Goal: Task Accomplishment & Management: Manage account settings

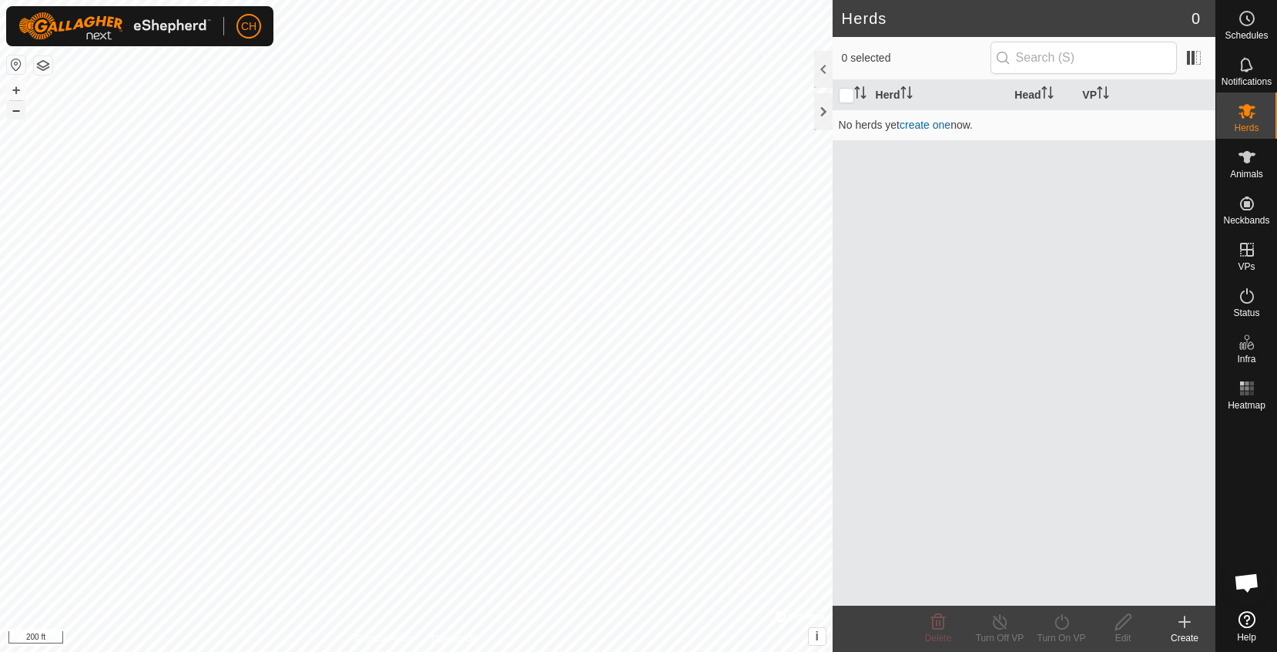
click at [14, 116] on button "–" at bounding box center [16, 110] width 18 height 18
click at [12, 65] on button "button" at bounding box center [16, 64] width 18 height 18
click at [19, 116] on button "–" at bounding box center [16, 110] width 18 height 18
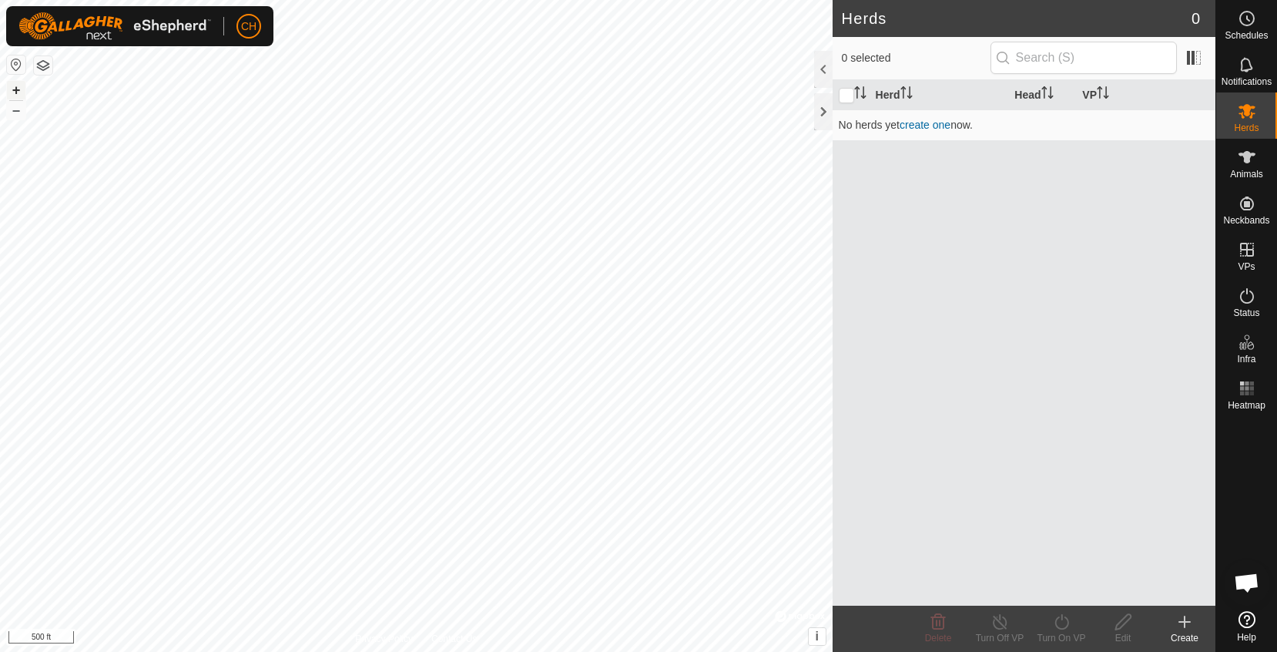
click at [19, 89] on button "+" at bounding box center [16, 90] width 18 height 18
click at [13, 84] on button "+" at bounding box center [16, 90] width 18 height 18
click at [15, 90] on button "+" at bounding box center [16, 90] width 18 height 18
click at [18, 89] on button "+" at bounding box center [16, 90] width 18 height 18
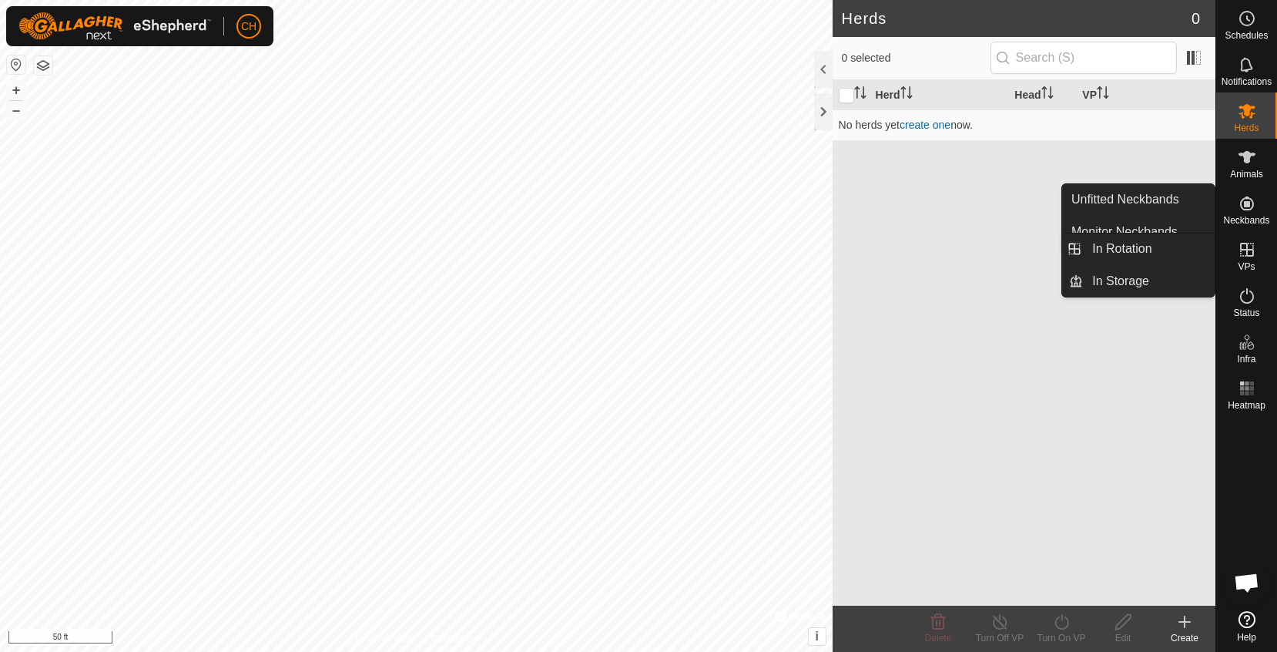
click at [1243, 258] on icon at bounding box center [1247, 249] width 18 height 18
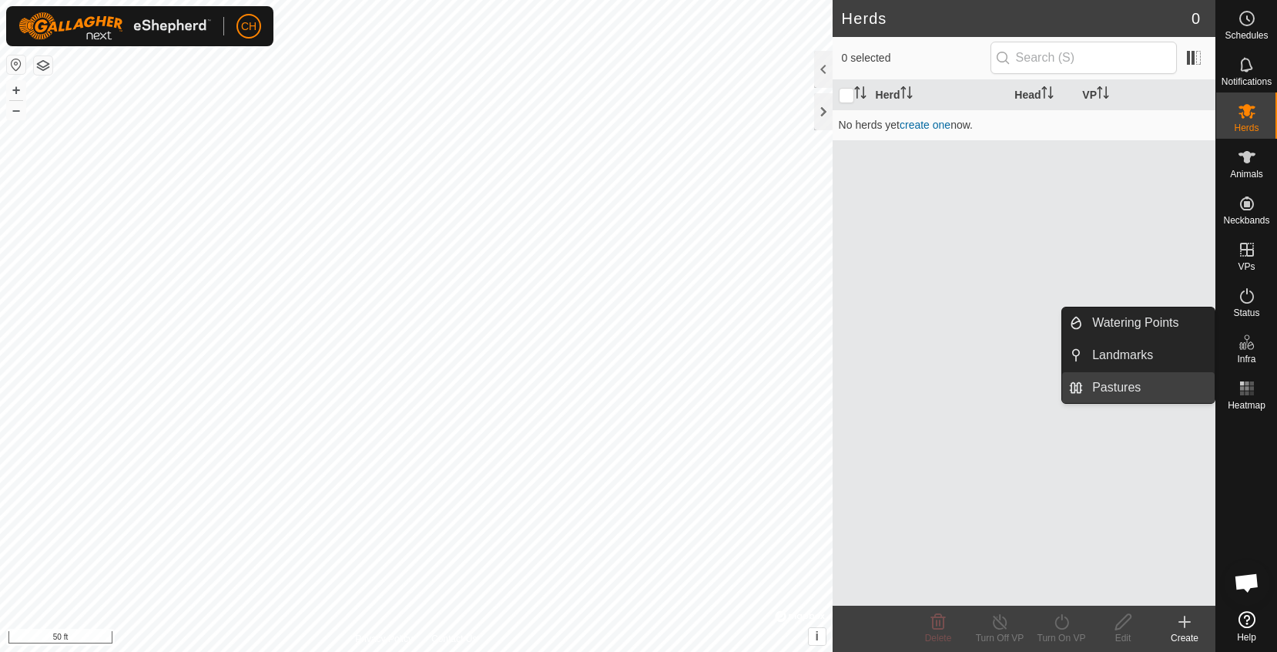
click at [1151, 386] on link "Pastures" at bounding box center [1149, 387] width 132 height 31
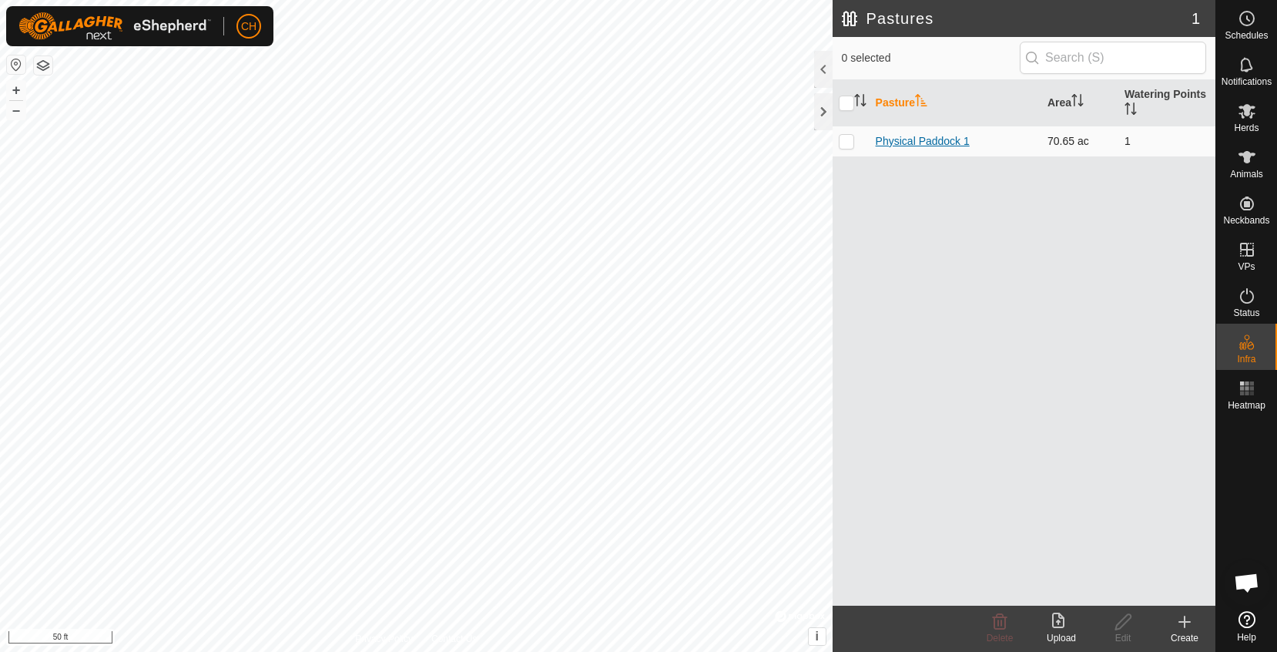
click at [937, 141] on link "Physical Paddock 1" at bounding box center [923, 141] width 94 height 12
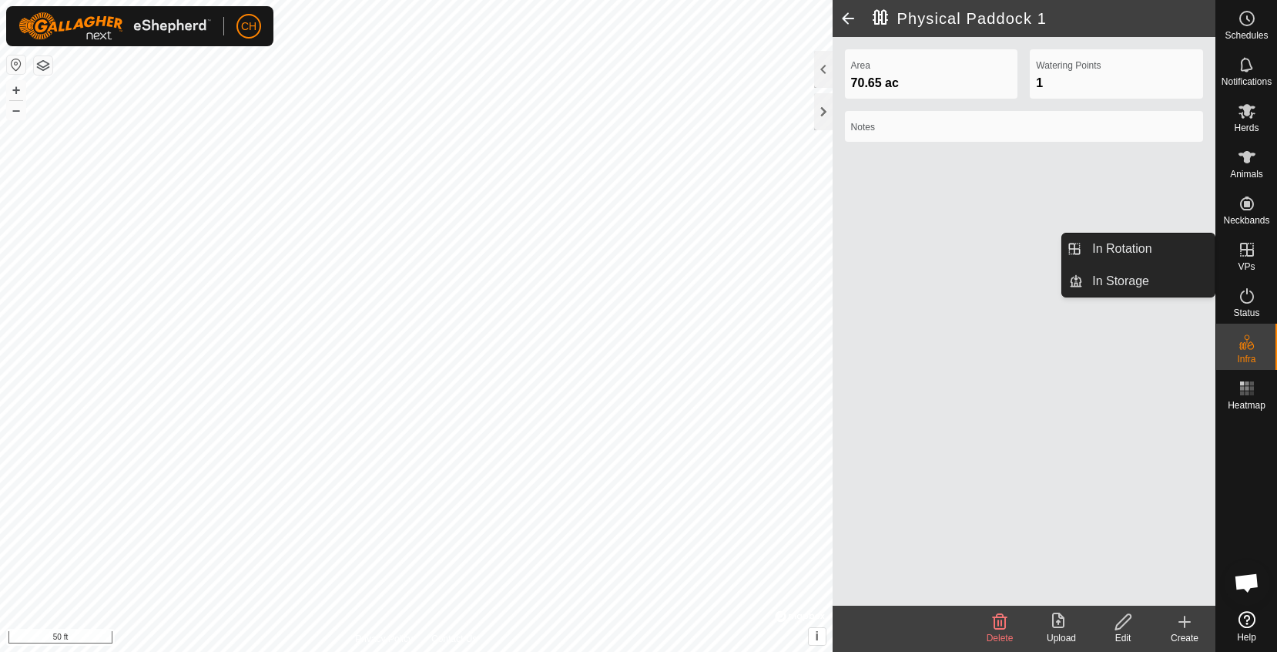
click at [1253, 250] on icon at bounding box center [1247, 250] width 14 height 14
click at [1161, 253] on link "In Rotation" at bounding box center [1149, 248] width 132 height 31
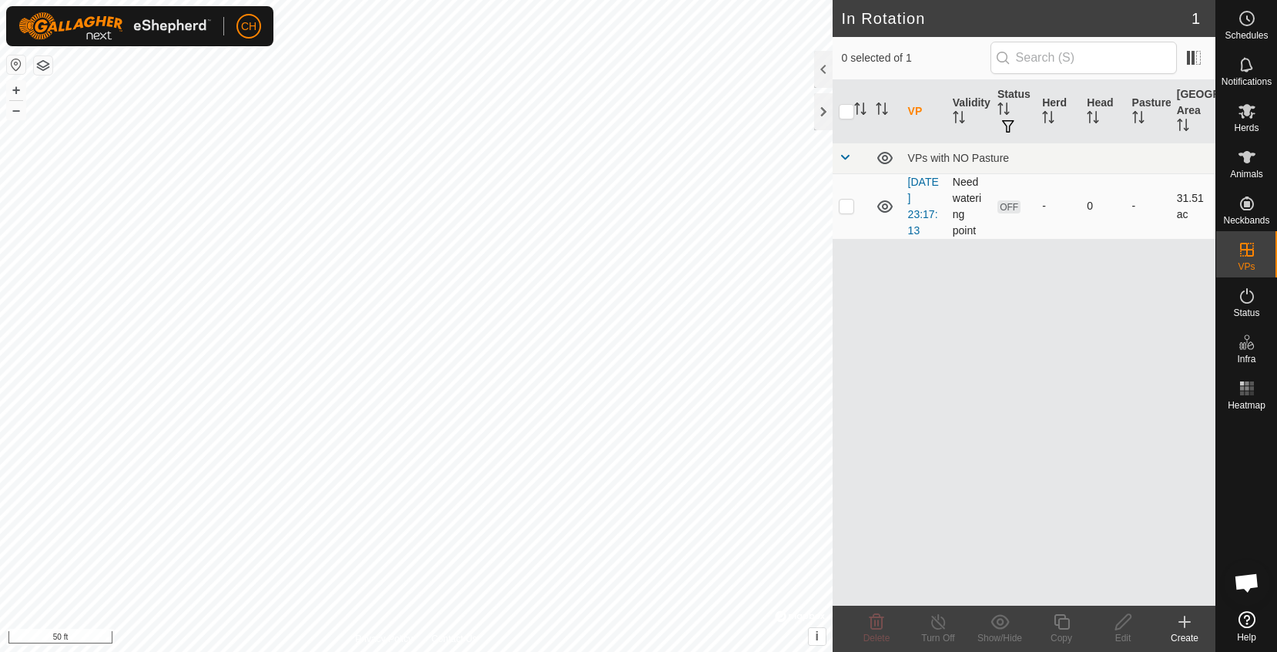
click at [913, 207] on td "[DATE] 23:17:13" at bounding box center [924, 205] width 45 height 65
click at [918, 209] on link "[DATE] 23:17:13" at bounding box center [923, 206] width 31 height 61
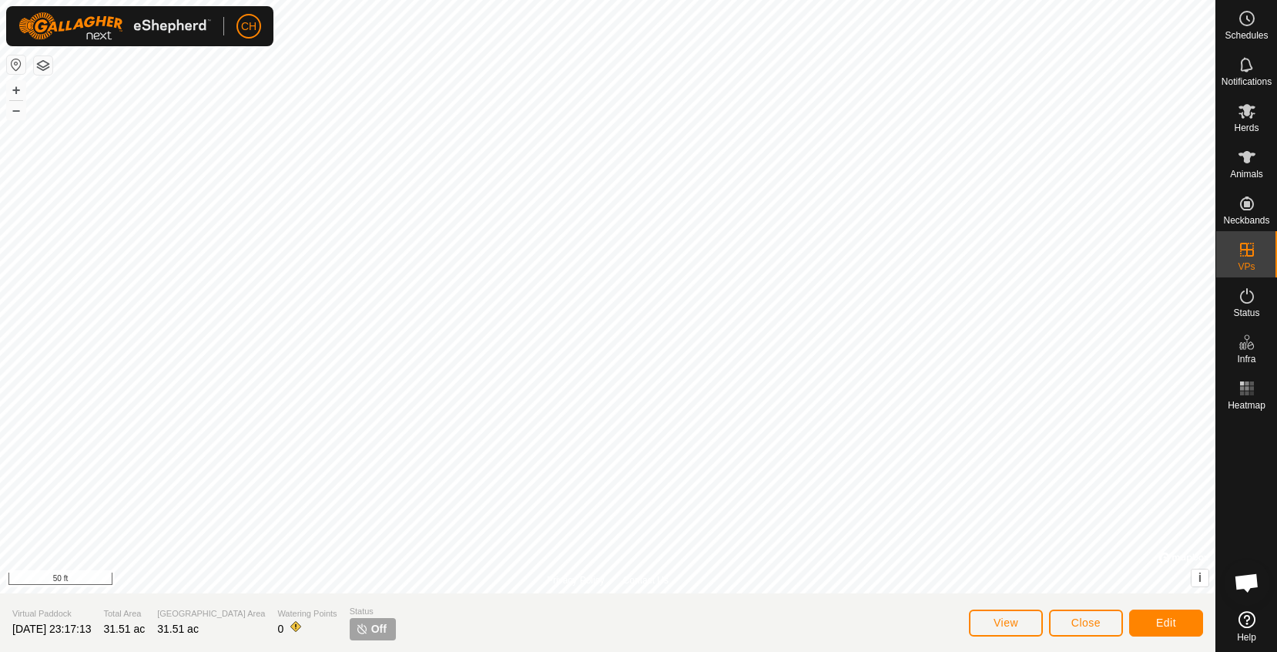
click at [1165, 625] on span "Edit" at bounding box center [1166, 622] width 20 height 12
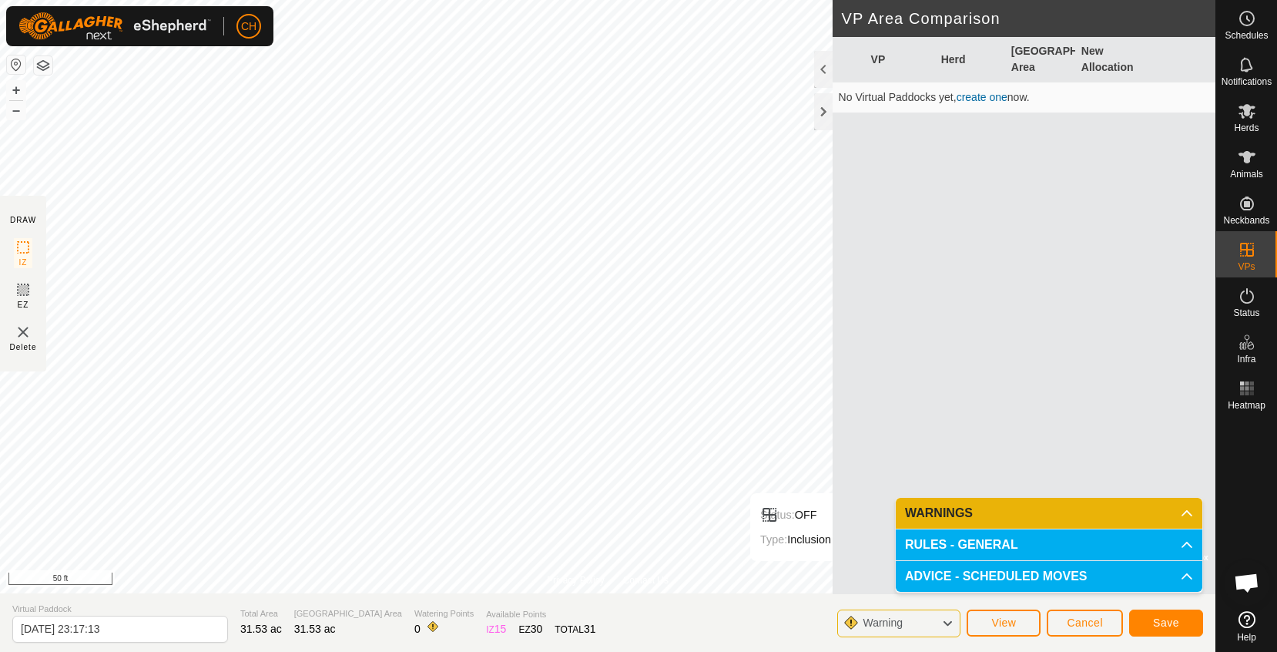
click at [1175, 625] on span "Save" at bounding box center [1166, 622] width 26 height 12
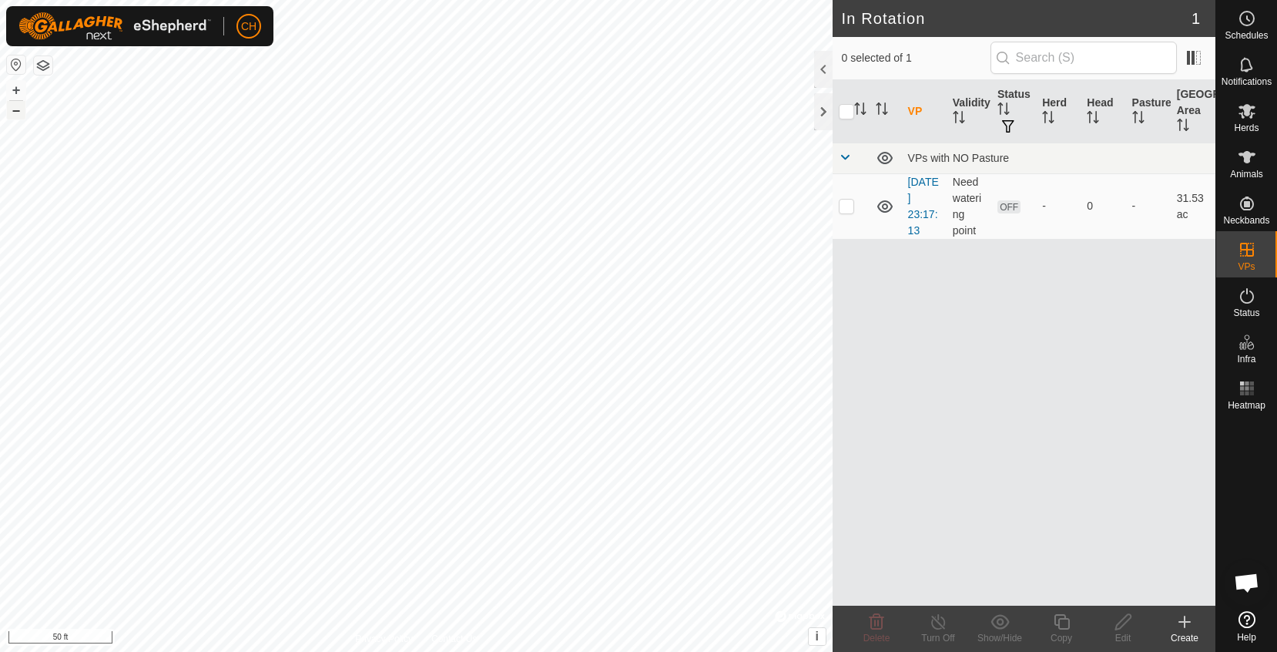
click at [12, 111] on button "–" at bounding box center [16, 110] width 18 height 18
checkbox input "true"
click at [290, 563] on div "2025-09-15 23:17:13 Status: OFF Type: Inclusion Zone + – ⇧ i © Mapbox , © OpenS…" at bounding box center [416, 326] width 833 height 652
click at [319, 651] on html "CH Schedules Notifications Herds Animals Neckbands VPs Status Infra Heatmap Hel…" at bounding box center [638, 326] width 1277 height 652
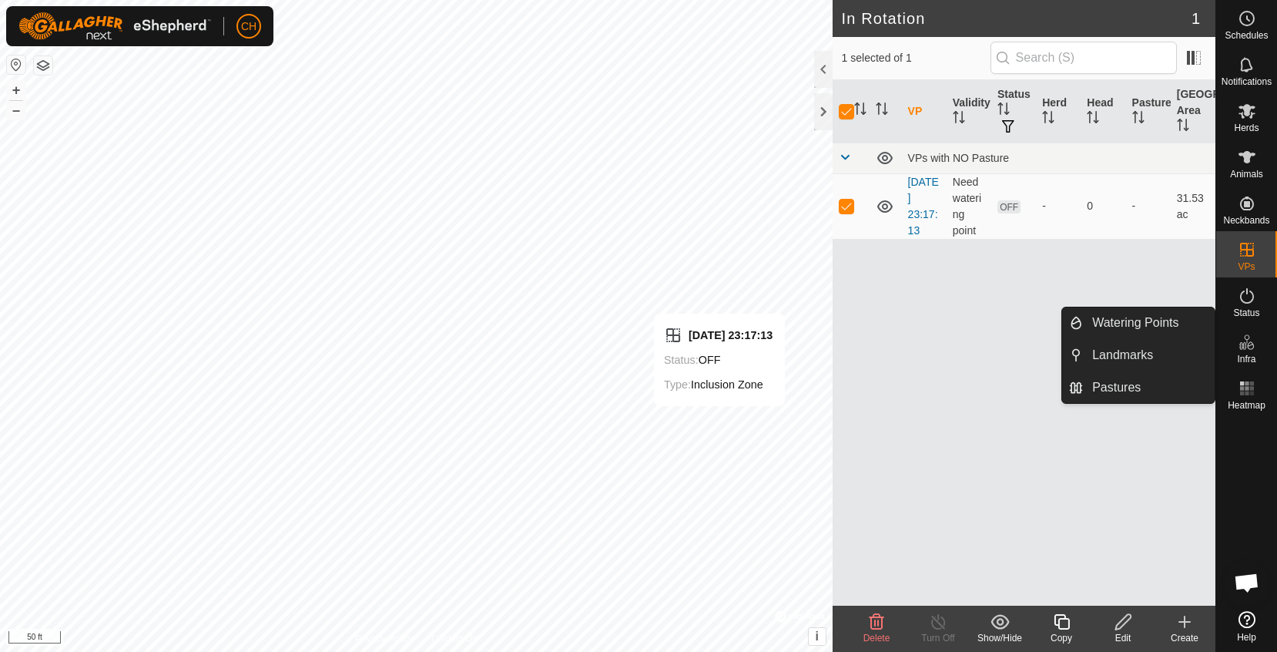
click at [1256, 353] on es-infrastructure-svg-icon at bounding box center [1247, 342] width 28 height 25
click at [1168, 318] on link "Watering Points" at bounding box center [1149, 322] width 132 height 31
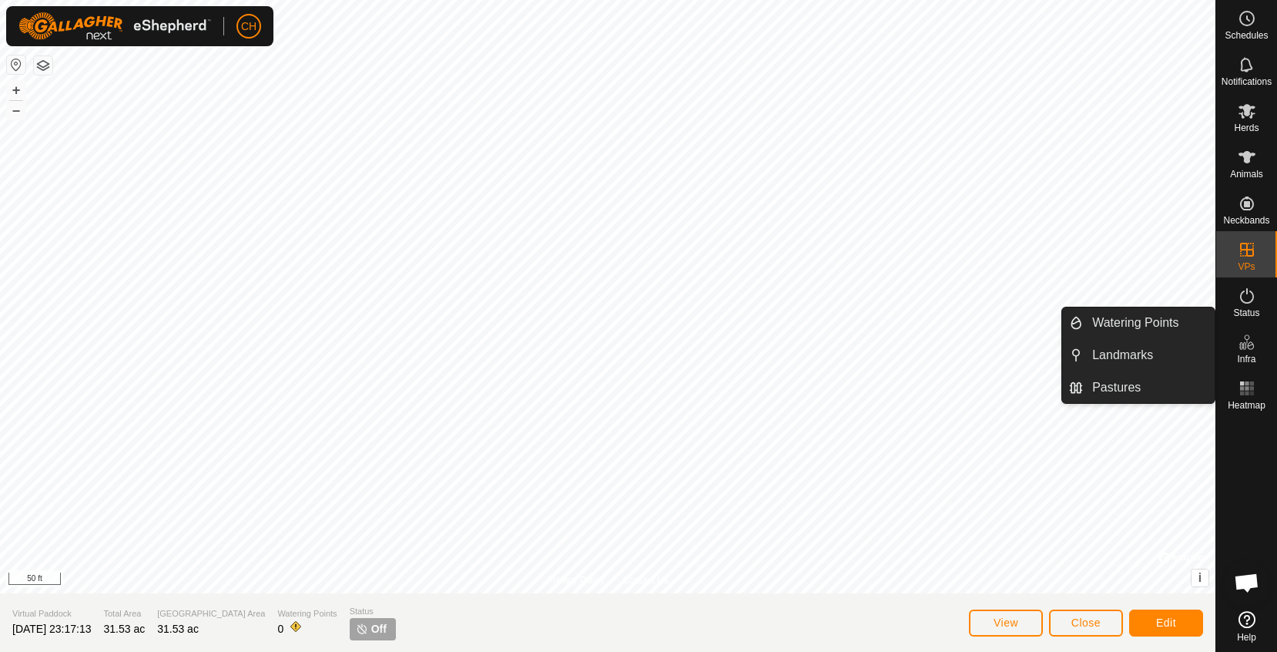
click at [1247, 366] on div "Infra" at bounding box center [1246, 346] width 61 height 46
click at [1165, 336] on link "Watering Points" at bounding box center [1149, 322] width 132 height 31
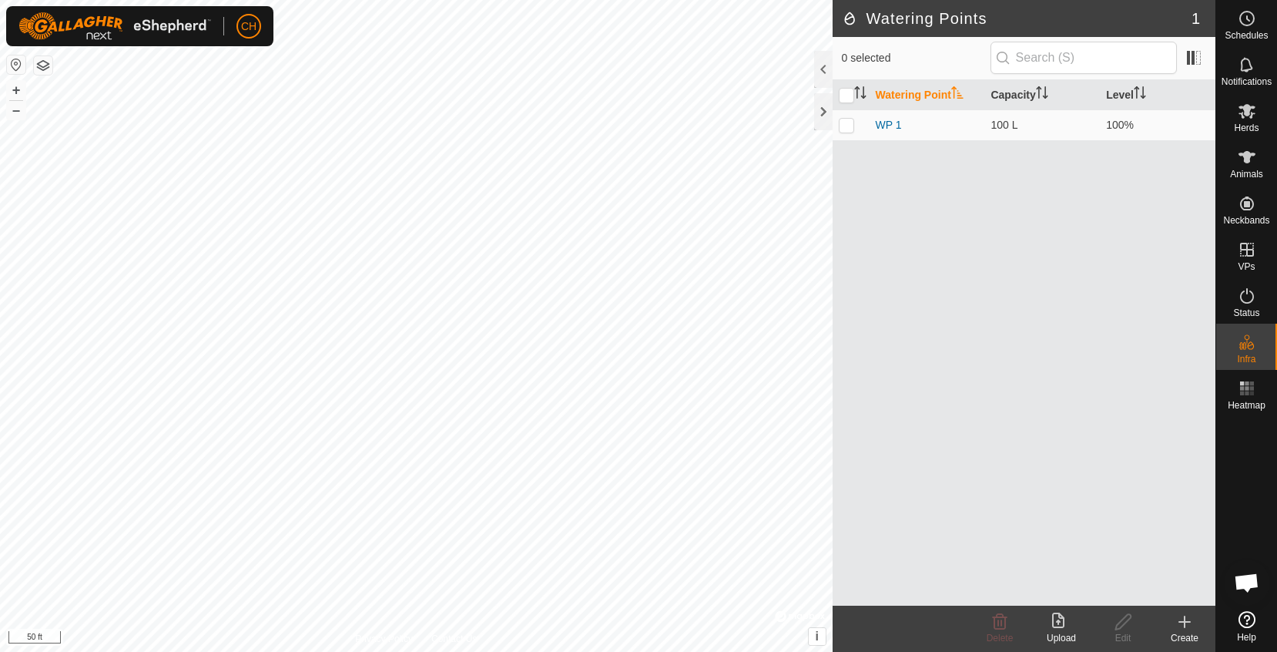
click at [1191, 630] on icon at bounding box center [1184, 621] width 18 height 18
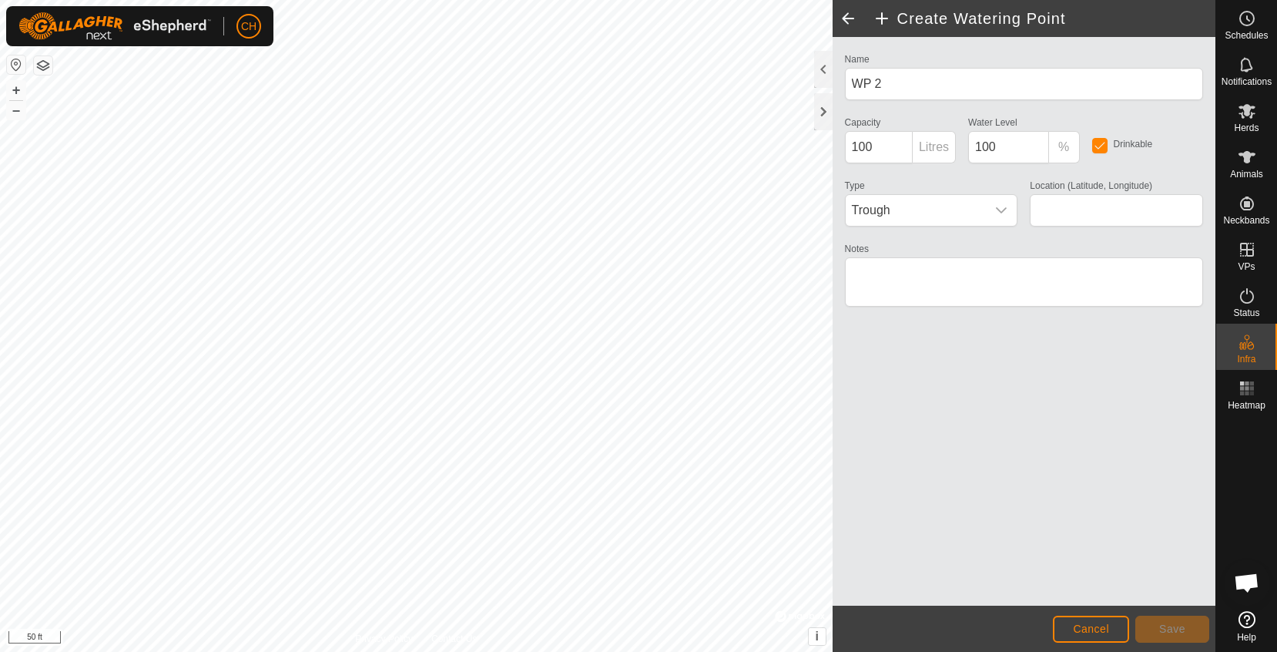
type input "39.146835, -91.245954"
click at [1180, 632] on span "Save" at bounding box center [1172, 628] width 26 height 12
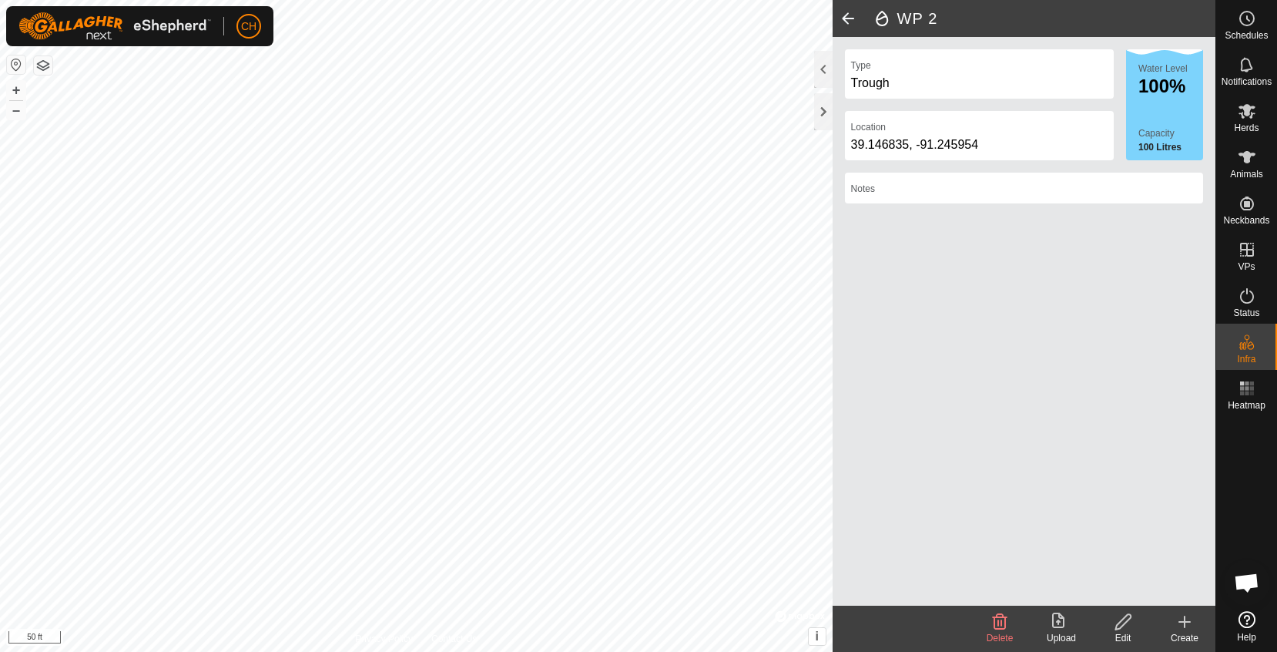
click at [894, 89] on div "Trough" at bounding box center [979, 83] width 256 height 18
click at [853, 22] on span at bounding box center [848, 18] width 31 height 37
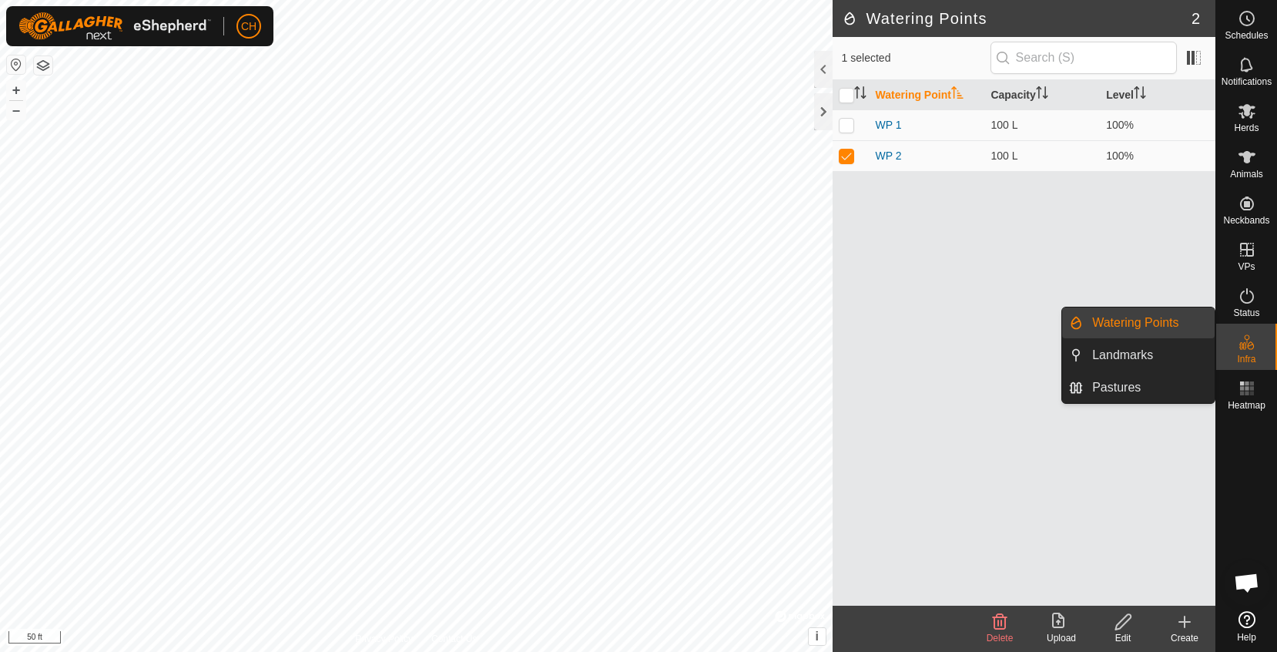
click at [1251, 342] on icon at bounding box center [1250, 345] width 7 height 8
click at [1138, 388] on link "Pastures" at bounding box center [1149, 387] width 132 height 31
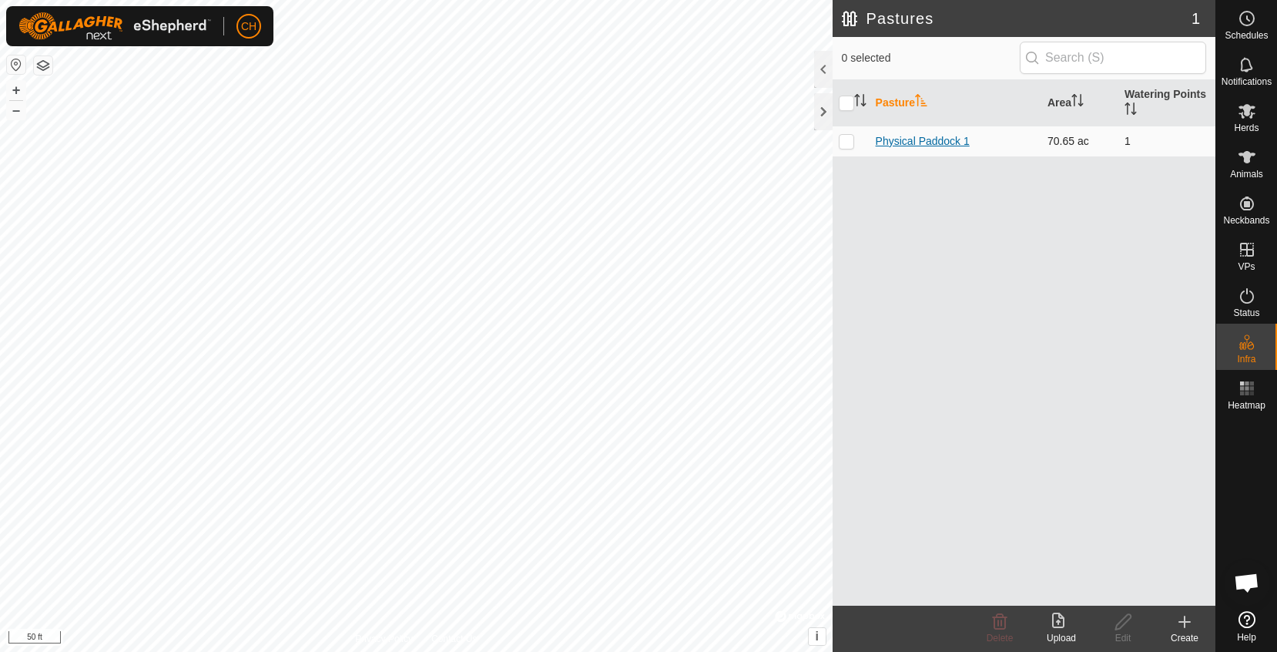
click at [950, 141] on link "Physical Paddock 1" at bounding box center [923, 141] width 94 height 12
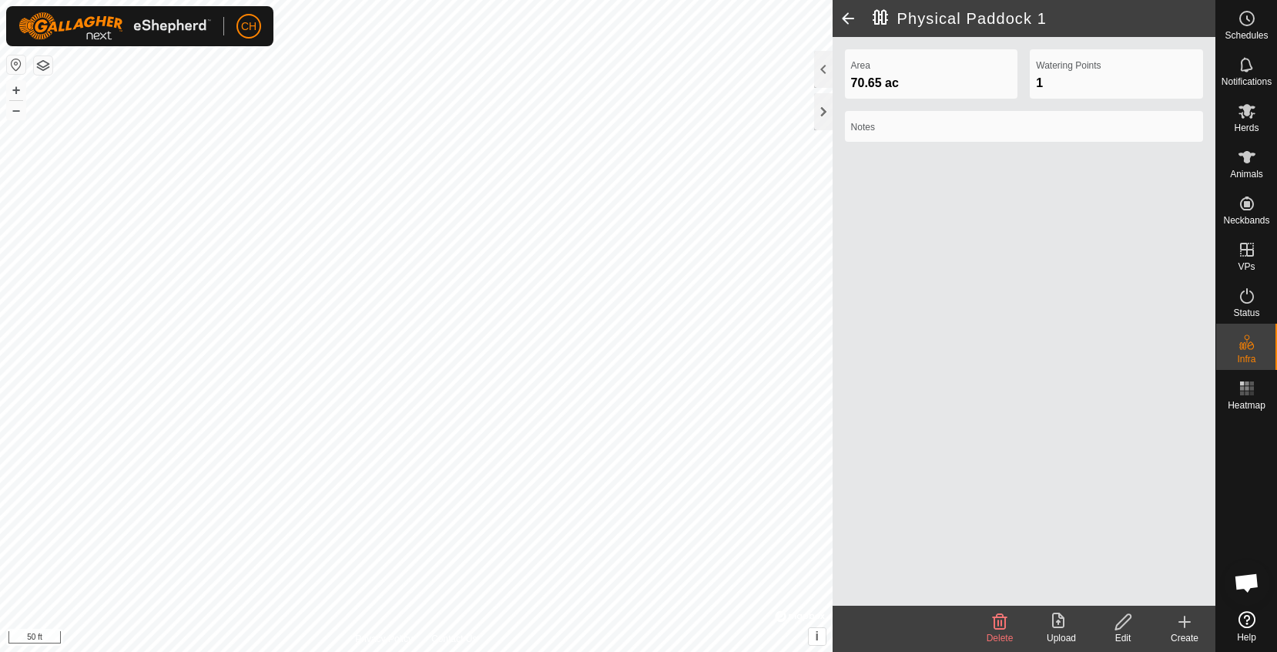
click at [846, 19] on span at bounding box center [848, 18] width 31 height 37
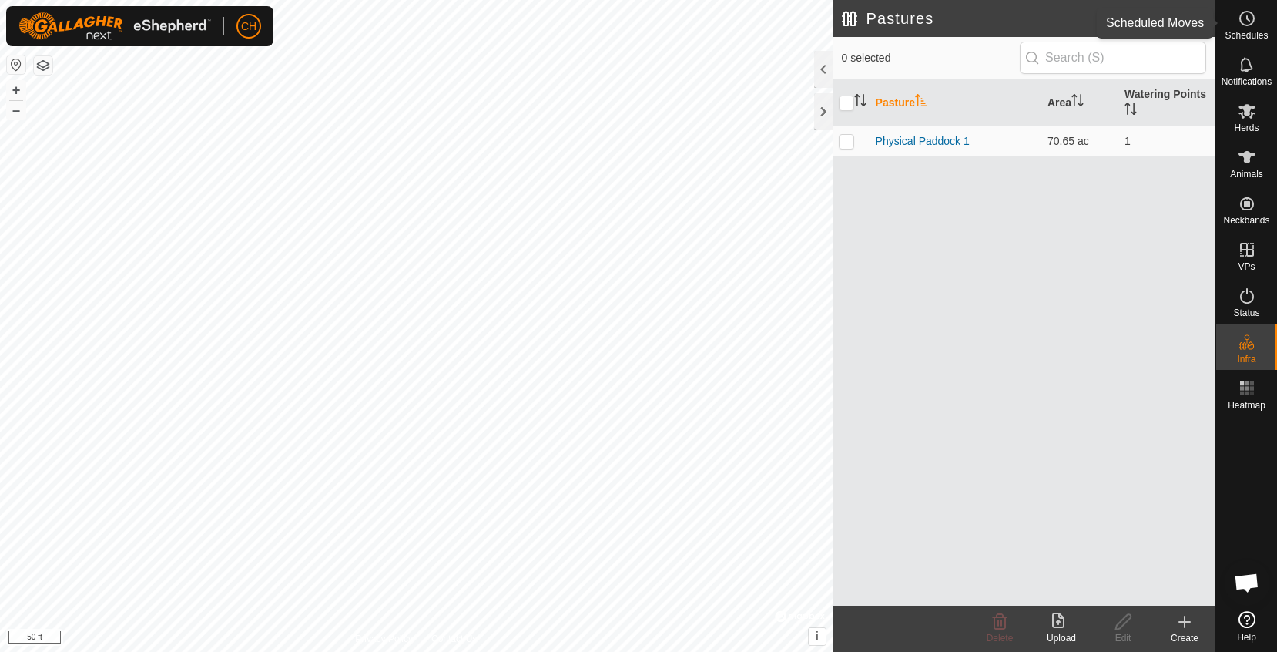
click at [1246, 27] on icon at bounding box center [1247, 18] width 18 height 18
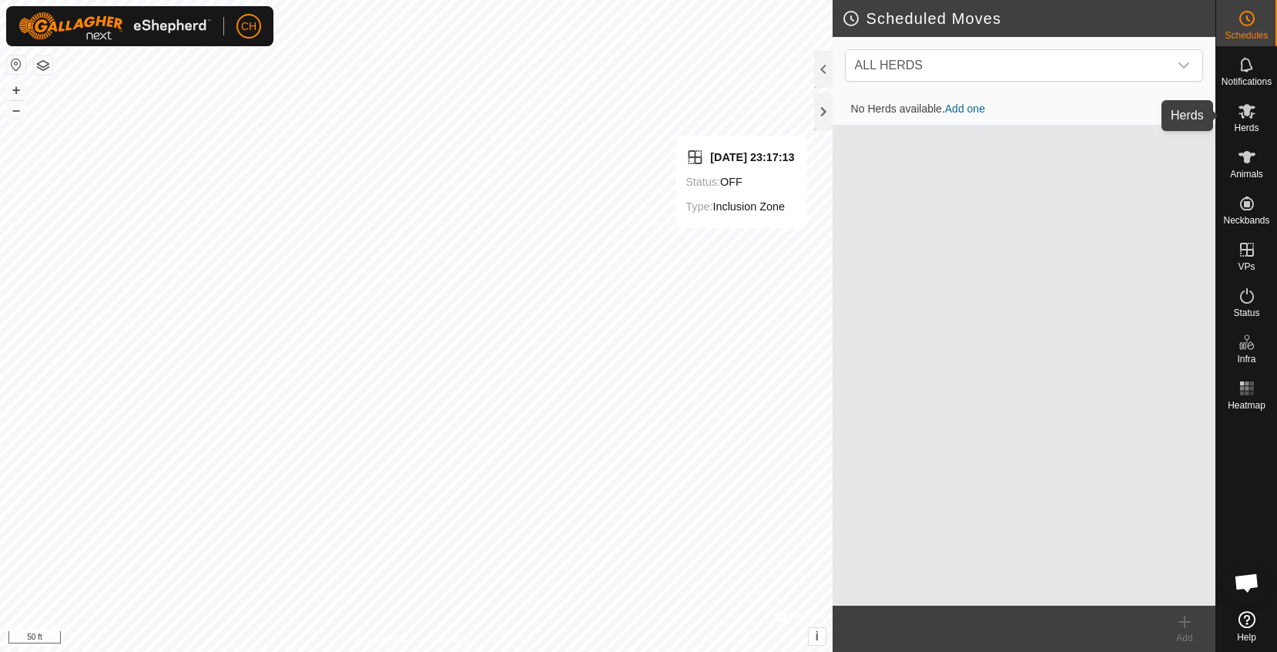
click at [1248, 123] on span "Herds" at bounding box center [1246, 127] width 25 height 9
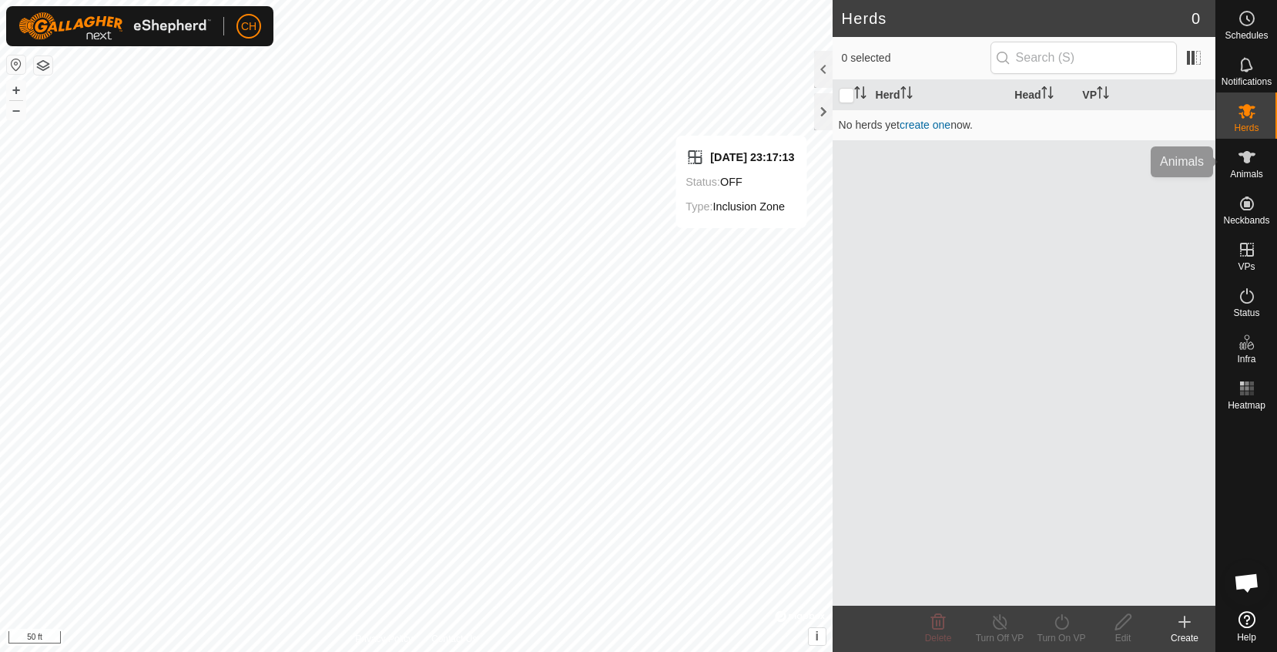
click at [1245, 164] on icon at bounding box center [1247, 157] width 18 height 18
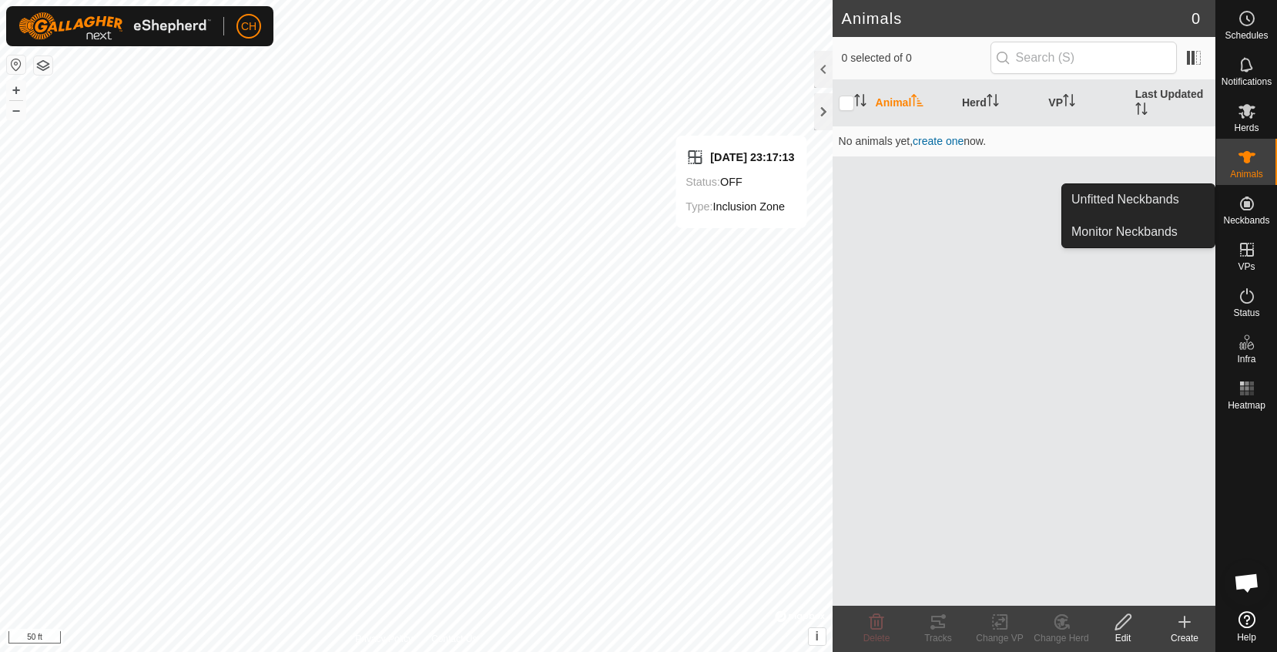
click at [1243, 206] on icon at bounding box center [1247, 203] width 18 height 18
click at [1250, 212] on icon at bounding box center [1247, 203] width 18 height 18
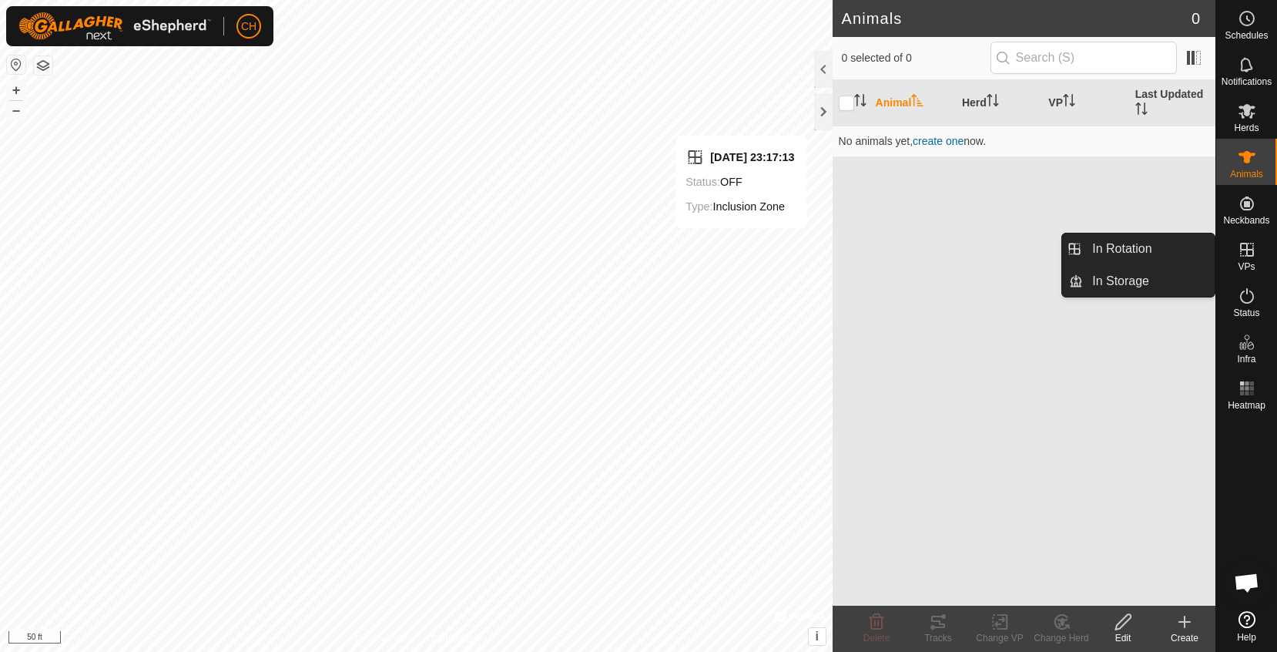
click at [1248, 258] on icon at bounding box center [1247, 249] width 18 height 18
click at [1166, 246] on link "In Rotation" at bounding box center [1149, 248] width 132 height 31
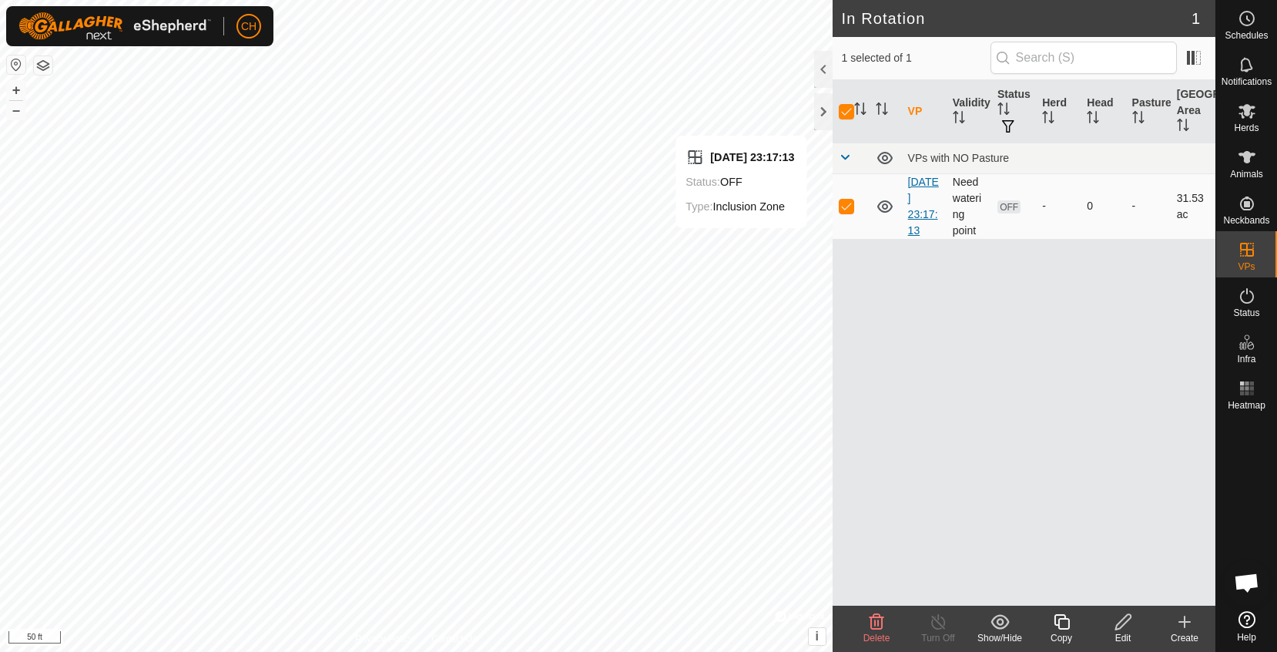
click at [927, 218] on link "[DATE] 23:17:13" at bounding box center [923, 206] width 31 height 61
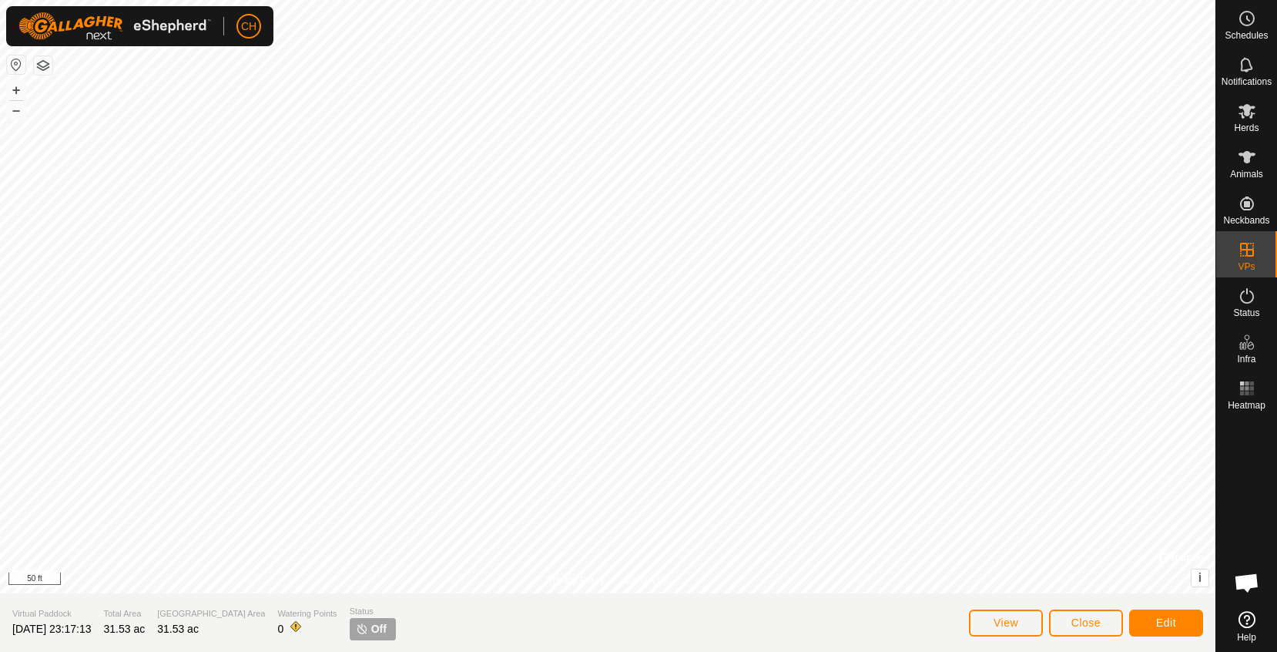
click at [617, 0] on html "CH Schedules Notifications Herds Animals Neckbands VPs Status Infra Heatmap Hel…" at bounding box center [638, 326] width 1277 height 652
click at [16, 117] on button "–" at bounding box center [16, 110] width 18 height 18
click at [1077, 626] on span "Close" at bounding box center [1085, 622] width 29 height 12
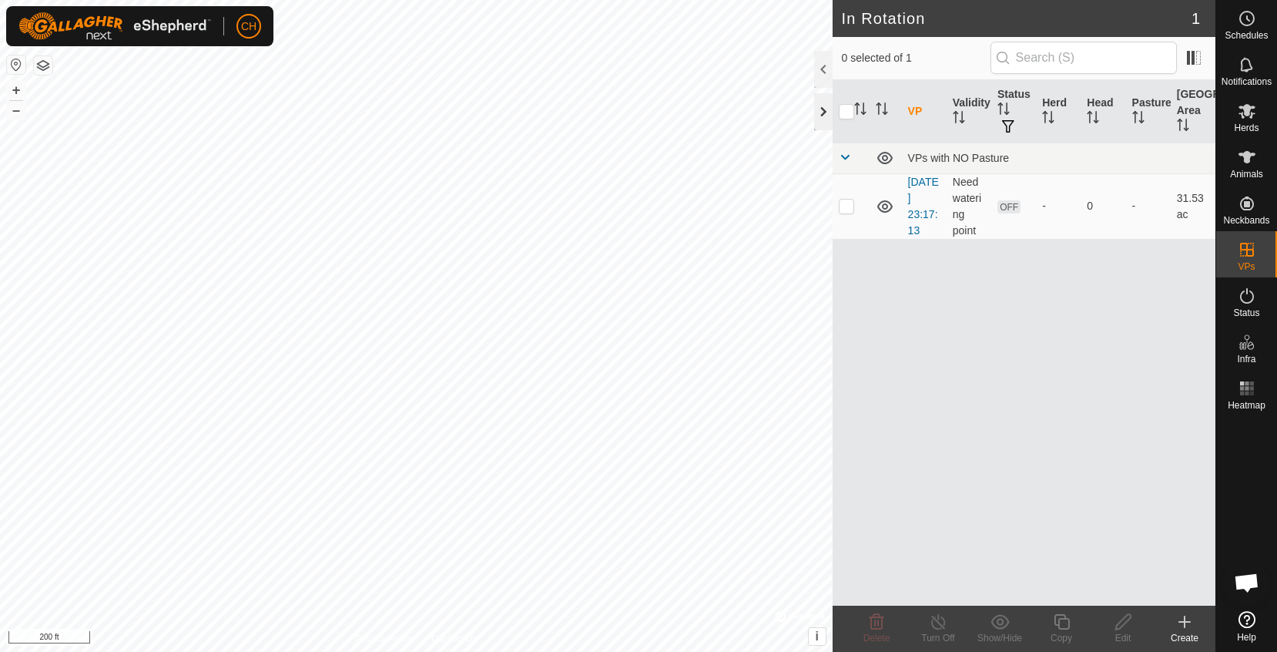
click at [829, 105] on div at bounding box center [823, 111] width 18 height 37
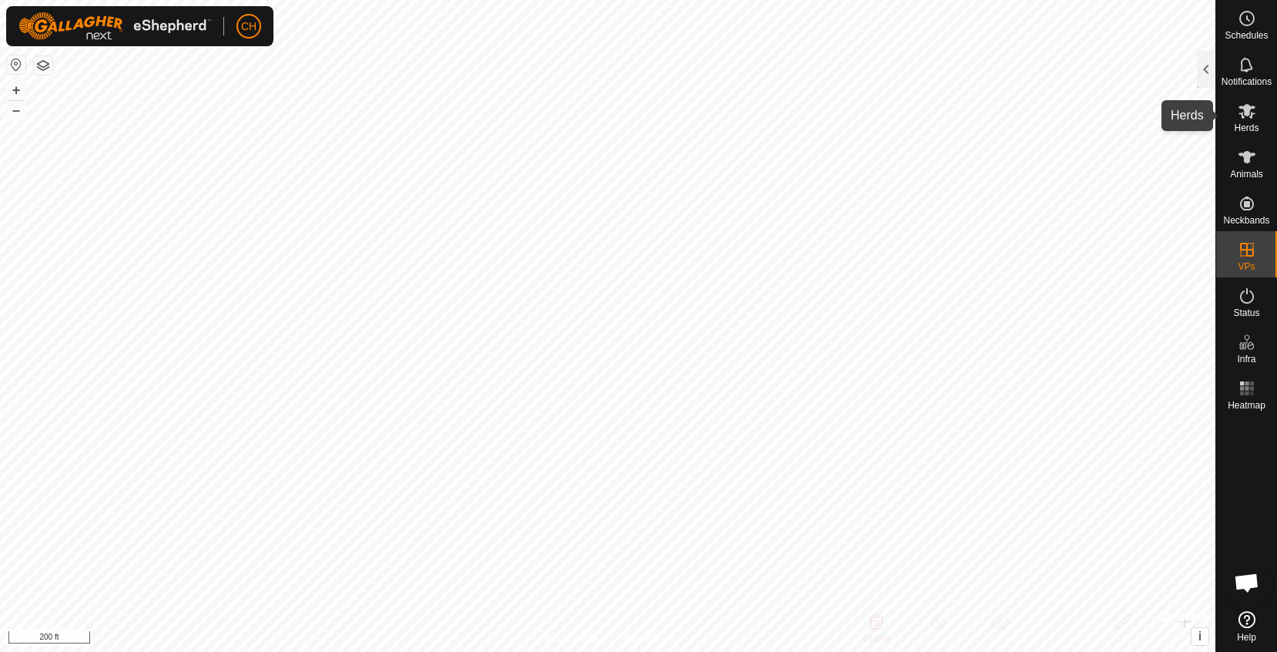
click at [1249, 123] on span "Herds" at bounding box center [1246, 127] width 25 height 9
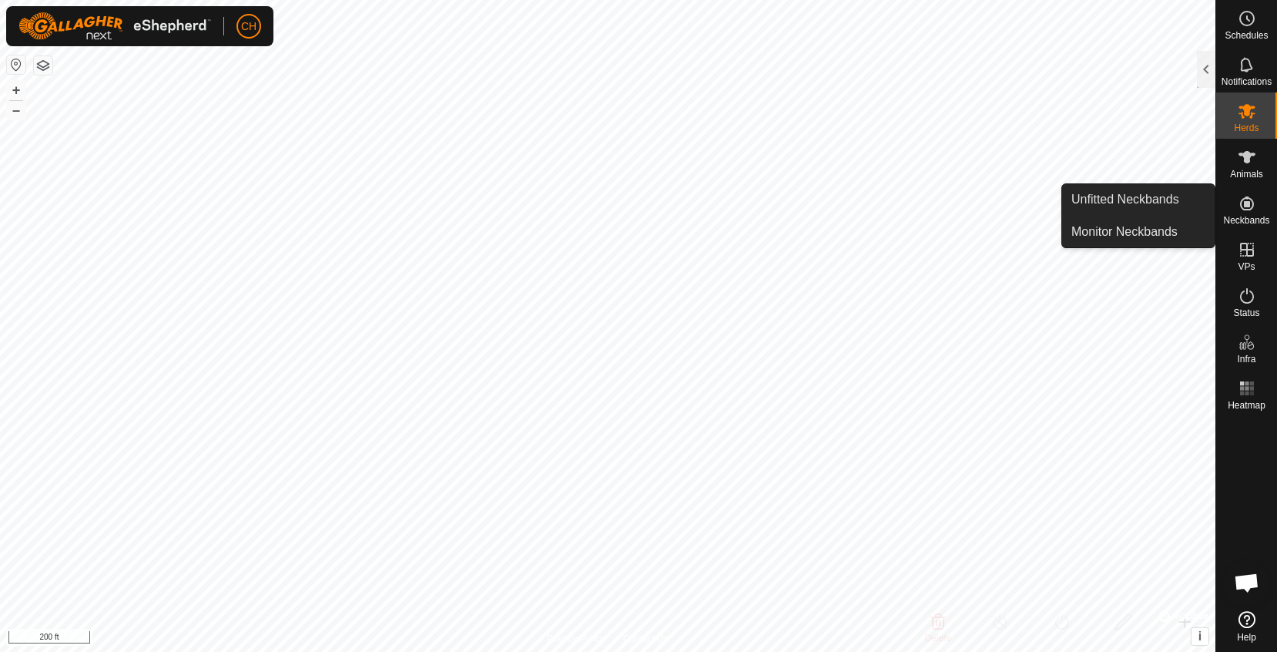
click at [1251, 207] on icon at bounding box center [1247, 203] width 18 height 18
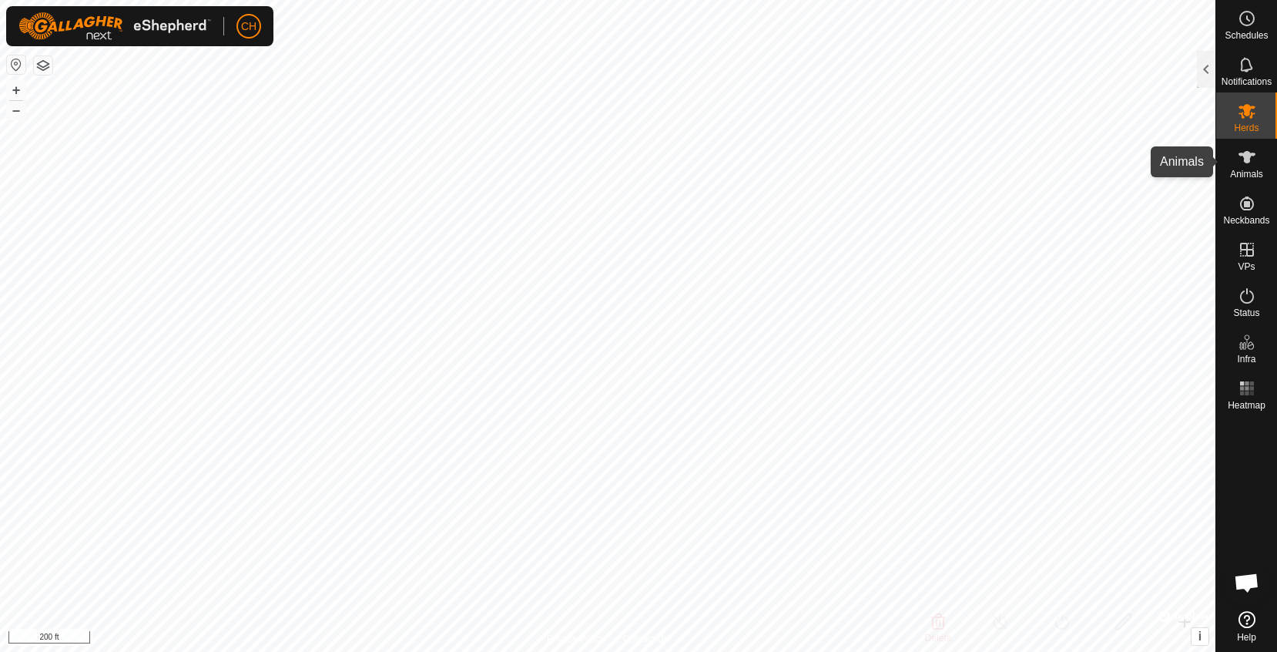
click at [1248, 165] on icon at bounding box center [1247, 157] width 18 height 18
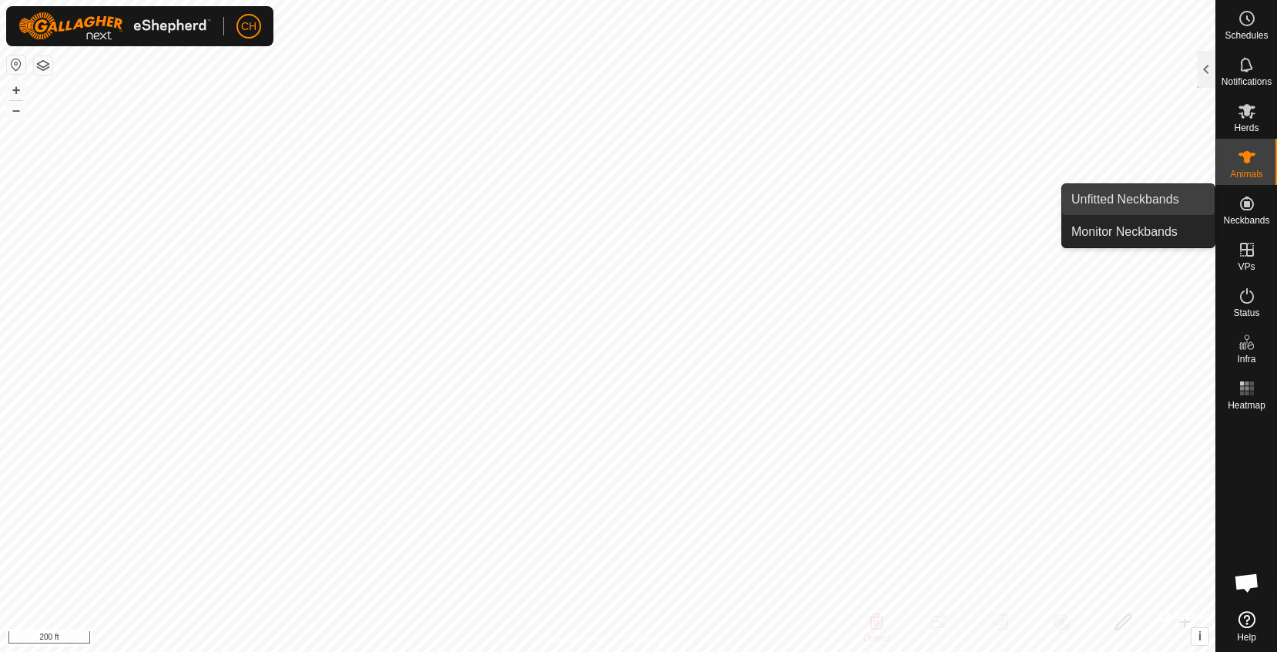
click at [1168, 200] on link "Unfitted Neckbands" at bounding box center [1138, 199] width 152 height 31
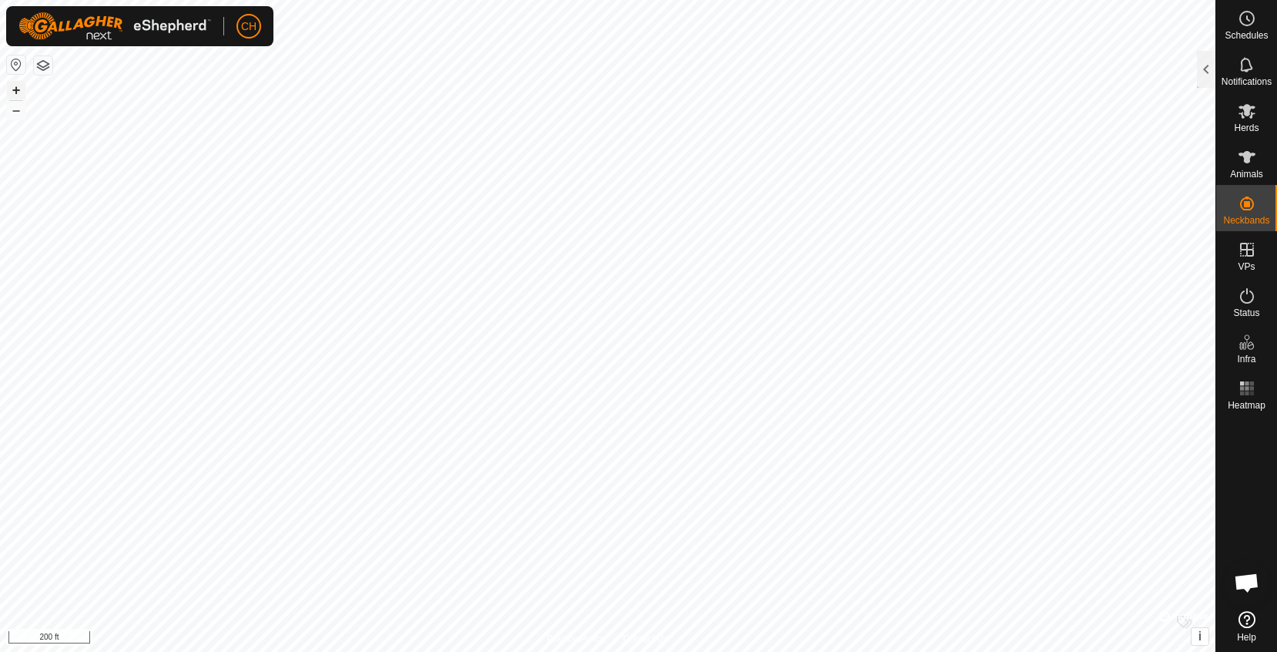
click at [22, 90] on button "+" at bounding box center [16, 90] width 18 height 18
checkbox input "true"
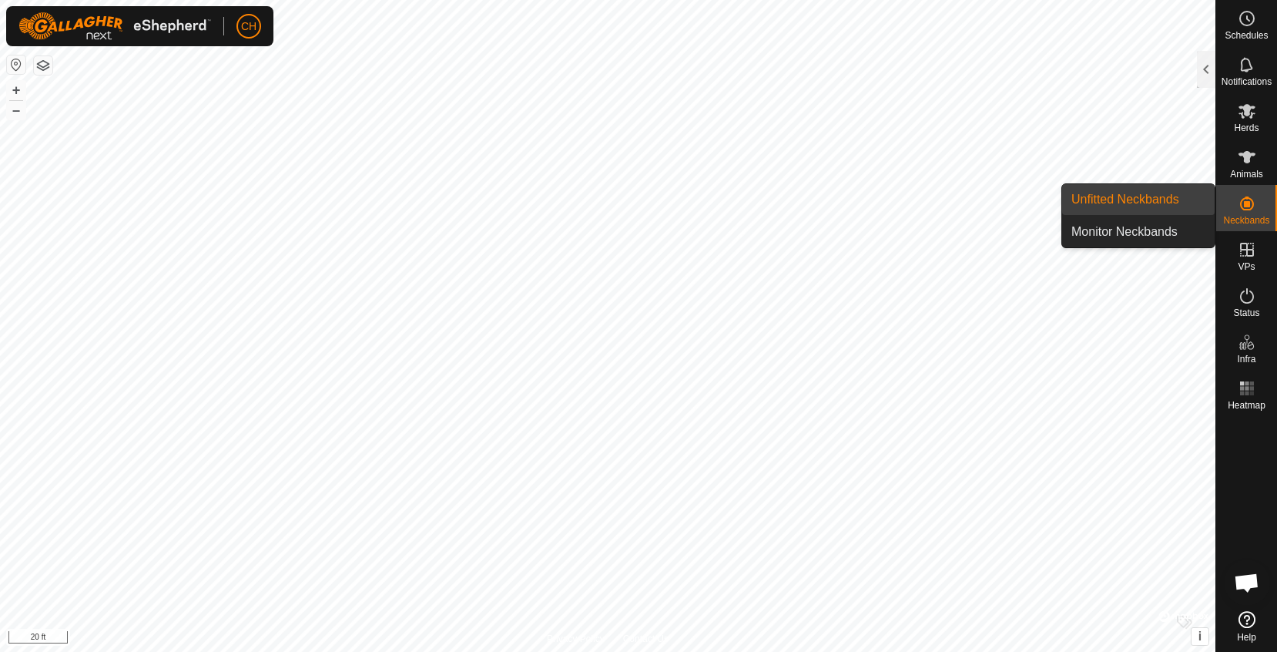
click at [1242, 217] on span "Neckbands" at bounding box center [1246, 220] width 46 height 9
click at [1168, 206] on link "Unfitted Neckbands" at bounding box center [1138, 199] width 152 height 31
click at [1152, 206] on link "Unfitted Neckbands" at bounding box center [1138, 199] width 152 height 31
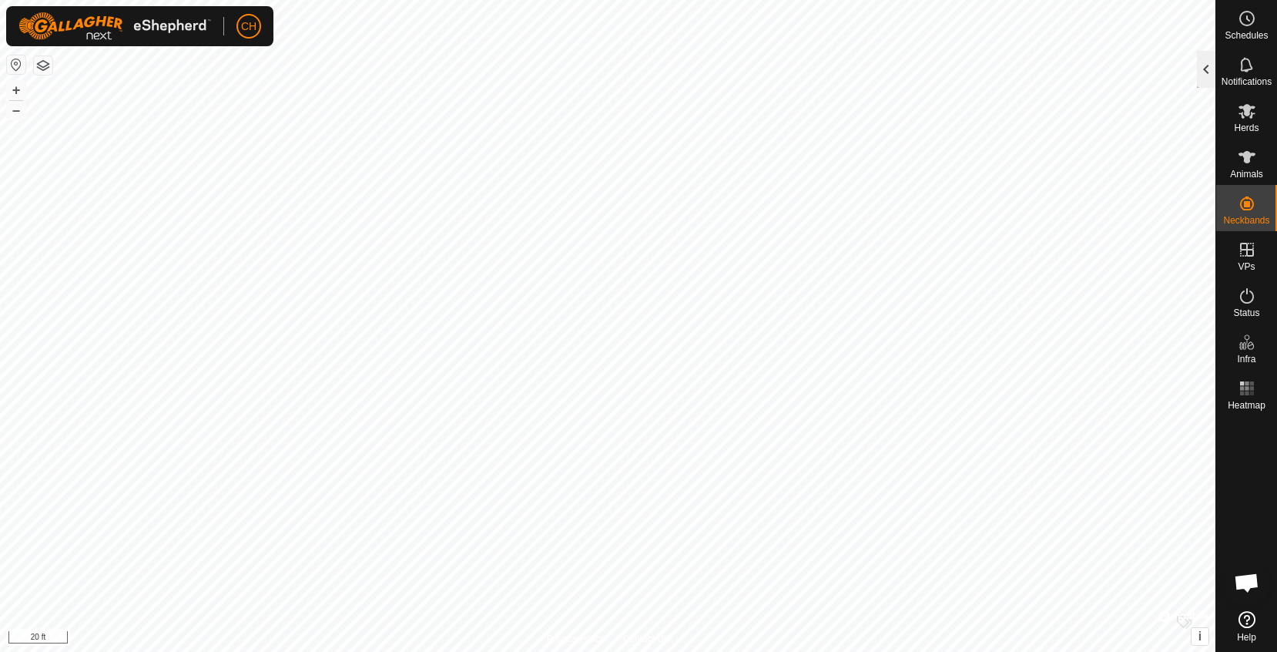
click at [1205, 79] on div at bounding box center [1206, 69] width 18 height 37
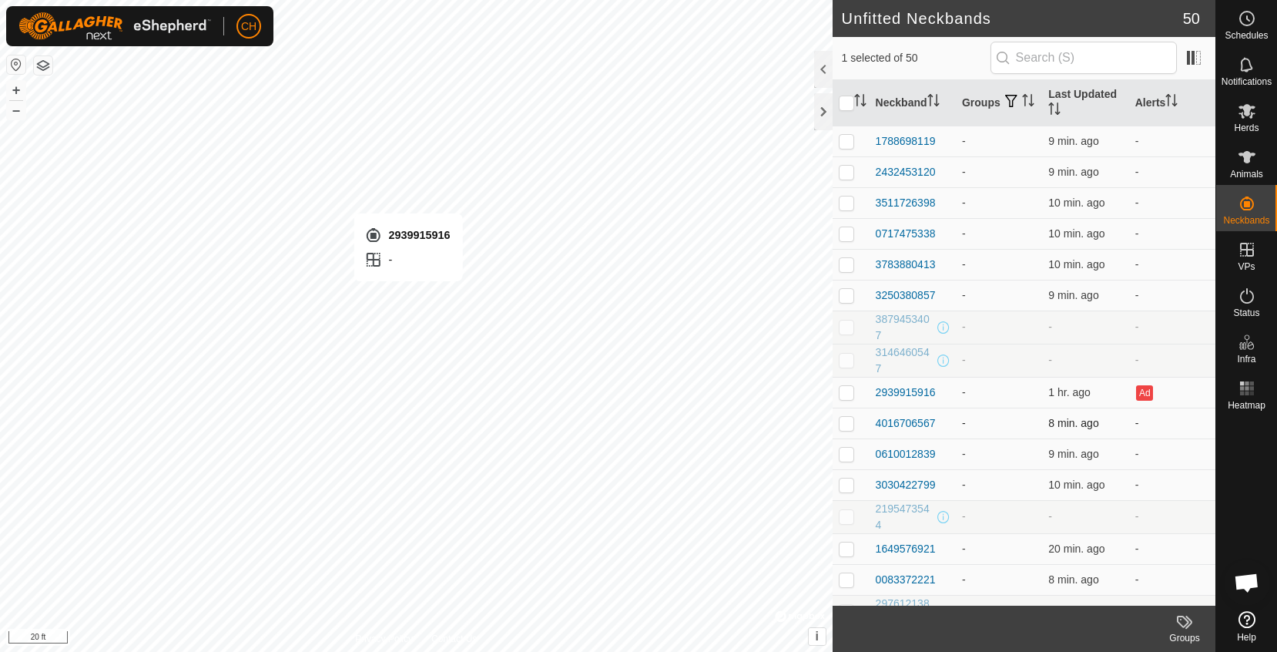
checkbox input "true"
checkbox input "false"
checkbox input "true"
click at [1081, 94] on th "Last Updated" at bounding box center [1085, 103] width 86 height 46
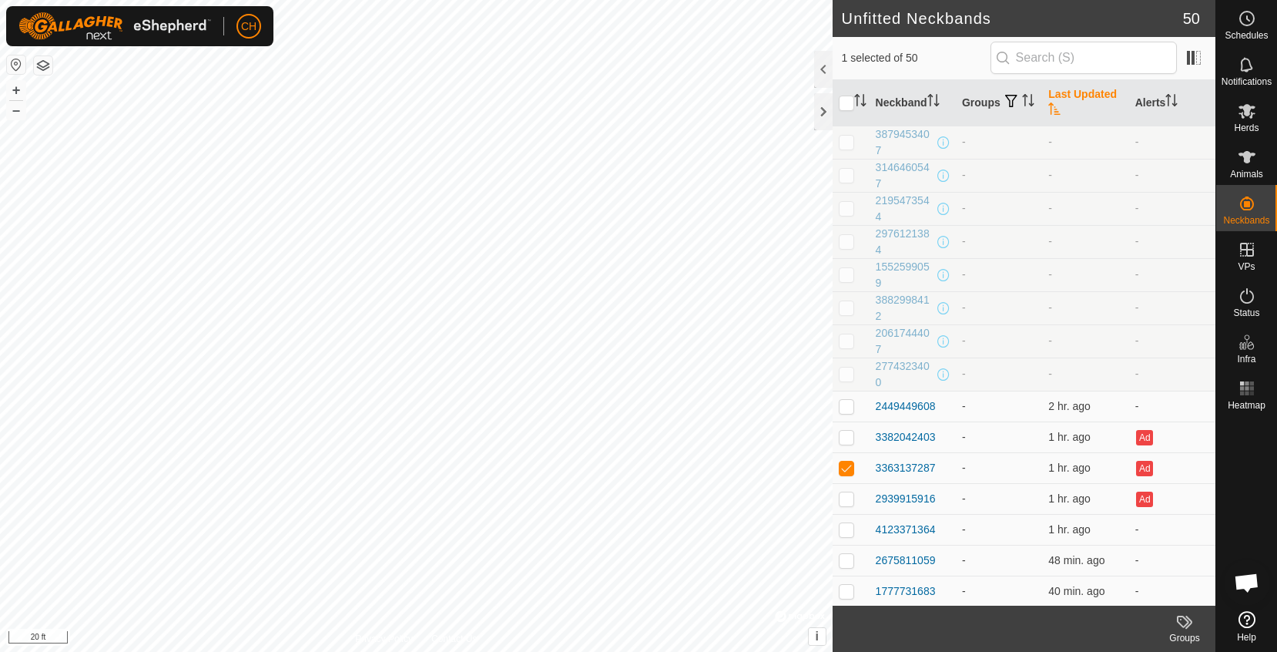
click at [1081, 94] on th "Last Updated" at bounding box center [1085, 103] width 86 height 46
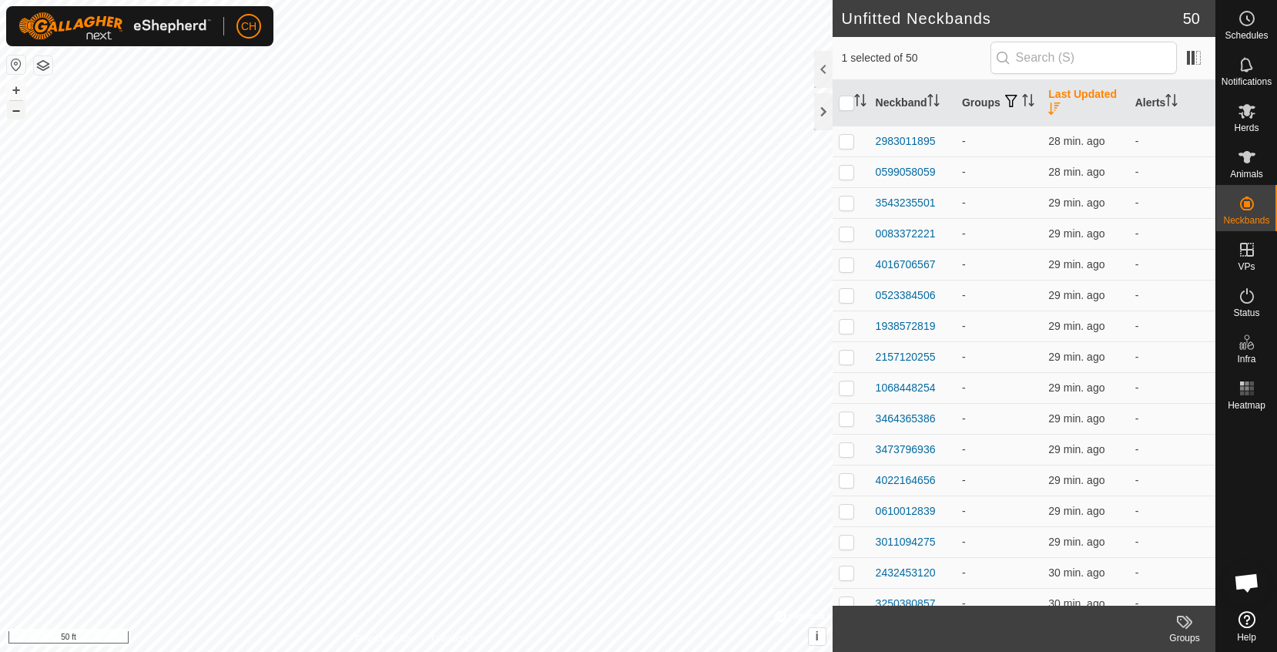
click at [16, 112] on button "–" at bounding box center [16, 110] width 18 height 18
click at [821, 116] on div at bounding box center [823, 111] width 18 height 37
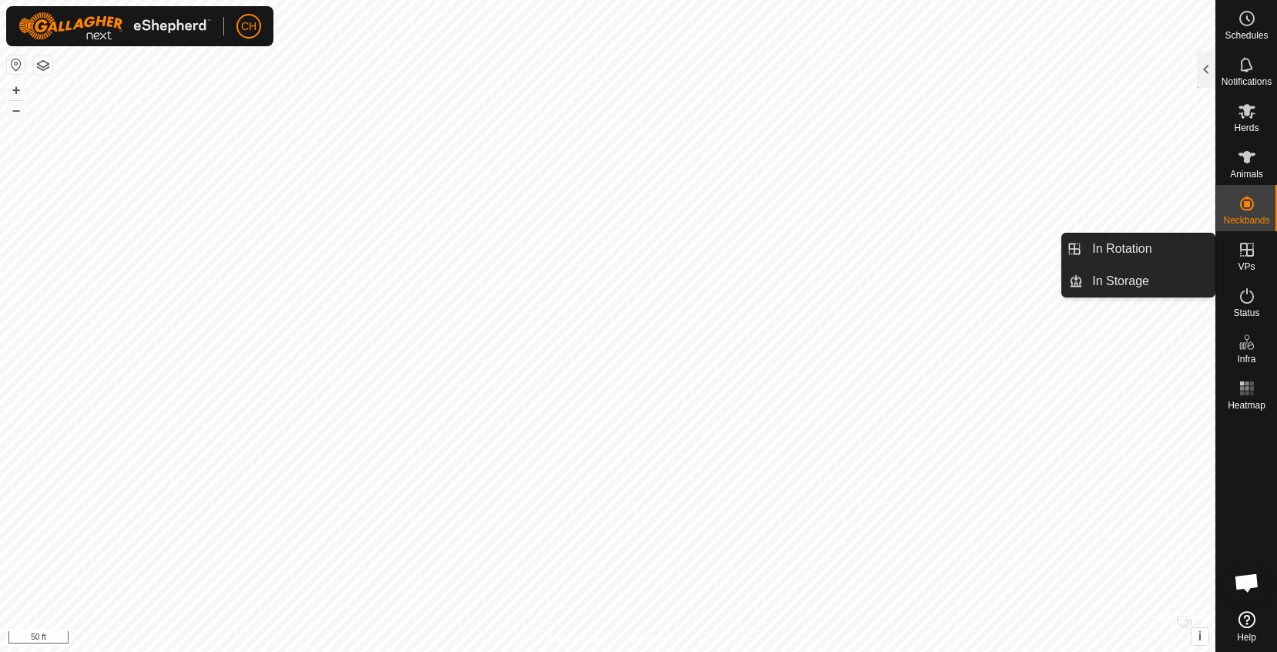
click at [1241, 269] on span "VPs" at bounding box center [1246, 266] width 17 height 9
click at [1144, 253] on link "In Rotation" at bounding box center [1149, 248] width 132 height 31
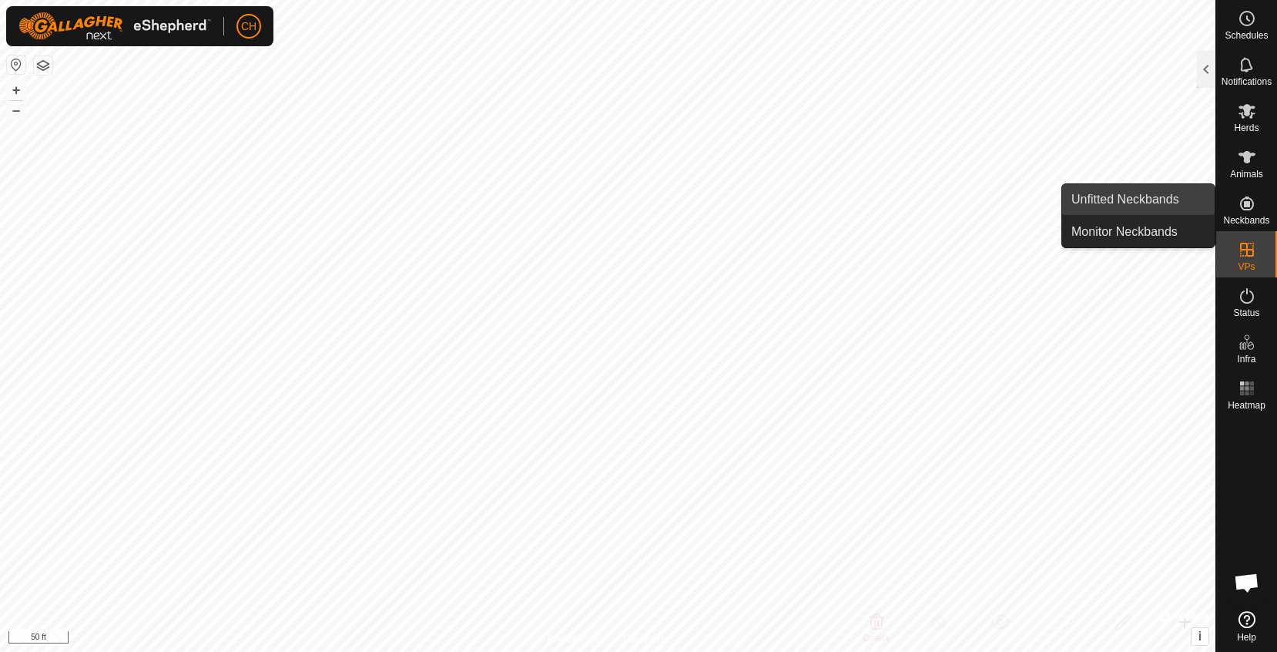
click at [1170, 206] on link "Unfitted Neckbands" at bounding box center [1138, 199] width 152 height 31
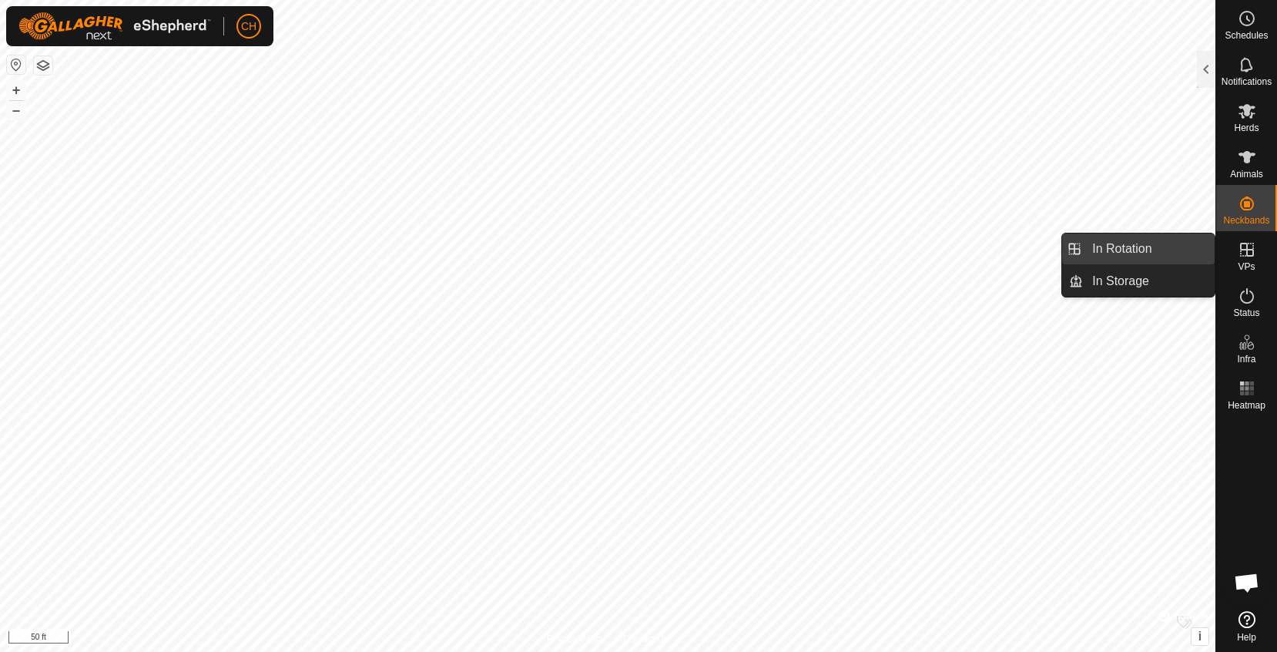
click at [1136, 246] on link "In Rotation" at bounding box center [1149, 248] width 132 height 31
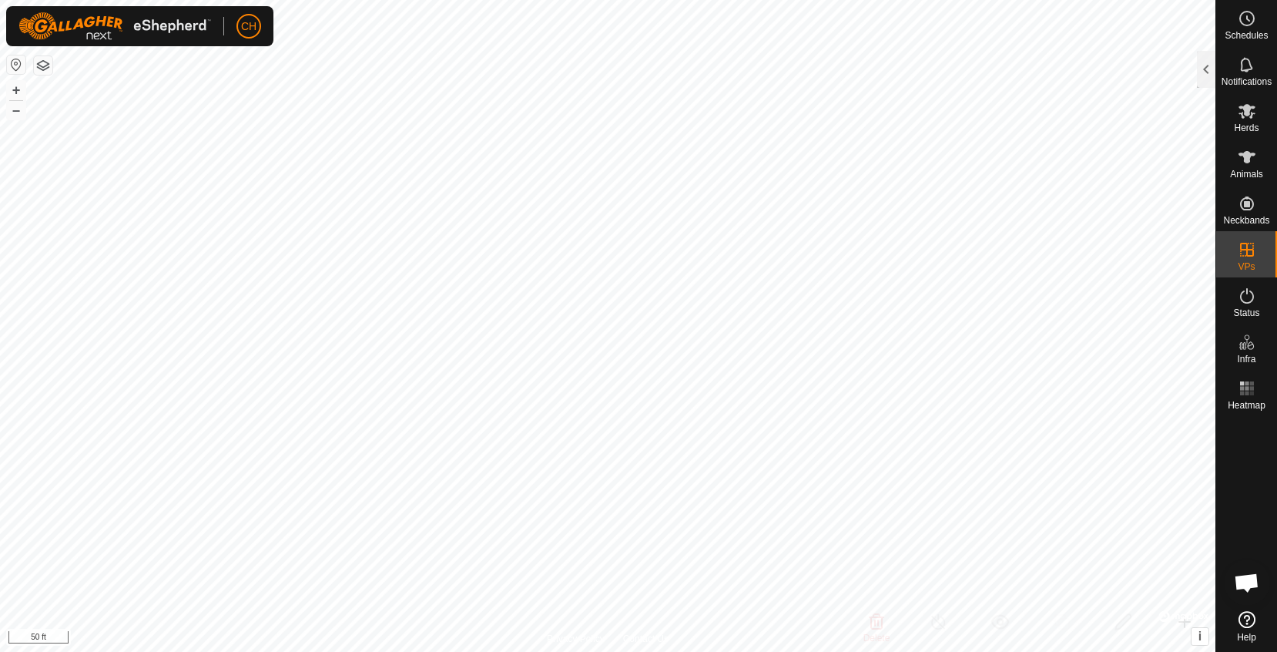
checkbox input "true"
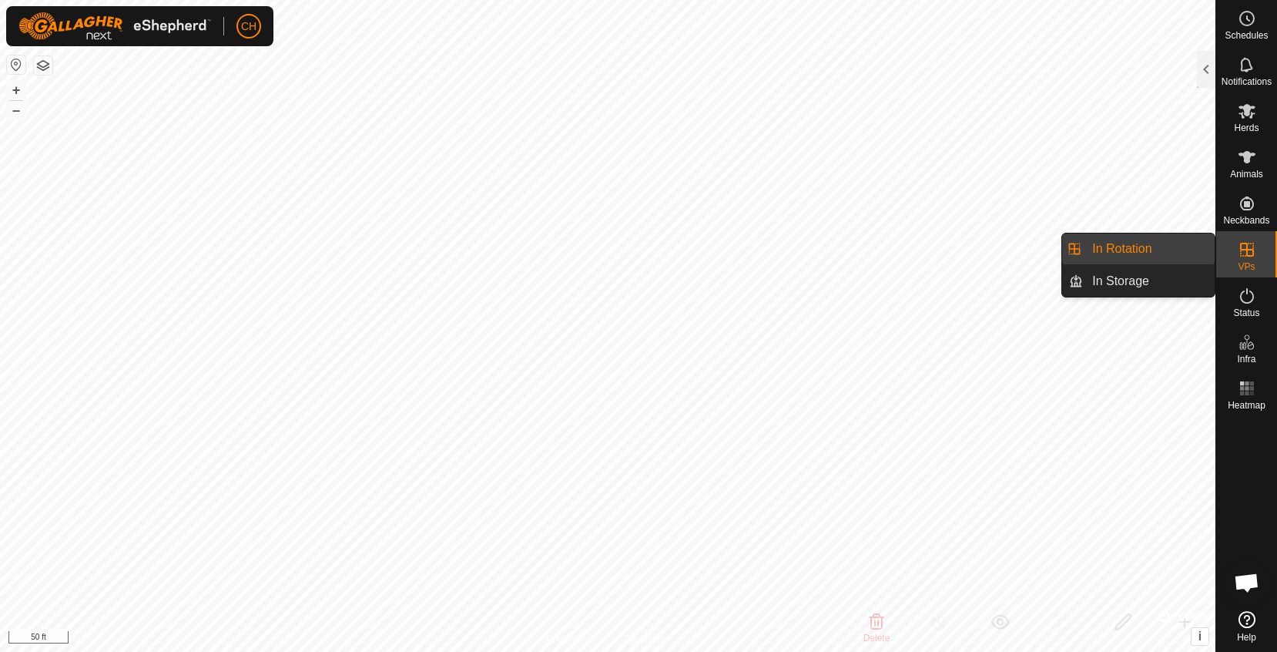
click at [1149, 256] on link "In Rotation" at bounding box center [1149, 248] width 132 height 31
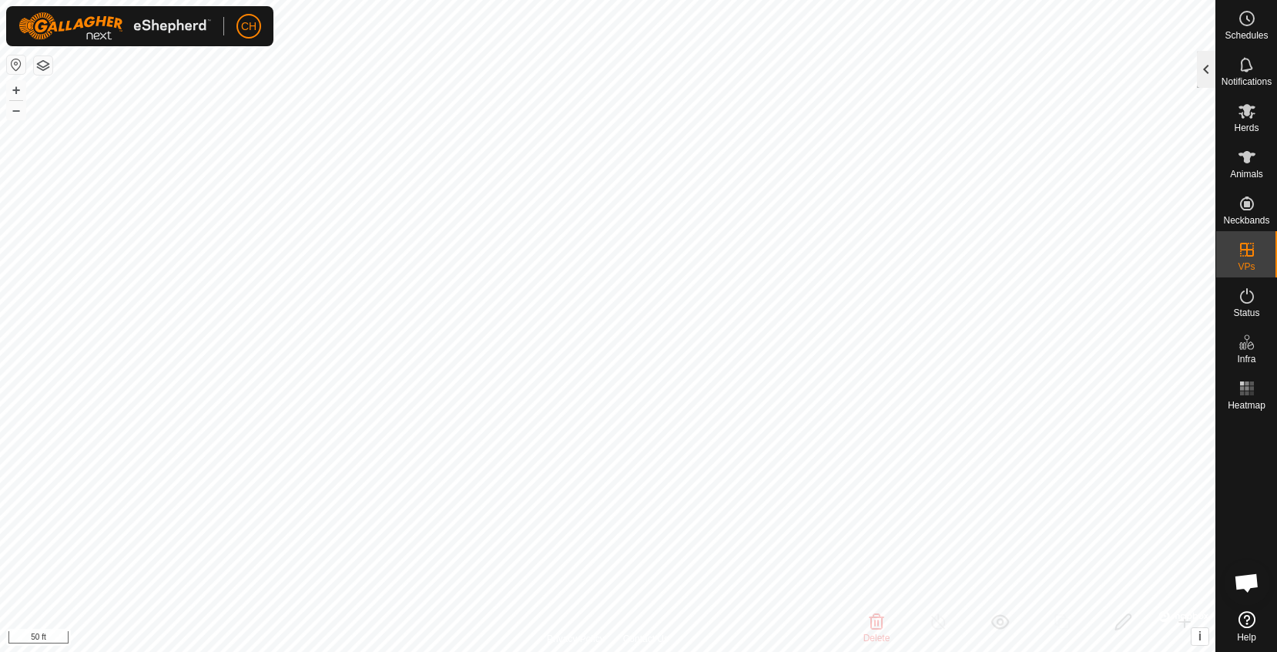
click at [1204, 66] on div at bounding box center [1206, 69] width 18 height 37
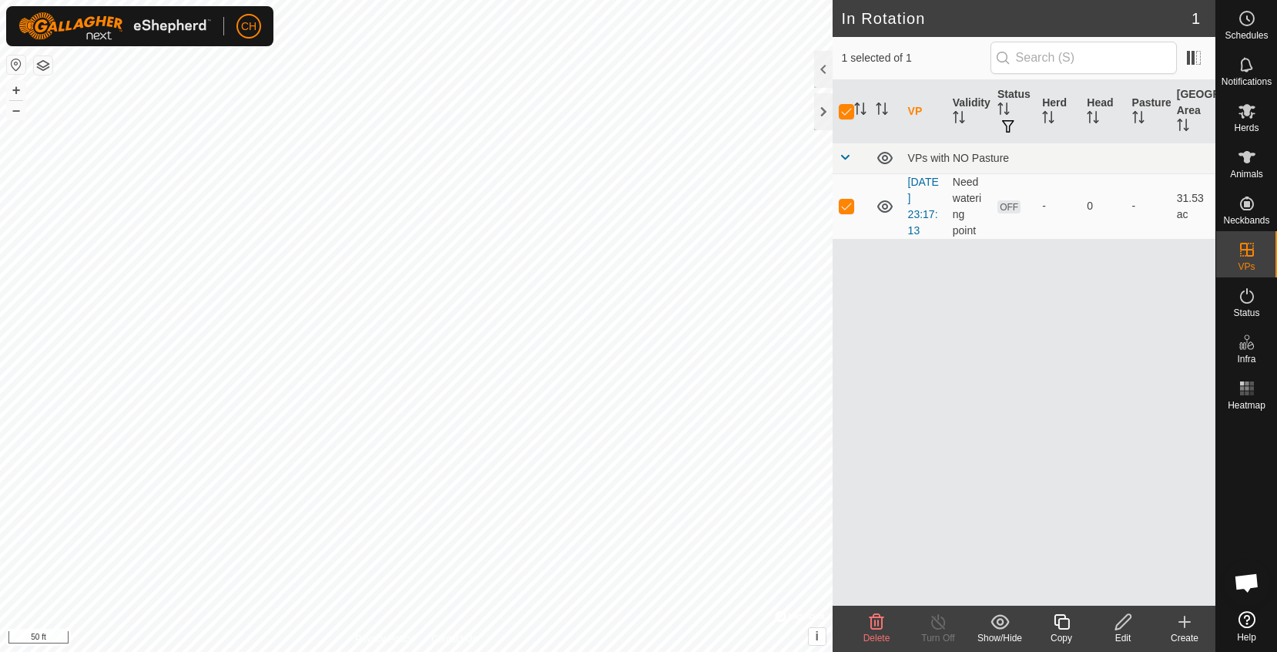
click at [1114, 622] on icon at bounding box center [1123, 621] width 19 height 18
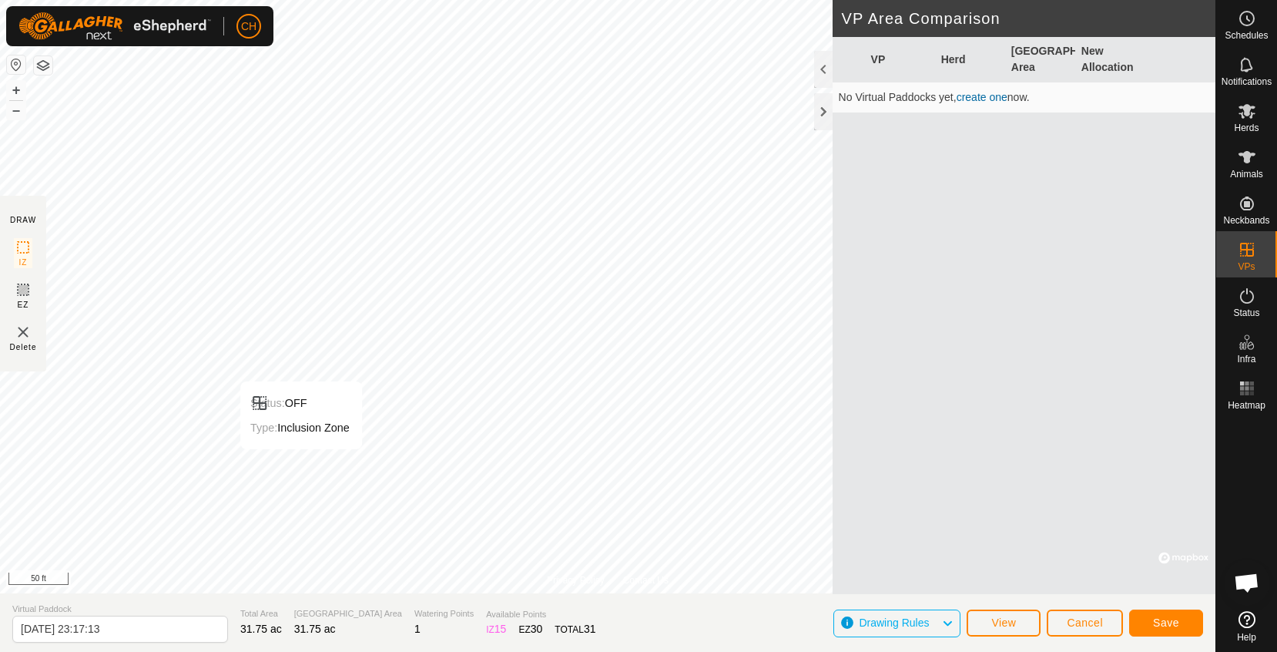
click at [296, 621] on div "Privacy Policy Contact Us Status: OFF Type: Inclusion Zone + – ⇧ i © Mapbox , ©…" at bounding box center [607, 326] width 1215 height 652
click at [1163, 626] on span "Save" at bounding box center [1166, 622] width 26 height 12
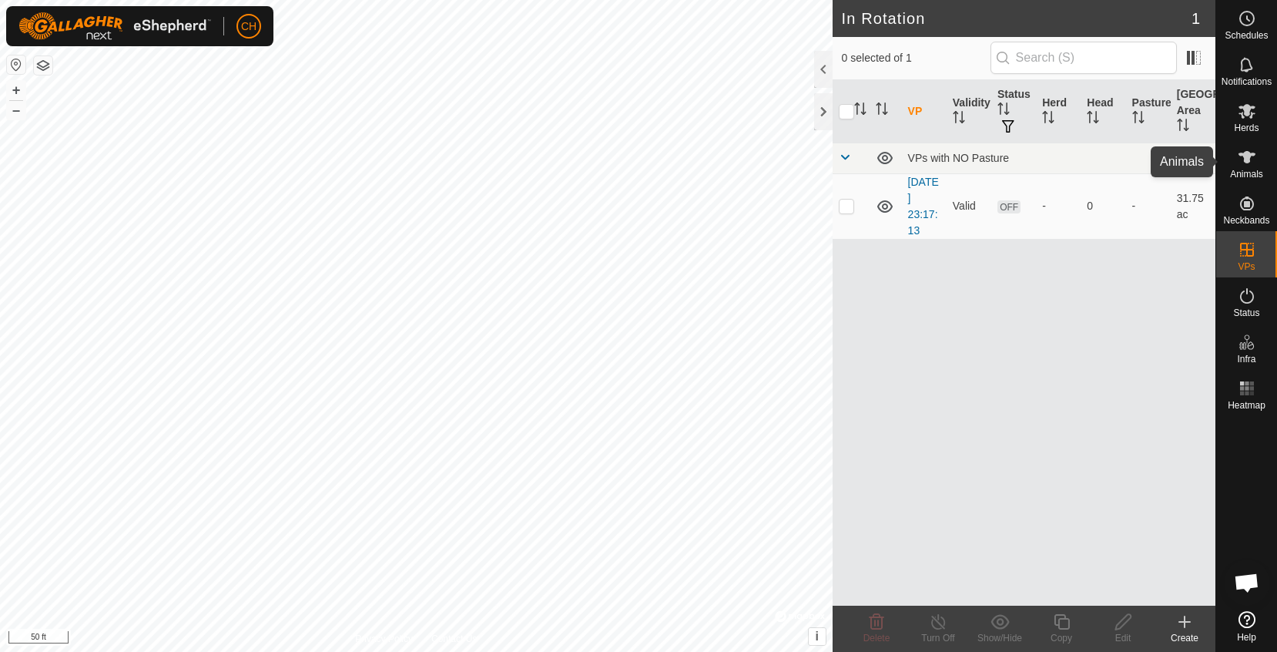
click at [1238, 174] on span "Animals" at bounding box center [1246, 173] width 33 height 9
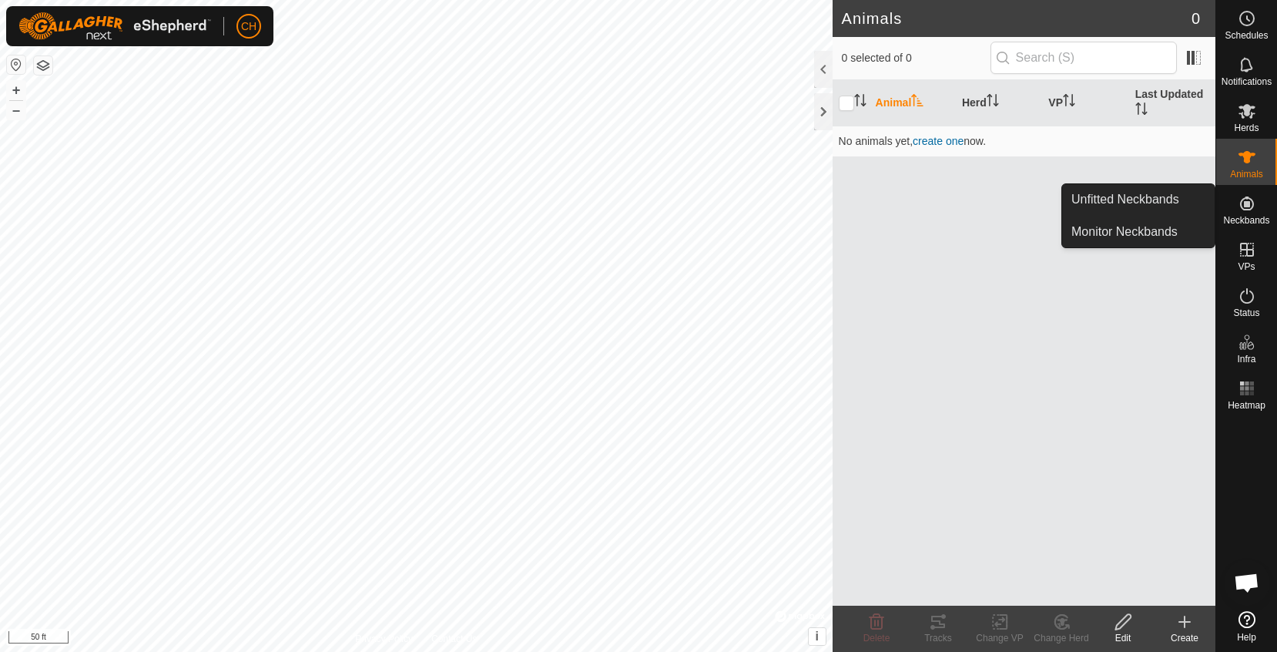
click at [1250, 213] on es-neckbands-svg-icon at bounding box center [1247, 203] width 28 height 25
click at [1168, 210] on link "Unfitted Neckbands" at bounding box center [1138, 199] width 152 height 31
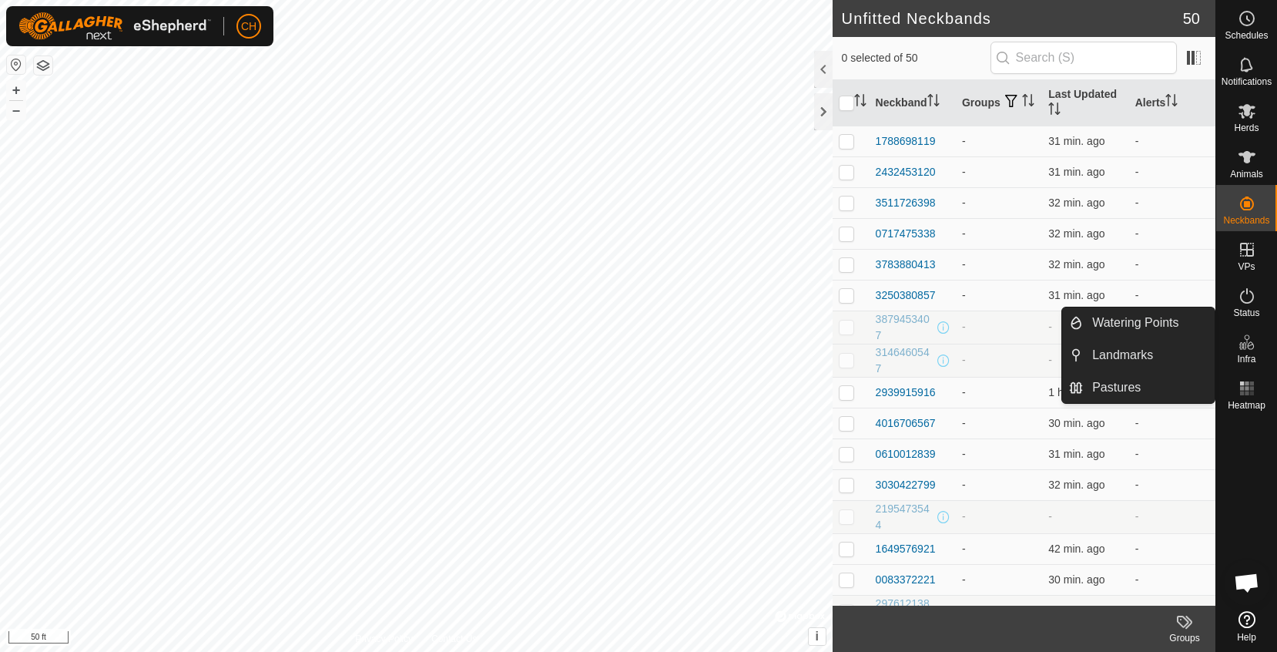
click at [1178, 352] on link "Landmarks" at bounding box center [1149, 355] width 132 height 31
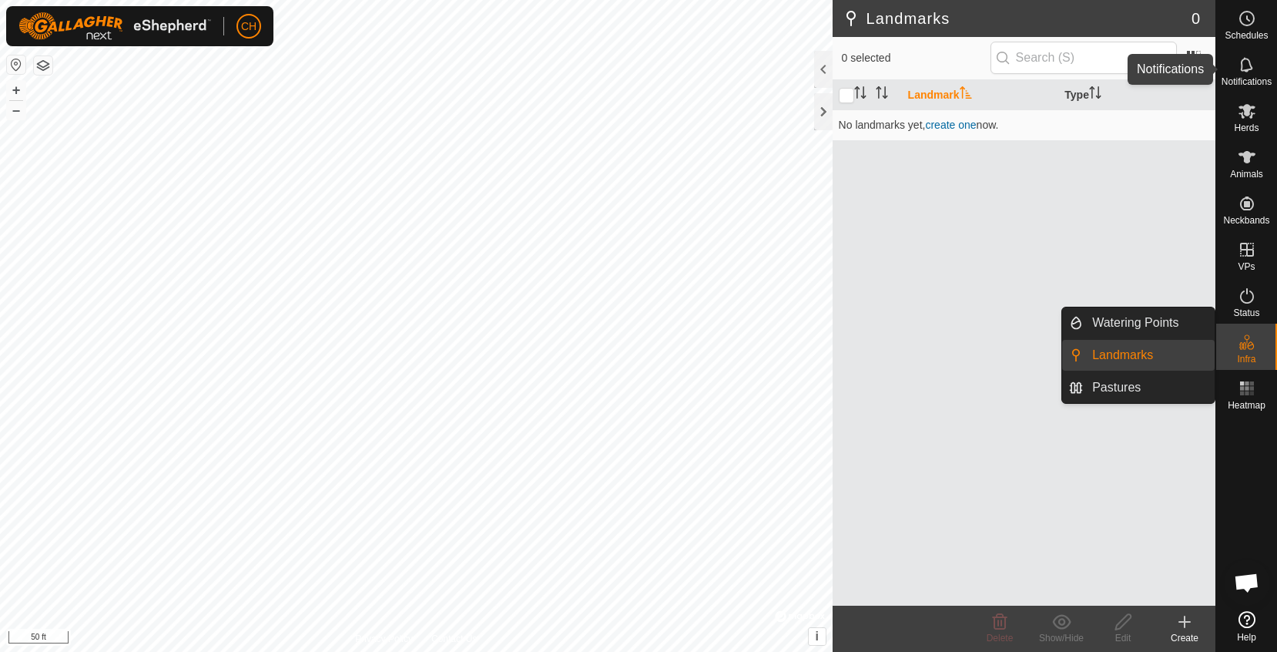
click at [1246, 79] on span "Notifications" at bounding box center [1247, 81] width 50 height 9
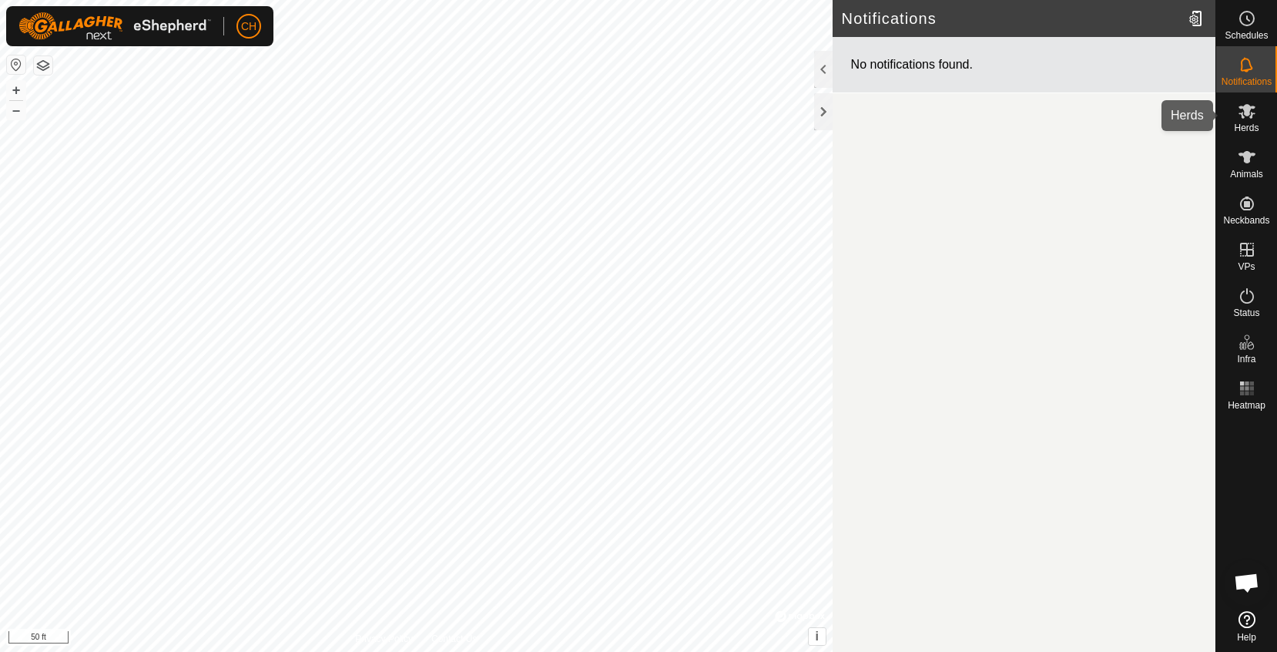
click at [1248, 114] on icon at bounding box center [1246, 111] width 17 height 15
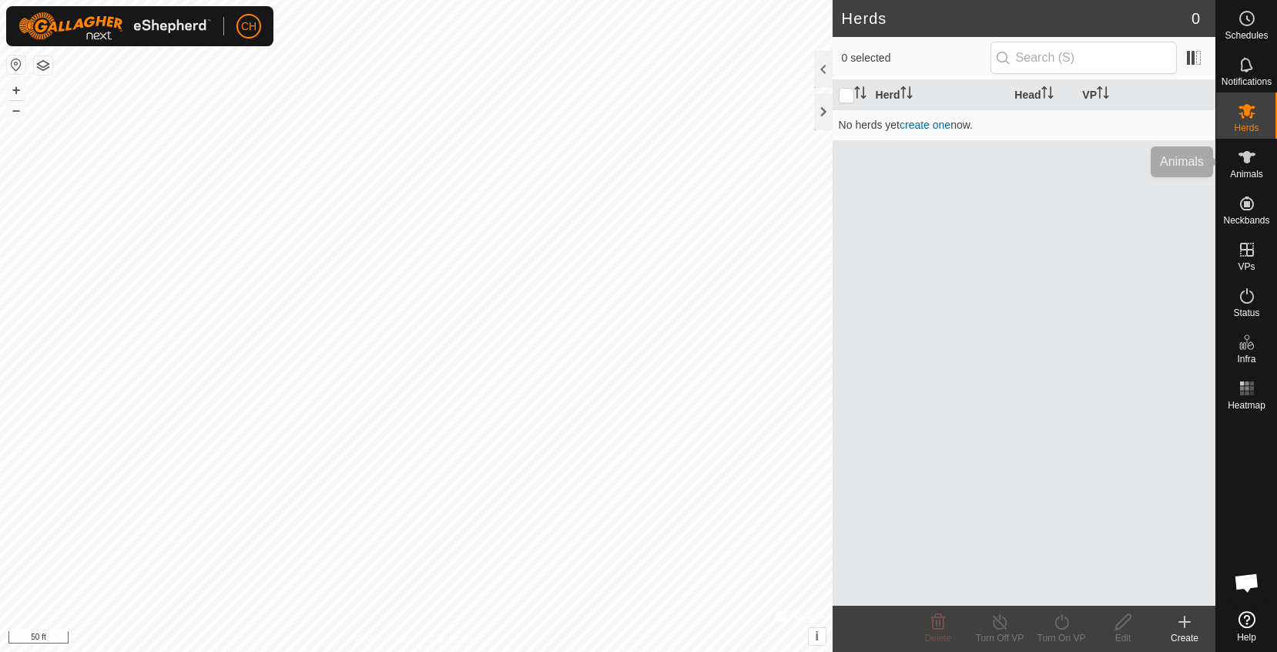
click at [1257, 162] on es-animals-svg-icon at bounding box center [1247, 157] width 28 height 25
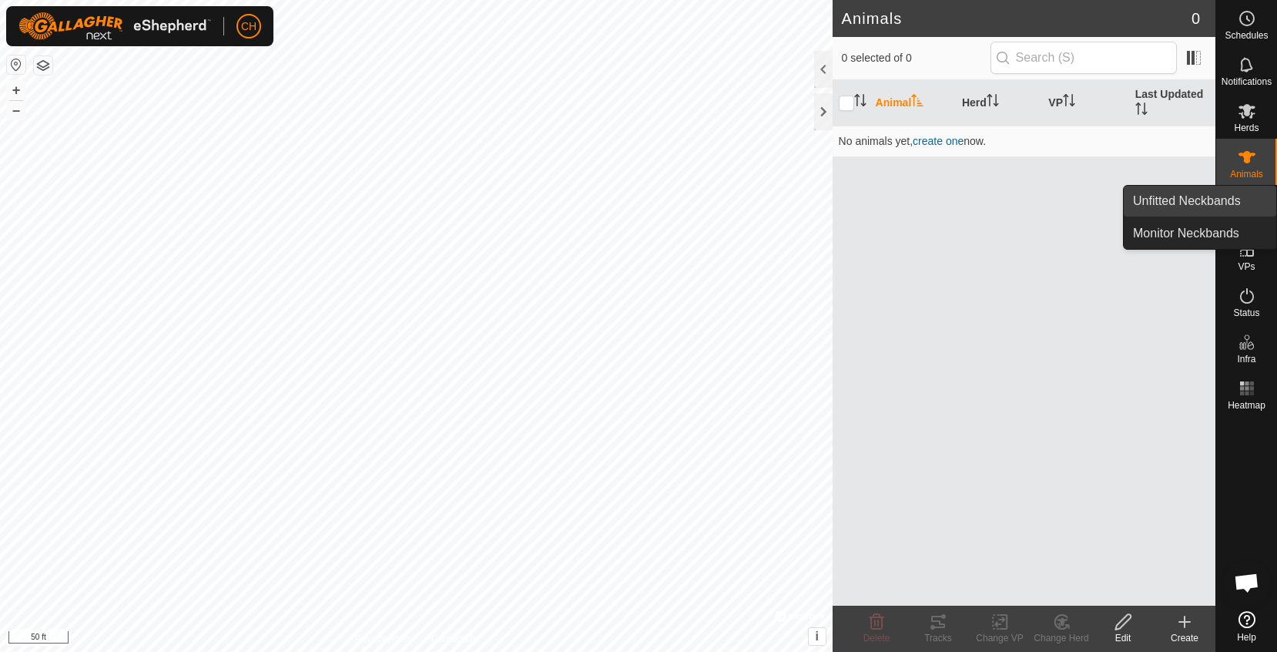
click at [1253, 195] on icon at bounding box center [1247, 203] width 18 height 18
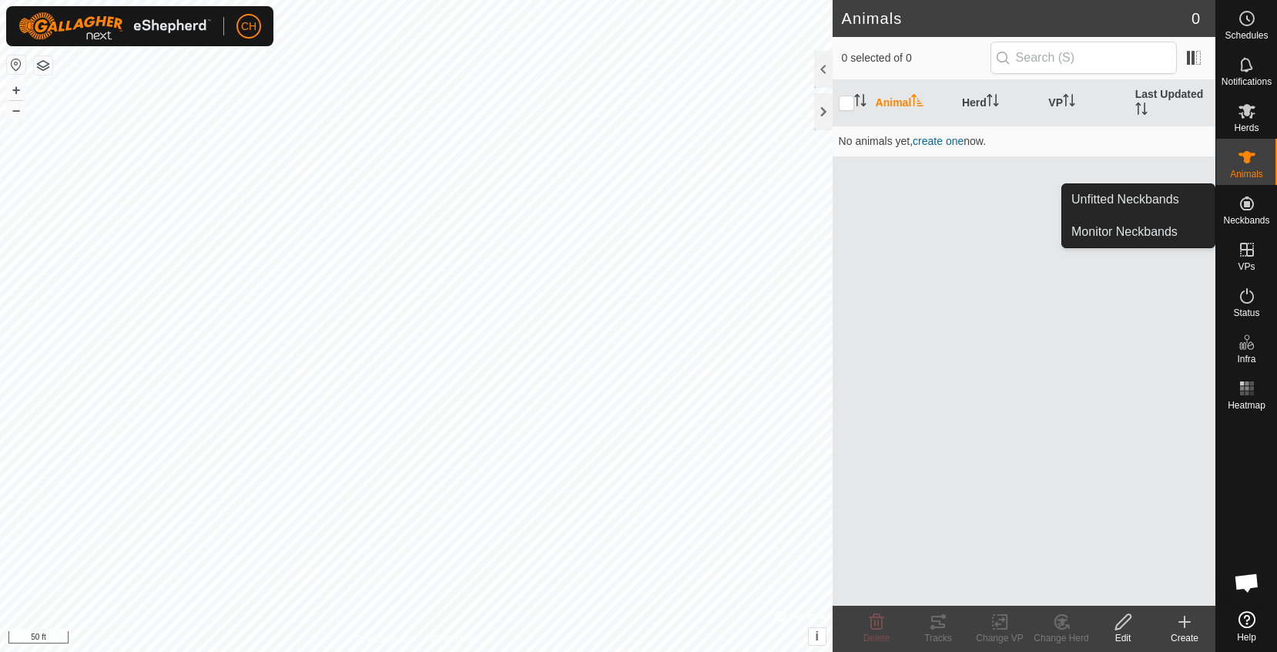
click at [1242, 202] on icon at bounding box center [1247, 203] width 14 height 14
click at [1161, 225] on link "Monitor Neckbands" at bounding box center [1138, 231] width 152 height 31
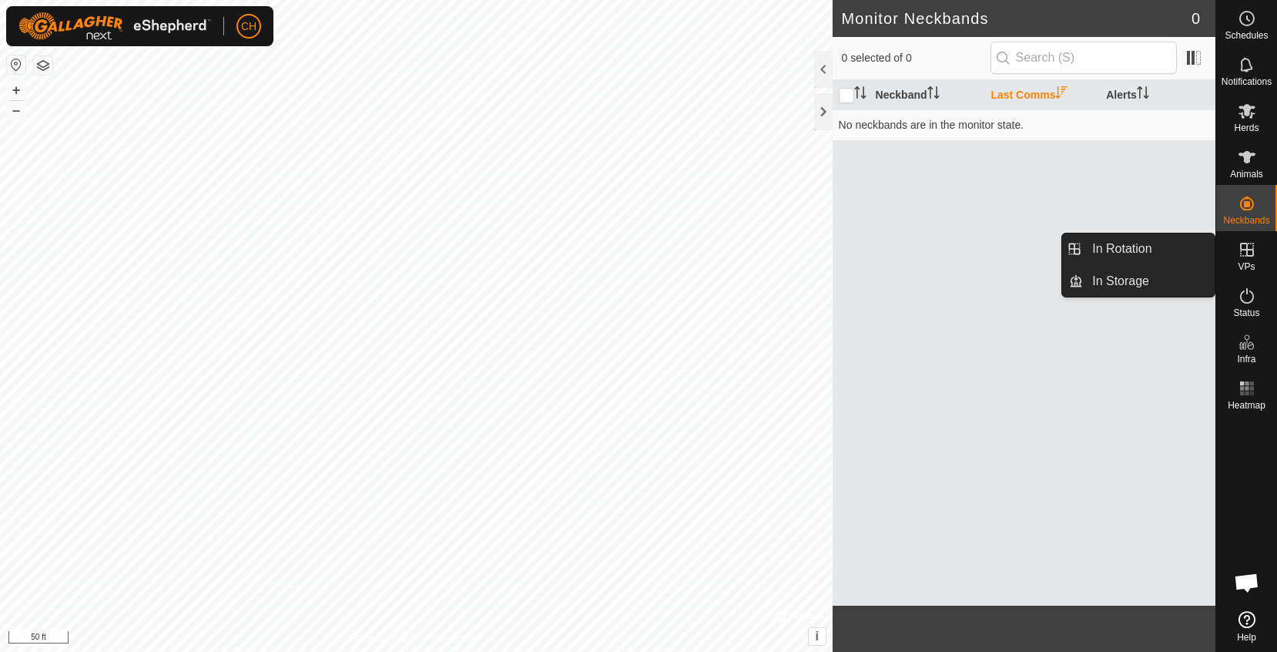
click at [1148, 253] on link "In Rotation" at bounding box center [1149, 248] width 132 height 31
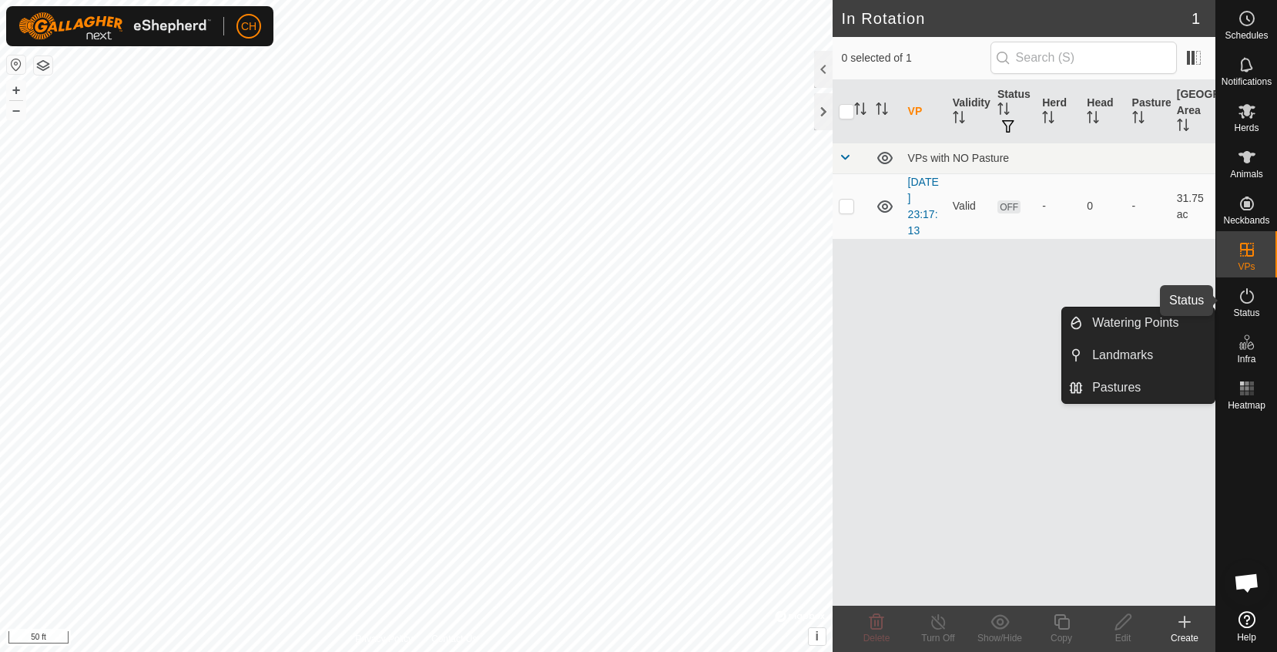
click at [1248, 310] on span "Status" at bounding box center [1246, 312] width 26 height 9
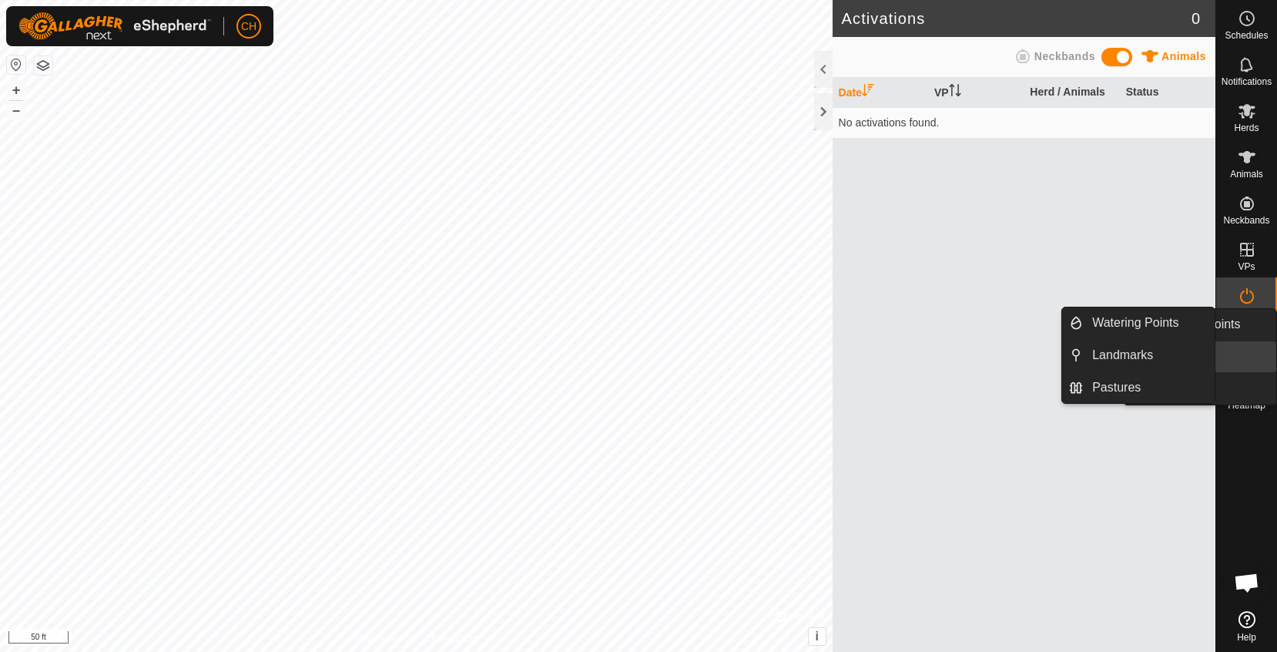
click at [1246, 350] on icon at bounding box center [1247, 342] width 18 height 18
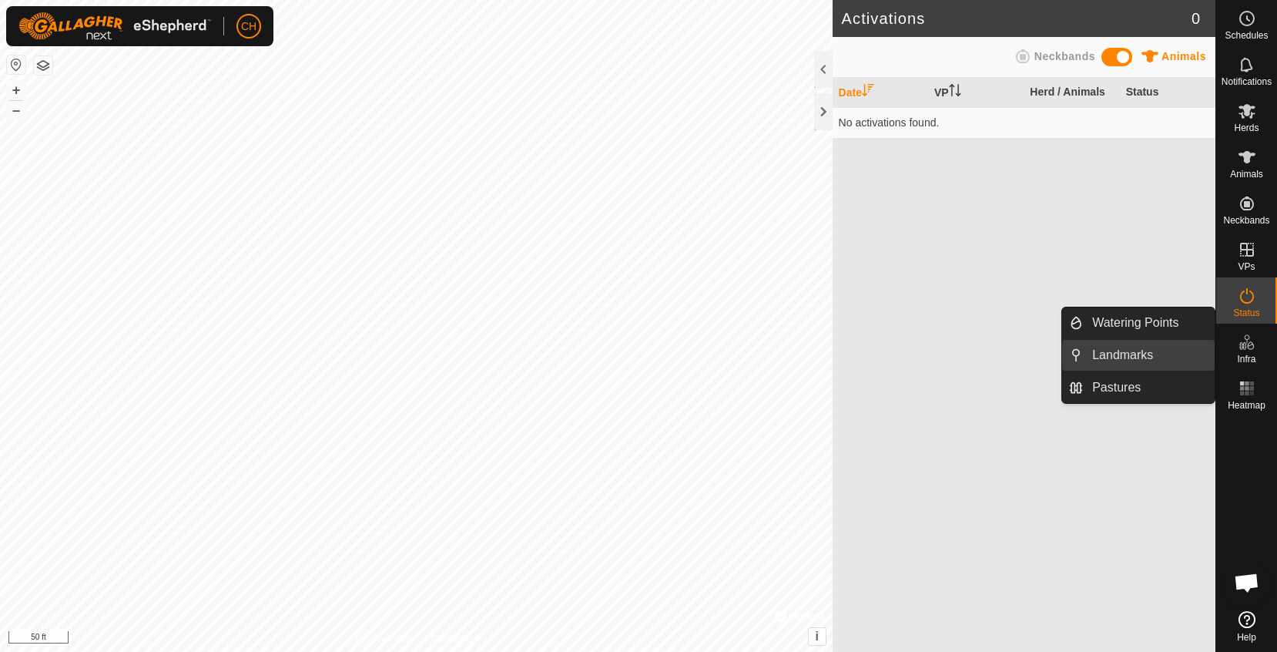
click at [1137, 353] on link "Landmarks" at bounding box center [1149, 355] width 132 height 31
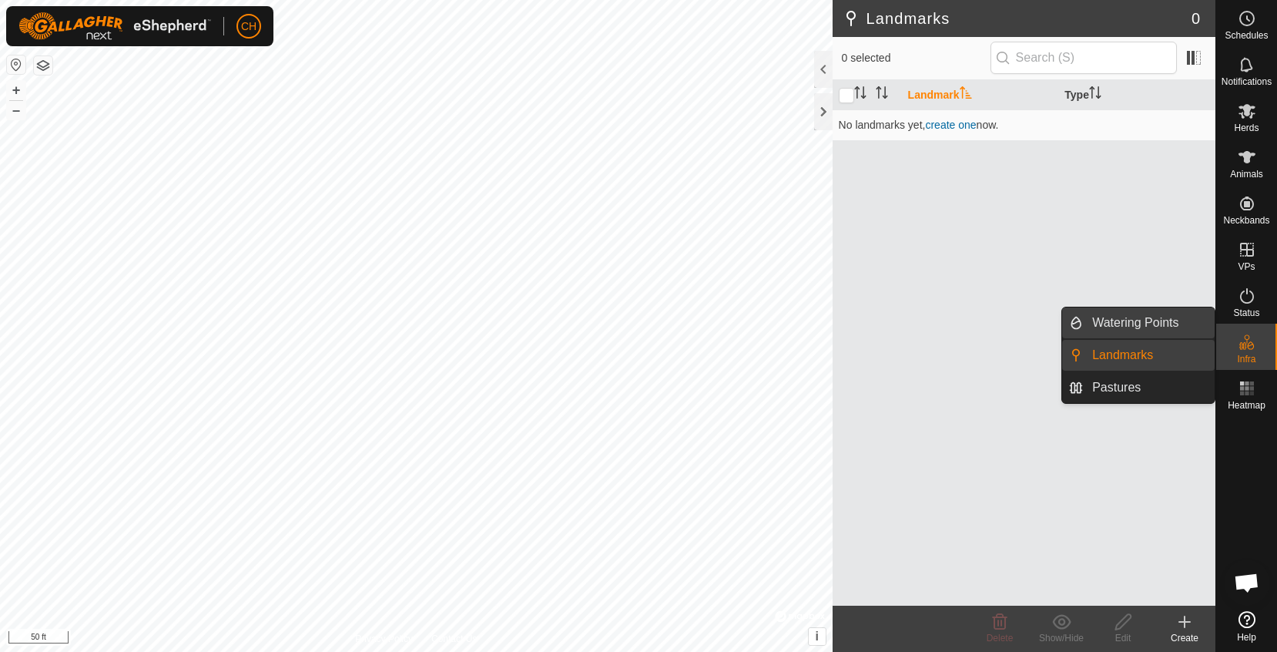
click at [1134, 324] on link "Watering Points" at bounding box center [1149, 322] width 132 height 31
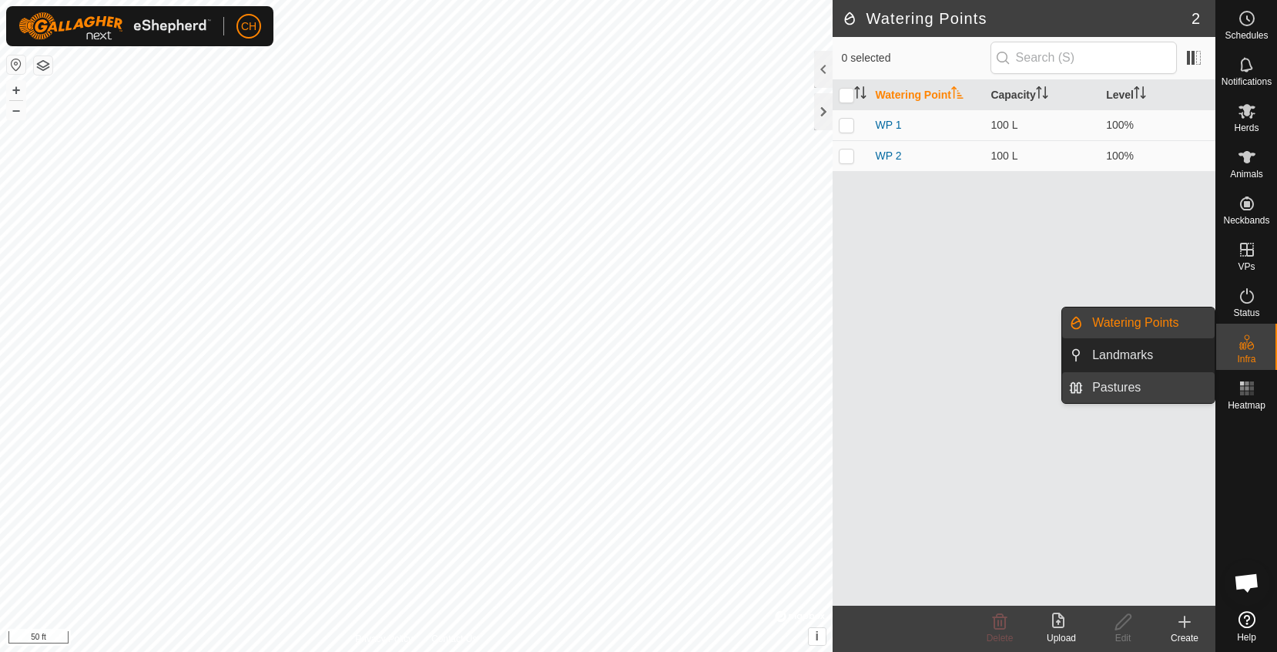
click at [1134, 383] on link "Pastures" at bounding box center [1149, 387] width 132 height 31
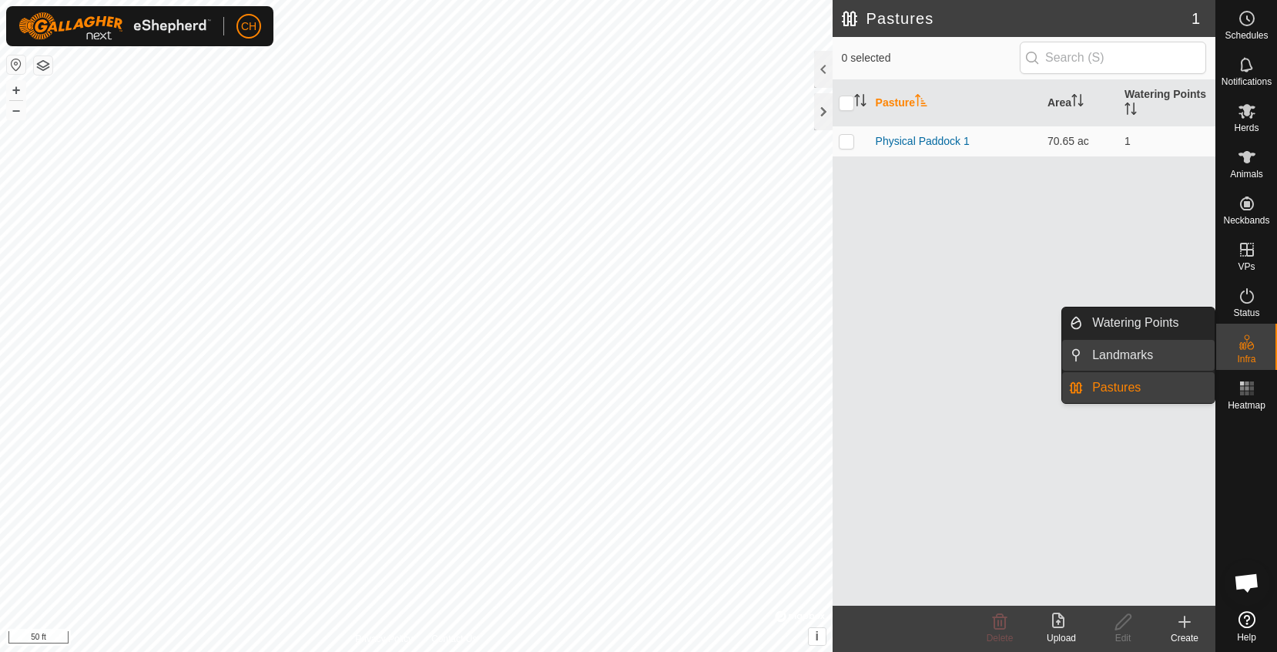
click at [1135, 364] on link "Landmarks" at bounding box center [1149, 355] width 132 height 31
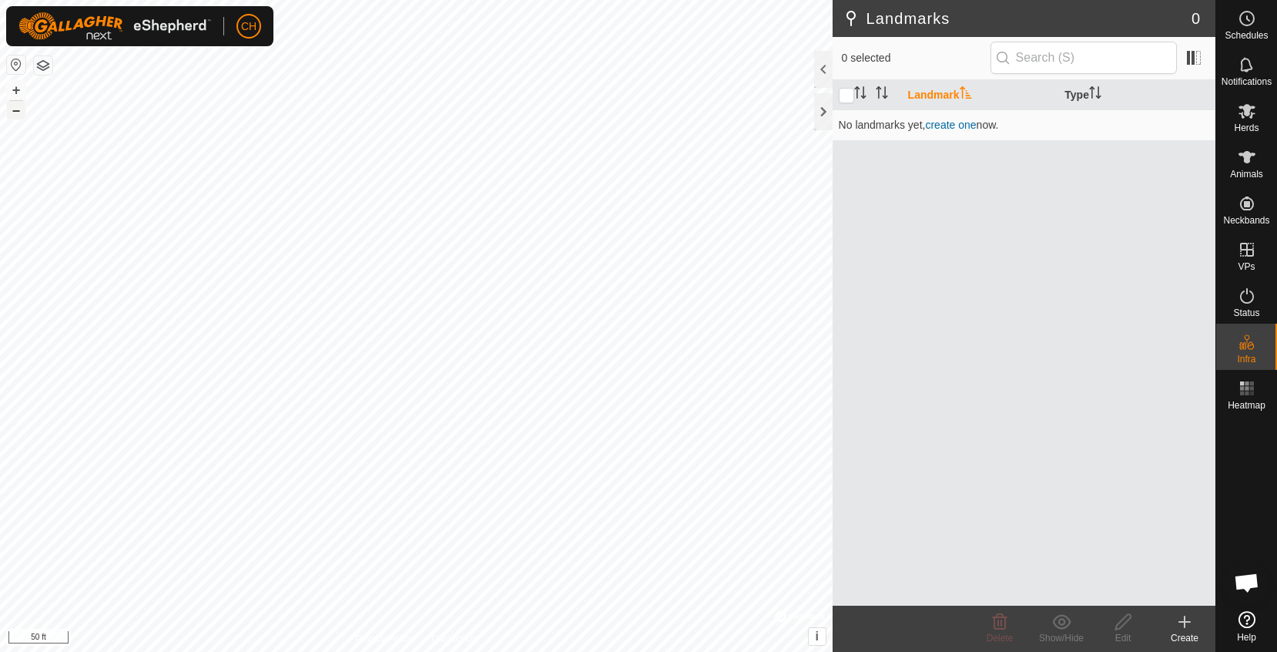
click at [18, 113] on button "–" at bounding box center [16, 110] width 18 height 18
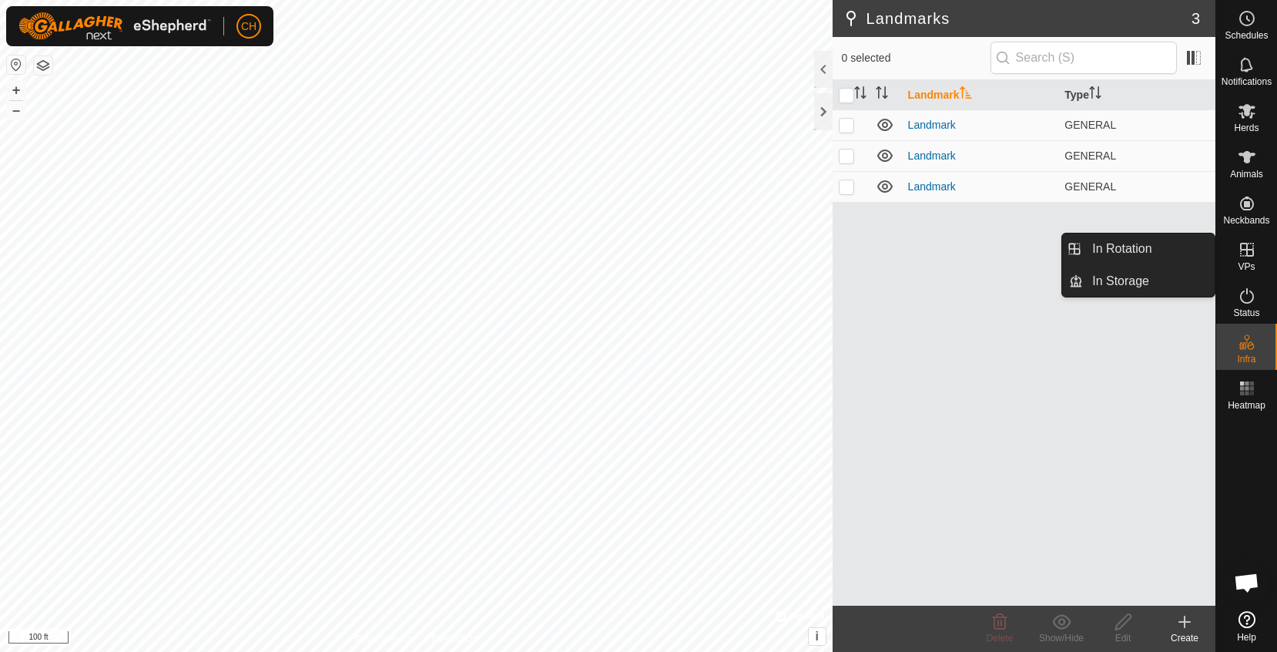
click at [1242, 252] on icon at bounding box center [1247, 249] width 18 height 18
click at [1168, 251] on link "In Rotation" at bounding box center [1149, 248] width 132 height 31
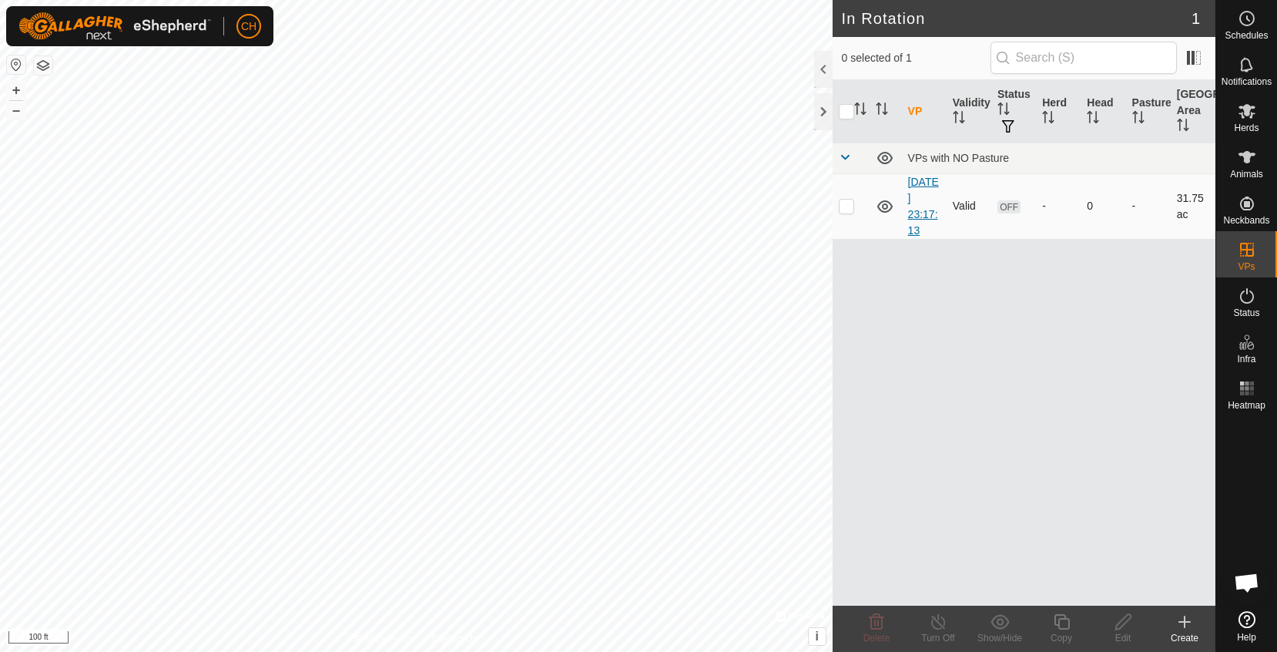
click at [916, 216] on link "[DATE] 23:17:13" at bounding box center [923, 206] width 31 height 61
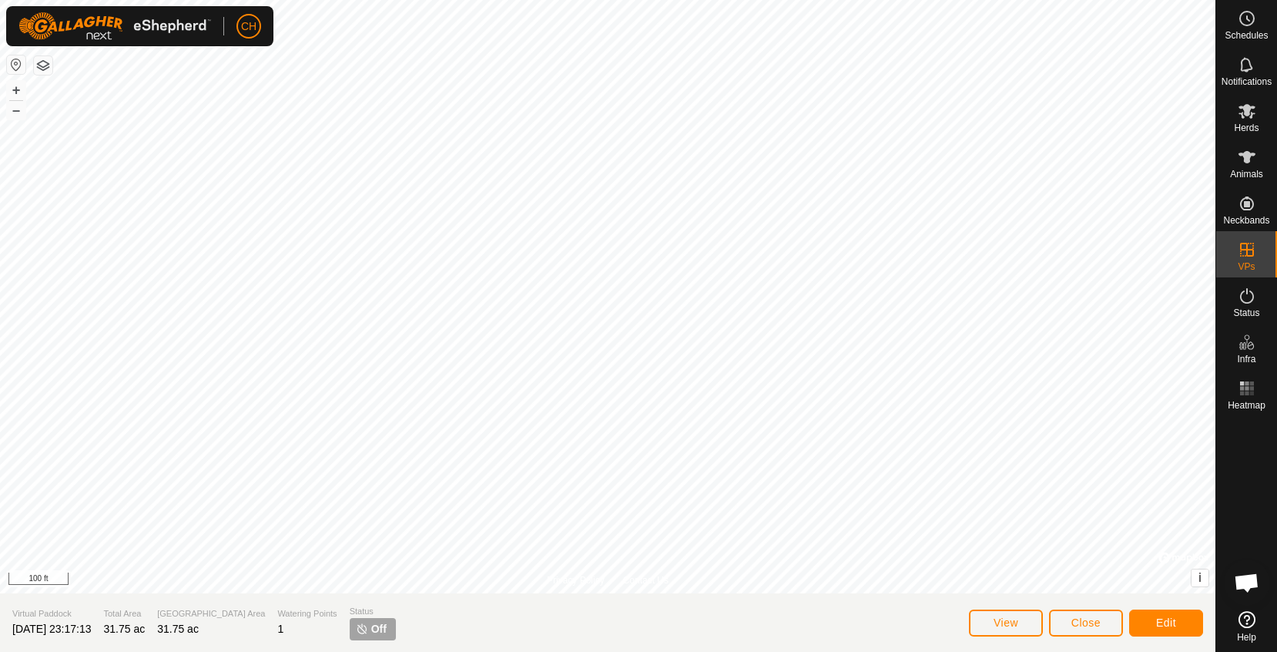
click at [1148, 622] on button "Edit" at bounding box center [1166, 622] width 74 height 27
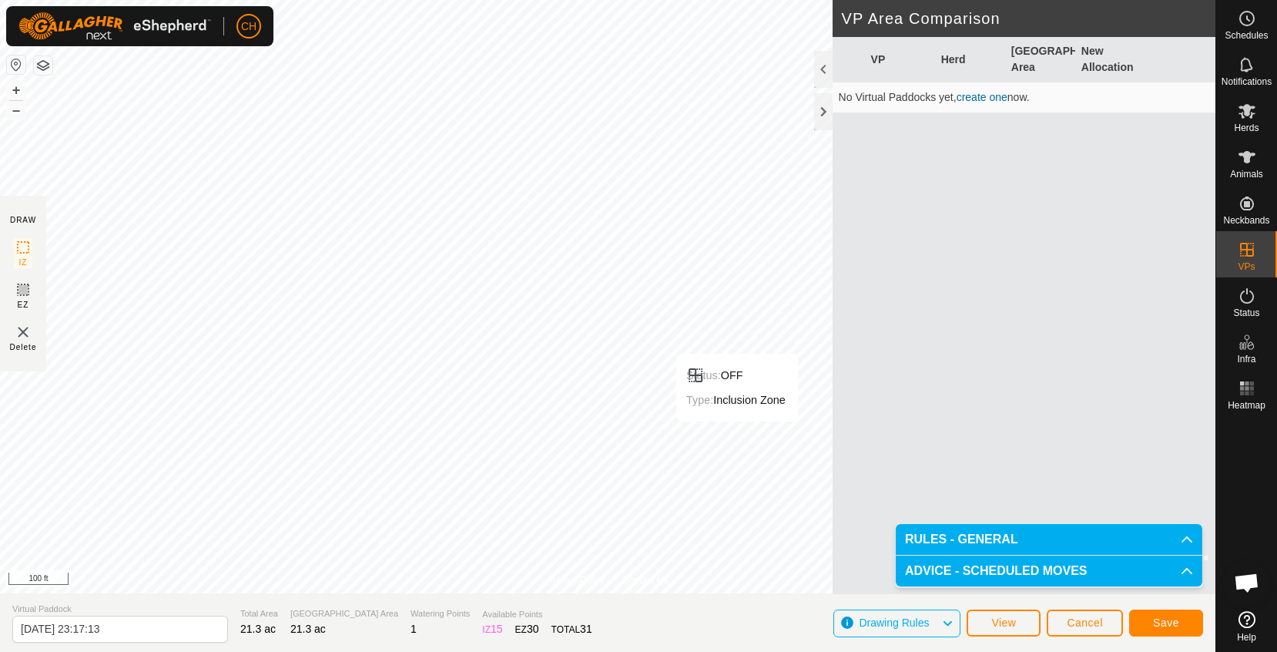
click at [1161, 618] on span "Save" at bounding box center [1166, 622] width 26 height 12
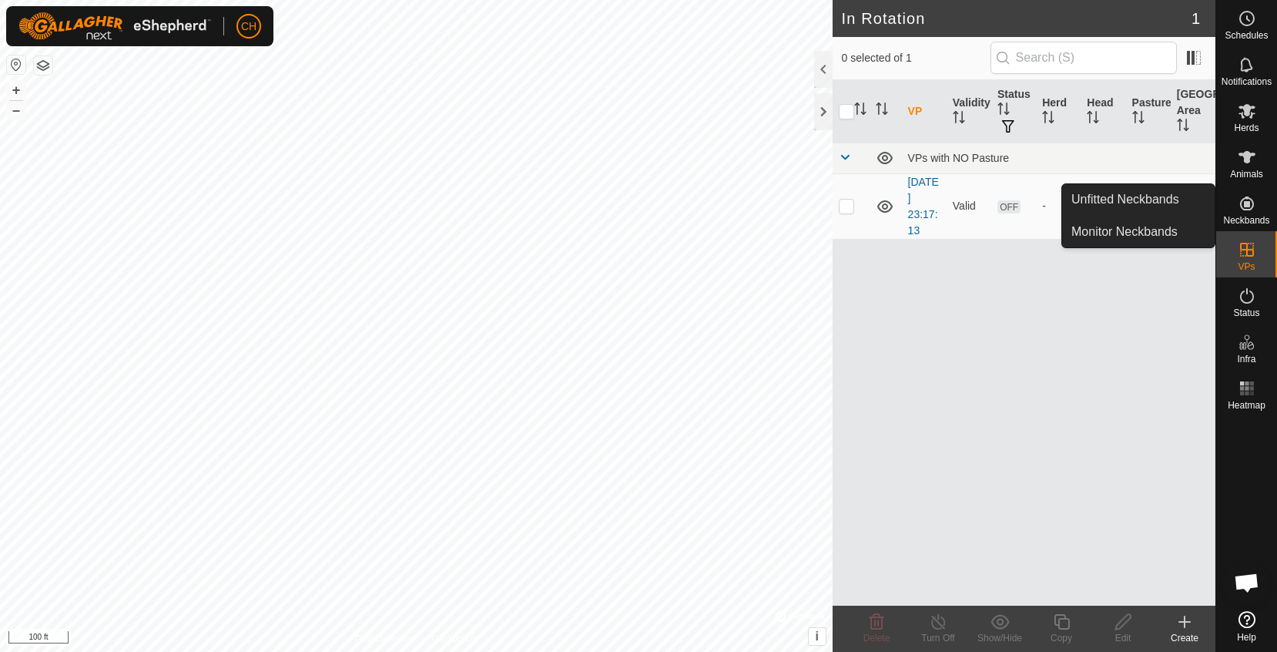
click at [1252, 213] on es-neckbands-svg-icon at bounding box center [1247, 203] width 28 height 25
click at [1177, 199] on link "Unfitted Neckbands" at bounding box center [1138, 199] width 152 height 31
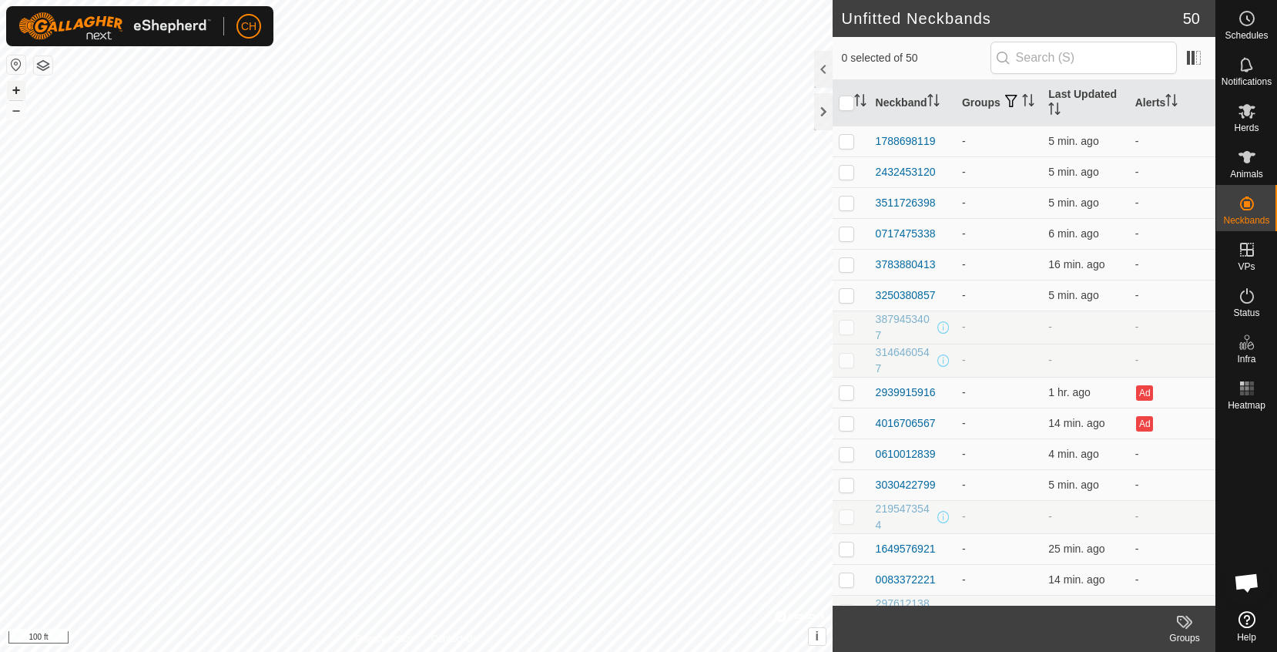
click at [18, 89] on button "+" at bounding box center [16, 90] width 18 height 18
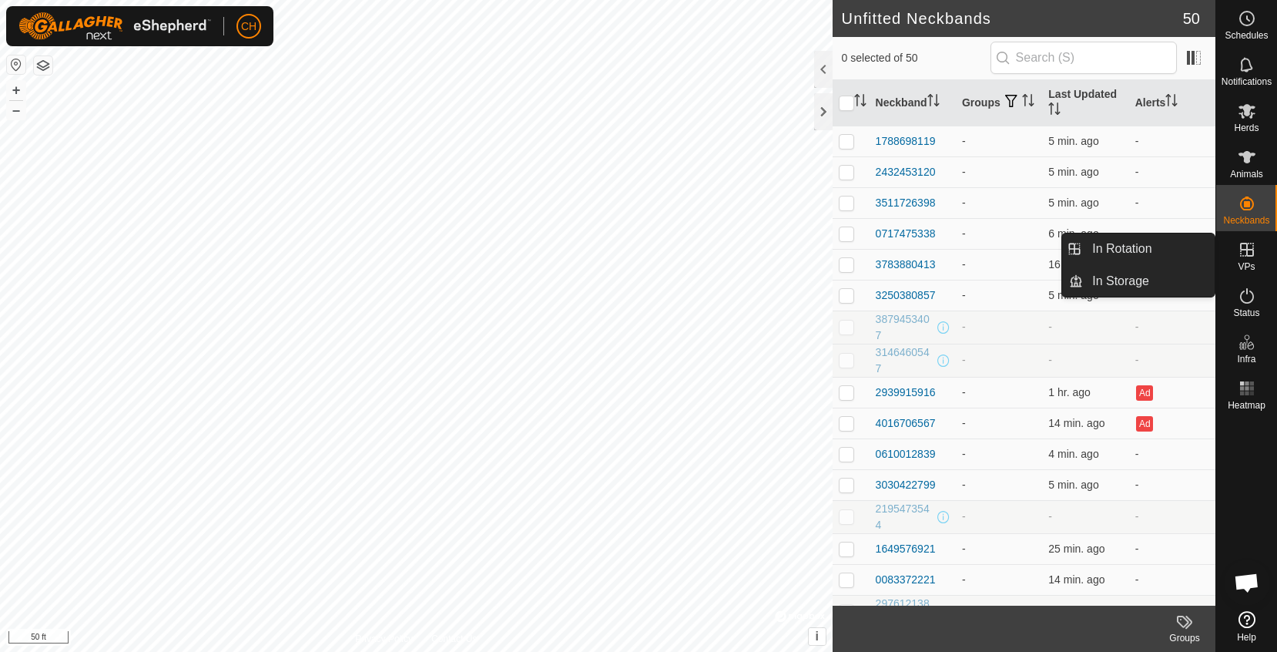
click at [1245, 251] on icon at bounding box center [1247, 249] width 18 height 18
click at [1158, 249] on link "In Rotation" at bounding box center [1149, 248] width 132 height 31
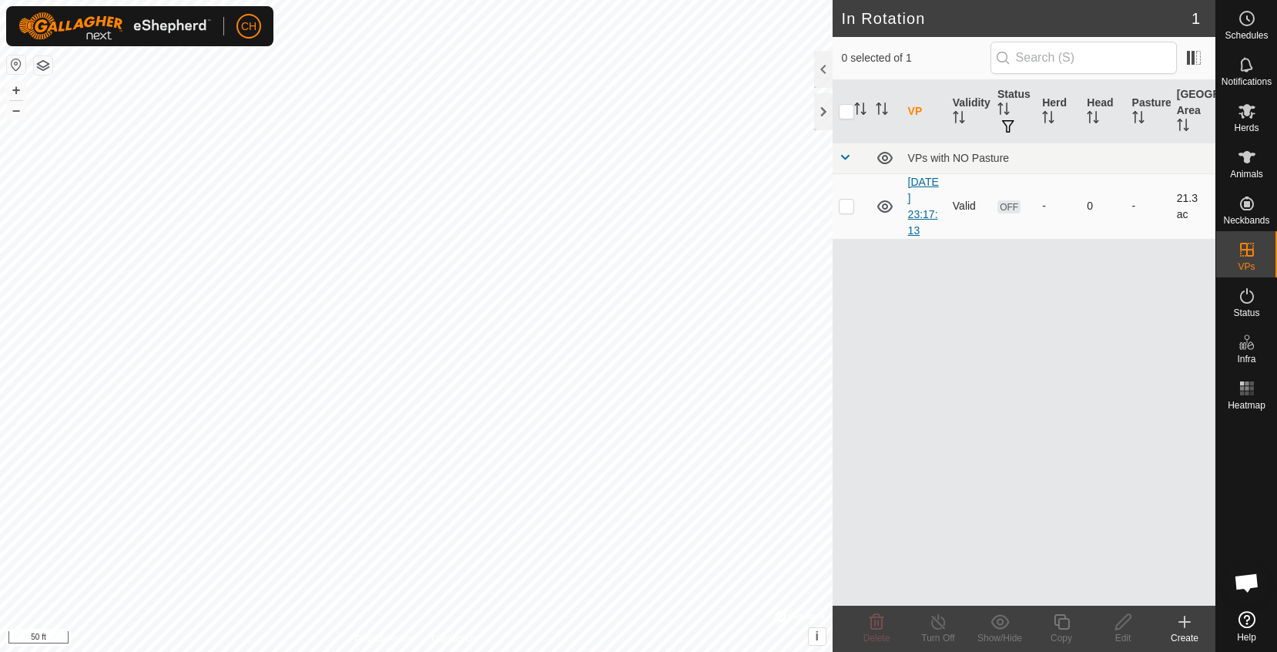
click at [927, 216] on link "[DATE] 23:17:13" at bounding box center [923, 206] width 31 height 61
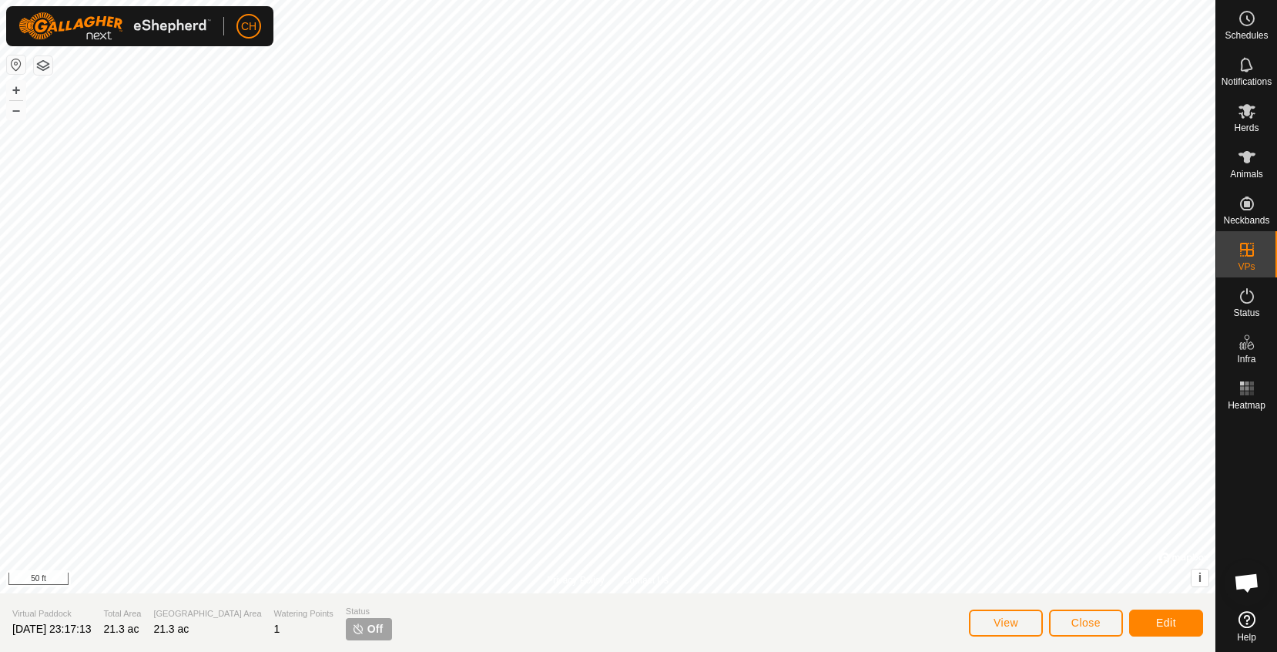
click at [1180, 631] on button "Edit" at bounding box center [1166, 622] width 74 height 27
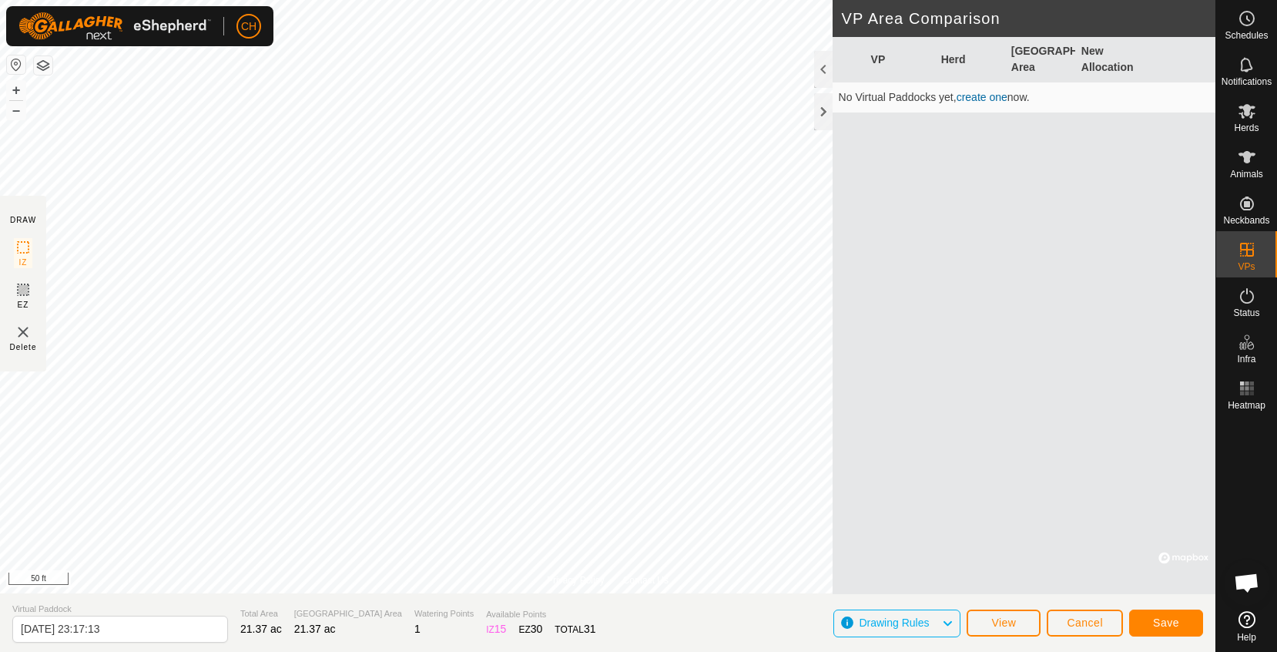
click at [1153, 623] on span "Save" at bounding box center [1166, 622] width 26 height 12
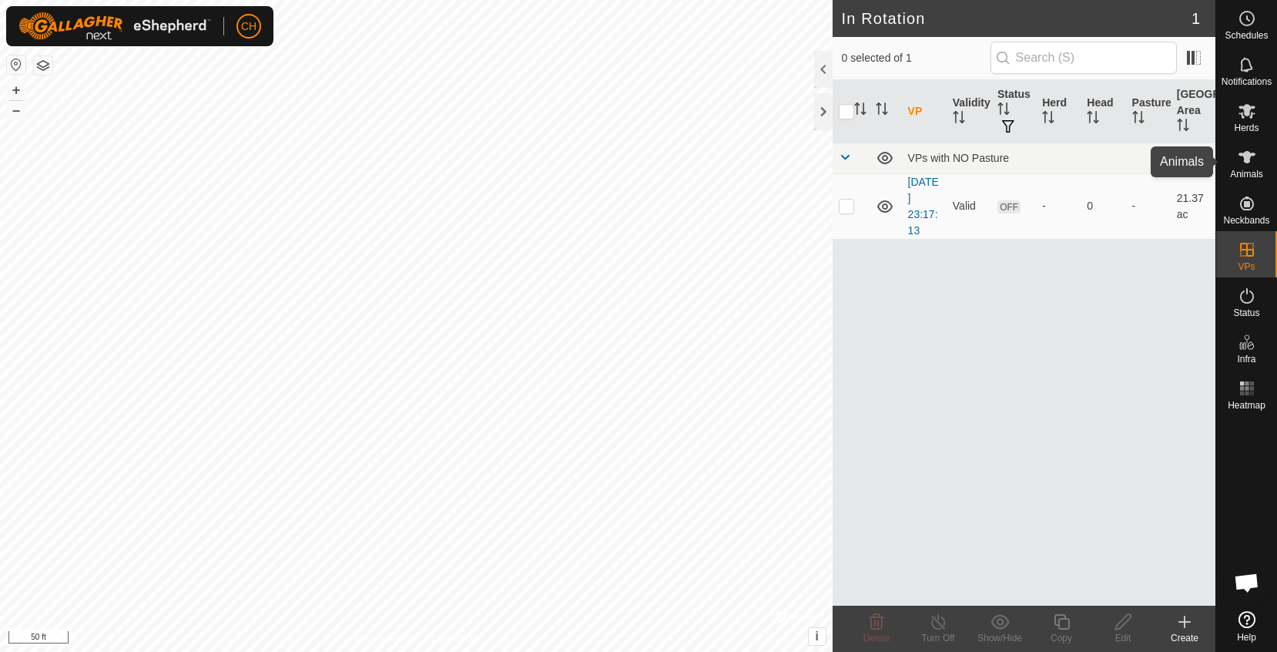
click at [1255, 163] on icon at bounding box center [1247, 157] width 18 height 18
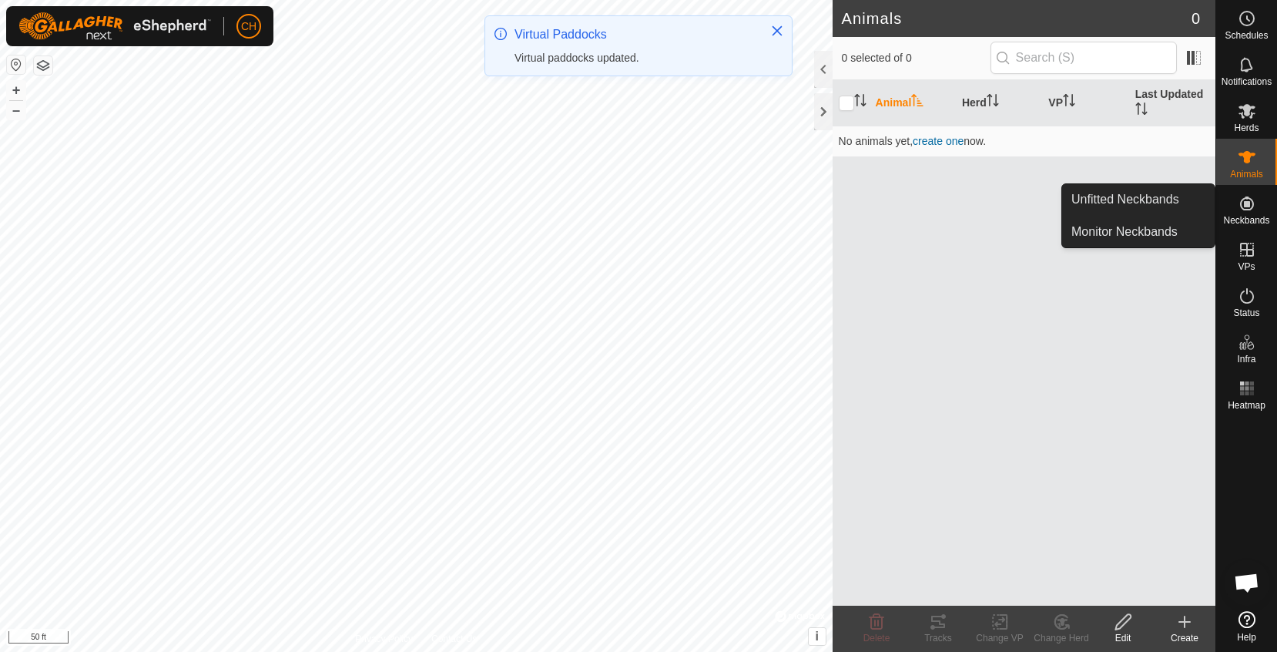
click at [1248, 211] on icon at bounding box center [1247, 203] width 18 height 18
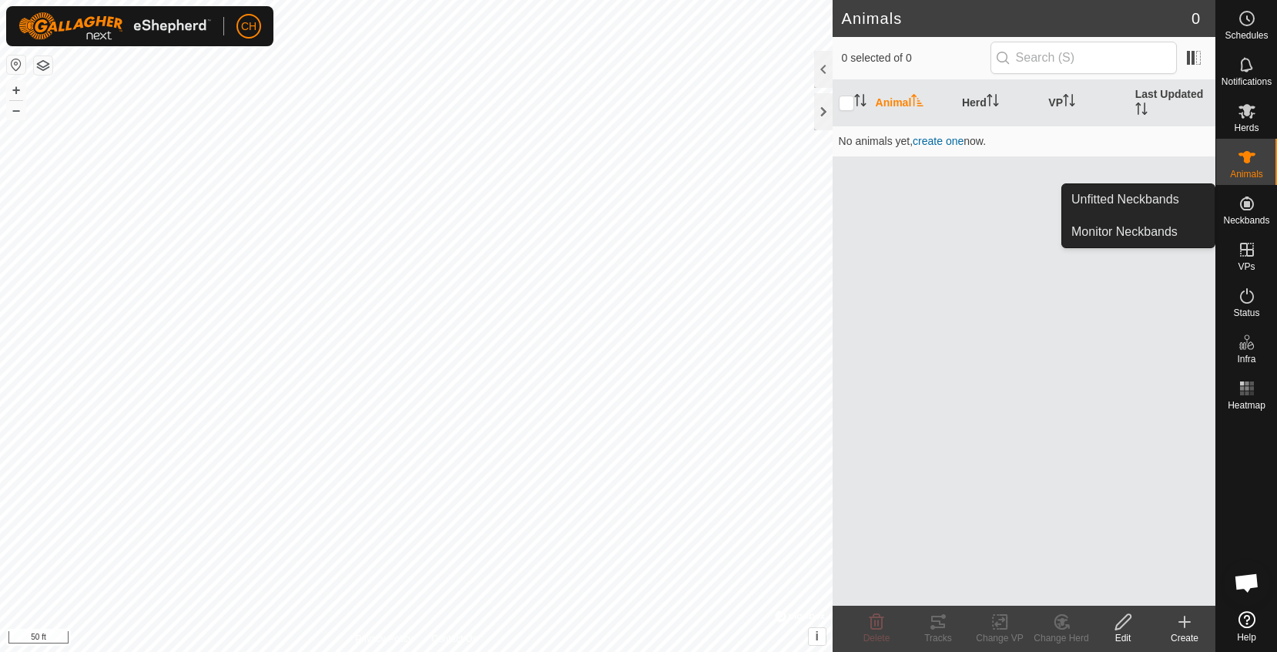
click at [1257, 209] on es-neckbands-svg-icon at bounding box center [1247, 203] width 28 height 25
click at [1193, 207] on link "Unfitted Neckbands" at bounding box center [1138, 199] width 152 height 31
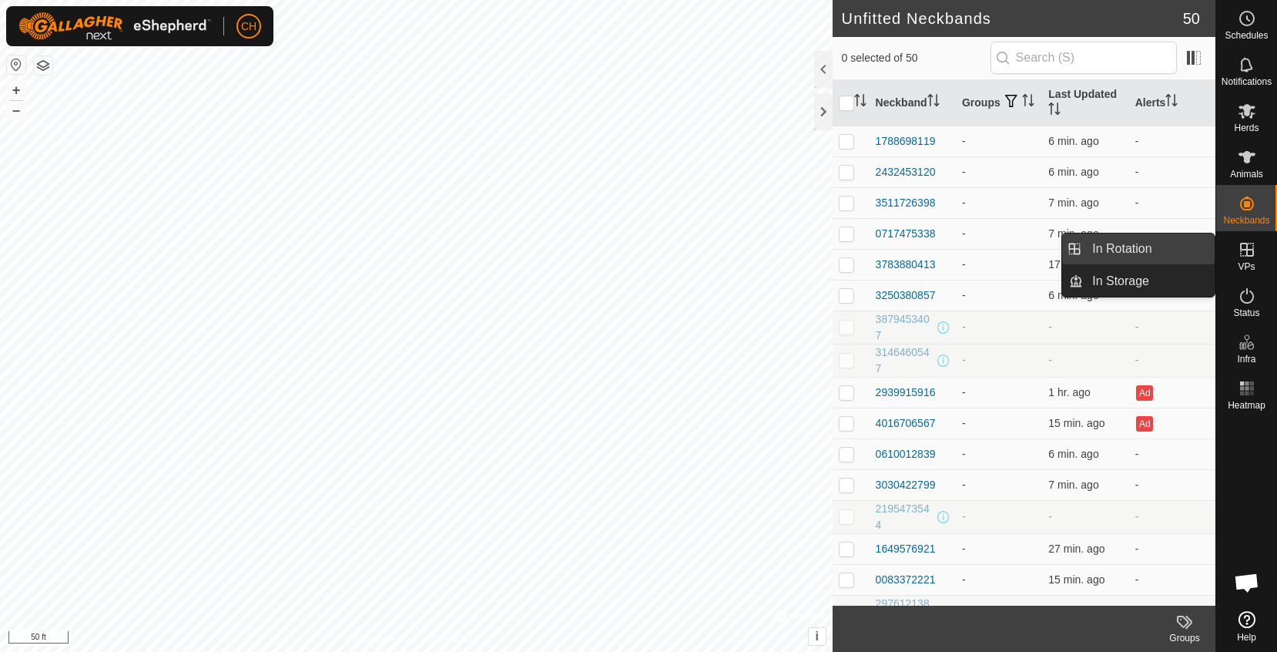
click at [1152, 249] on link "In Rotation" at bounding box center [1149, 248] width 132 height 31
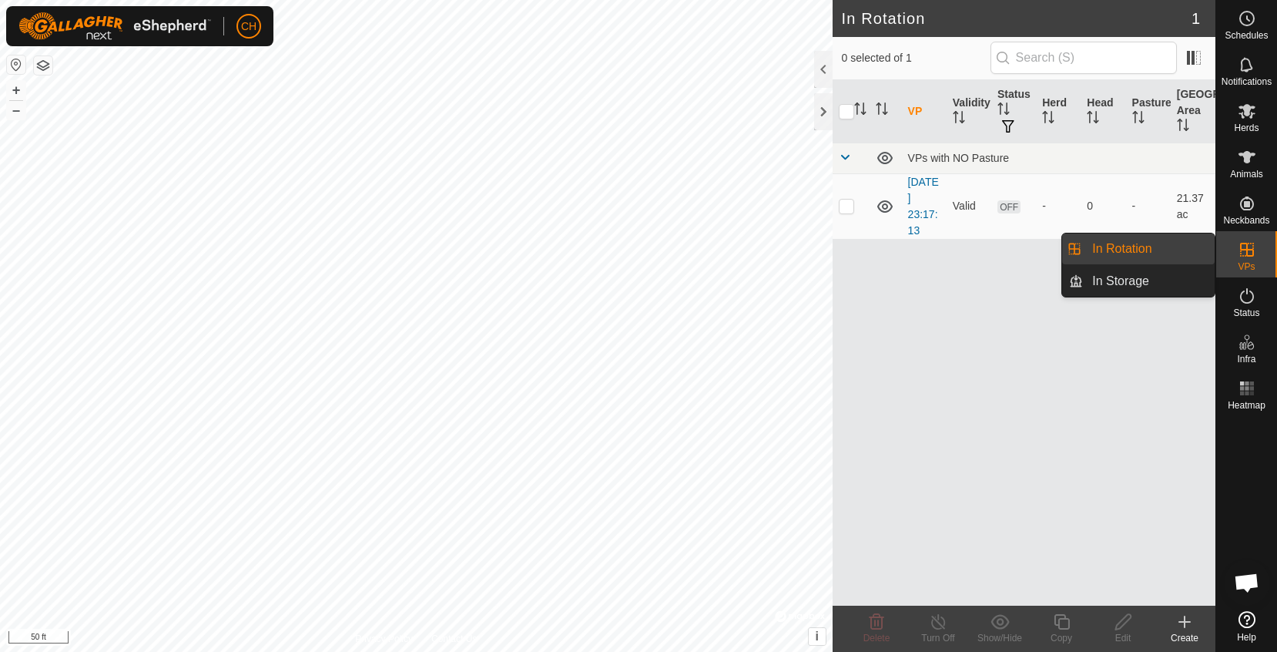
click at [1151, 253] on link "In Rotation" at bounding box center [1149, 248] width 132 height 31
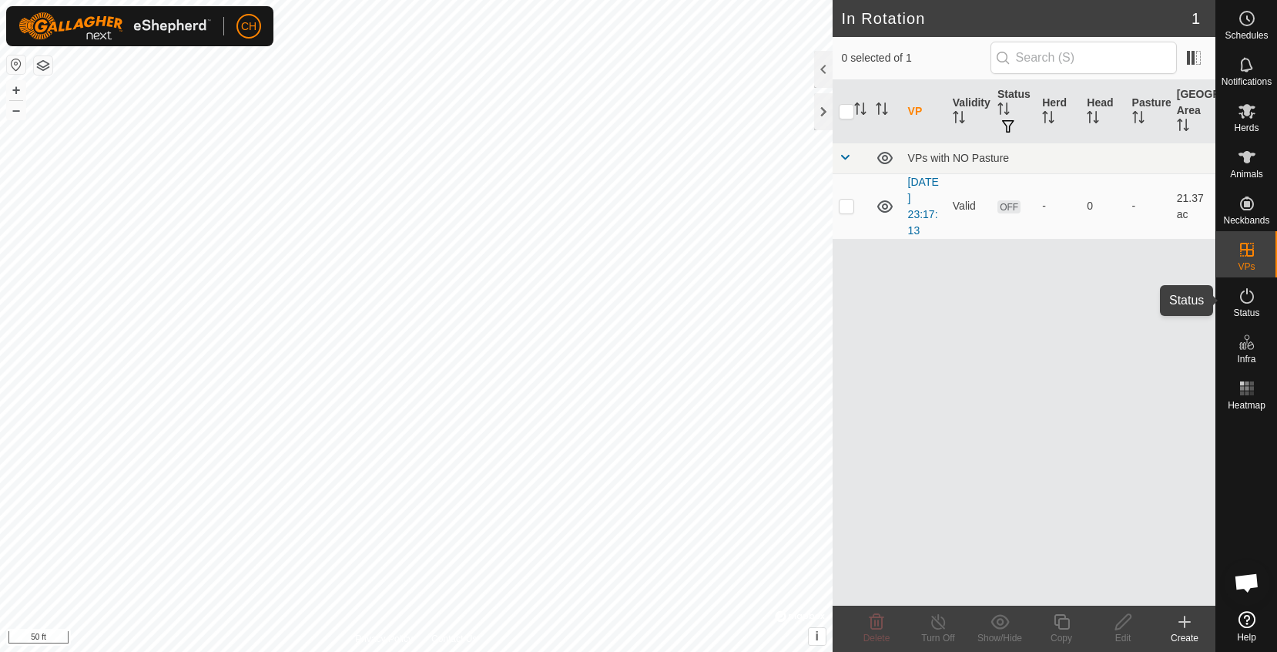
click at [1248, 308] on span "Status" at bounding box center [1246, 312] width 26 height 9
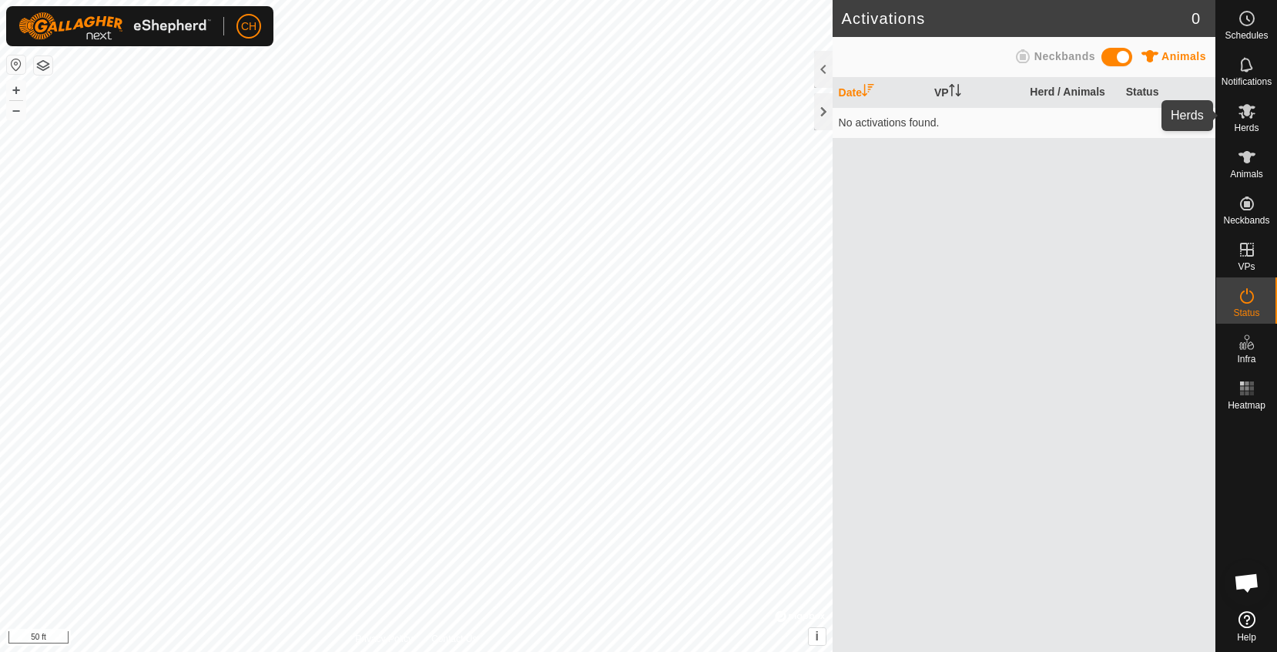
click at [1247, 137] on div "Herds" at bounding box center [1246, 115] width 61 height 46
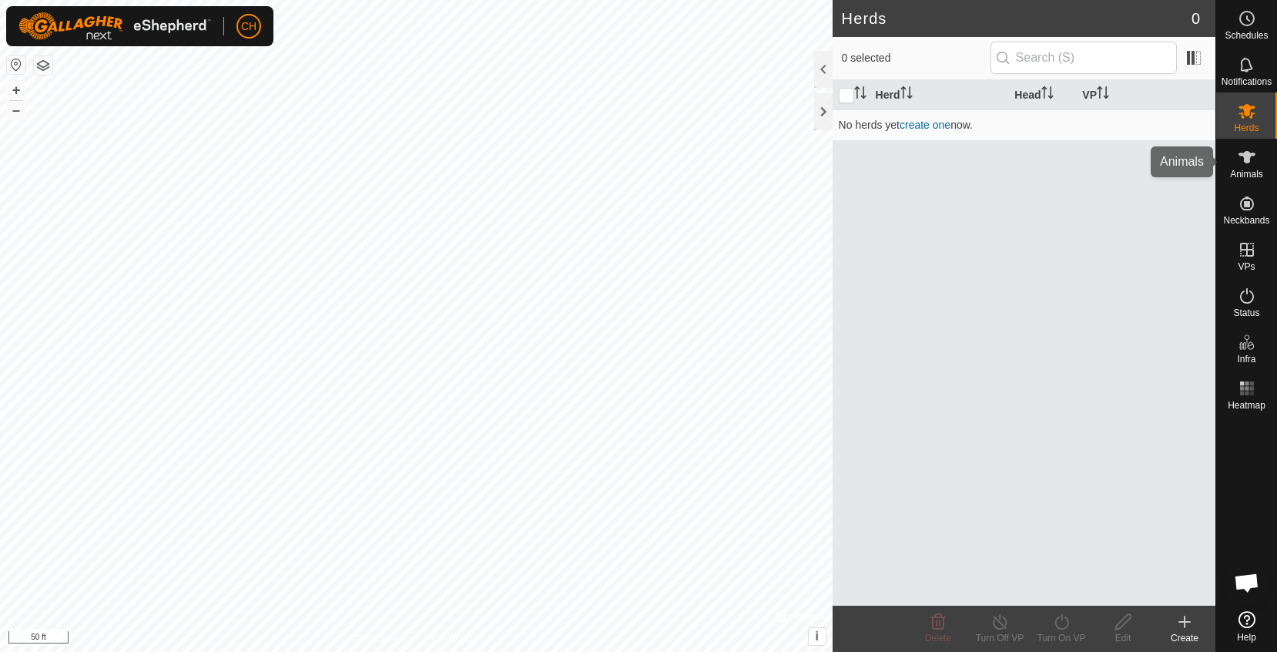
click at [1248, 166] on es-animals-svg-icon at bounding box center [1247, 157] width 28 height 25
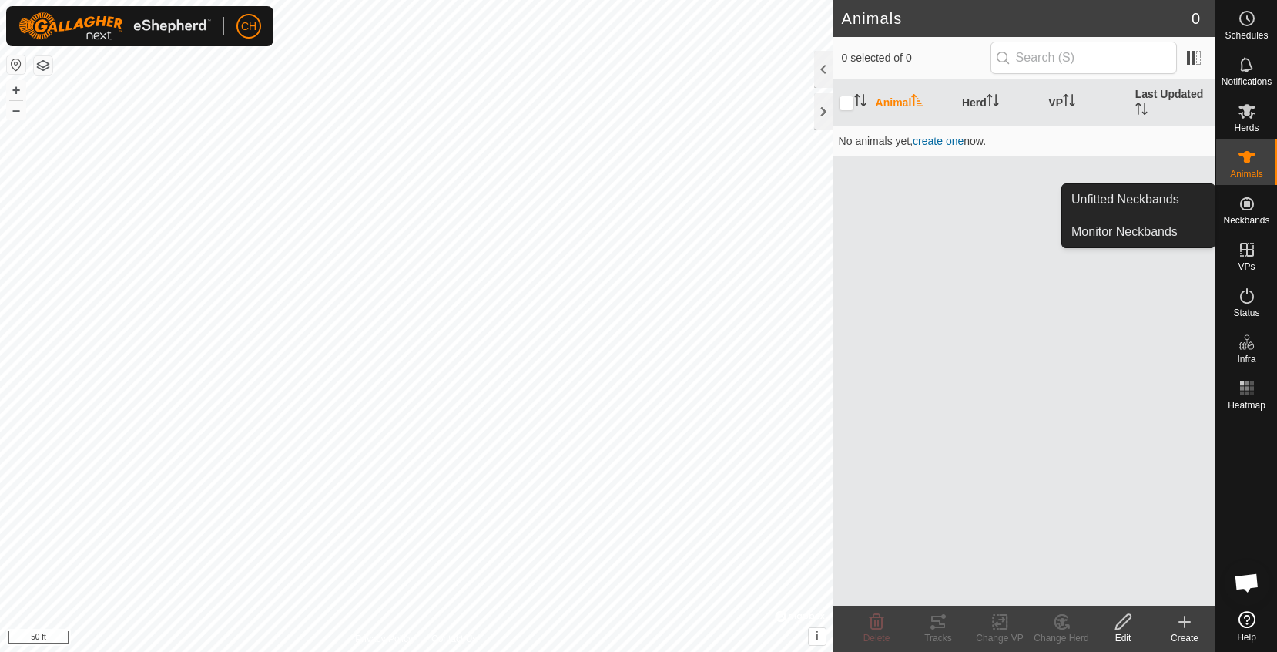
click at [1265, 216] on span "Neckbands" at bounding box center [1246, 220] width 46 height 9
click at [1157, 215] on ul "Unfitted Neckbands Monitor Neckbands" at bounding box center [1138, 215] width 152 height 63
click at [1161, 197] on link "Unfitted Neckbands" at bounding box center [1138, 199] width 152 height 31
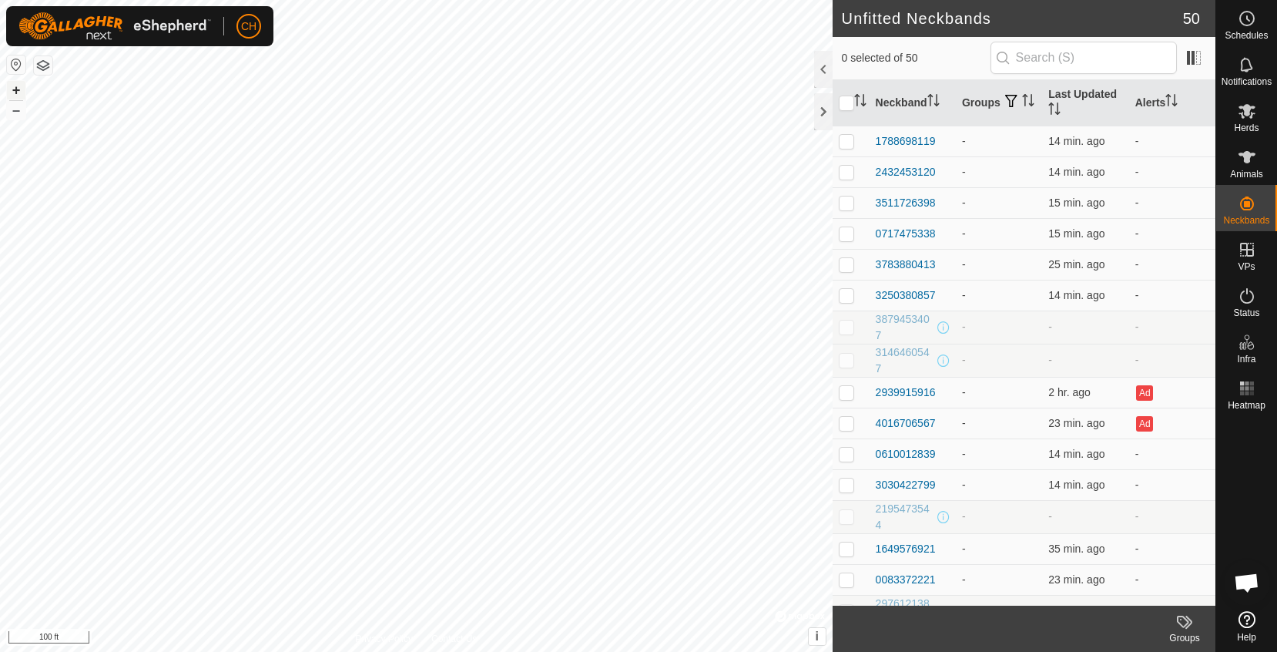
click at [15, 88] on button "+" at bounding box center [16, 90] width 18 height 18
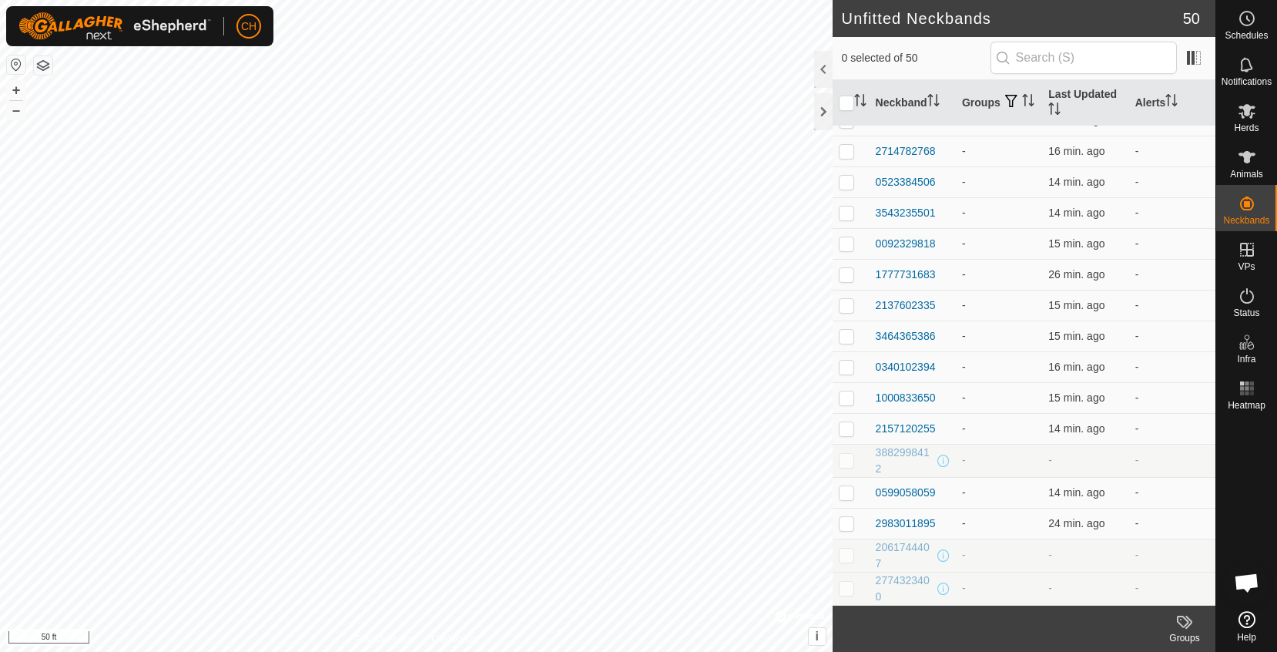
scroll to position [1081, 0]
checkbox input "false"
checkbox input "true"
checkbox input "false"
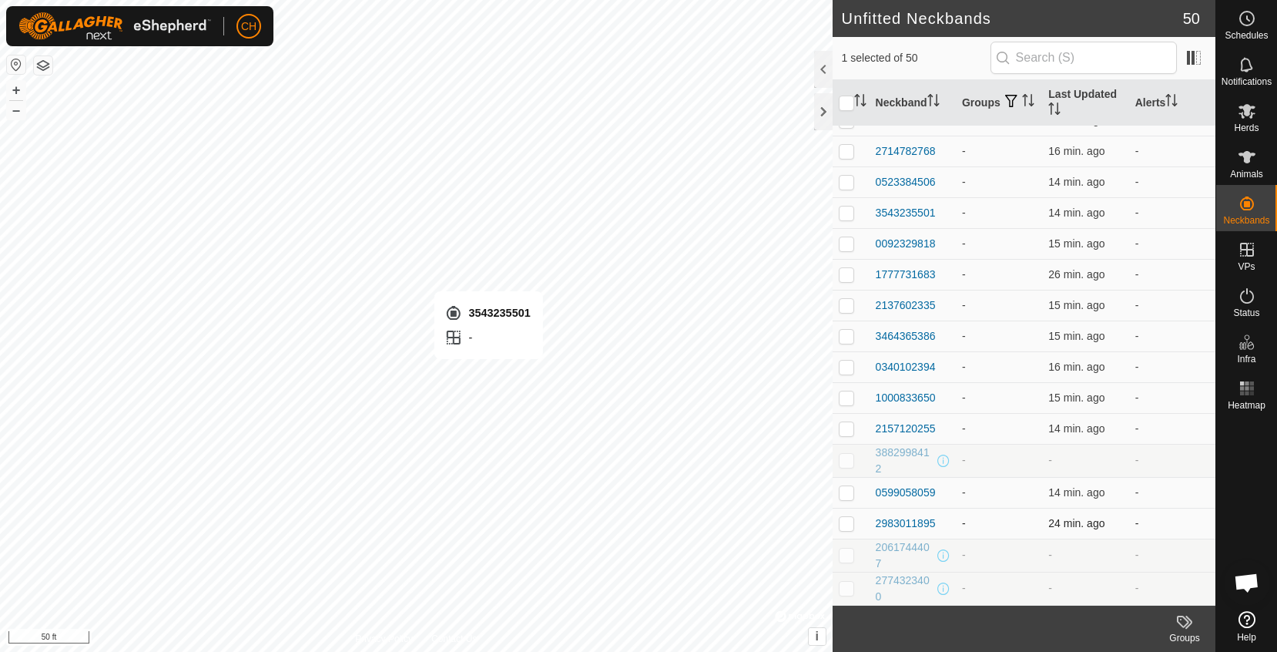
checkbox input "false"
checkbox input "true"
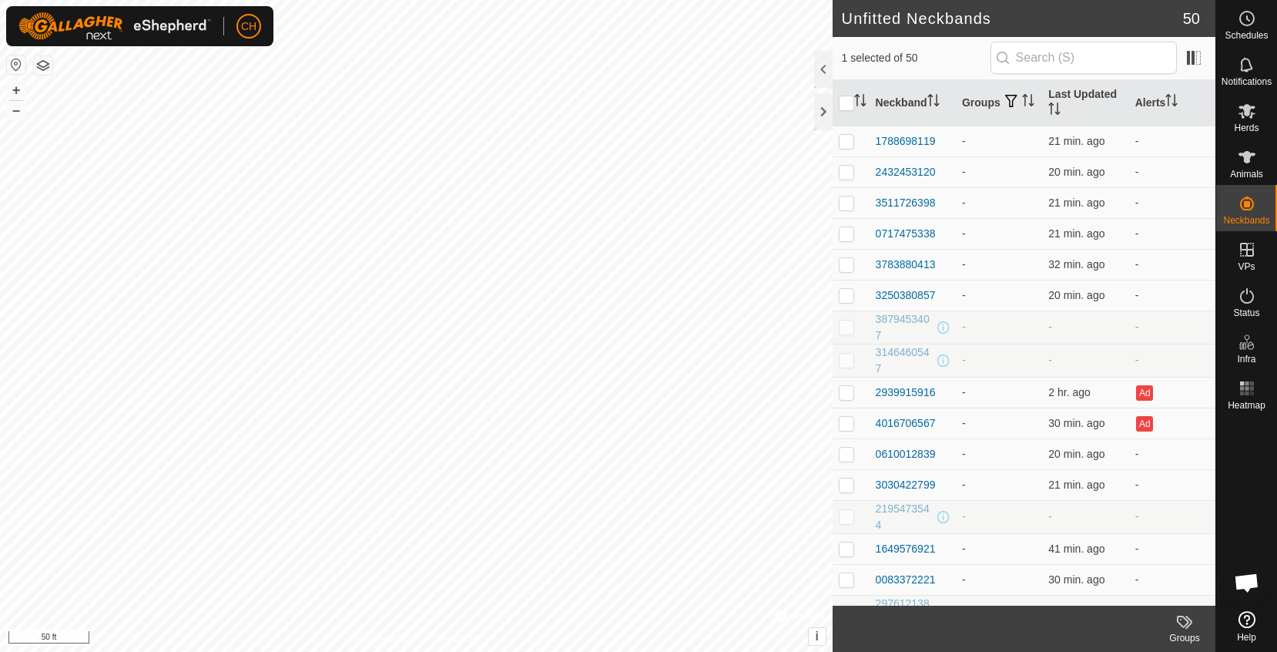
scroll to position [0, 0]
click at [1253, 163] on icon at bounding box center [1247, 157] width 18 height 18
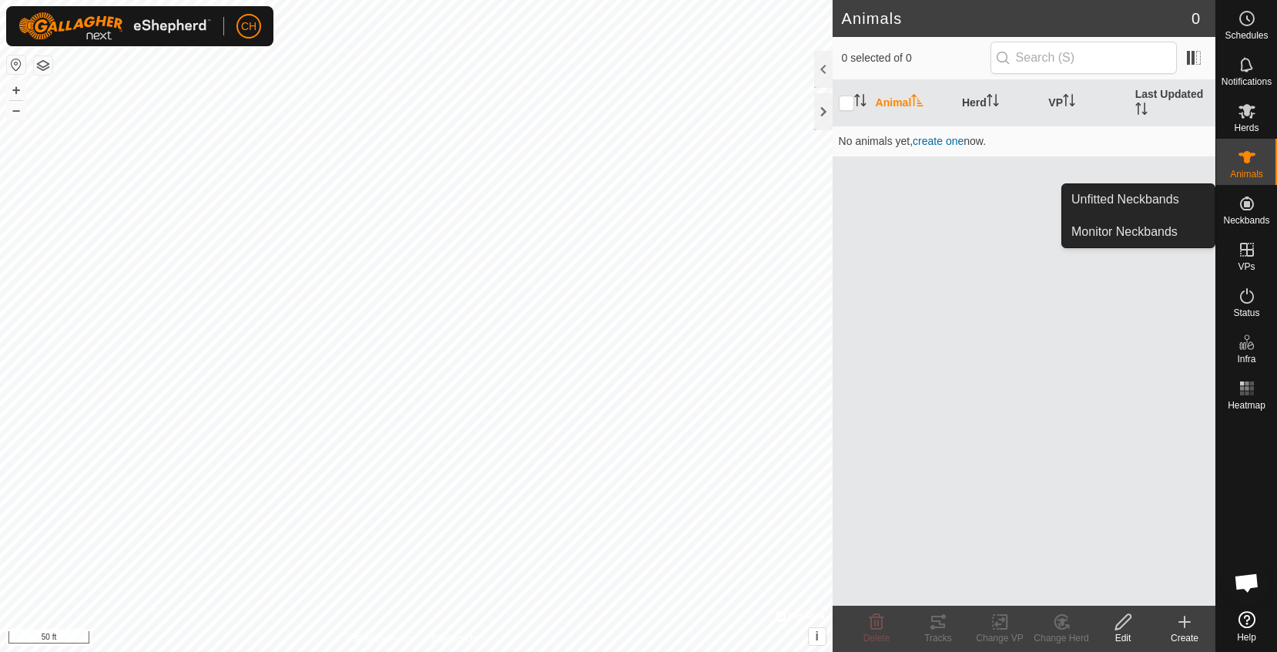
click at [1254, 209] on icon at bounding box center [1247, 203] width 18 height 18
click at [1170, 204] on link "Unfitted Neckbands" at bounding box center [1138, 199] width 152 height 31
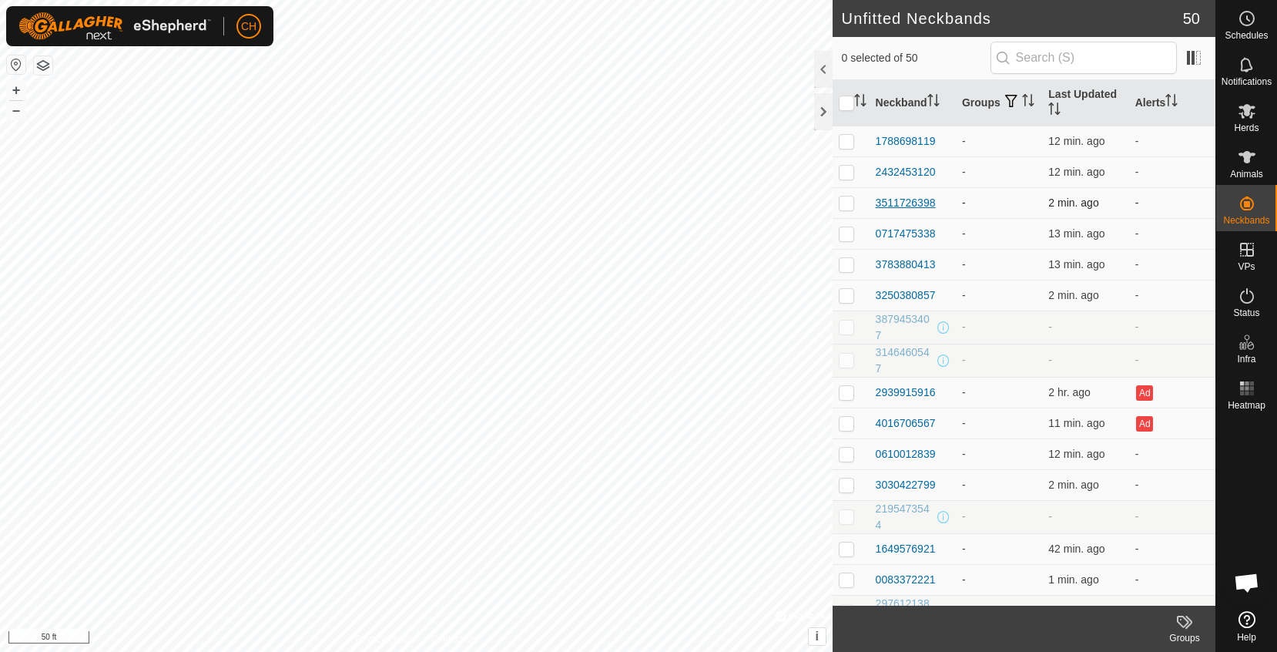
click at [899, 203] on div "3511726398" at bounding box center [906, 203] width 60 height 16
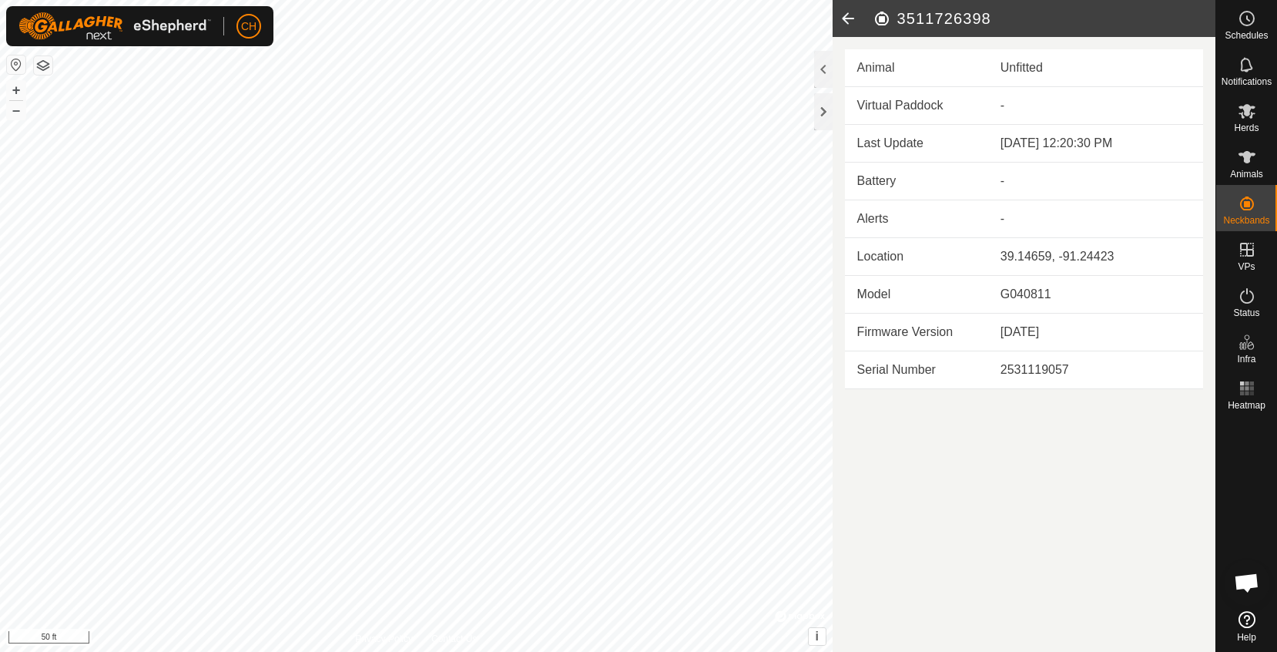
click at [846, 17] on icon at bounding box center [848, 18] width 31 height 37
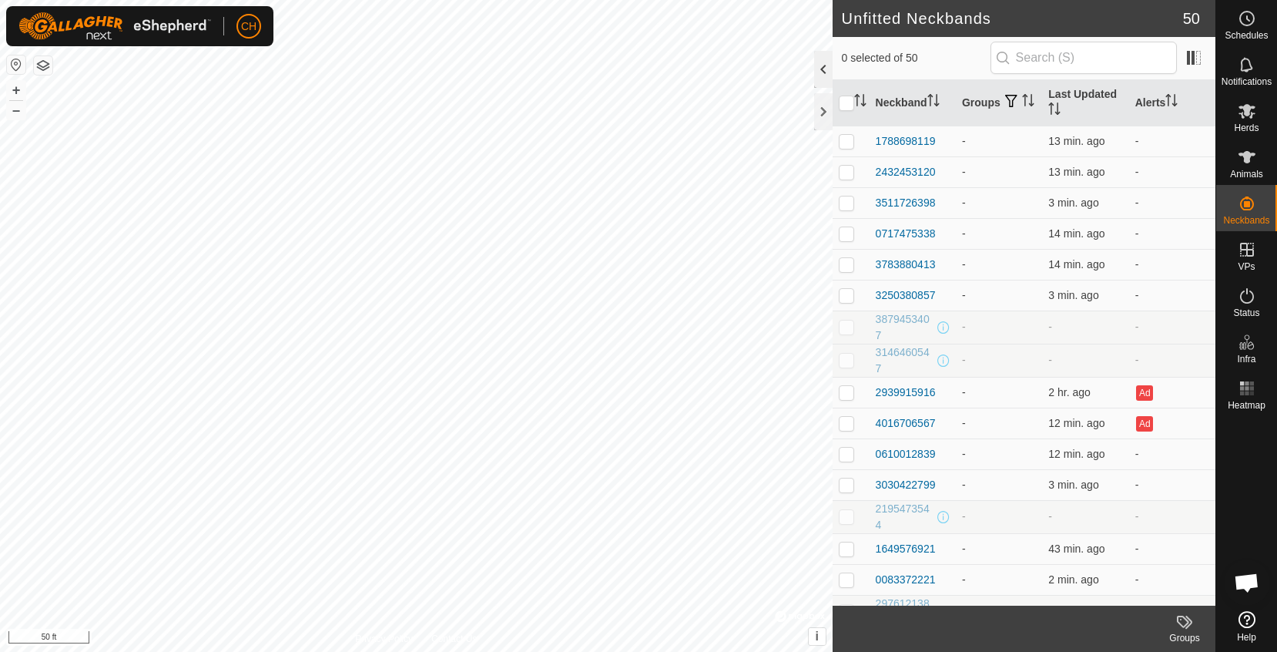
click at [822, 59] on div at bounding box center [823, 69] width 18 height 37
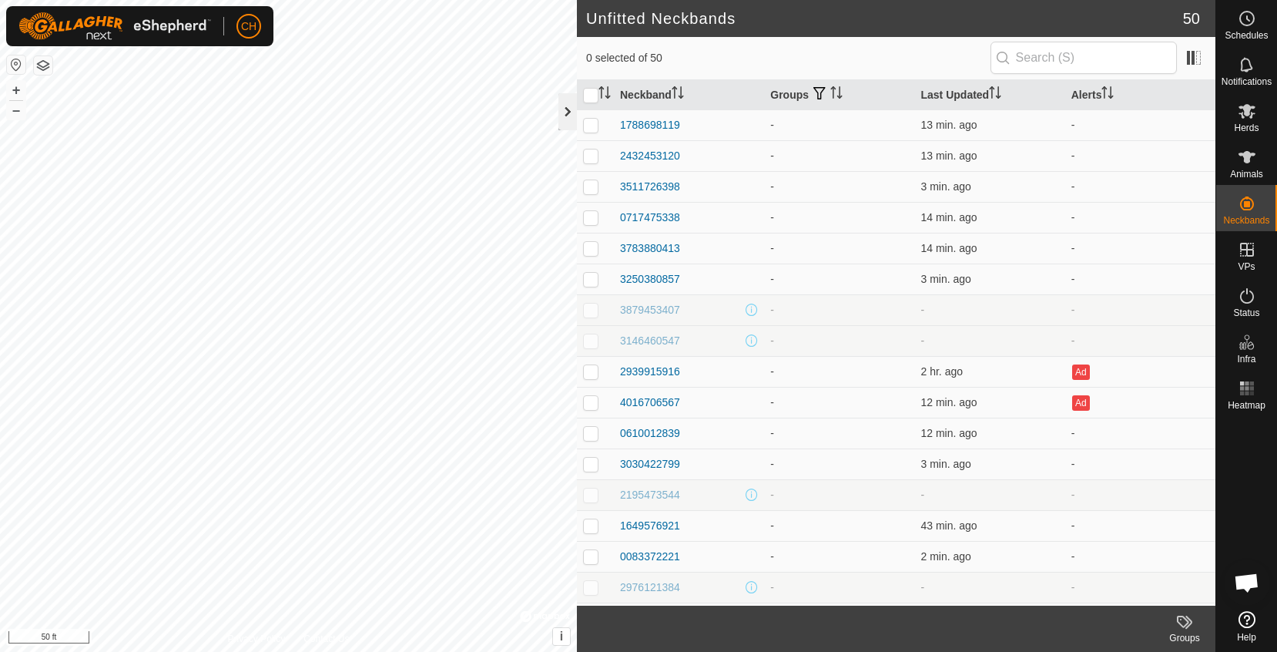
click at [561, 113] on div at bounding box center [567, 111] width 18 height 37
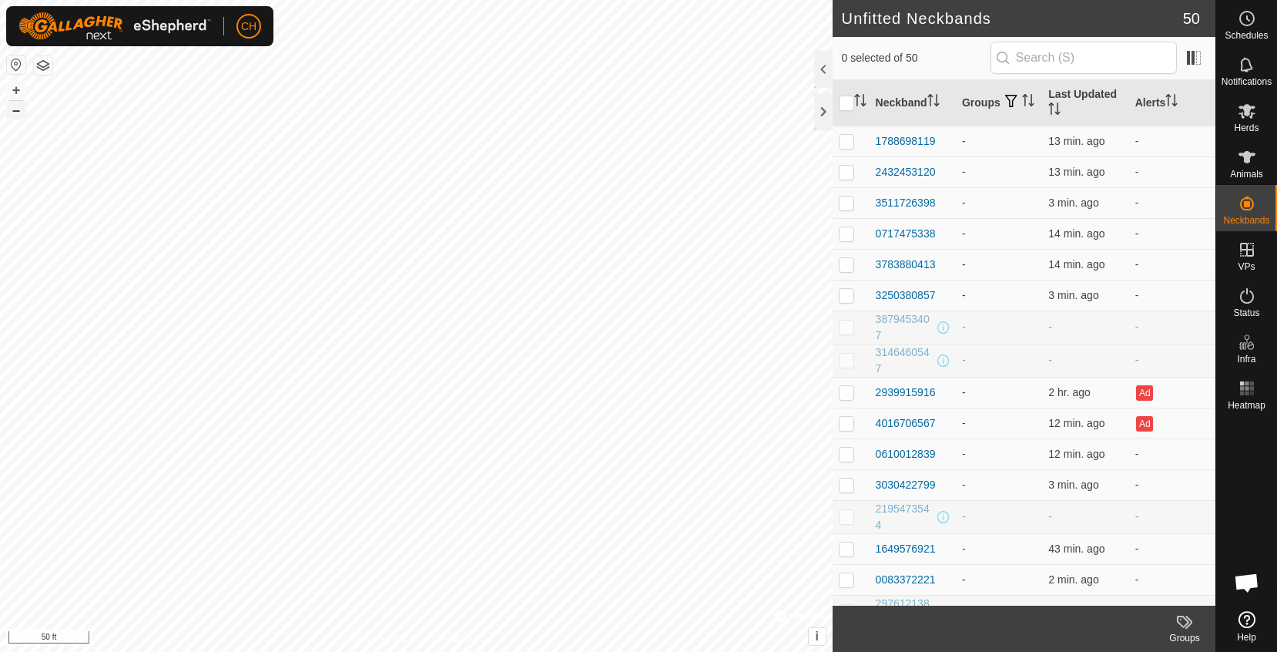
click at [15, 112] on button "–" at bounding box center [16, 110] width 18 height 18
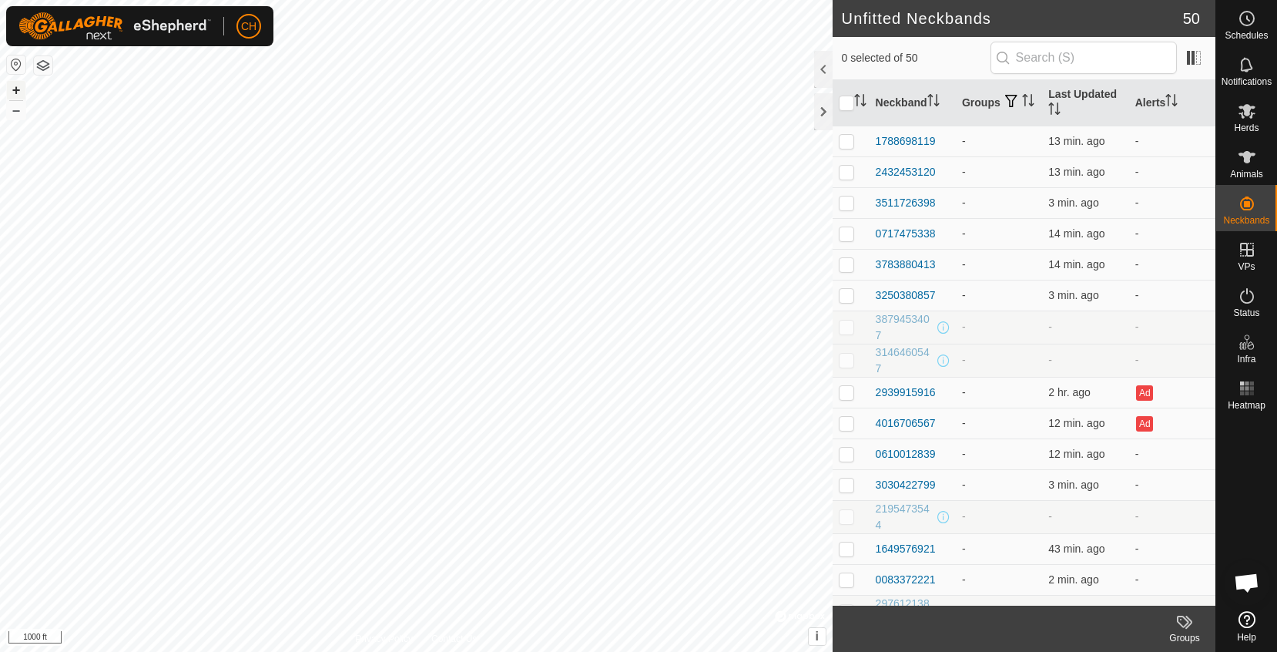
click at [19, 90] on button "+" at bounding box center [16, 90] width 18 height 18
click at [23, 89] on button "+" at bounding box center [16, 90] width 18 height 18
checkbox input "false"
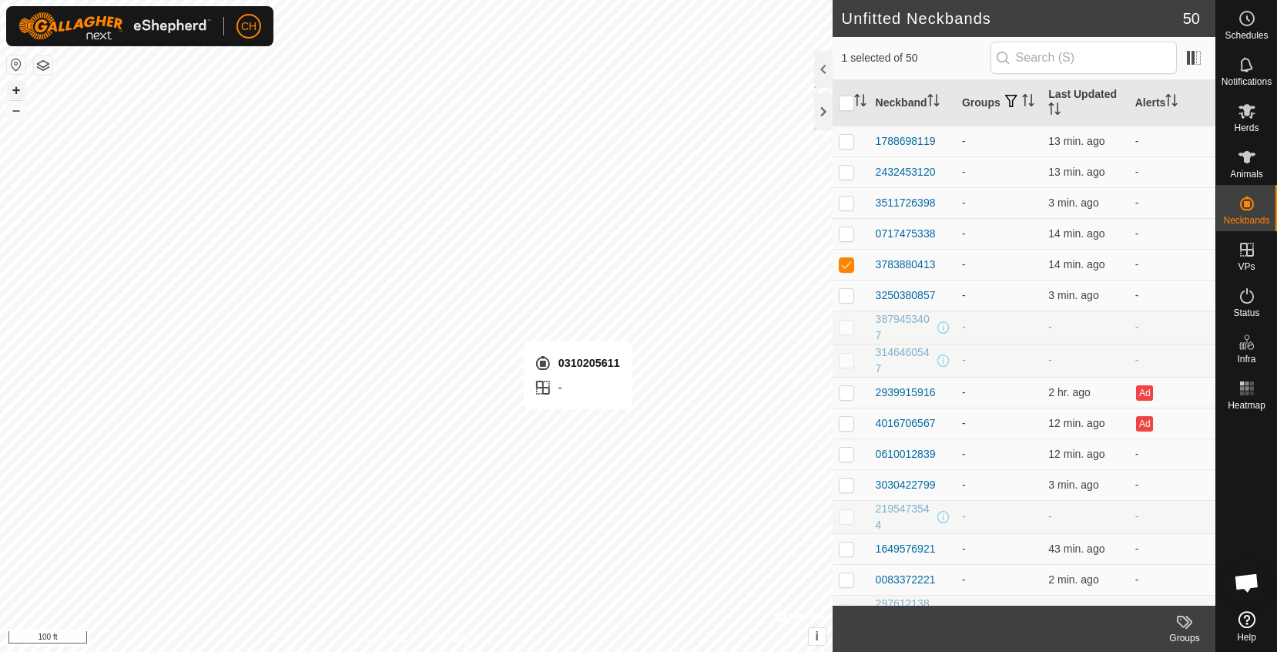
checkbox input "true"
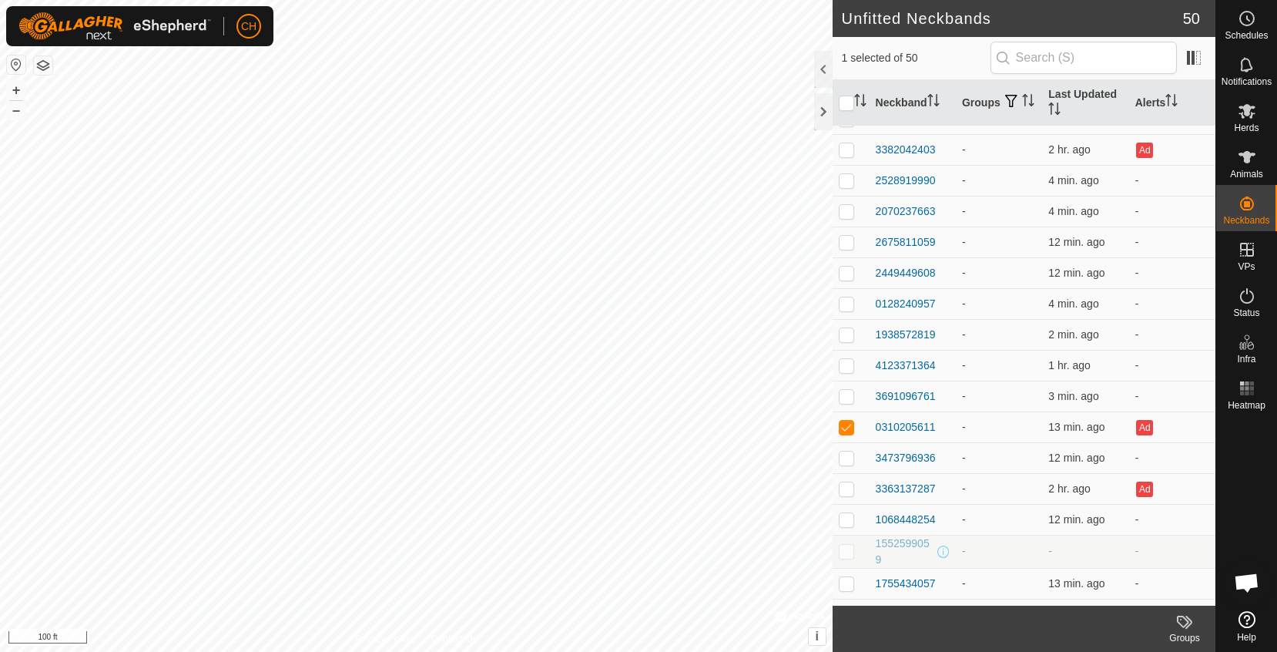
scroll to position [620, 0]
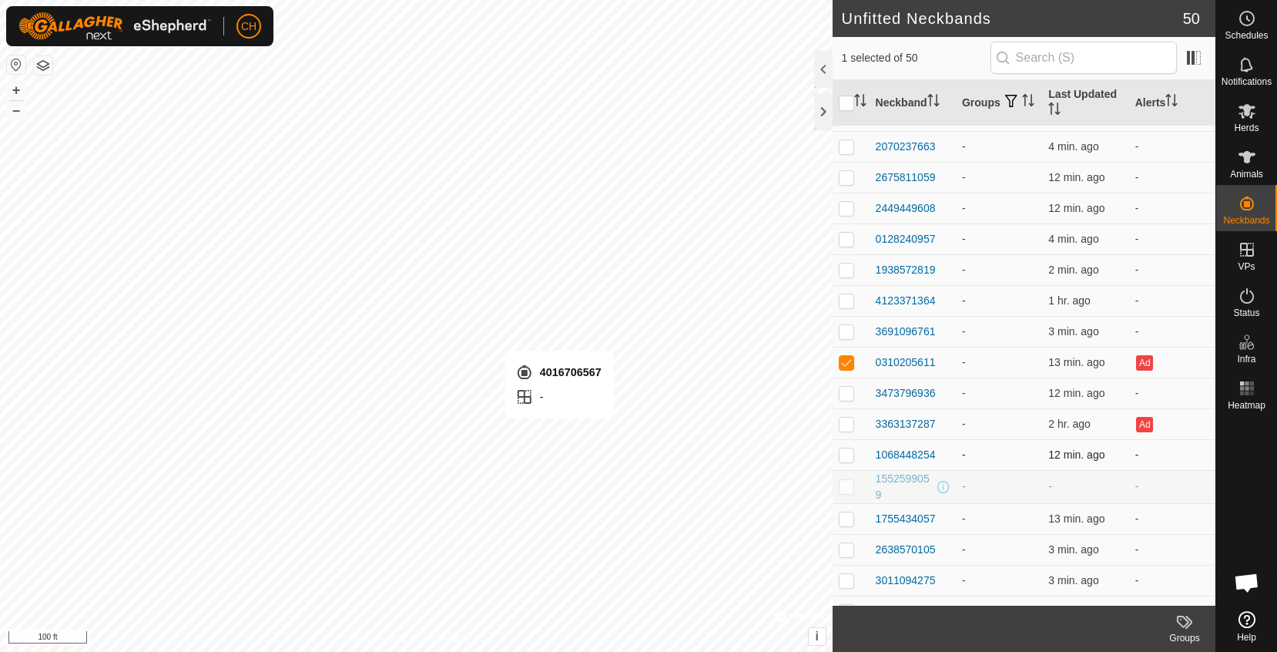
checkbox input "true"
checkbox input "false"
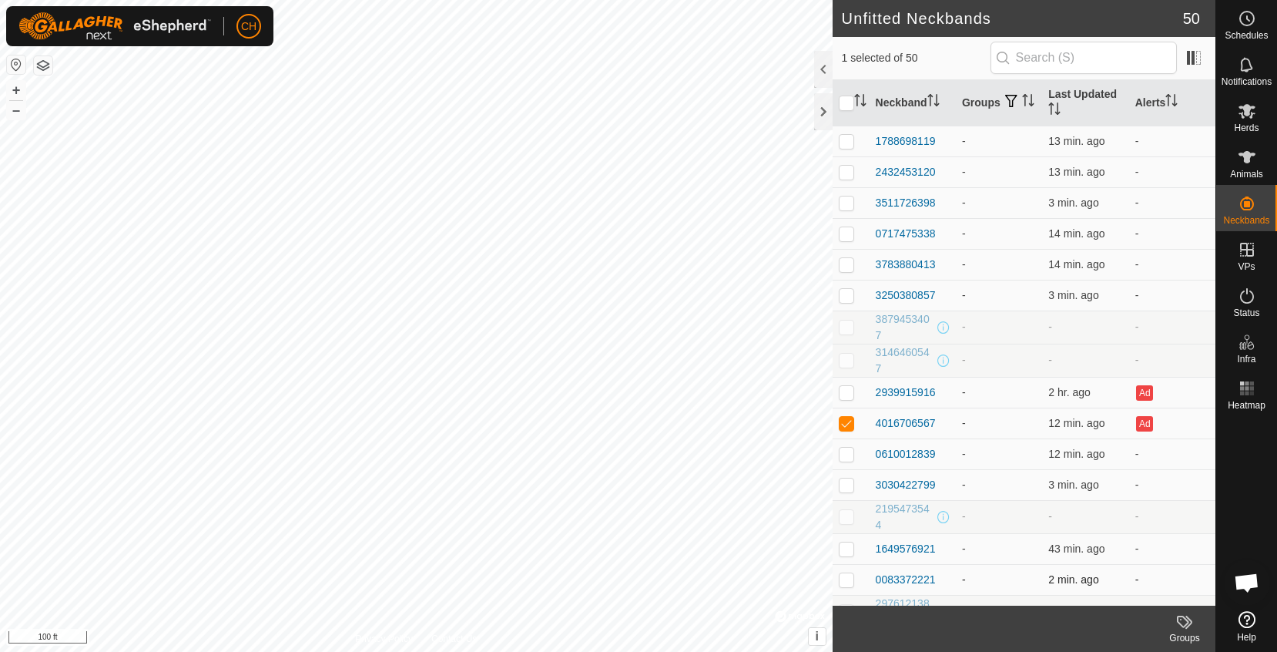
scroll to position [0, 0]
click at [18, 102] on button "–" at bounding box center [16, 110] width 18 height 18
click at [18, 106] on button "–" at bounding box center [16, 110] width 18 height 18
click at [17, 91] on button "+" at bounding box center [16, 90] width 18 height 18
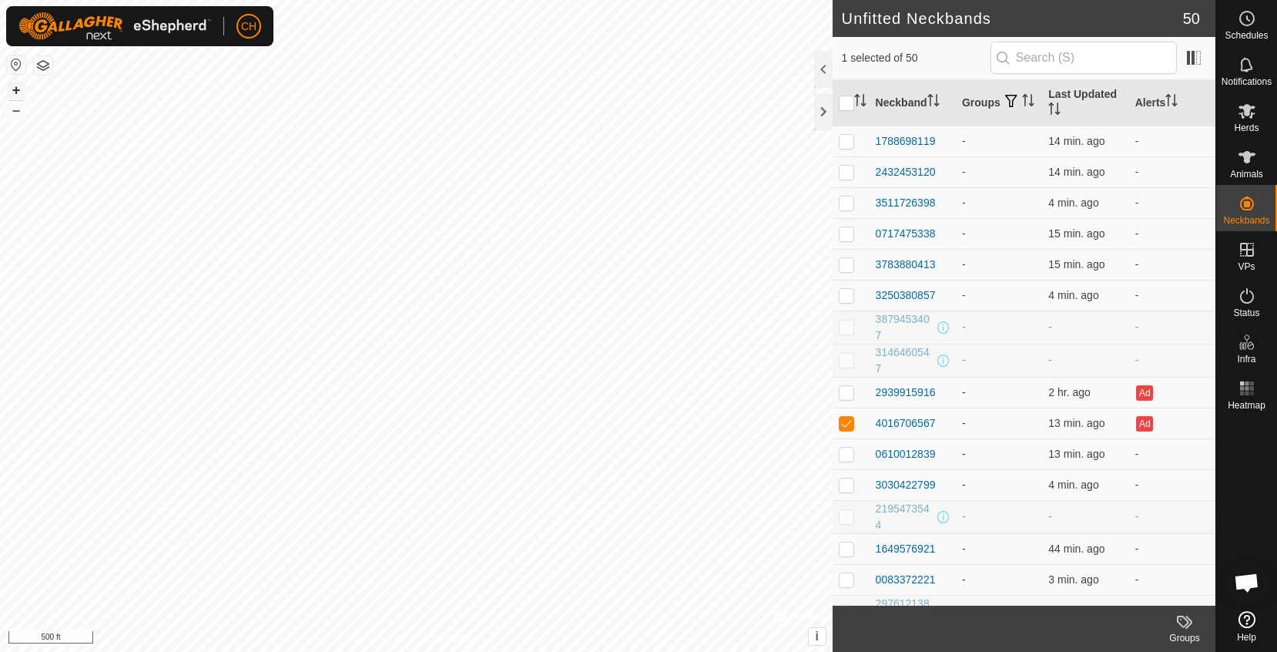
click at [17, 91] on button "+" at bounding box center [16, 90] width 18 height 18
click at [16, 86] on button "+" at bounding box center [16, 90] width 18 height 18
click at [16, 106] on button "–" at bounding box center [16, 110] width 18 height 18
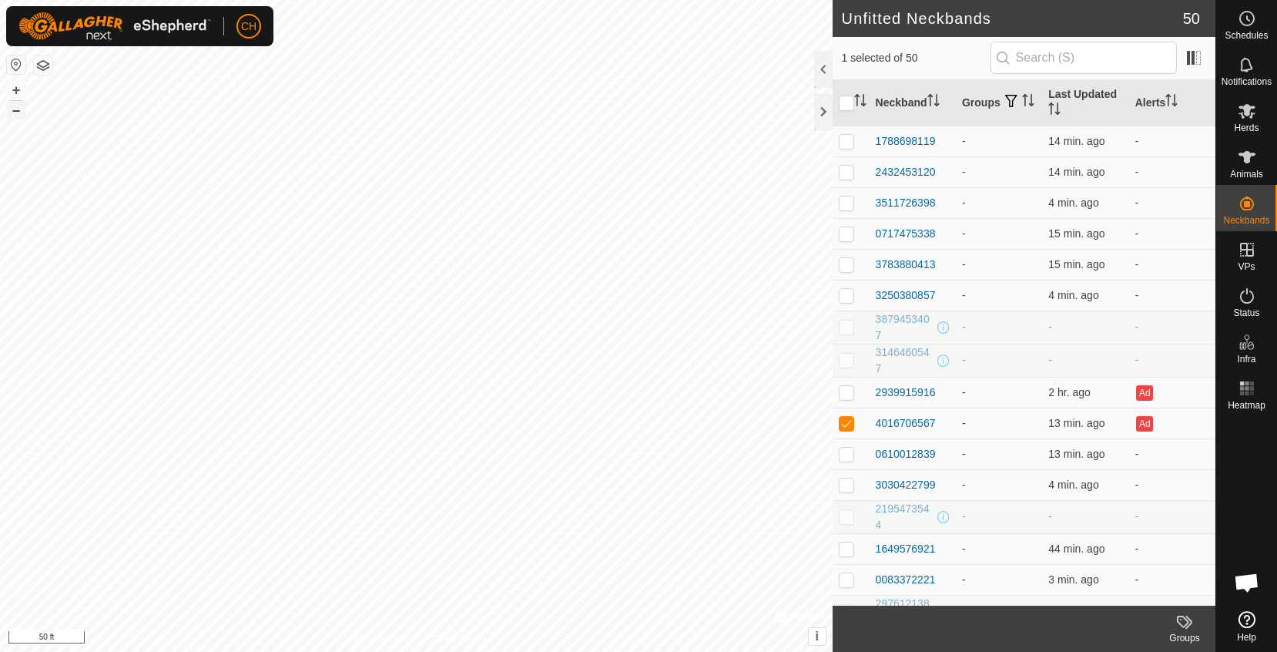
click at [16, 106] on button "–" at bounding box center [16, 110] width 18 height 18
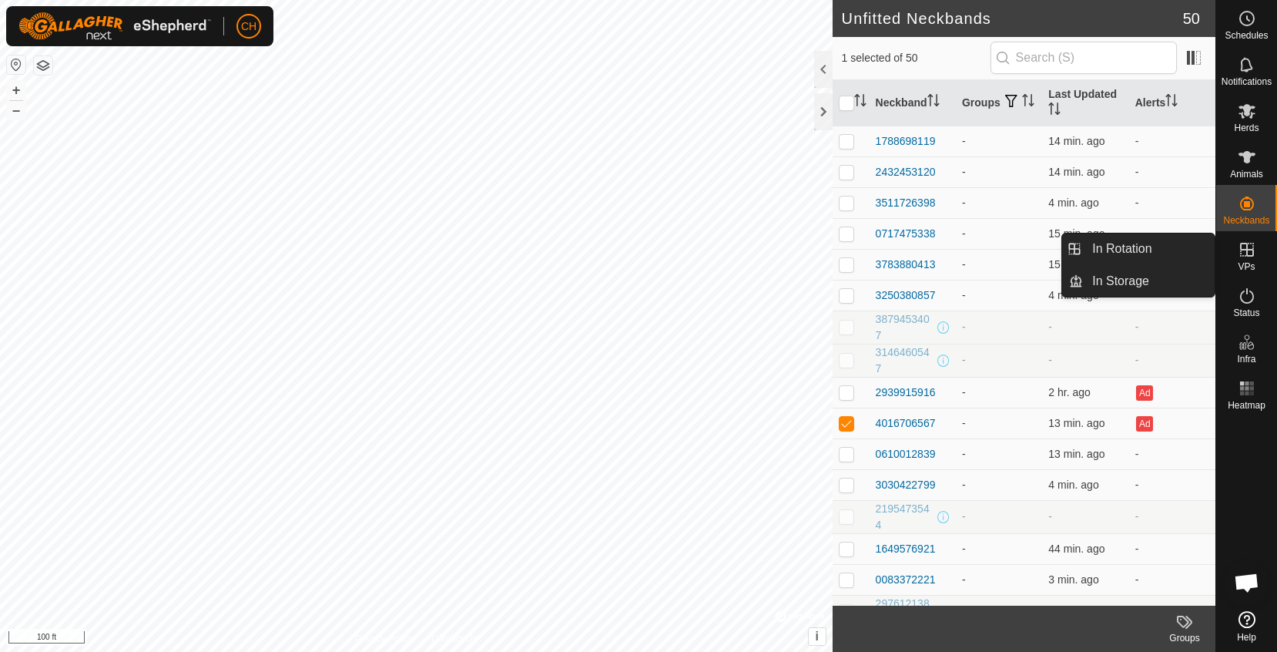
click at [1248, 264] on span "VPs" at bounding box center [1246, 266] width 17 height 9
click at [1158, 247] on link "In Rotation" at bounding box center [1149, 248] width 132 height 31
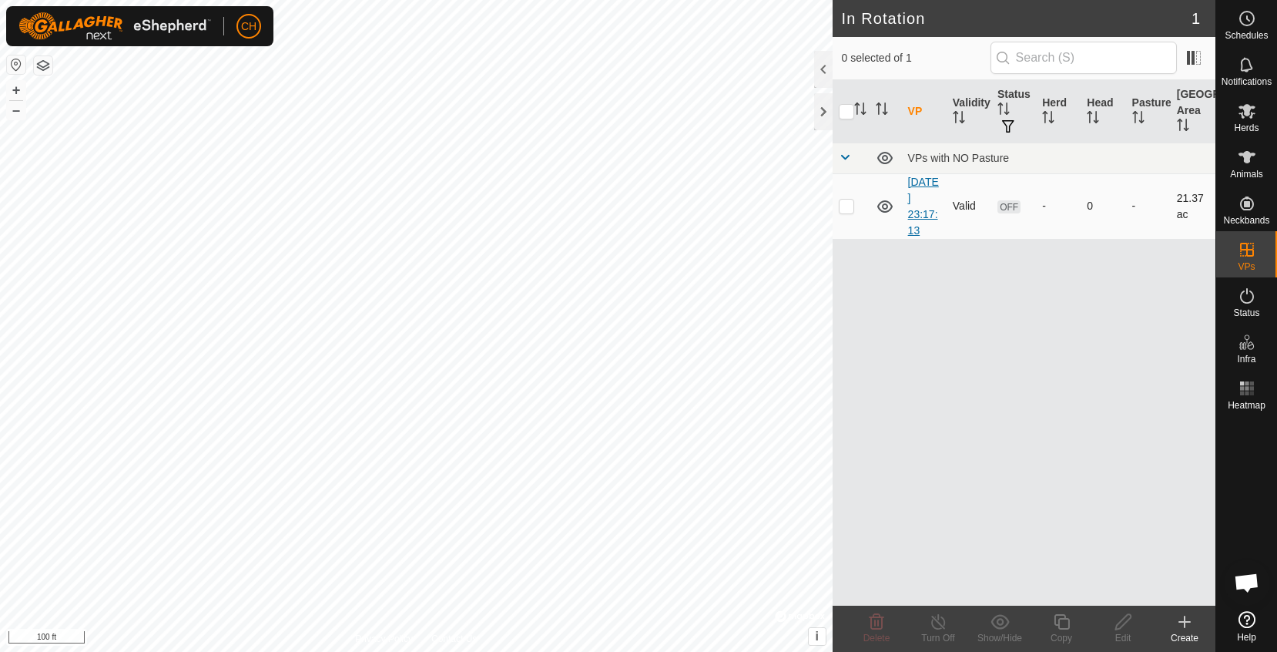
click at [930, 196] on link "[DATE] 23:17:13" at bounding box center [923, 206] width 31 height 61
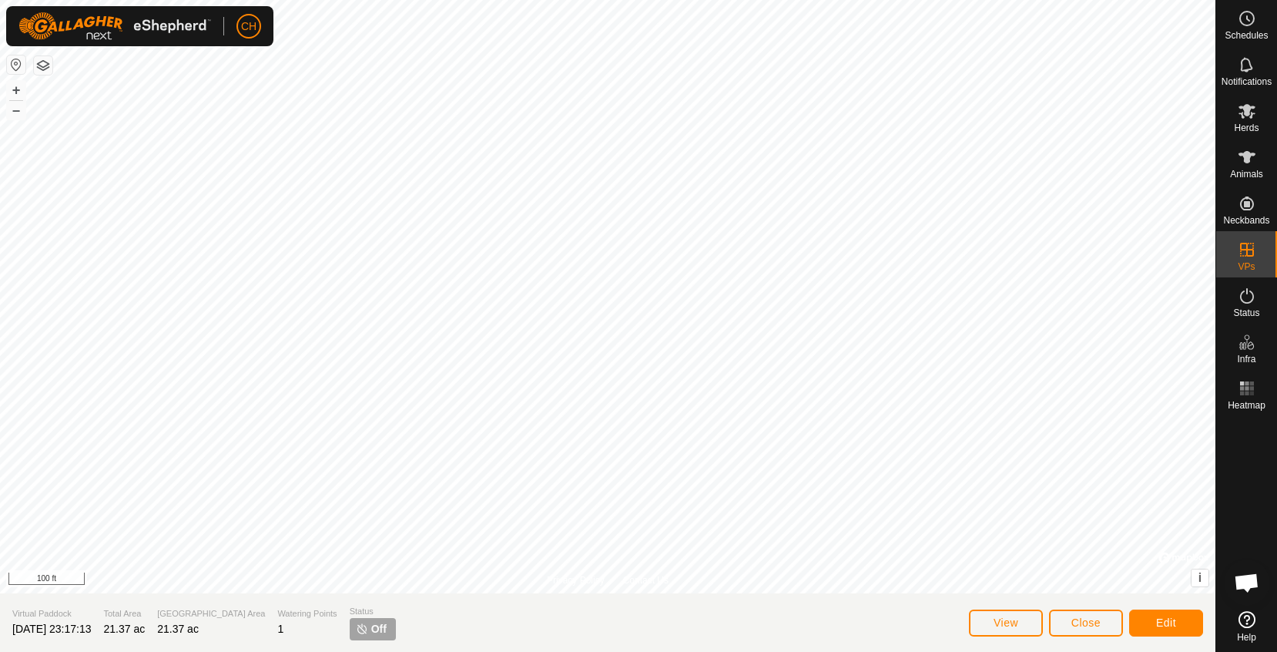
click at [1178, 628] on button "Edit" at bounding box center [1166, 622] width 74 height 27
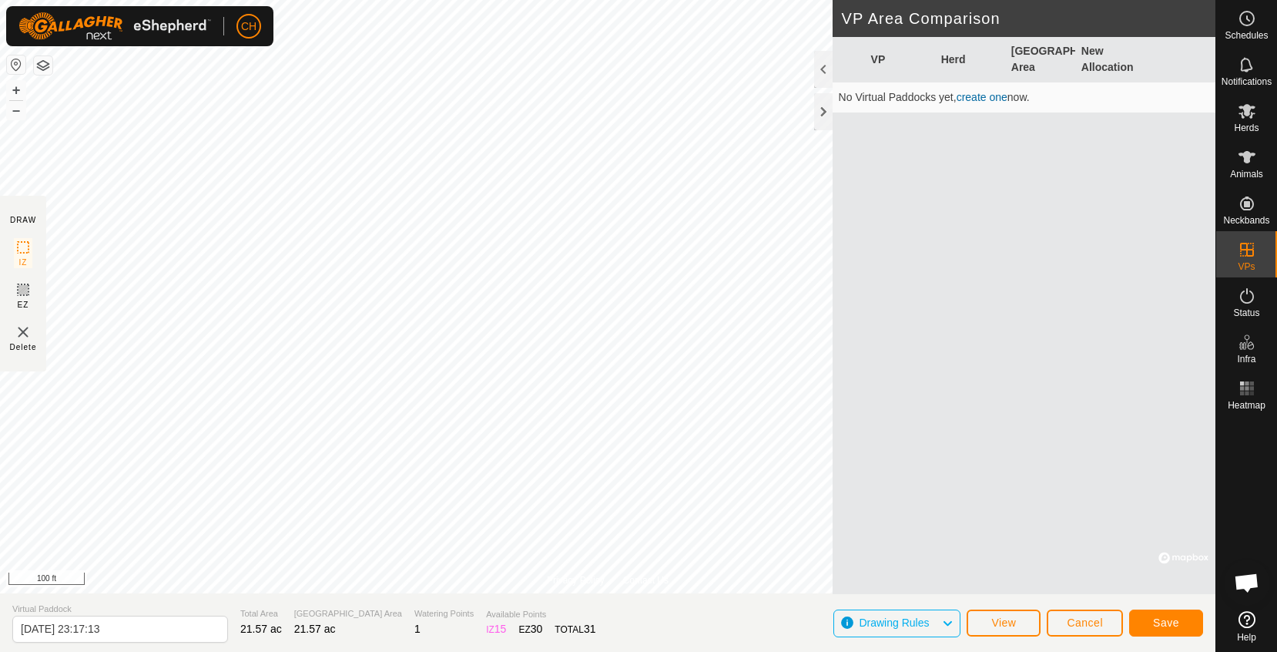
click at [1165, 630] on button "Save" at bounding box center [1166, 622] width 74 height 27
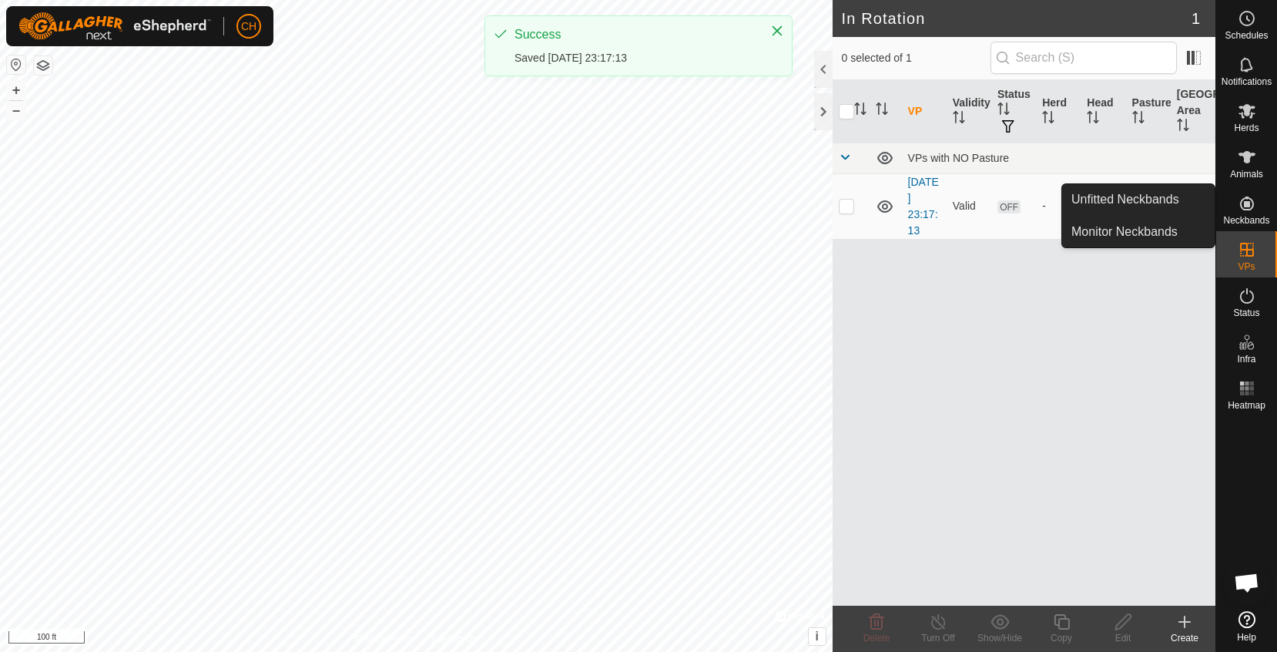
click at [1238, 207] on icon at bounding box center [1247, 203] width 18 height 18
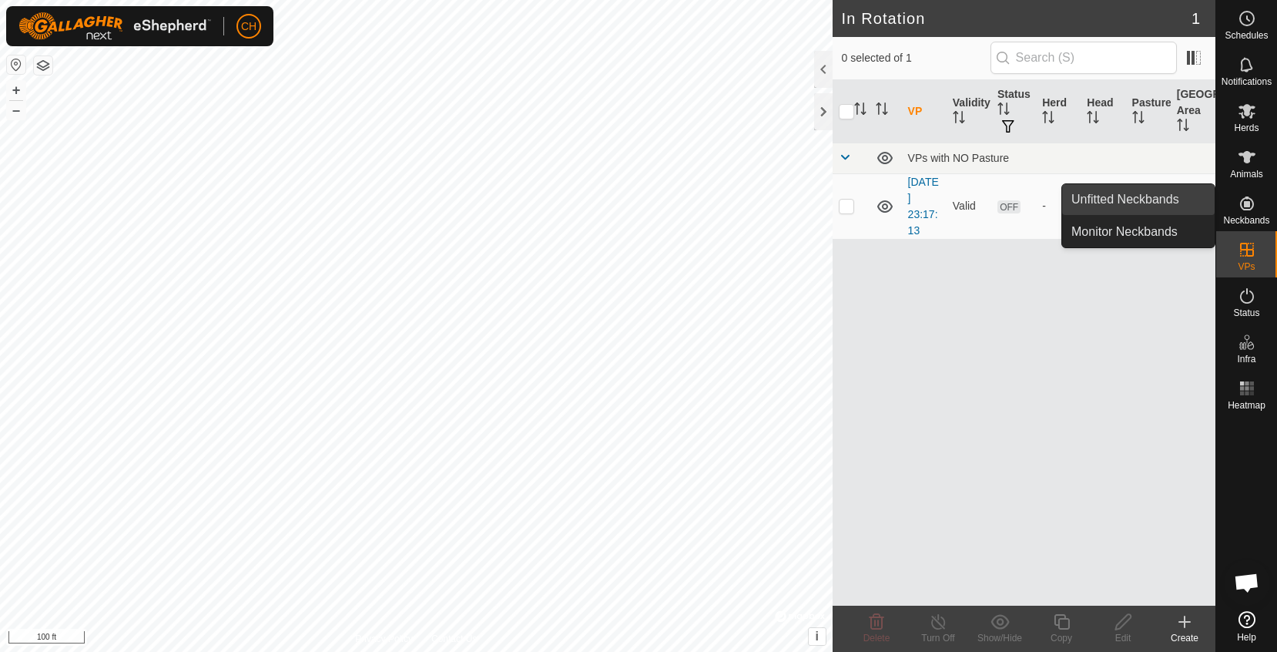
click at [1151, 191] on link "Unfitted Neckbands" at bounding box center [1138, 199] width 152 height 31
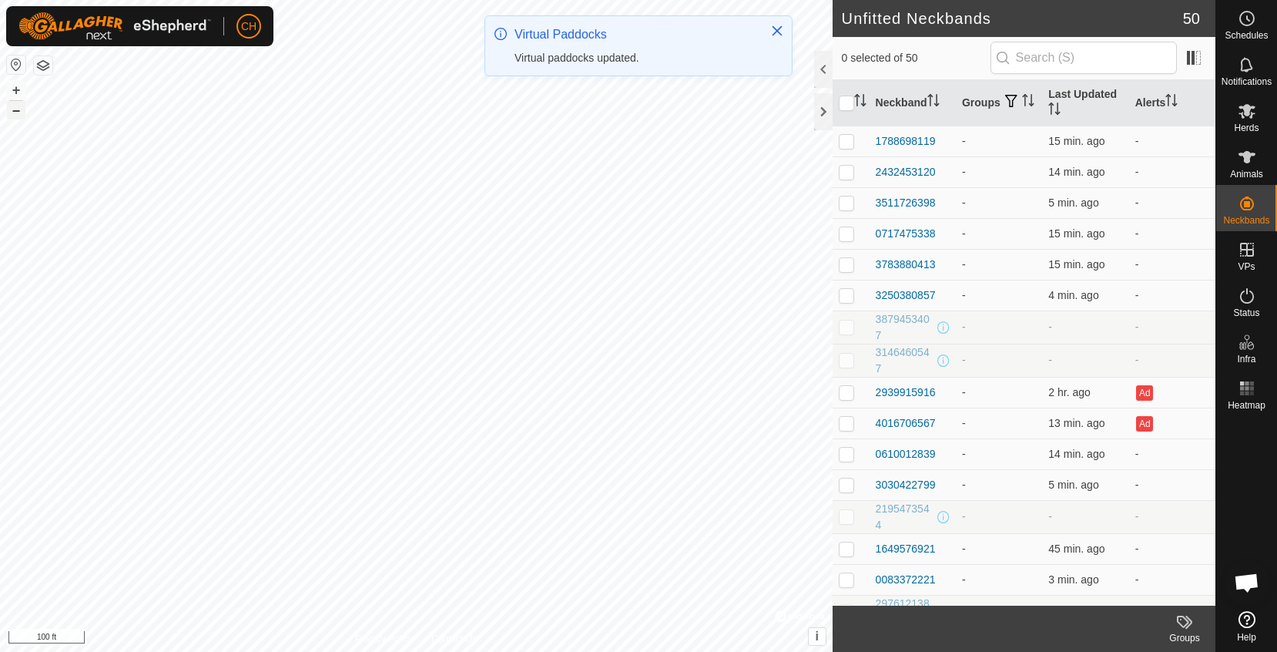
click at [14, 119] on button "–" at bounding box center [16, 110] width 18 height 18
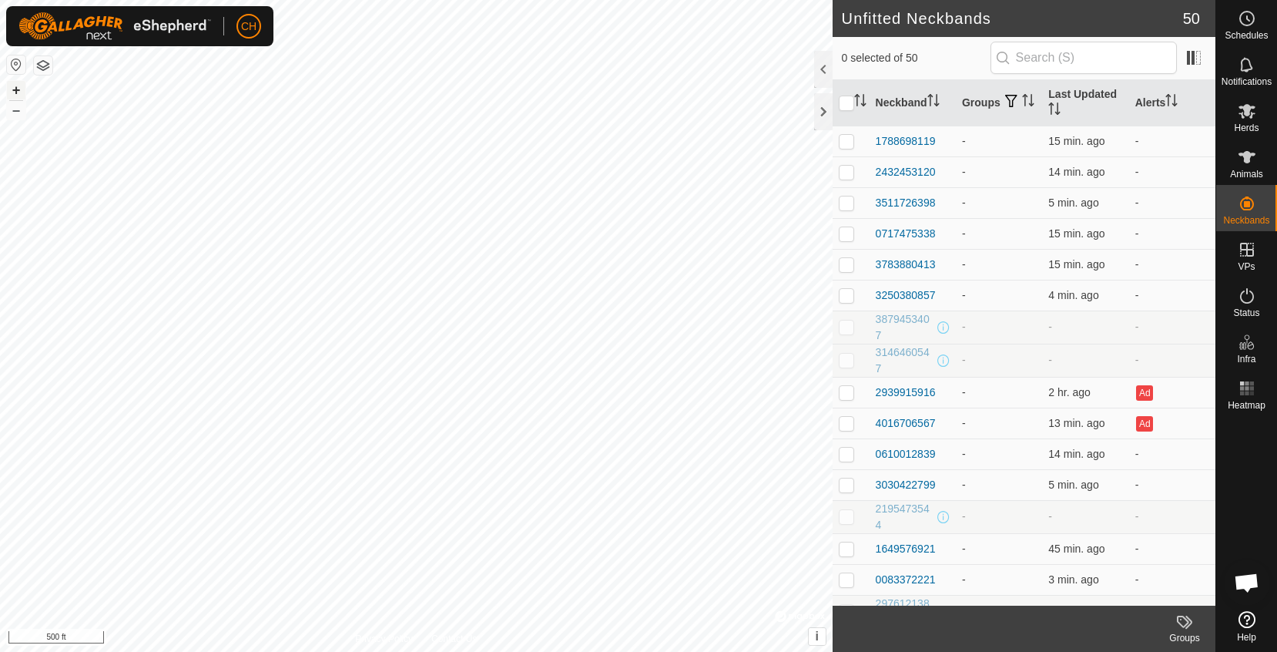
click at [18, 91] on button "+" at bounding box center [16, 90] width 18 height 18
click at [15, 88] on button "+" at bounding box center [16, 90] width 18 height 18
click at [22, 115] on button "–" at bounding box center [16, 110] width 18 height 18
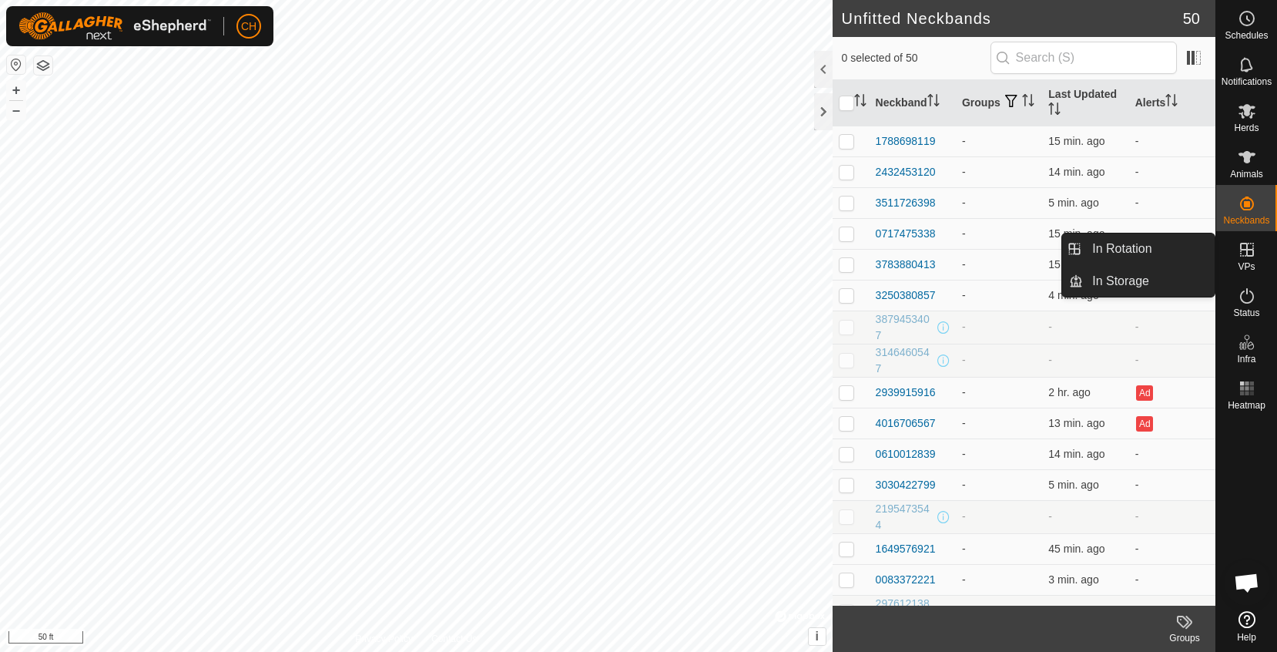
click at [1248, 260] on es-virtualpaddocks-svg-icon at bounding box center [1247, 249] width 28 height 25
click at [1161, 246] on link "In Rotation" at bounding box center [1149, 248] width 132 height 31
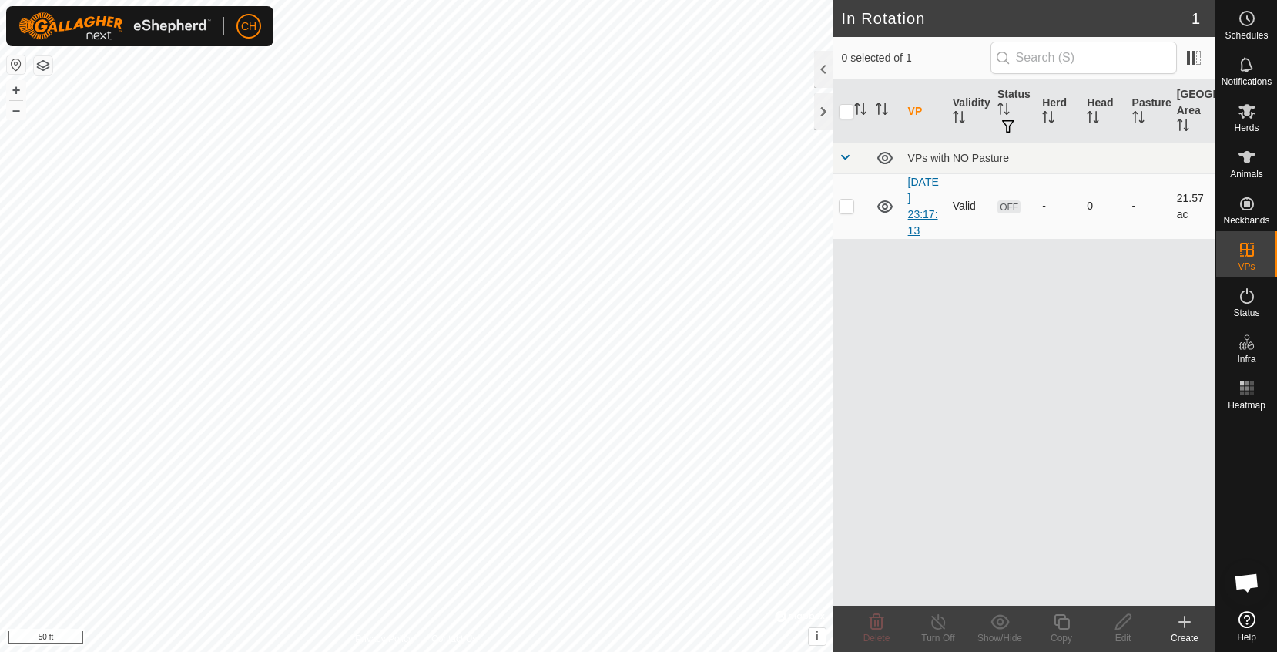
click at [923, 211] on link "[DATE] 23:17:13" at bounding box center [923, 206] width 31 height 61
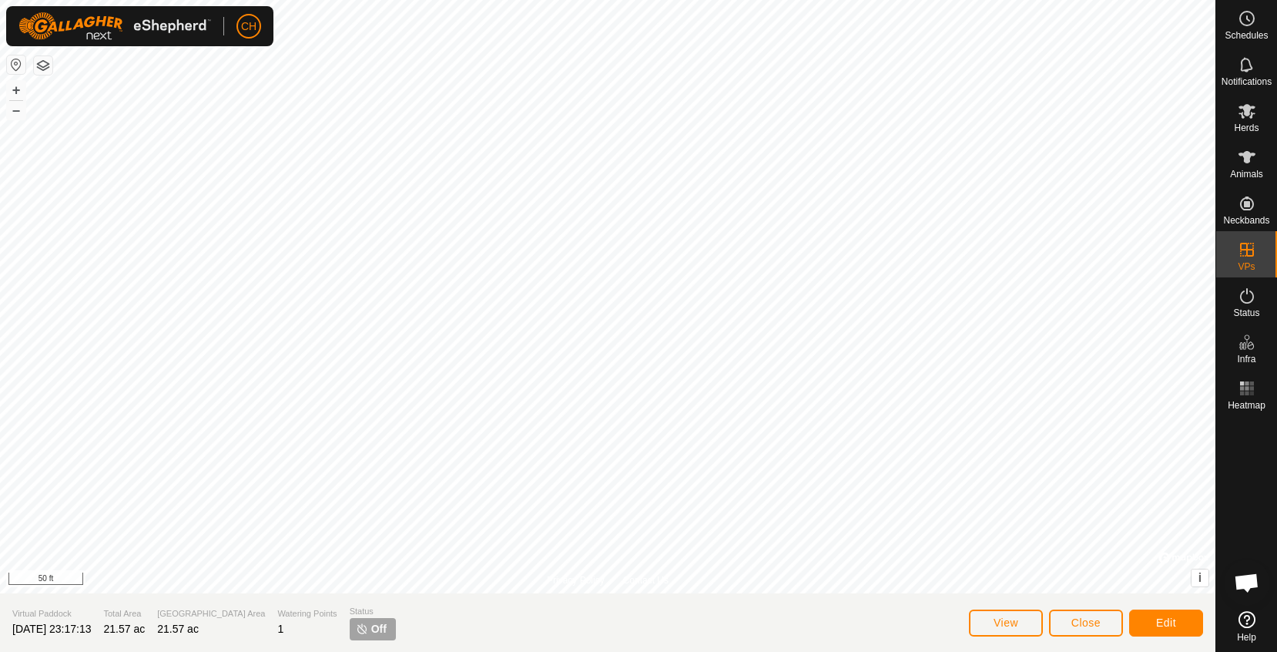
click at [1159, 623] on span "Edit" at bounding box center [1166, 622] width 20 height 12
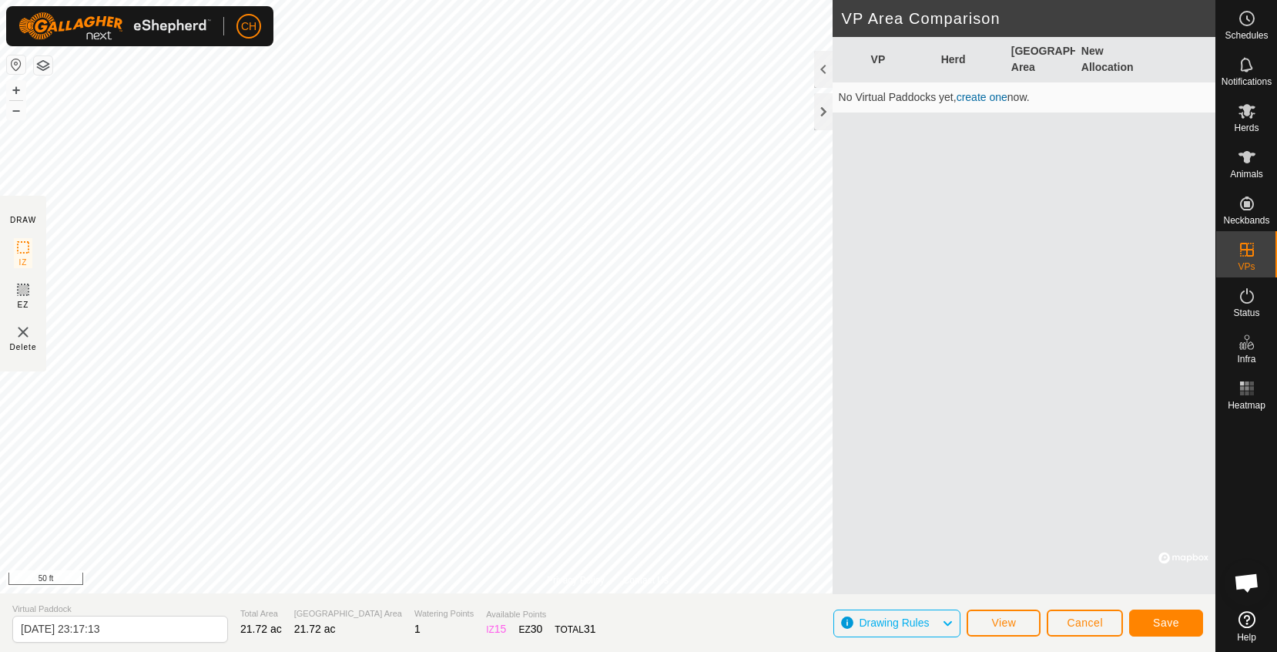
click at [1162, 622] on span "Save" at bounding box center [1166, 622] width 26 height 12
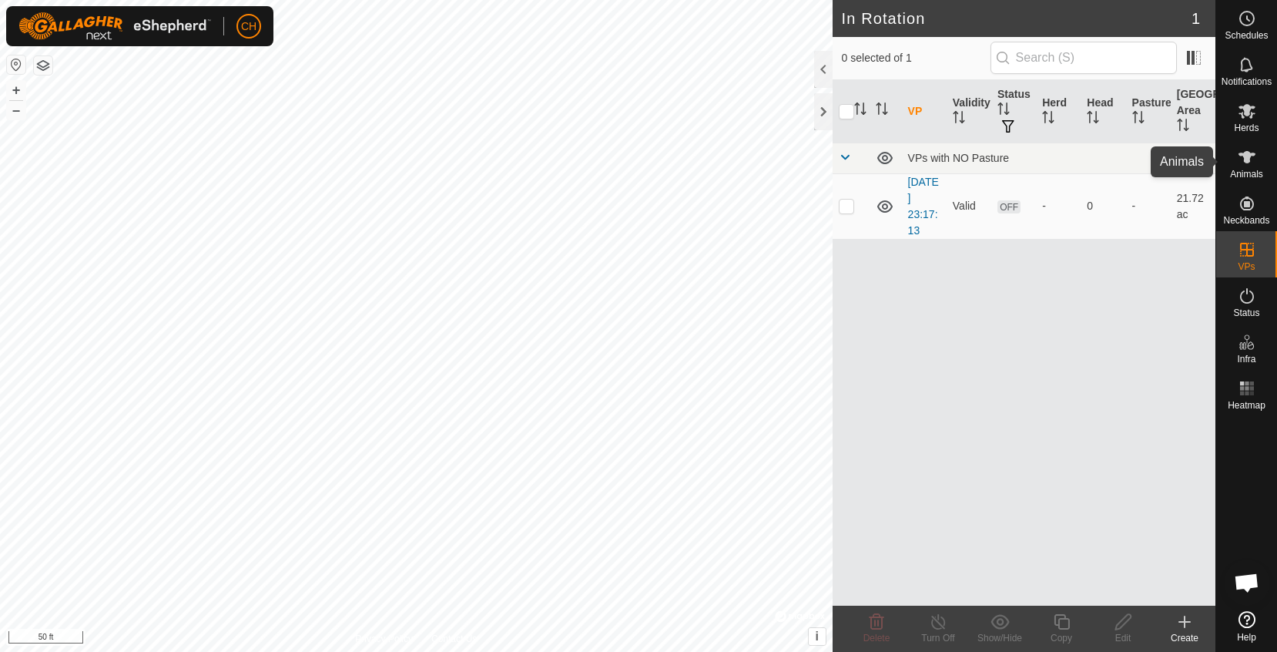
click at [1252, 163] on icon at bounding box center [1247, 157] width 18 height 18
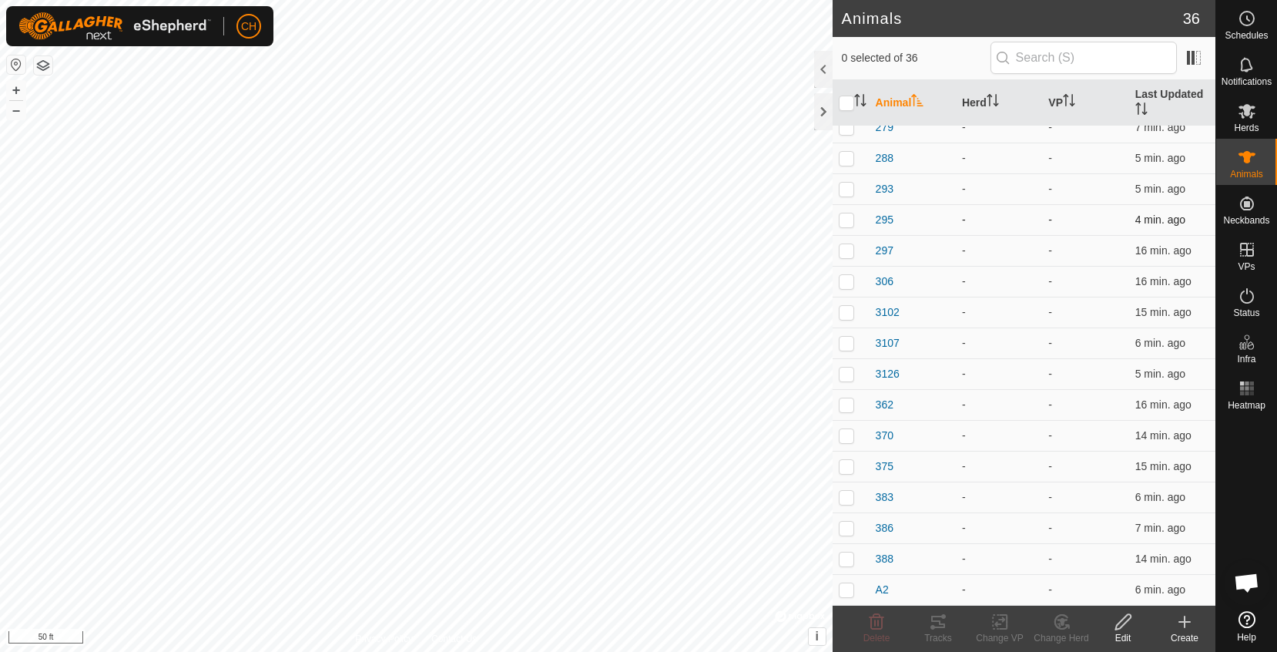
scroll to position [630, 0]
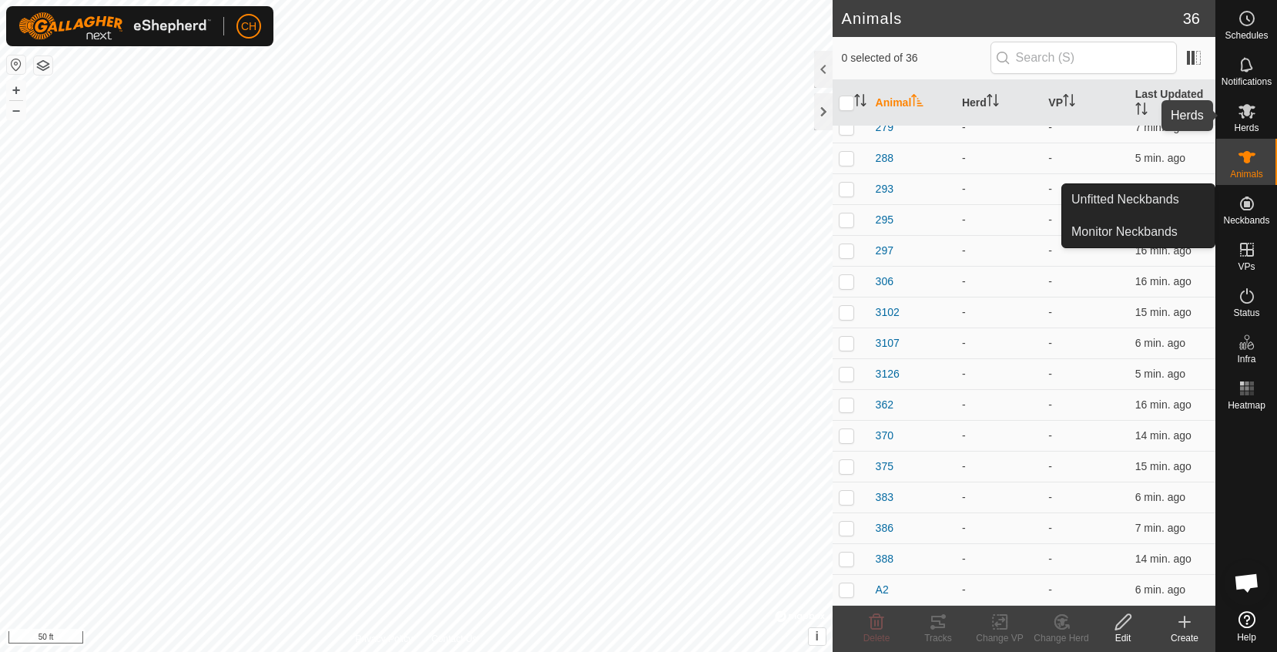
click at [1255, 126] on span "Herds" at bounding box center [1246, 127] width 25 height 9
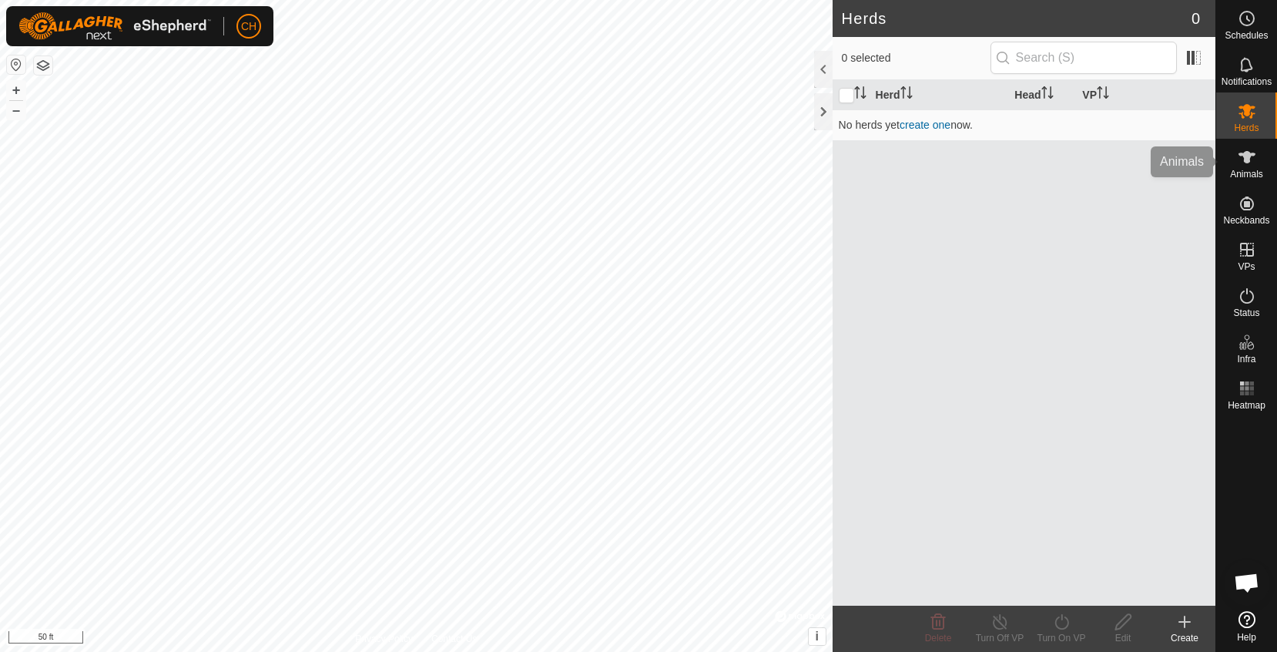
click at [1256, 165] on es-animals-svg-icon at bounding box center [1247, 157] width 28 height 25
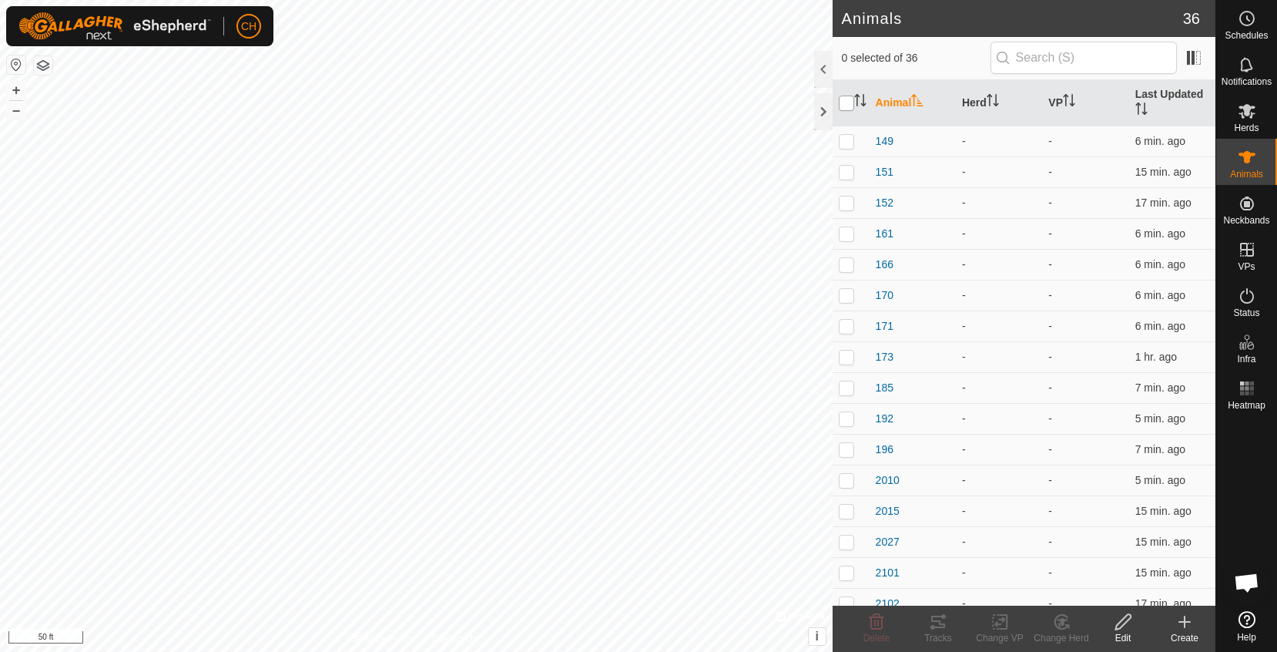
click at [851, 104] on input "checkbox" at bounding box center [846, 103] width 15 height 15
checkbox input "true"
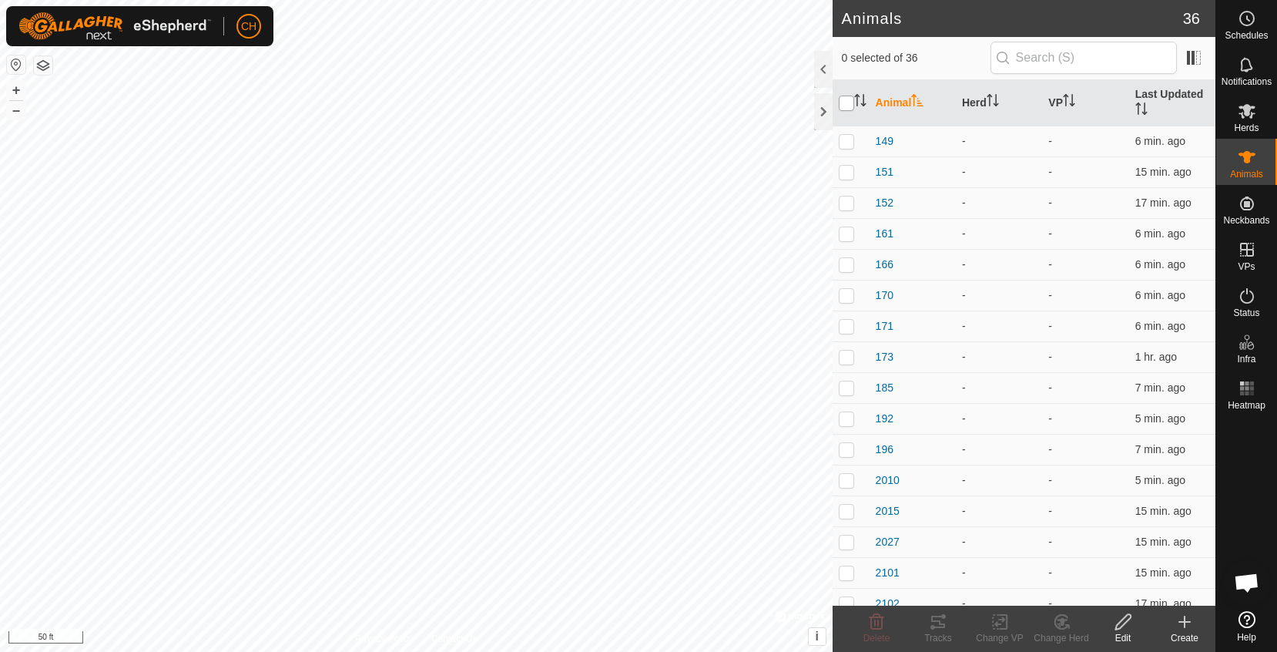
checkbox input "true"
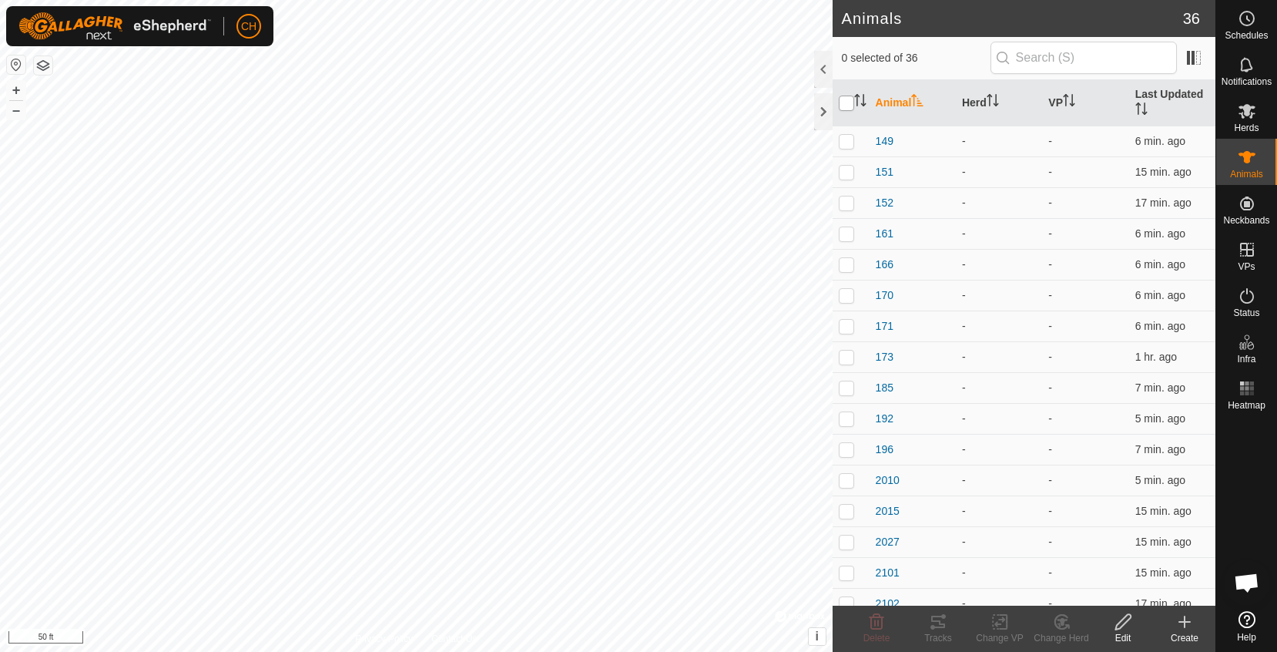
checkbox input "true"
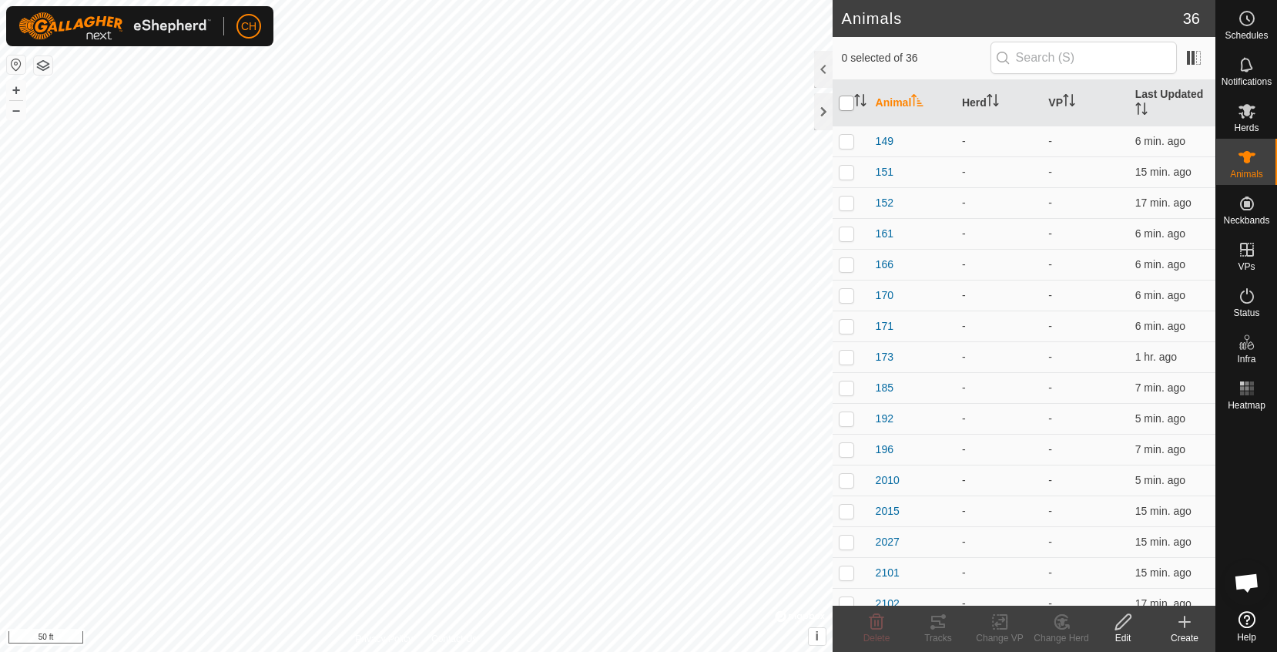
checkbox input "true"
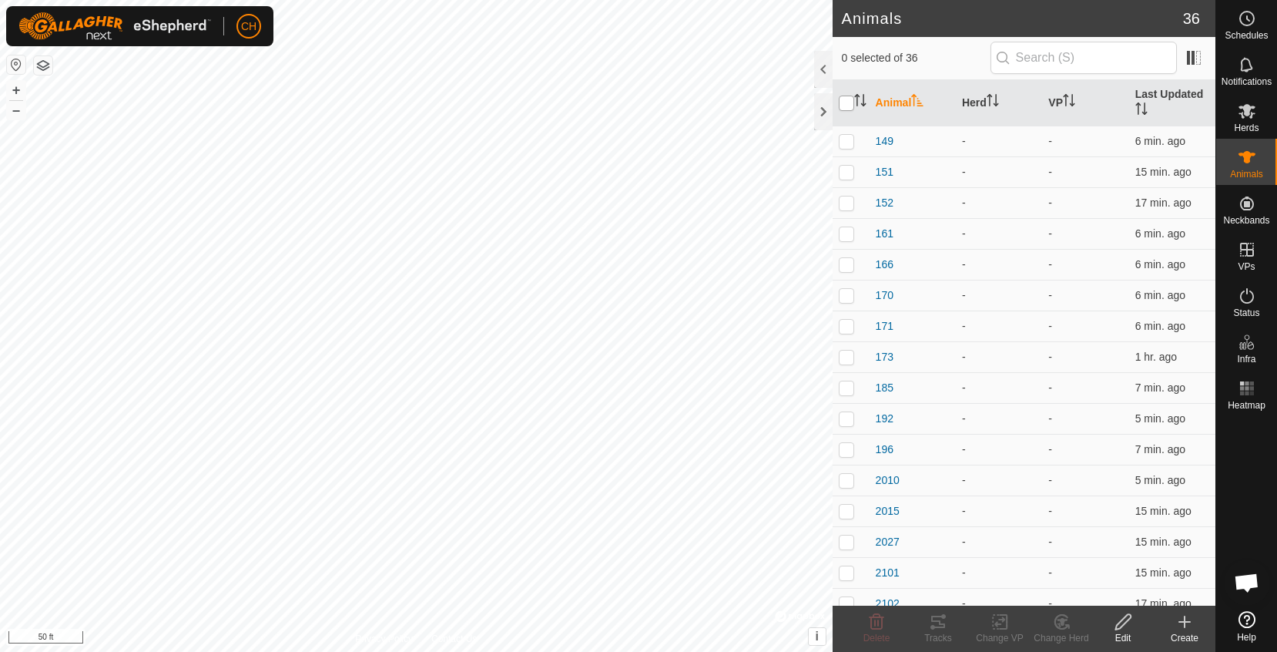
checkbox input "true"
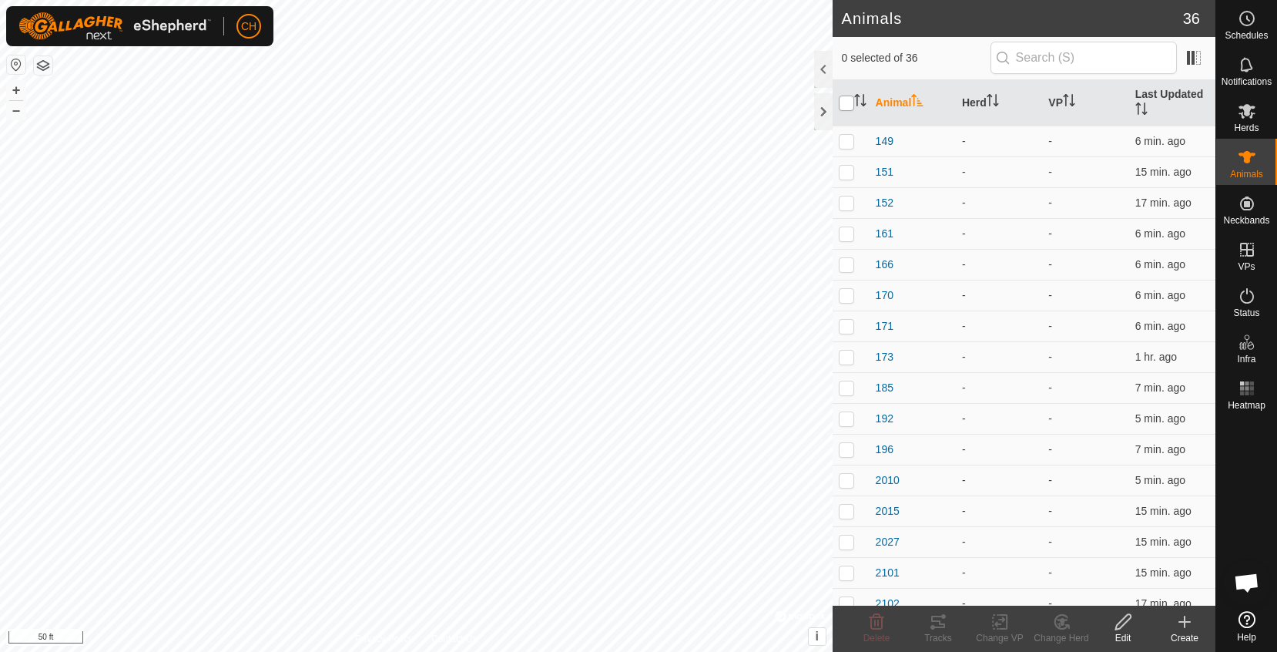
checkbox input "true"
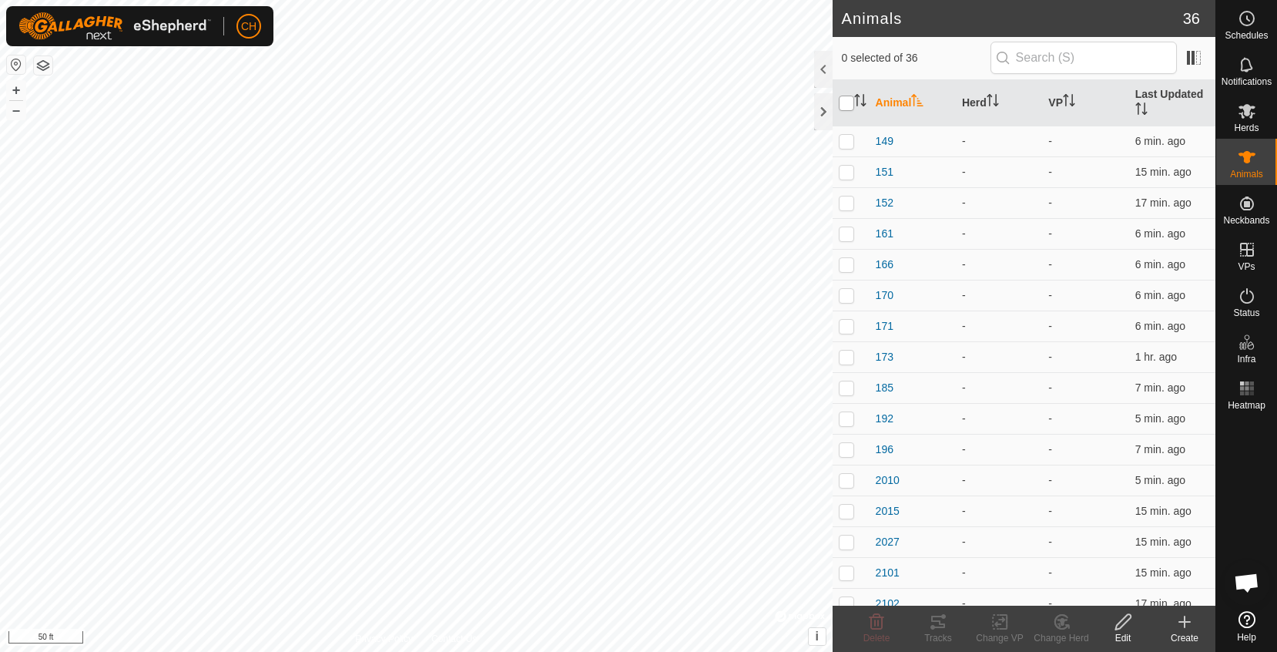
checkbox input "true"
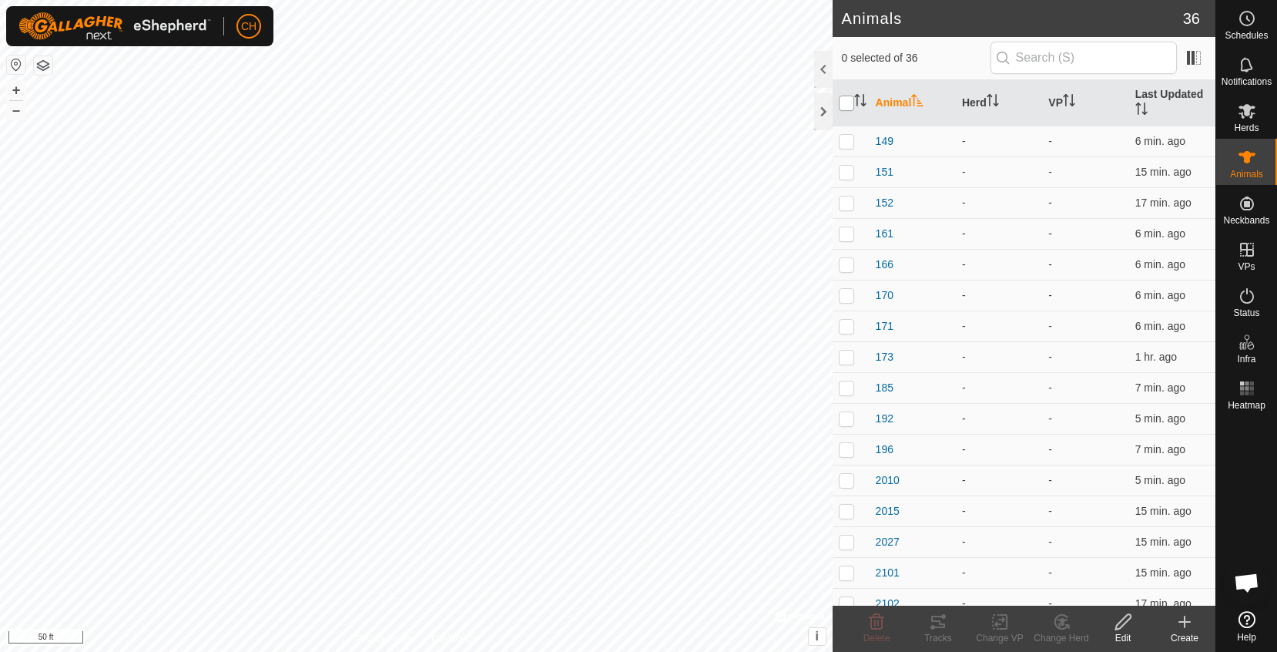
checkbox input "true"
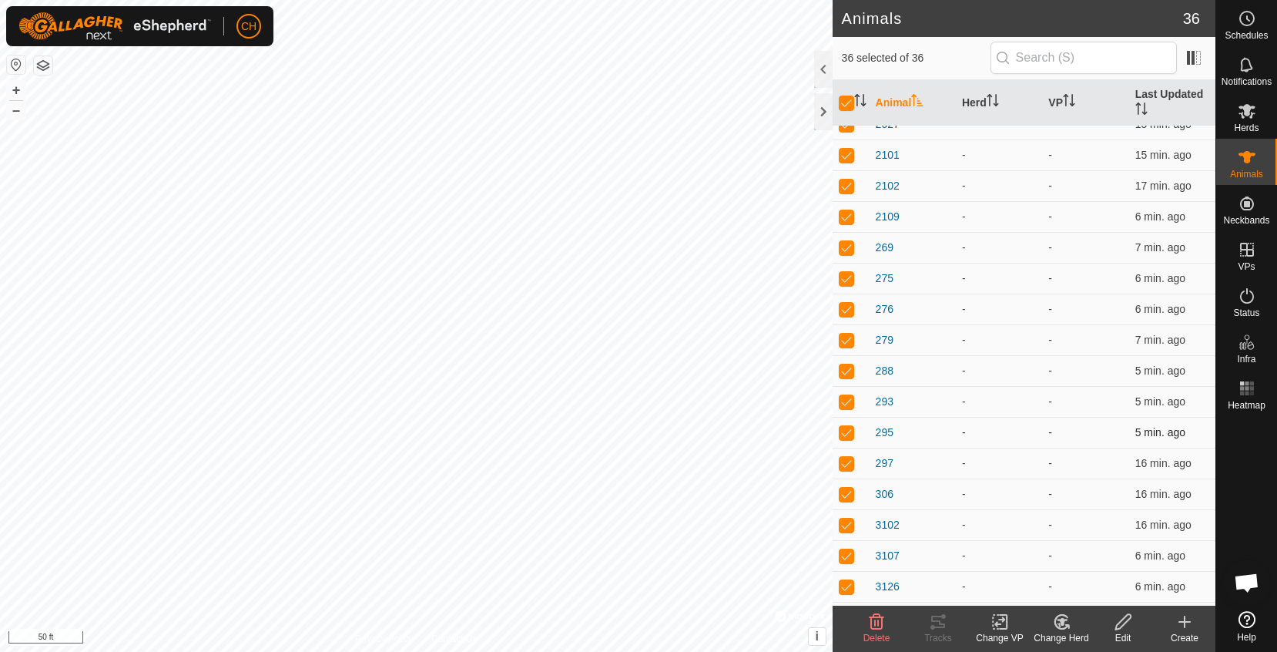
scroll to position [442, 0]
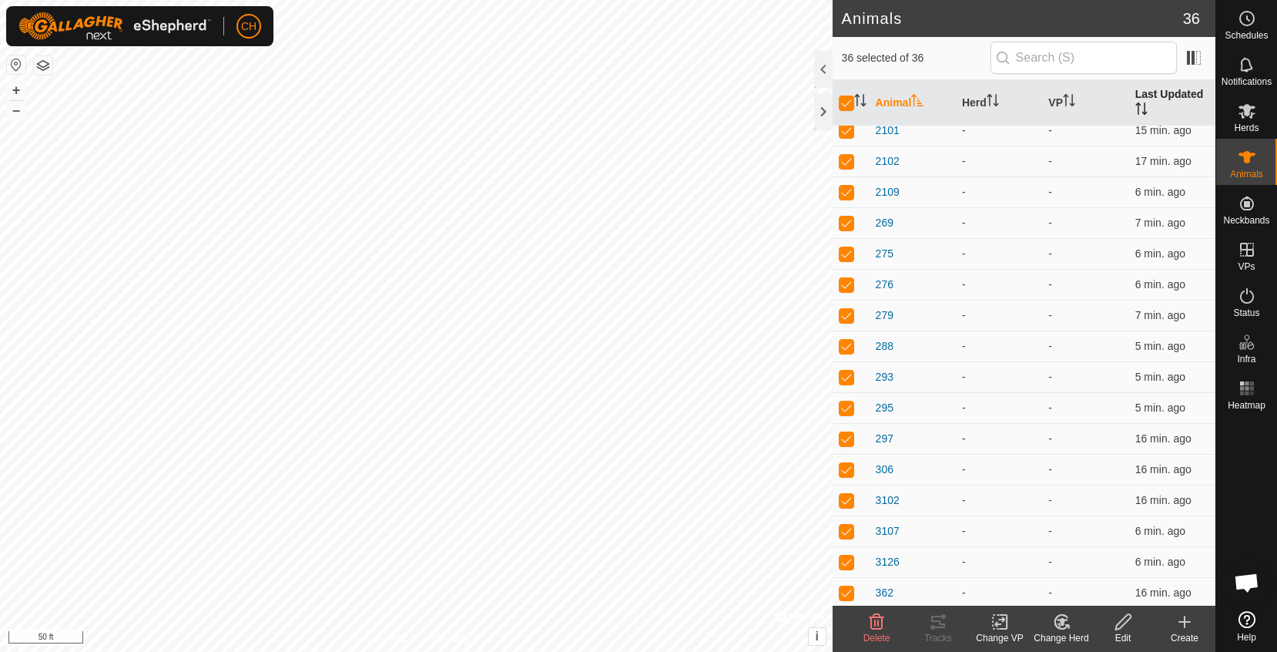
click at [1185, 116] on th "Last Updated" at bounding box center [1172, 103] width 86 height 46
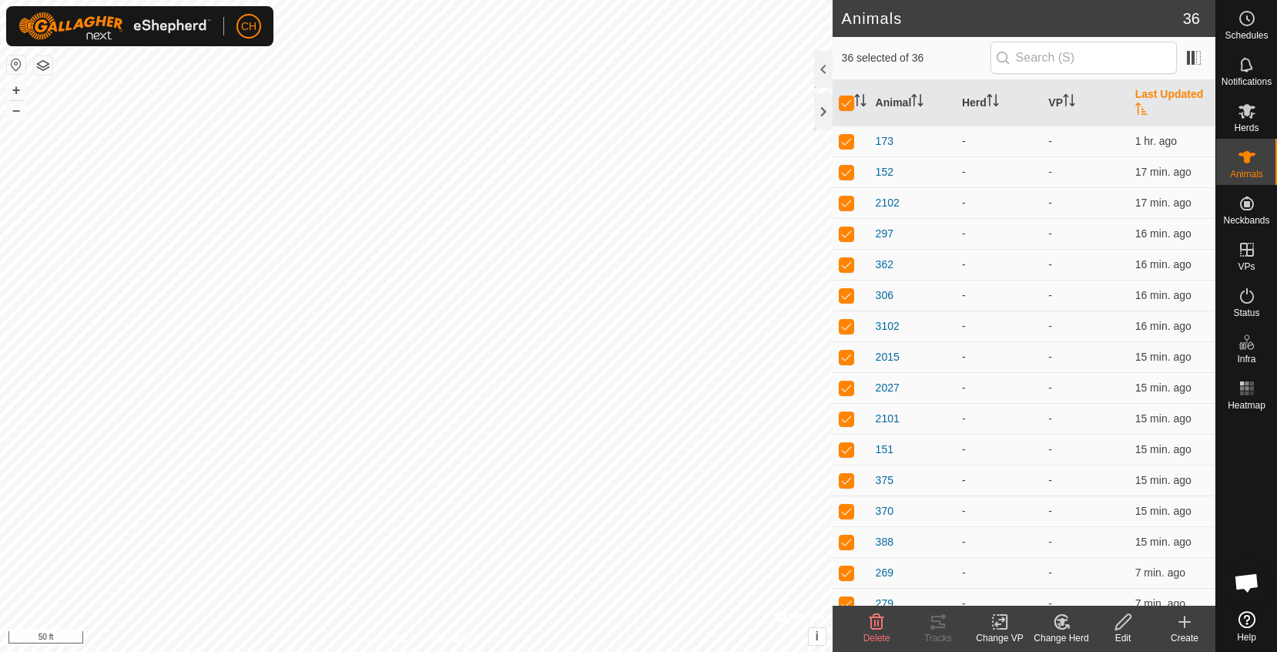
click at [1130, 628] on icon at bounding box center [1123, 621] width 19 height 18
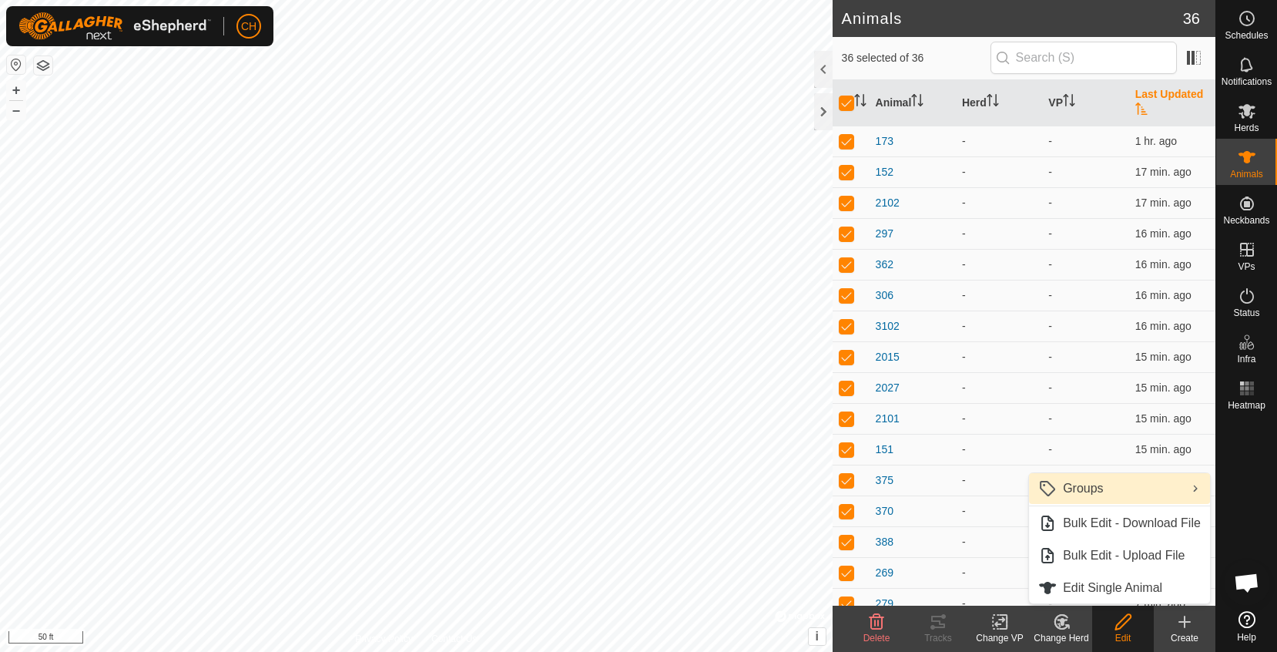
click at [1089, 488] on link "Groups" at bounding box center [1119, 488] width 181 height 31
click at [1135, 411] on td "15 min. ago" at bounding box center [1172, 418] width 86 height 31
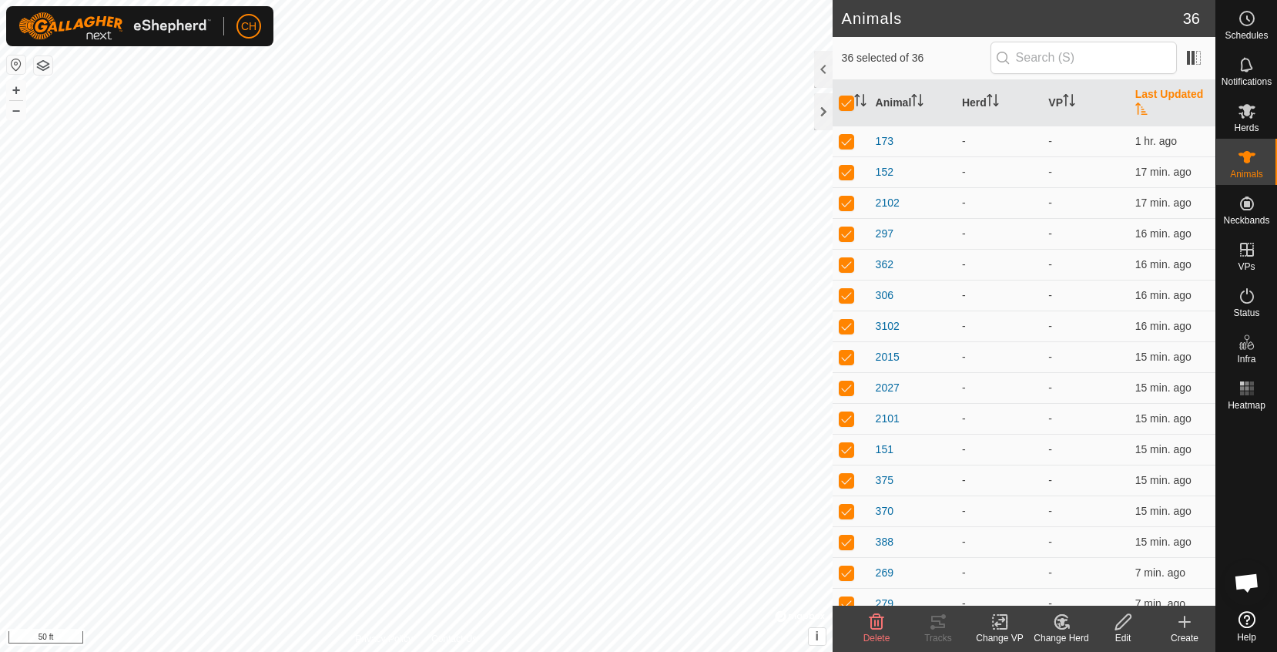
click at [1065, 625] on icon at bounding box center [1066, 626] width 3 height 3
click at [1094, 551] on link "Choose Herd..." at bounding box center [1107, 555] width 152 height 31
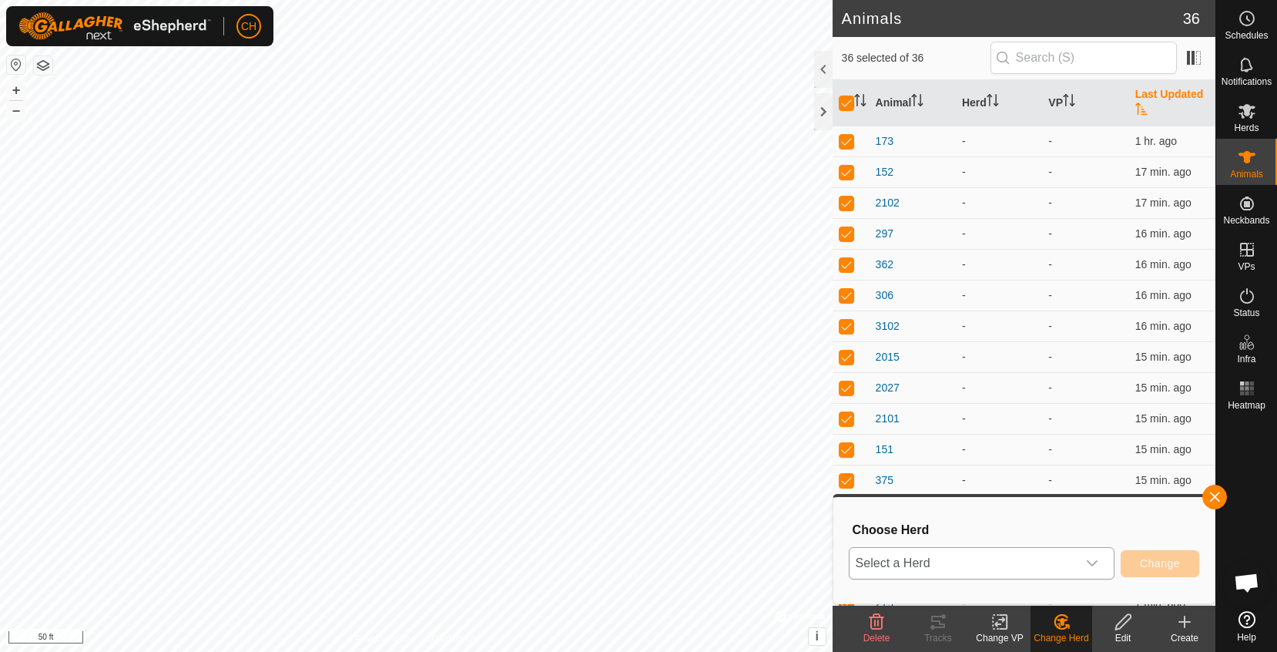
click at [962, 565] on span "Select a Herd" at bounding box center [963, 563] width 227 height 31
click at [910, 493] on input "Mabels Fall" at bounding box center [983, 495] width 246 height 32
type input "Mabels Fall"
click at [1215, 492] on button "button" at bounding box center [1214, 496] width 25 height 25
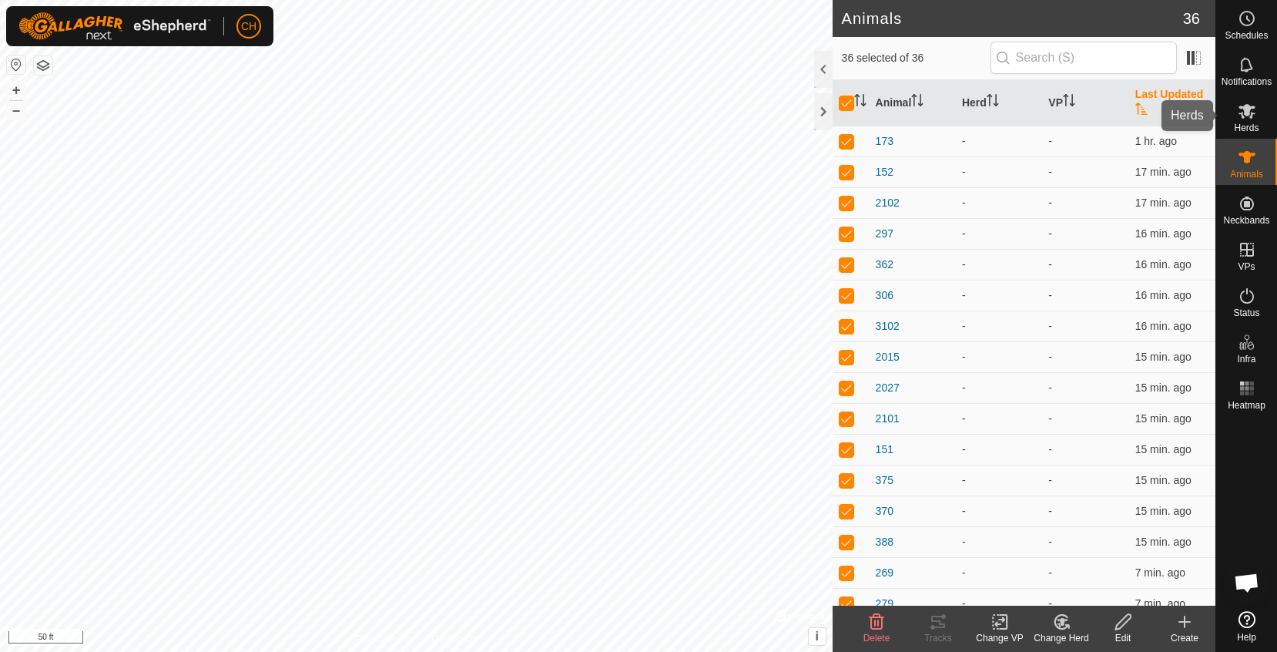
click at [1238, 123] on span "Herds" at bounding box center [1246, 127] width 25 height 9
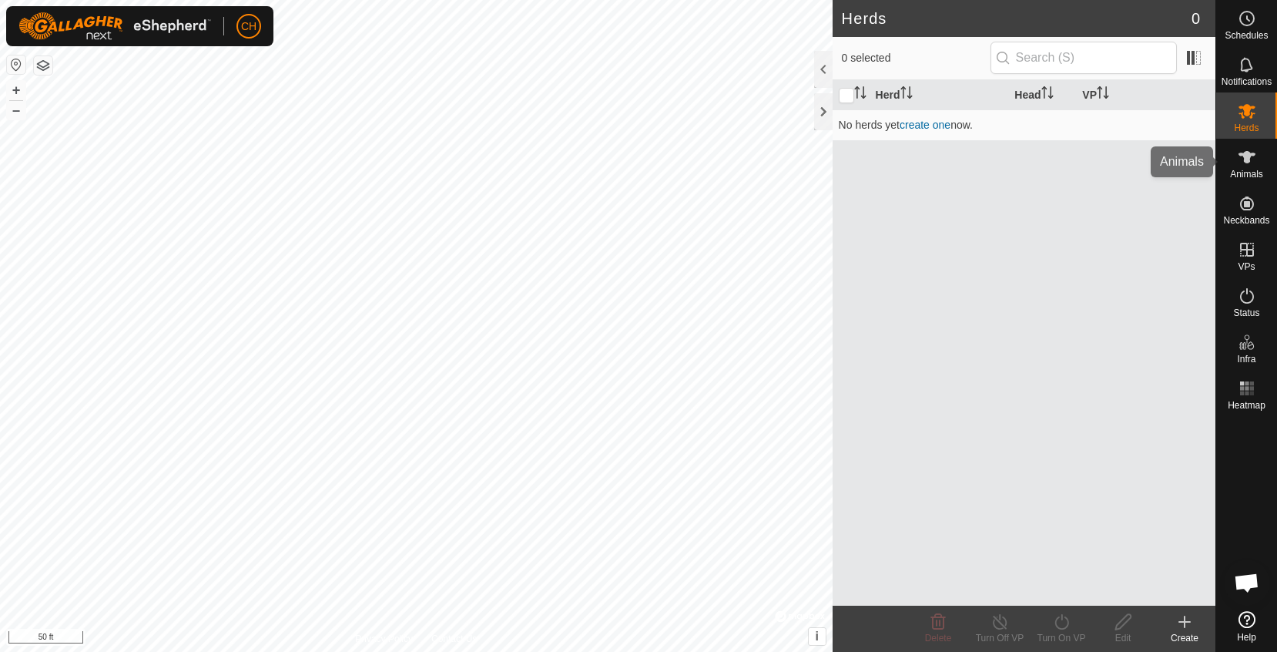
click at [1238, 159] on icon at bounding box center [1247, 157] width 18 height 18
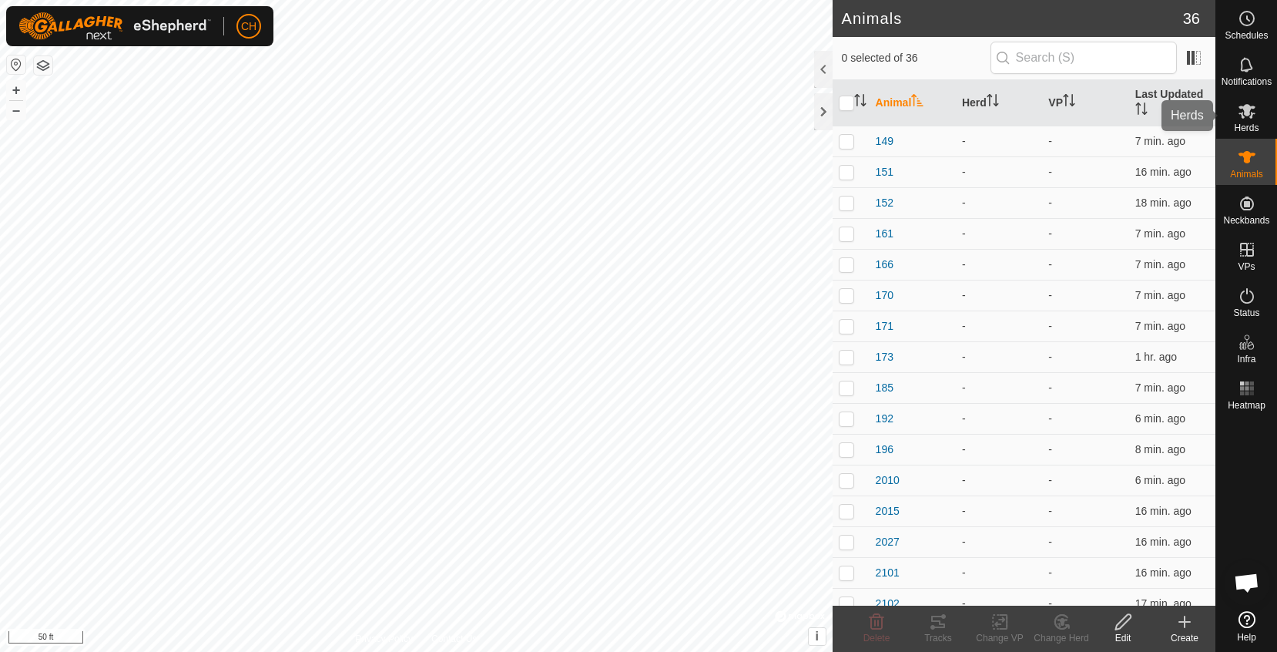
click at [1247, 112] on icon at bounding box center [1246, 111] width 17 height 15
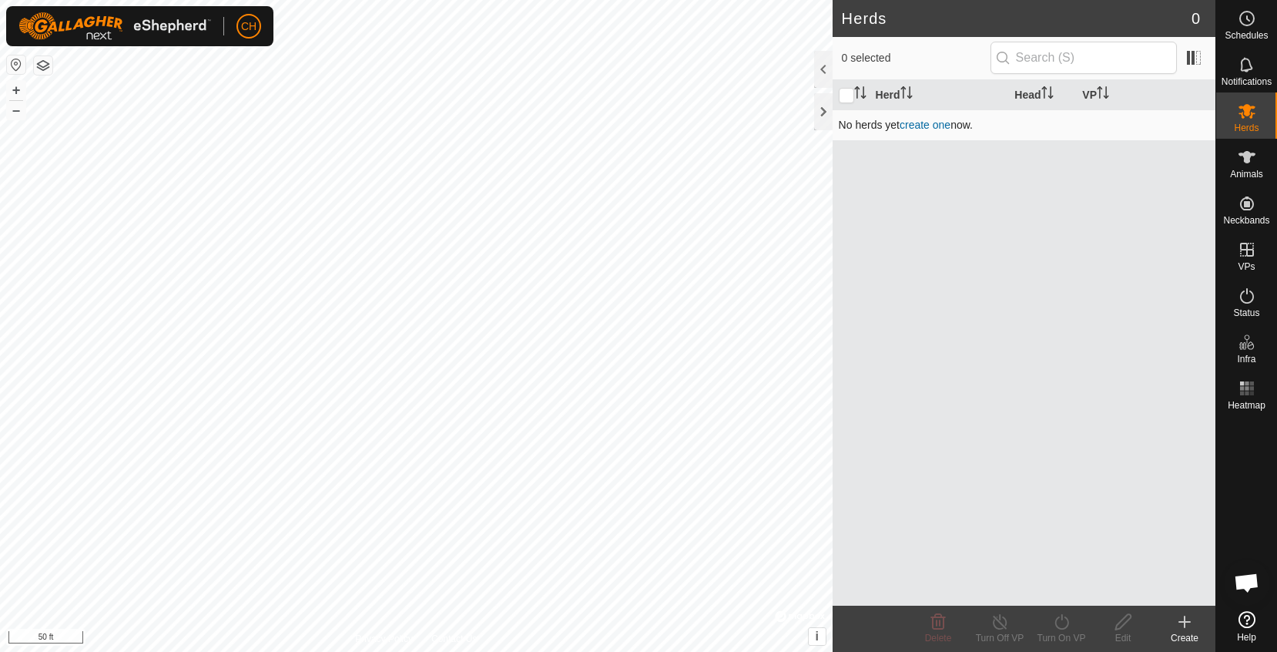
click at [934, 124] on link "create one" at bounding box center [925, 125] width 51 height 12
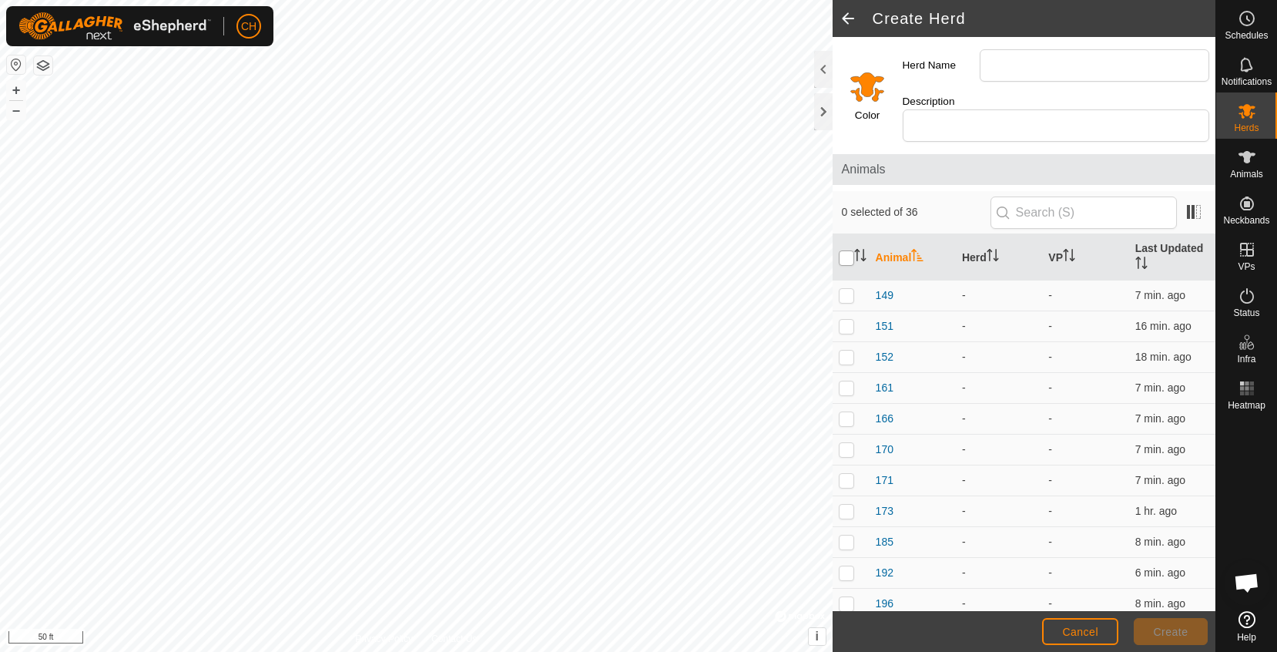
click at [845, 250] on input "checkbox" at bounding box center [846, 257] width 15 height 15
checkbox input "true"
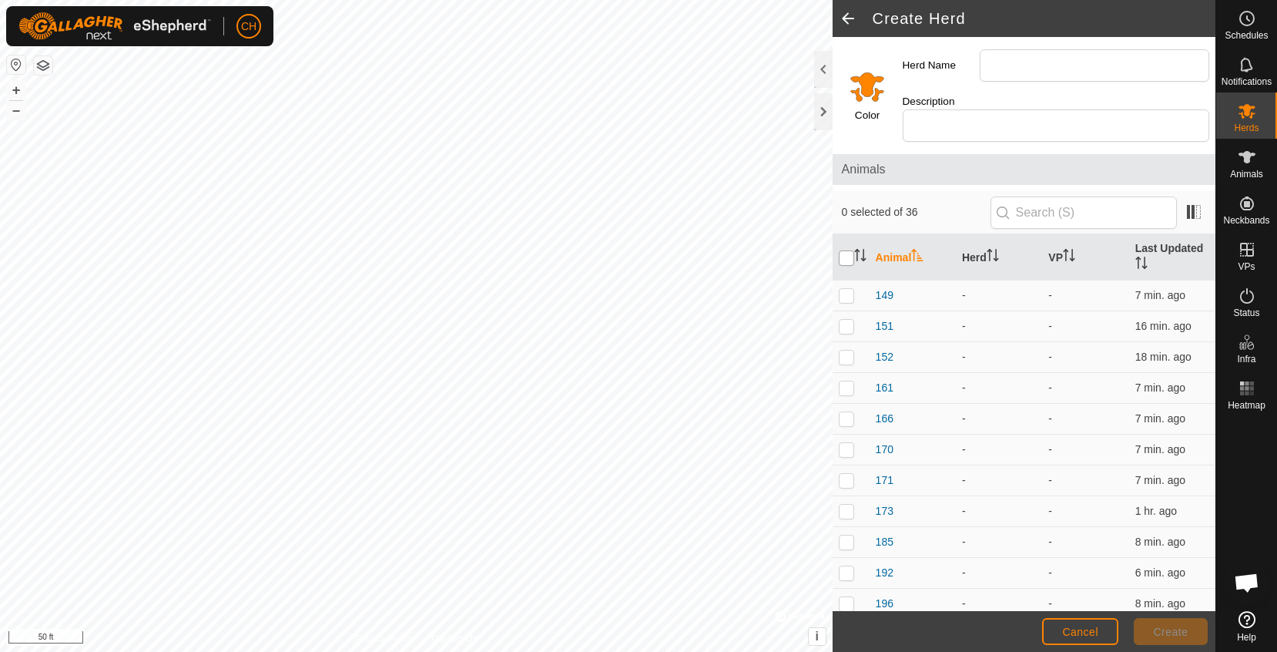
checkbox input "true"
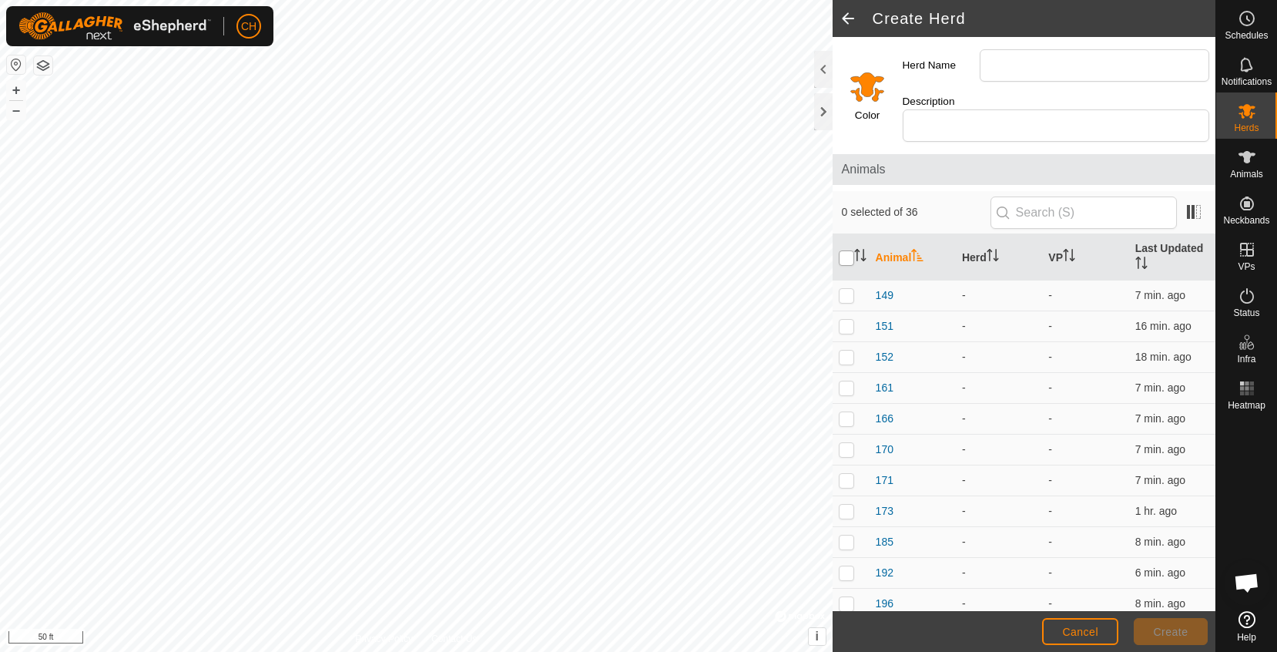
checkbox input "true"
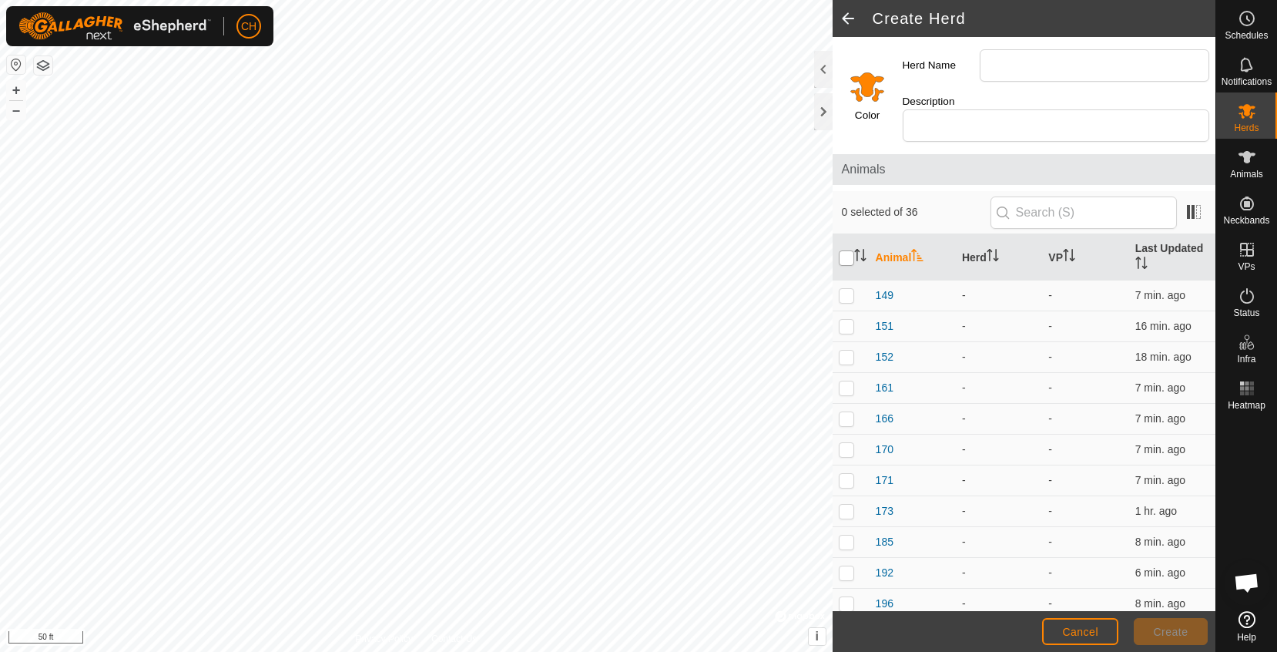
checkbox input "true"
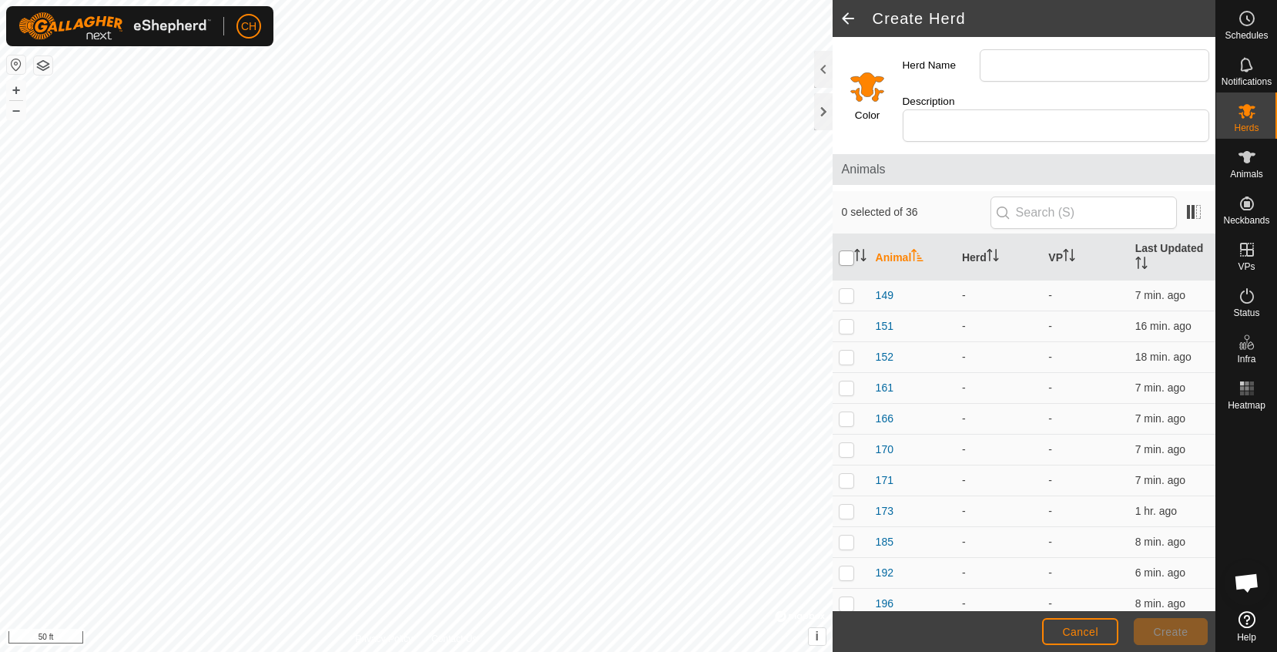
checkbox input "true"
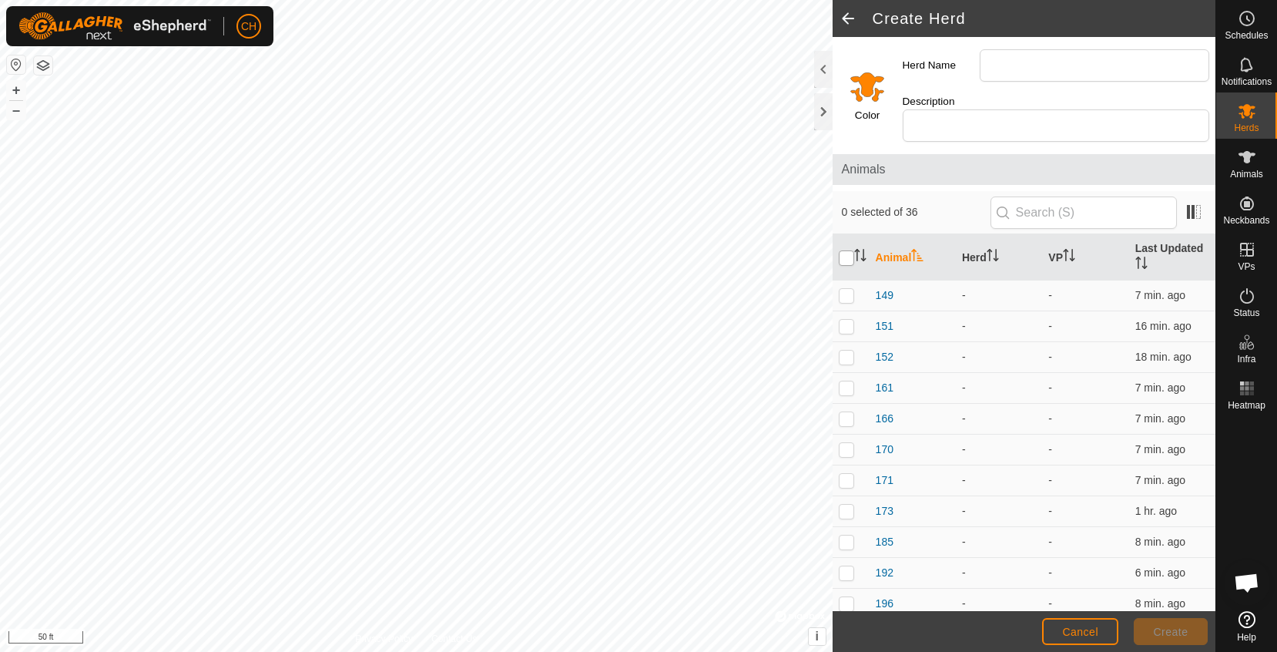
checkbox input "true"
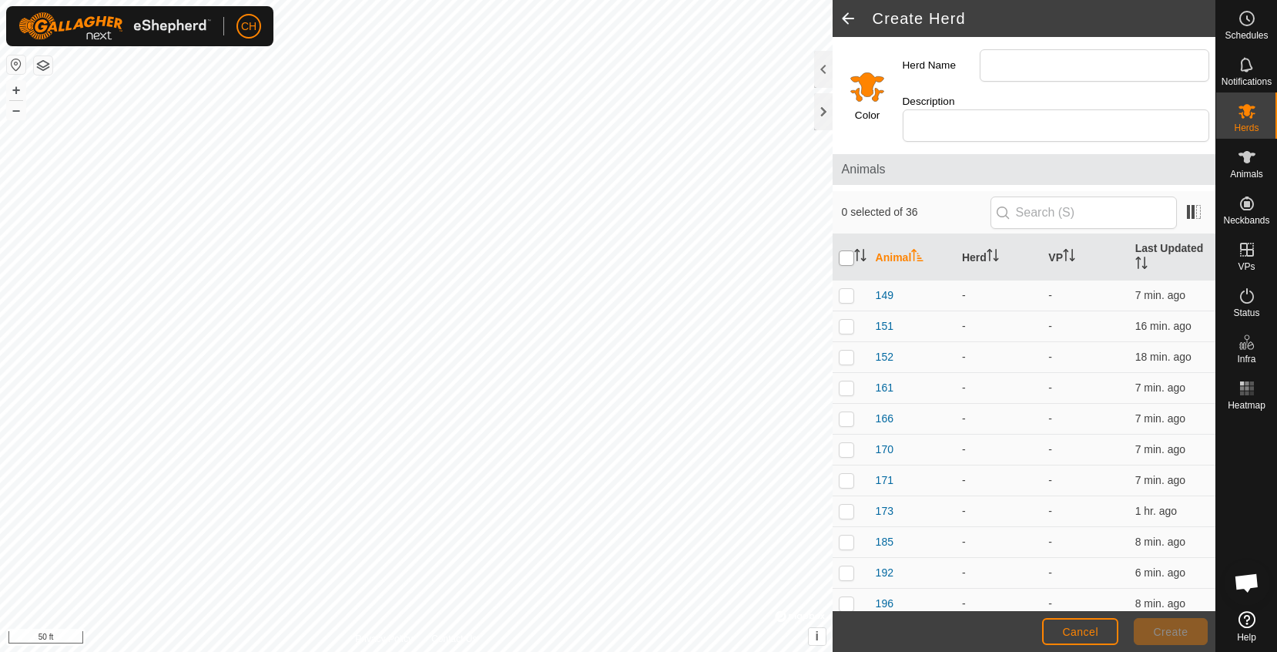
checkbox input "true"
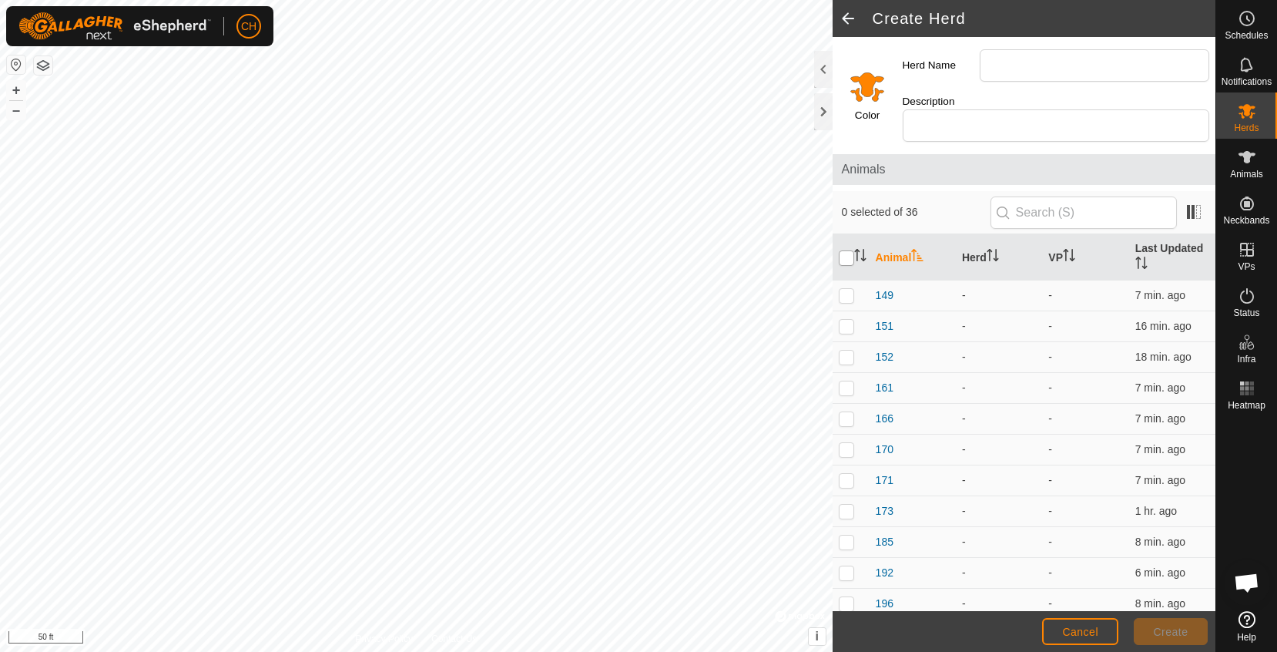
checkbox input "true"
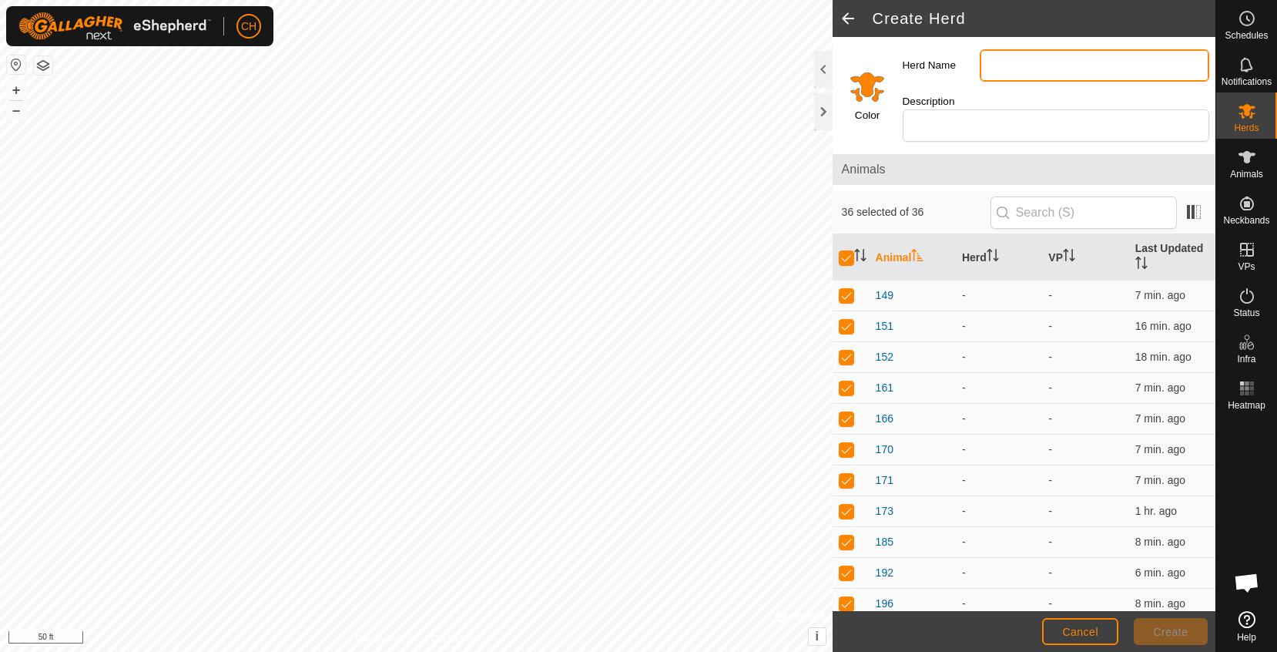
click at [1023, 56] on input "Herd Name" at bounding box center [1095, 65] width 230 height 32
type input "M"
type input "Young fall cows"
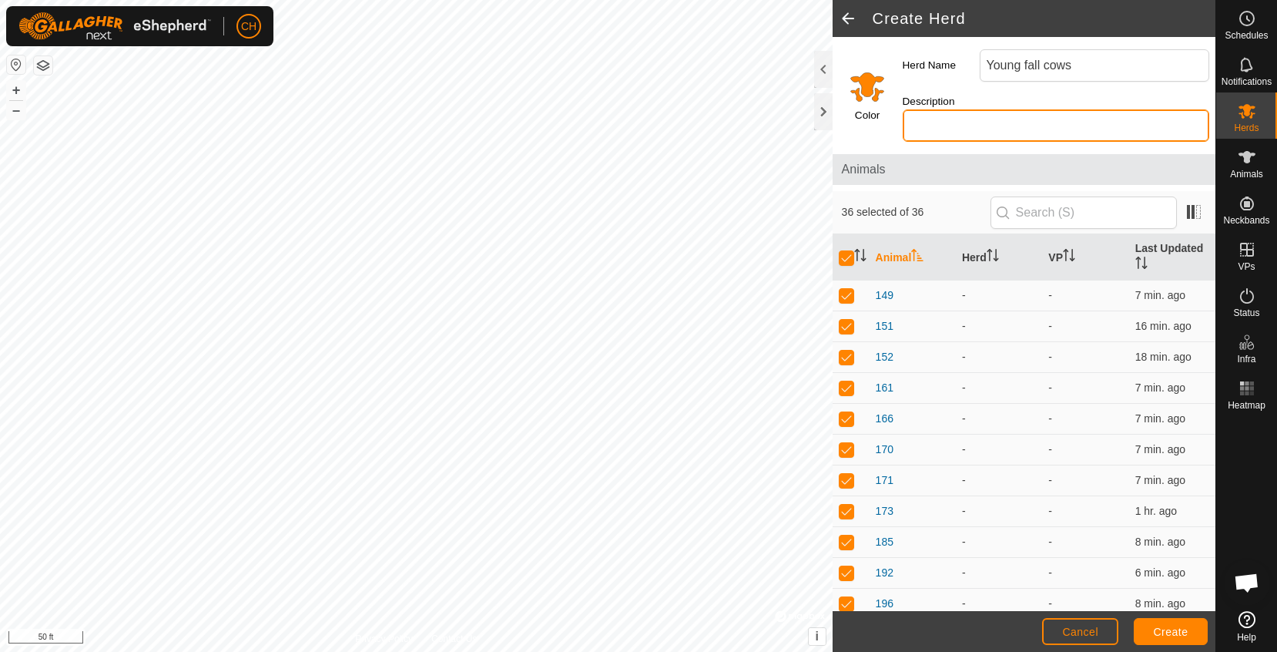
click at [1010, 109] on input "Description" at bounding box center [1056, 125] width 307 height 32
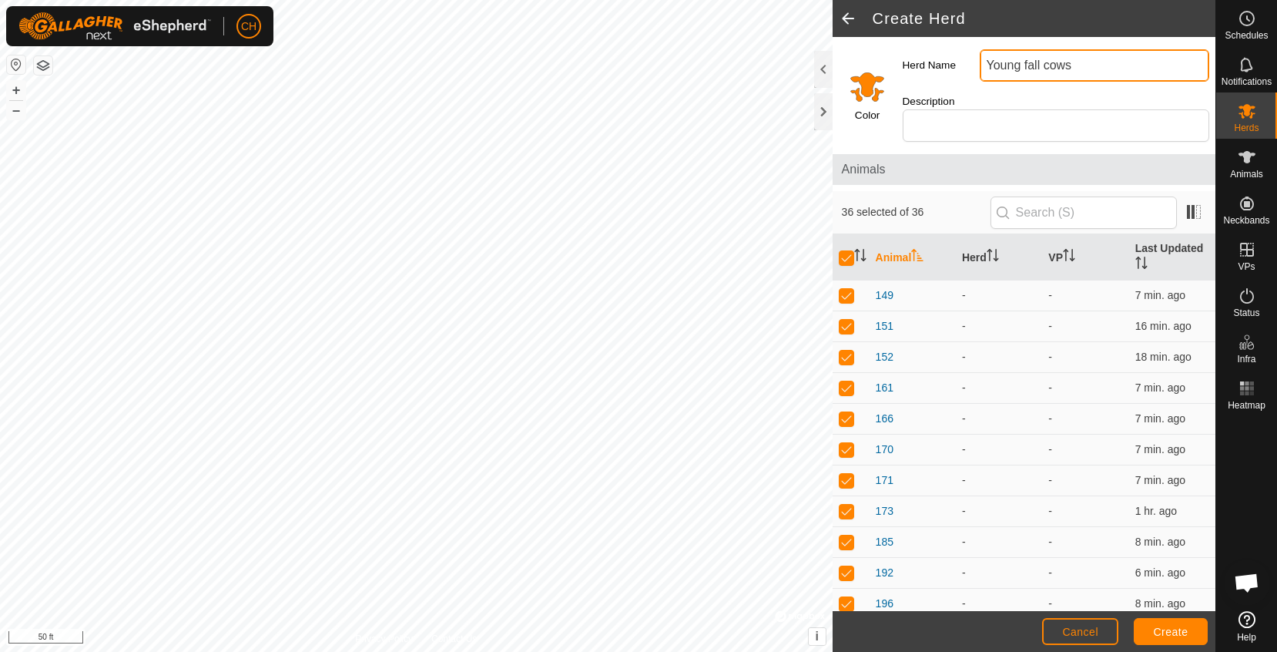
drag, startPoint x: 1086, startPoint y: 67, endPoint x: 904, endPoint y: 61, distance: 181.9
click at [908, 61] on div "Herd Name Young fall cows" at bounding box center [1055, 65] width 319 height 45
type input "Mabels"
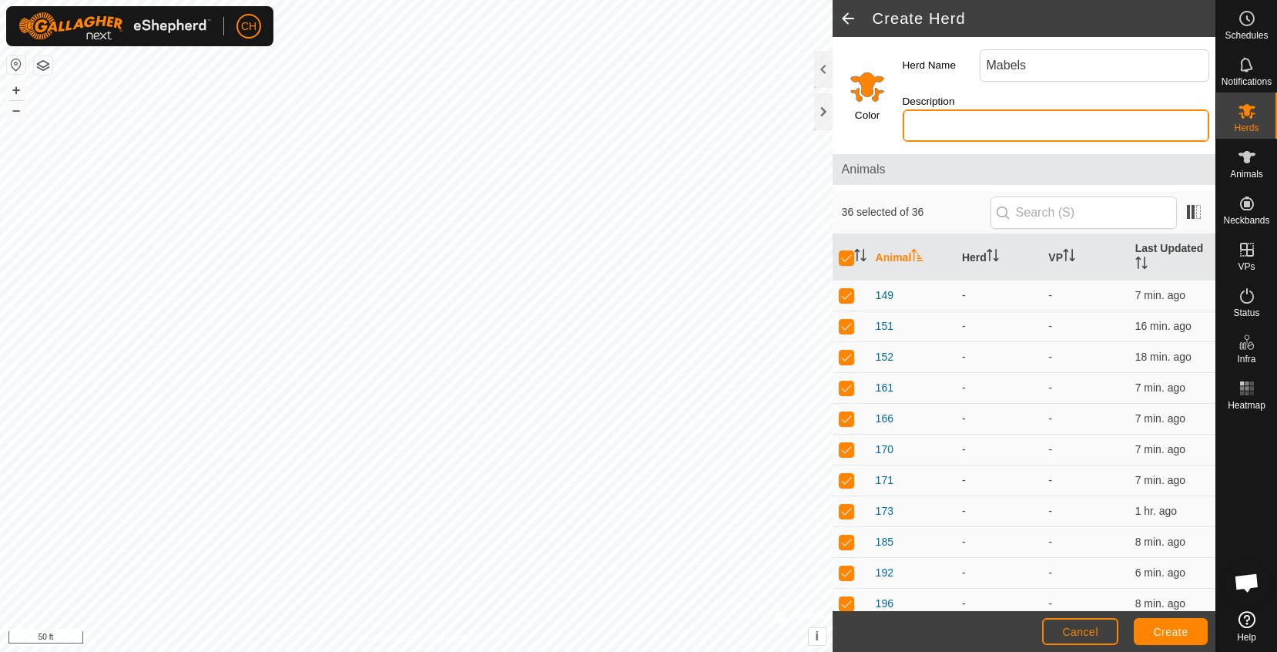
click at [1171, 112] on input "Description" at bounding box center [1056, 125] width 307 height 32
type input "Young Fall cows"
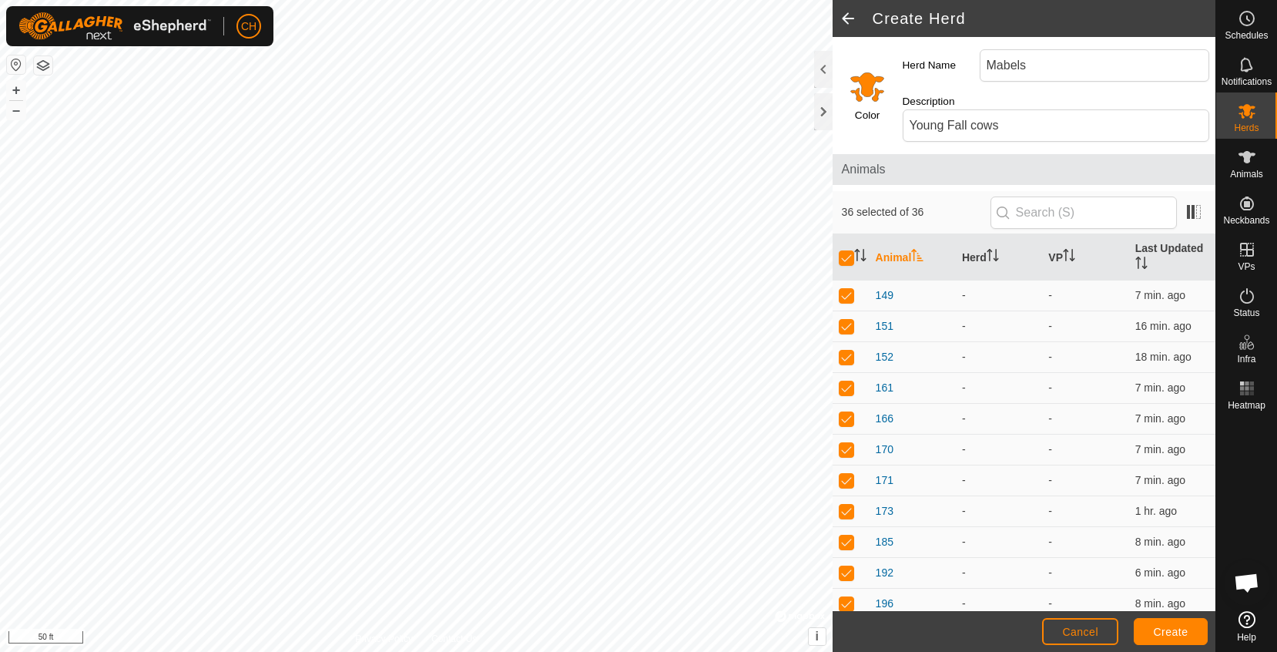
click at [1170, 628] on span "Create" at bounding box center [1171, 631] width 35 height 12
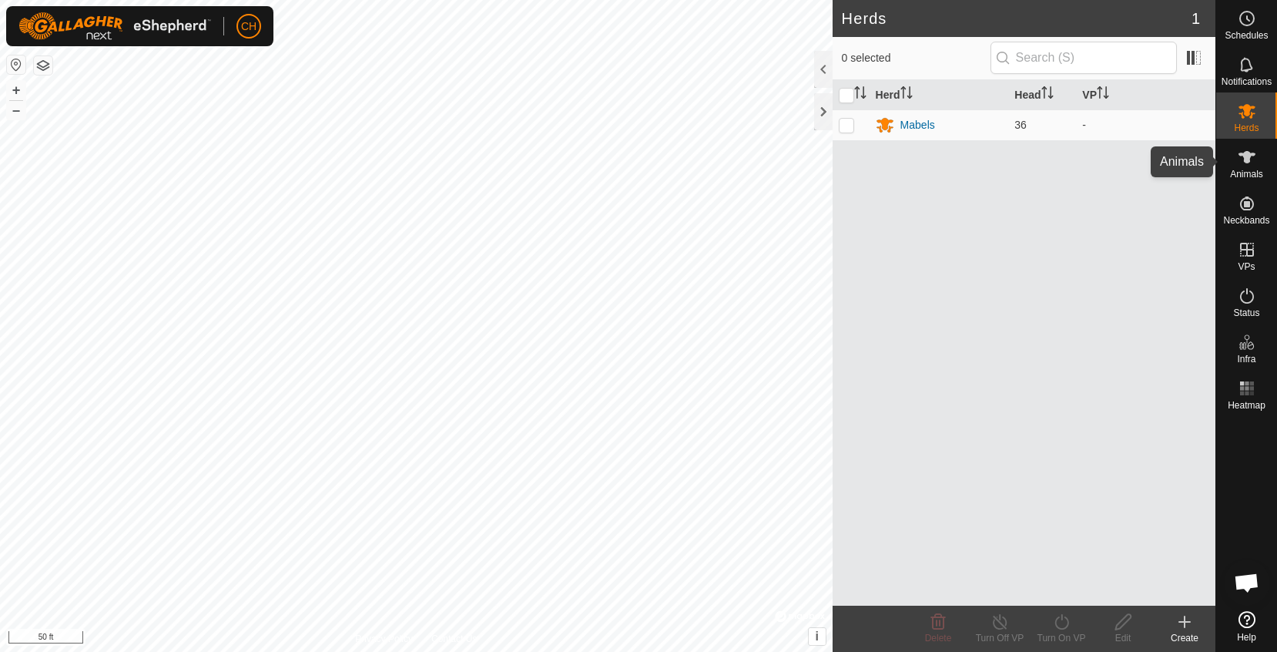
click at [1247, 160] on icon at bounding box center [1246, 157] width 17 height 12
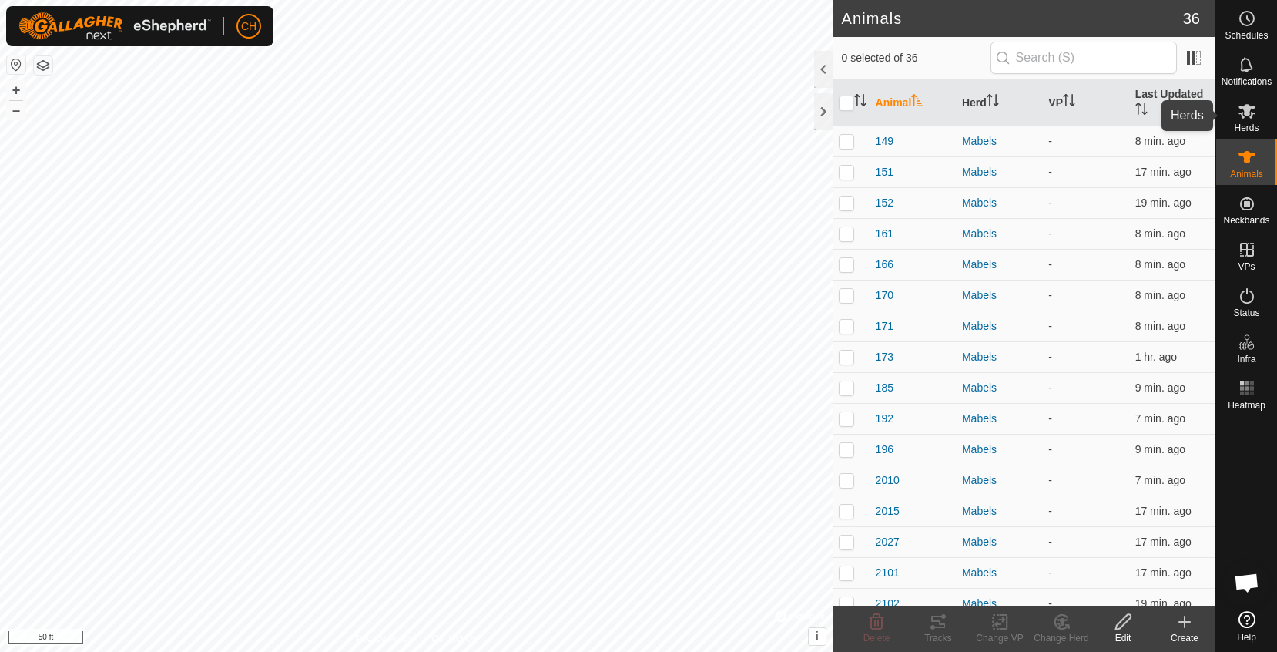
click at [1251, 112] on icon at bounding box center [1247, 111] width 18 height 18
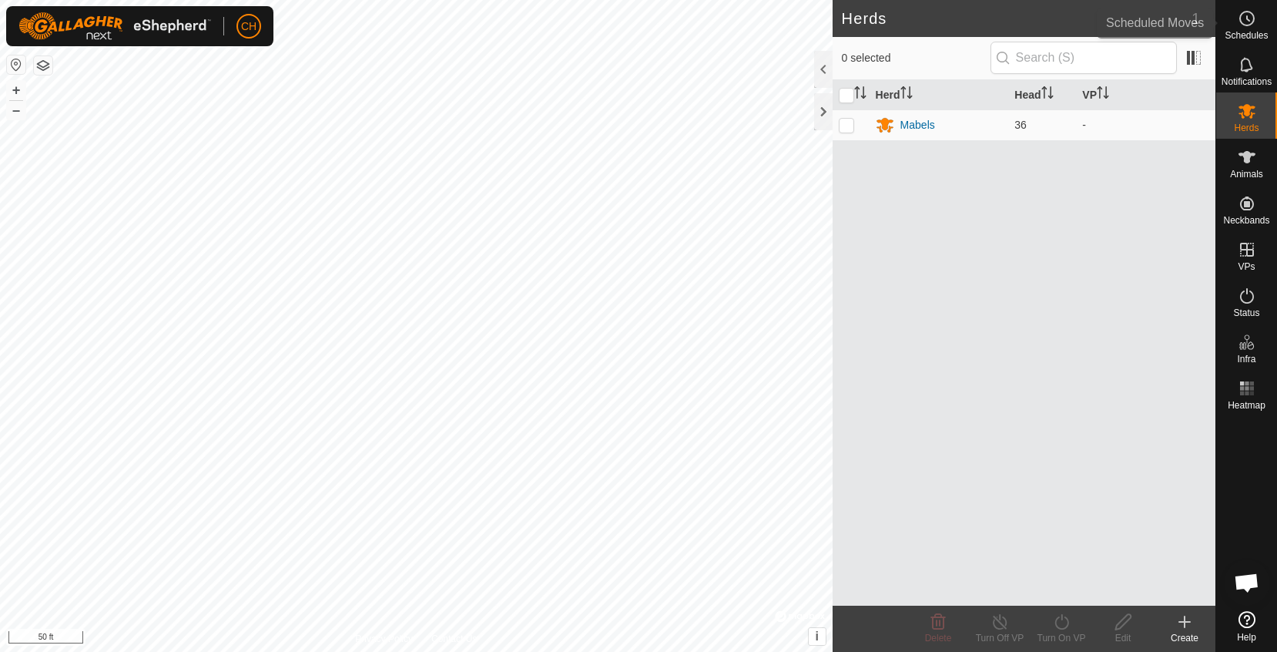
click at [1251, 11] on icon at bounding box center [1247, 18] width 18 height 18
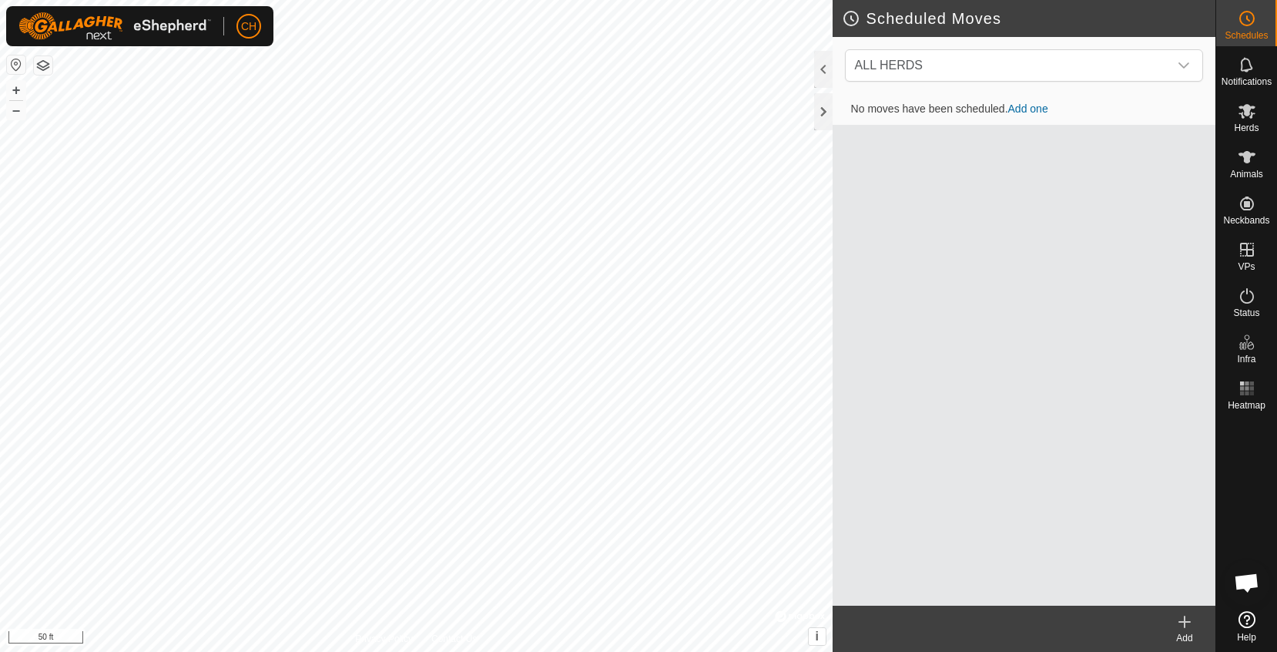
click at [1034, 108] on link "Add one" at bounding box center [1028, 108] width 40 height 12
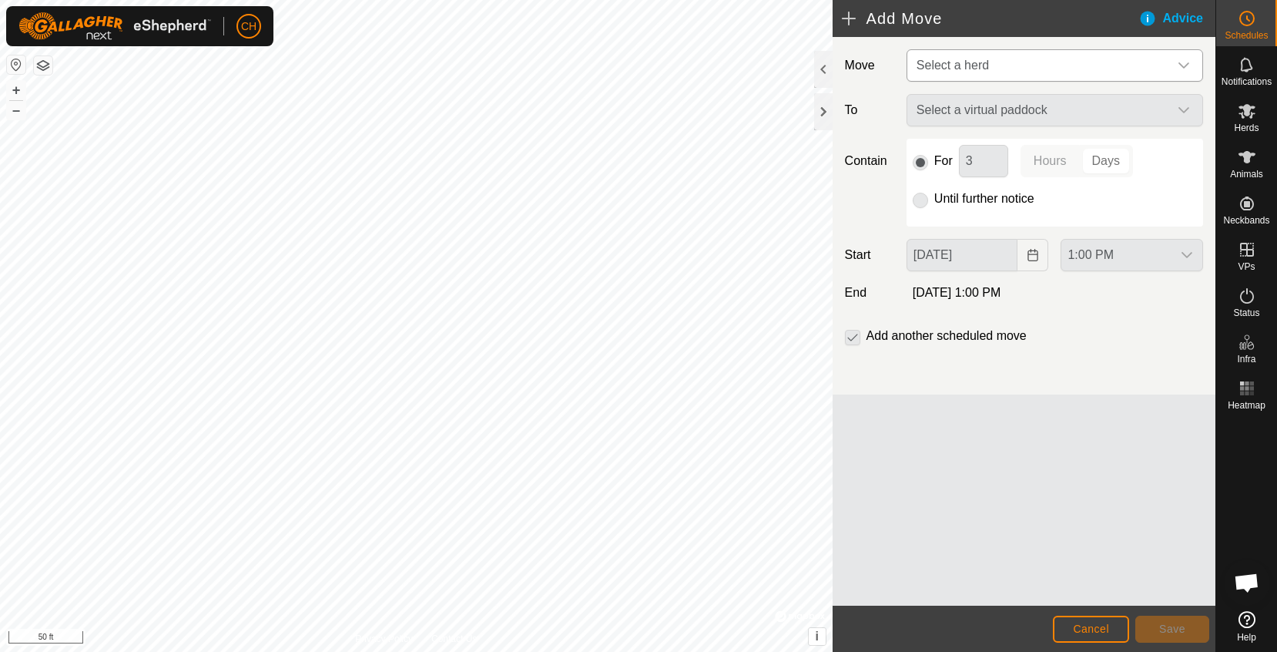
click at [980, 59] on span "Select a herd" at bounding box center [953, 65] width 72 height 13
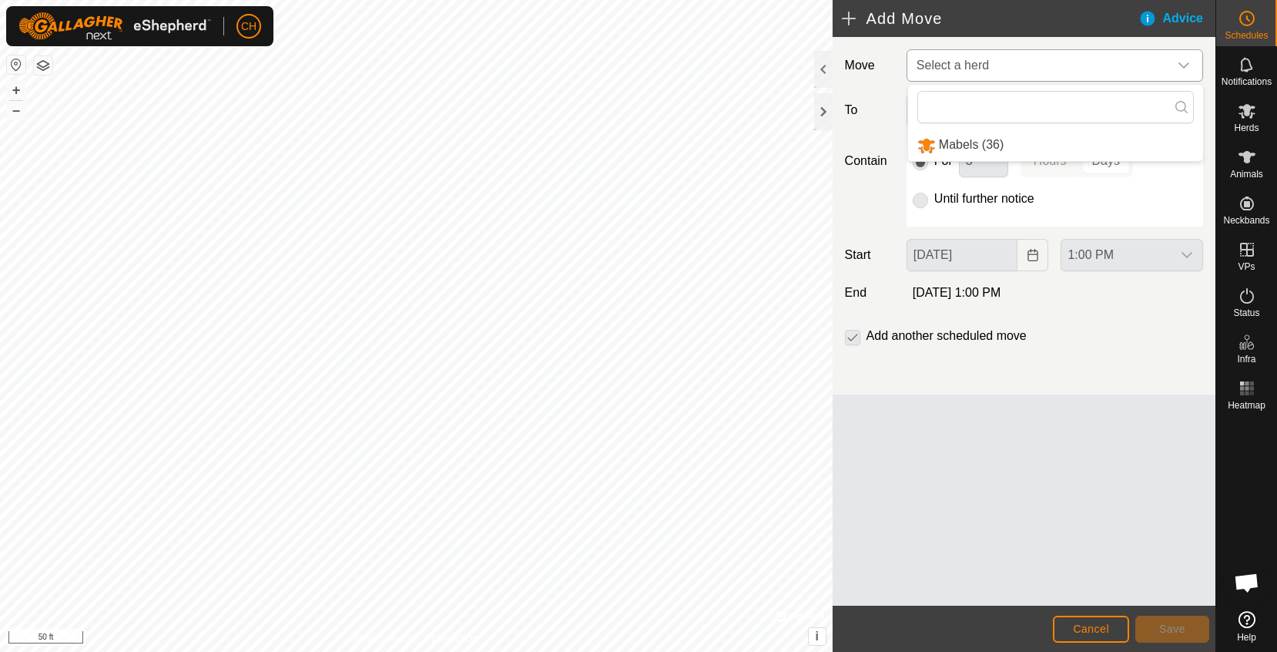
click at [980, 59] on span "Select a herd" at bounding box center [953, 65] width 72 height 13
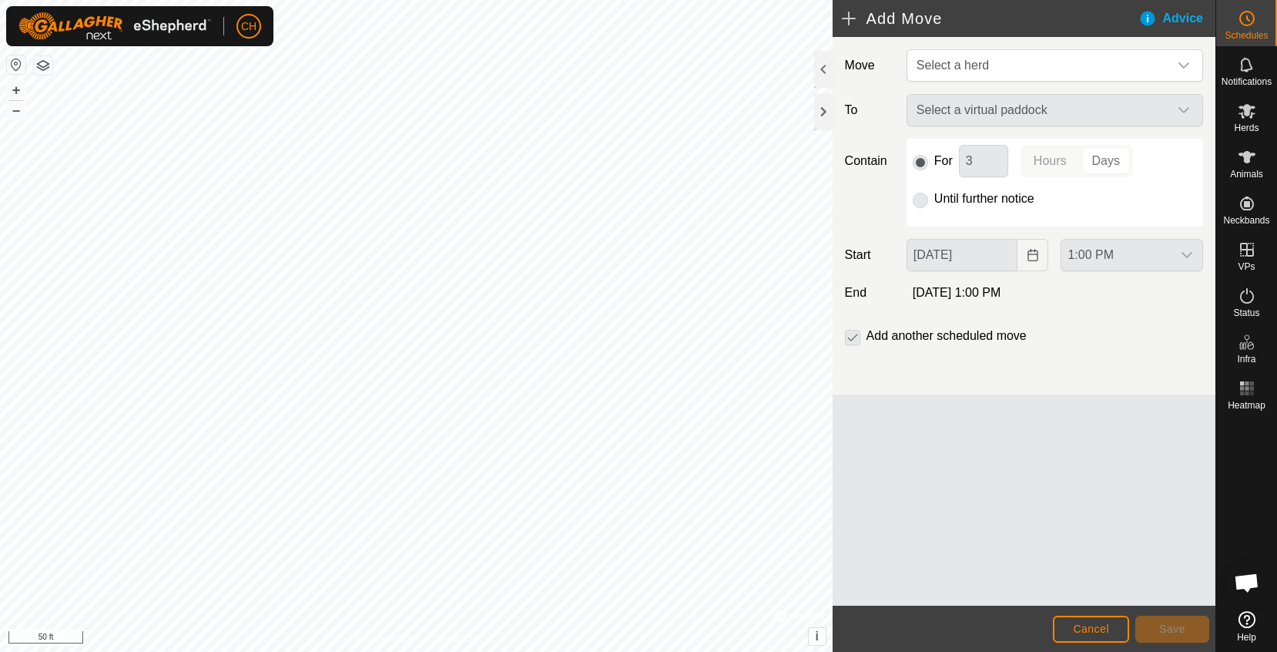
click at [1086, 633] on span "Cancel" at bounding box center [1091, 628] width 36 height 12
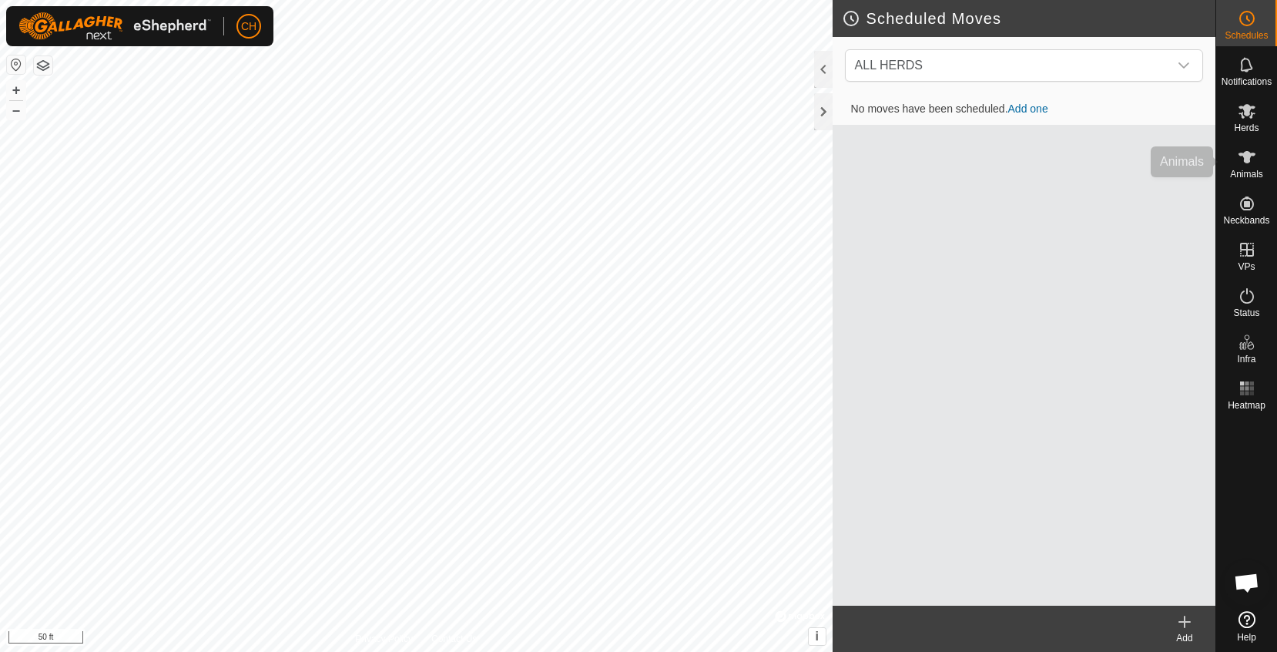
click at [1247, 173] on span "Animals" at bounding box center [1246, 173] width 33 height 9
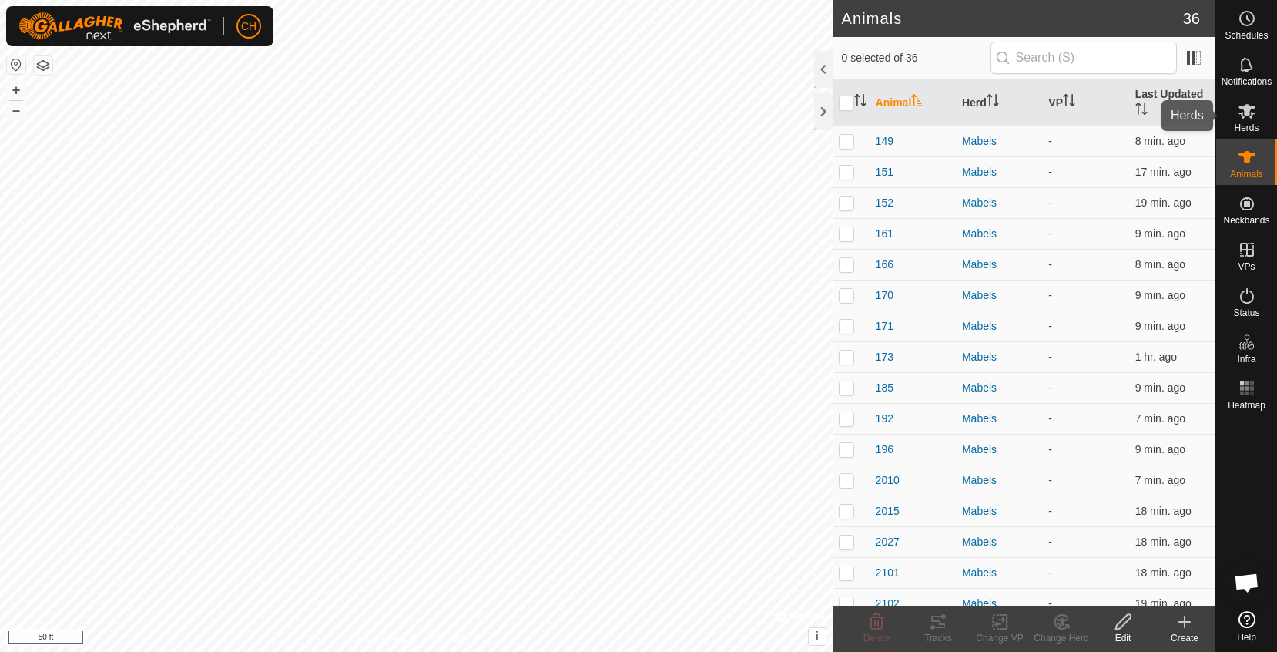
click at [1242, 123] on span "Herds" at bounding box center [1246, 127] width 25 height 9
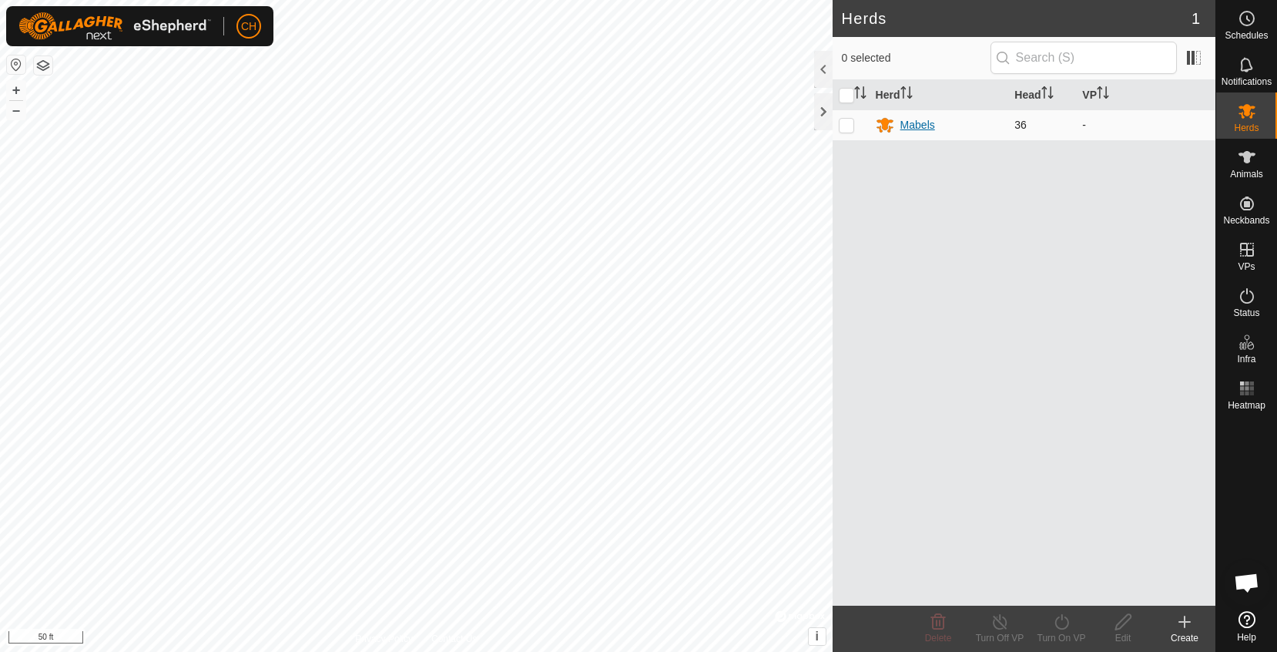
click at [913, 122] on div "Mabels" at bounding box center [917, 125] width 35 height 16
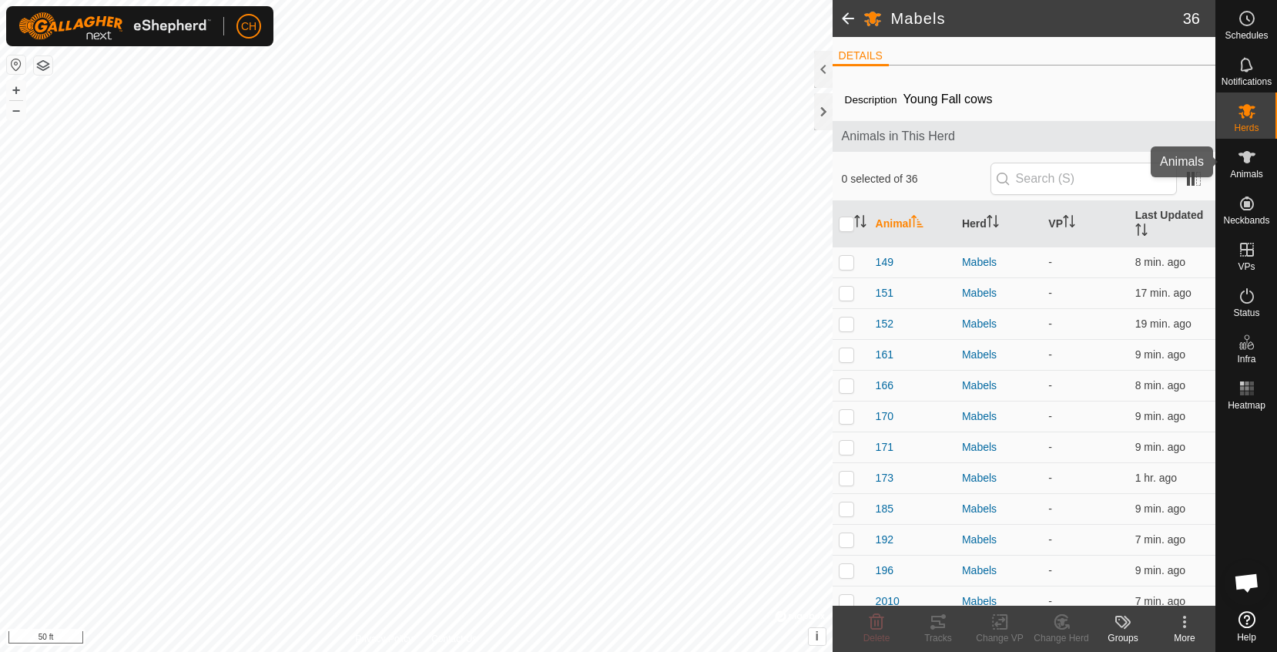
click at [1242, 169] on span "Animals" at bounding box center [1246, 173] width 33 height 9
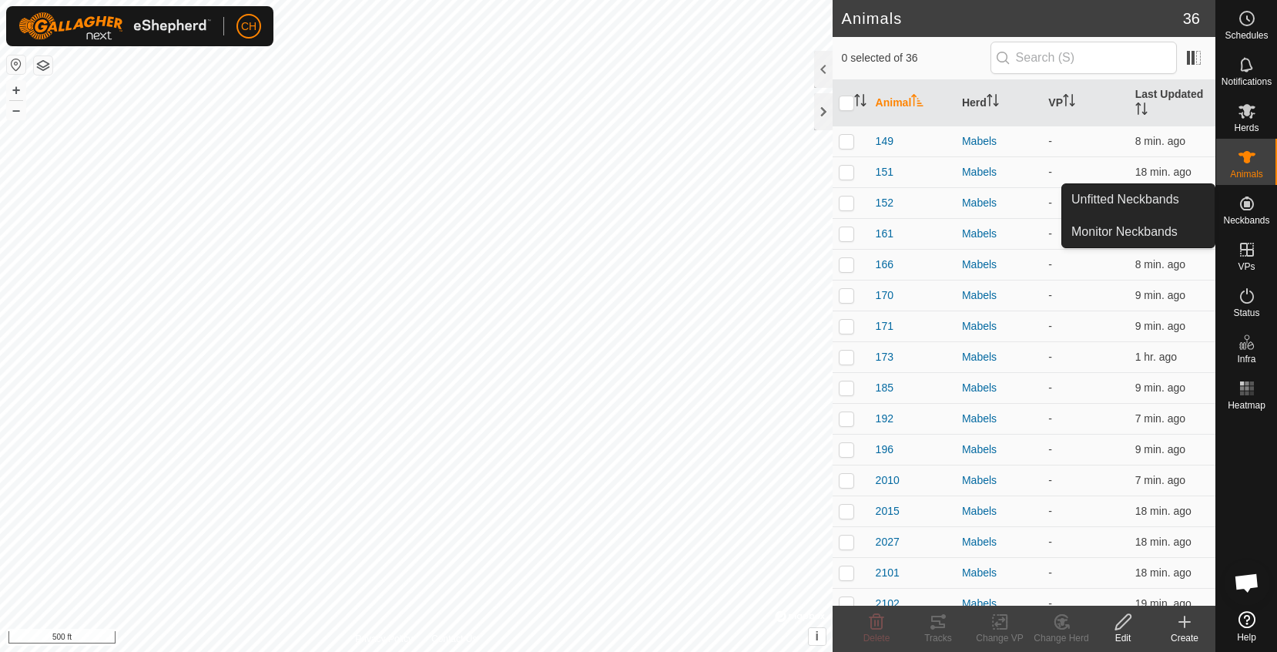
click at [1246, 209] on icon at bounding box center [1247, 203] width 14 height 14
click at [1164, 206] on link "Unfitted Neckbands" at bounding box center [1138, 199] width 152 height 31
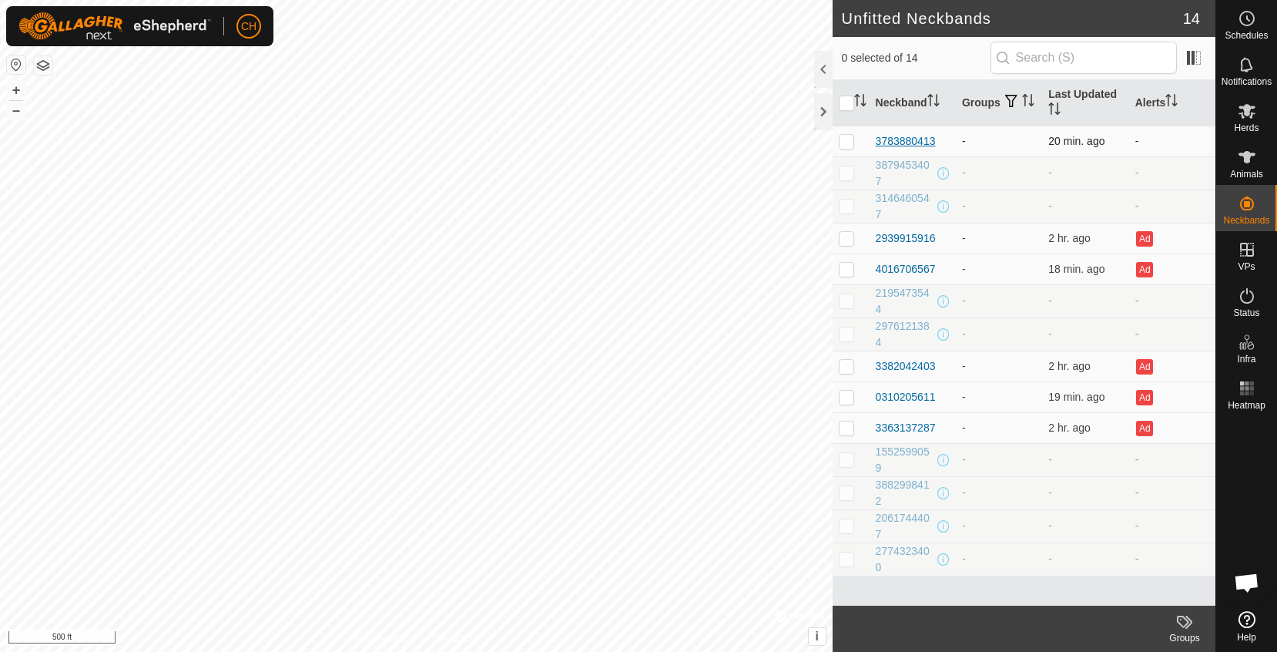
click at [924, 146] on div "3783880413" at bounding box center [906, 141] width 60 height 16
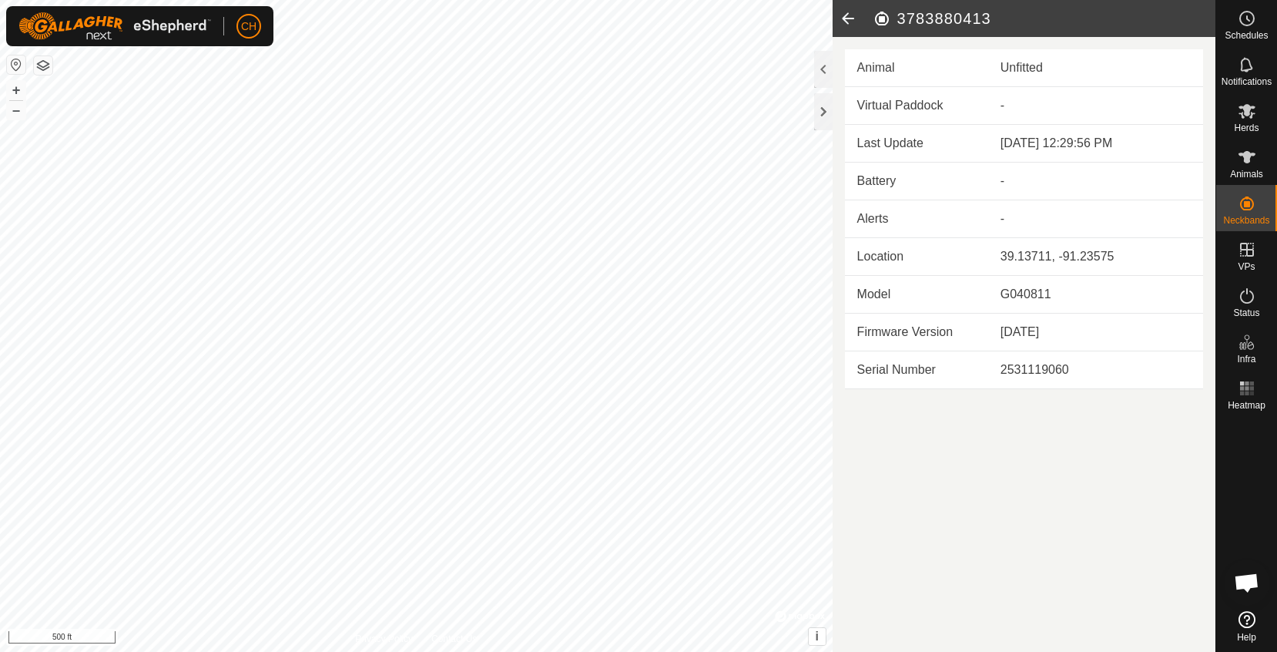
click at [843, 17] on icon at bounding box center [848, 18] width 31 height 37
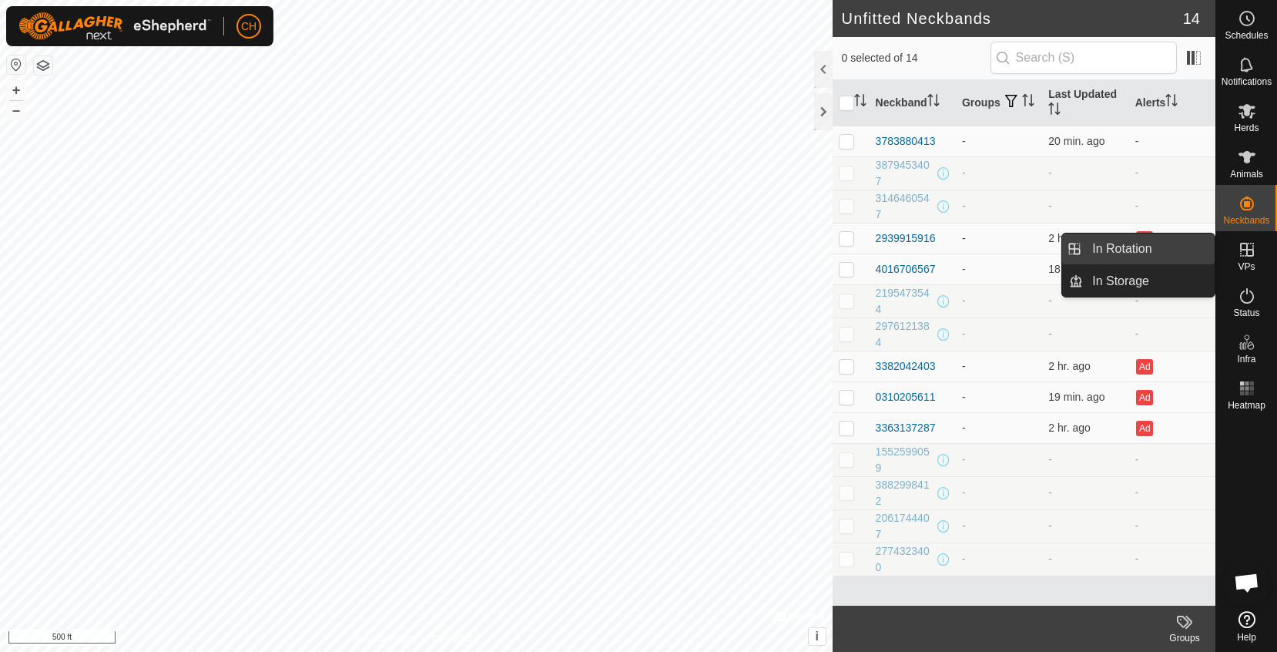
click at [1194, 252] on link "In Rotation" at bounding box center [1149, 248] width 132 height 31
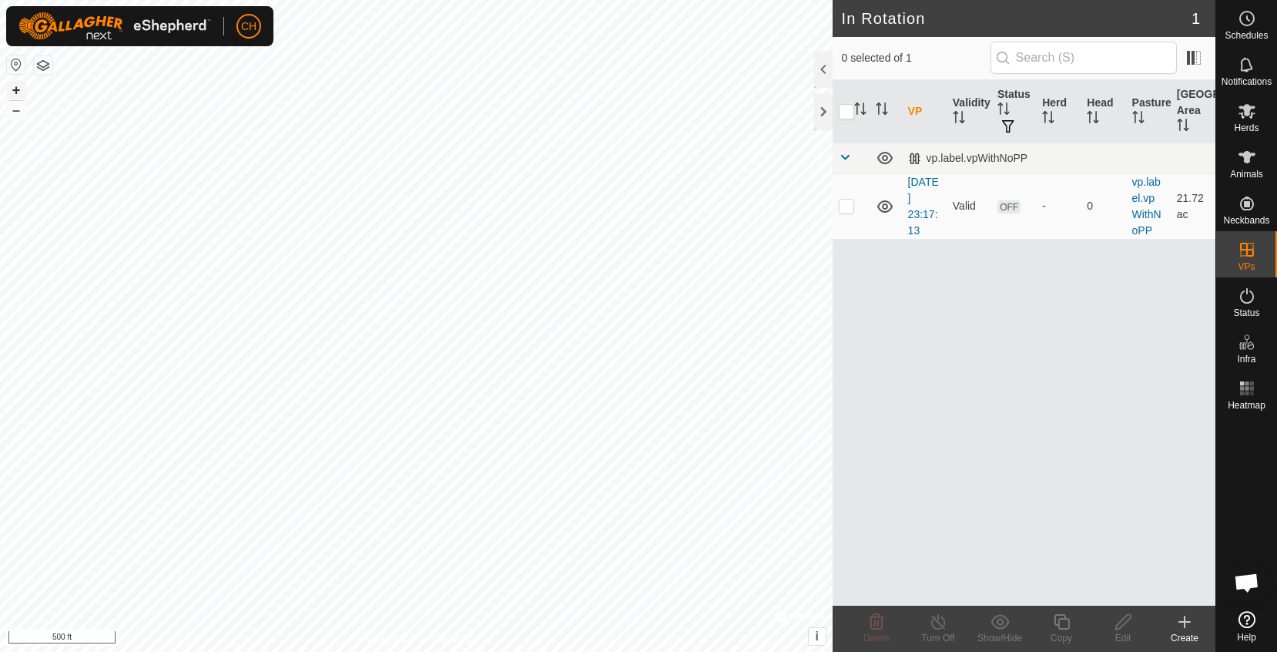
click at [17, 88] on button "+" at bounding box center [16, 90] width 18 height 18
click at [16, 91] on button "+" at bounding box center [16, 90] width 18 height 18
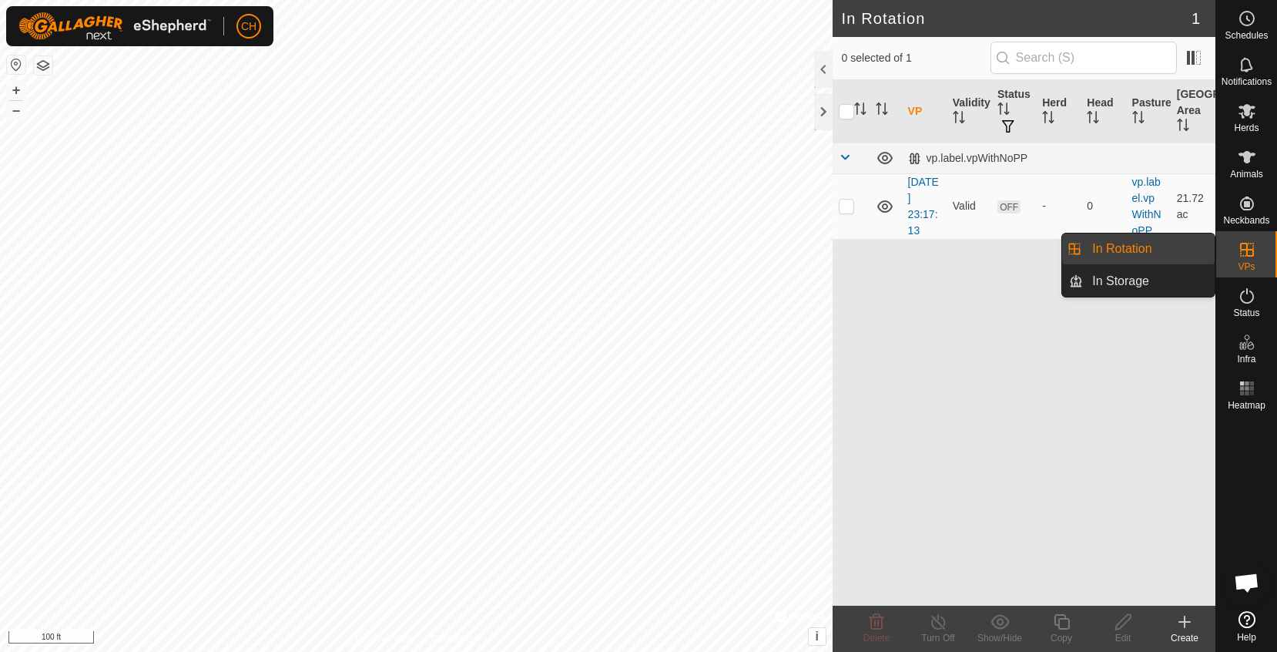
click at [1161, 253] on link "In Rotation" at bounding box center [1149, 248] width 132 height 31
click at [1254, 396] on icon at bounding box center [1247, 388] width 18 height 18
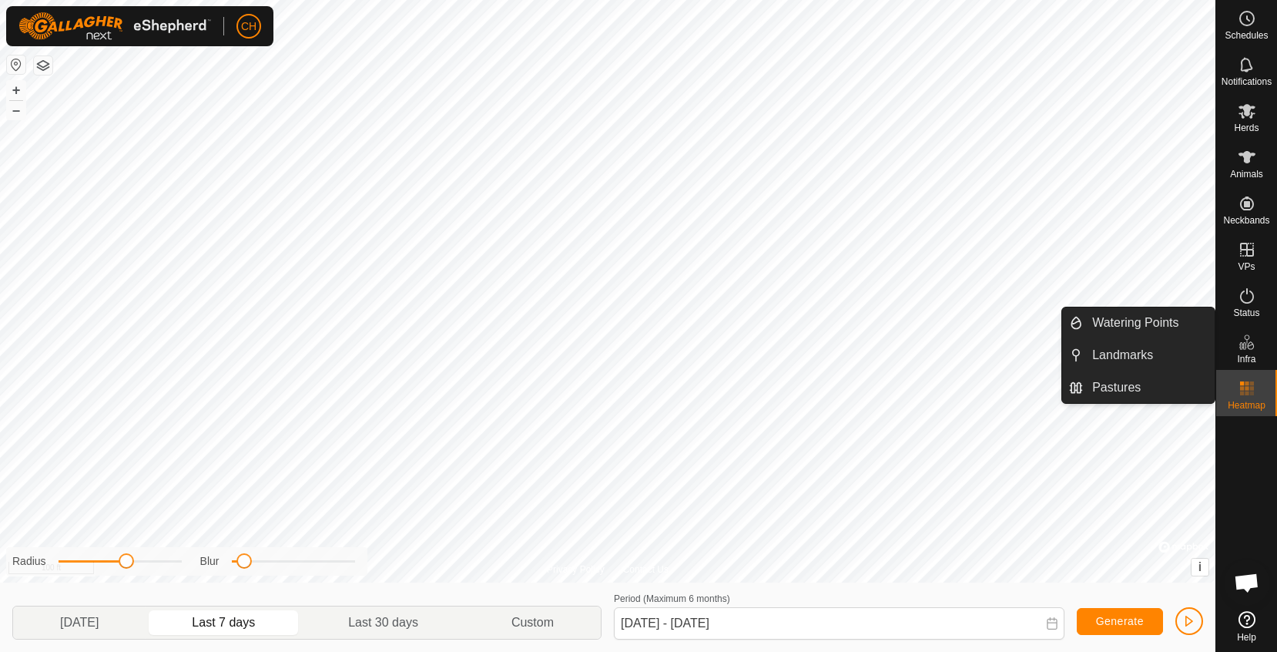
click at [1247, 340] on icon at bounding box center [1246, 336] width 5 height 5
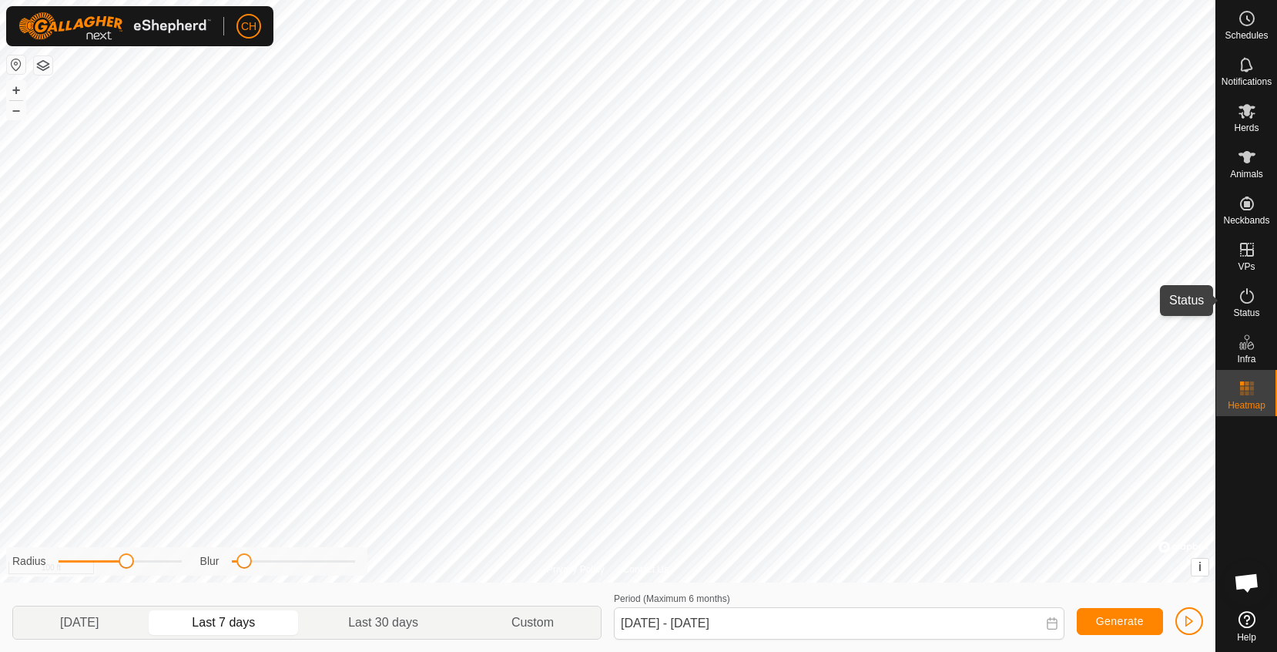
click at [1245, 305] on es-activation-svg-icon at bounding box center [1247, 295] width 28 height 25
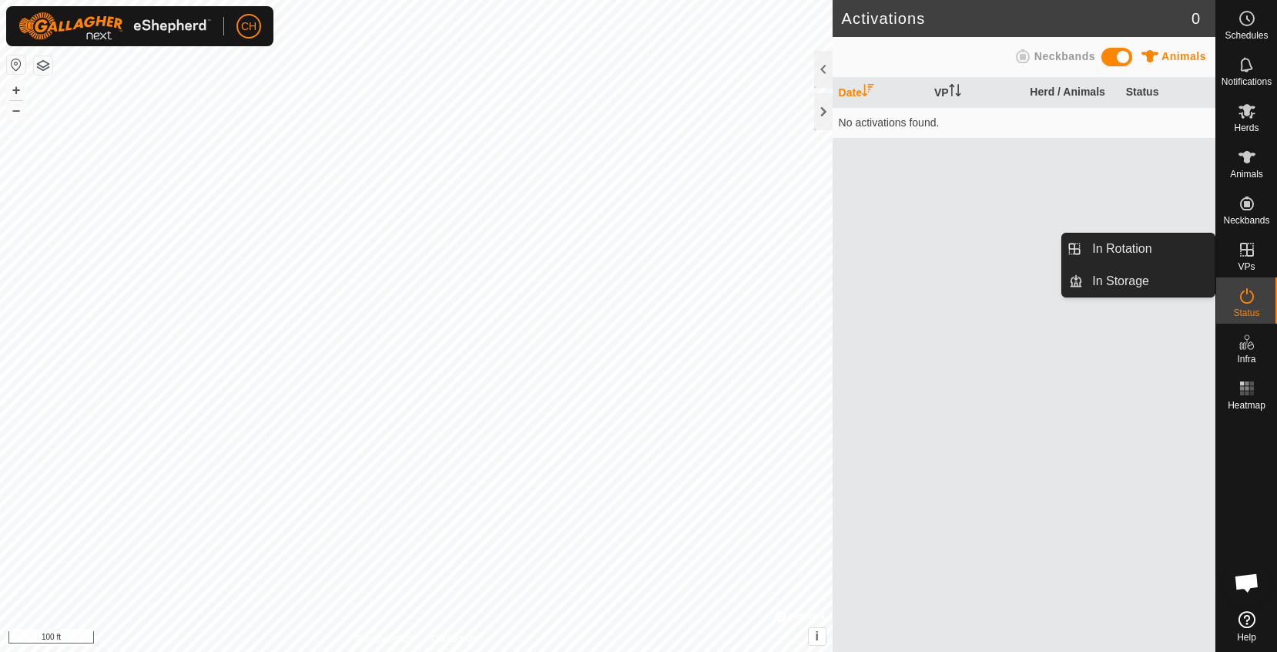
click at [1245, 263] on span "VPs" at bounding box center [1246, 266] width 17 height 9
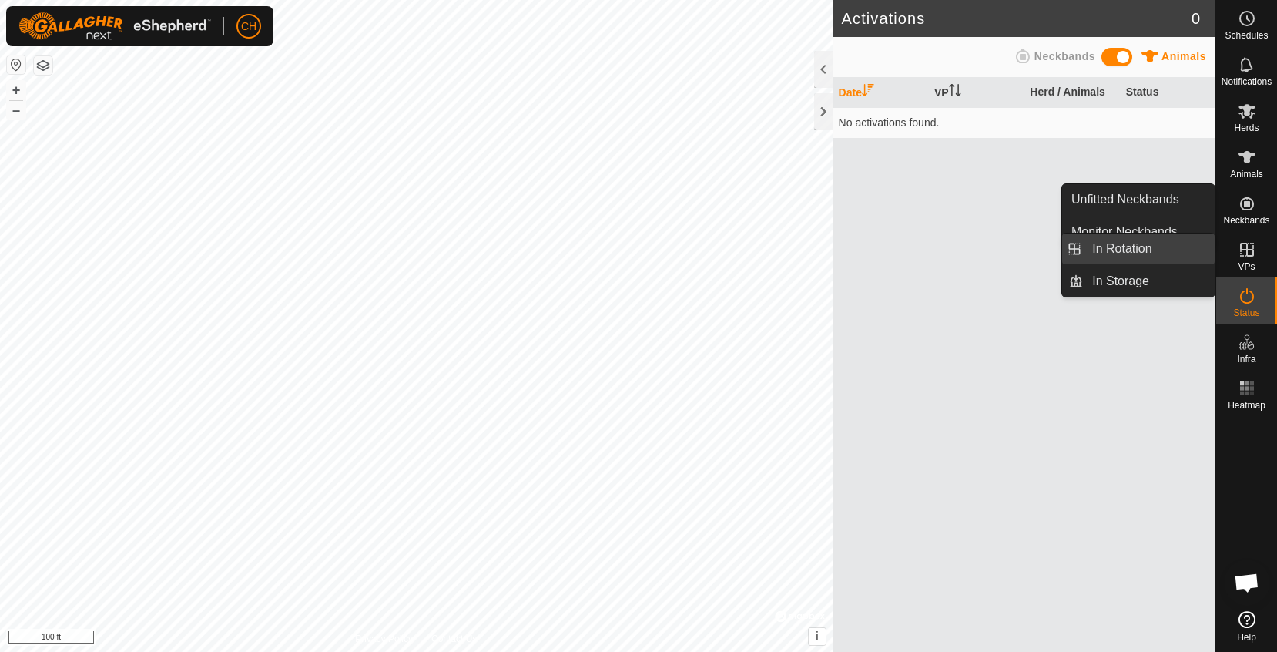
click at [1150, 254] on link "In Rotation" at bounding box center [1149, 248] width 132 height 31
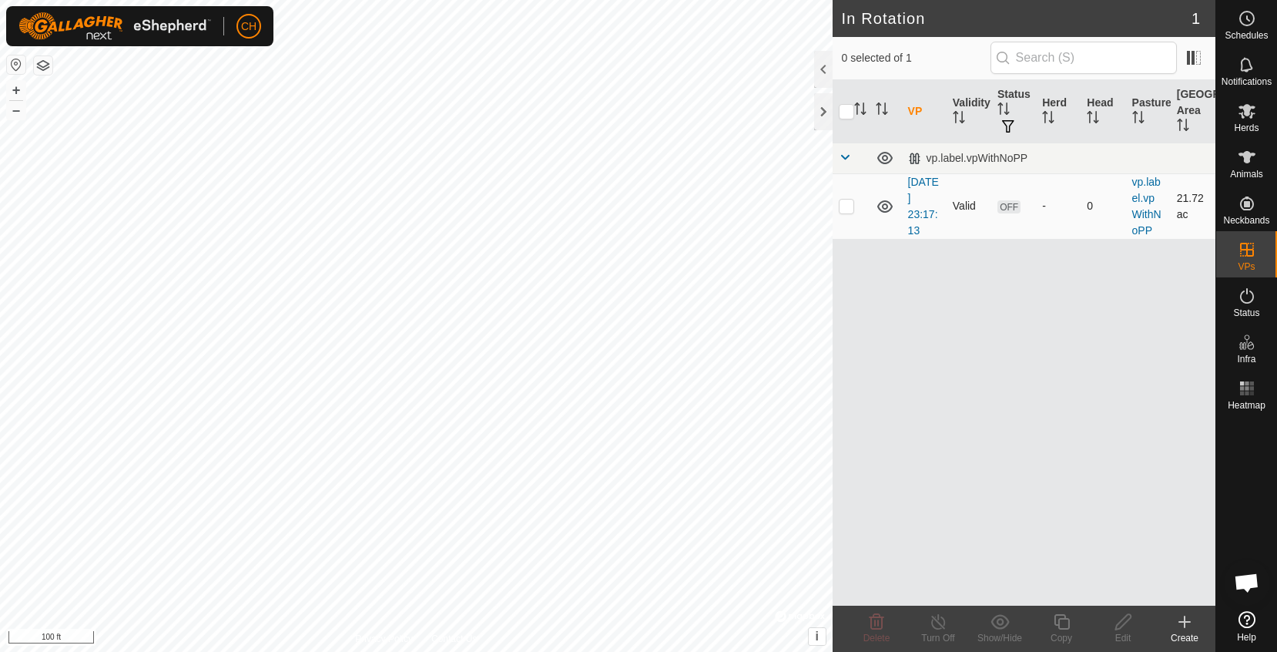
click at [853, 206] on p-checkbox at bounding box center [846, 205] width 15 height 12
checkbox input "true"
click at [1006, 210] on span "OFF" at bounding box center [1008, 206] width 23 height 13
click at [967, 341] on div "VP Validity Status Herd Head Pasture Grazing Area vp.label.vpWithNoPP 2025-09-1…" at bounding box center [1024, 342] width 383 height 525
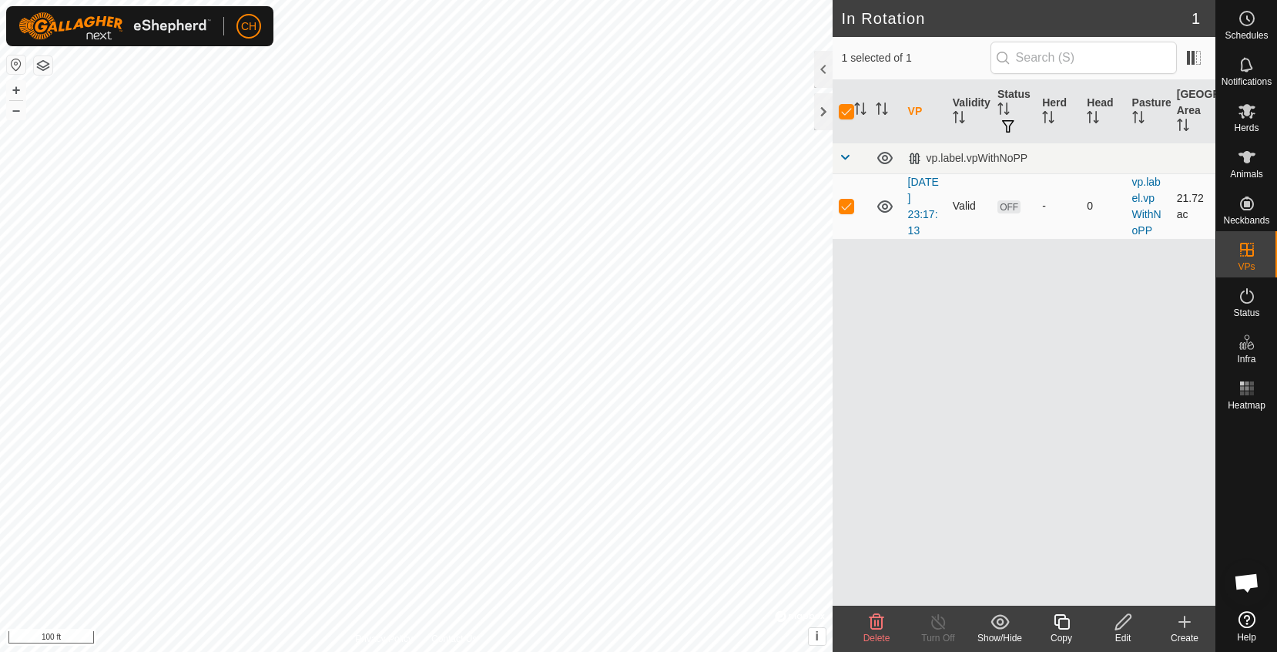
click at [849, 206] on p-checkbox at bounding box center [846, 205] width 15 height 12
checkbox input "false"
click at [922, 211] on link "[DATE] 23:17:13" at bounding box center [923, 206] width 31 height 61
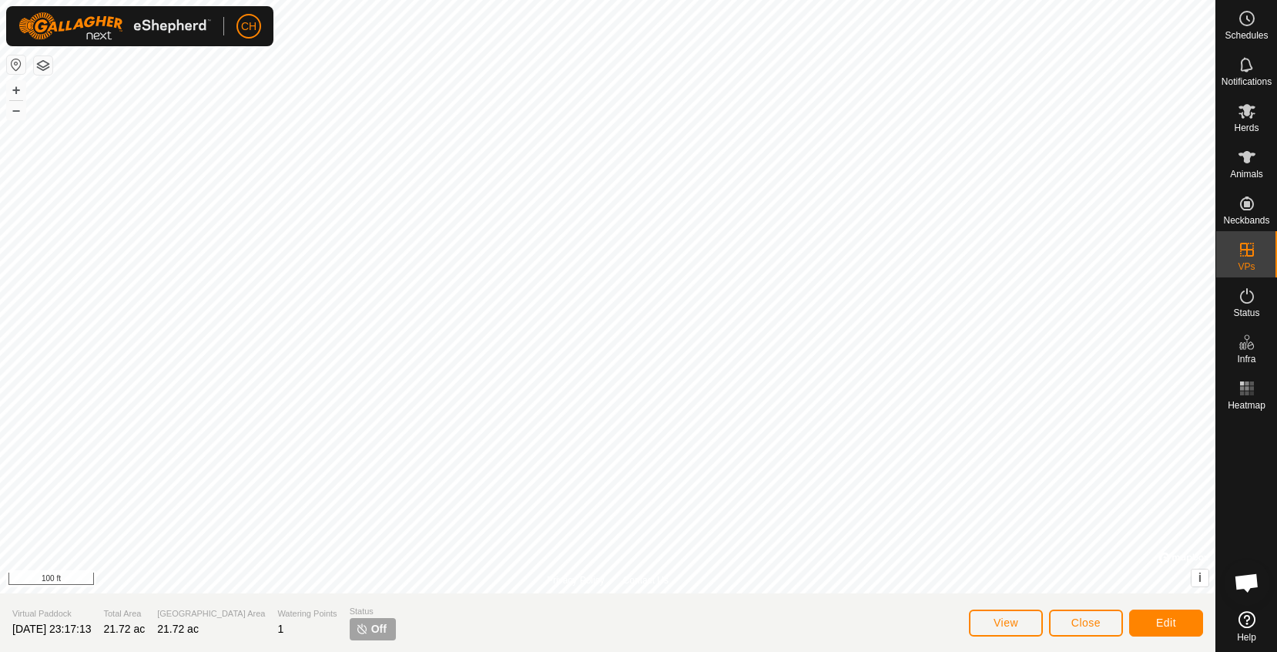
click at [350, 638] on p-tag "Off" at bounding box center [373, 629] width 46 height 22
click at [371, 630] on span "Off" at bounding box center [378, 629] width 15 height 16
click at [1170, 628] on span "Edit" at bounding box center [1166, 622] width 20 height 12
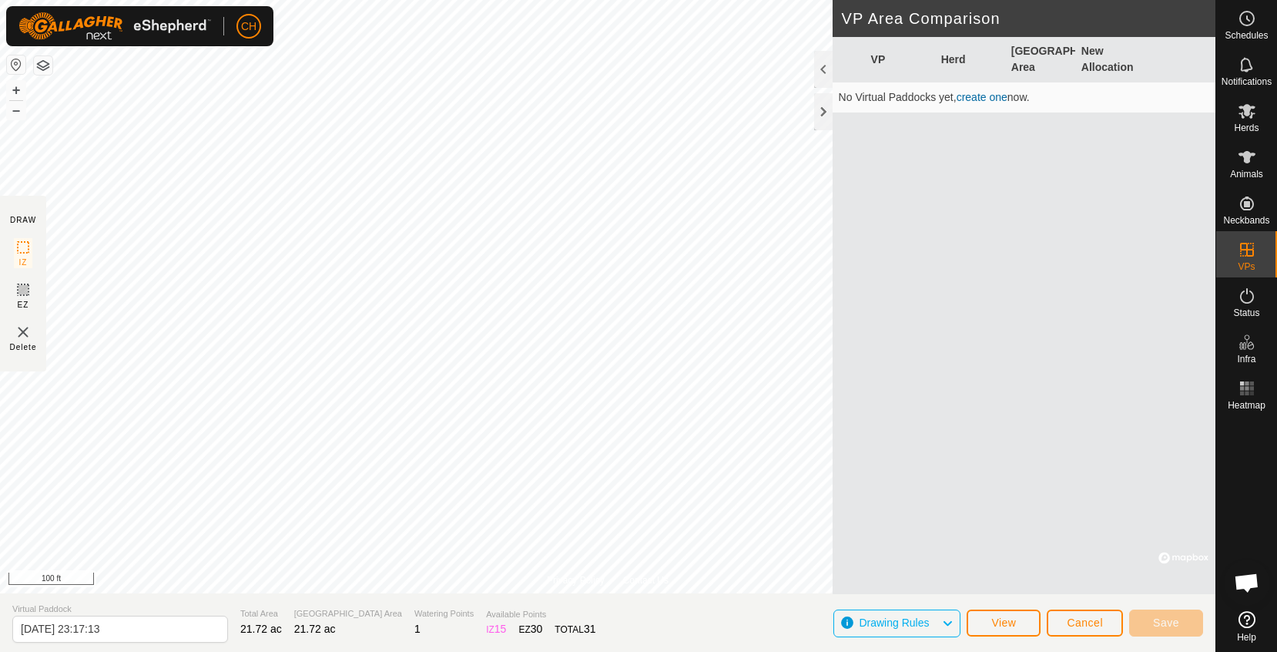
click at [906, 630] on span "Drawing Rules" at bounding box center [900, 623] width 82 height 20
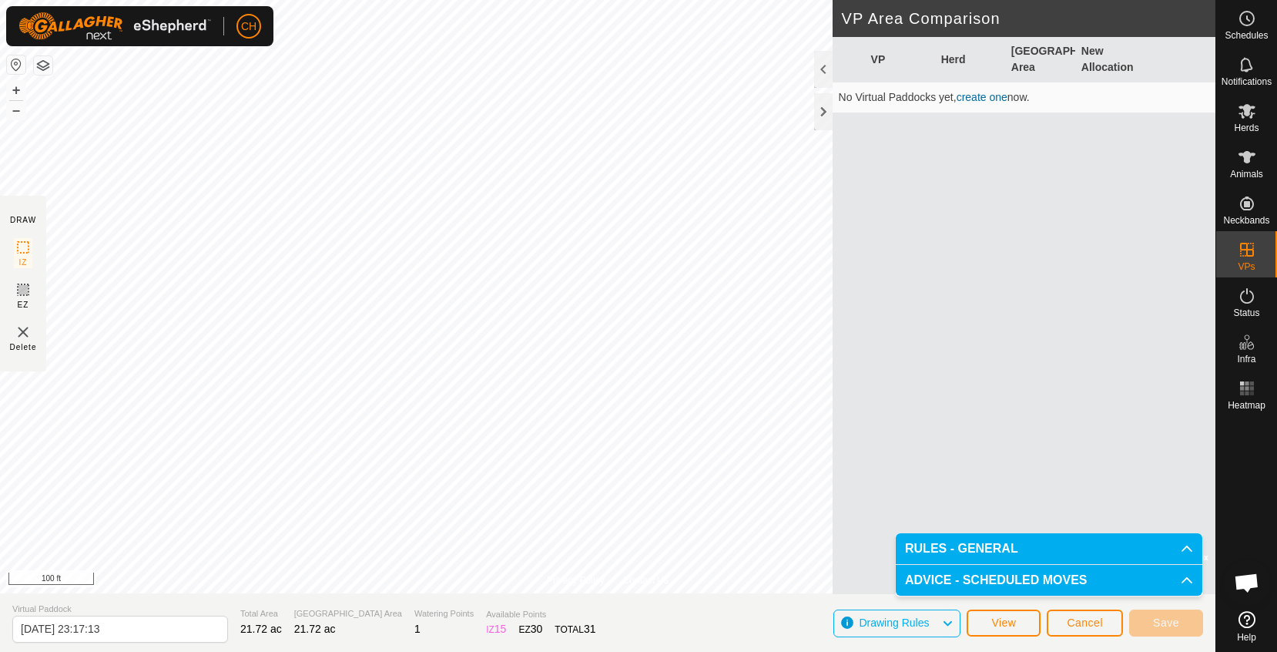
click at [983, 577] on p-accordion-header "ADVICE - SCHEDULED MOVES" at bounding box center [1049, 580] width 307 height 31
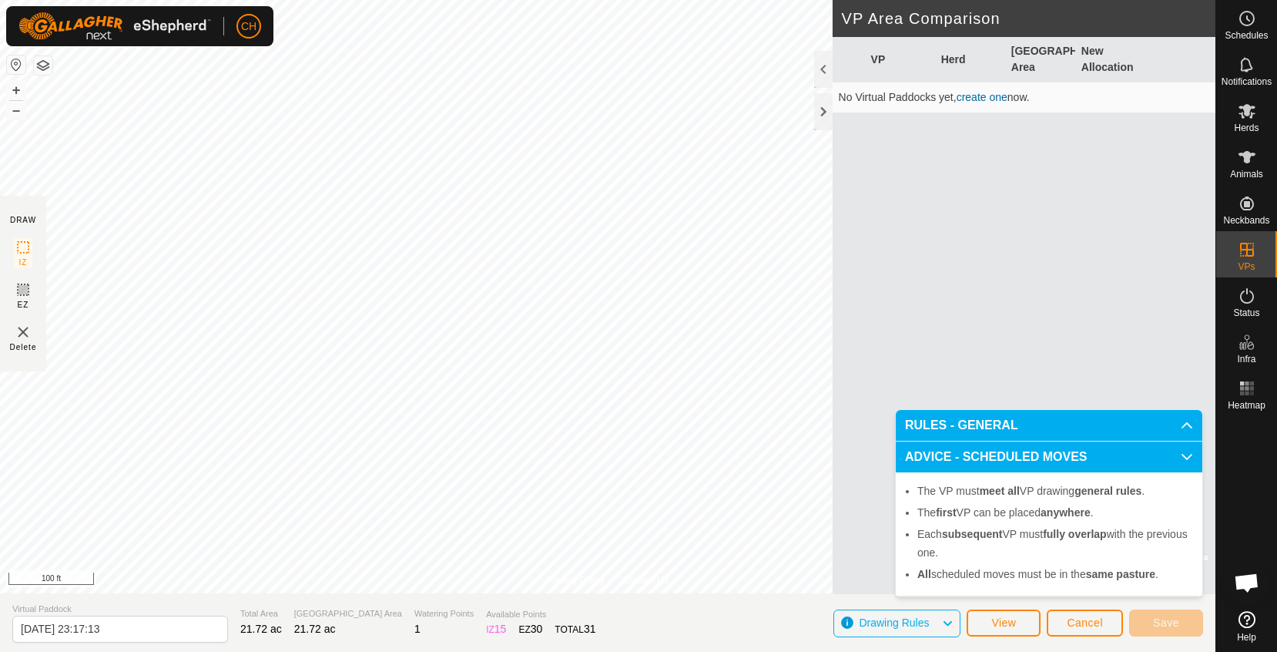
click at [1185, 454] on p-accordion-header "ADVICE - SCHEDULED MOVES" at bounding box center [1049, 456] width 307 height 31
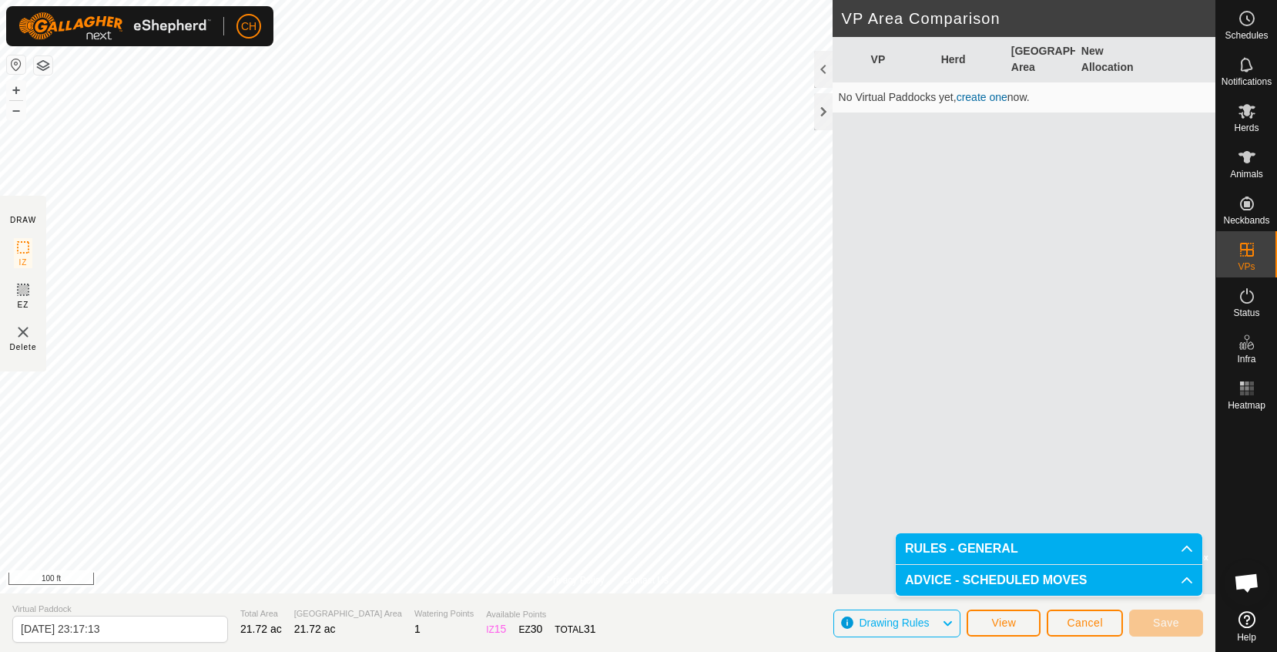
click at [1077, 553] on p-accordion-header "RULES - GENERAL" at bounding box center [1049, 548] width 307 height 31
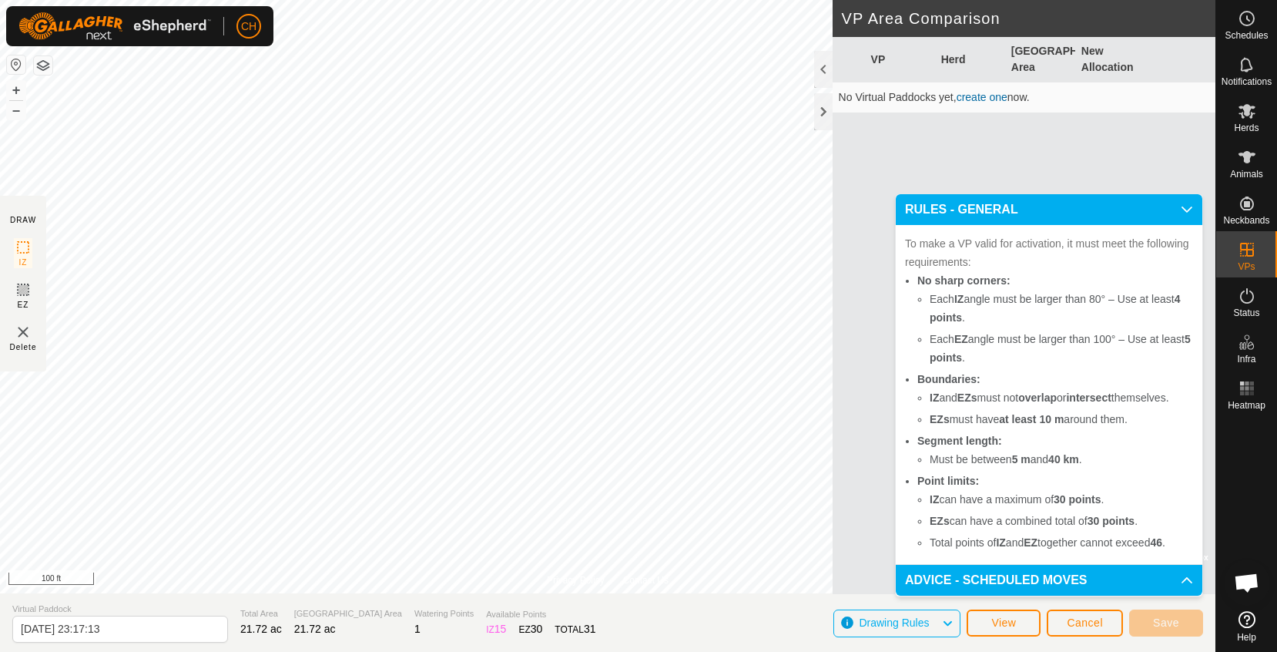
click at [1185, 209] on p-accordion-header "RULES - GENERAL" at bounding box center [1049, 209] width 307 height 31
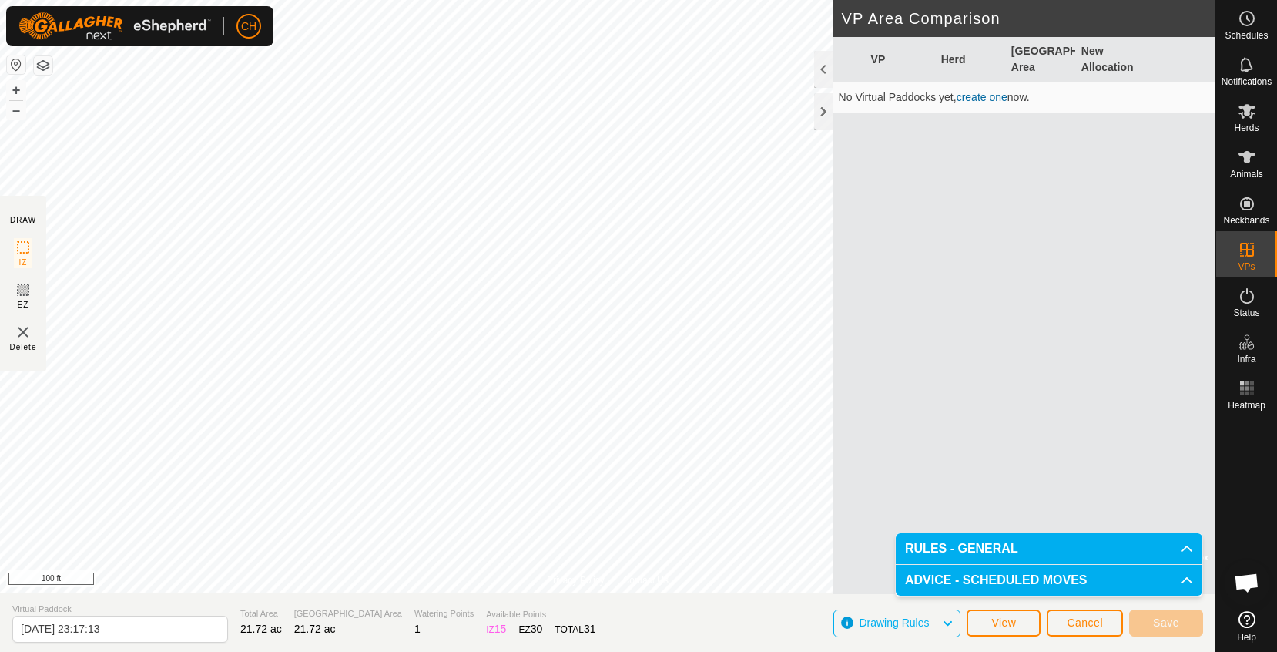
click at [1249, 119] on icon at bounding box center [1247, 111] width 18 height 18
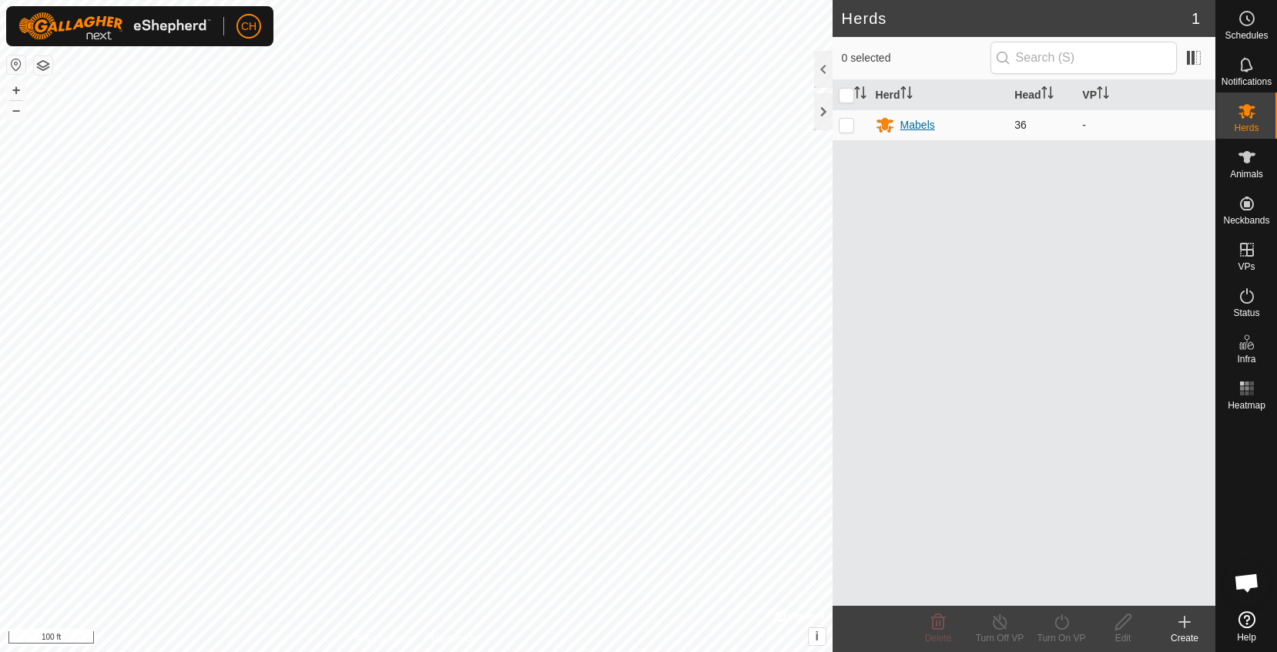
click at [918, 126] on div "Mabels" at bounding box center [917, 125] width 35 height 16
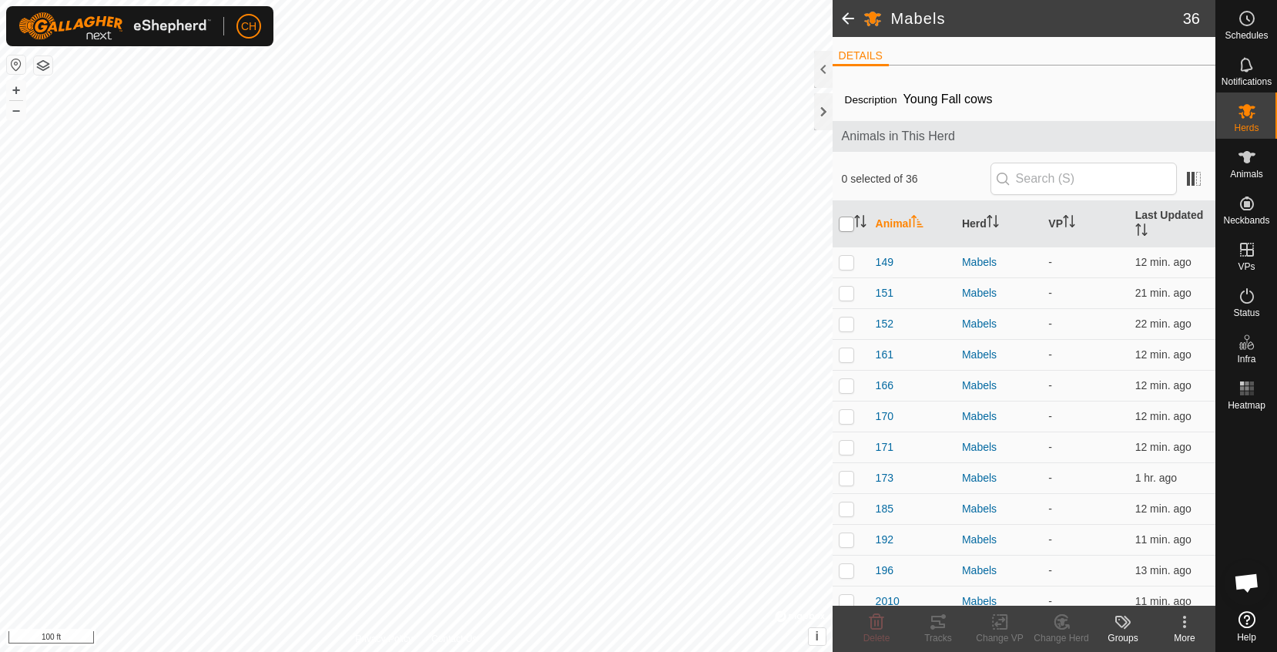
click at [848, 222] on input "checkbox" at bounding box center [846, 223] width 15 height 15
checkbox input "true"
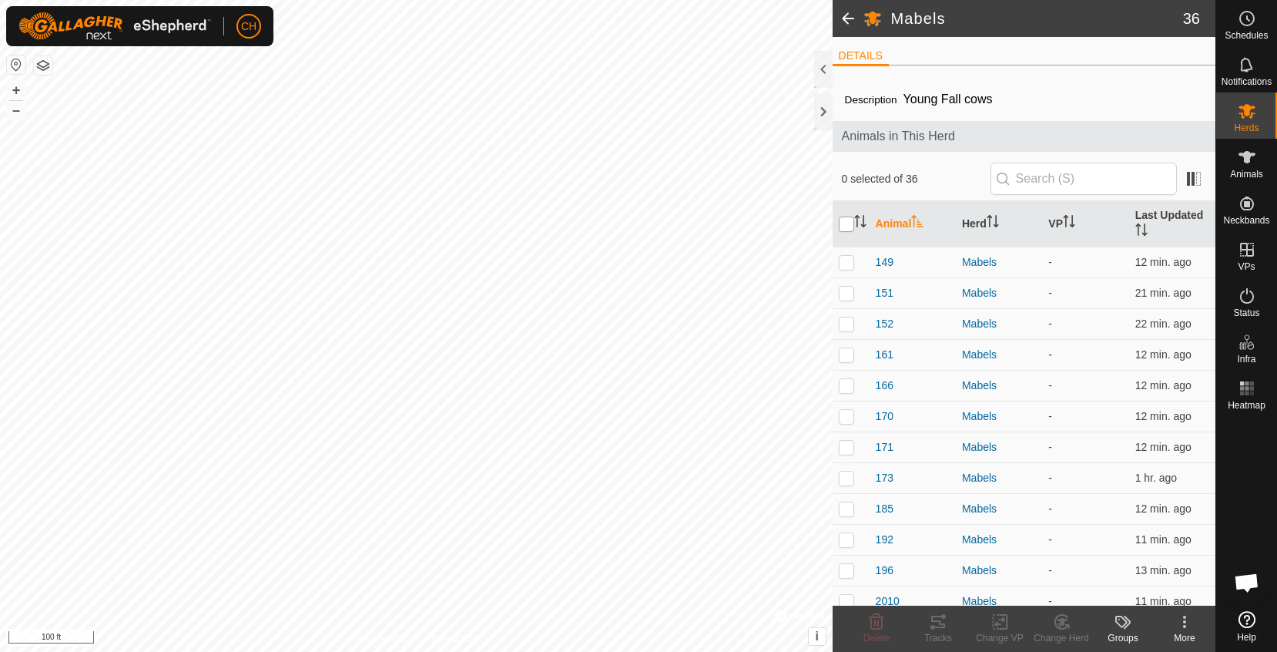
checkbox input "true"
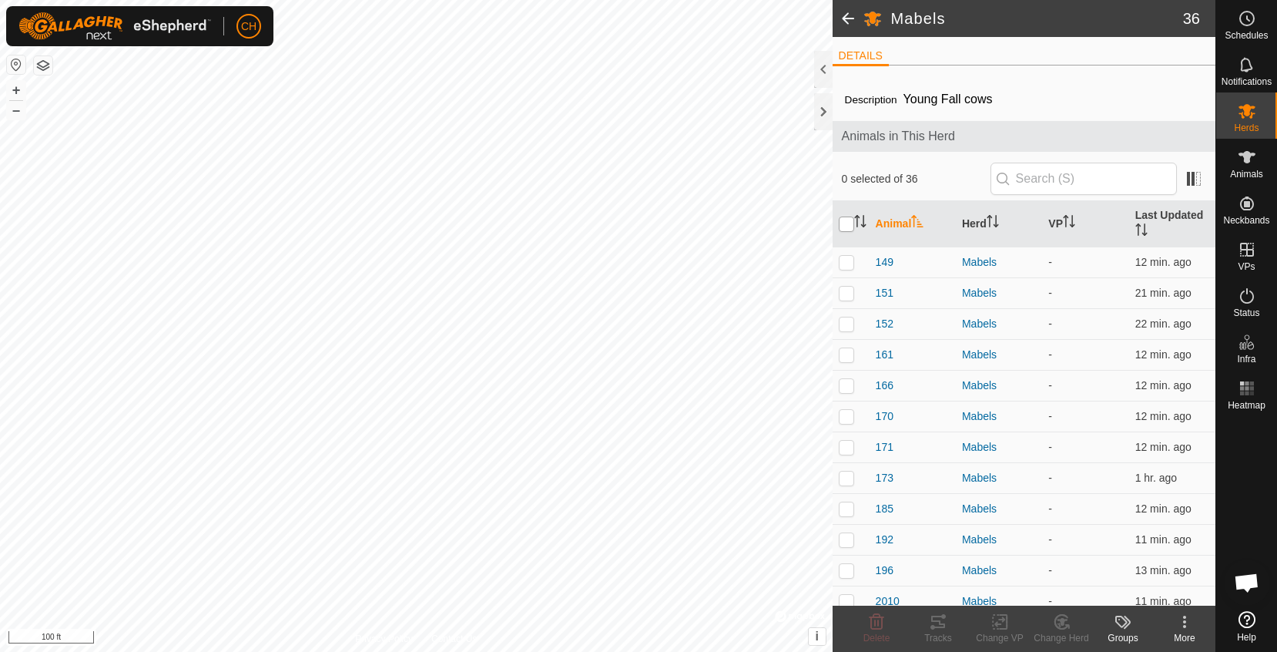
checkbox input "true"
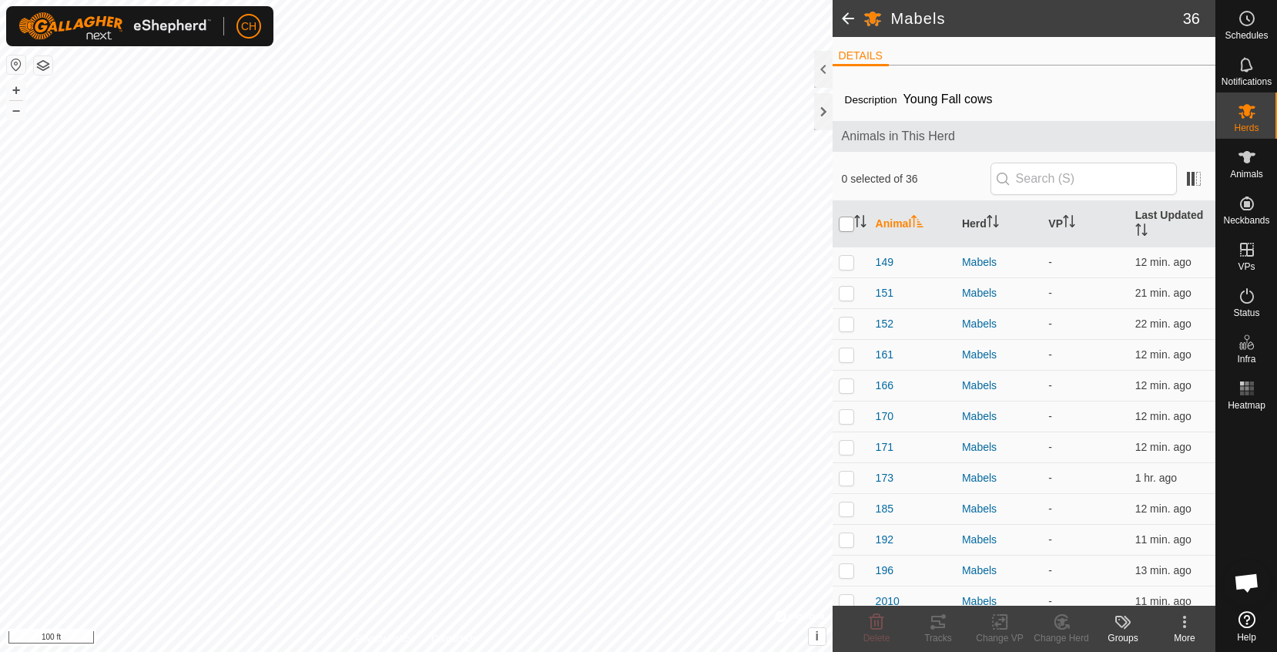
checkbox input "true"
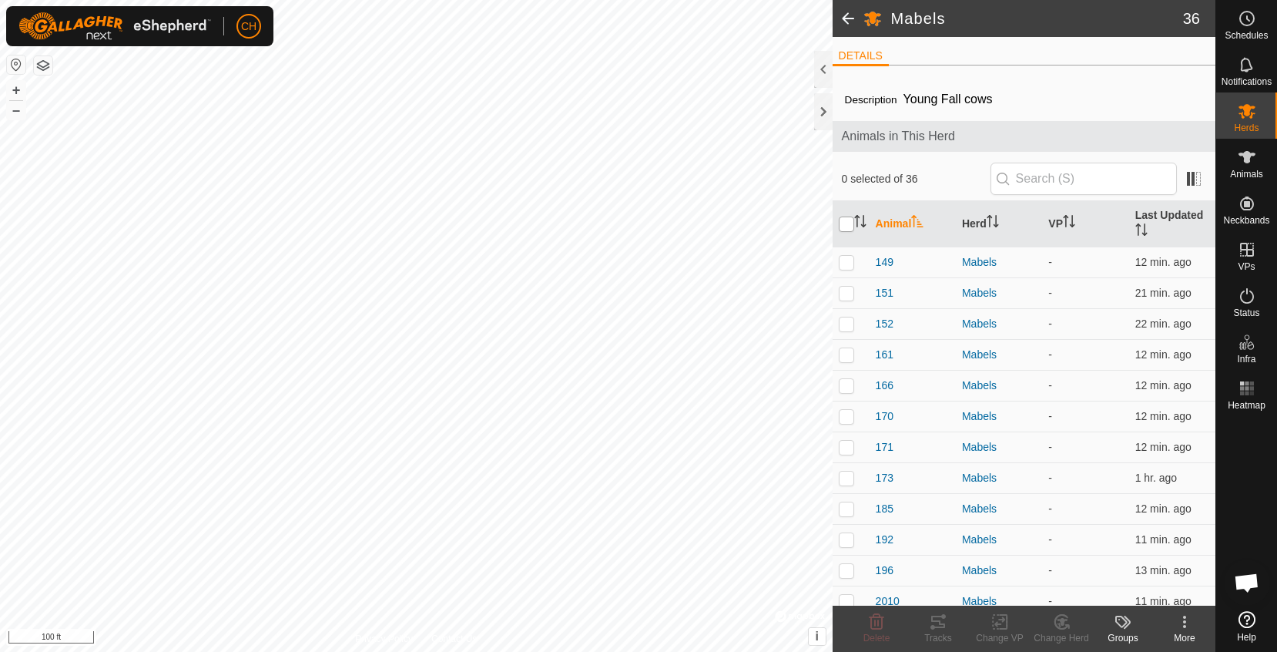
checkbox input "true"
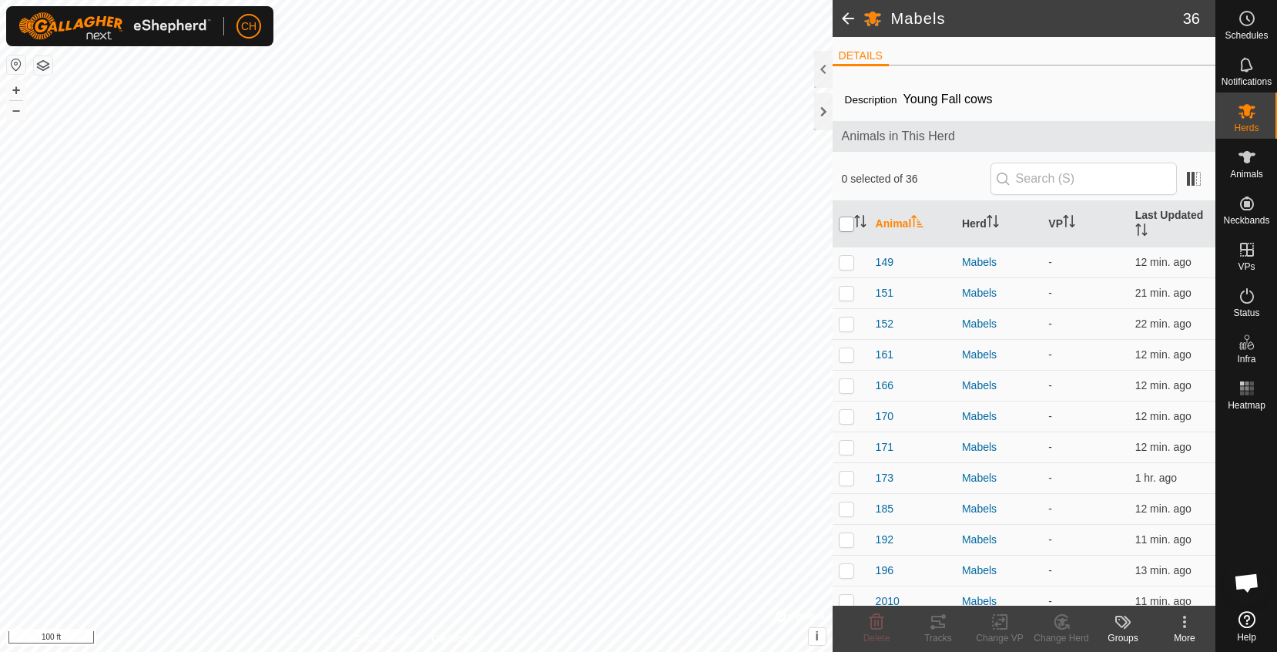
checkbox input "true"
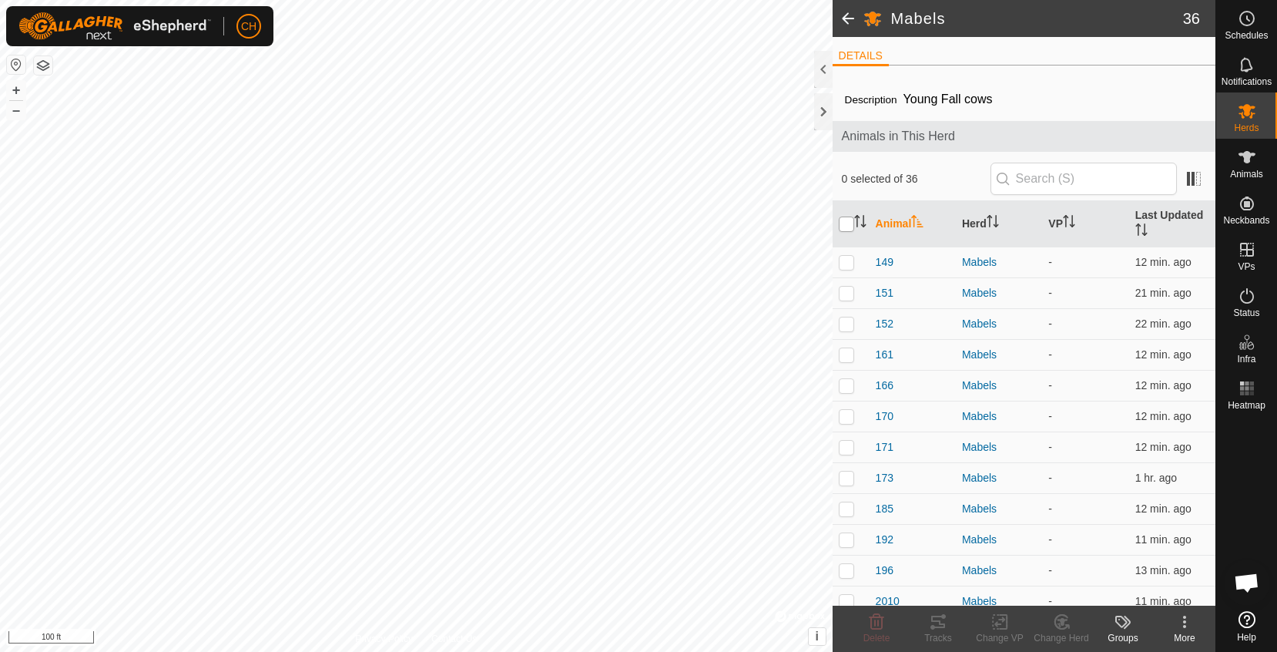
checkbox input "true"
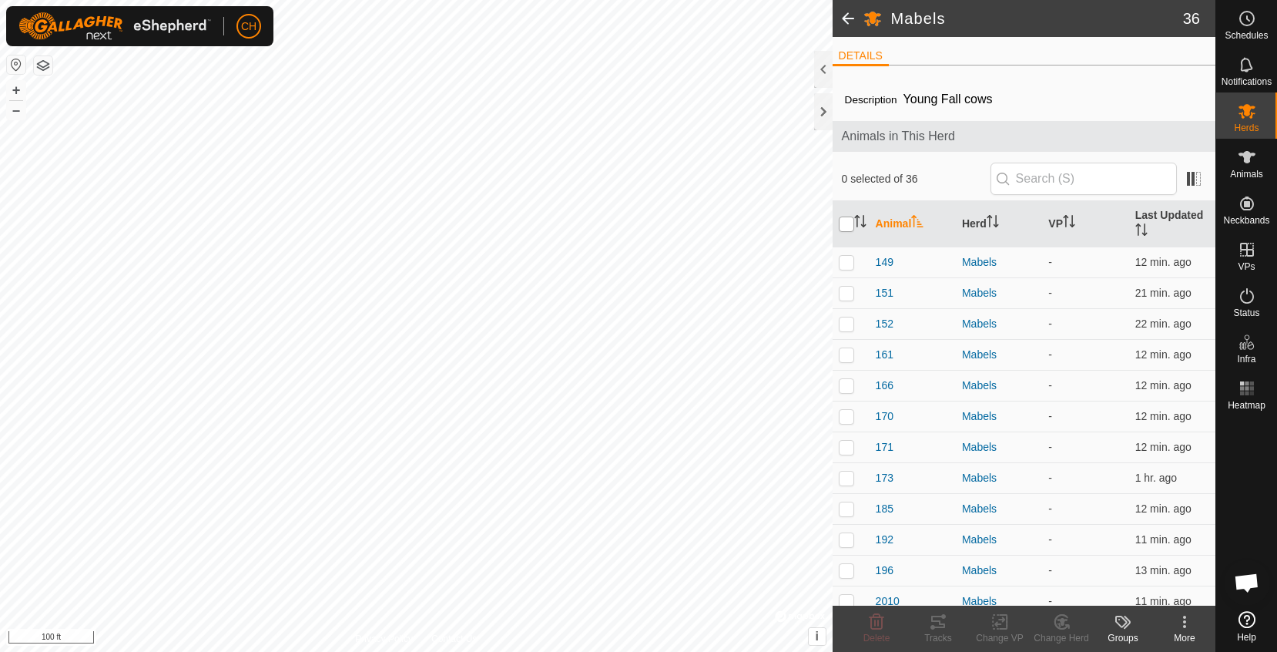
checkbox input "true"
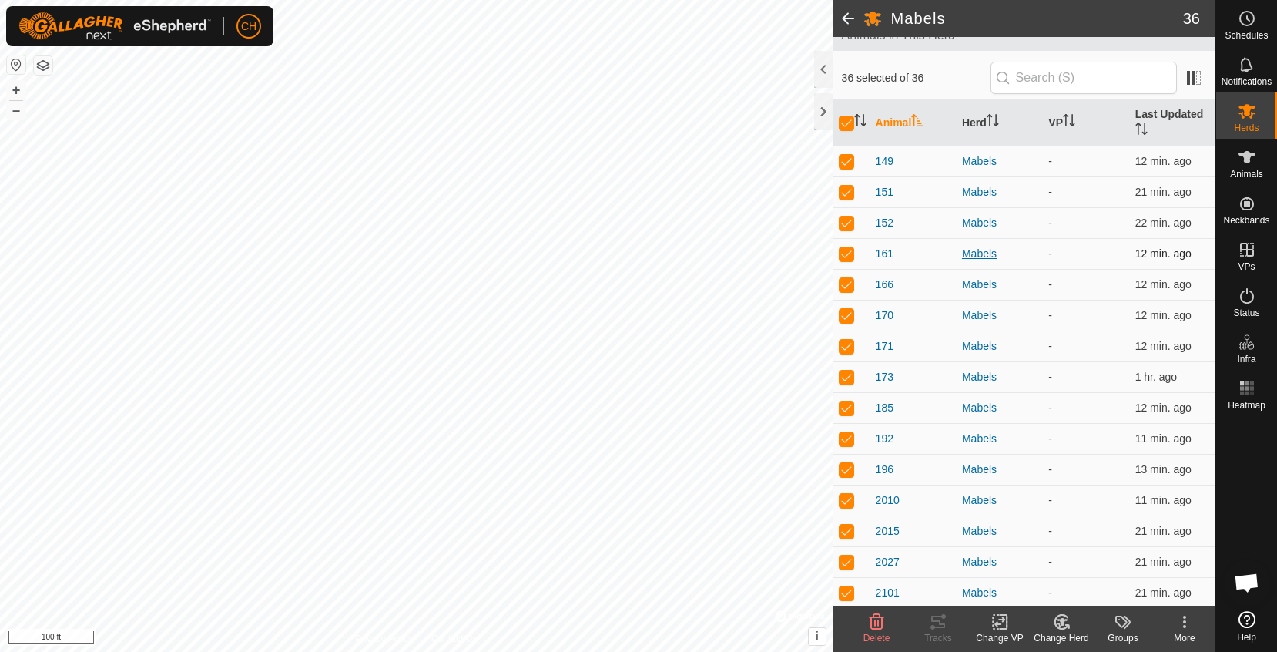
scroll to position [102, 0]
click at [1003, 622] on icon at bounding box center [999, 621] width 19 height 18
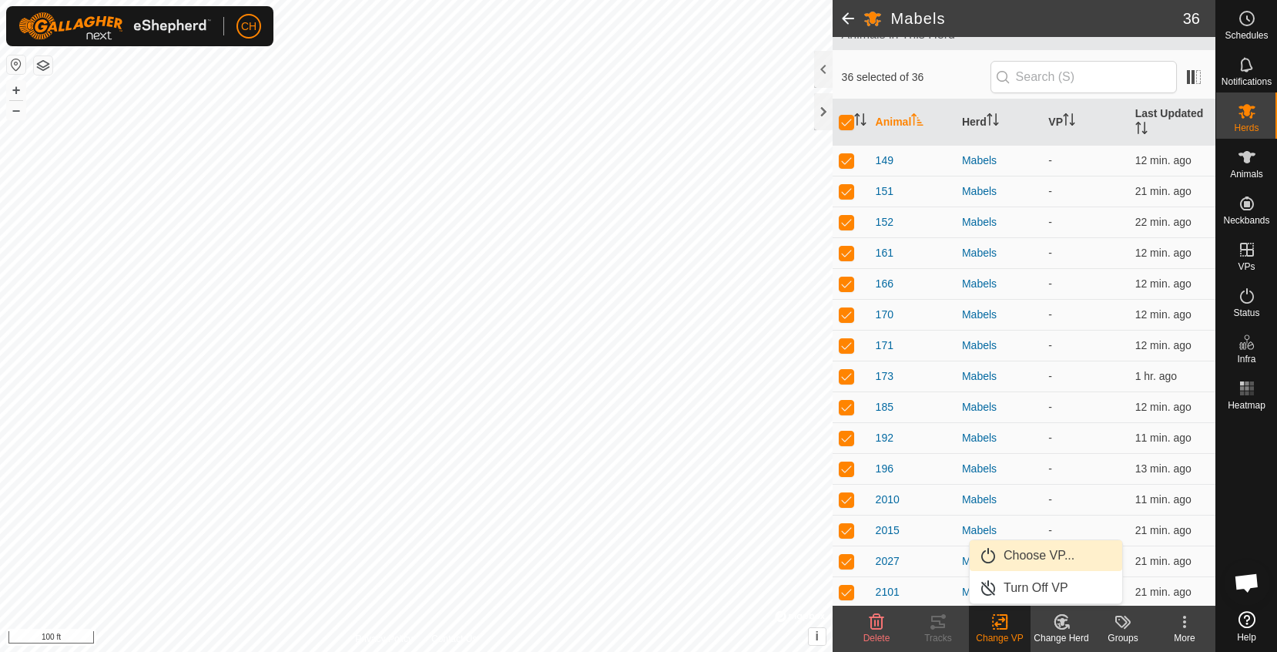
click at [1036, 551] on span "Choose VP..." at bounding box center [1039, 555] width 71 height 18
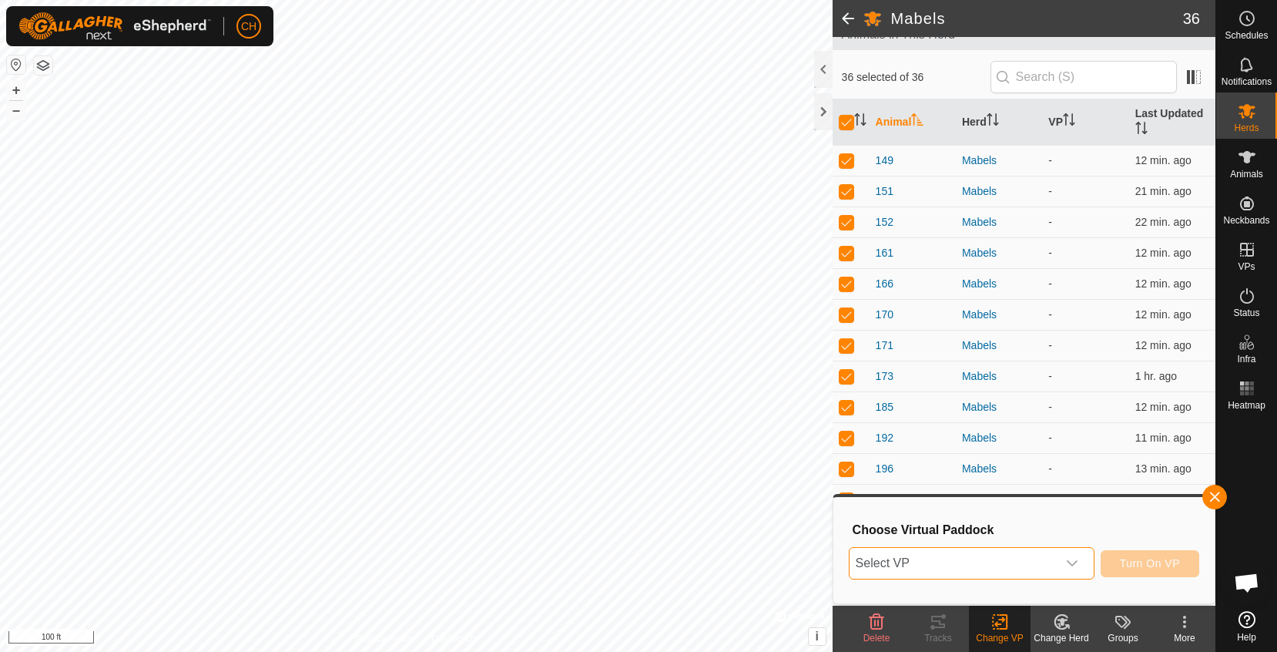
click at [914, 578] on span "Select VP" at bounding box center [953, 563] width 207 height 31
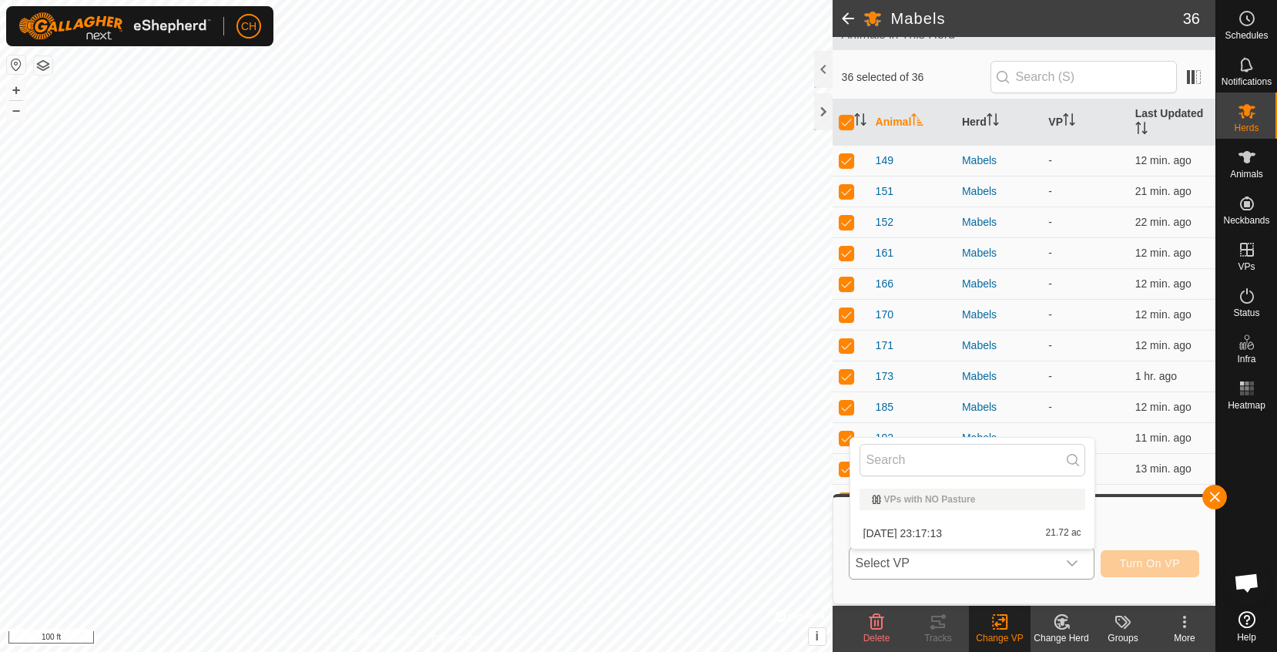
click at [921, 535] on li "[DATE] 23:17:13 21.72 ac" at bounding box center [972, 533] width 244 height 31
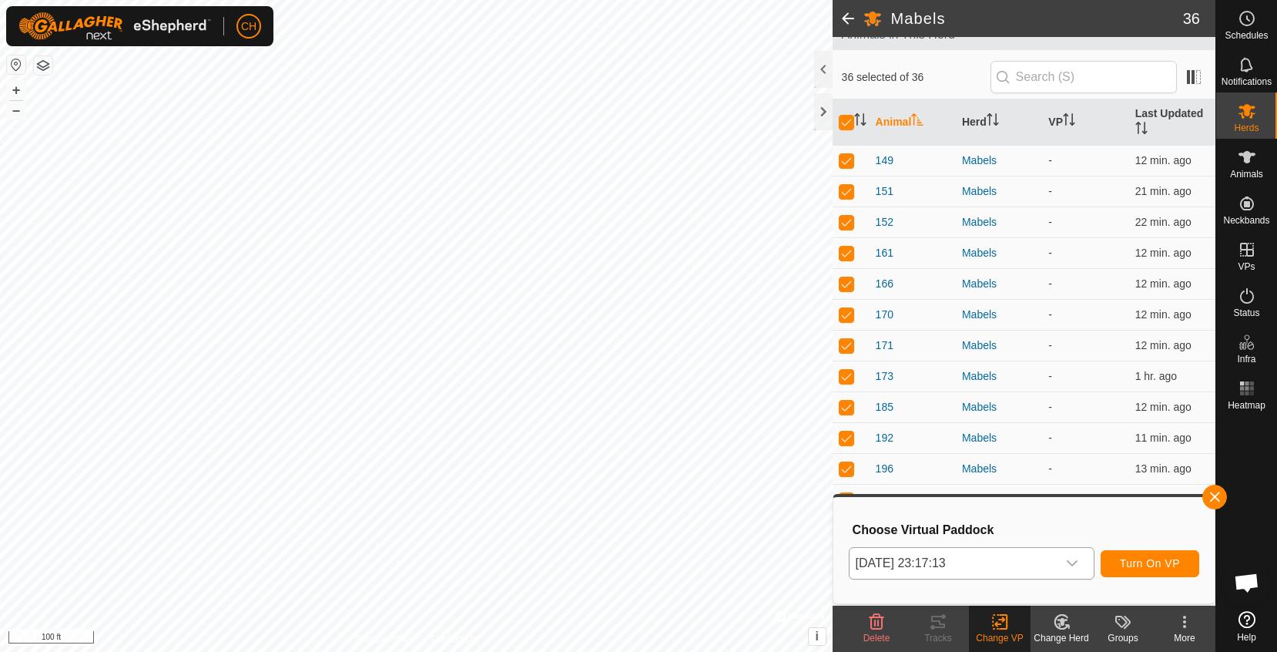
click at [1143, 561] on span "Turn On VP" at bounding box center [1150, 563] width 60 height 12
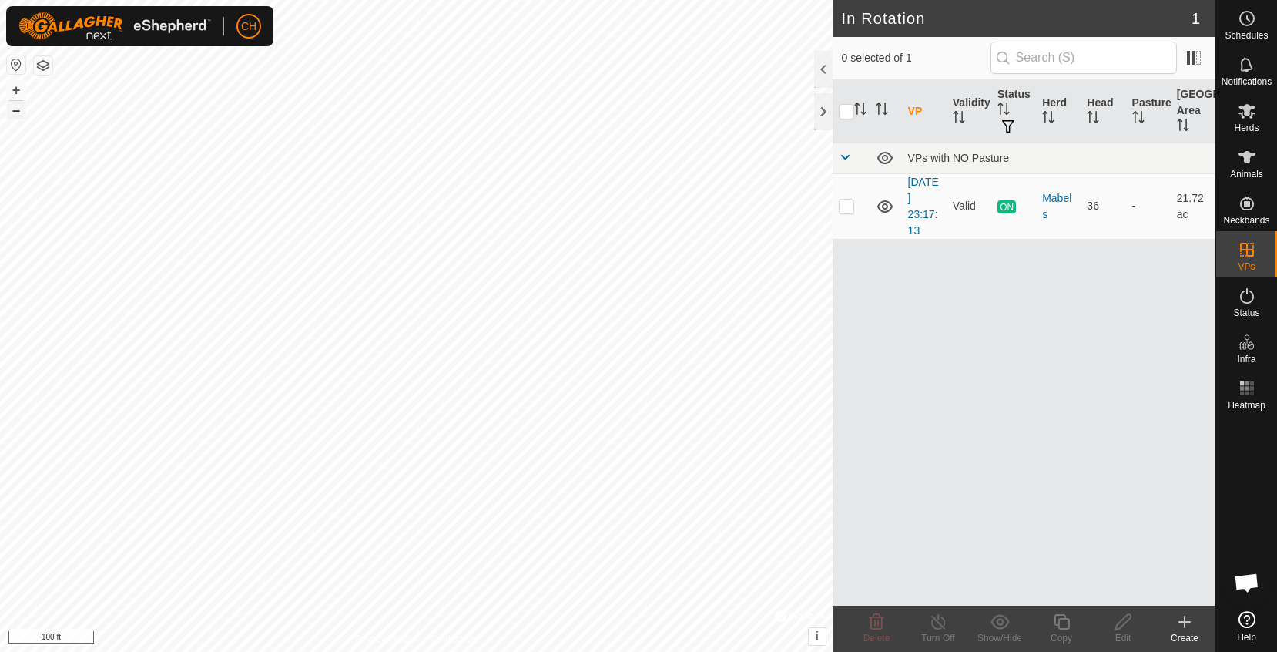
click at [9, 113] on button "–" at bounding box center [16, 110] width 18 height 18
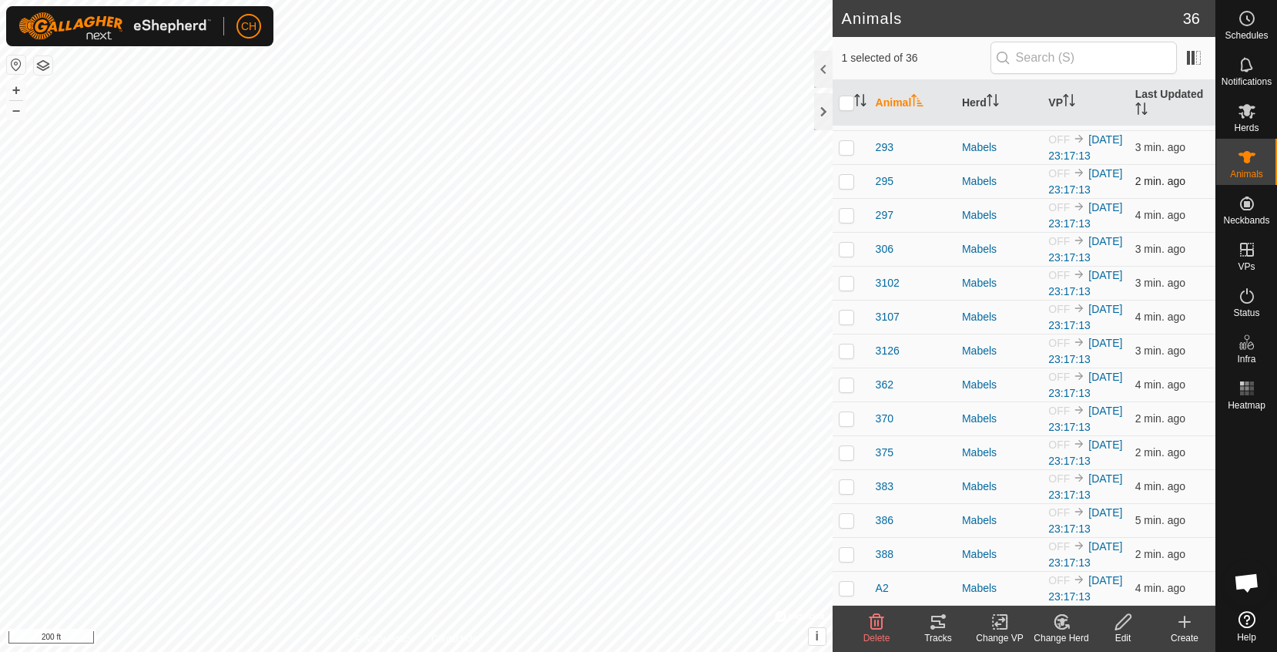
scroll to position [741, 0]
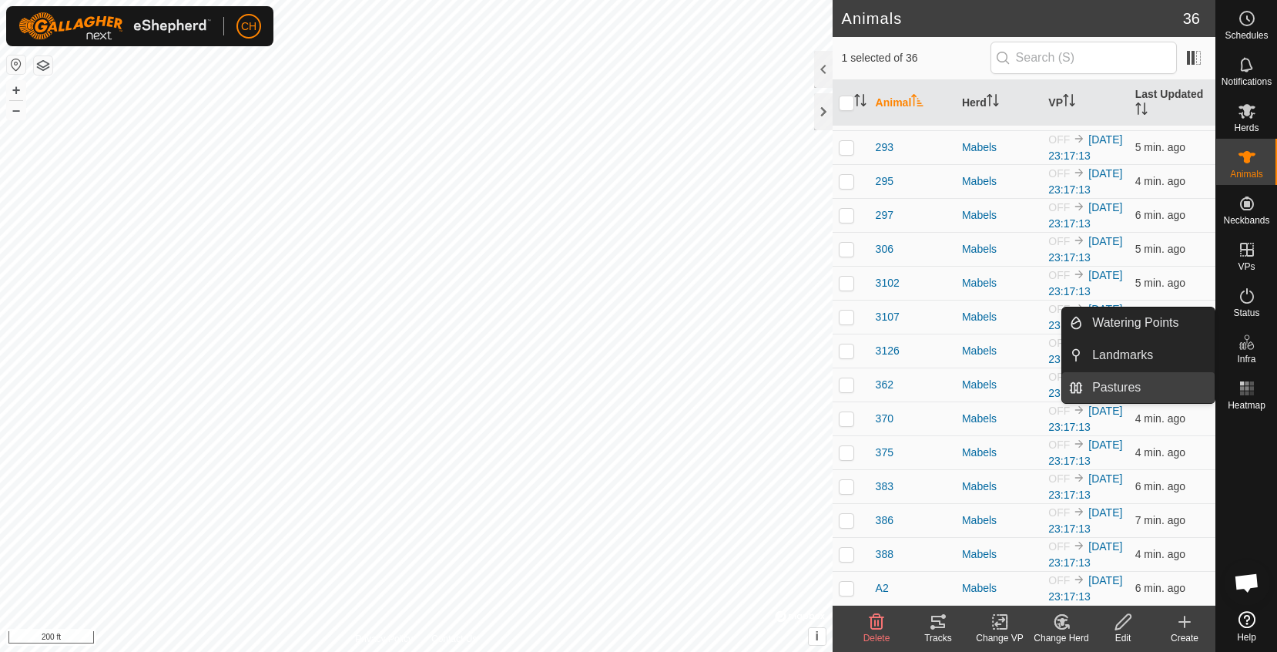
click at [1148, 389] on link "Pastures" at bounding box center [1149, 387] width 132 height 31
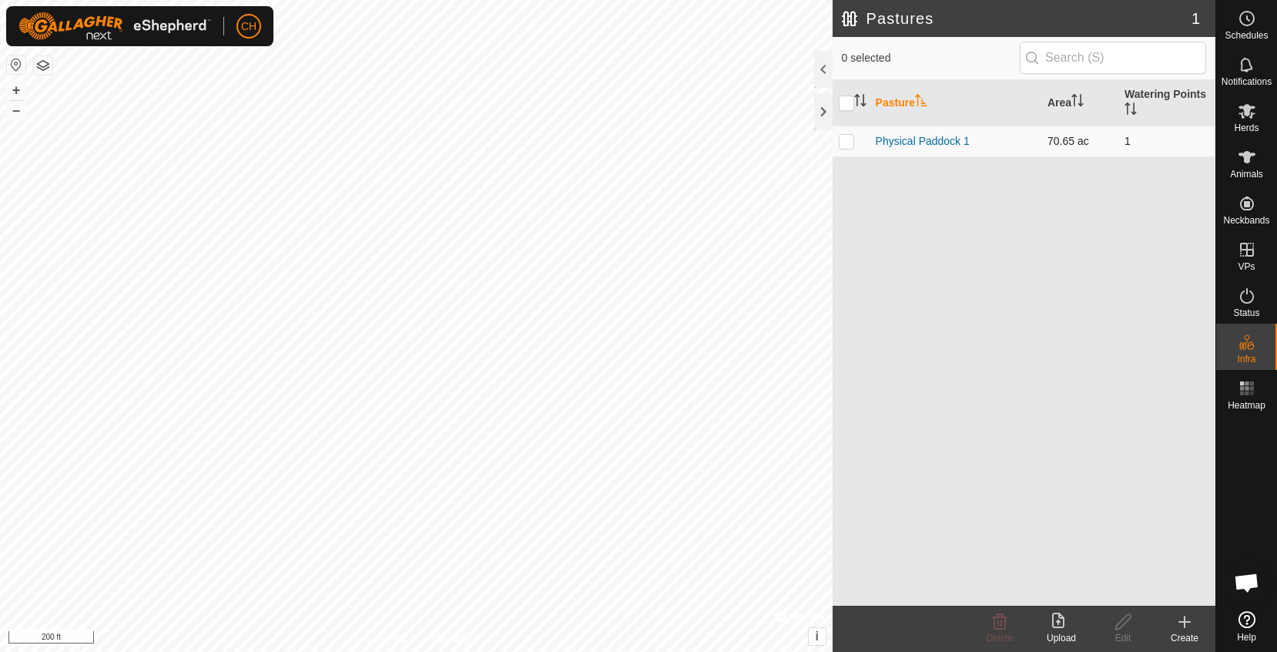
click at [850, 145] on p-checkbox at bounding box center [846, 141] width 15 height 12
checkbox input "true"
click at [848, 144] on p-checkbox at bounding box center [846, 141] width 15 height 12
checkbox input "false"
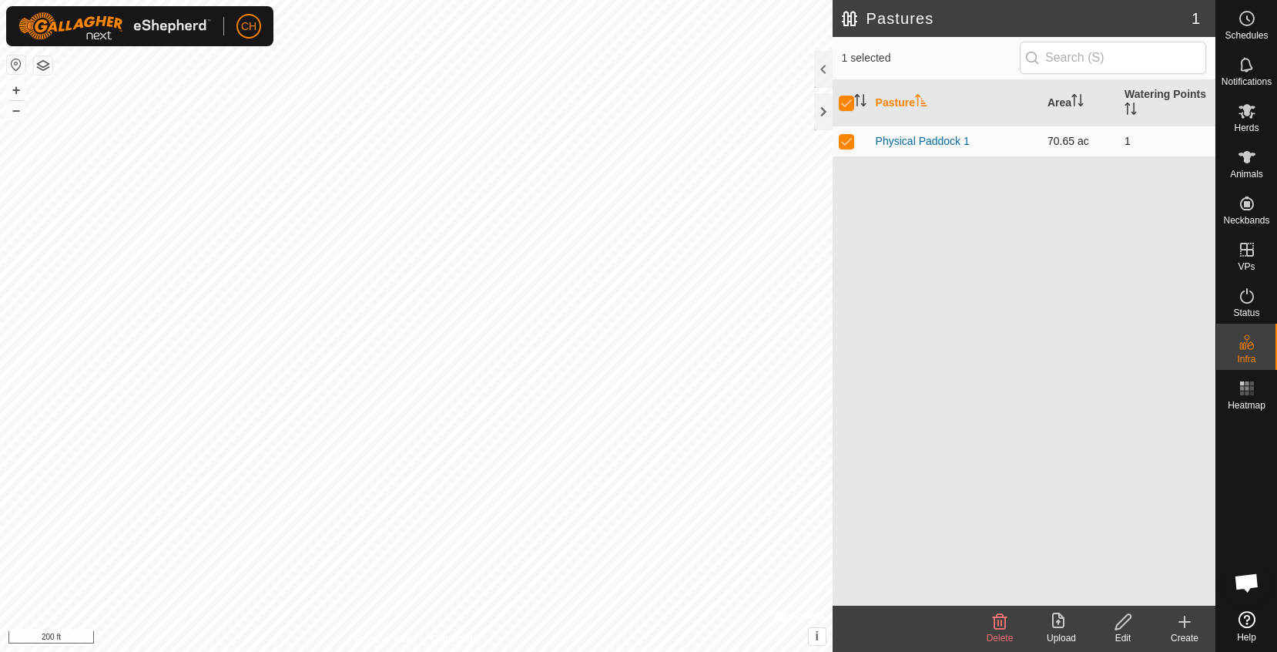
checkbox input "false"
click at [900, 146] on link "Physical Paddock 1" at bounding box center [923, 141] width 94 height 12
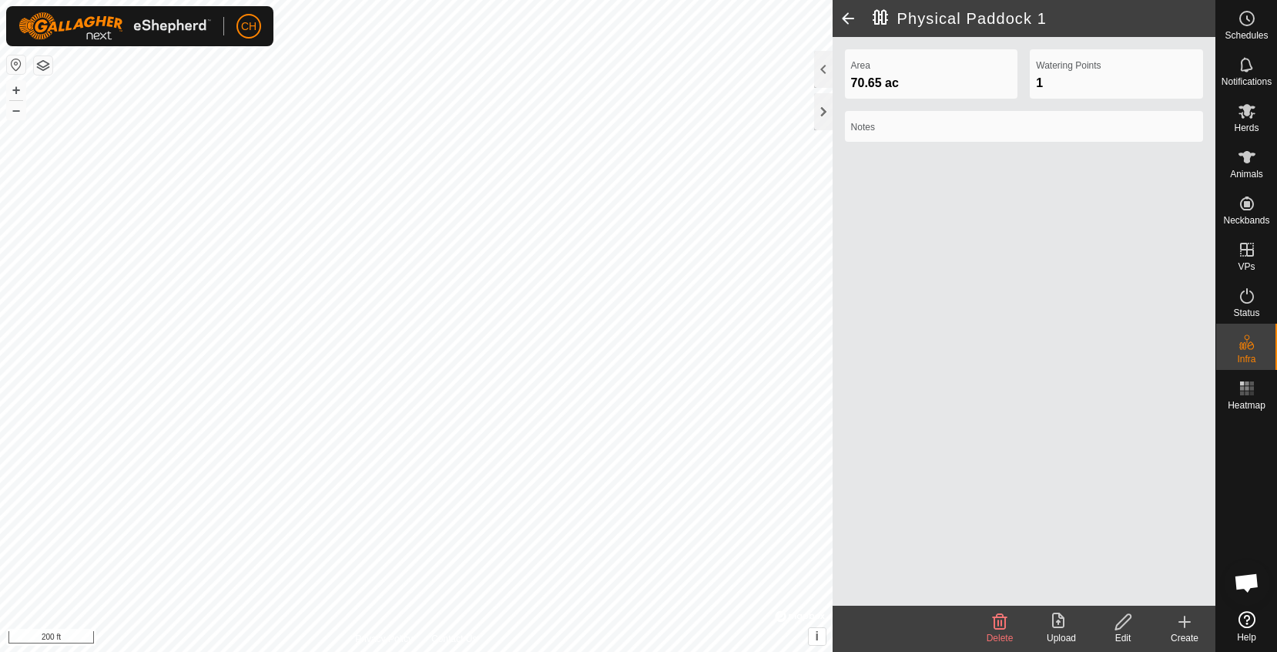
click at [846, 16] on span at bounding box center [848, 18] width 31 height 37
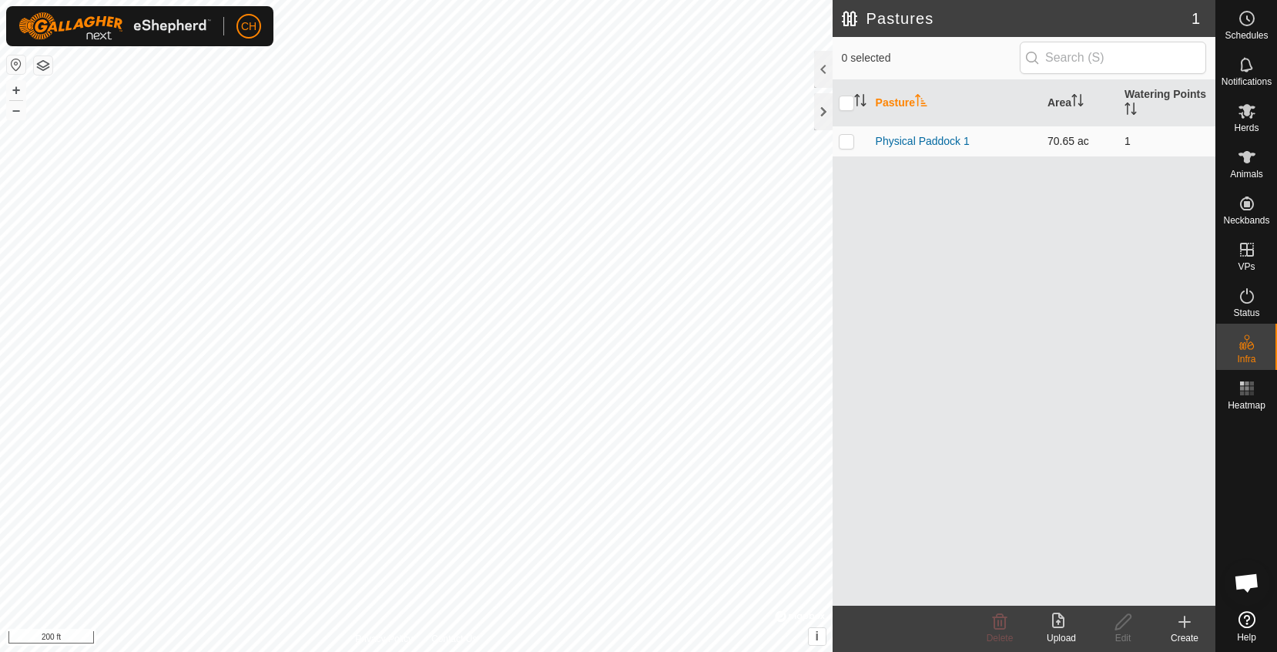
click at [847, 142] on p-checkbox at bounding box center [846, 141] width 15 height 12
checkbox input "true"
click at [997, 629] on icon at bounding box center [1000, 621] width 15 height 15
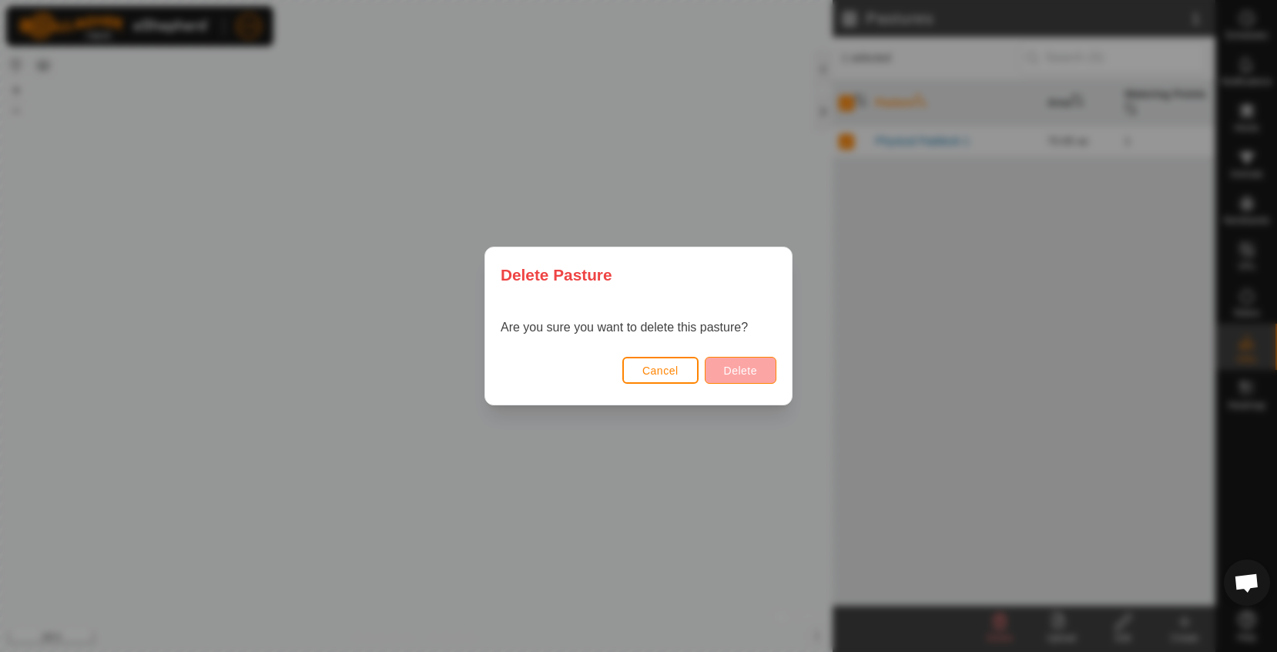
click at [750, 373] on span "Delete" at bounding box center [740, 370] width 33 height 12
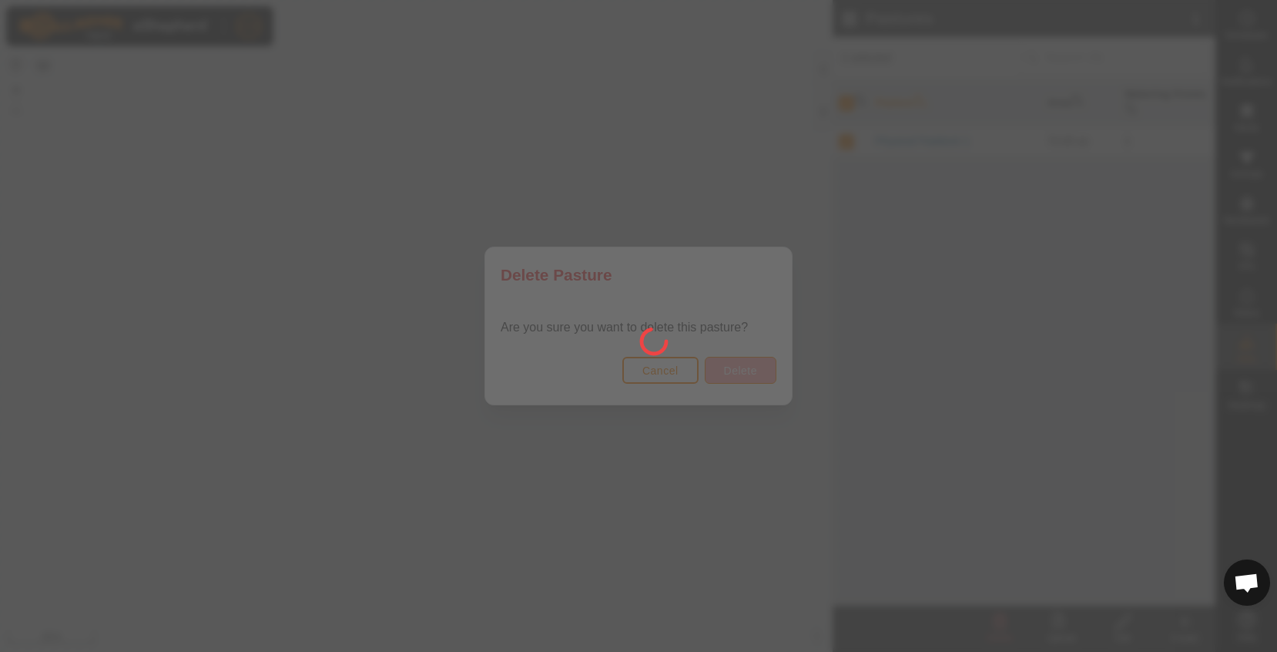
checkbox input "false"
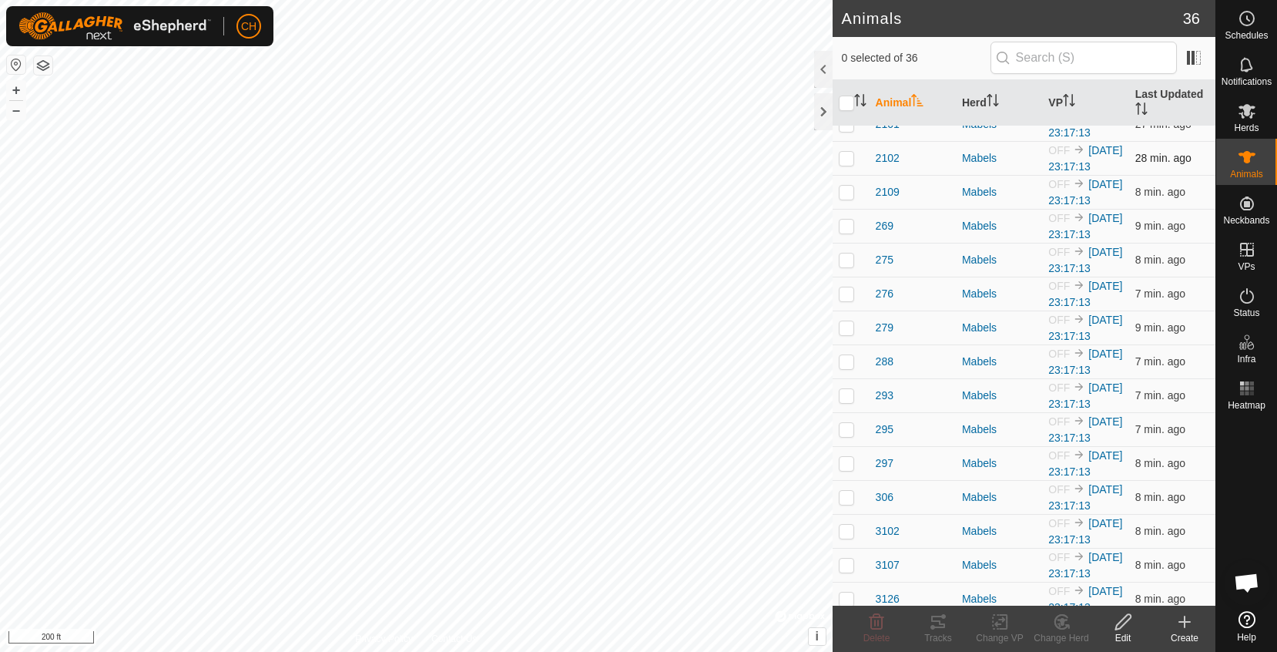
scroll to position [425, 0]
click at [883, 298] on span "269" at bounding box center [885, 294] width 18 height 16
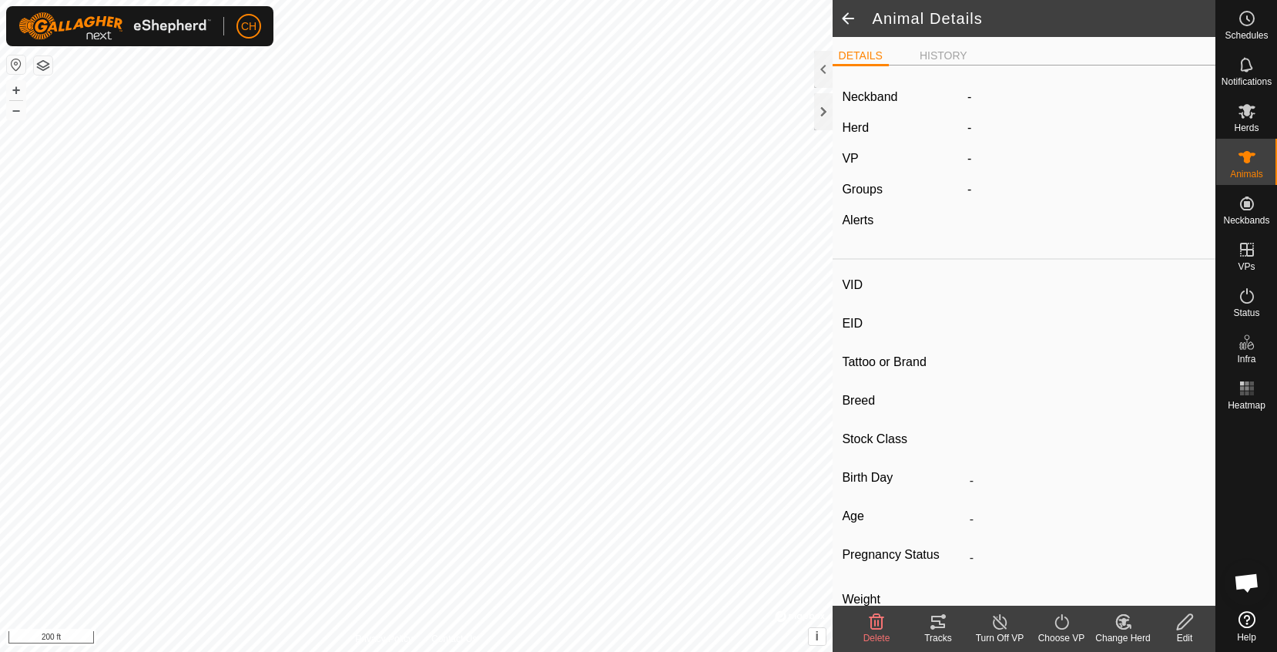
type input "269"
type input "-"
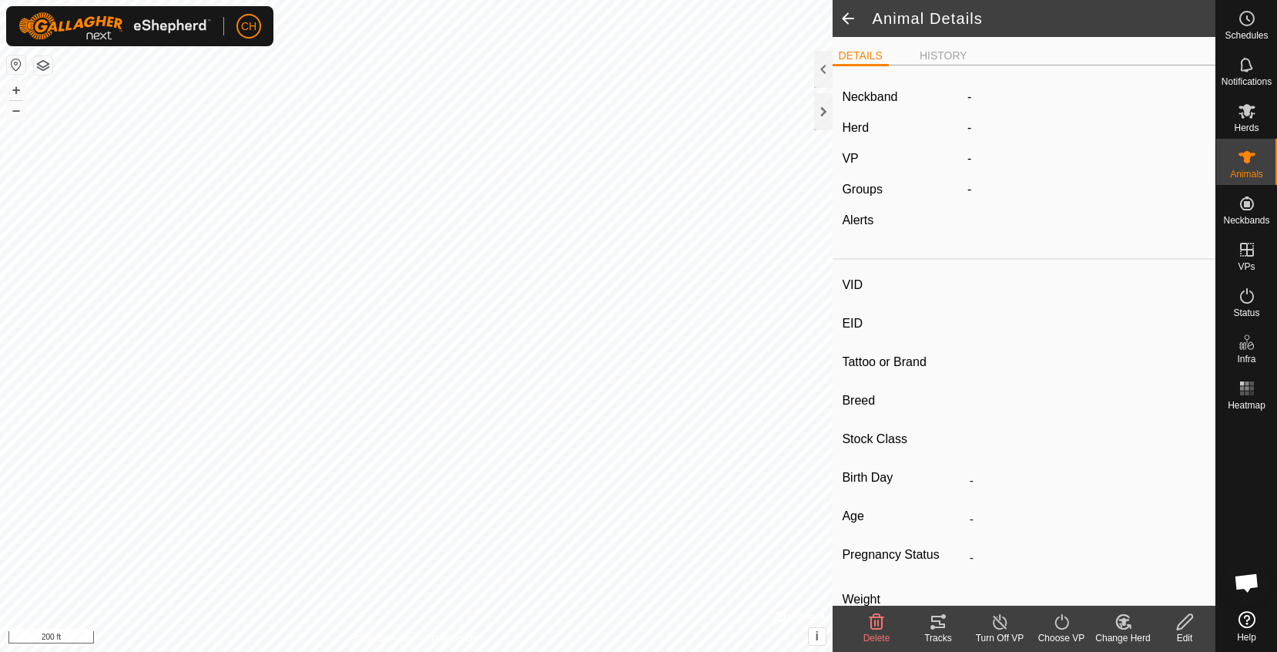
type input "-"
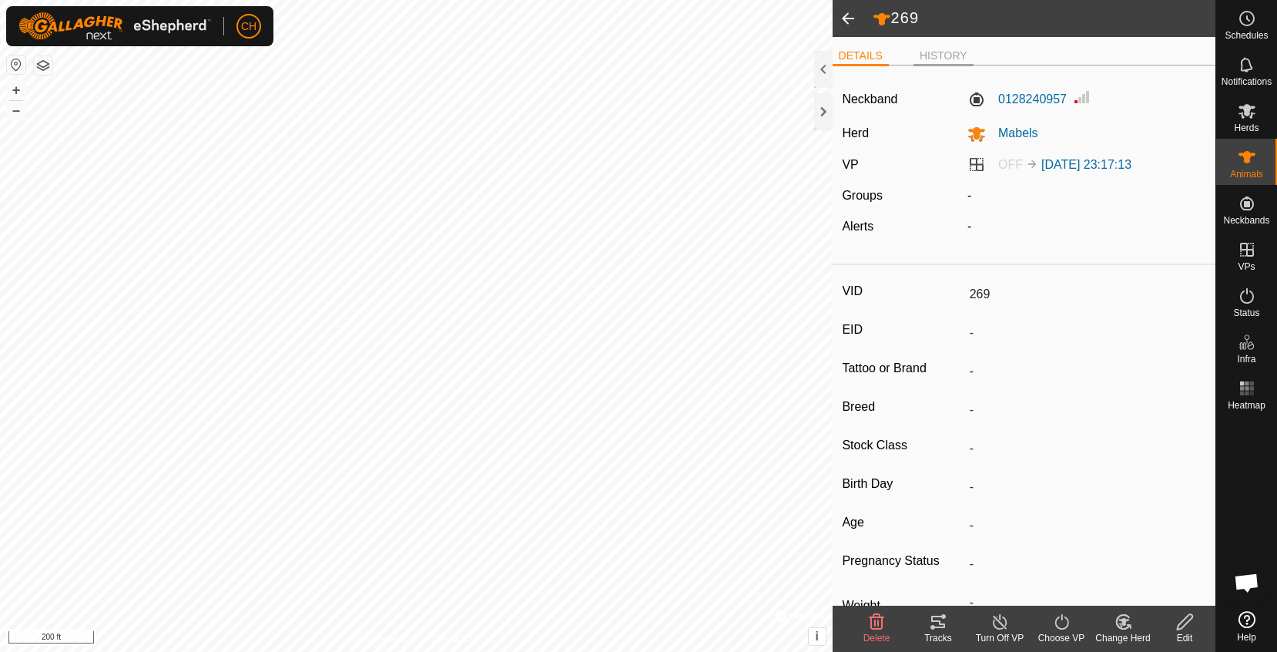
click at [943, 51] on li "HISTORY" at bounding box center [943, 57] width 60 height 18
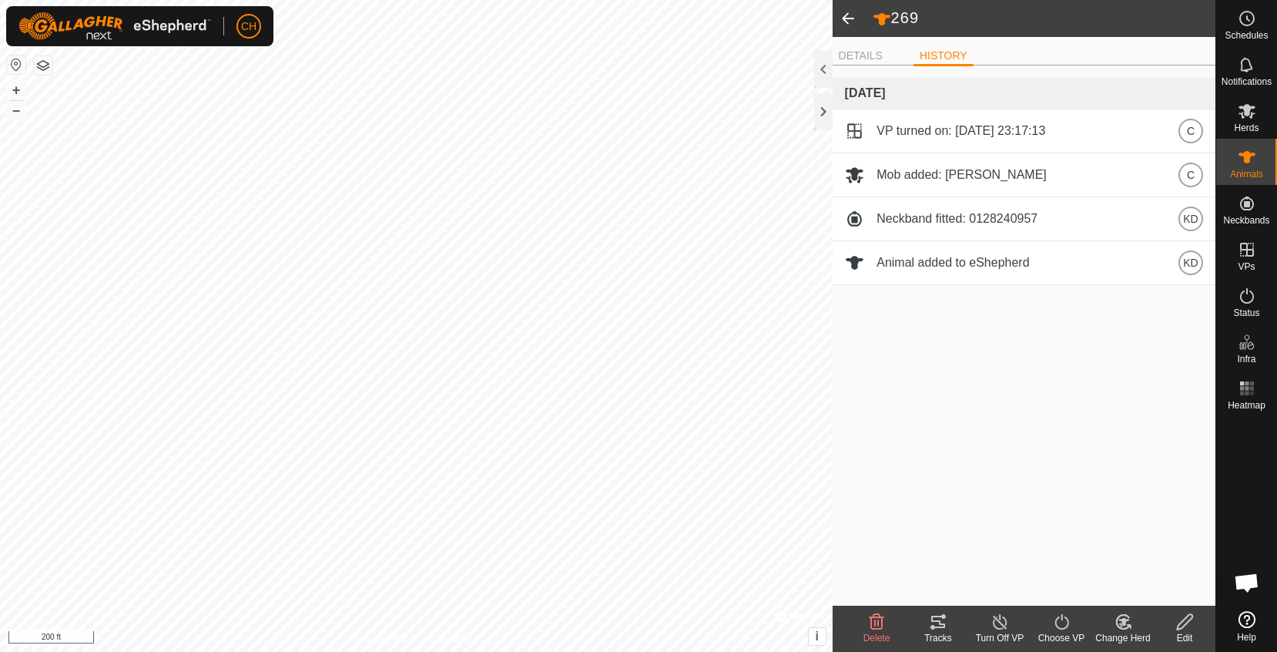
click at [848, 22] on span at bounding box center [848, 18] width 31 height 37
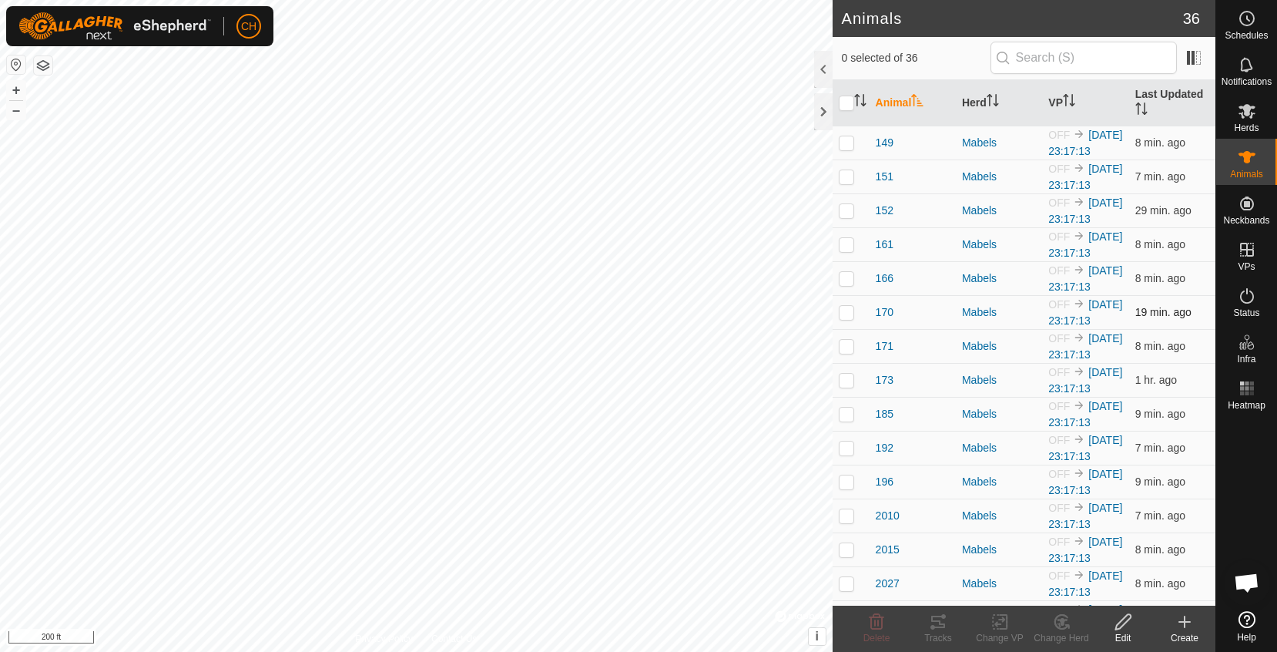
click at [1195, 299] on td "19 min. ago" at bounding box center [1172, 312] width 86 height 34
click at [22, 95] on button "+" at bounding box center [16, 90] width 18 height 18
click at [18, 96] on button "+" at bounding box center [16, 90] width 18 height 18
checkbox input "true"
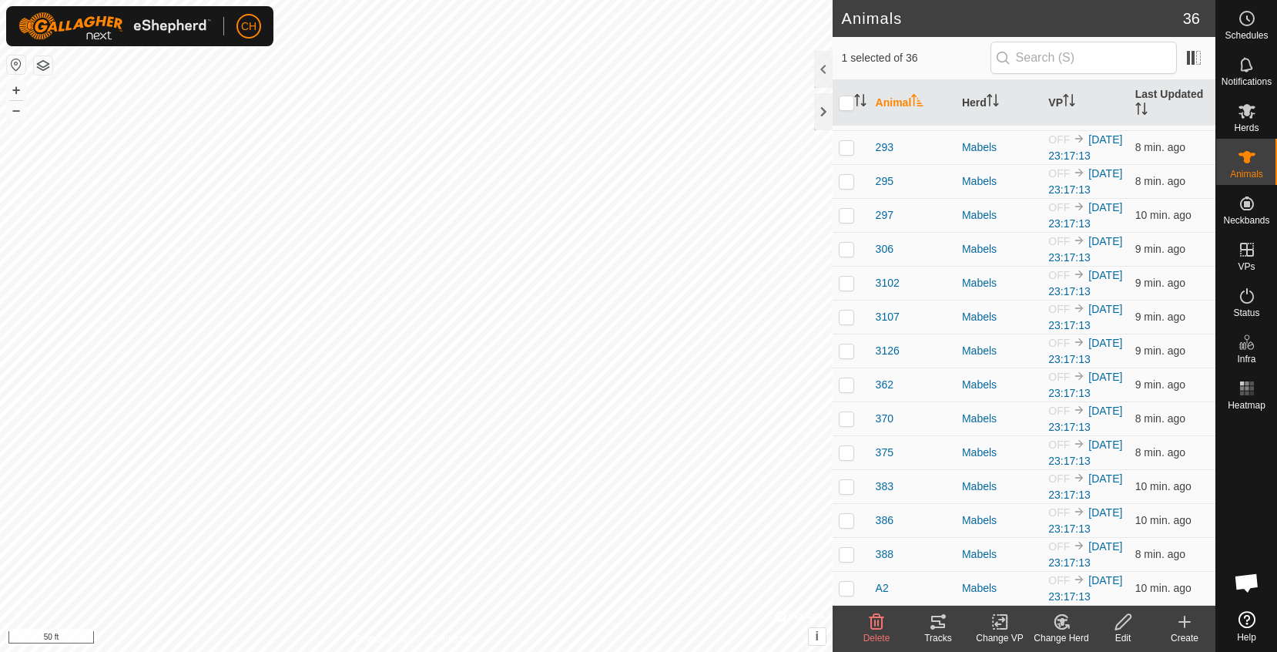
scroll to position [741, 0]
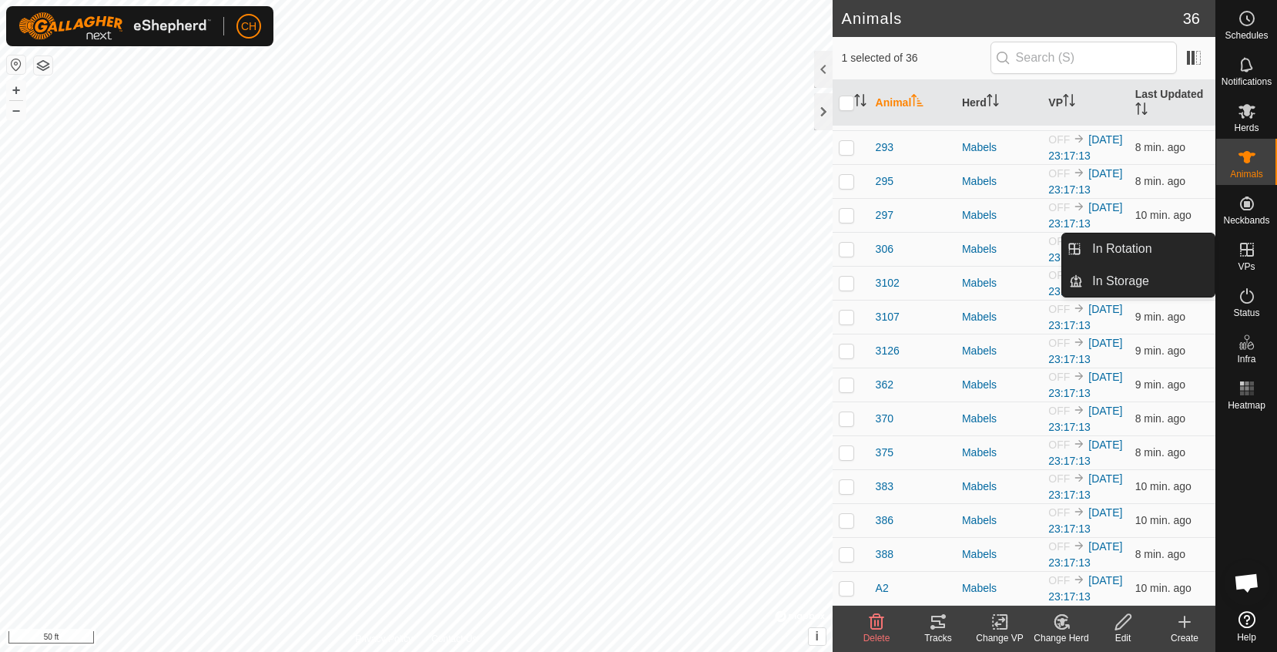
click at [1245, 254] on icon at bounding box center [1247, 249] width 18 height 18
click at [1155, 250] on link "In Rotation" at bounding box center [1149, 248] width 132 height 31
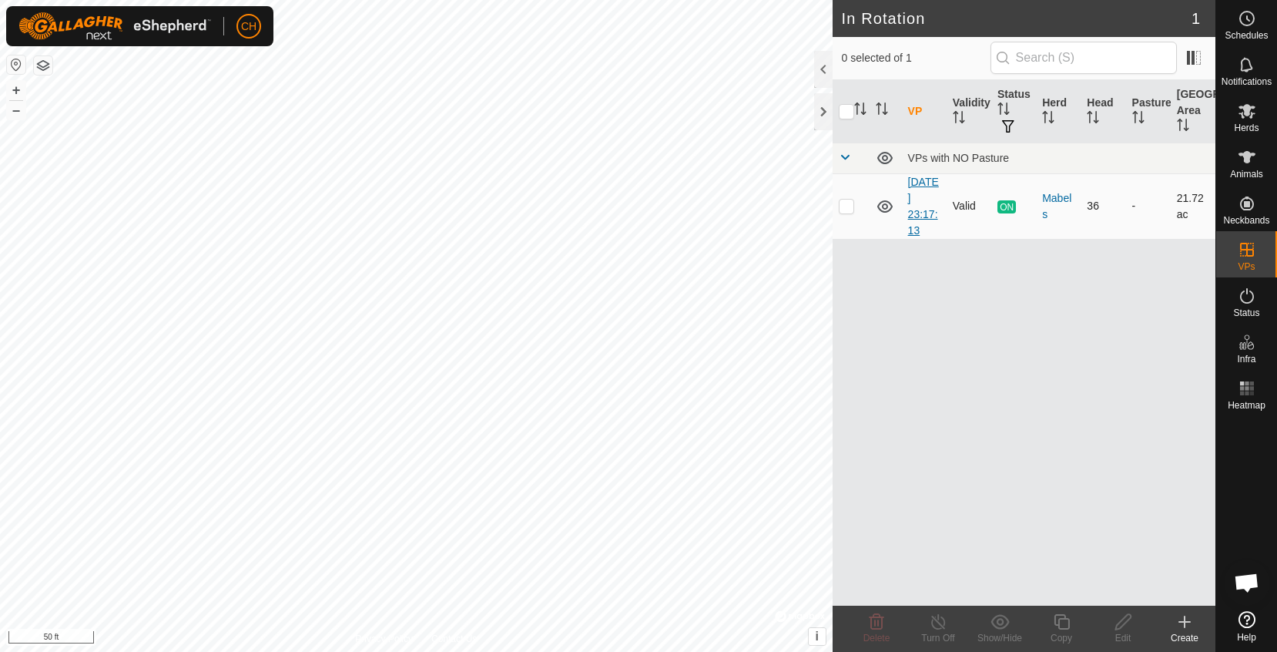
click at [929, 204] on link "[DATE] 23:17:13" at bounding box center [923, 206] width 31 height 61
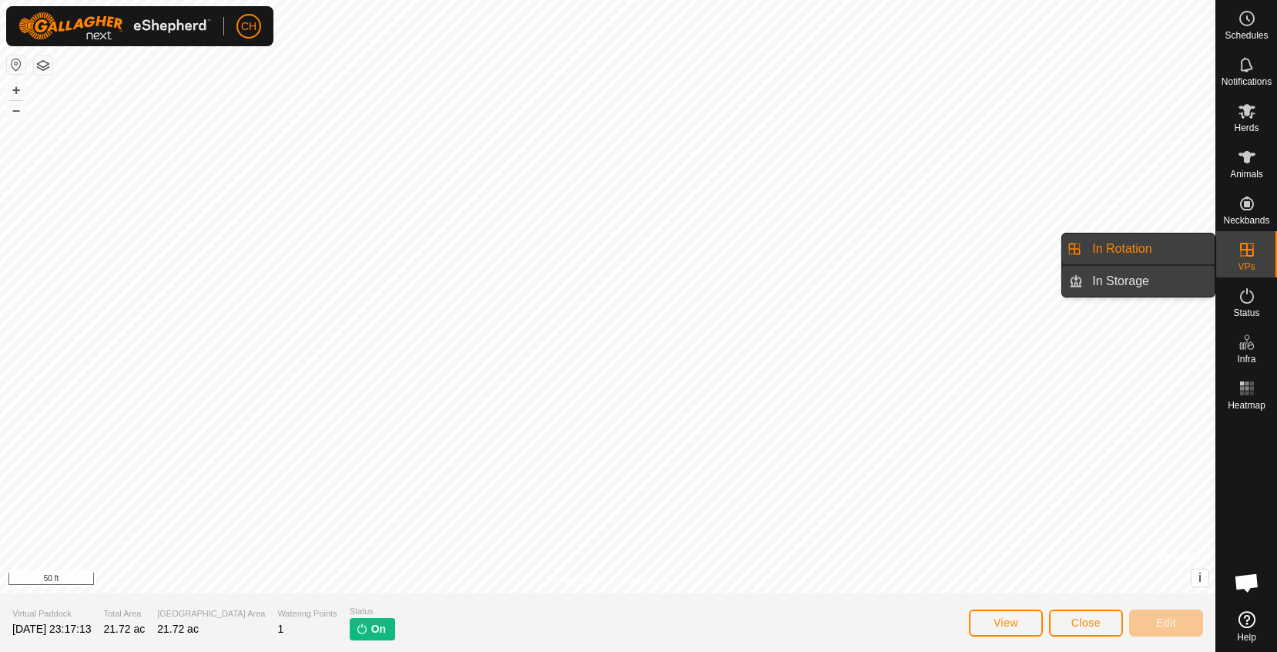
click at [1122, 277] on link "In Storage" at bounding box center [1149, 281] width 132 height 31
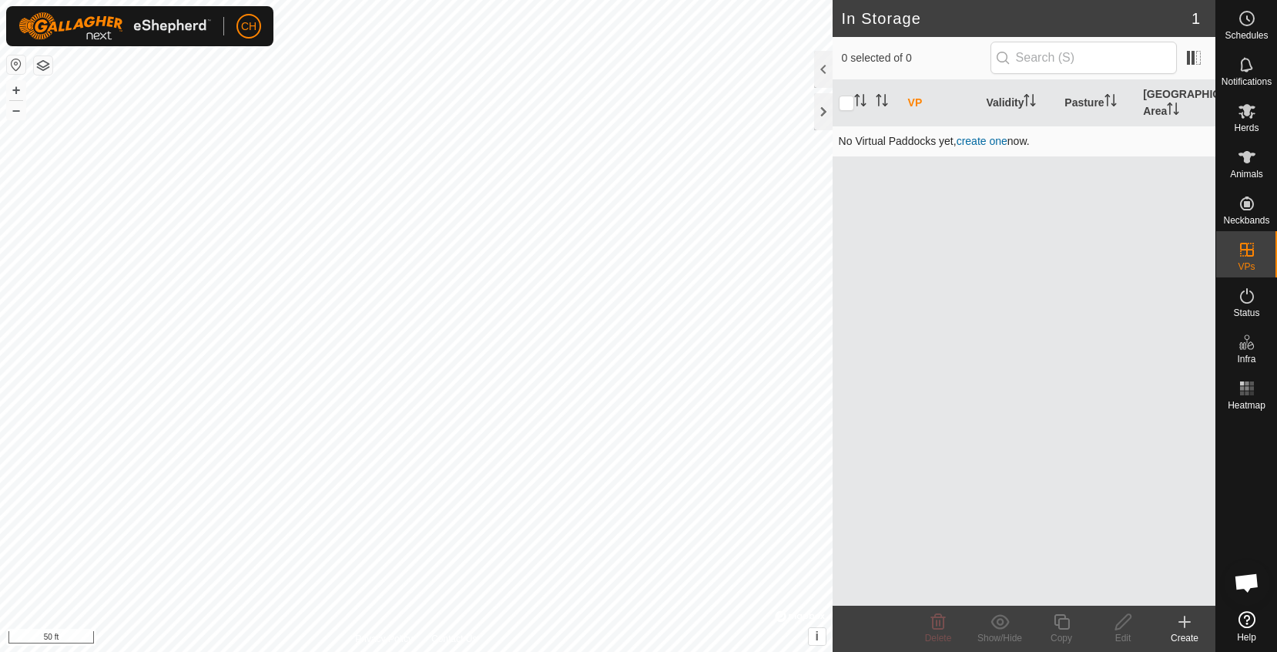
click at [980, 136] on link "create one" at bounding box center [982, 141] width 51 height 12
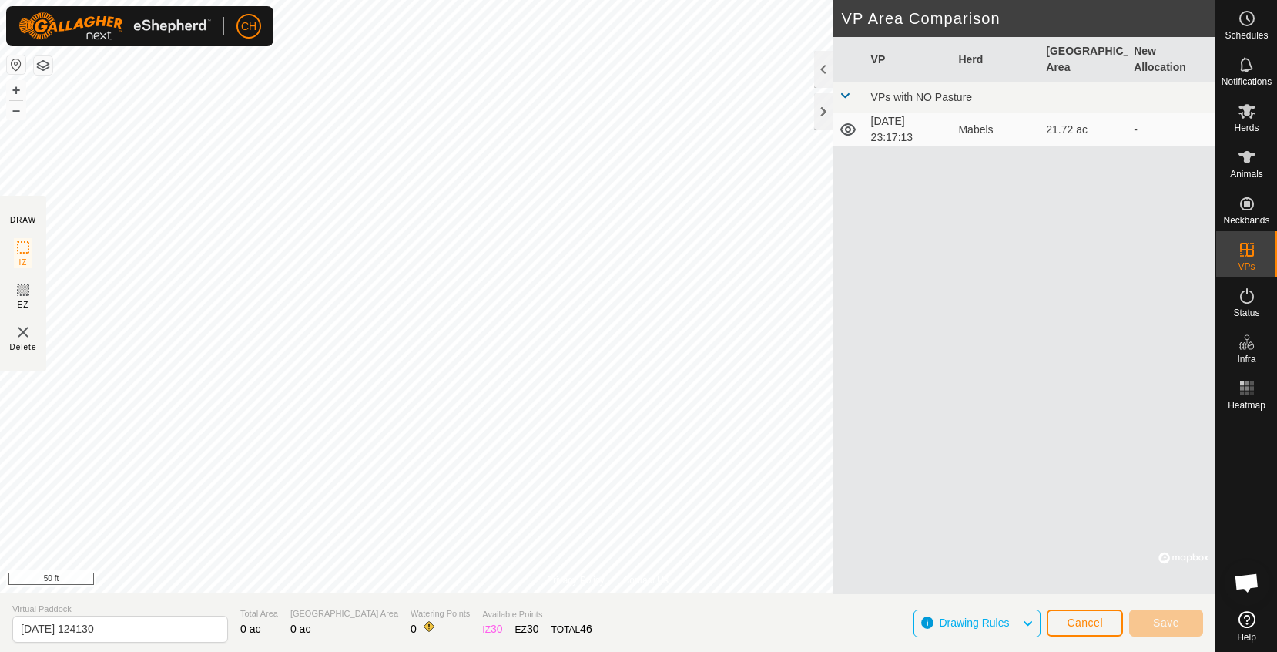
click at [987, 619] on span "Drawing Rules" at bounding box center [974, 622] width 70 height 12
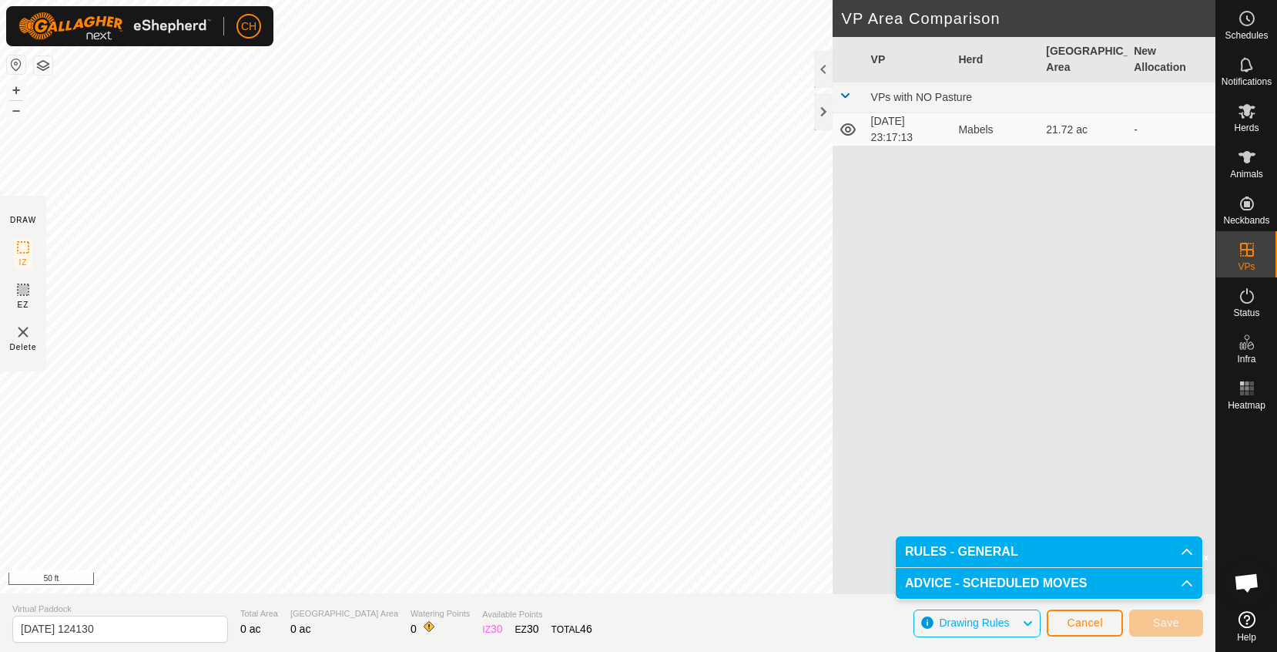
click at [987, 619] on span "Drawing Rules" at bounding box center [974, 622] width 70 height 12
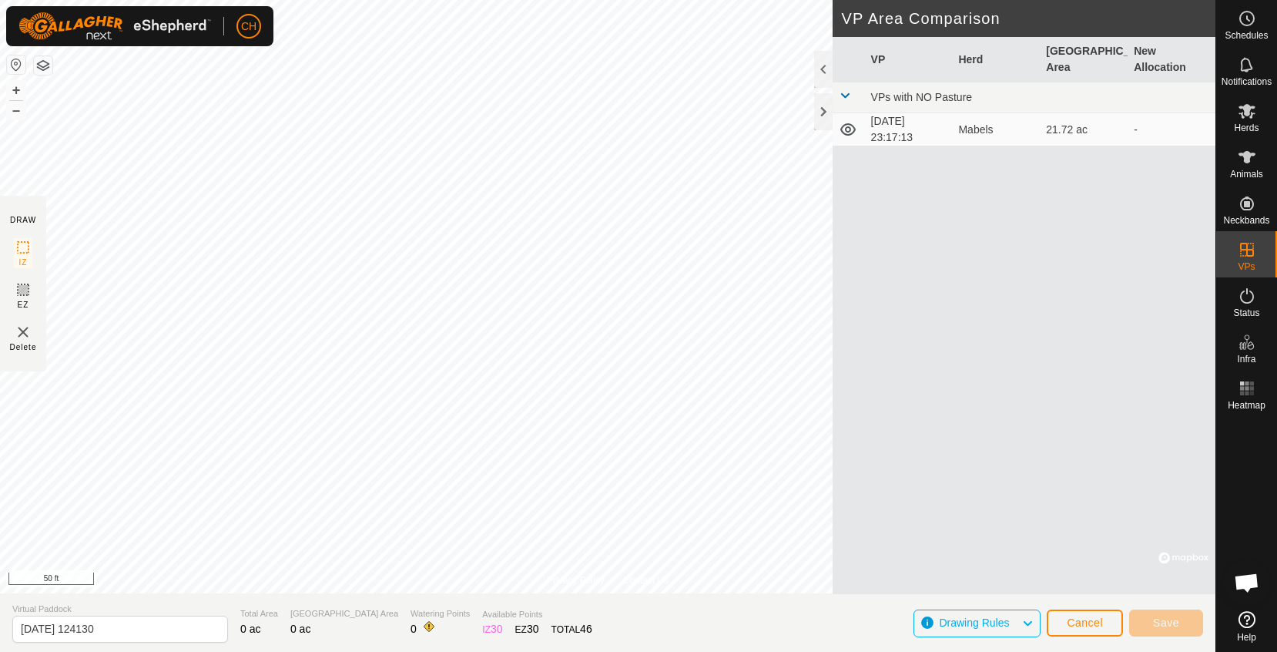
click at [1081, 623] on span "Cancel" at bounding box center [1085, 622] width 36 height 12
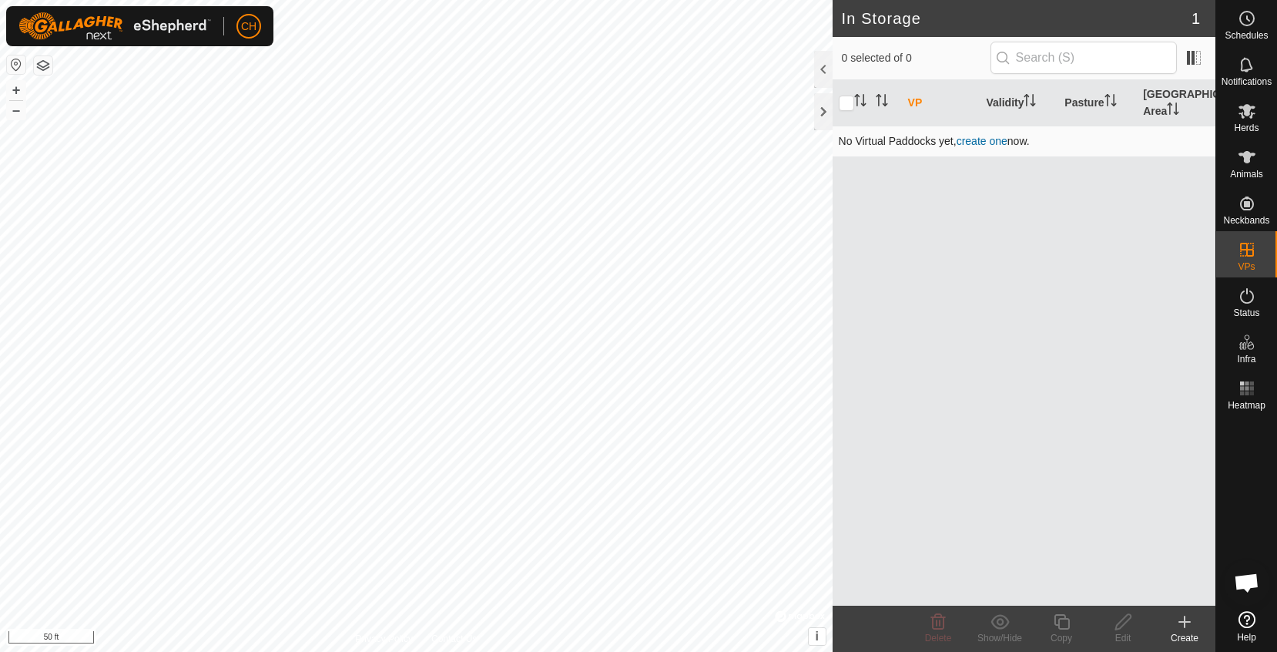
click at [976, 139] on link "create one" at bounding box center [982, 141] width 51 height 12
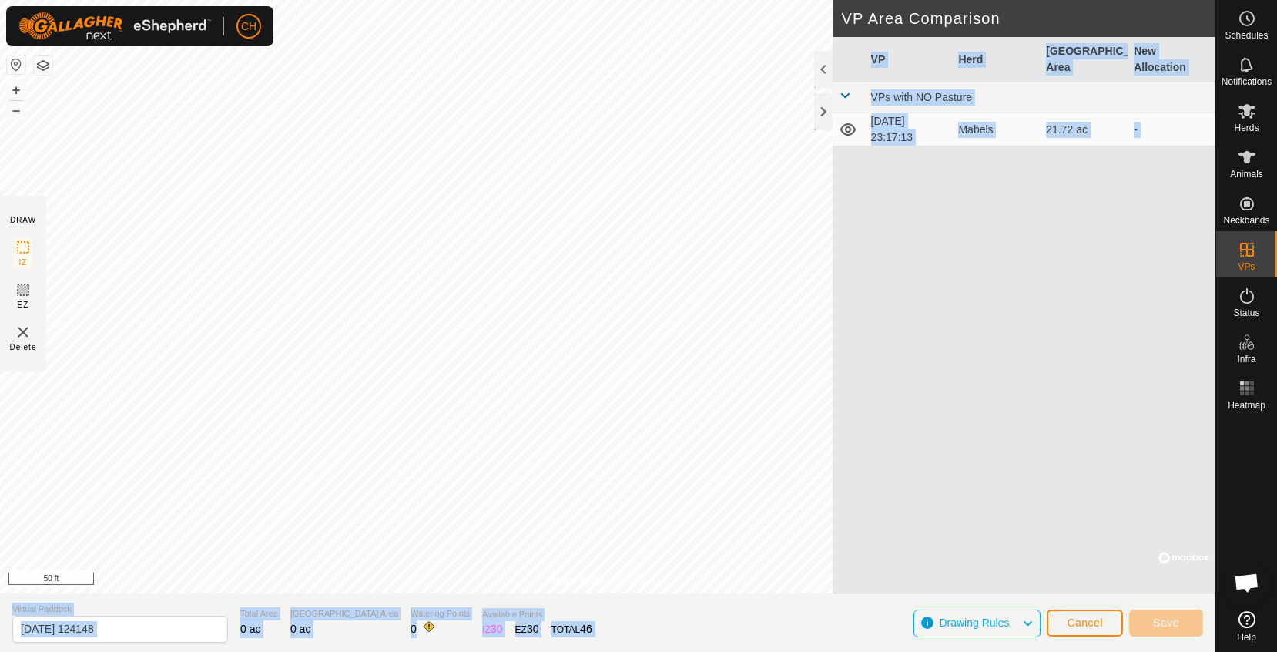
drag, startPoint x: 922, startPoint y: 604, endPoint x: 903, endPoint y: 545, distance: 62.1
click at [903, 593] on div "DRAW IZ EZ Delete VP Area Comparison VP Herd Grazing Area New Allocation VPs wi…" at bounding box center [607, 622] width 1215 height 59
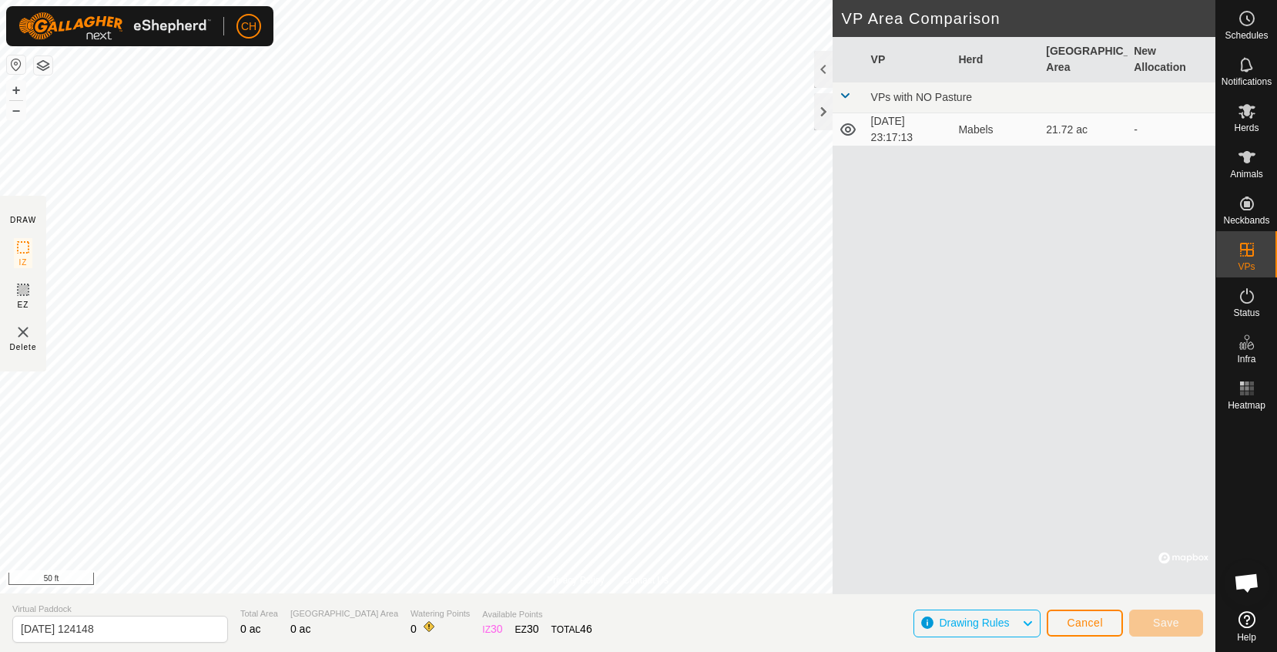
click at [999, 474] on div "VP Herd Grazing Area New Allocation VPs with NO Pasture 2025-09-15 23:17:13 Mab…" at bounding box center [1024, 315] width 383 height 557
click at [1133, 286] on div "VP Herd Grazing Area New Allocation VPs with NO Pasture 2025-09-15 23:17:13 Mab…" at bounding box center [1024, 315] width 383 height 557
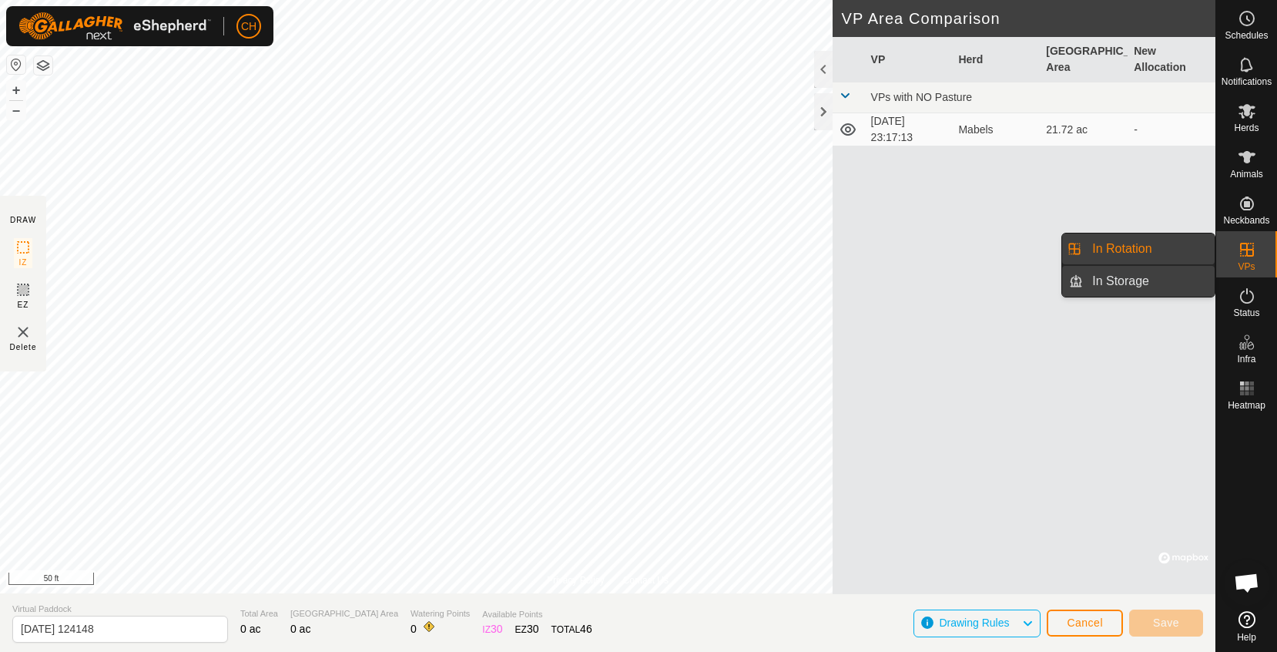
click at [1155, 282] on link "In Storage" at bounding box center [1149, 281] width 132 height 31
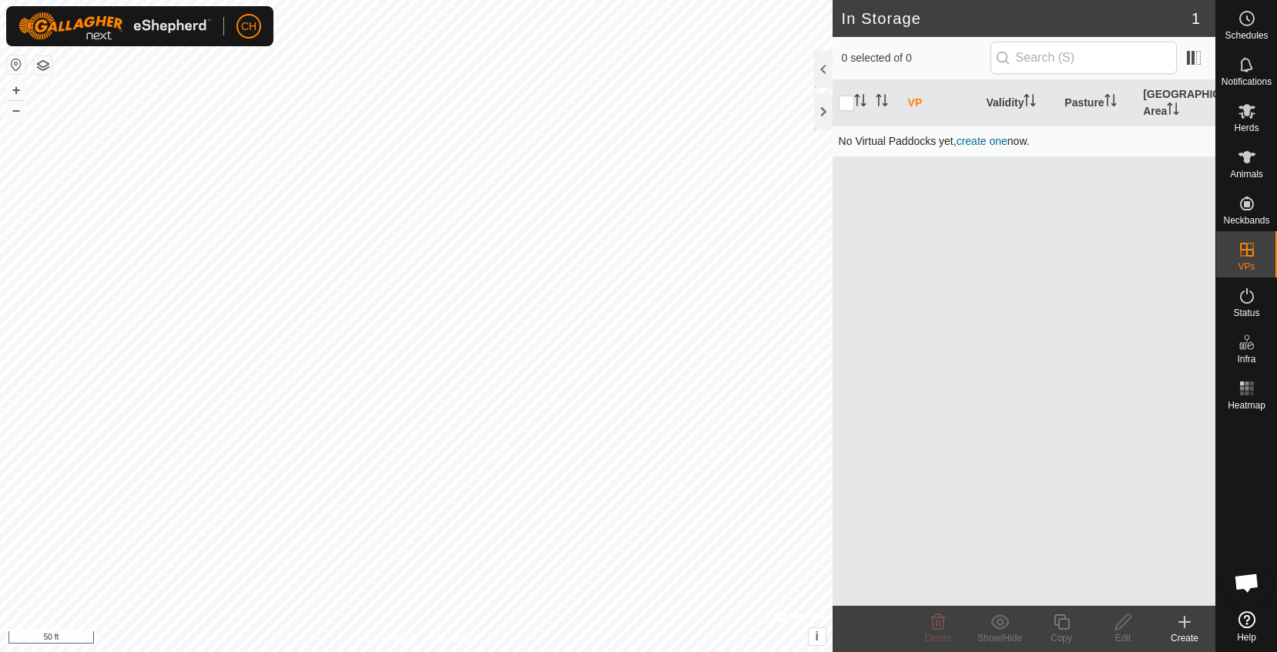
click at [990, 142] on link "create one" at bounding box center [982, 141] width 51 height 12
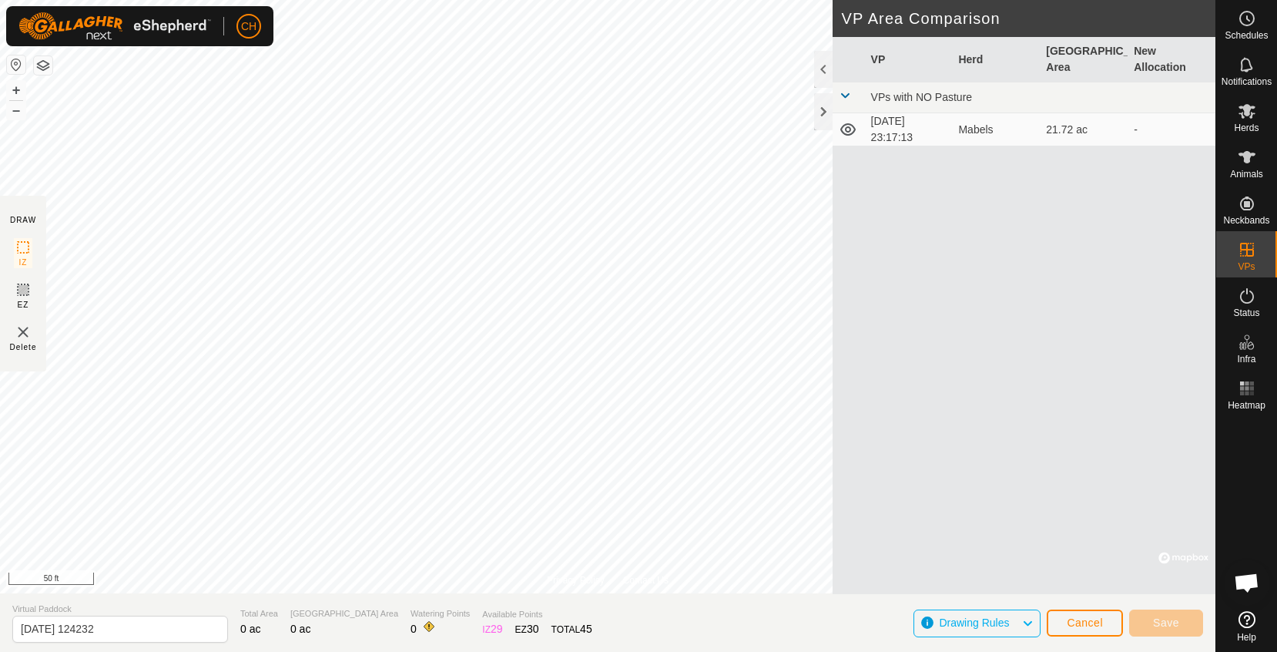
click at [1074, 626] on span "Cancel" at bounding box center [1085, 622] width 36 height 12
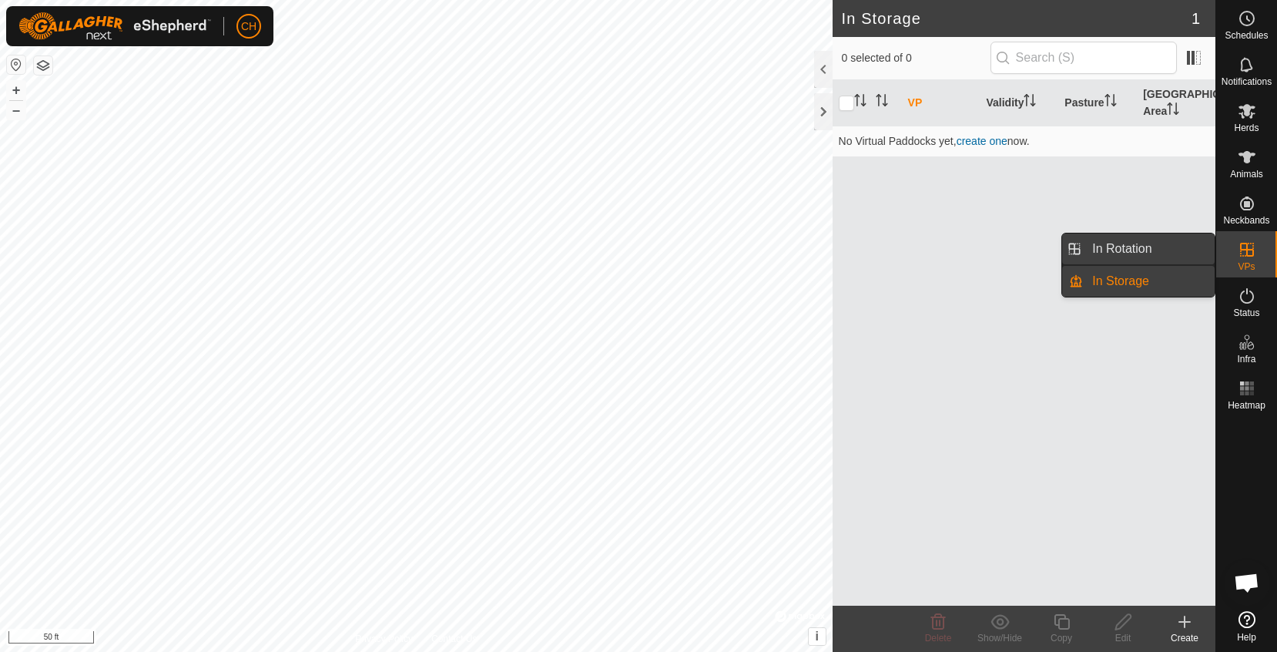
click at [1158, 242] on link "In Rotation" at bounding box center [1149, 248] width 132 height 31
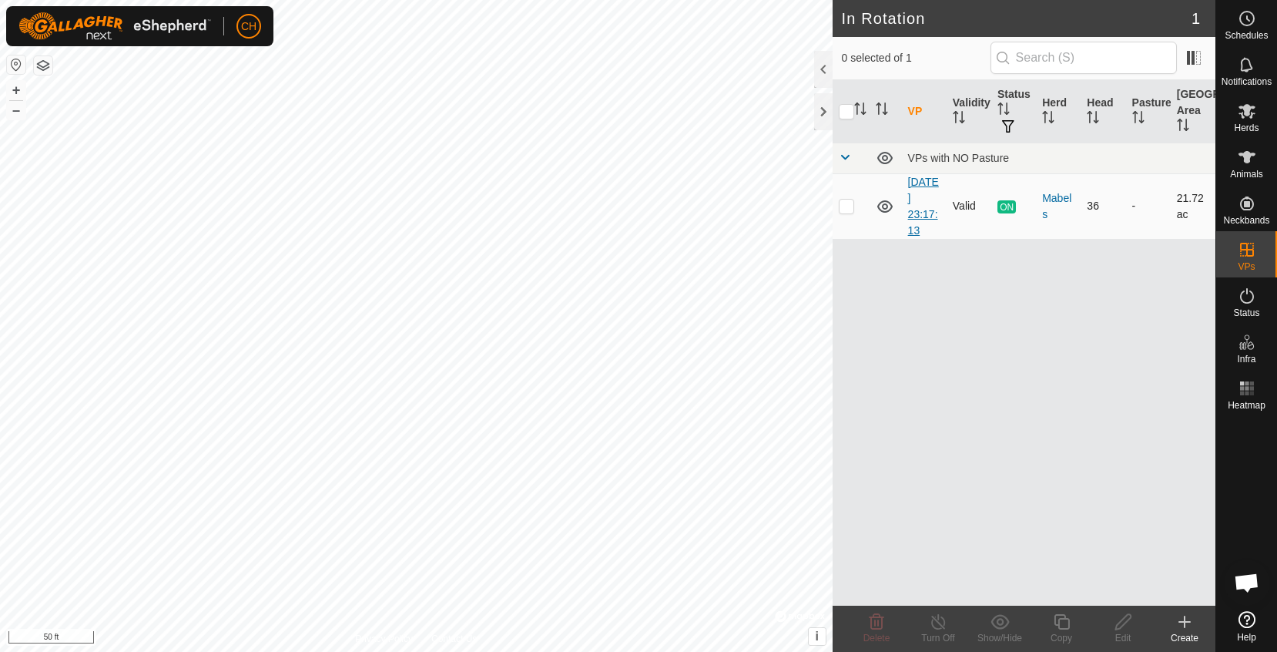
click at [921, 209] on link "[DATE] 23:17:13" at bounding box center [923, 206] width 31 height 61
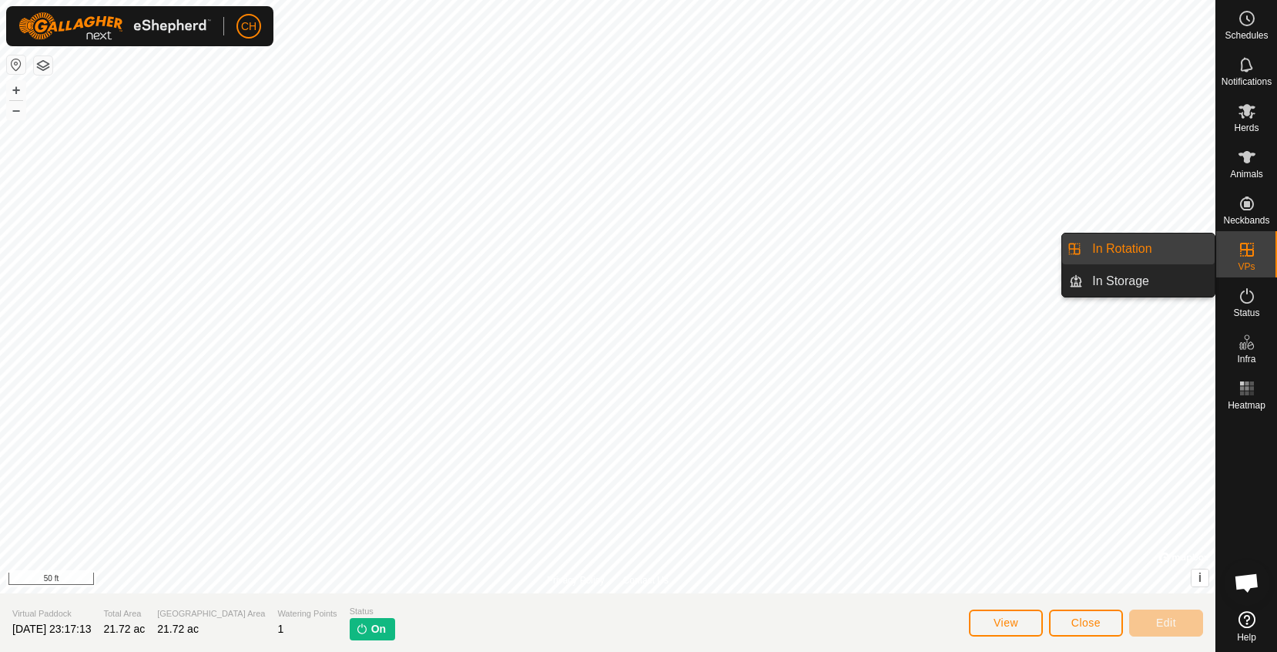
click at [1144, 256] on span "In Rotation" at bounding box center [1121, 249] width 59 height 18
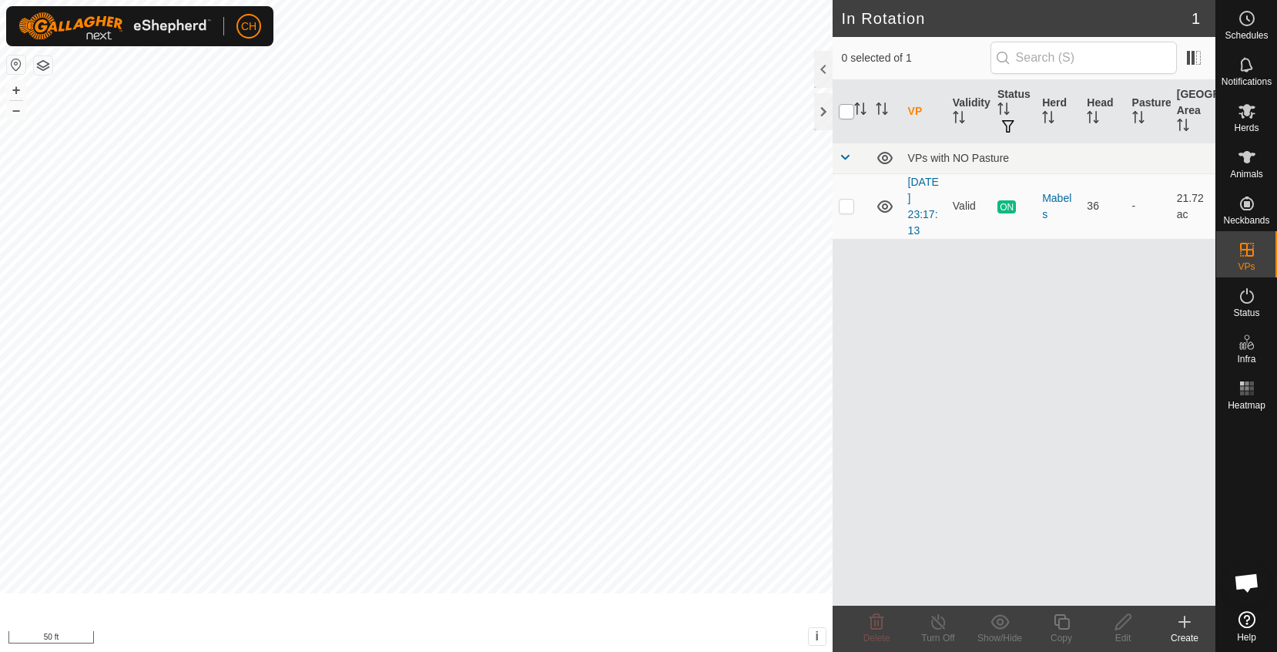
click at [846, 109] on input "checkbox" at bounding box center [846, 111] width 15 height 15
checkbox input "true"
click at [846, 109] on input "checkbox" at bounding box center [846, 111] width 15 height 15
checkbox input "false"
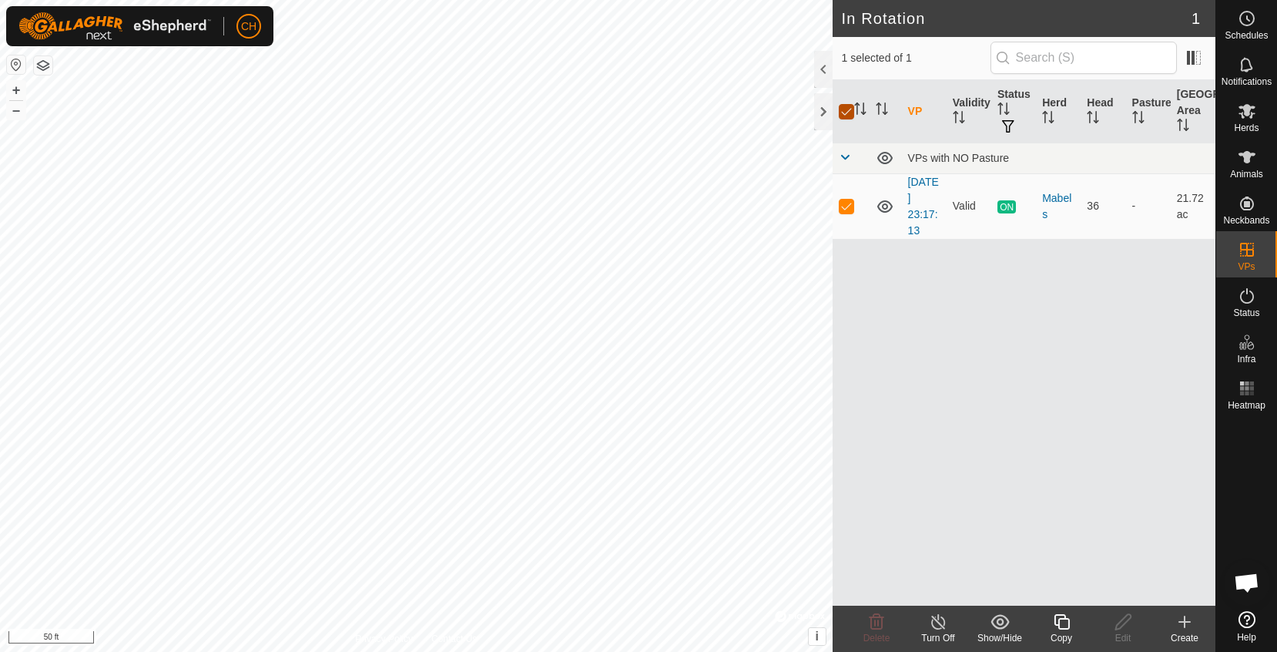
checkbox input "false"
click at [841, 202] on p-checkbox at bounding box center [846, 205] width 15 height 12
checkbox input "true"
click at [1055, 623] on icon at bounding box center [1061, 621] width 15 height 15
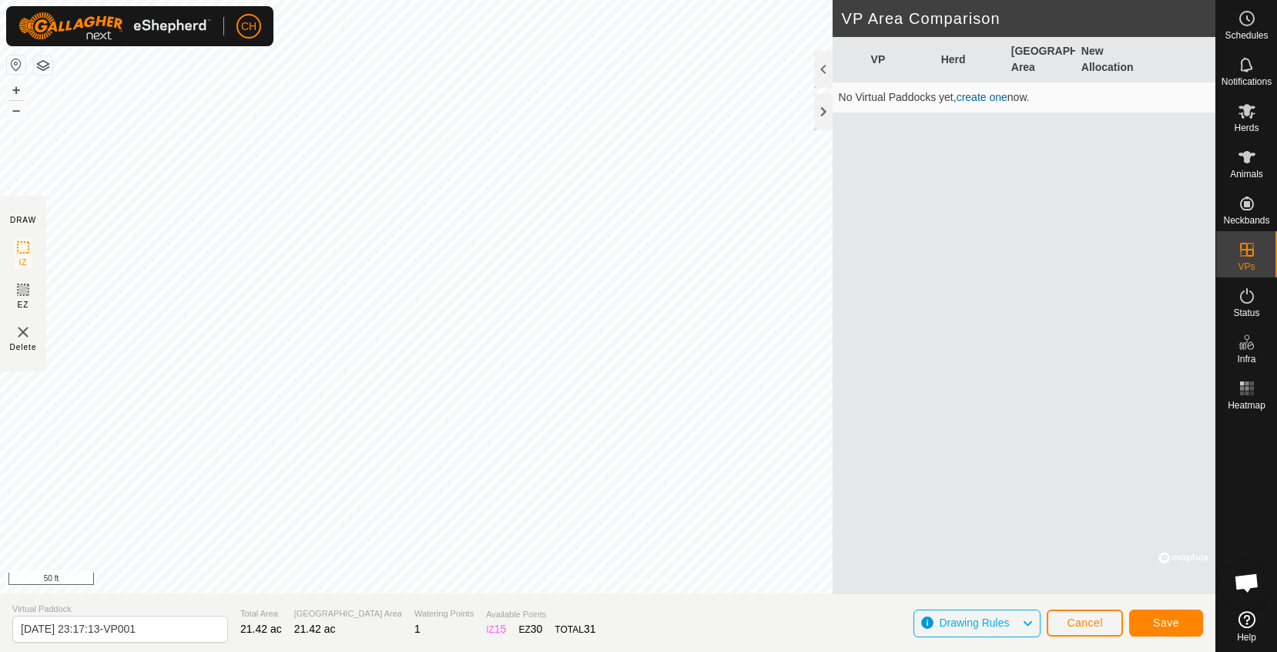
click at [1164, 621] on span "Save" at bounding box center [1166, 622] width 26 height 12
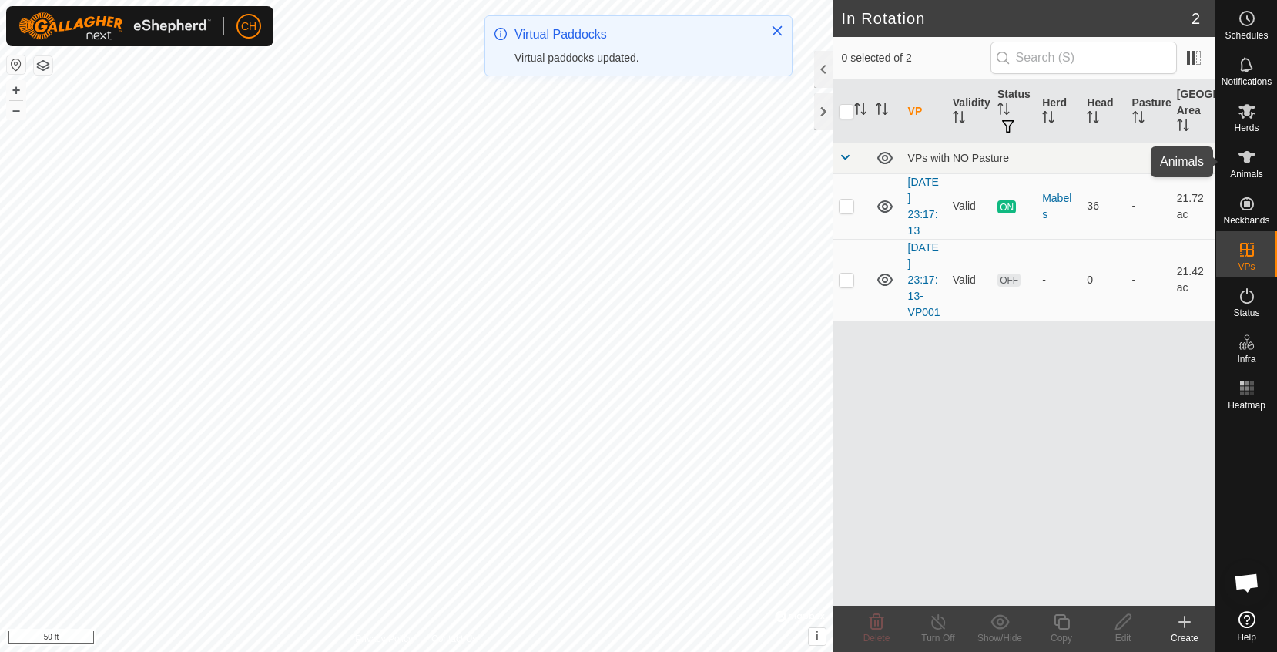
click at [1249, 173] on span "Animals" at bounding box center [1246, 173] width 33 height 9
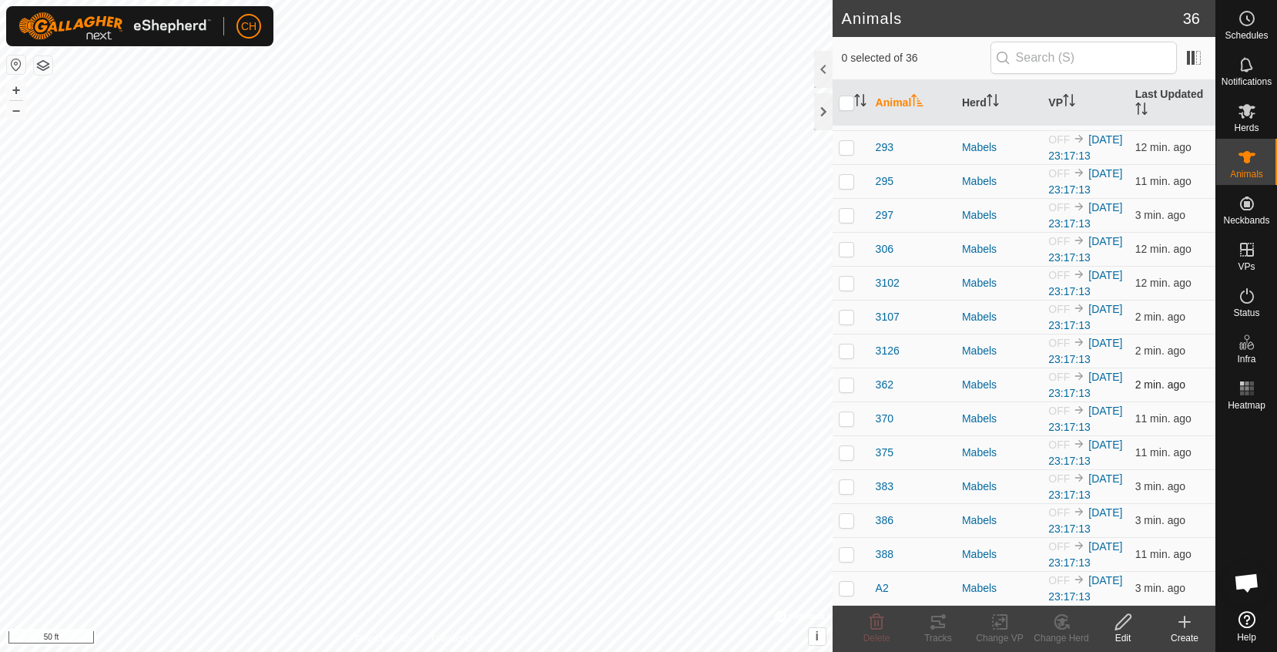
scroll to position [741, 0]
click at [1254, 256] on link "In Rotation" at bounding box center [1210, 250] width 132 height 31
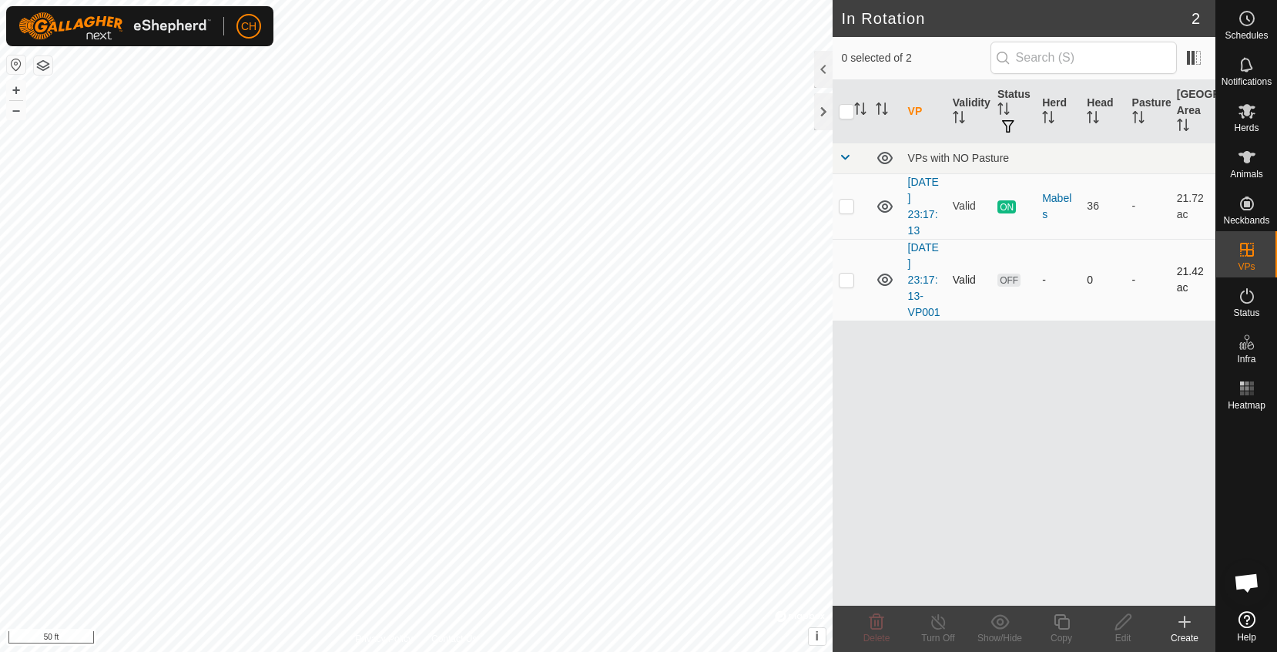
click at [848, 284] on p-checkbox at bounding box center [846, 279] width 15 height 12
checkbox input "true"
click at [1249, 110] on icon at bounding box center [1246, 111] width 17 height 15
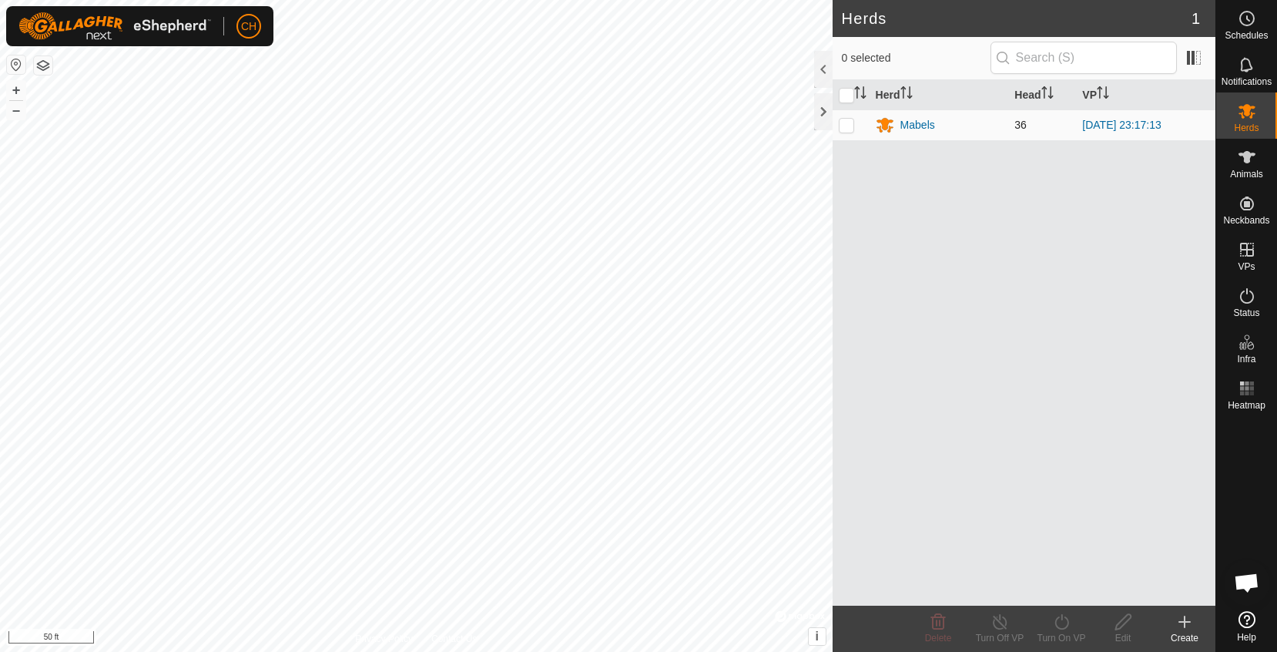
click at [846, 122] on p-checkbox at bounding box center [846, 125] width 15 height 12
checkbox input "true"
click at [1064, 624] on icon at bounding box center [1061, 621] width 19 height 18
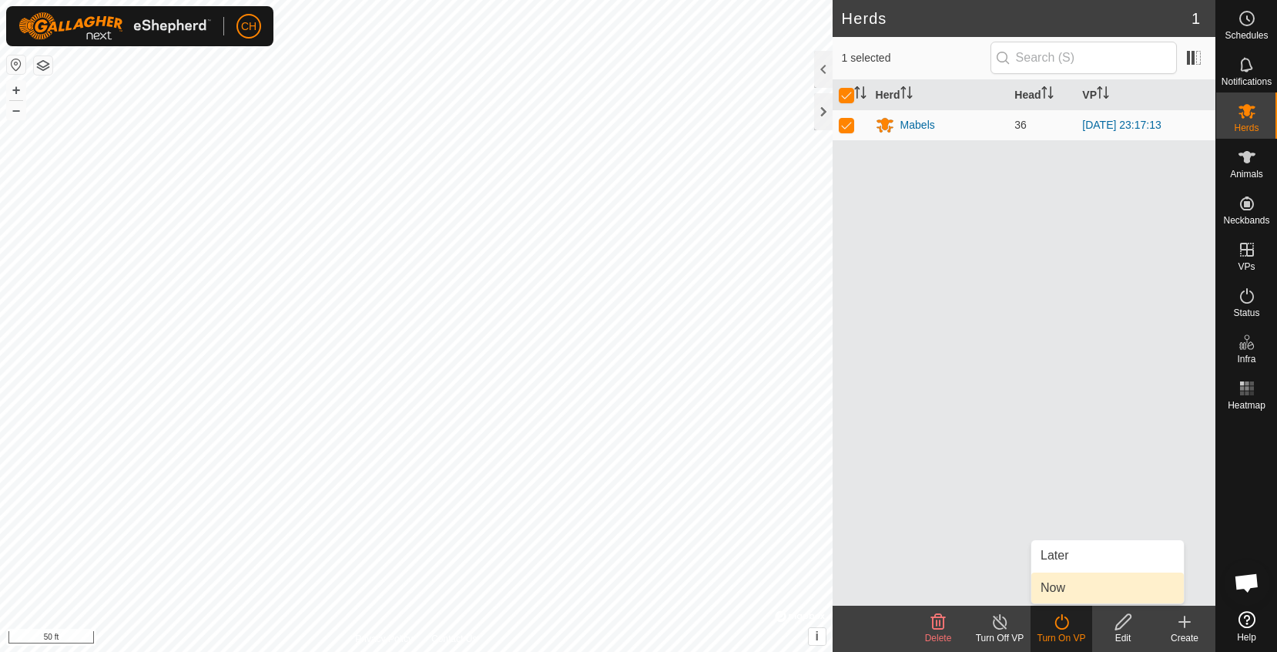
click at [1054, 580] on link "Now" at bounding box center [1107, 587] width 152 height 31
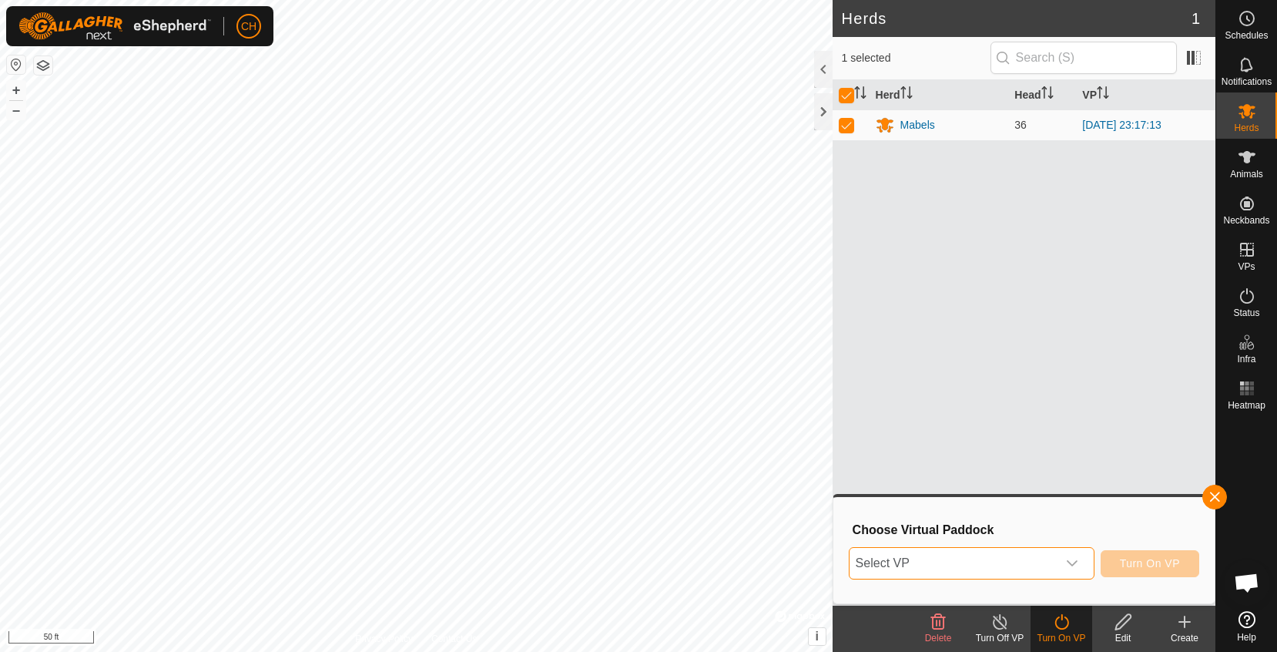
click at [977, 565] on span "Select VP" at bounding box center [953, 563] width 207 height 31
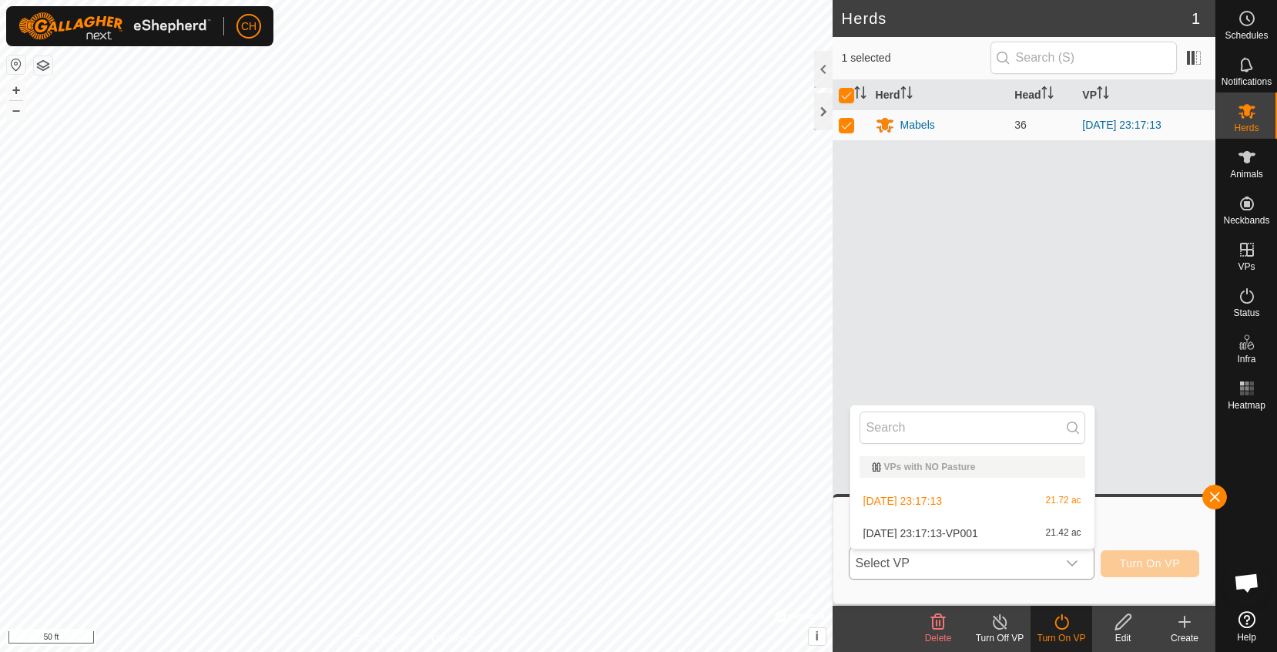
click at [967, 531] on li "[DATE] 23:17:13-VP001 21.42 ac" at bounding box center [972, 533] width 244 height 31
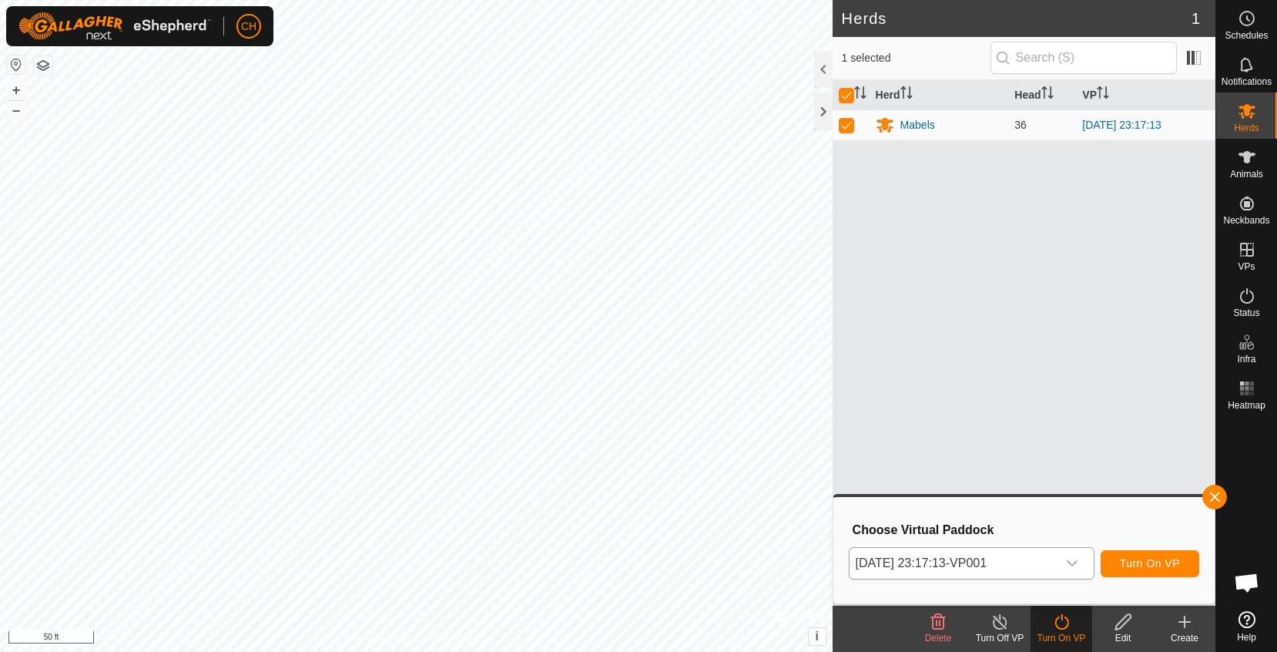
click at [1141, 568] on span "Turn On VP" at bounding box center [1150, 563] width 60 height 12
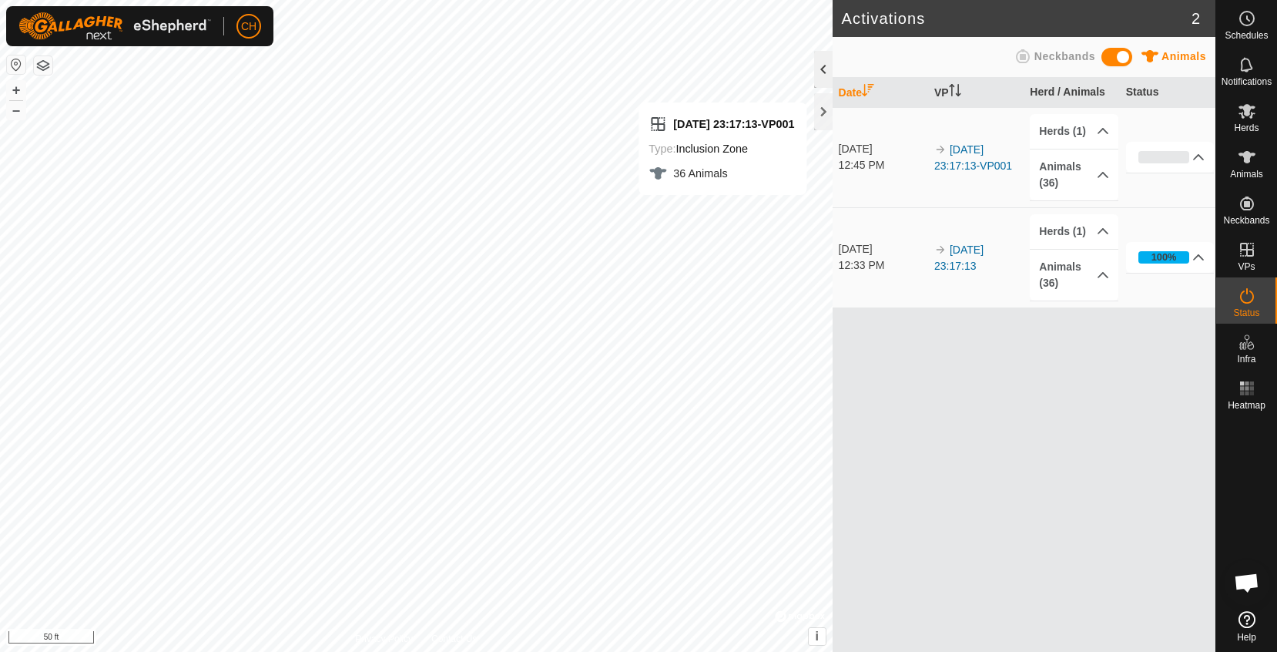
click at [823, 69] on div at bounding box center [823, 69] width 18 height 37
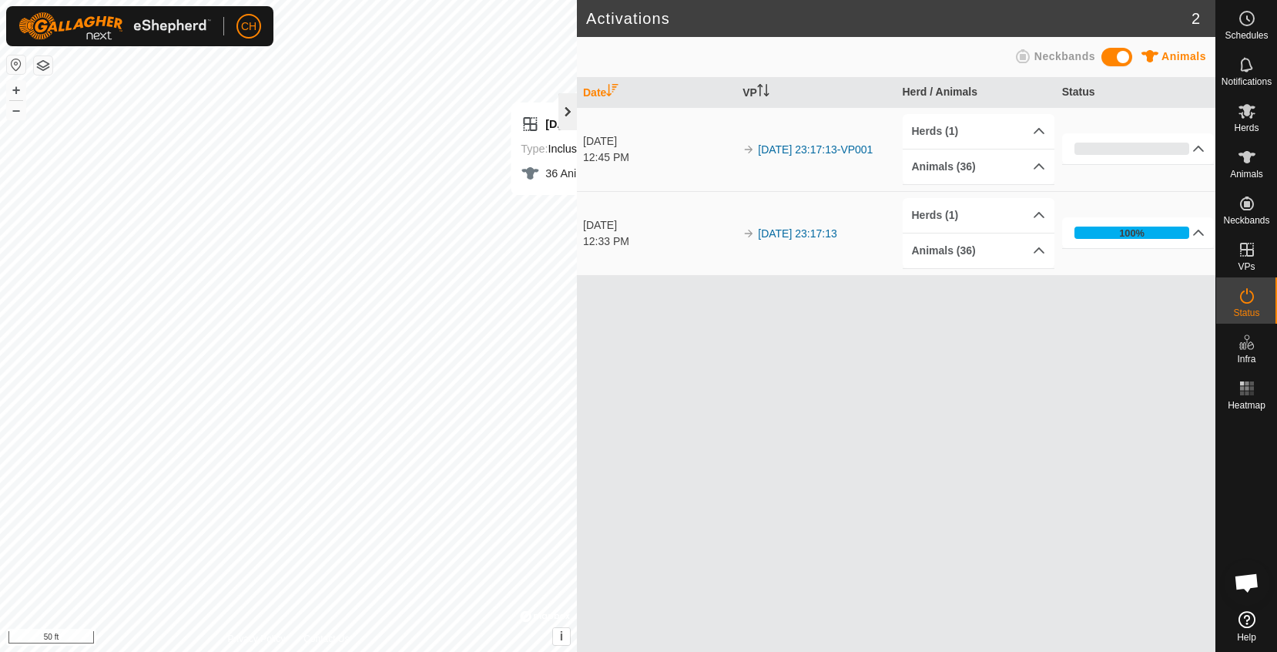
click at [568, 116] on div at bounding box center [567, 111] width 18 height 37
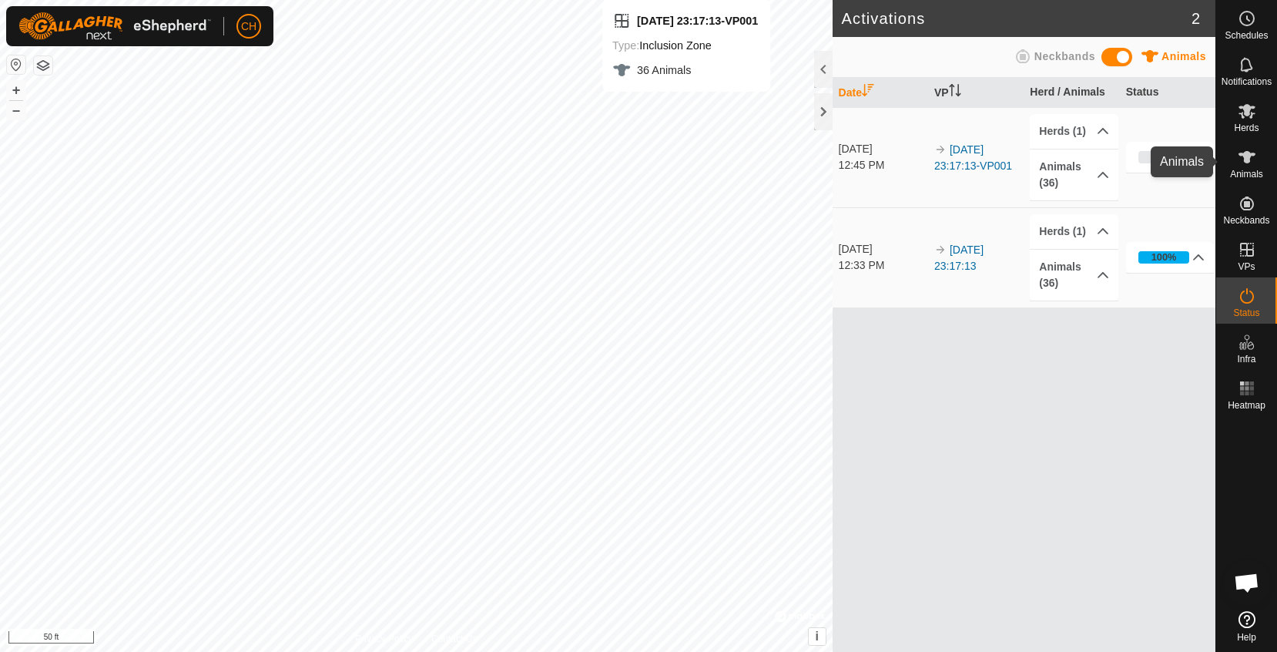
click at [1248, 158] on icon at bounding box center [1246, 157] width 17 height 12
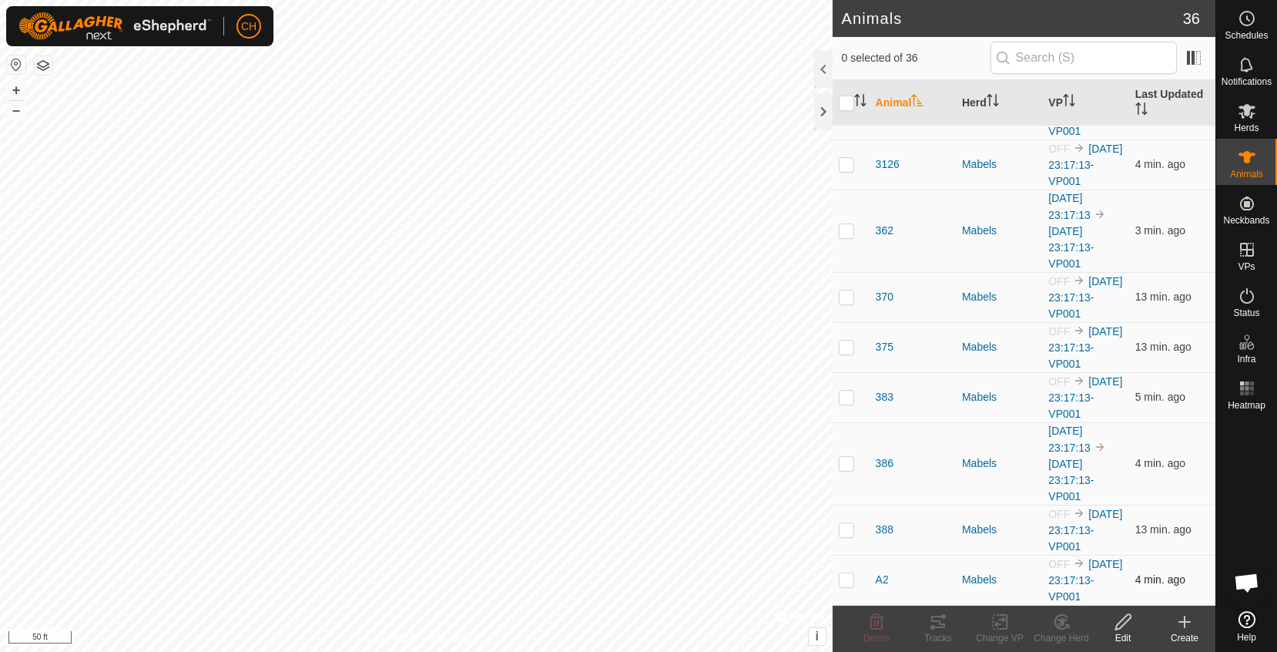
scroll to position [2261, 0]
click at [1252, 18] on icon at bounding box center [1247, 18] width 18 height 18
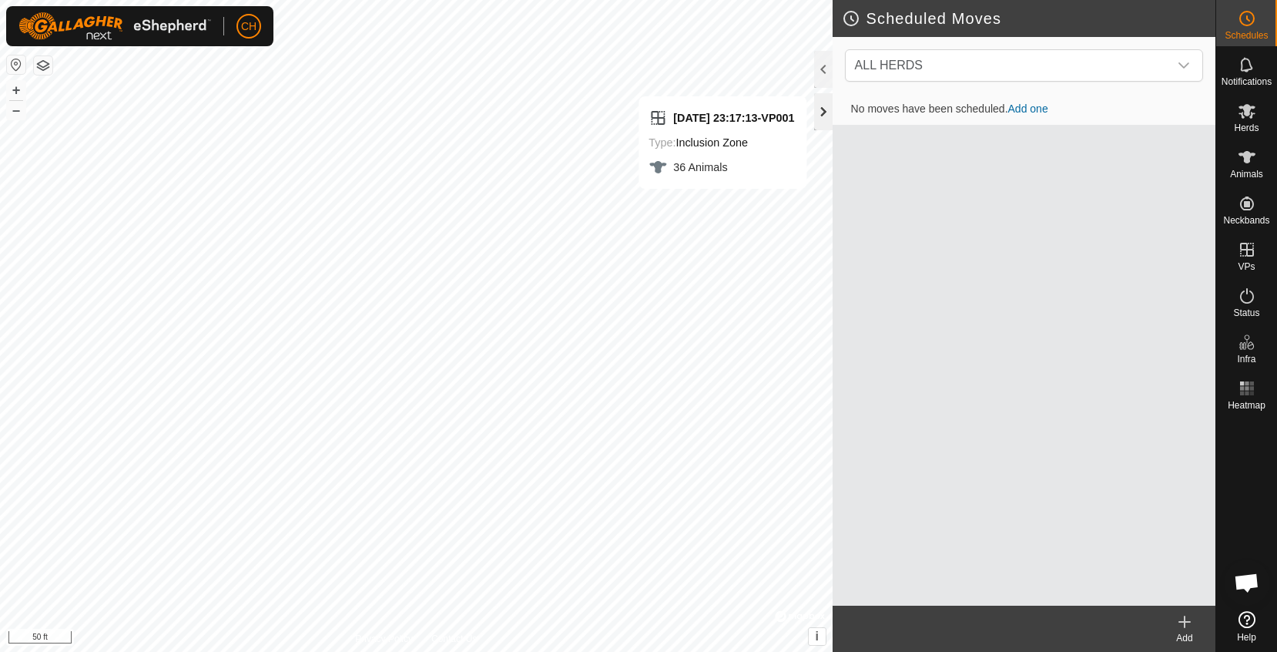
click at [823, 116] on div at bounding box center [823, 111] width 18 height 37
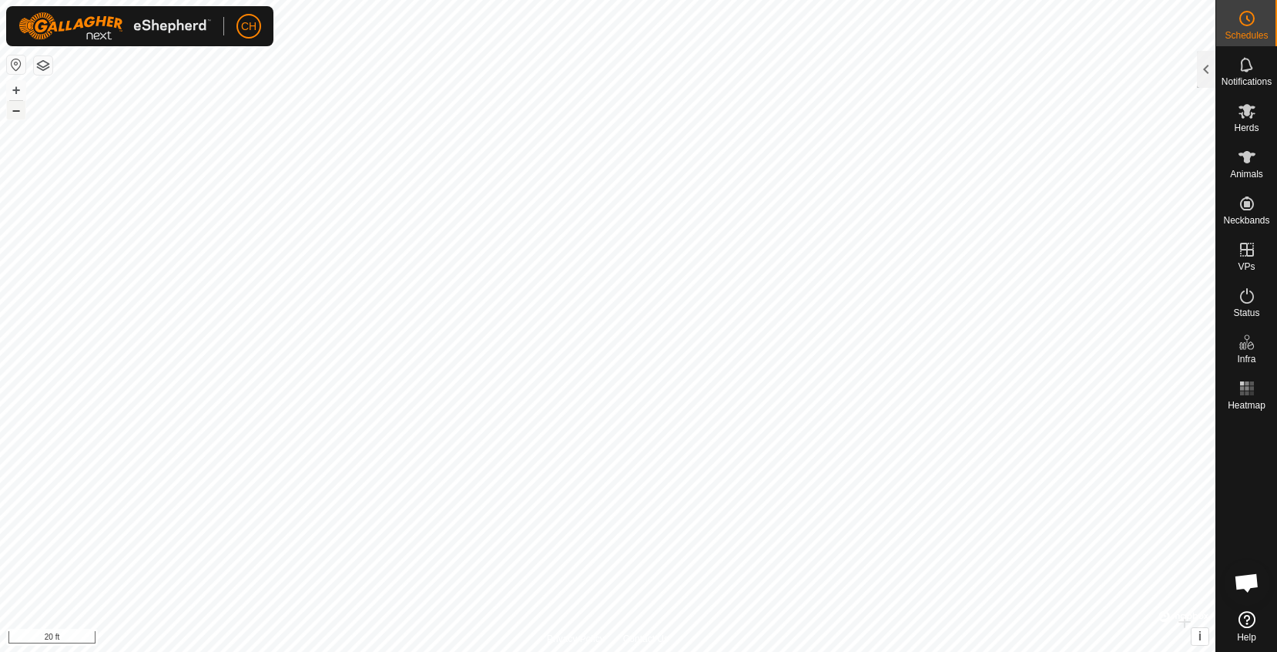
click at [16, 118] on button "–" at bounding box center [16, 110] width 18 height 18
click at [15, 114] on button "–" at bounding box center [16, 110] width 18 height 18
click at [15, 115] on button "–" at bounding box center [16, 110] width 18 height 18
click at [16, 87] on button "+" at bounding box center [16, 90] width 18 height 18
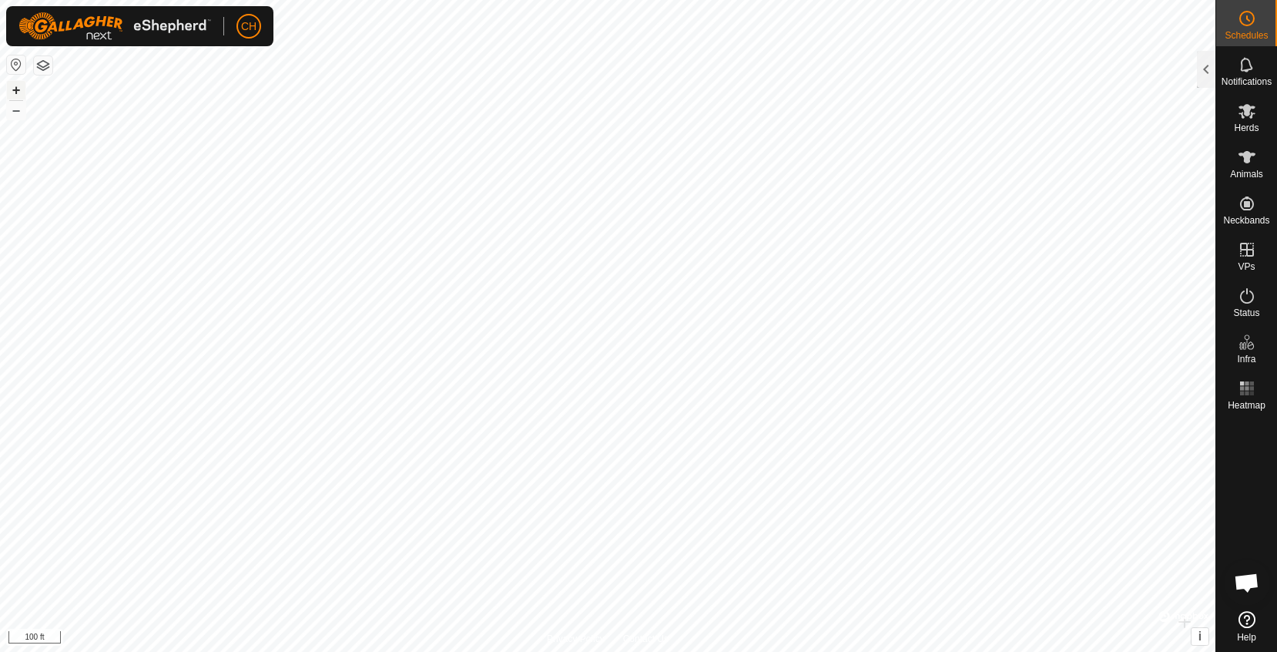
click at [16, 87] on button "+" at bounding box center [16, 90] width 18 height 18
click at [6, 115] on div "+ –" at bounding box center [16, 100] width 20 height 40
click at [16, 116] on button "–" at bounding box center [16, 110] width 18 height 18
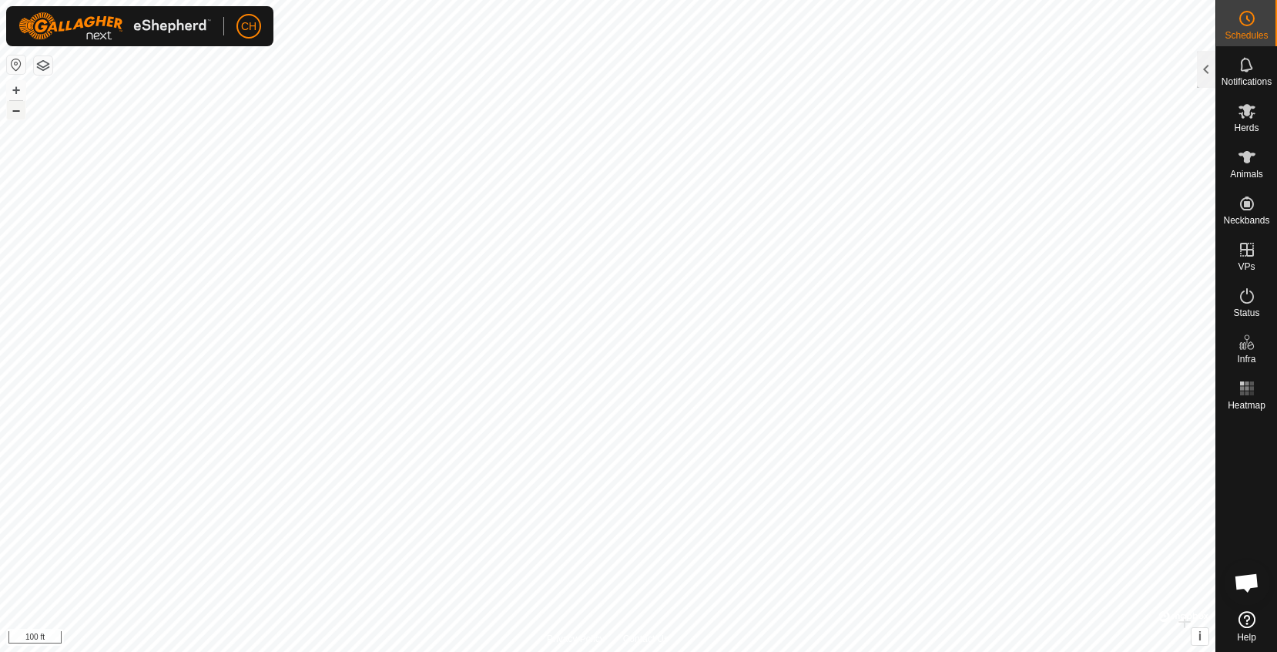
click at [18, 112] on button "–" at bounding box center [16, 110] width 18 height 18
click at [15, 91] on button "+" at bounding box center [16, 90] width 18 height 18
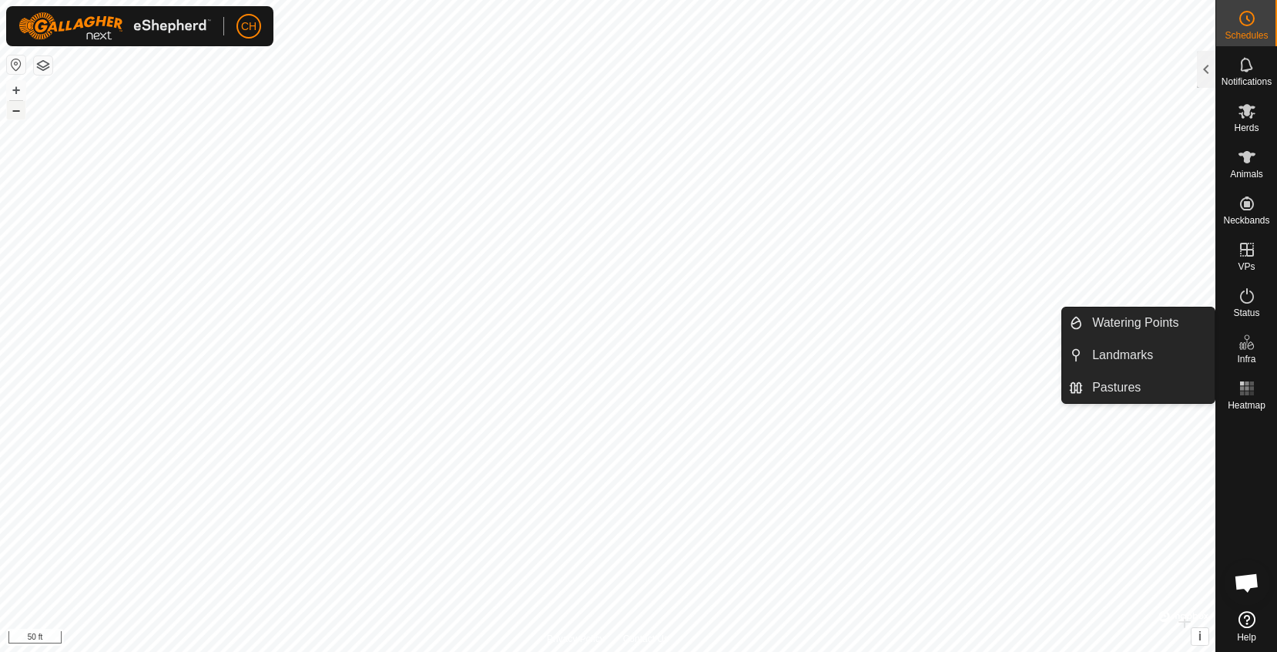
click at [16, 114] on button "–" at bounding box center [16, 110] width 18 height 18
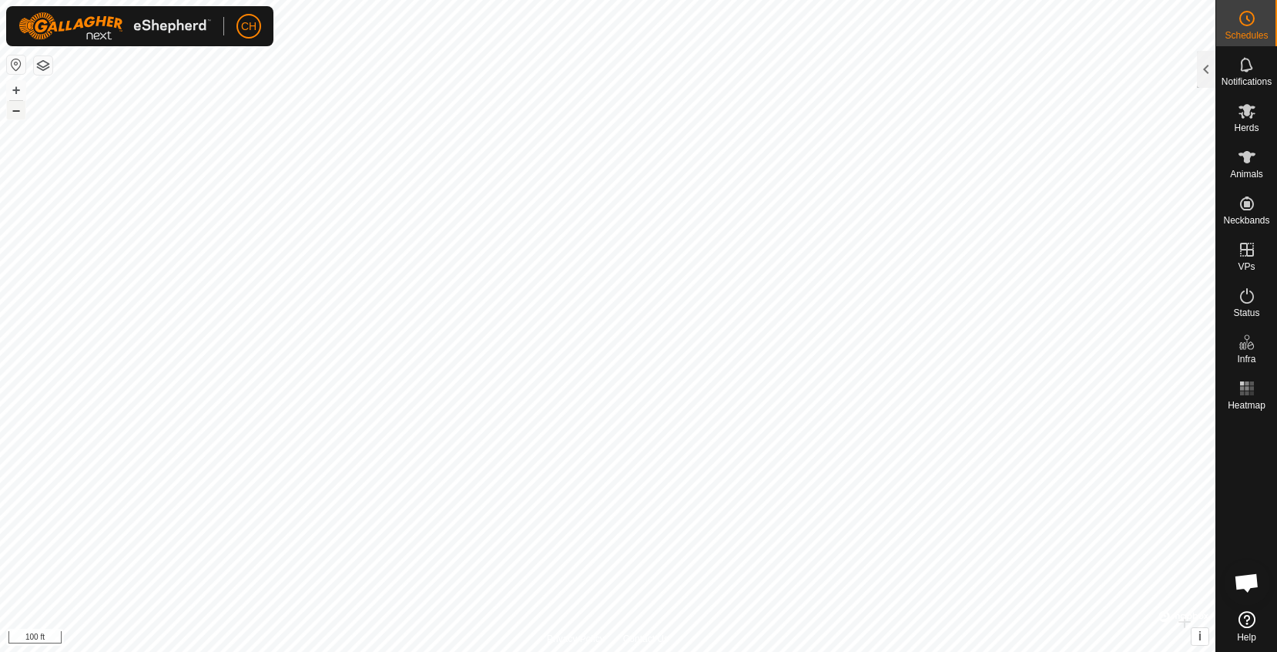
click at [16, 114] on button "–" at bounding box center [16, 110] width 18 height 18
click at [14, 89] on button "+" at bounding box center [16, 90] width 18 height 18
click at [1244, 167] on es-animals-svg-icon at bounding box center [1247, 157] width 28 height 25
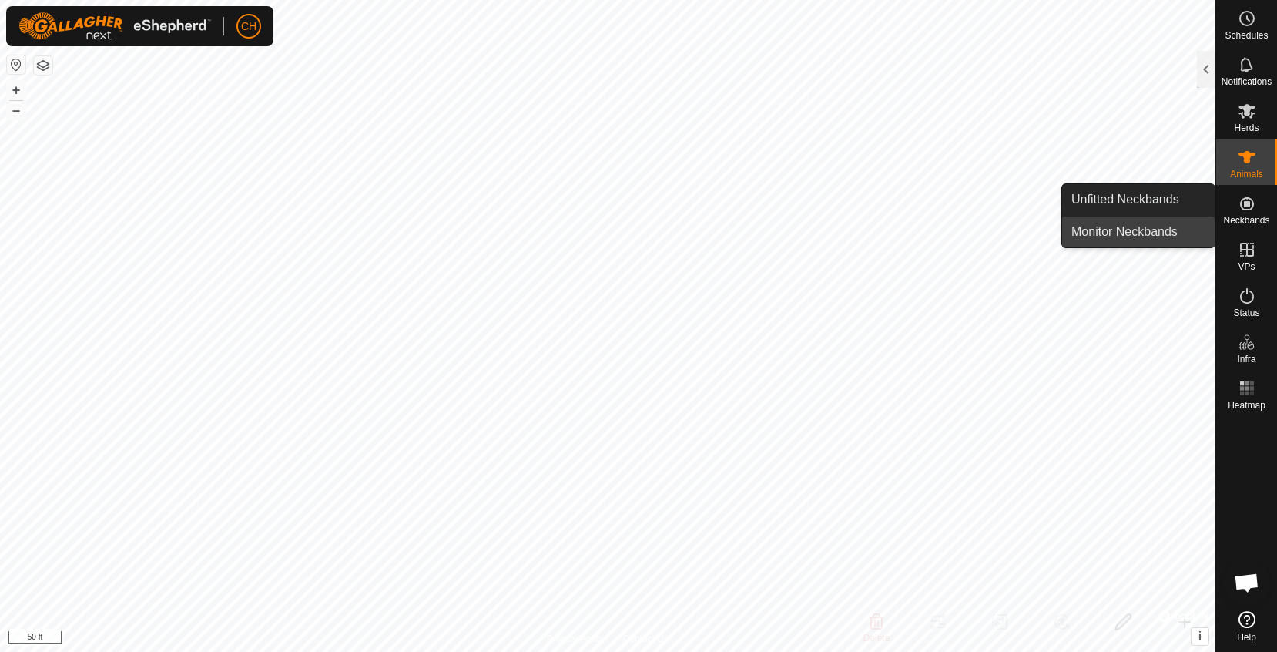
click at [1153, 226] on link "Monitor Neckbands" at bounding box center [1138, 231] width 152 height 31
click at [1141, 236] on link "Monitor Neckbands" at bounding box center [1138, 231] width 152 height 31
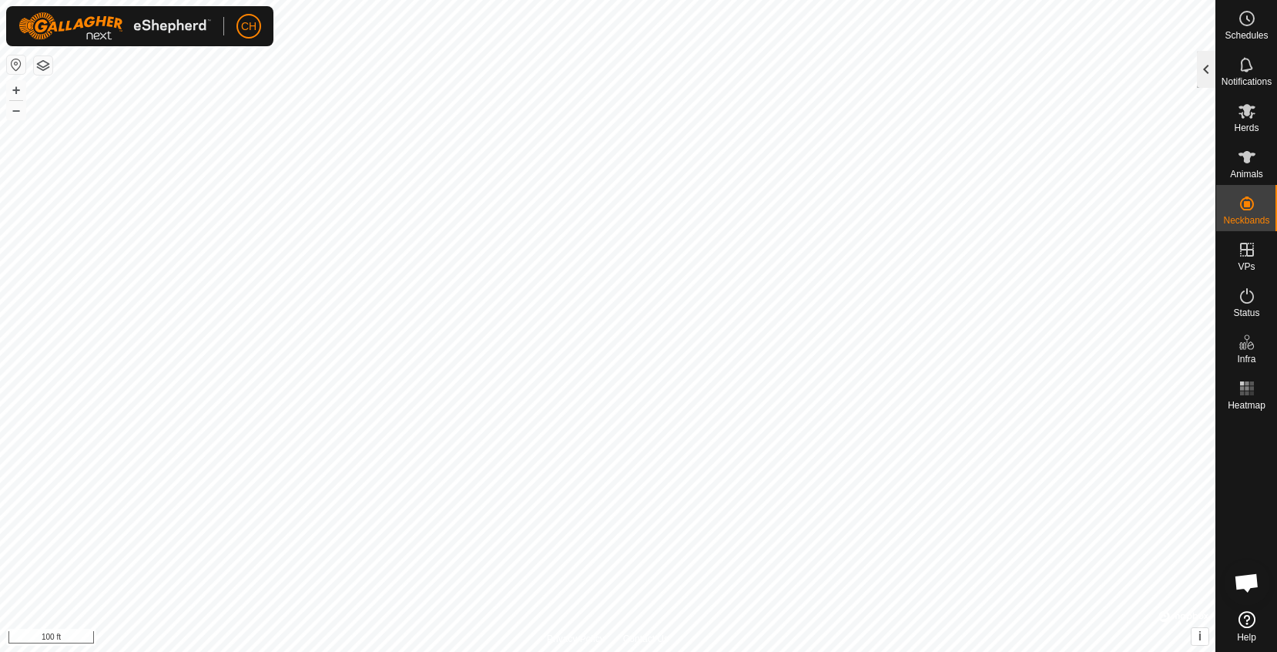
click at [1204, 72] on div at bounding box center [1206, 69] width 18 height 37
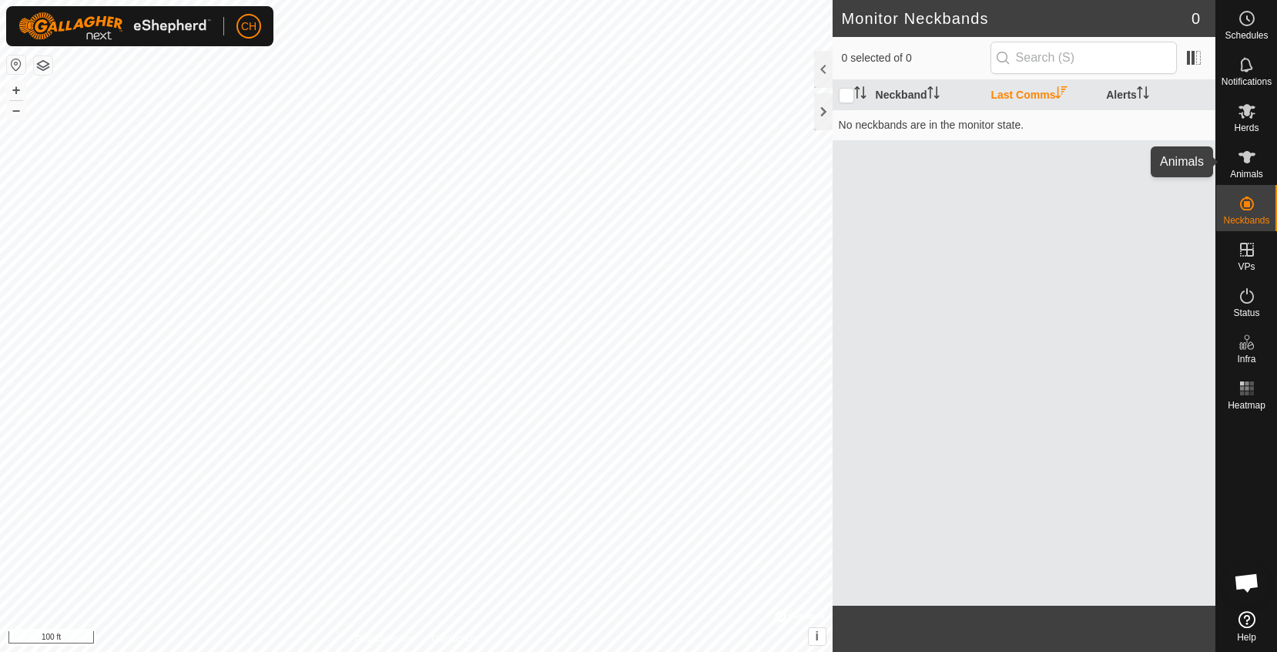
click at [1251, 164] on icon at bounding box center [1247, 157] width 18 height 18
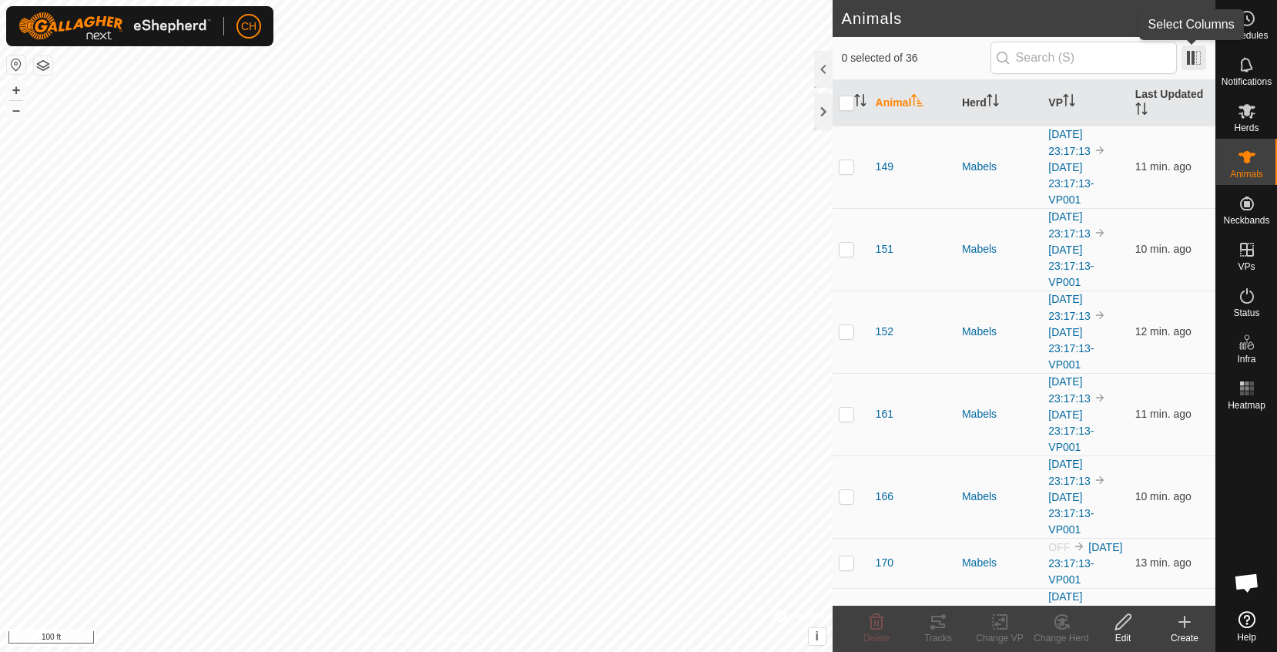
click at [1198, 60] on span at bounding box center [1193, 57] width 25 height 25
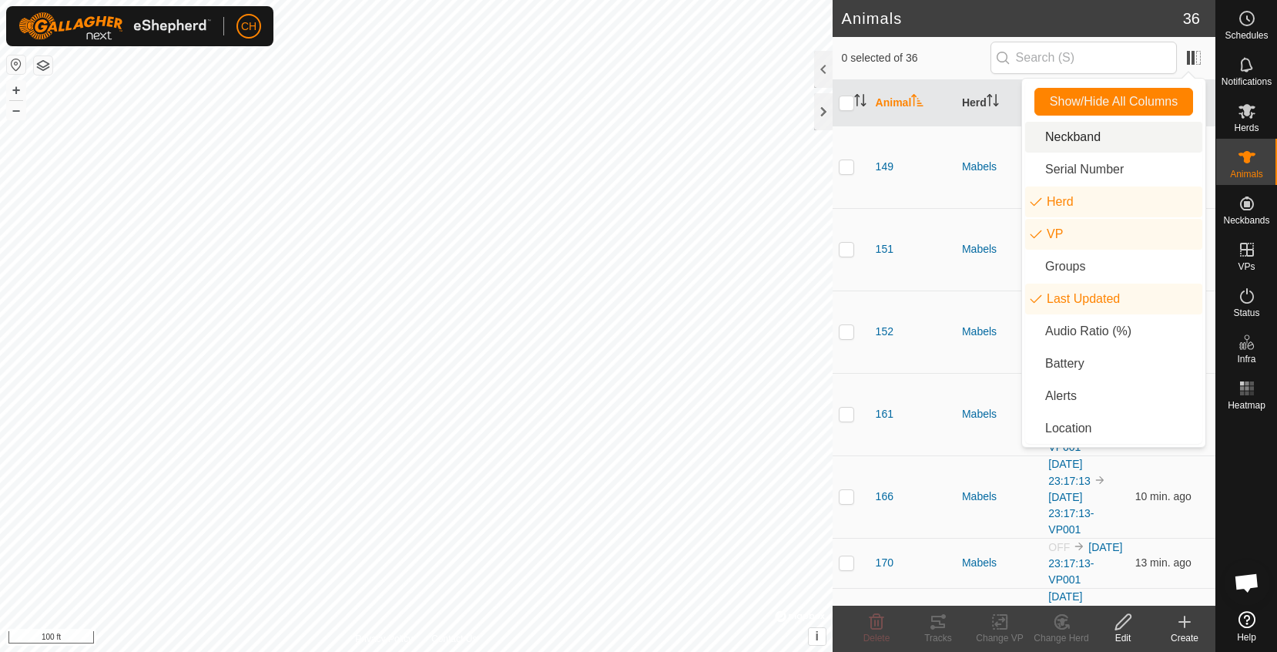
click at [1197, 52] on span at bounding box center [1193, 57] width 25 height 25
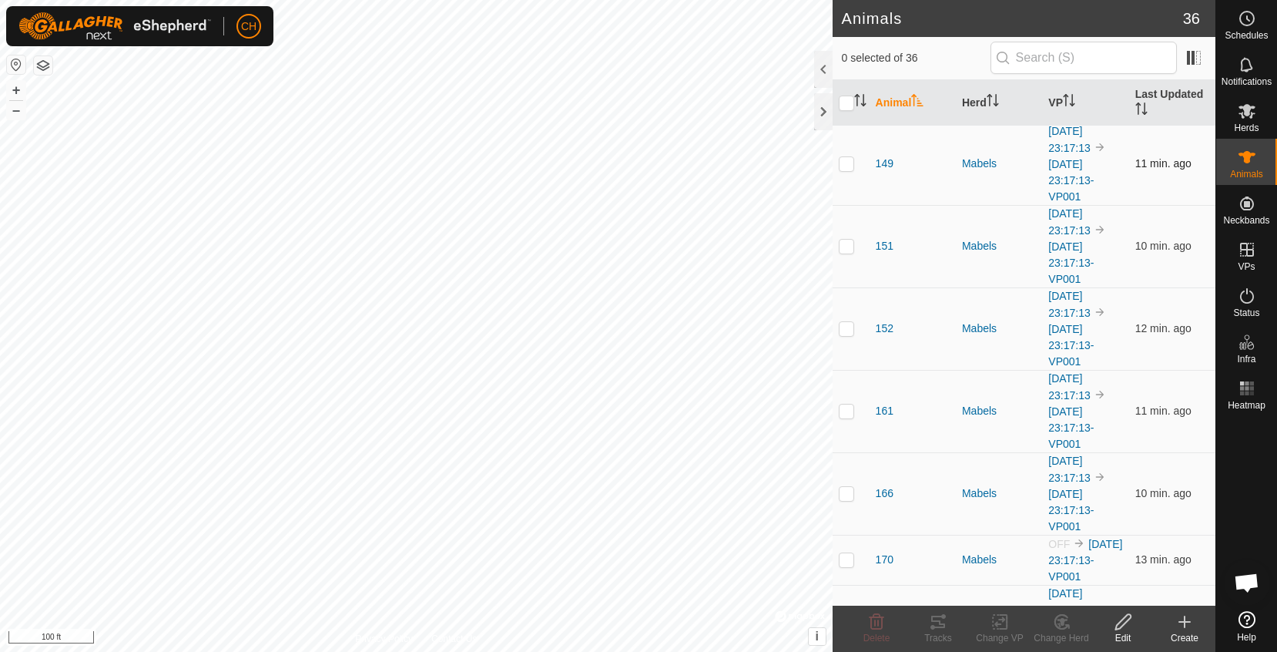
scroll to position [5, 0]
click at [1191, 52] on span at bounding box center [1193, 57] width 25 height 25
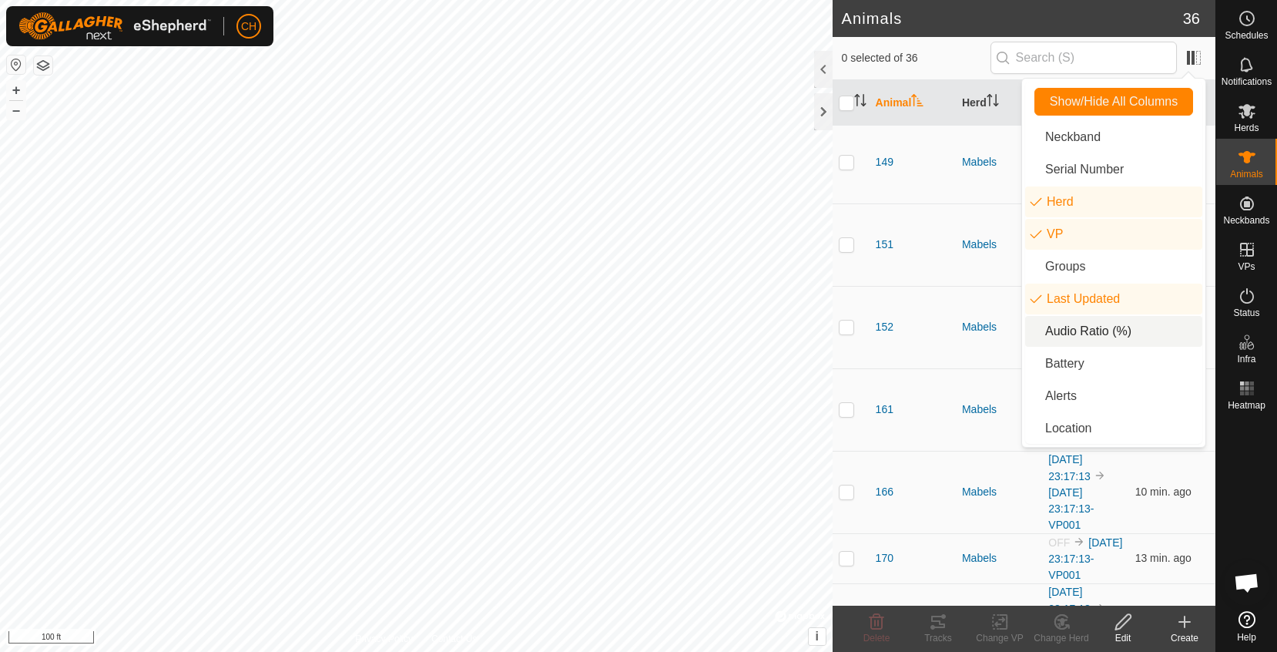
click at [1114, 337] on li "Audio Ratio (%)" at bounding box center [1113, 331] width 177 height 31
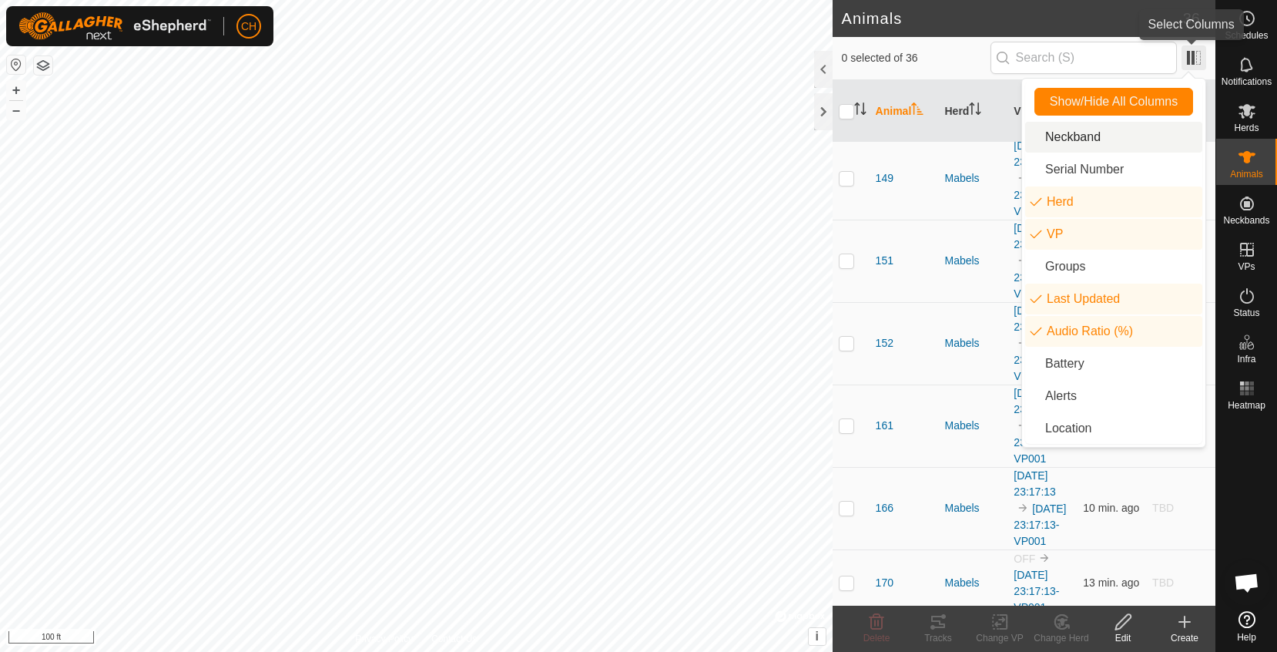
click at [1195, 58] on span at bounding box center [1193, 57] width 25 height 25
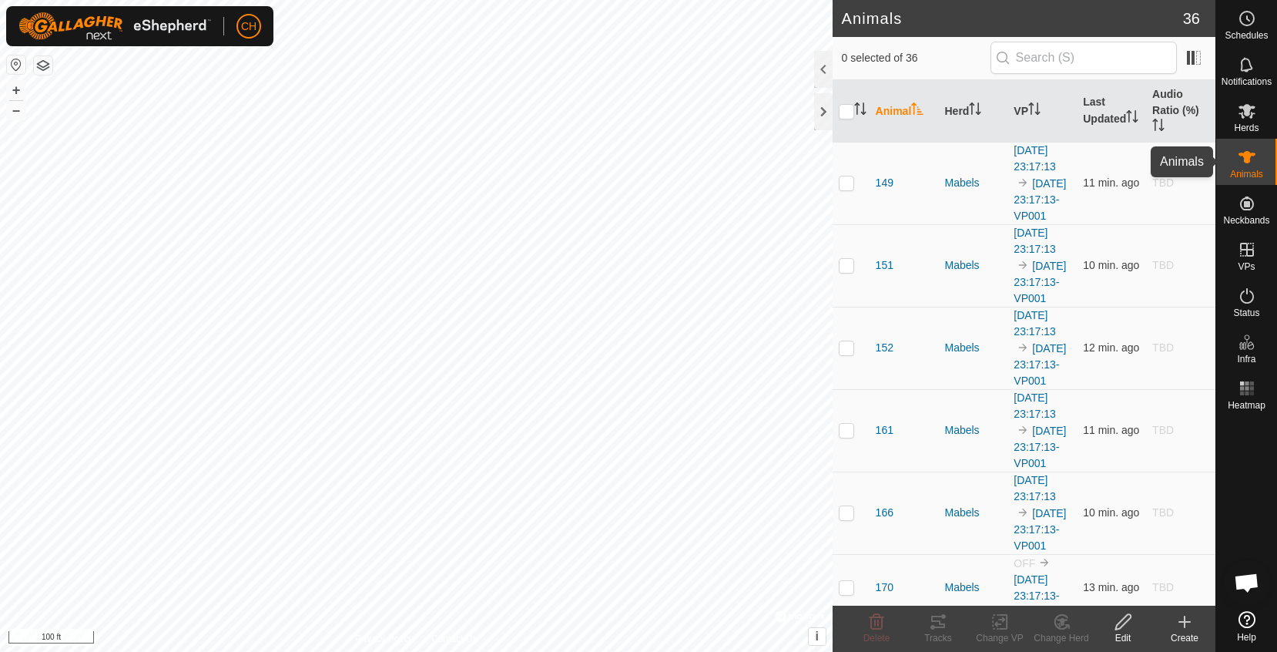
scroll to position [0, 0]
click at [1194, 63] on span at bounding box center [1193, 57] width 25 height 25
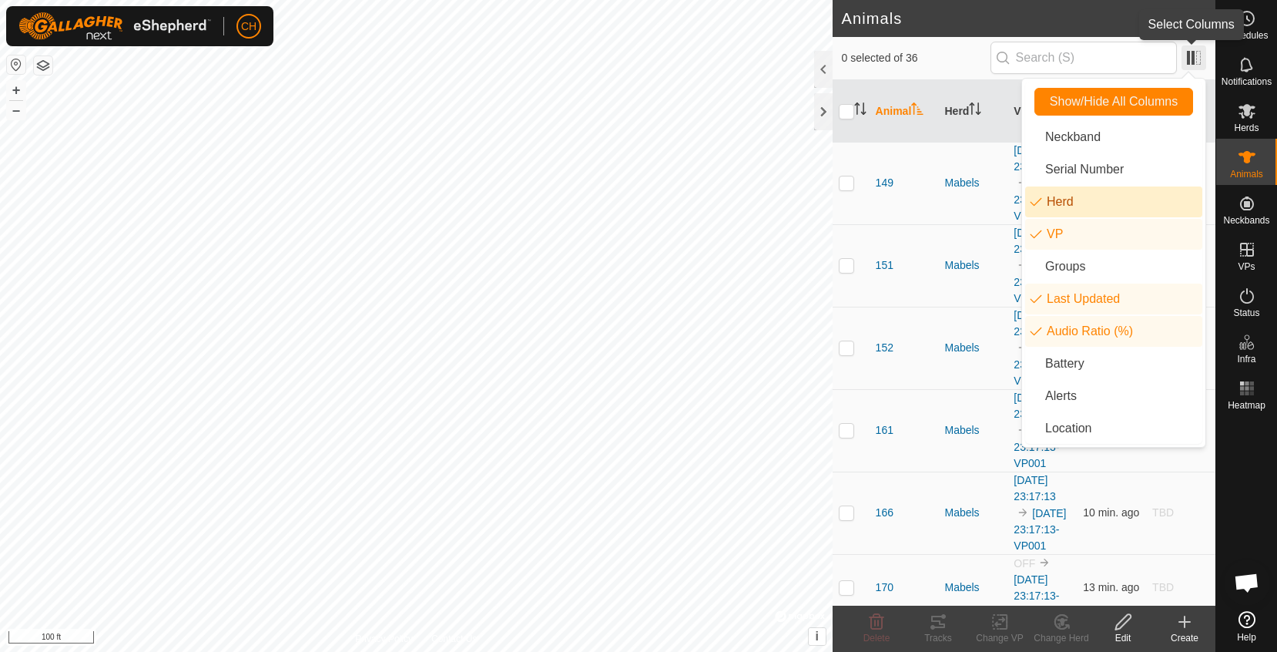
click at [1189, 59] on span at bounding box center [1193, 57] width 25 height 25
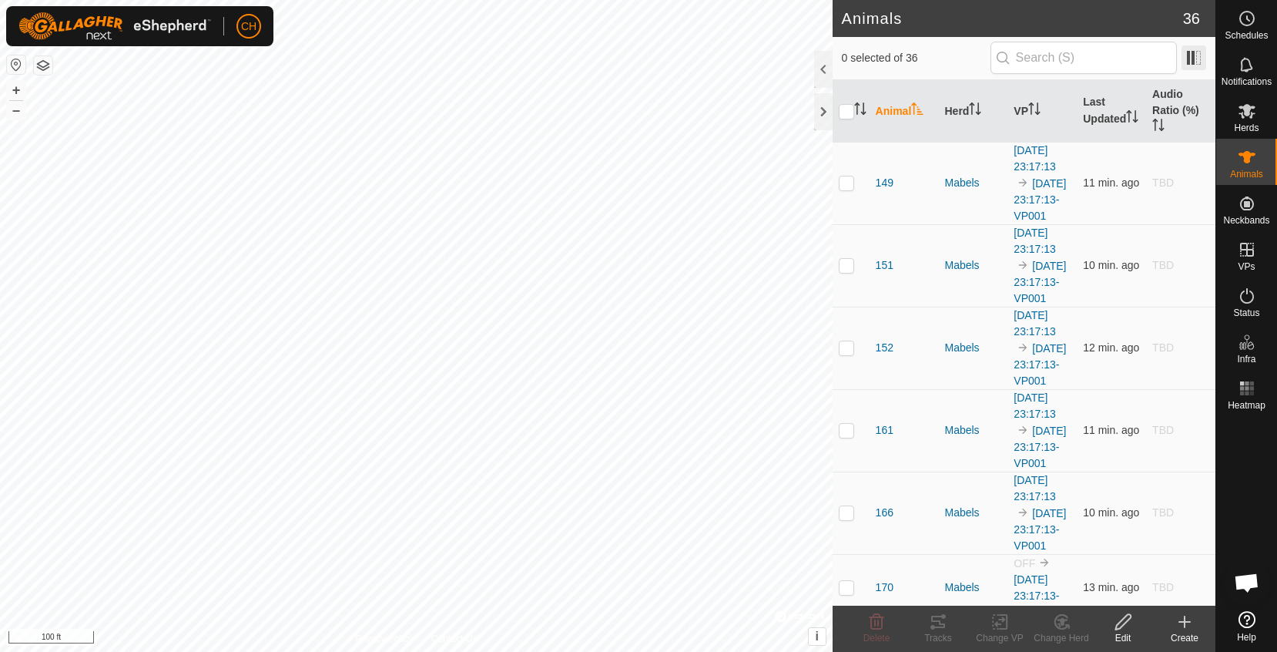
click at [1189, 59] on span at bounding box center [1193, 57] width 25 height 25
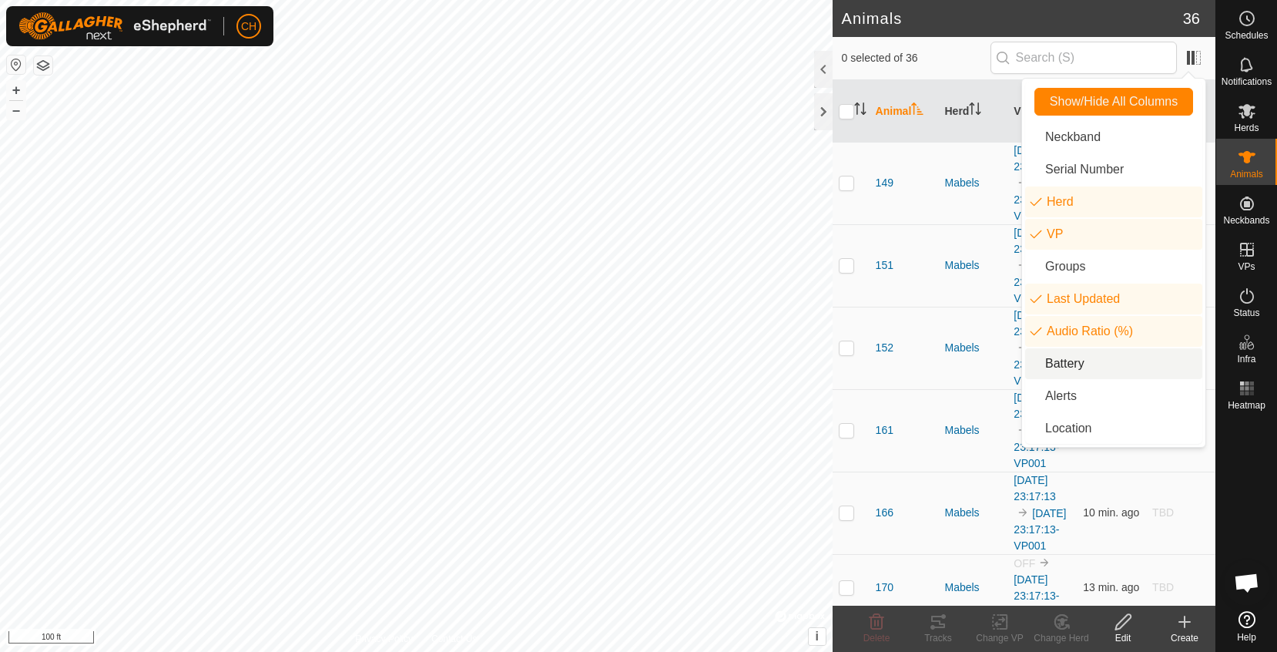
click at [1124, 360] on li "Battery" at bounding box center [1113, 363] width 177 height 31
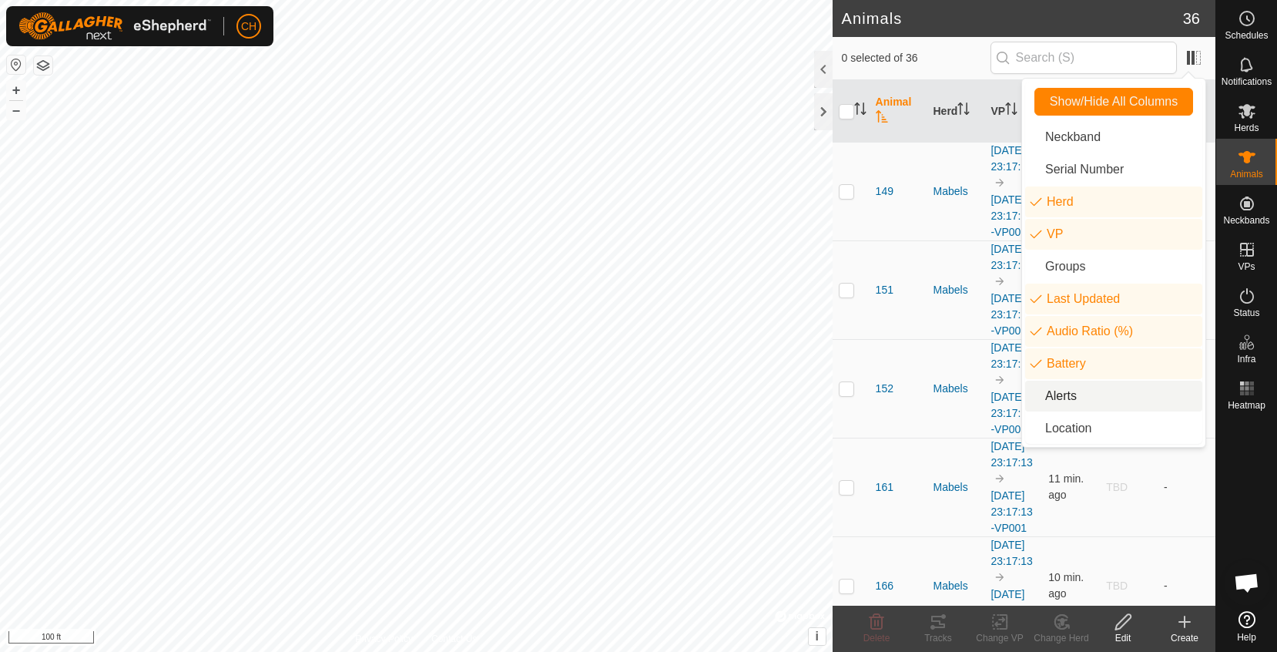
click at [1114, 397] on li "Alerts" at bounding box center [1113, 395] width 177 height 31
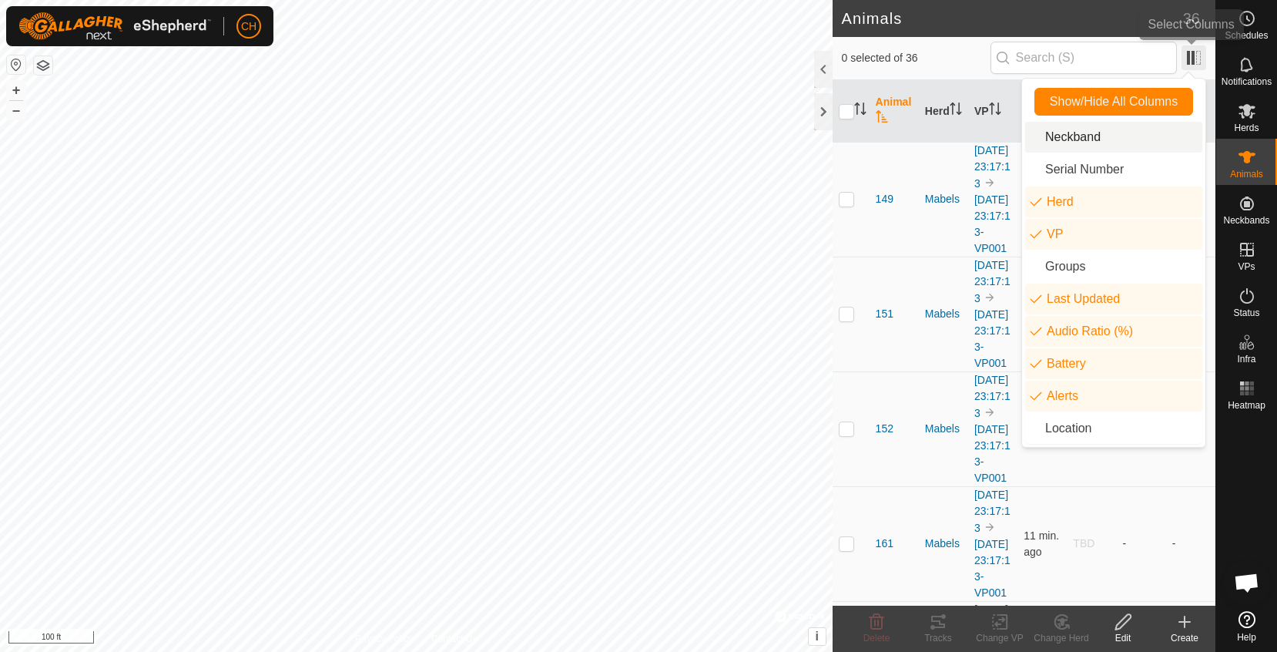
click at [1192, 55] on span at bounding box center [1193, 57] width 25 height 25
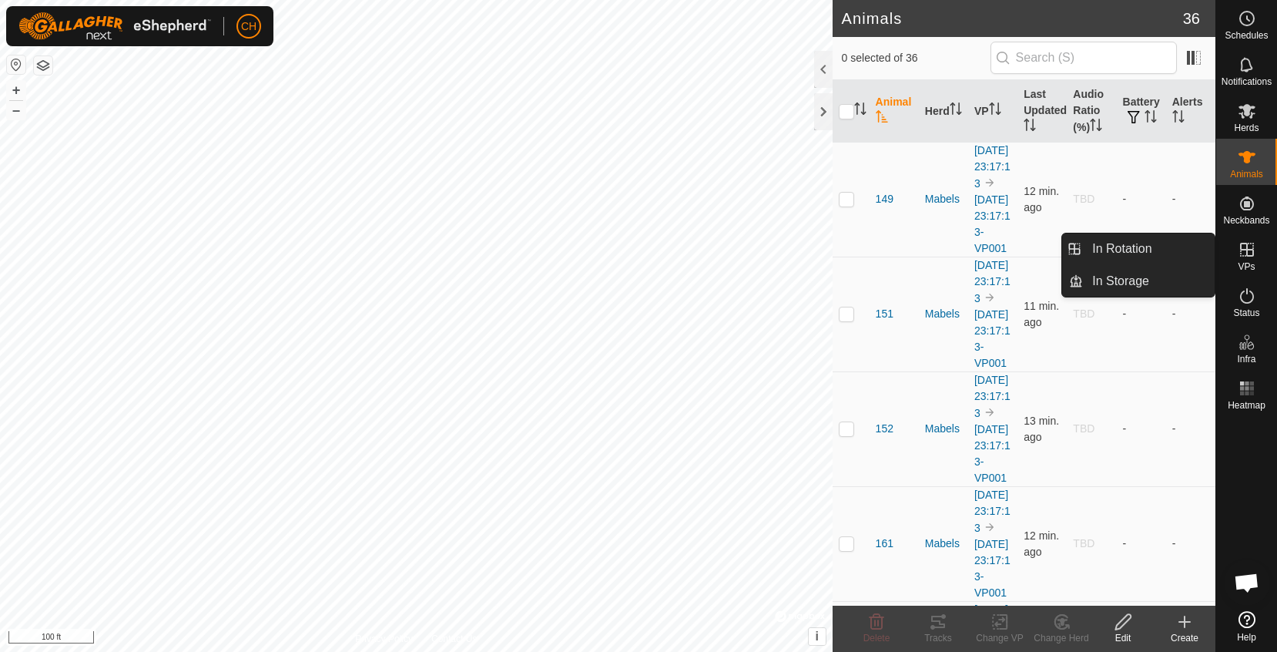
click at [1255, 259] on es-virtualpaddocks-svg-icon at bounding box center [1247, 249] width 28 height 25
click at [1181, 252] on link "In Rotation" at bounding box center [1149, 248] width 132 height 31
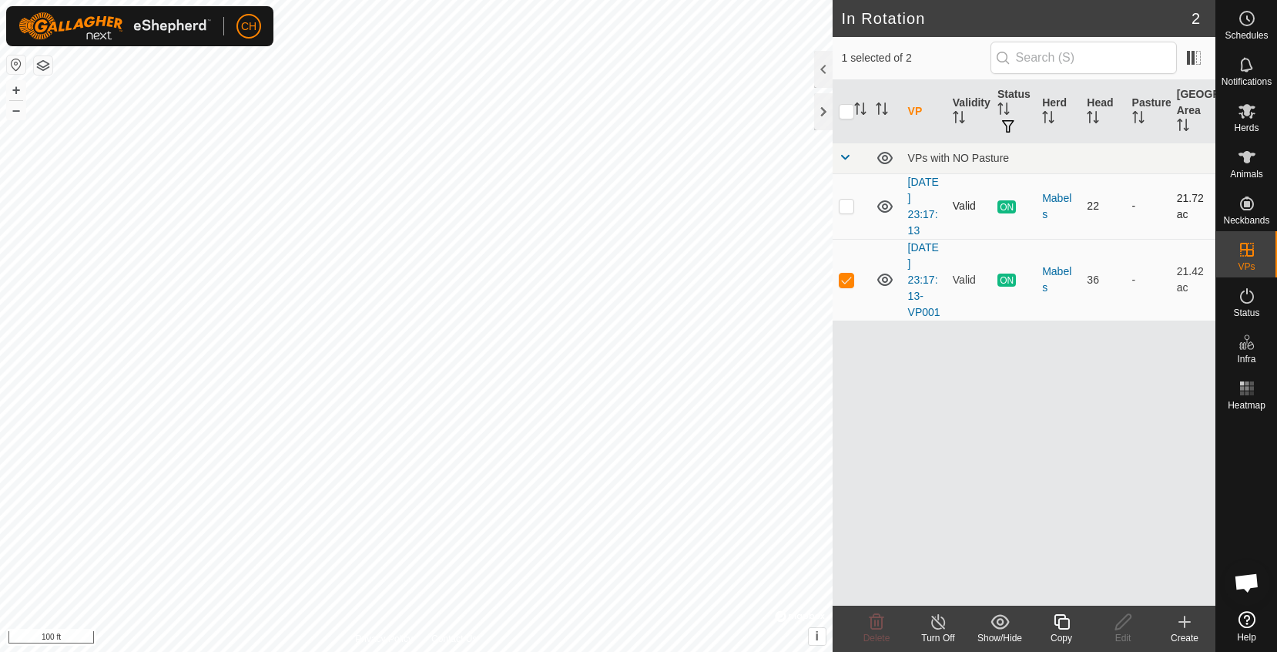
click at [846, 209] on p-checkbox at bounding box center [846, 205] width 15 height 12
checkbox input "true"
click at [842, 280] on p-checkbox at bounding box center [846, 279] width 15 height 12
checkbox input "false"
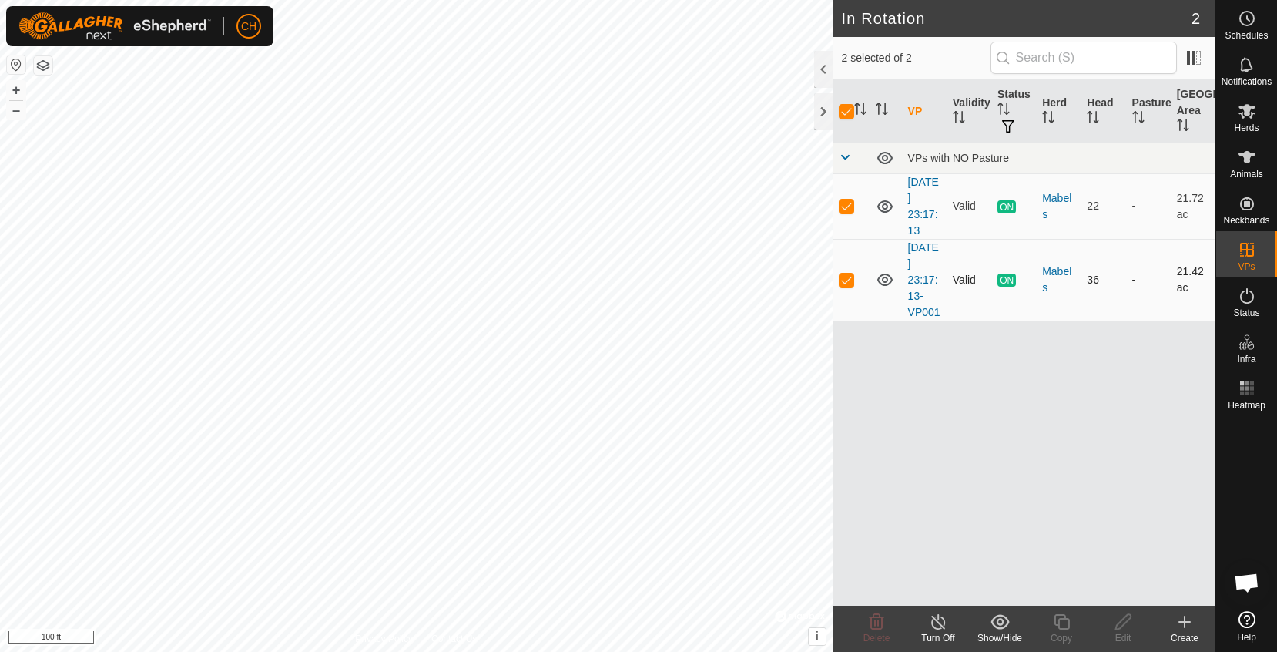
checkbox input "false"
click at [945, 628] on icon at bounding box center [938, 621] width 19 height 18
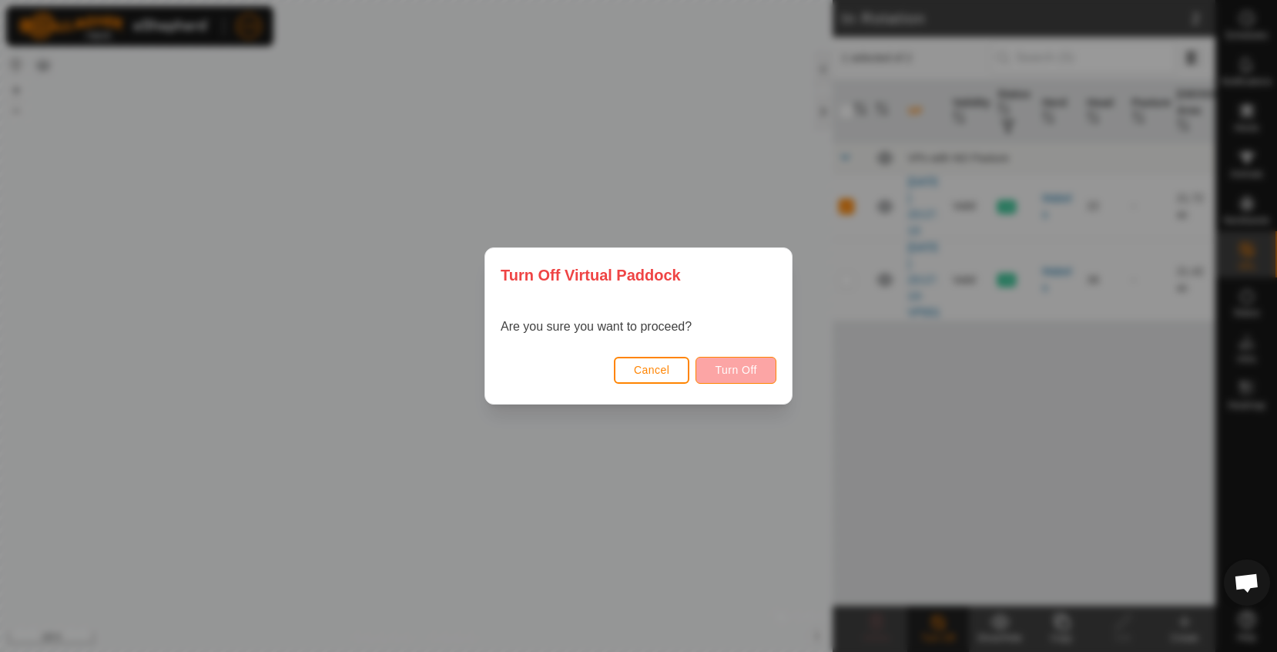
click at [746, 375] on span "Turn Off" at bounding box center [736, 370] width 42 height 12
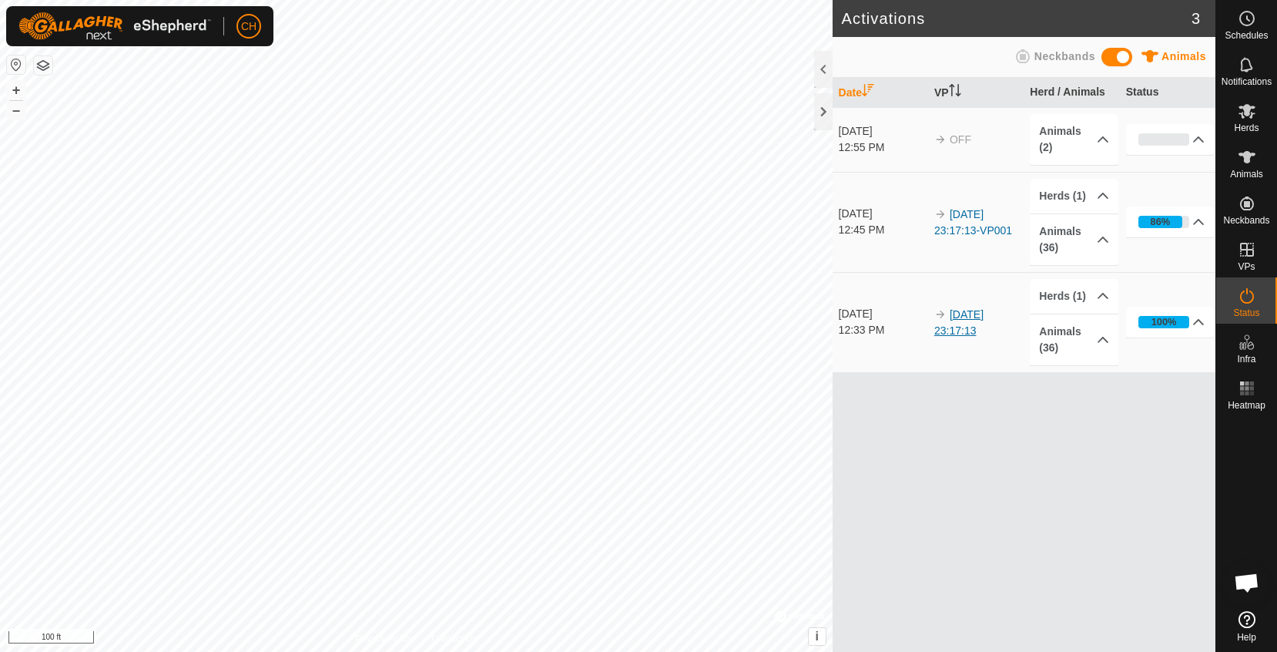
click at [960, 330] on link "[DATE] 23:17:13" at bounding box center [958, 322] width 49 height 28
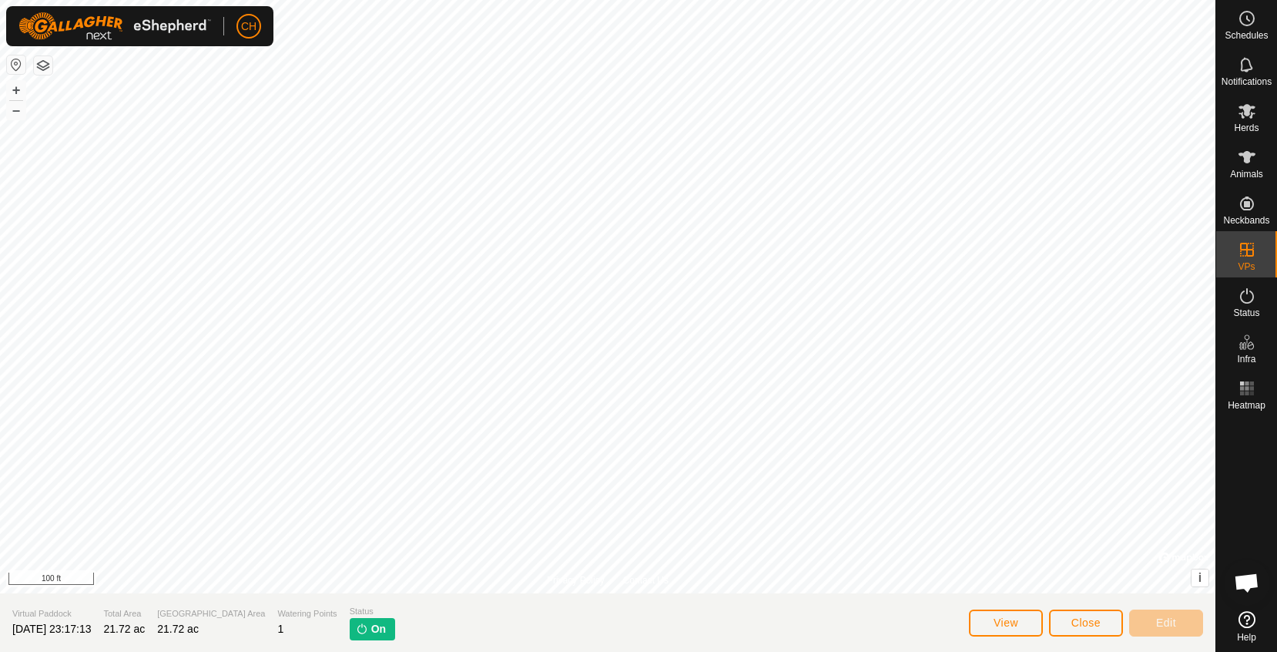
click at [1103, 625] on button "Close" at bounding box center [1086, 622] width 74 height 27
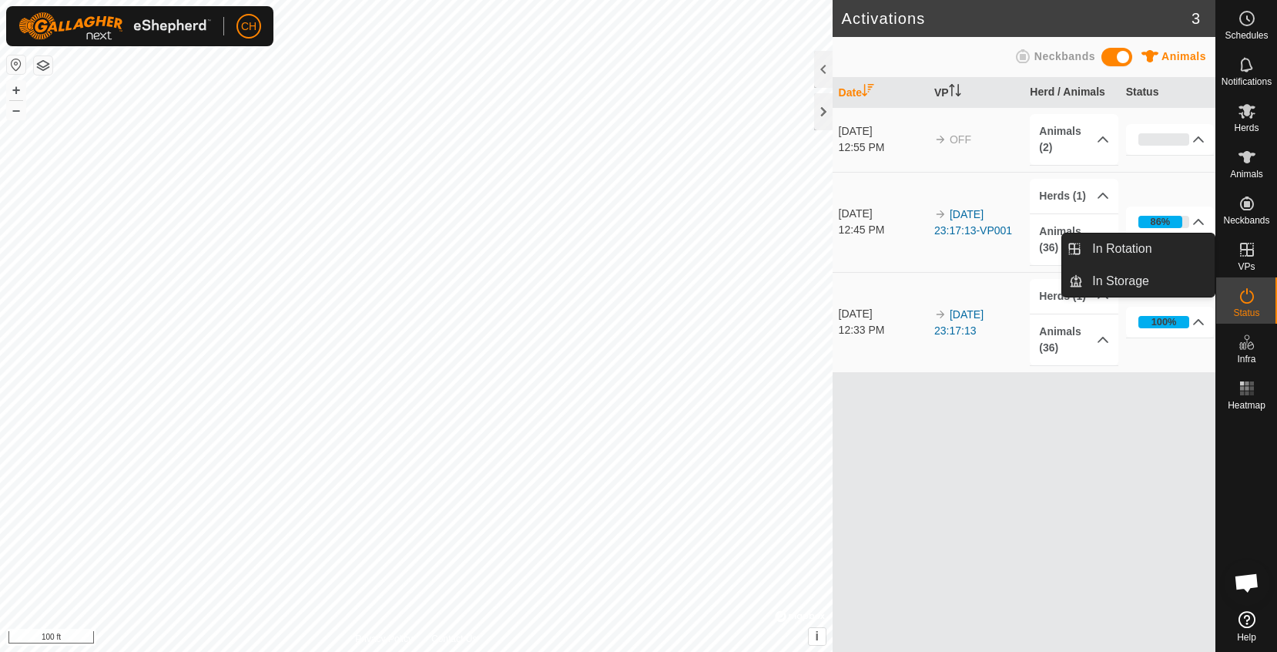
click at [1253, 259] on es-virtualpaddocks-svg-icon at bounding box center [1247, 249] width 28 height 25
click at [1158, 248] on link "In Rotation" at bounding box center [1149, 248] width 132 height 31
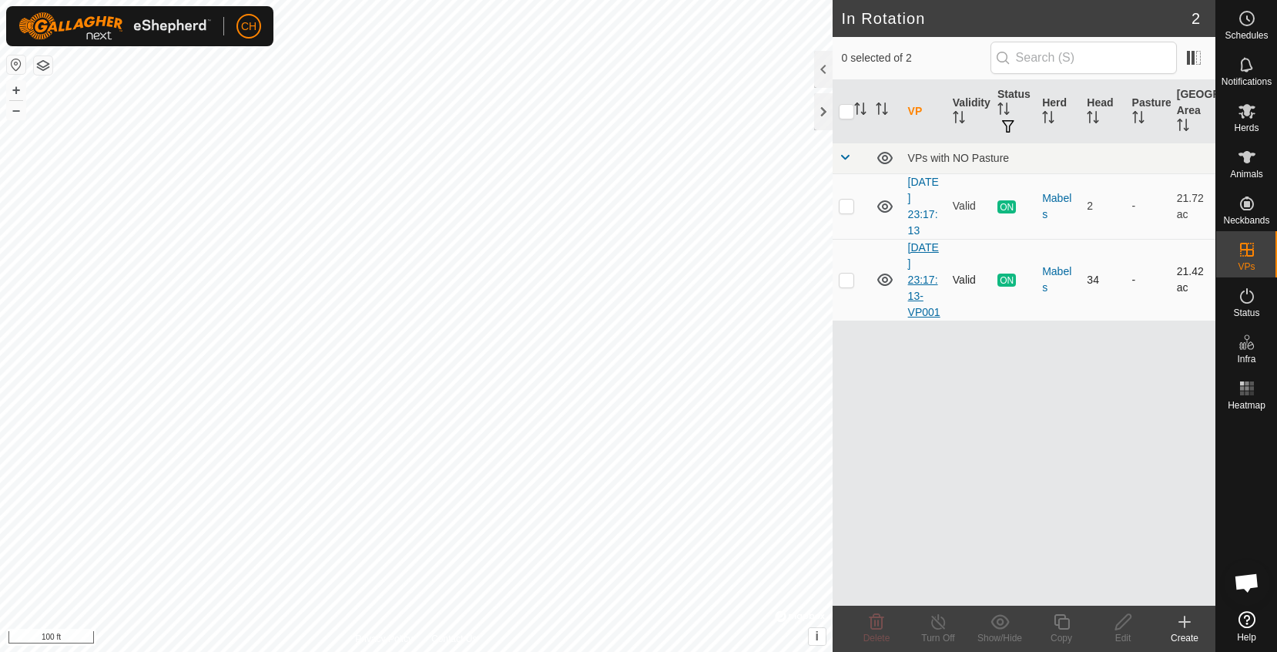
click at [920, 285] on link "[DATE] 23:17:13-VP001" at bounding box center [924, 279] width 32 height 77
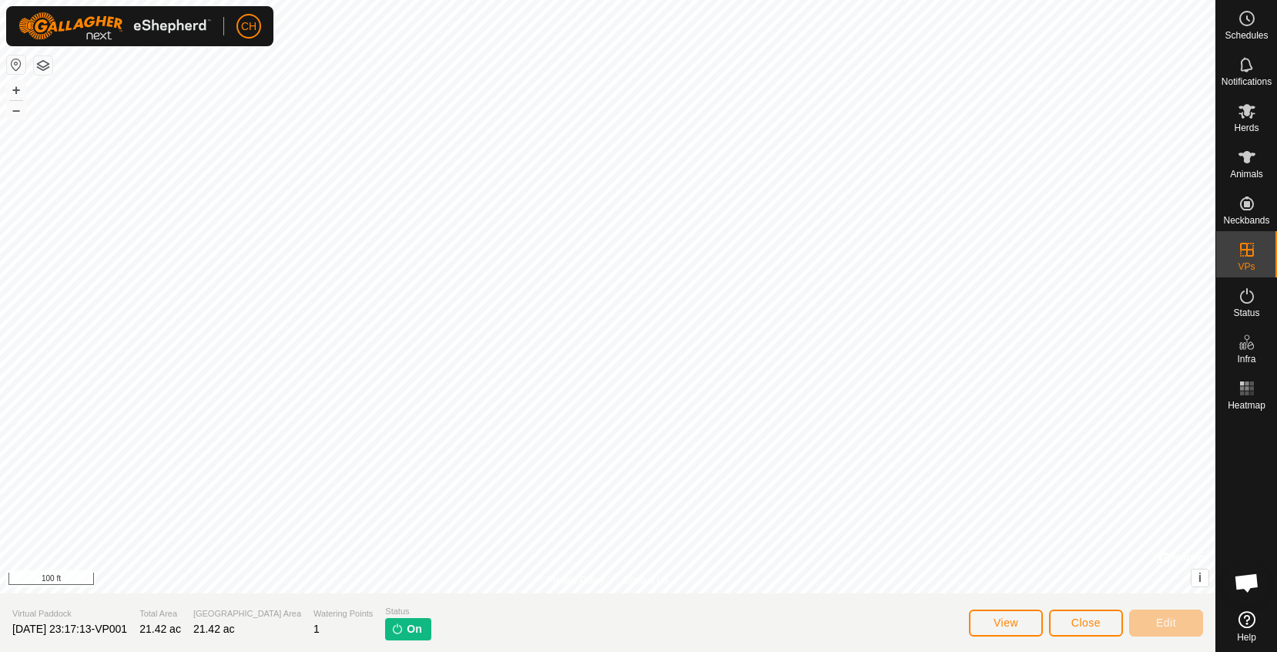
click at [1108, 623] on button "Close" at bounding box center [1086, 622] width 74 height 27
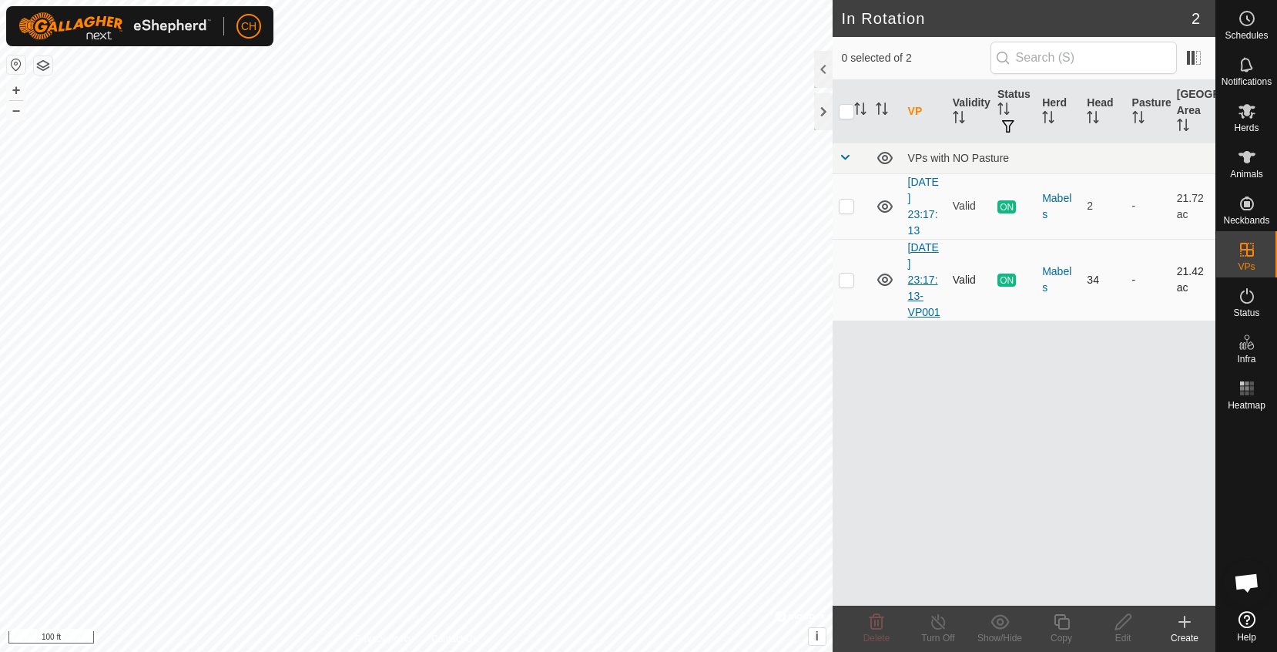
click at [917, 295] on link "[DATE] 23:17:13-VP001" at bounding box center [924, 279] width 32 height 77
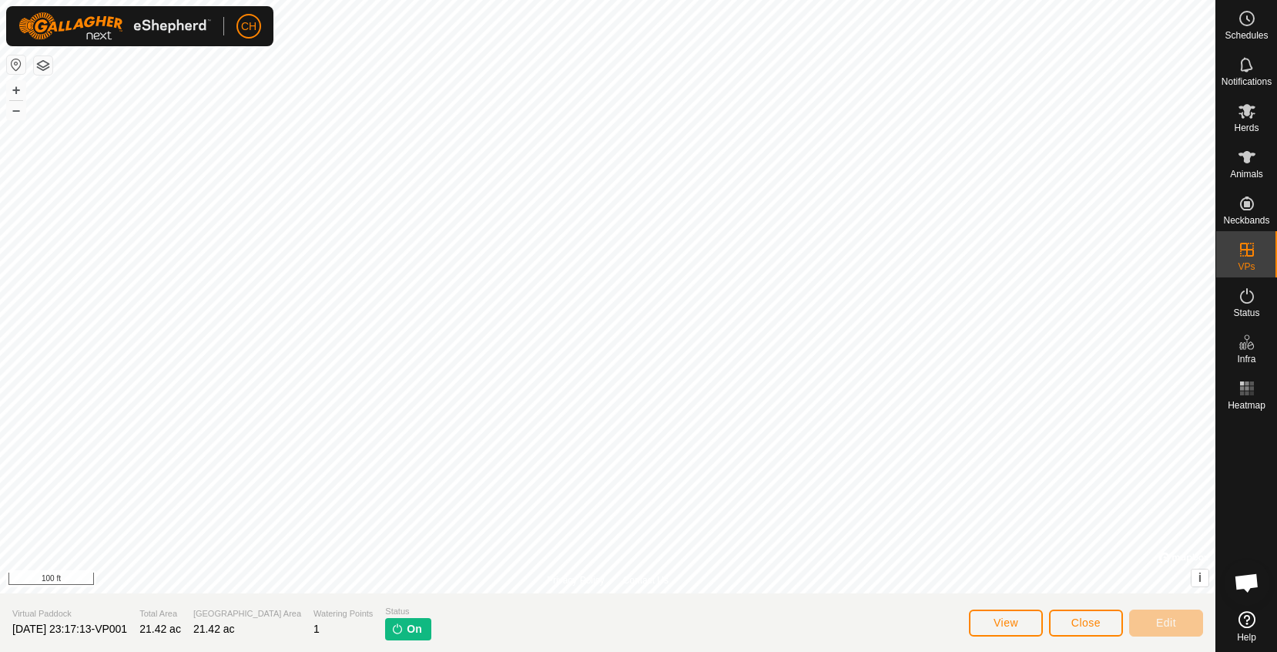
click at [1017, 627] on span "View" at bounding box center [1006, 622] width 25 height 12
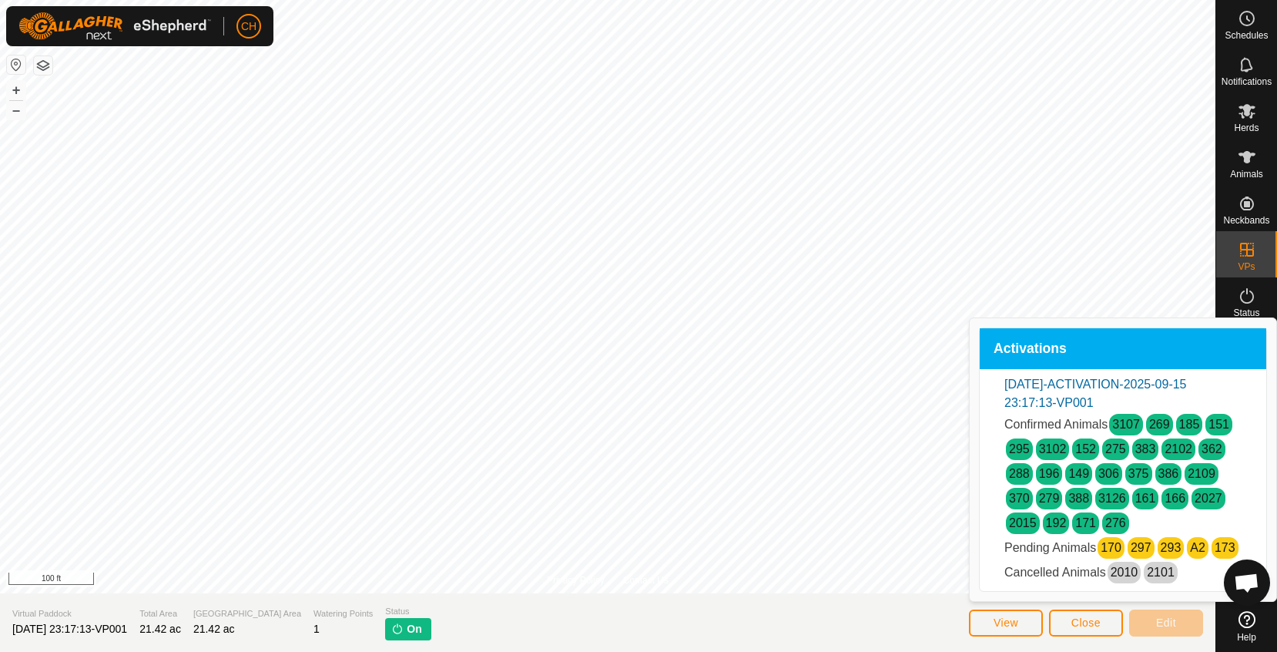
click at [1077, 625] on span "Close" at bounding box center [1085, 622] width 29 height 12
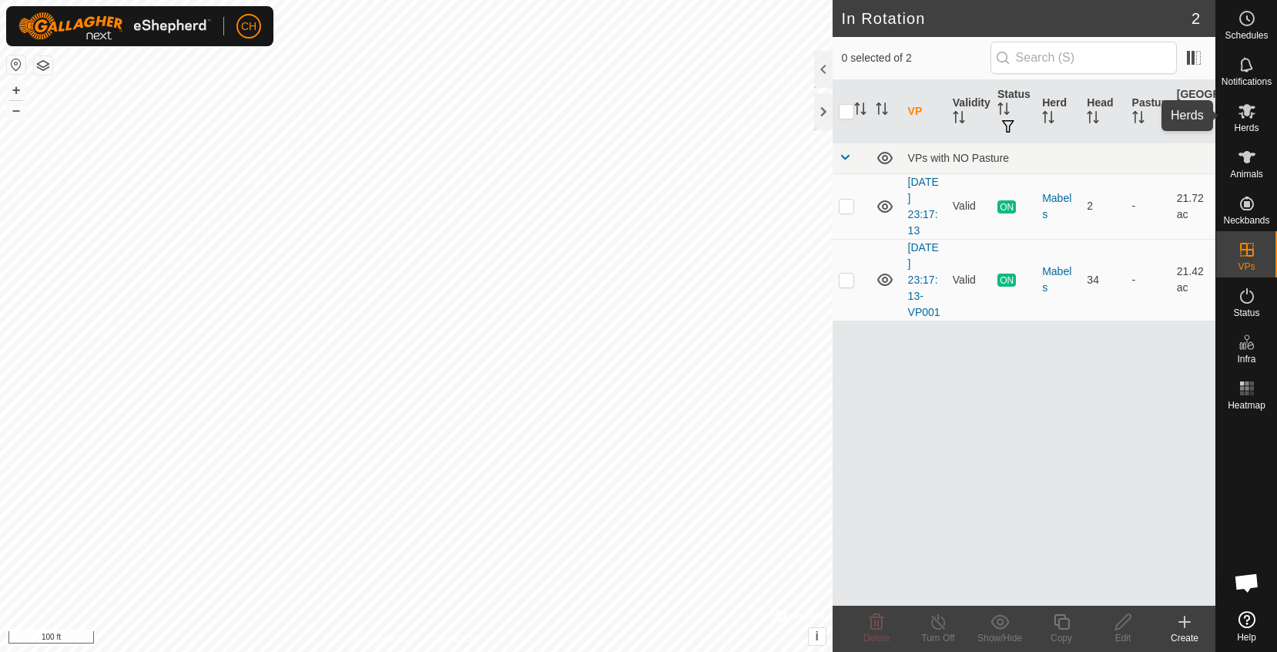
click at [1255, 125] on span "Herds" at bounding box center [1246, 127] width 25 height 9
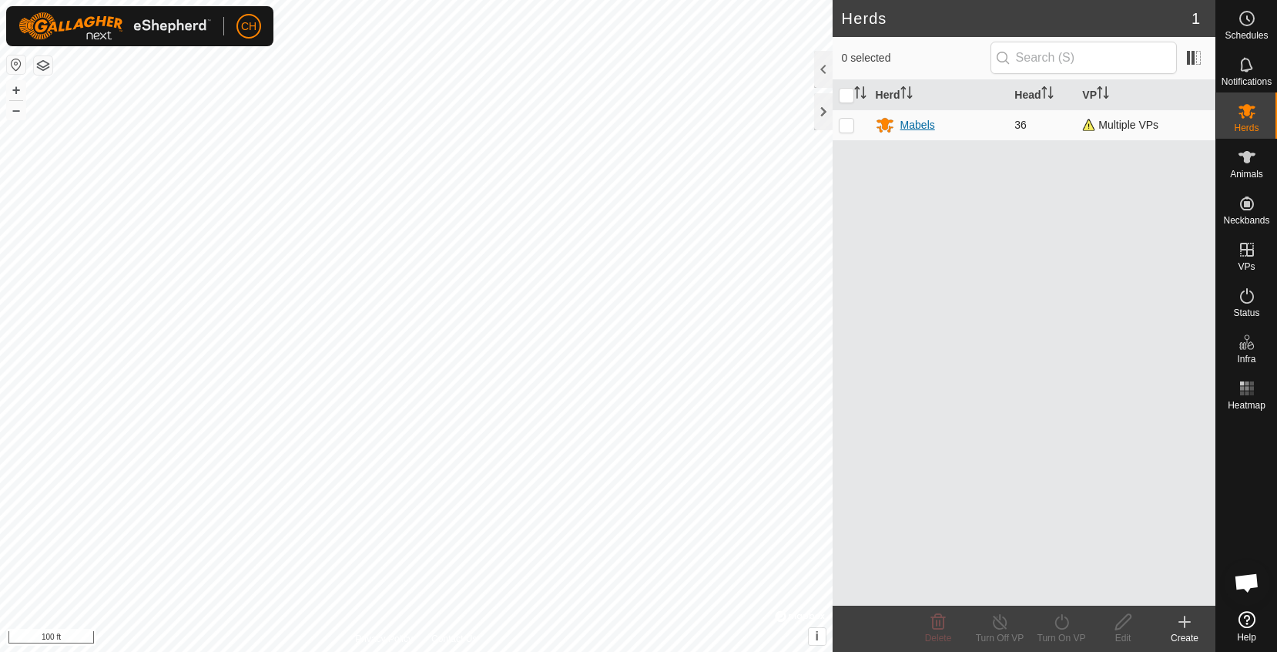
click at [927, 120] on div "Mabels" at bounding box center [917, 125] width 35 height 16
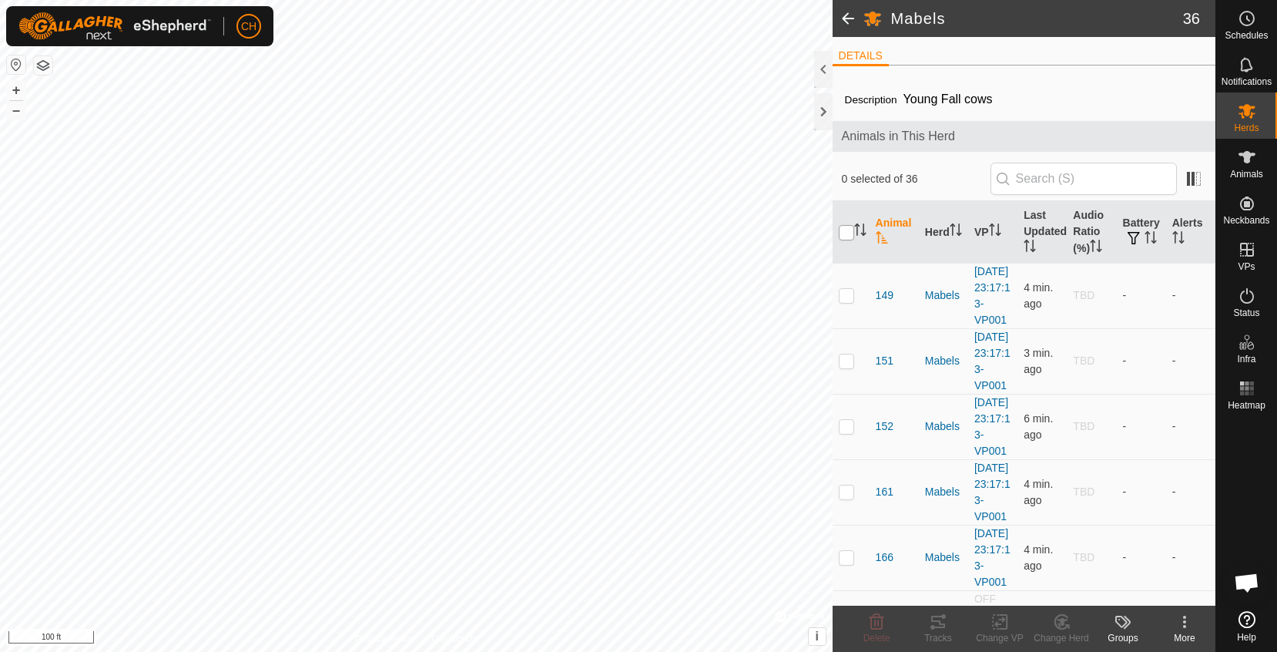
click at [853, 234] on input "checkbox" at bounding box center [846, 232] width 15 height 15
checkbox input "true"
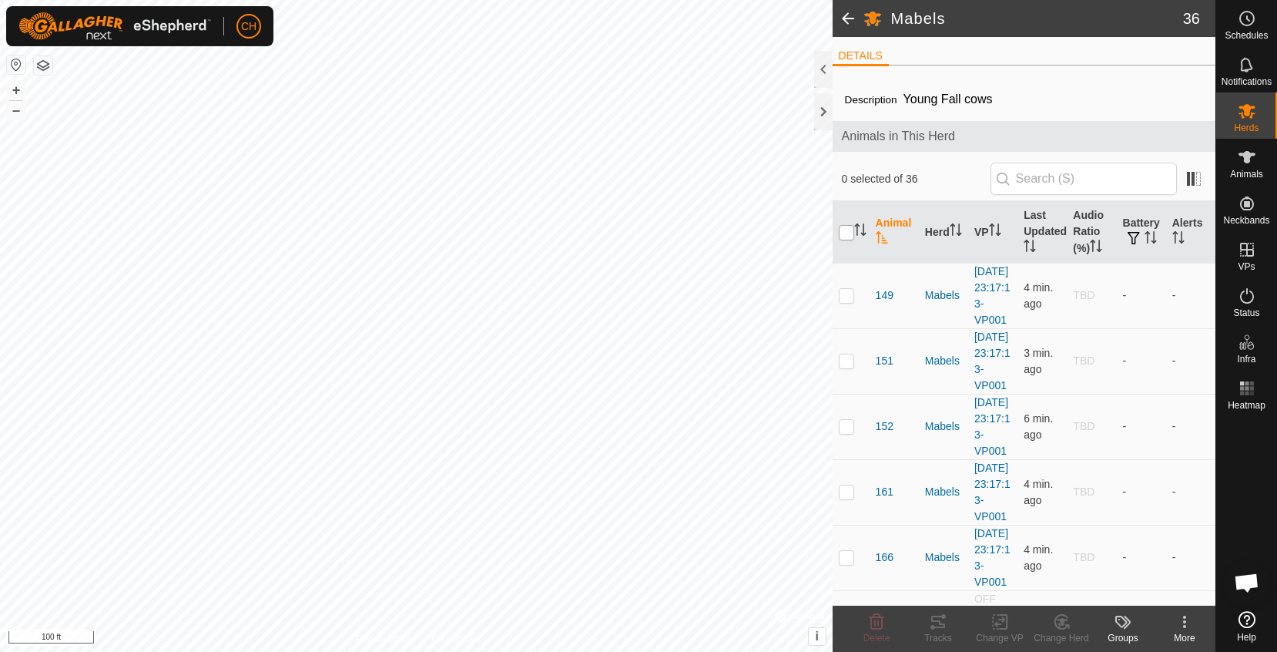
checkbox input "true"
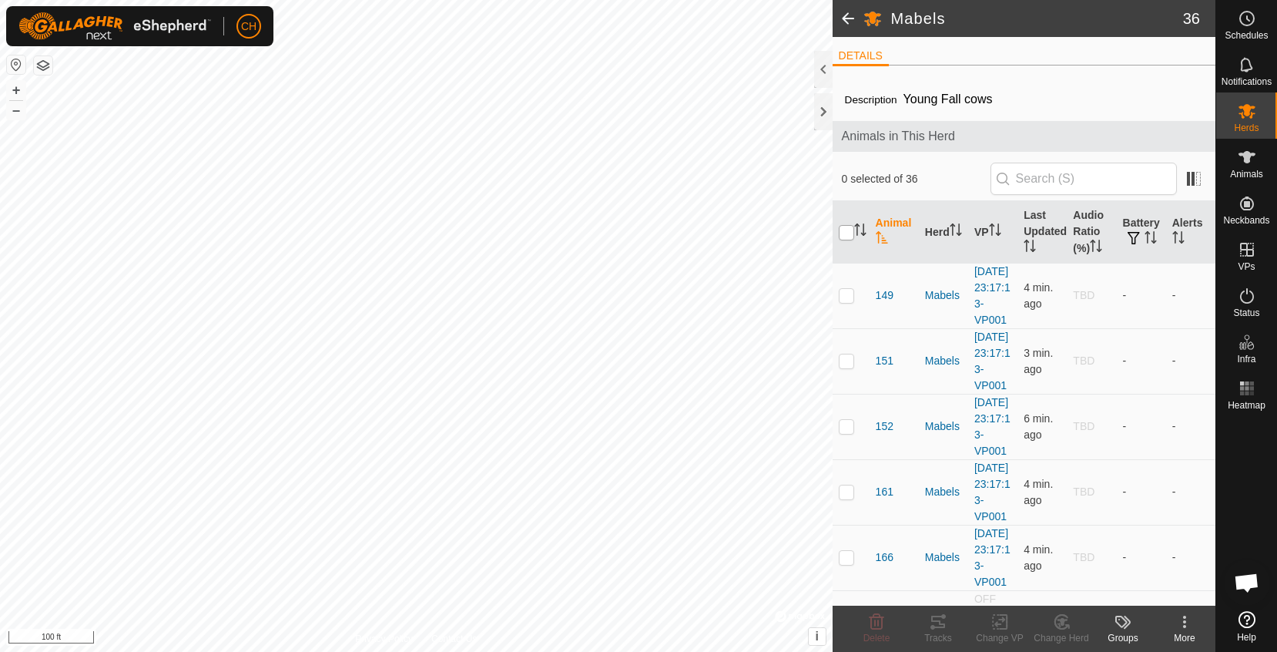
checkbox input "true"
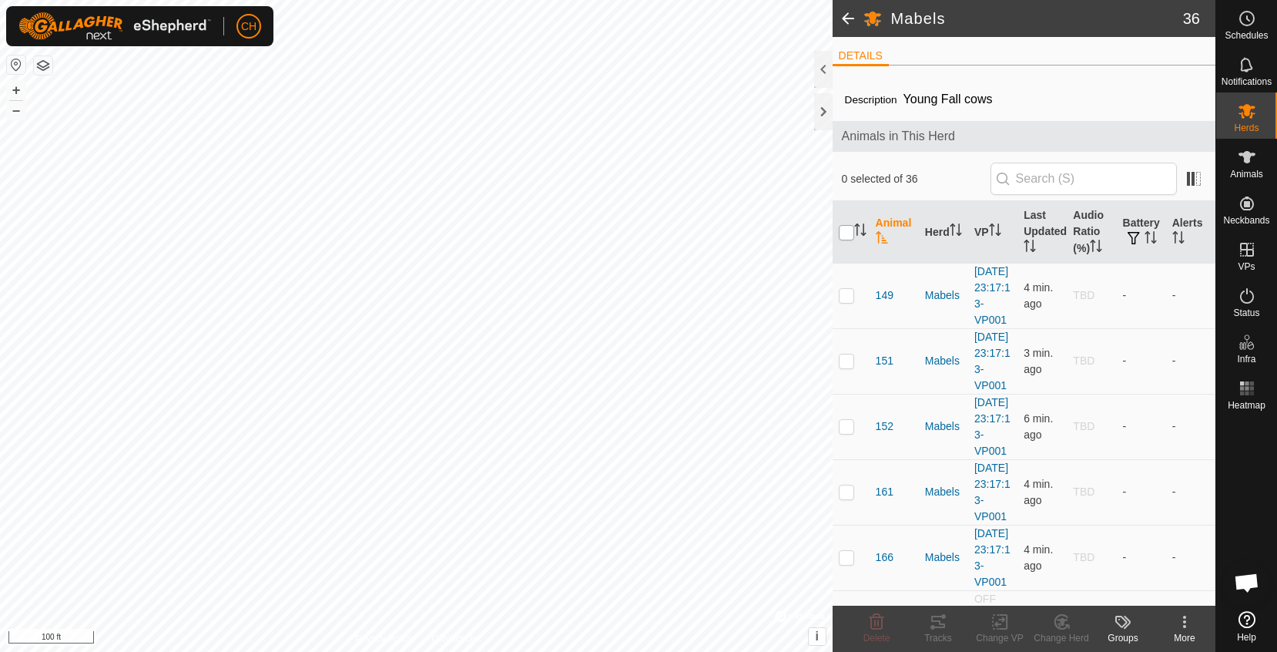
checkbox input "true"
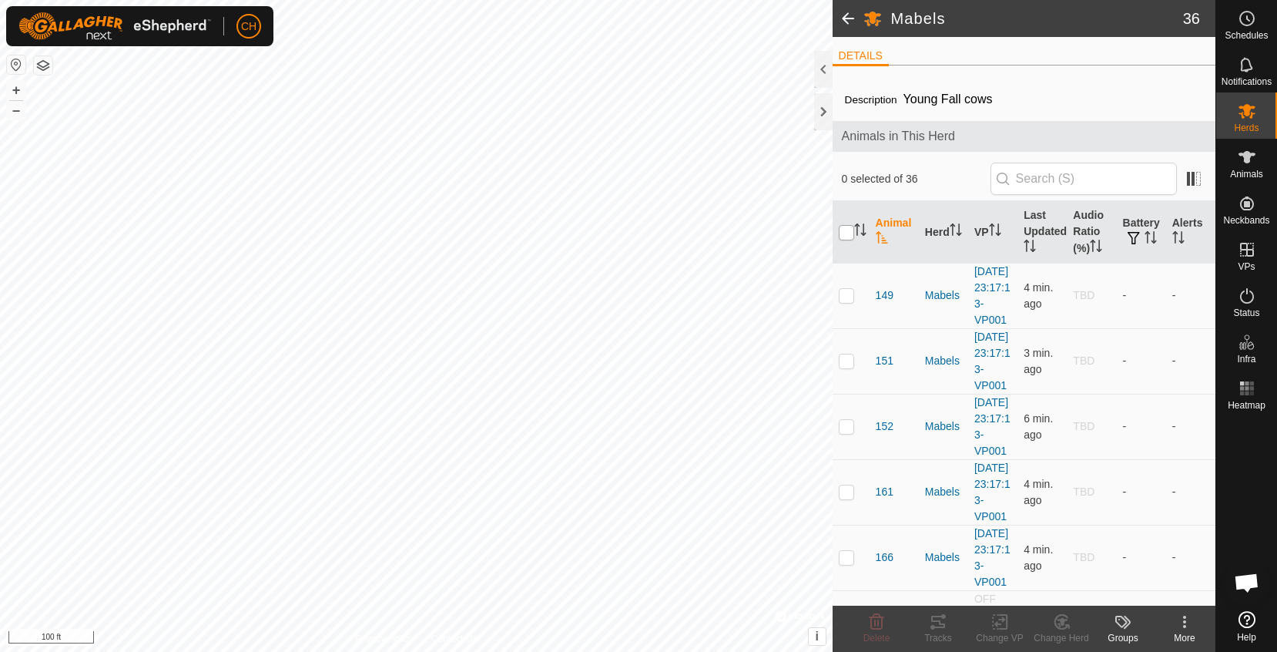
checkbox input "true"
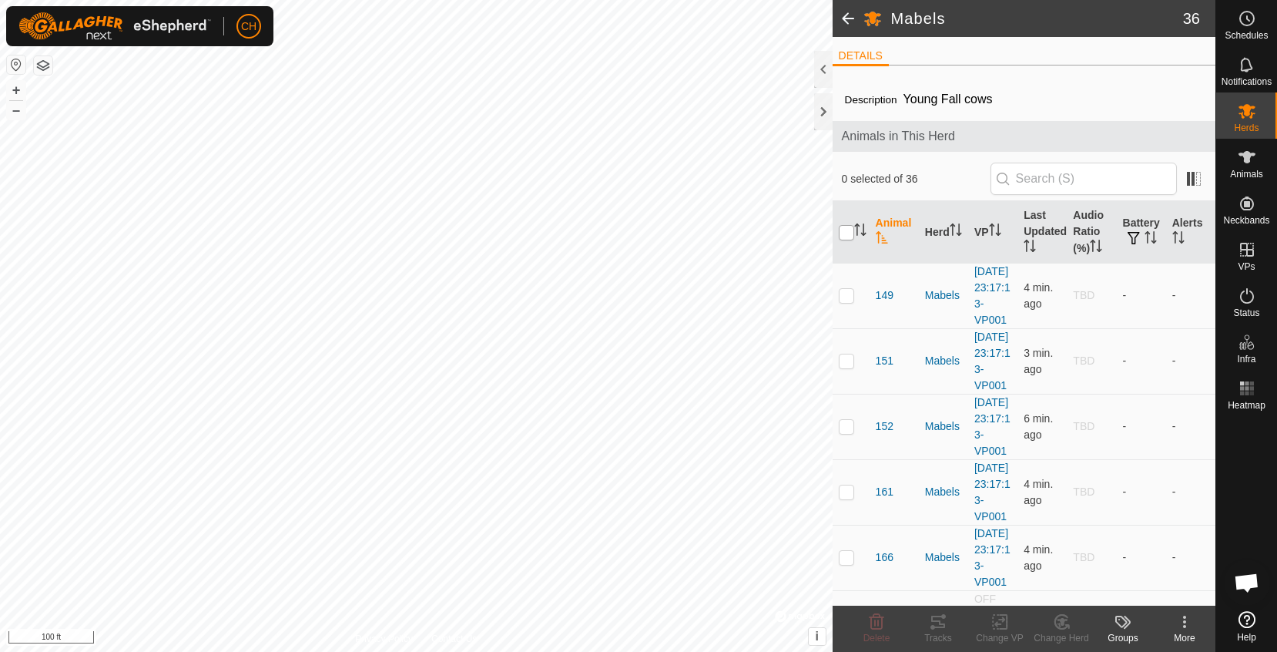
checkbox input "true"
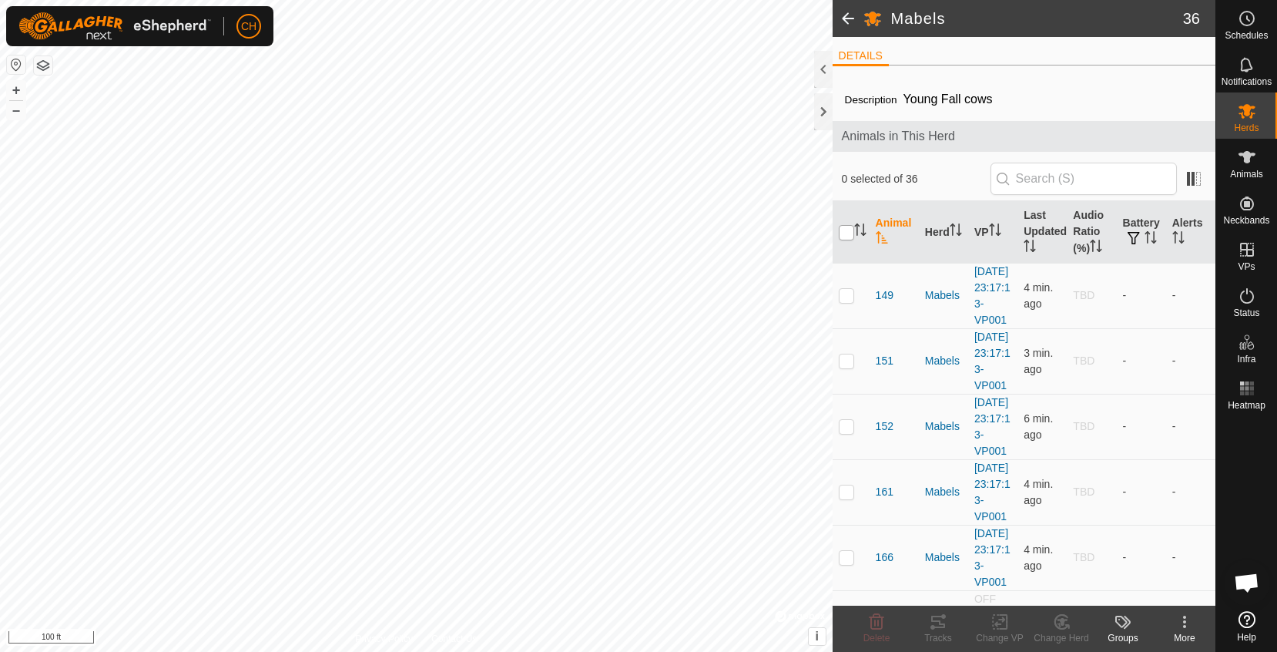
checkbox input "true"
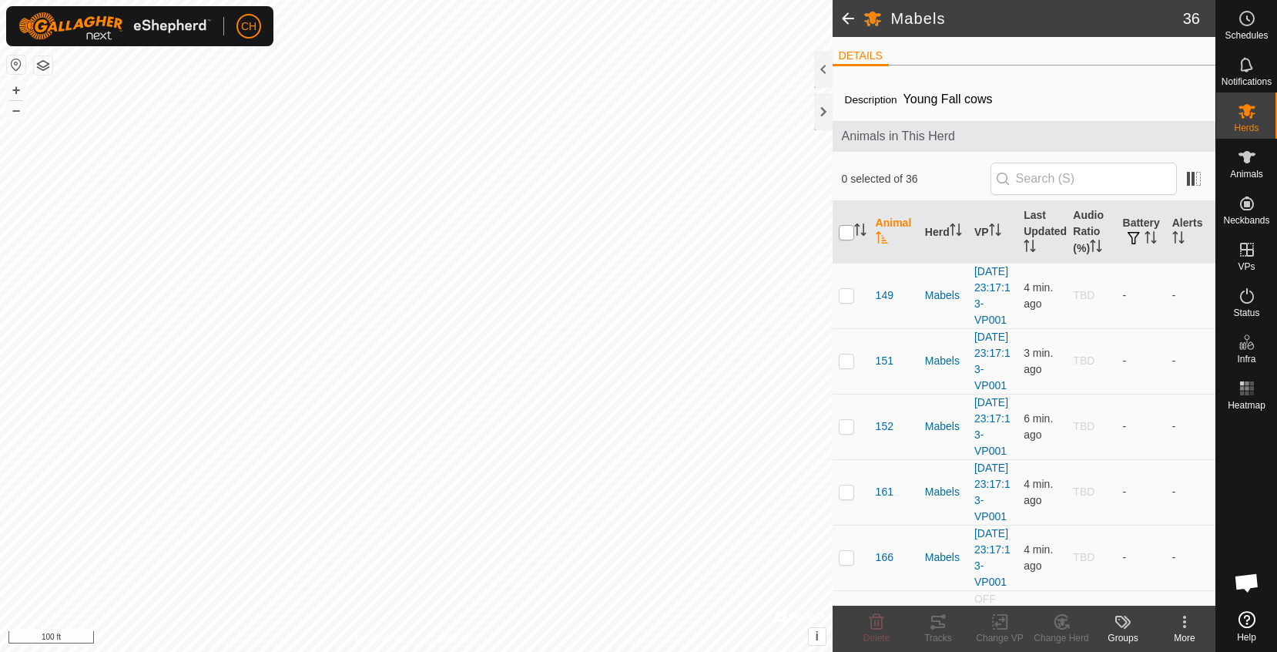
checkbox input "true"
click at [997, 635] on div "Change VP" at bounding box center [1000, 638] width 62 height 14
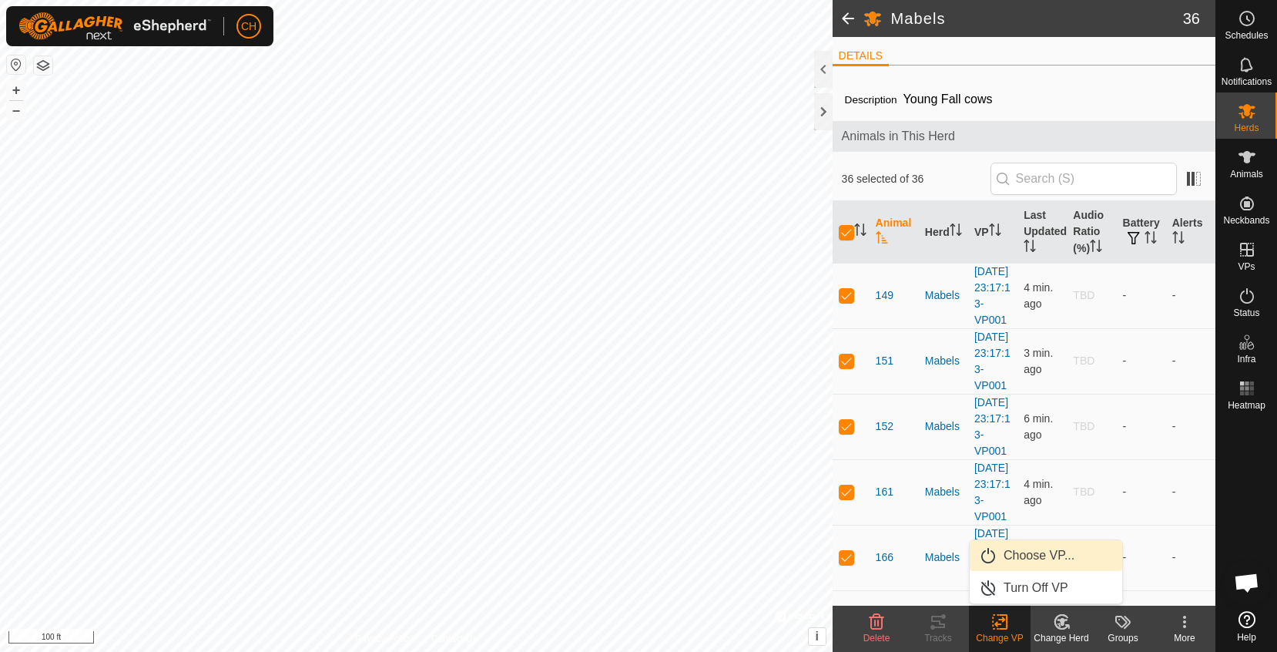
click at [1022, 559] on link "Choose VP..." at bounding box center [1046, 555] width 152 height 31
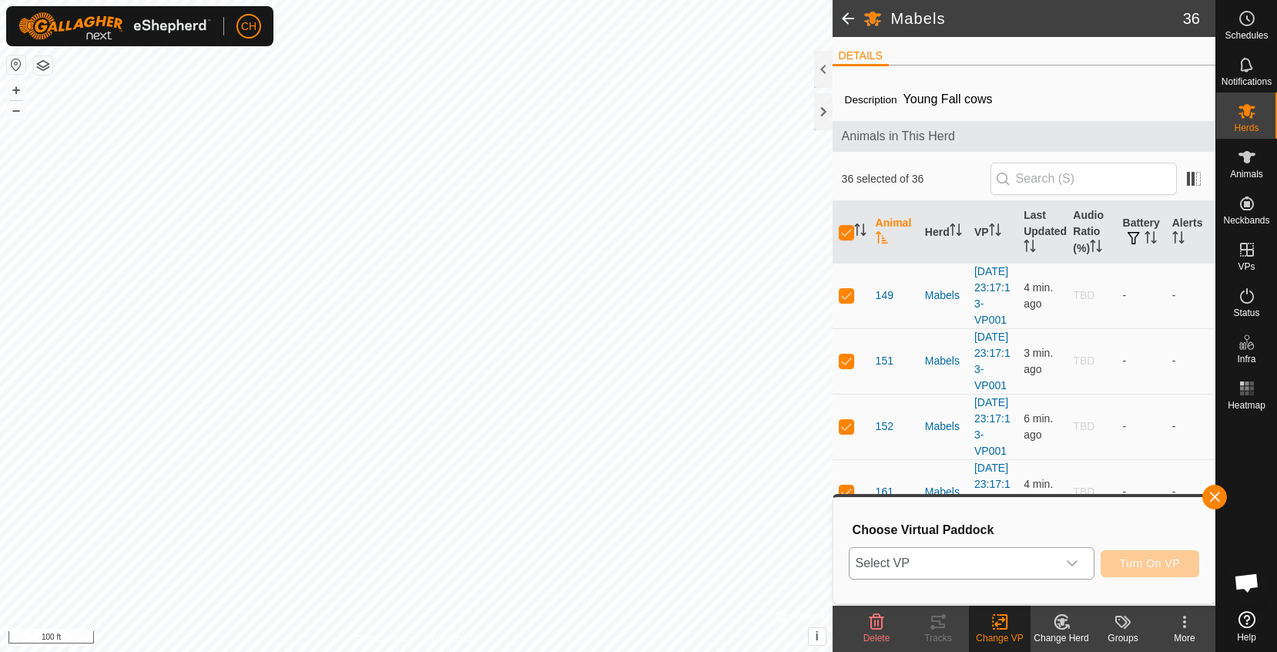
click at [938, 557] on span "Select VP" at bounding box center [953, 563] width 207 height 31
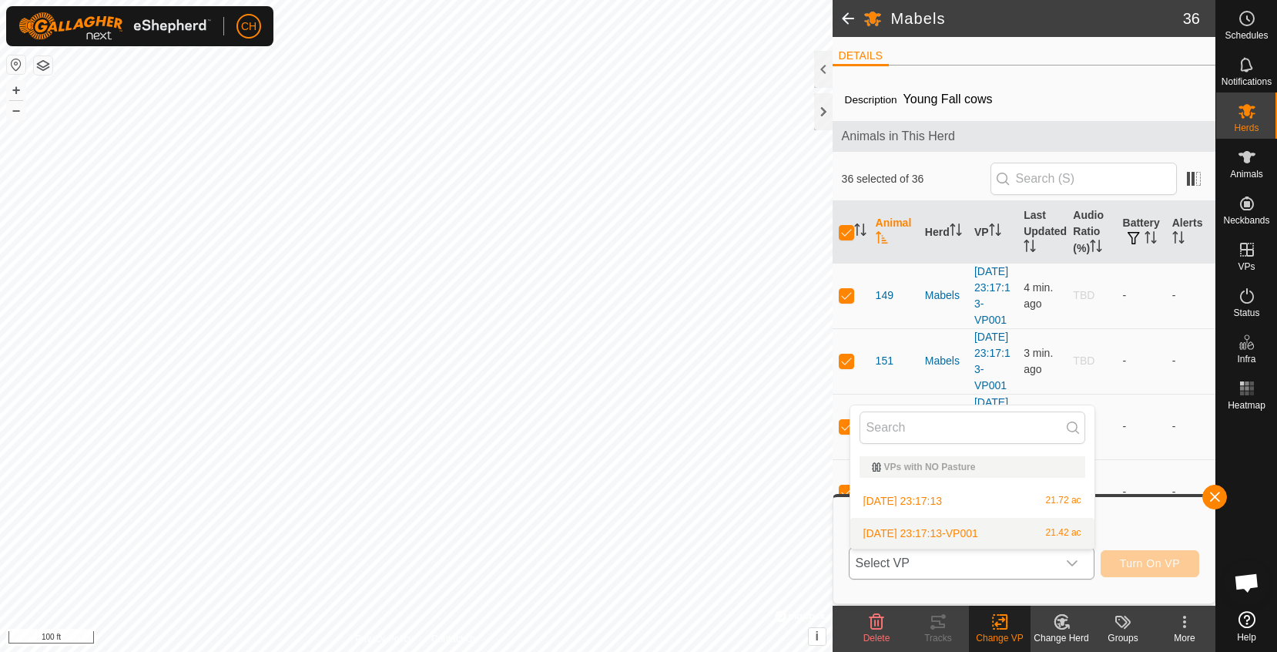
click at [970, 539] on li "2025-09-15 23:17:13-VP001 21.42 ac" at bounding box center [972, 533] width 244 height 31
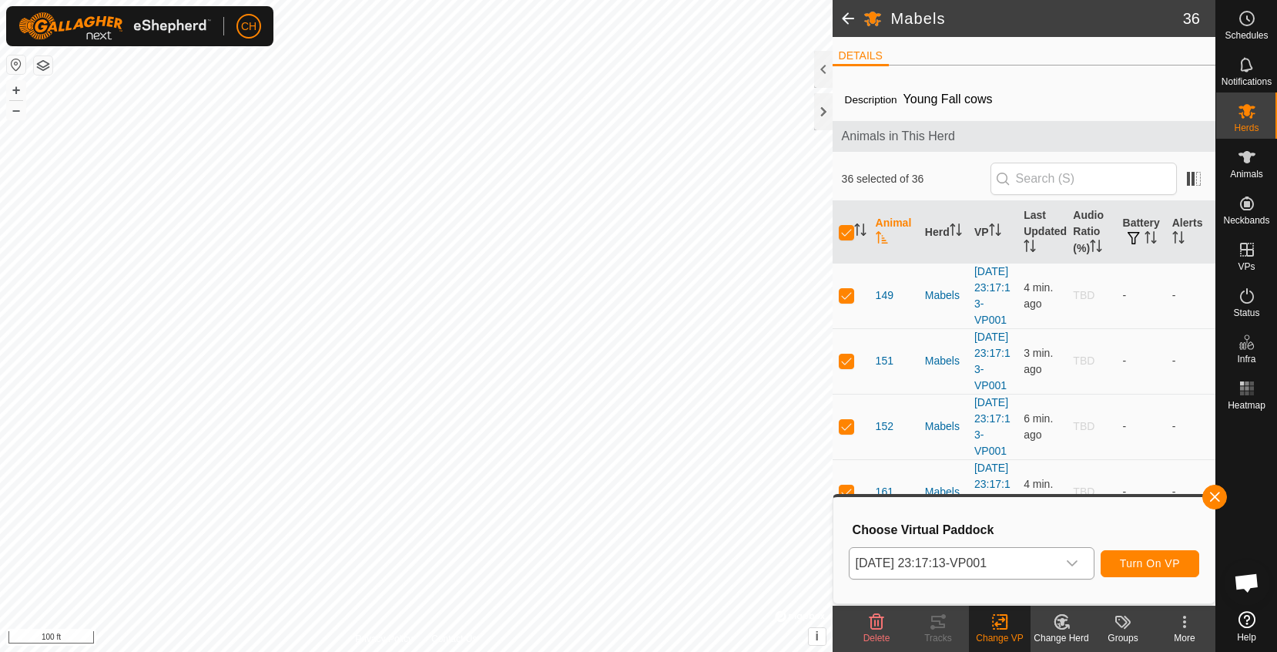
click at [1153, 566] on span "Turn On VP" at bounding box center [1150, 563] width 60 height 12
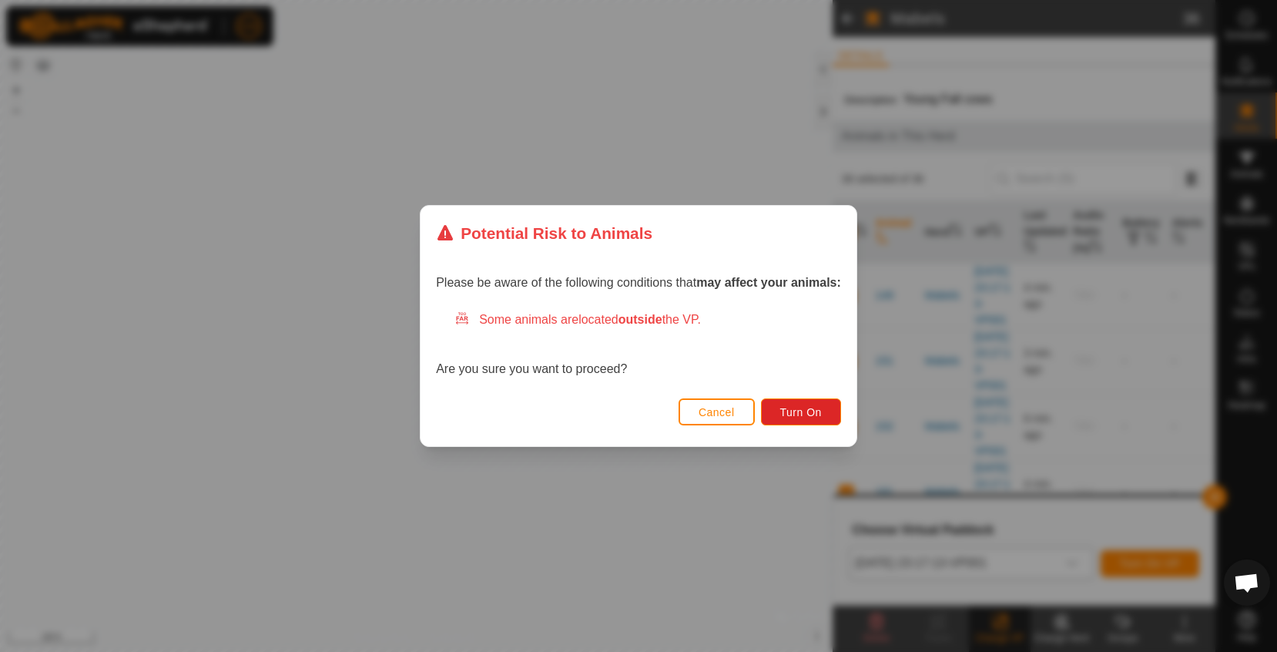
click at [706, 408] on span "Cancel" at bounding box center [717, 412] width 36 height 12
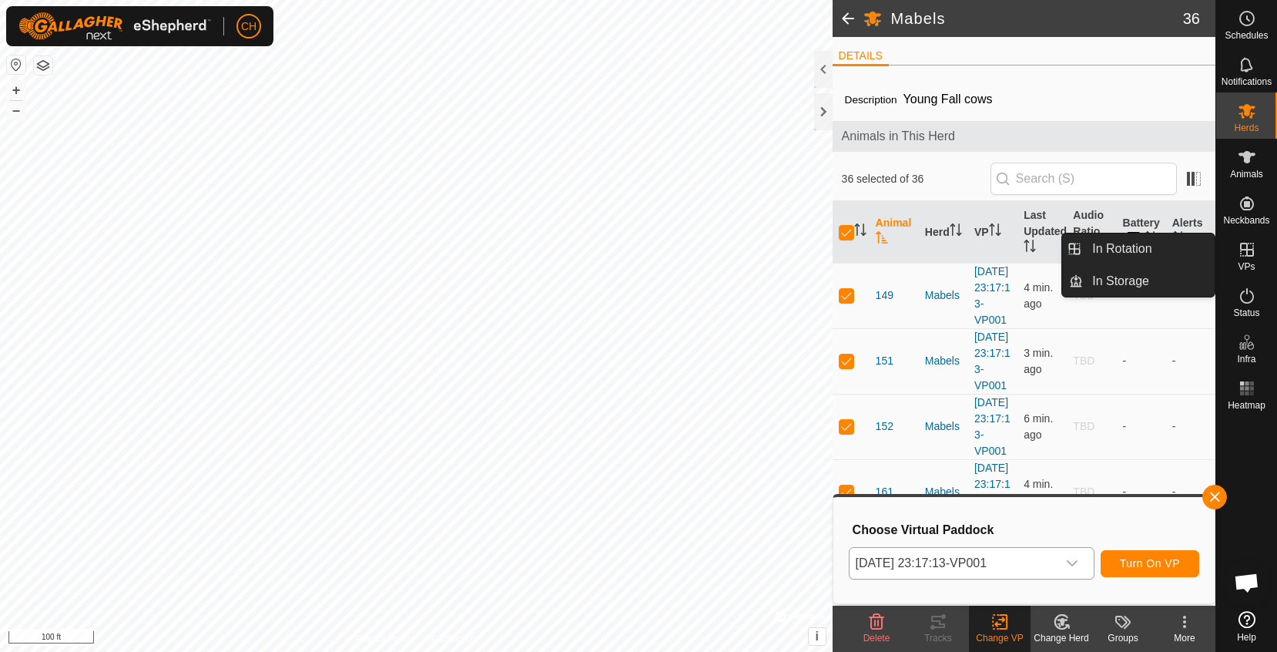
click at [1240, 256] on icon at bounding box center [1247, 249] width 18 height 18
click at [1168, 255] on link "In Rotation" at bounding box center [1149, 248] width 132 height 31
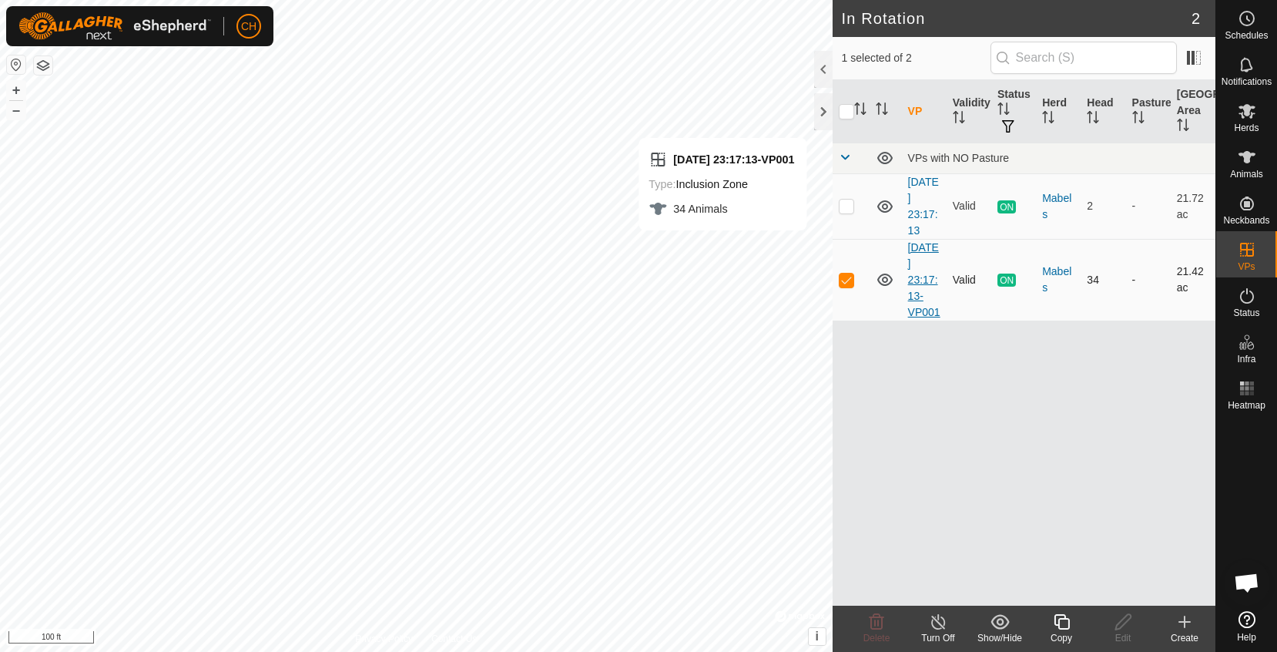
click at [913, 268] on link "[DATE] 23:17:13-VP001" at bounding box center [924, 279] width 32 height 77
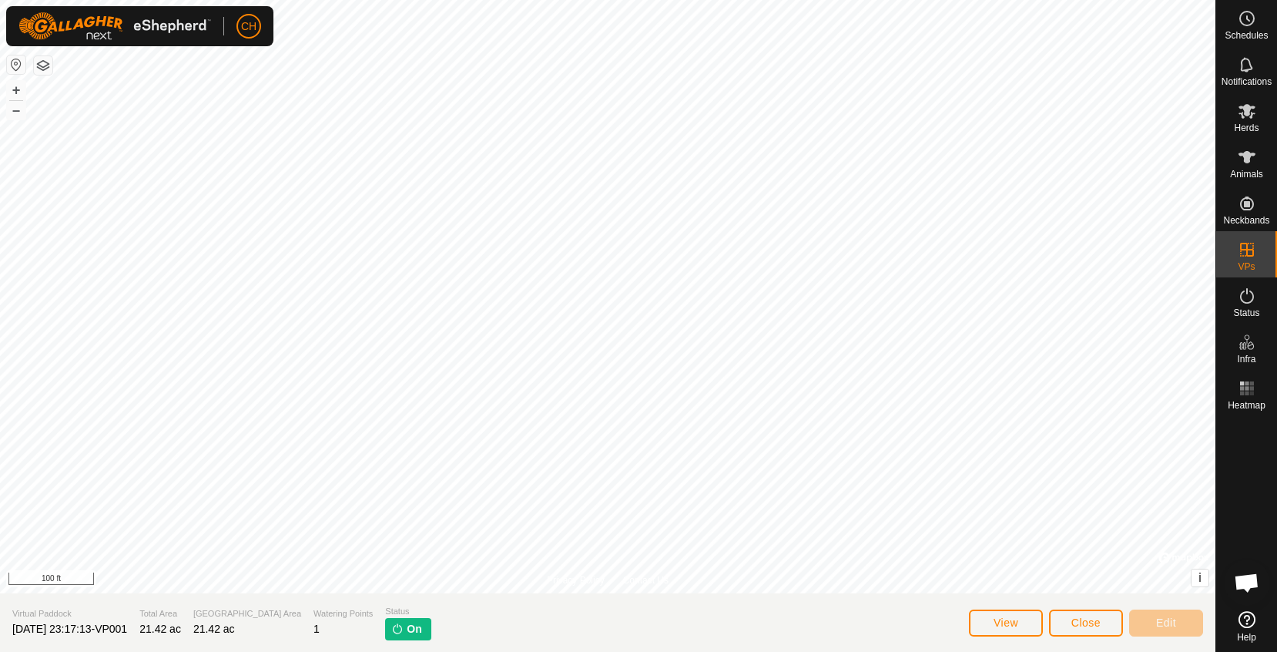
click at [1089, 619] on span "Close" at bounding box center [1085, 622] width 29 height 12
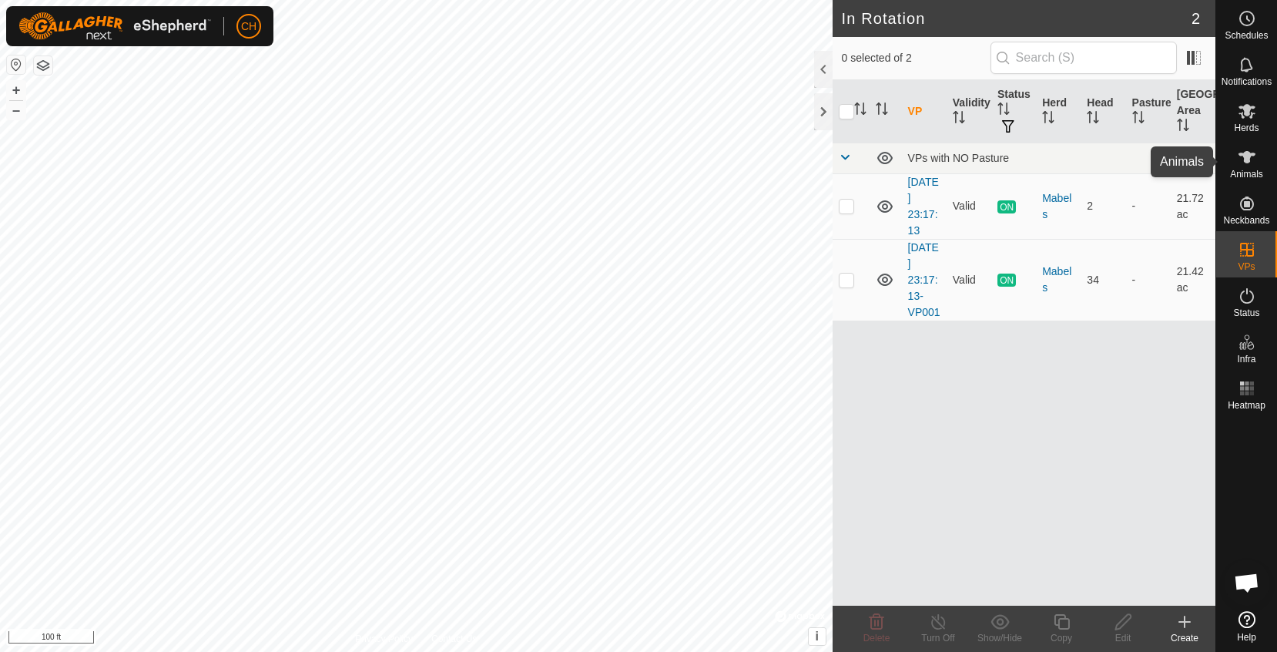
click at [1258, 172] on span "Animals" at bounding box center [1246, 173] width 33 height 9
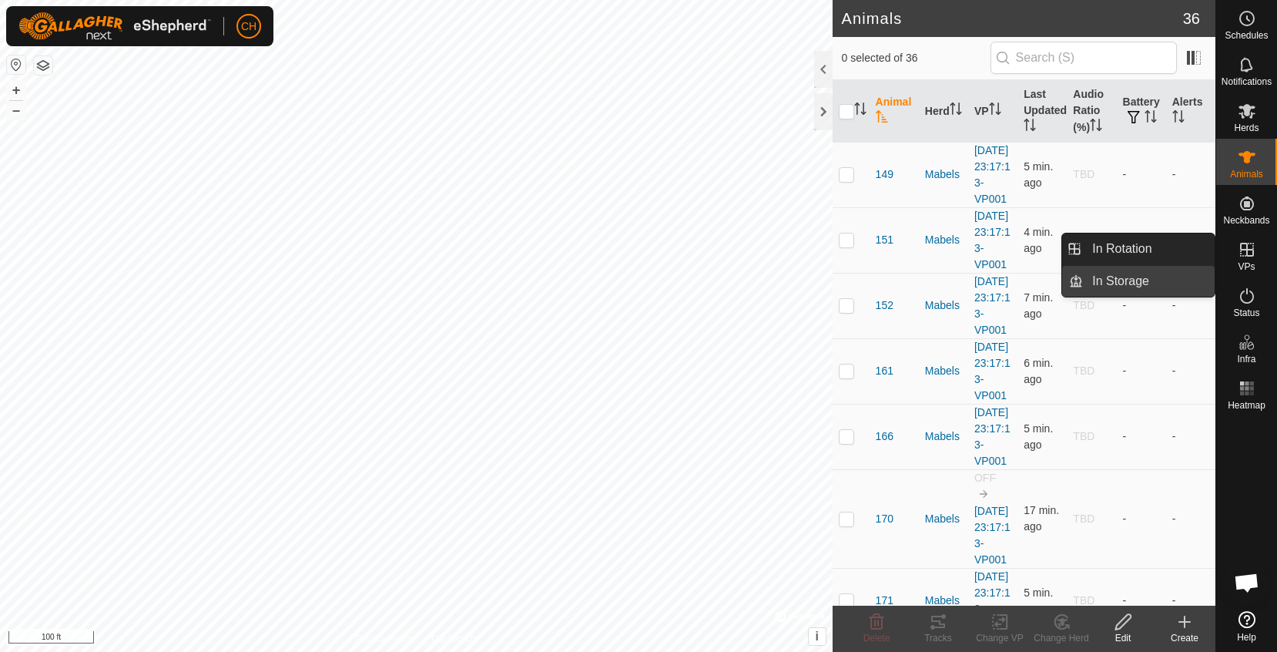
click at [1145, 284] on link "In Storage" at bounding box center [1149, 281] width 132 height 31
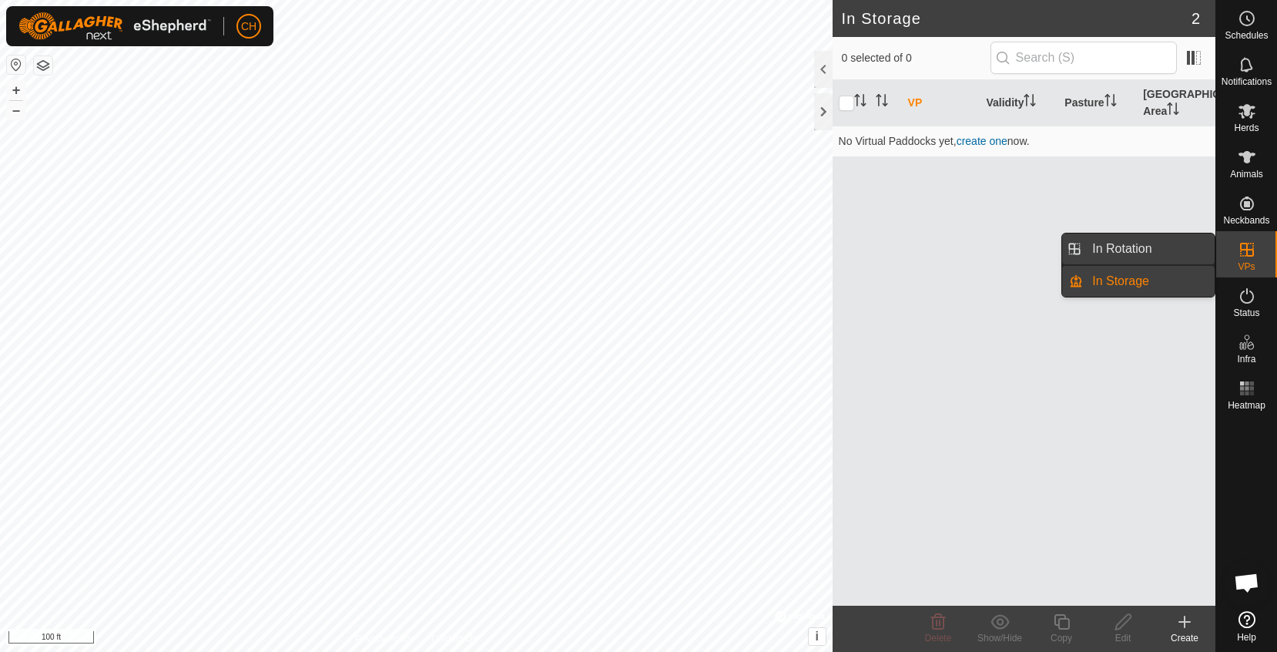
click at [1146, 260] on link "In Rotation" at bounding box center [1149, 248] width 132 height 31
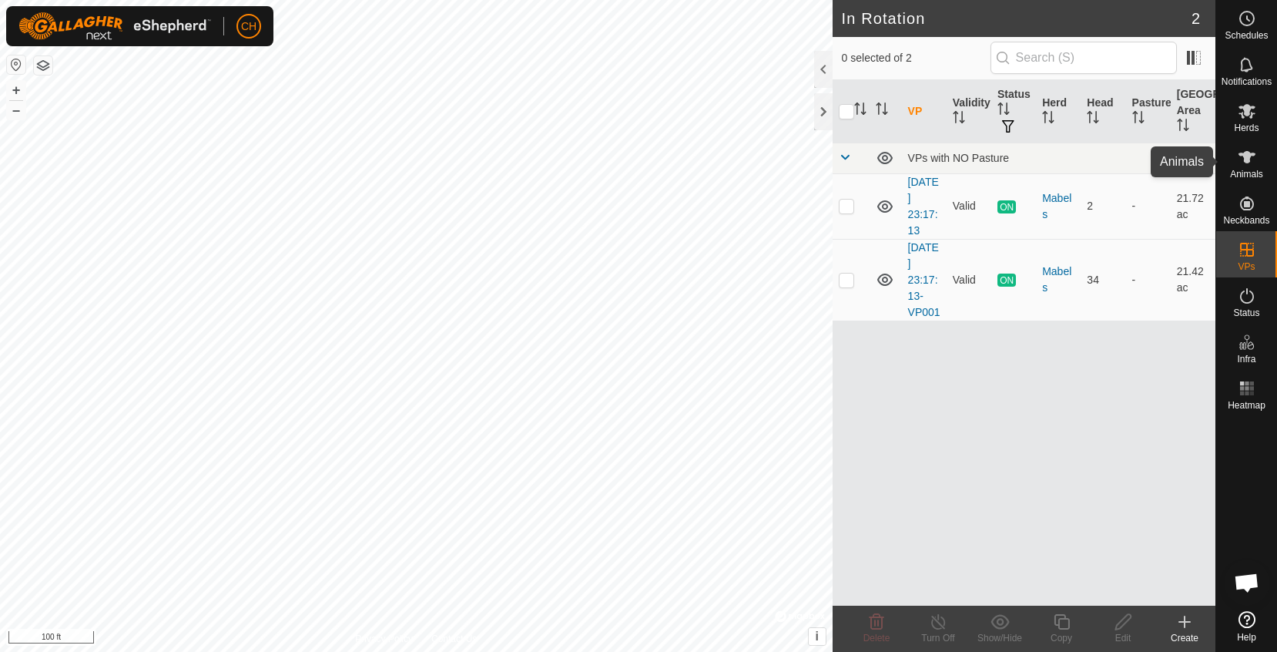
click at [1250, 162] on icon at bounding box center [1247, 157] width 18 height 18
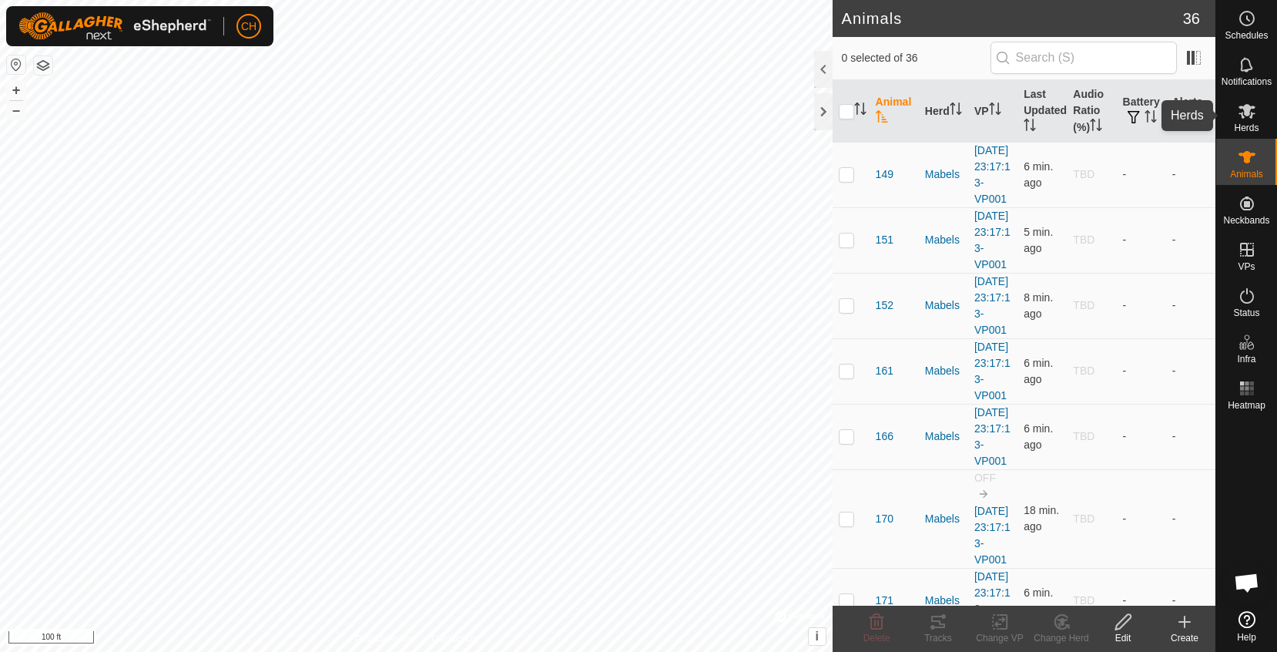
click at [1254, 106] on icon at bounding box center [1246, 111] width 17 height 15
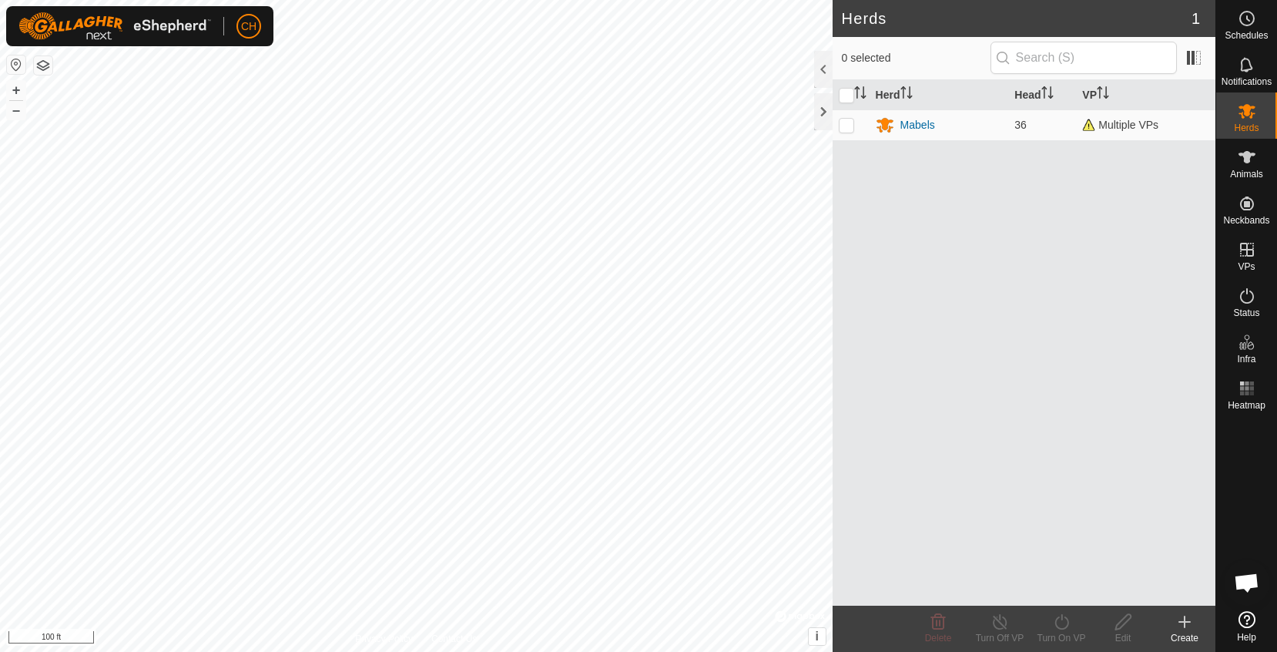
click at [1243, 161] on icon at bounding box center [1247, 157] width 18 height 18
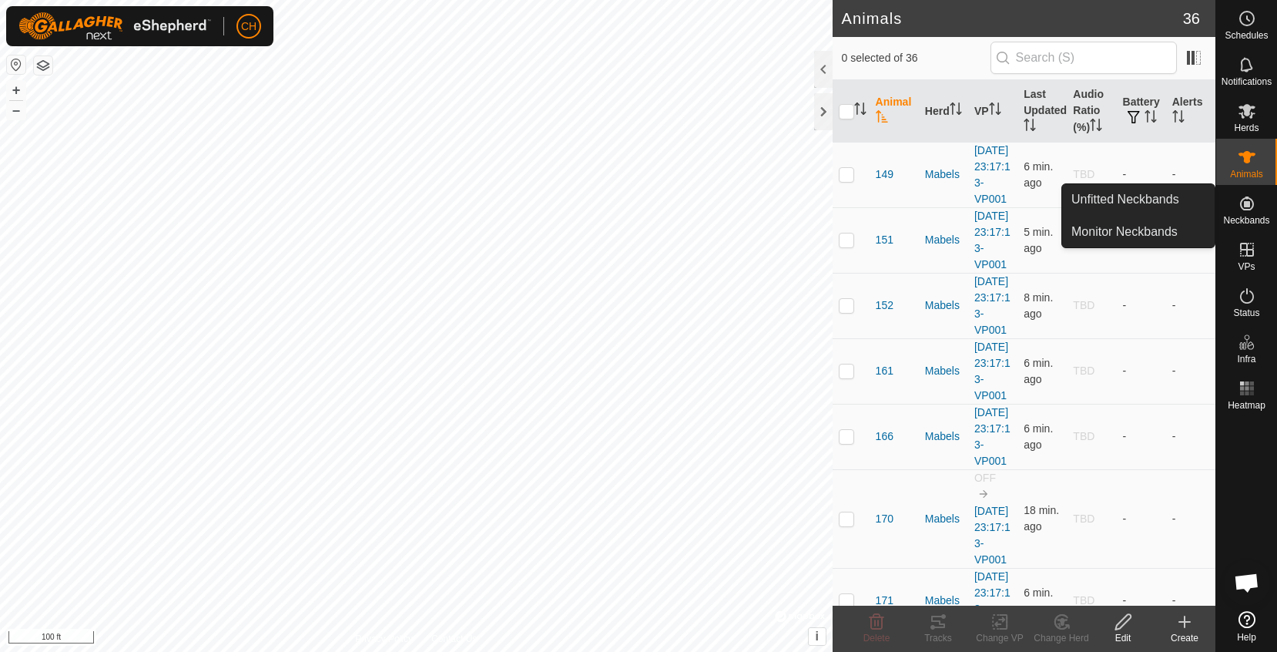
click at [1241, 209] on icon at bounding box center [1247, 203] width 18 height 18
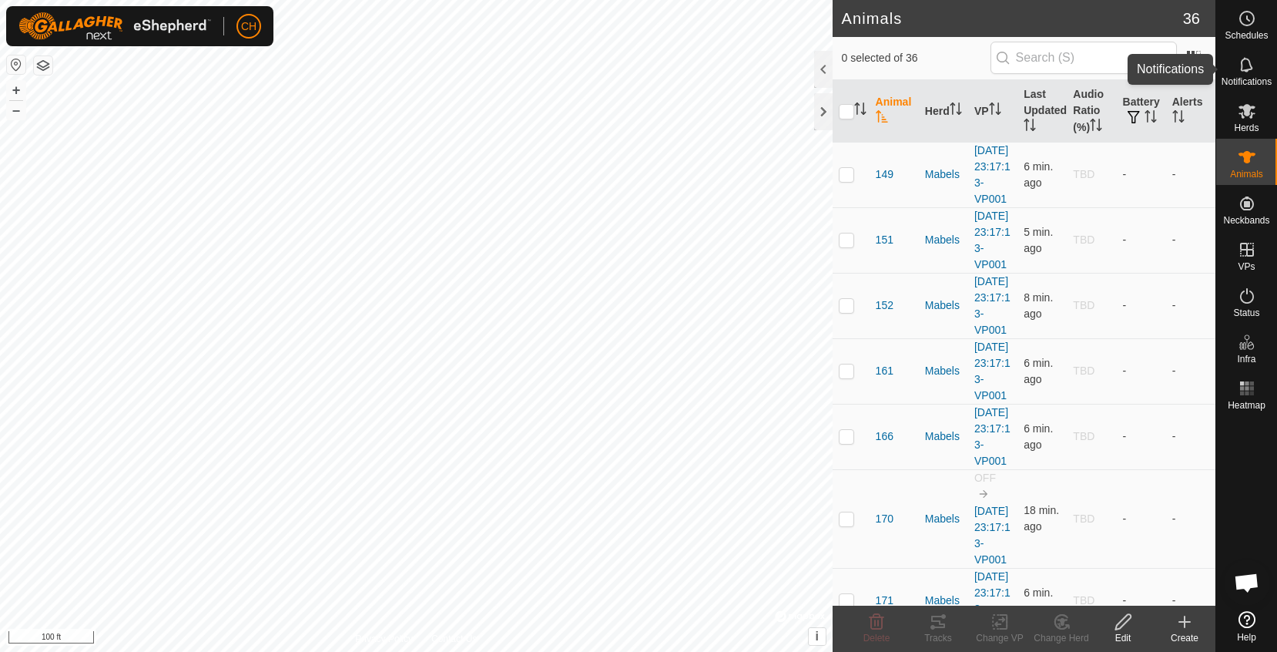
click at [1254, 79] on span "Notifications" at bounding box center [1247, 81] width 50 height 9
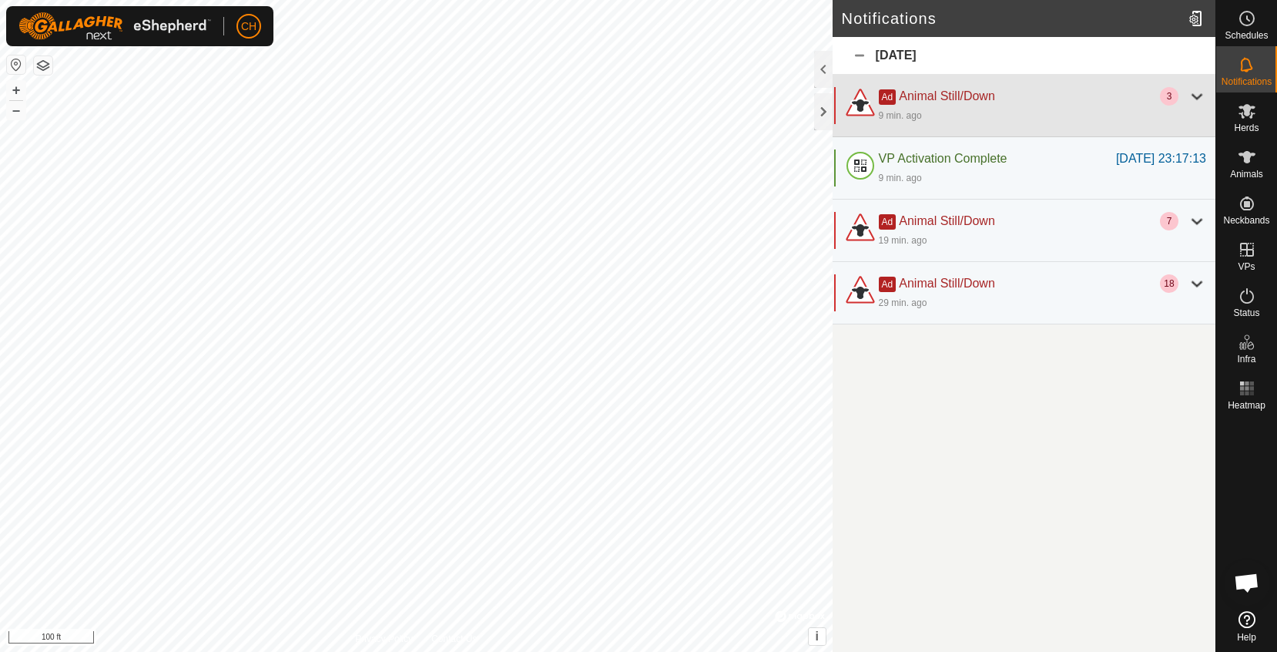
click at [1191, 99] on div at bounding box center [1197, 96] width 18 height 18
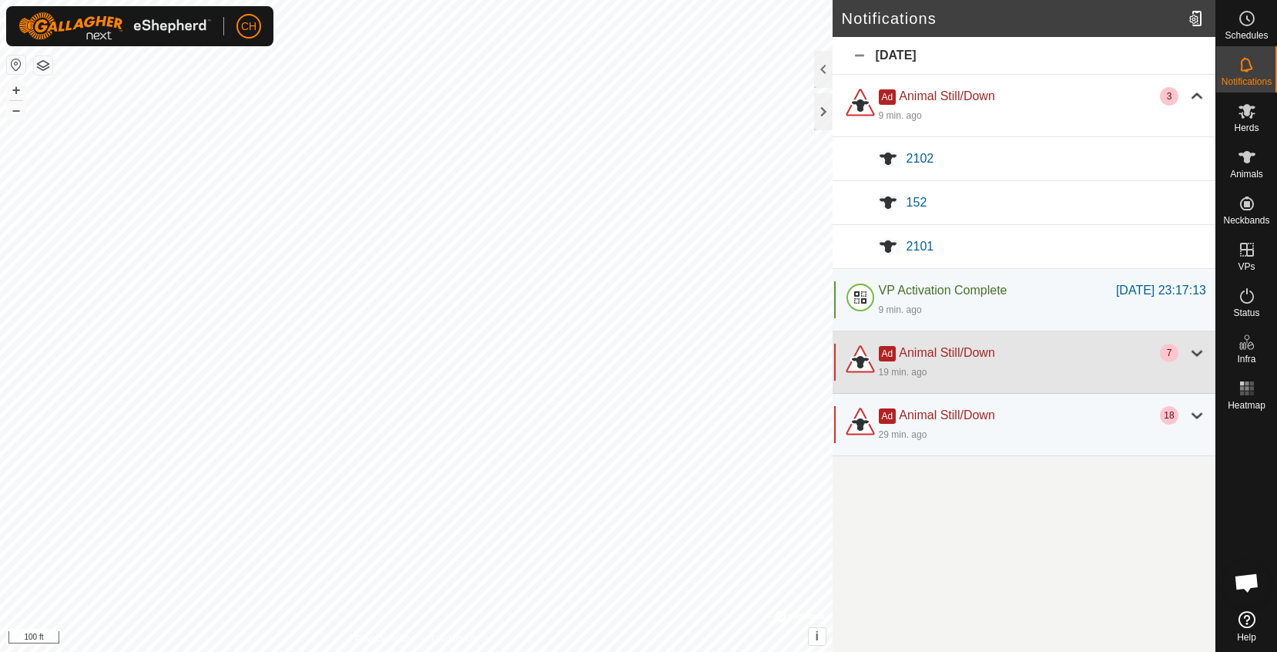
click at [1190, 356] on div at bounding box center [1197, 353] width 18 height 18
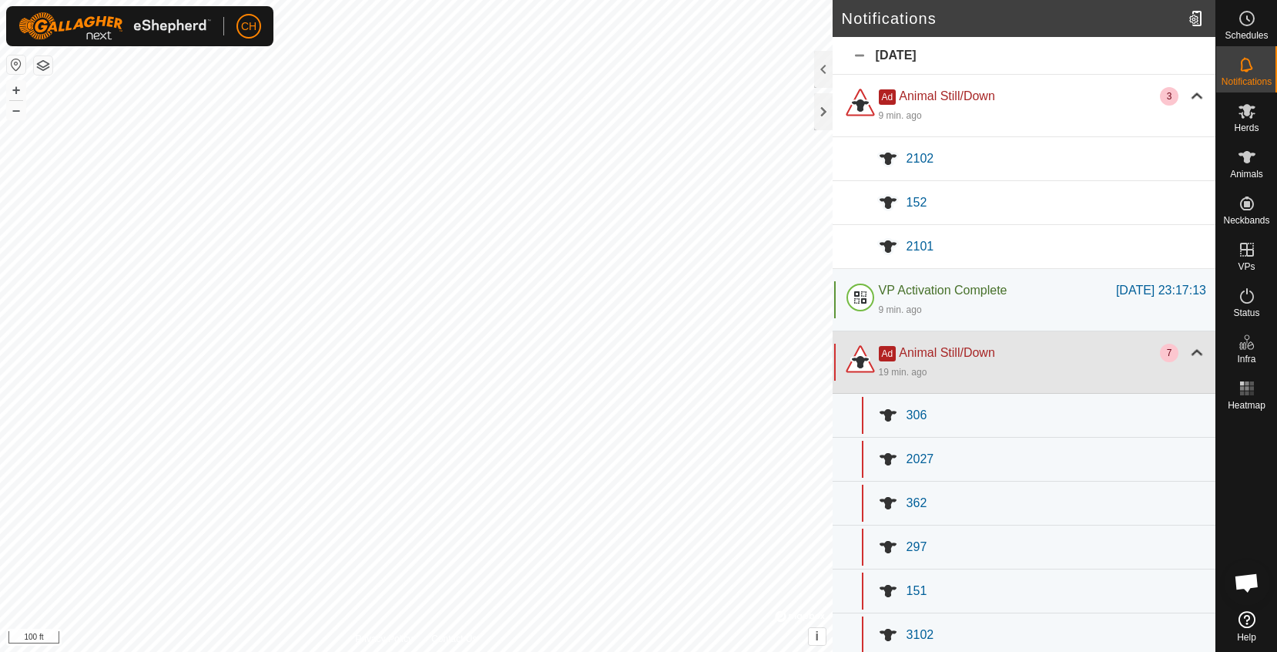
click at [1194, 354] on div at bounding box center [1197, 353] width 18 height 18
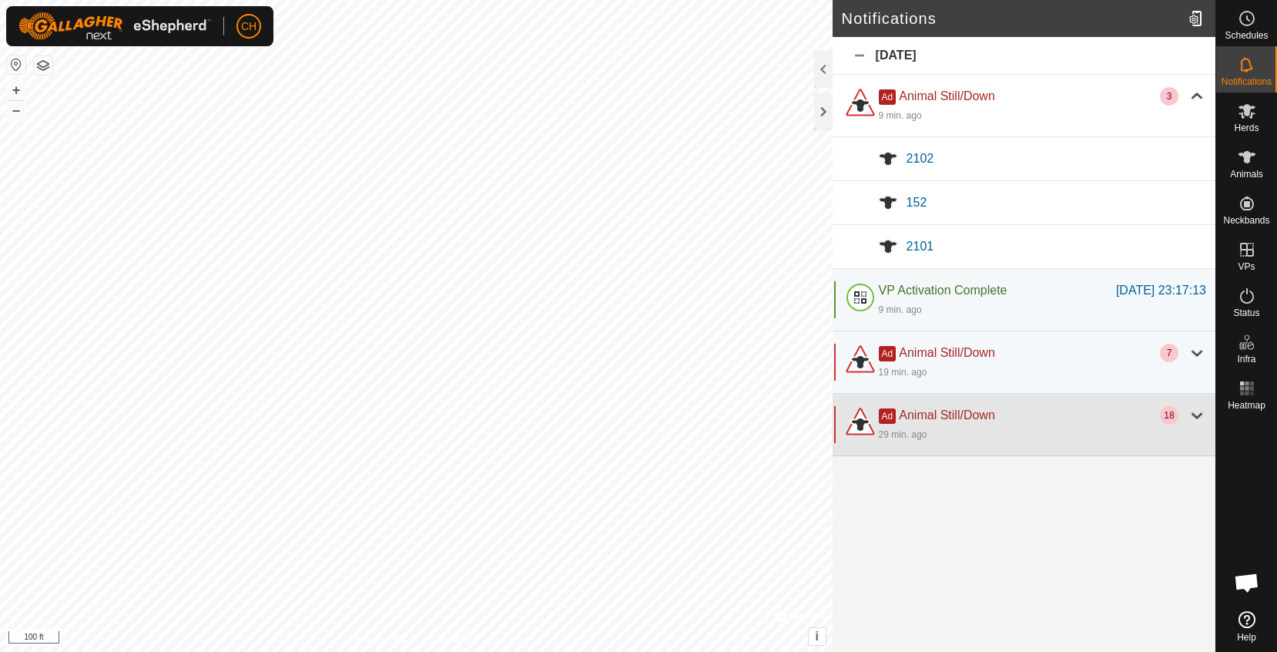
click at [1197, 419] on div at bounding box center [1197, 415] width 18 height 18
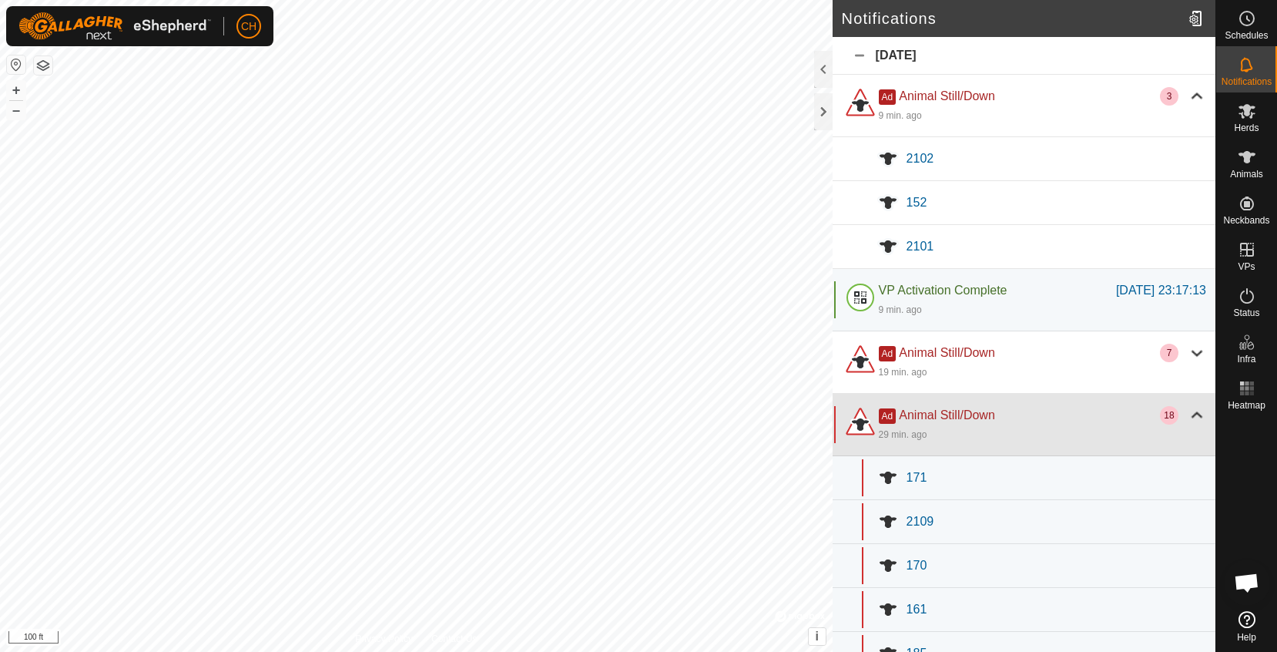
click at [1197, 419] on div at bounding box center [1197, 415] width 18 height 18
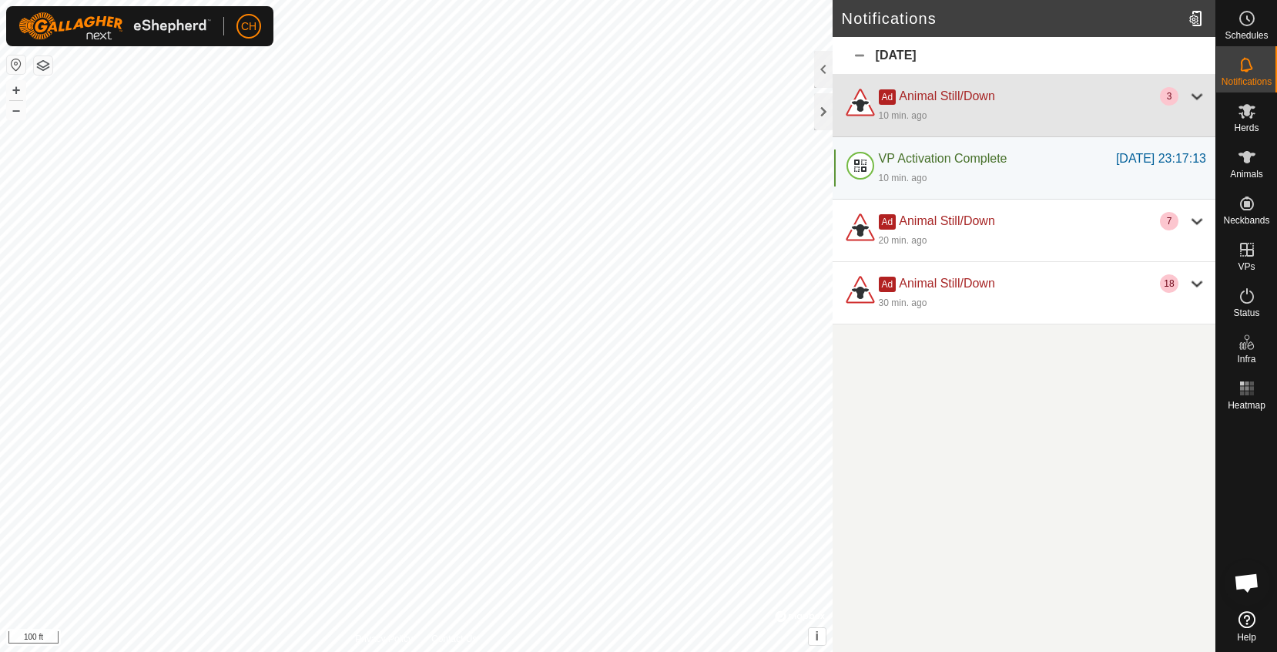
click at [1193, 96] on div at bounding box center [1197, 96] width 18 height 18
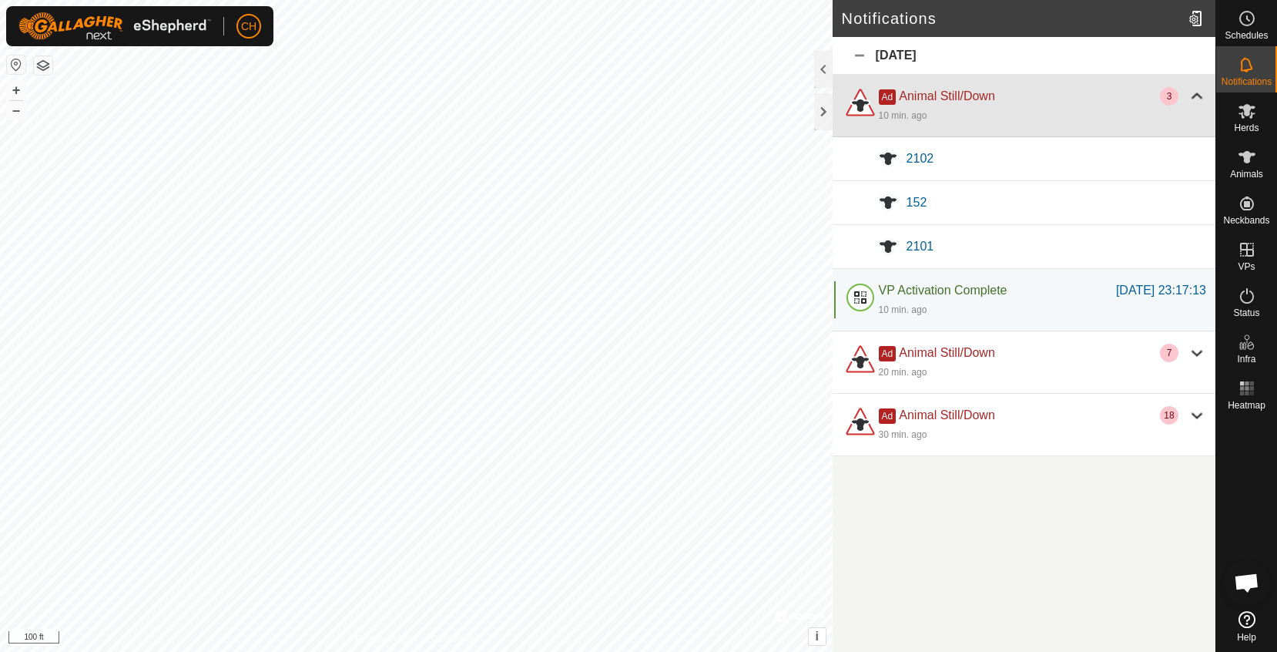
click at [1193, 96] on div at bounding box center [1197, 96] width 18 height 18
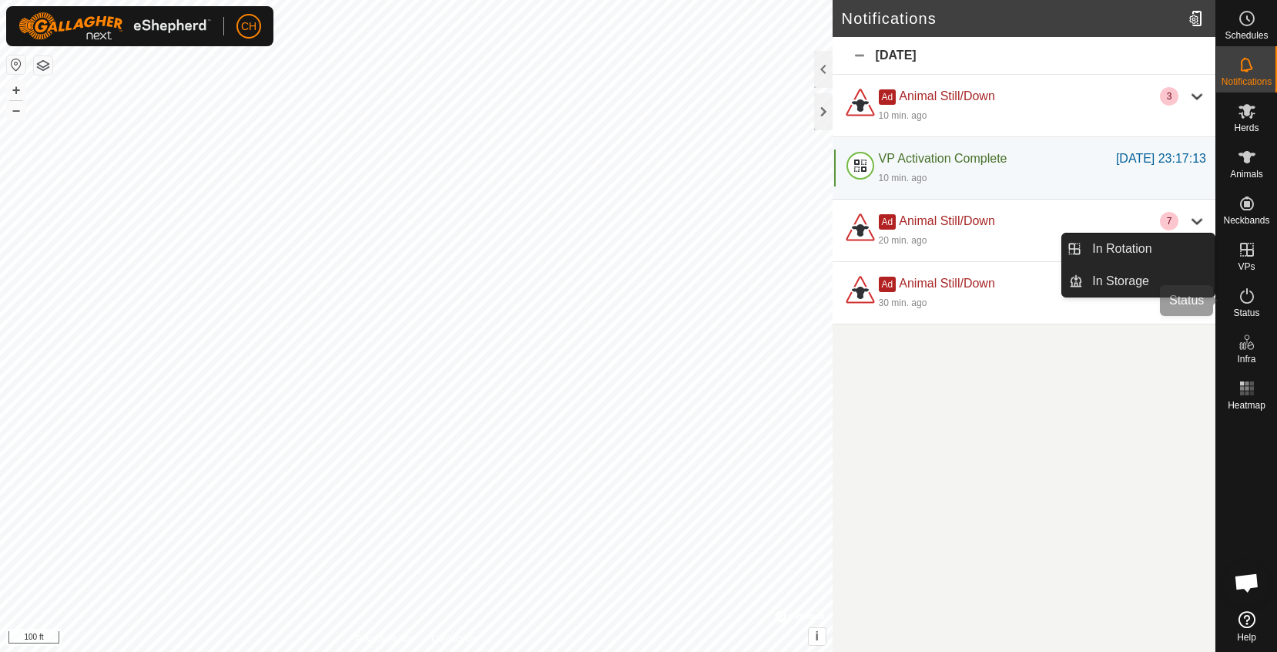
click at [1245, 307] on es-activation-svg-icon at bounding box center [1247, 295] width 28 height 25
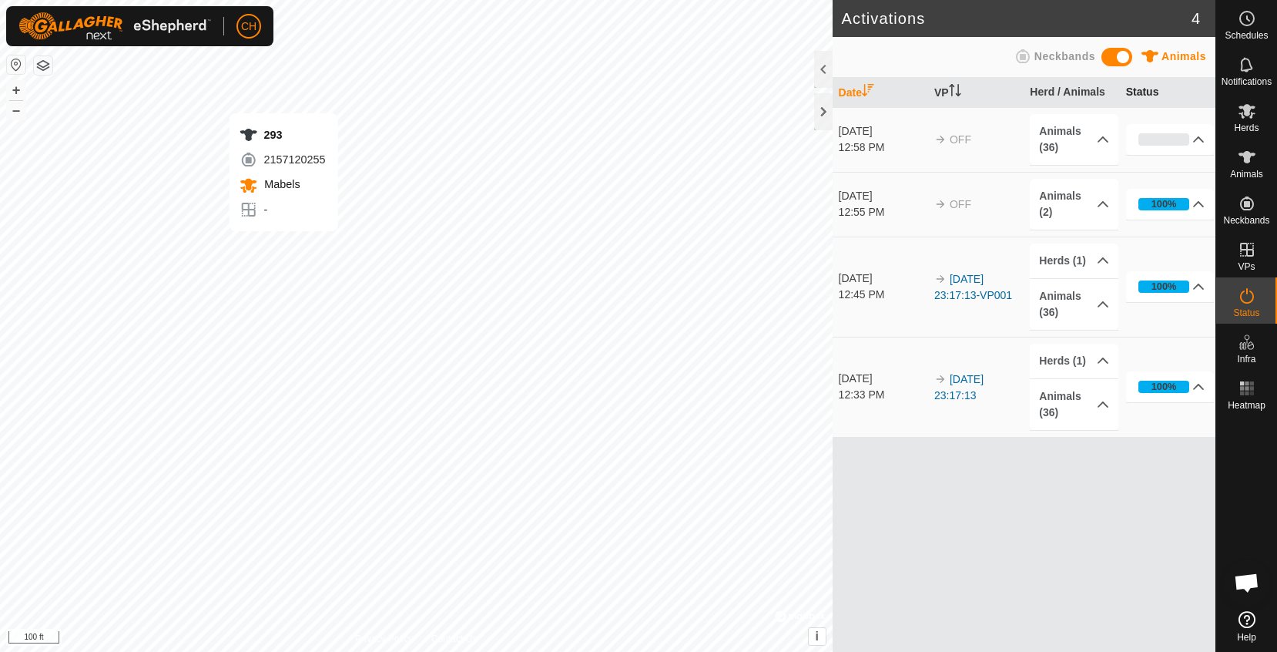
click at [1143, 92] on th "Status" at bounding box center [1168, 93] width 96 height 30
click at [1106, 309] on p-accordion-header "Animals (36)" at bounding box center [1074, 304] width 89 height 51
click at [1200, 205] on p-accordion-header "100%" at bounding box center [1170, 204] width 89 height 31
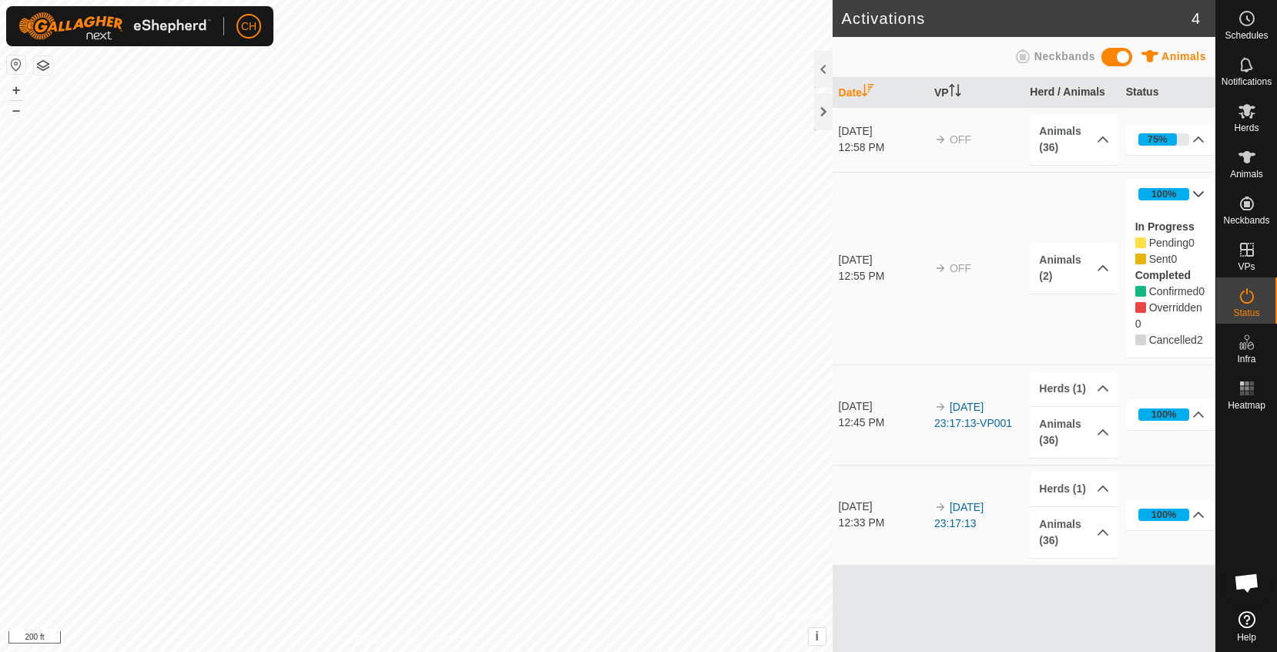
click at [1200, 205] on p-accordion-header "100%" at bounding box center [1170, 194] width 89 height 31
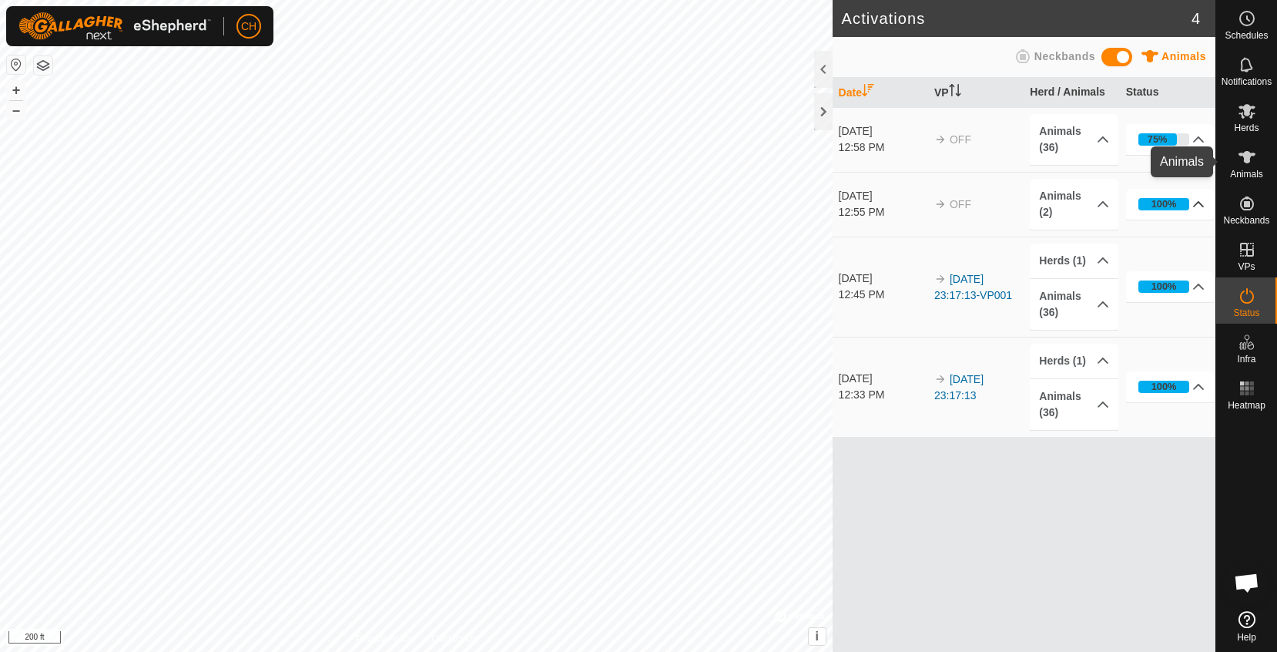
click at [1236, 159] on es-animals-svg-icon at bounding box center [1247, 157] width 28 height 25
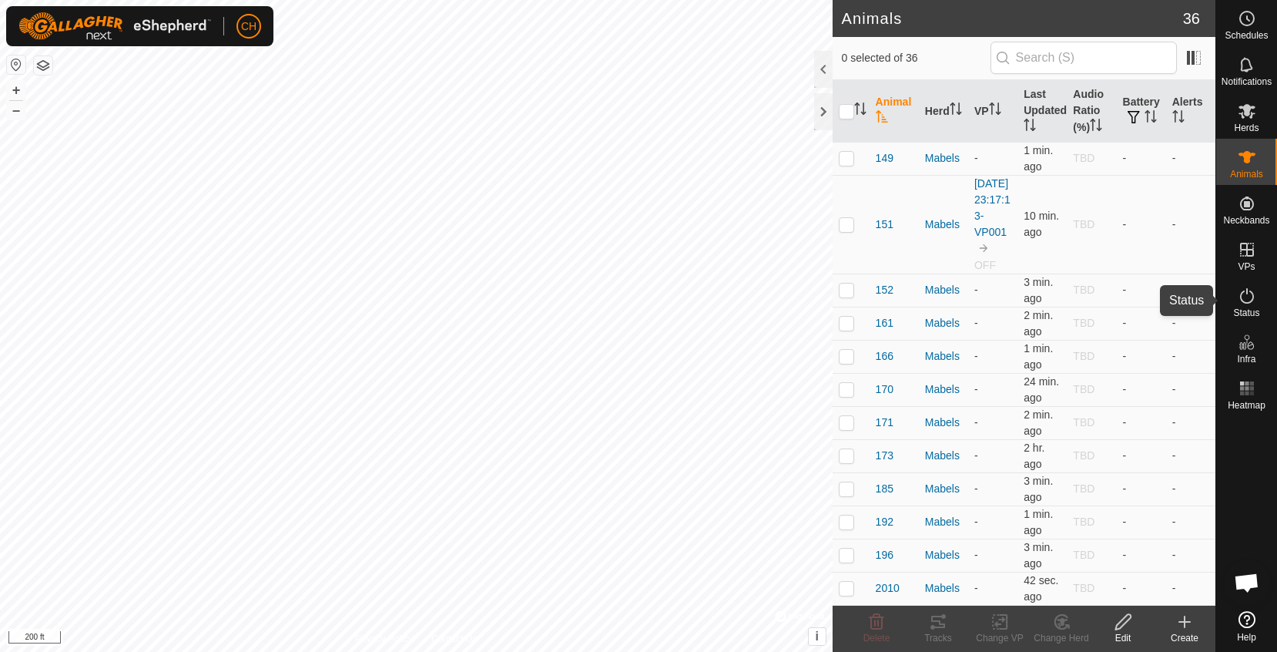
click at [1239, 304] on icon at bounding box center [1247, 296] width 18 height 18
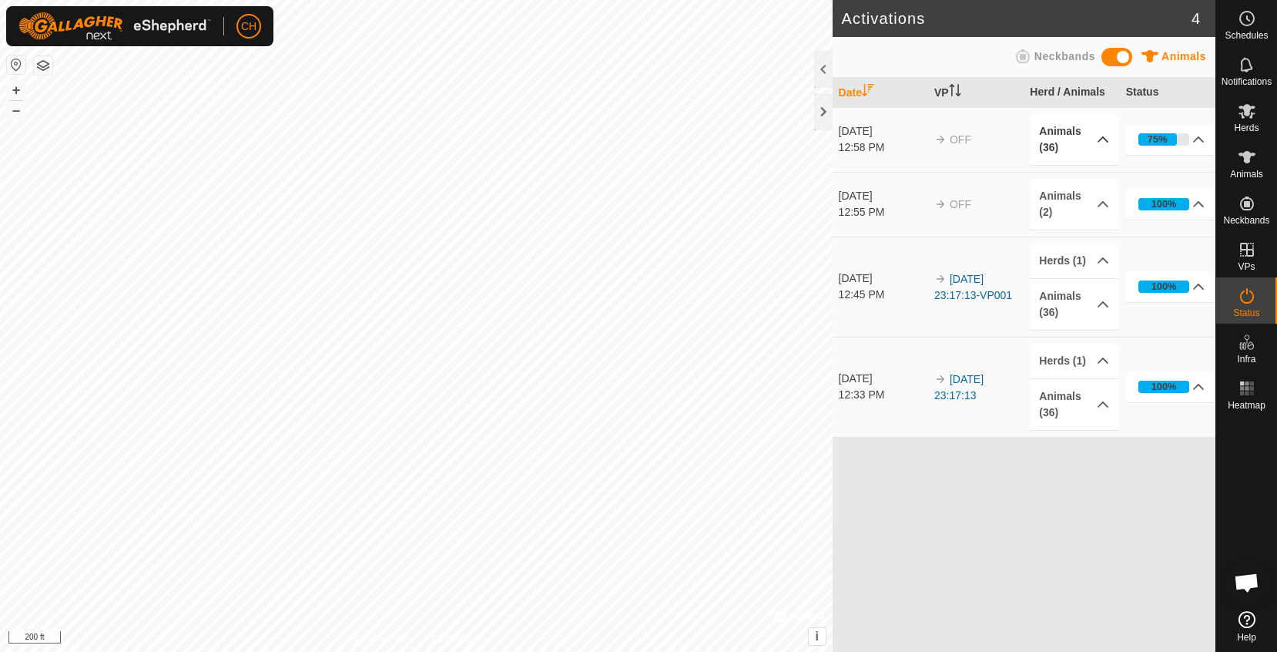
click at [1101, 133] on p-accordion-header "Animals (36)" at bounding box center [1074, 139] width 89 height 51
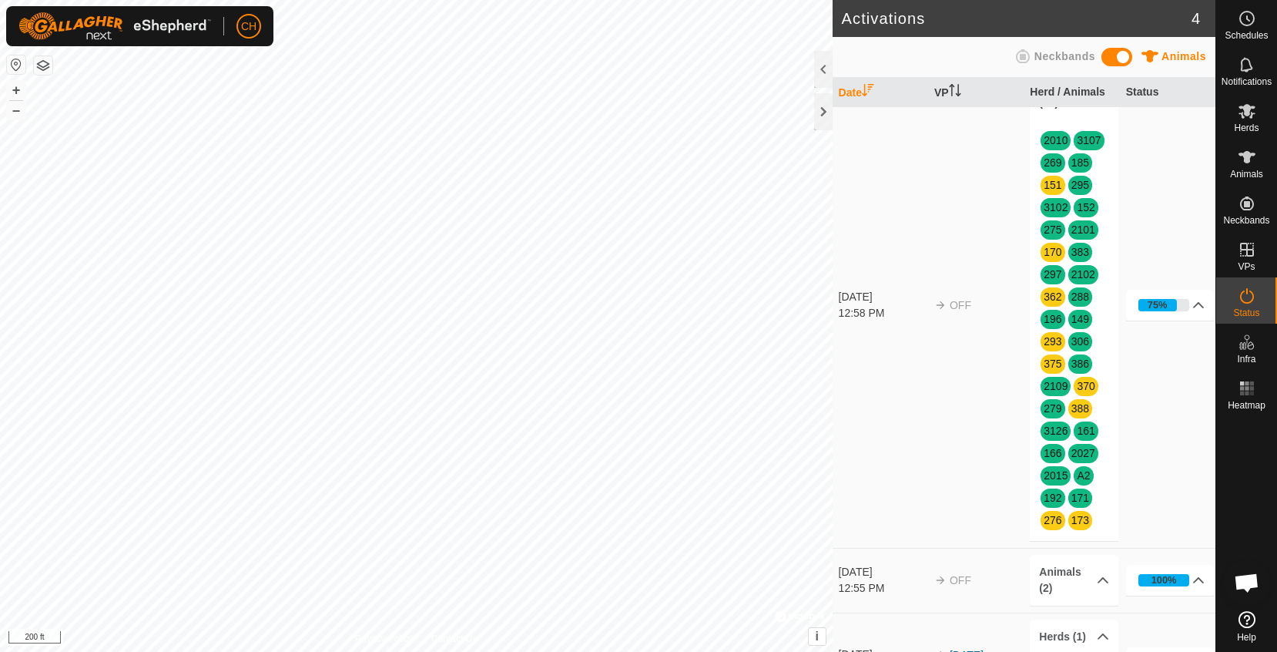
scroll to position [44, 0]
click at [1179, 311] on p-accordion-header "75%" at bounding box center [1170, 305] width 89 height 31
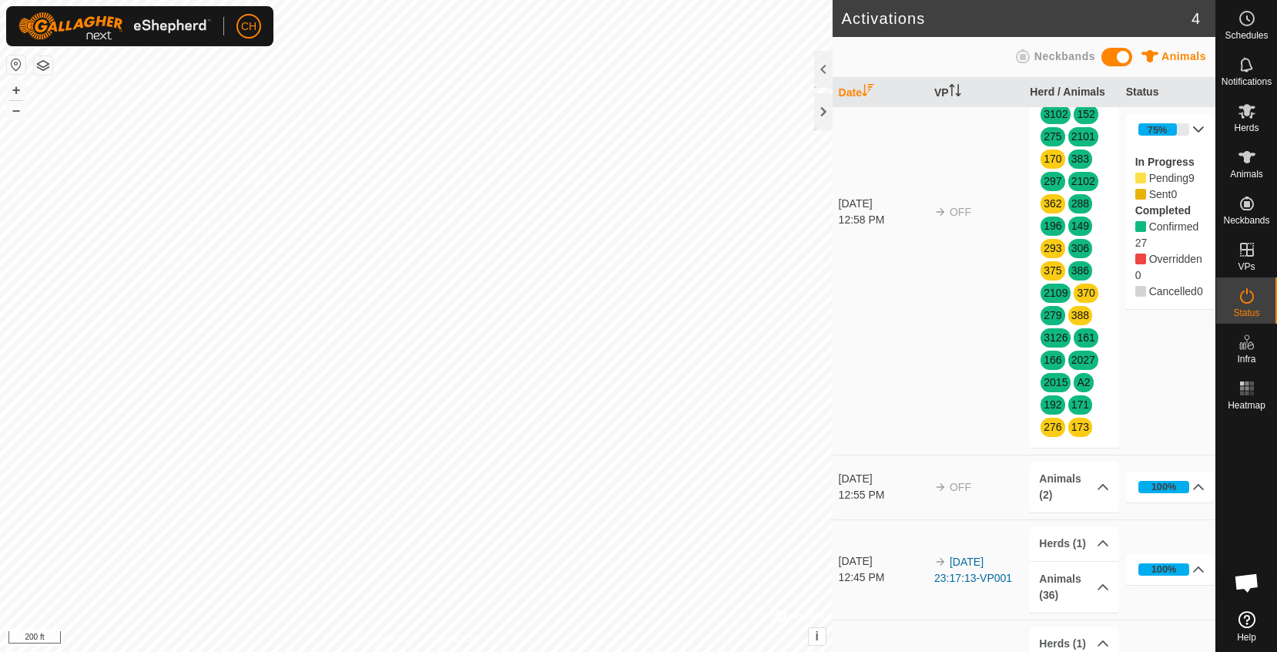
scroll to position [140, 0]
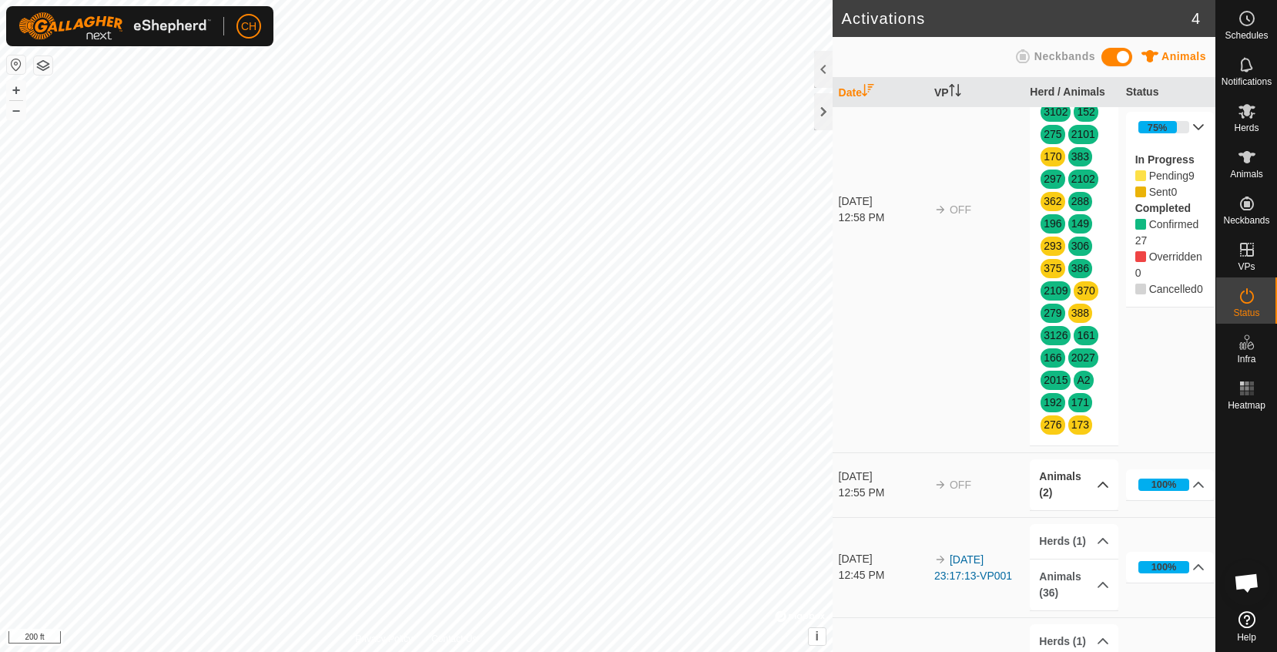
click at [1101, 491] on p-accordion-header "Animals (2)" at bounding box center [1074, 484] width 89 height 51
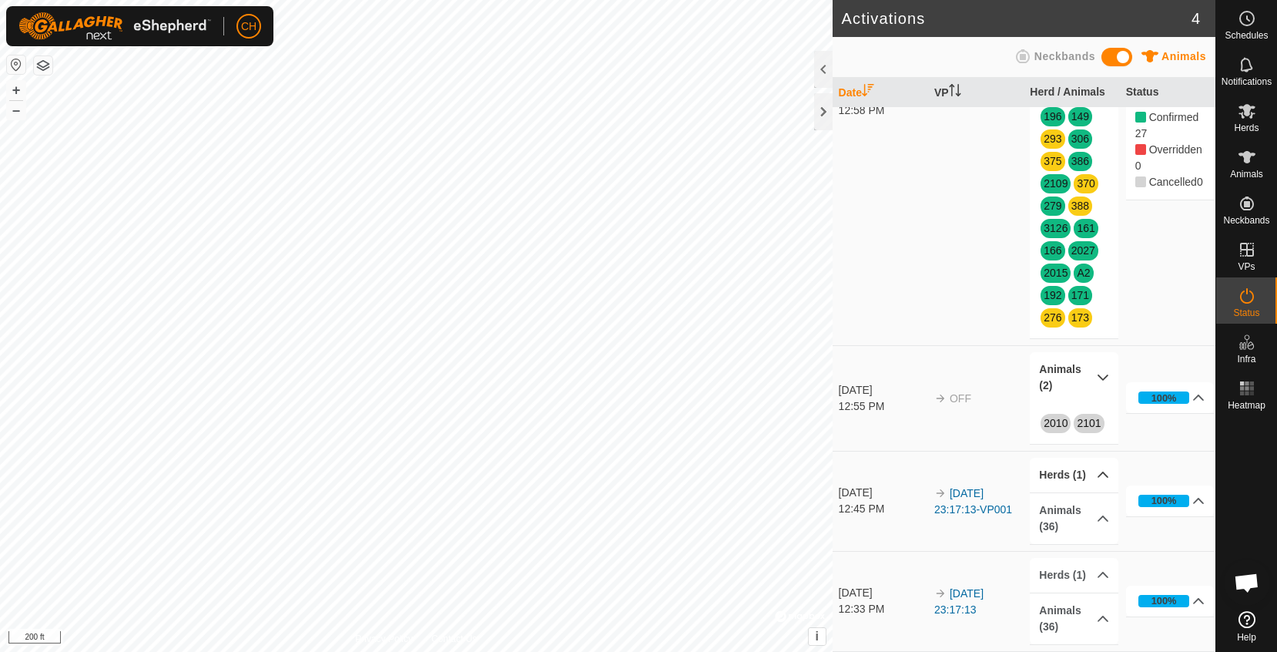
scroll to position [247, 0]
click at [1102, 474] on p-accordion-header "Herds (1)" at bounding box center [1074, 474] width 89 height 35
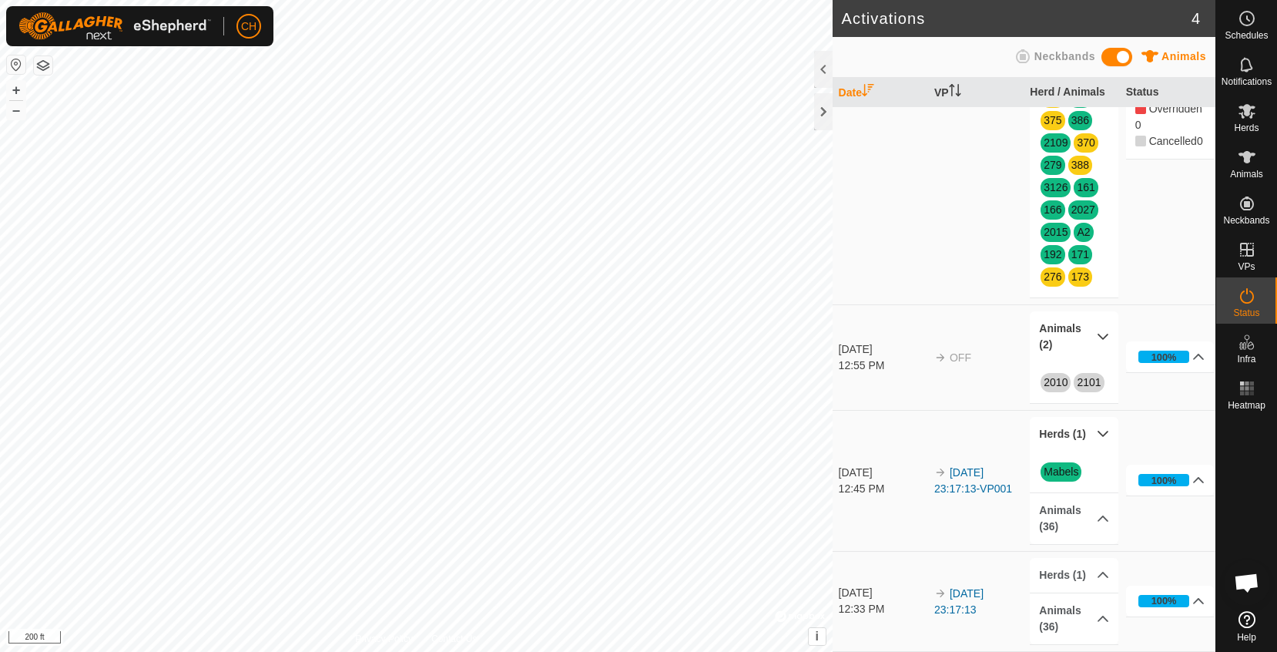
scroll to position [288, 0]
click at [1102, 527] on p-accordion-header "Animals (36)" at bounding box center [1074, 518] width 89 height 51
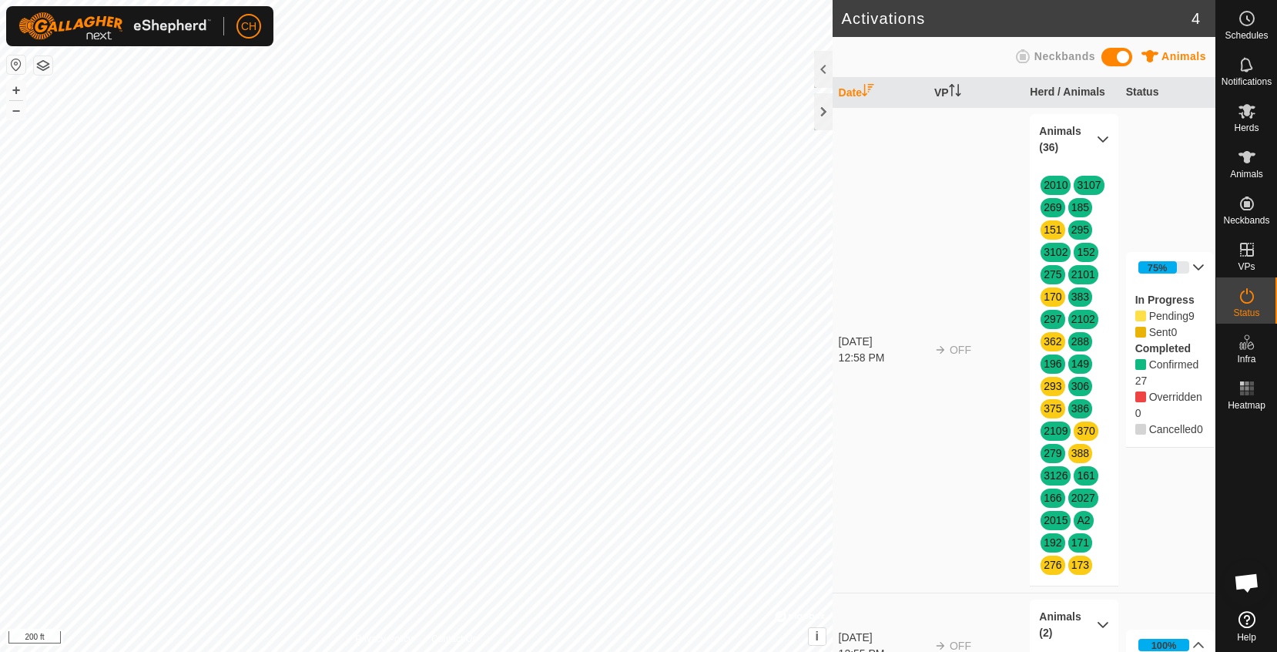
scroll to position [0, 0]
click at [1100, 142] on p-accordion-header "Animals (36)" at bounding box center [1074, 139] width 89 height 51
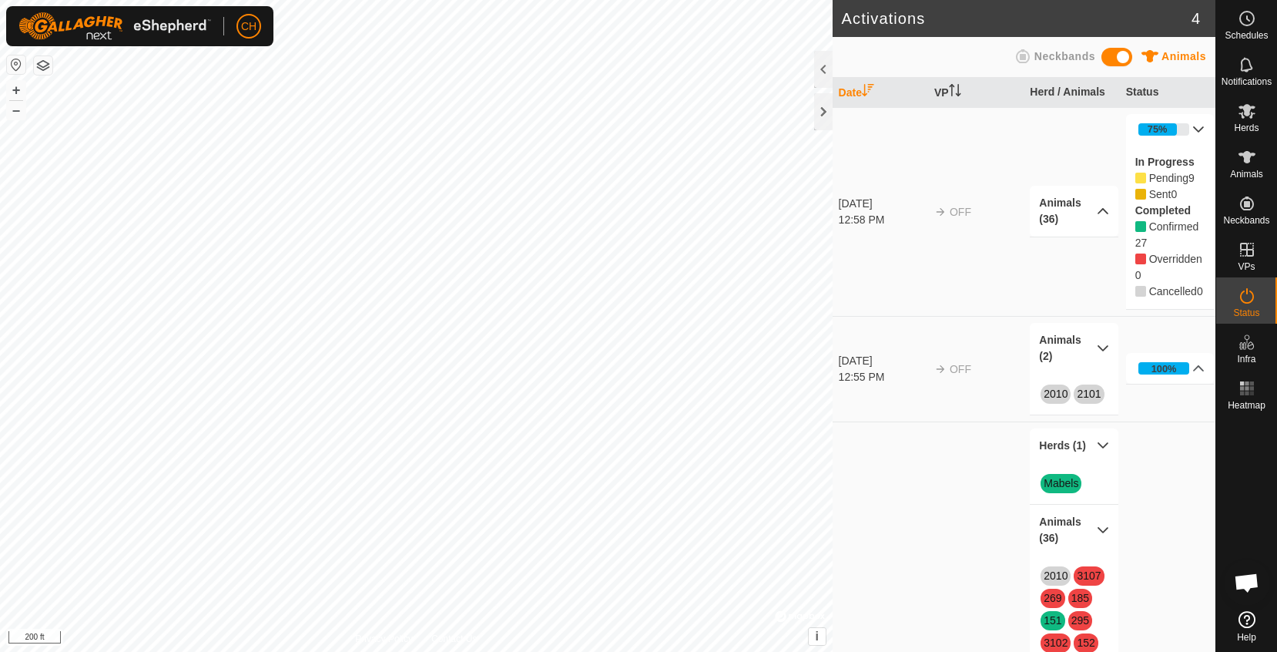
click at [1105, 362] on p-accordion-header "Animals (2)" at bounding box center [1074, 348] width 89 height 51
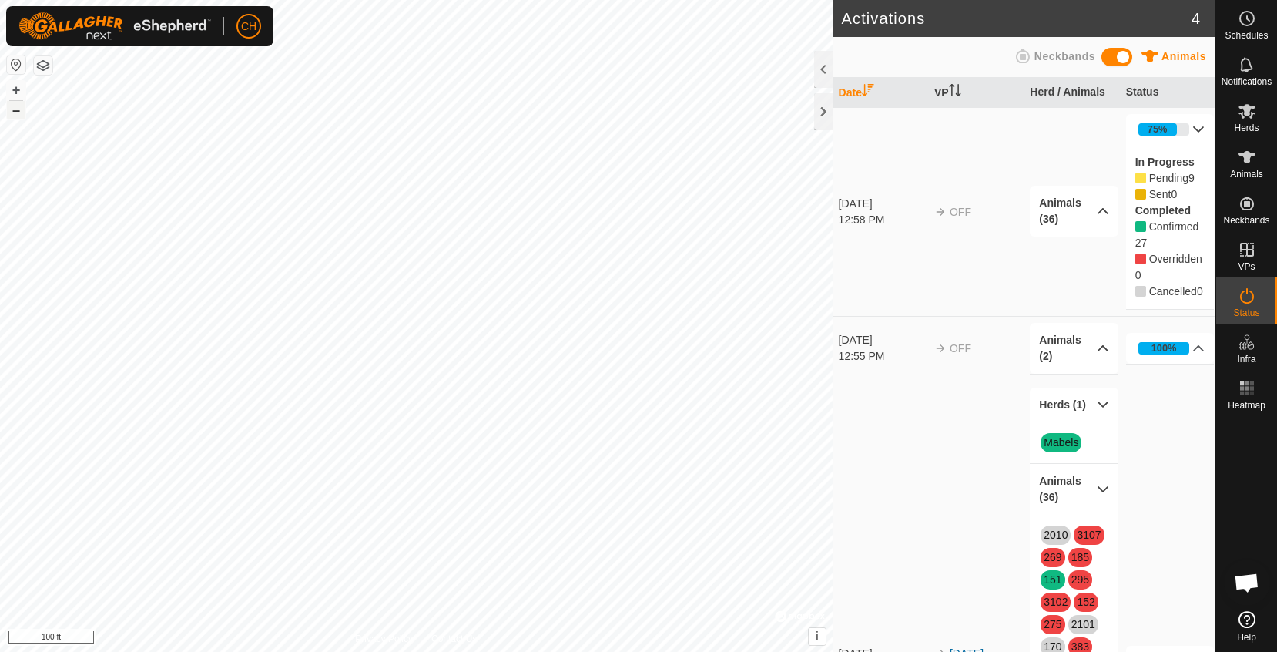
click at [10, 112] on button "–" at bounding box center [16, 110] width 18 height 18
click at [12, 89] on button "+" at bounding box center [16, 90] width 18 height 18
click at [1100, 223] on p-accordion-header "Animals (36)" at bounding box center [1074, 211] width 89 height 51
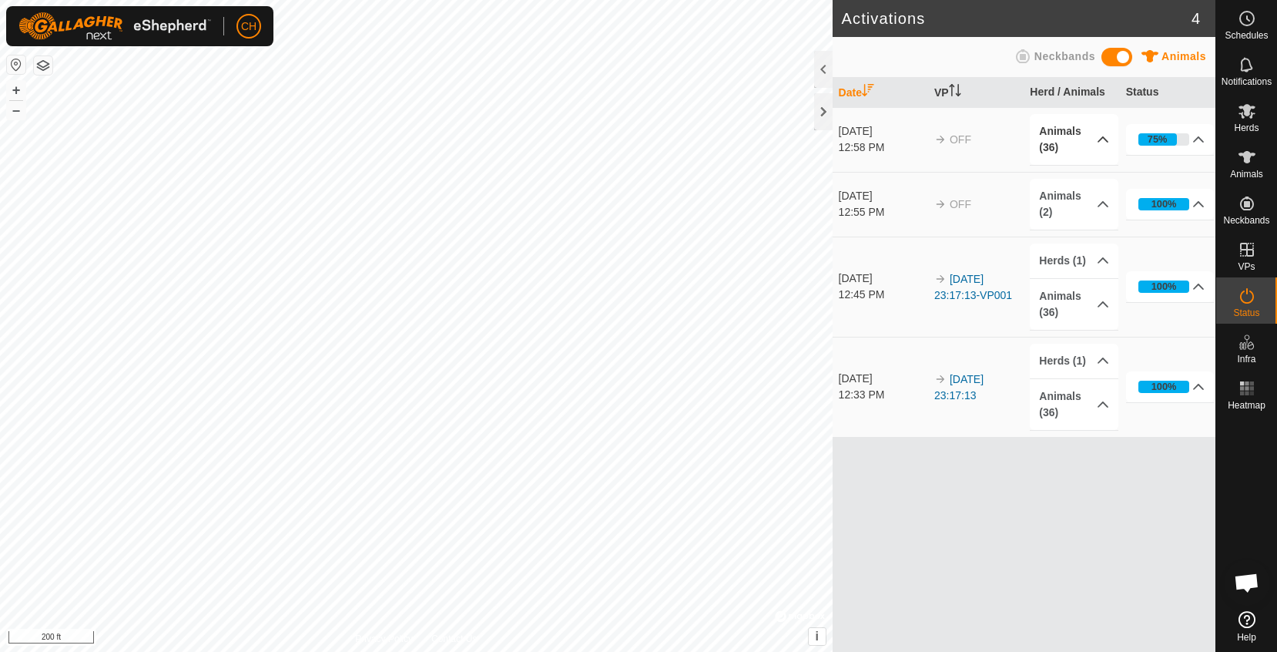
click at [1098, 136] on p-accordion-header "Animals (36)" at bounding box center [1074, 139] width 89 height 51
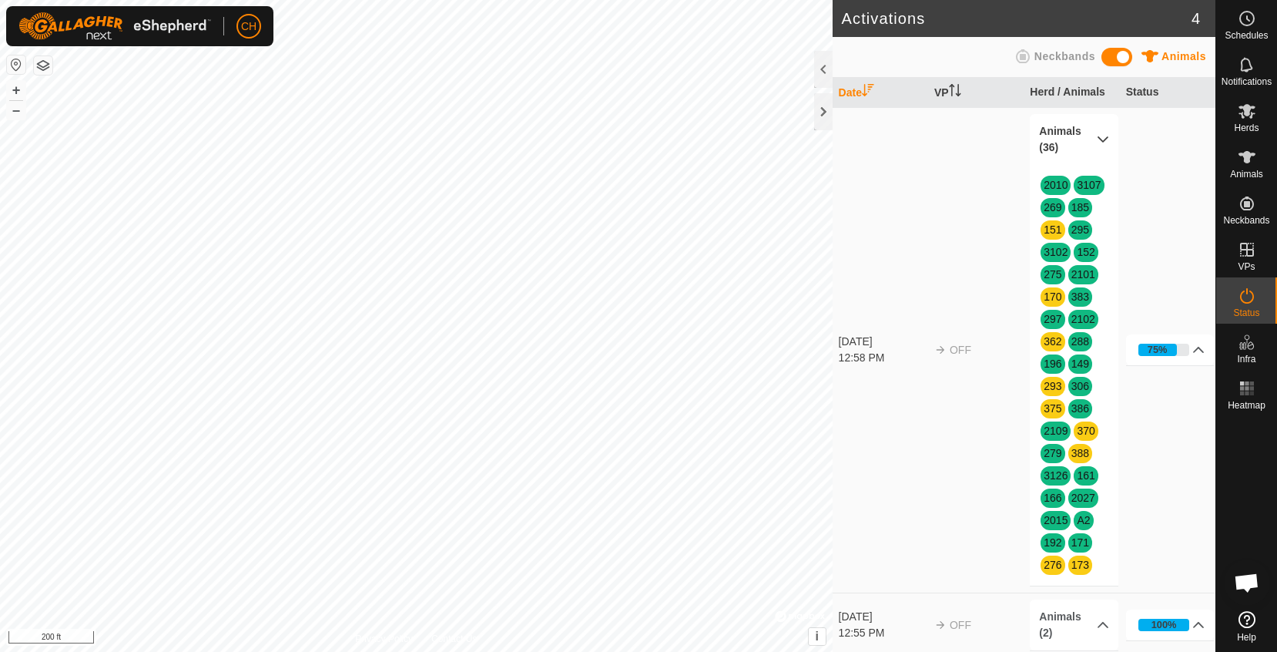
click at [1098, 136] on p-accordion-header "Animals (36)" at bounding box center [1074, 139] width 89 height 51
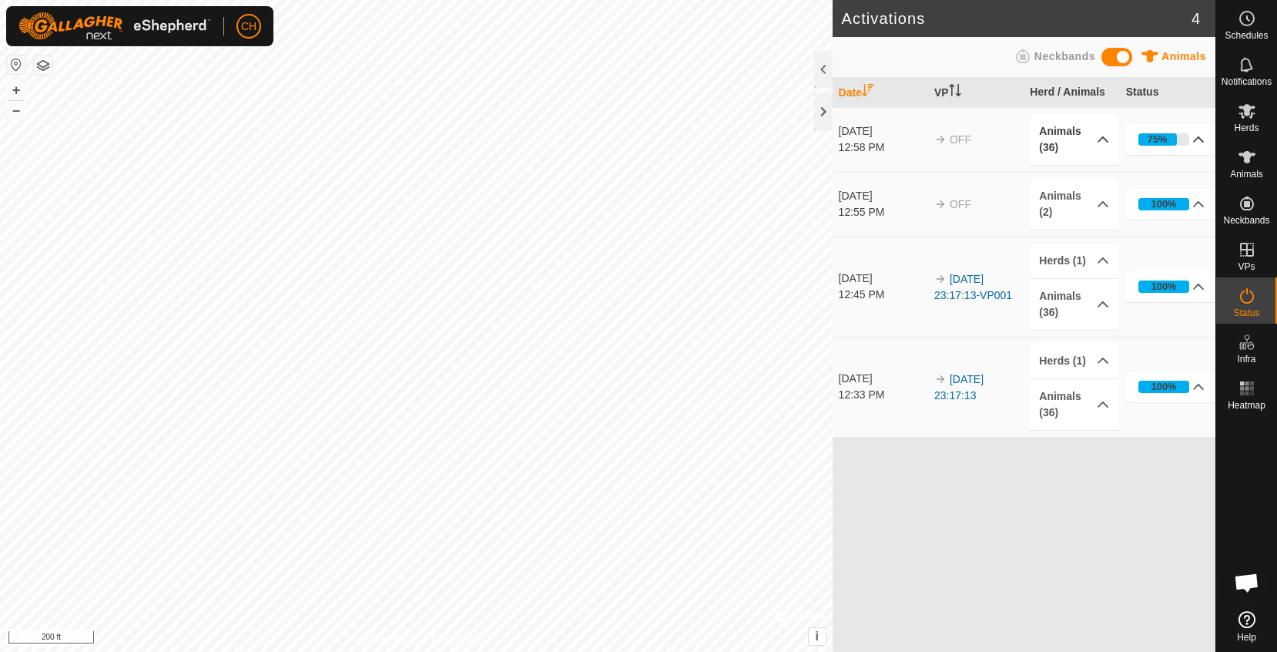
click at [1201, 139] on p-accordion-header "75%" at bounding box center [1170, 139] width 89 height 31
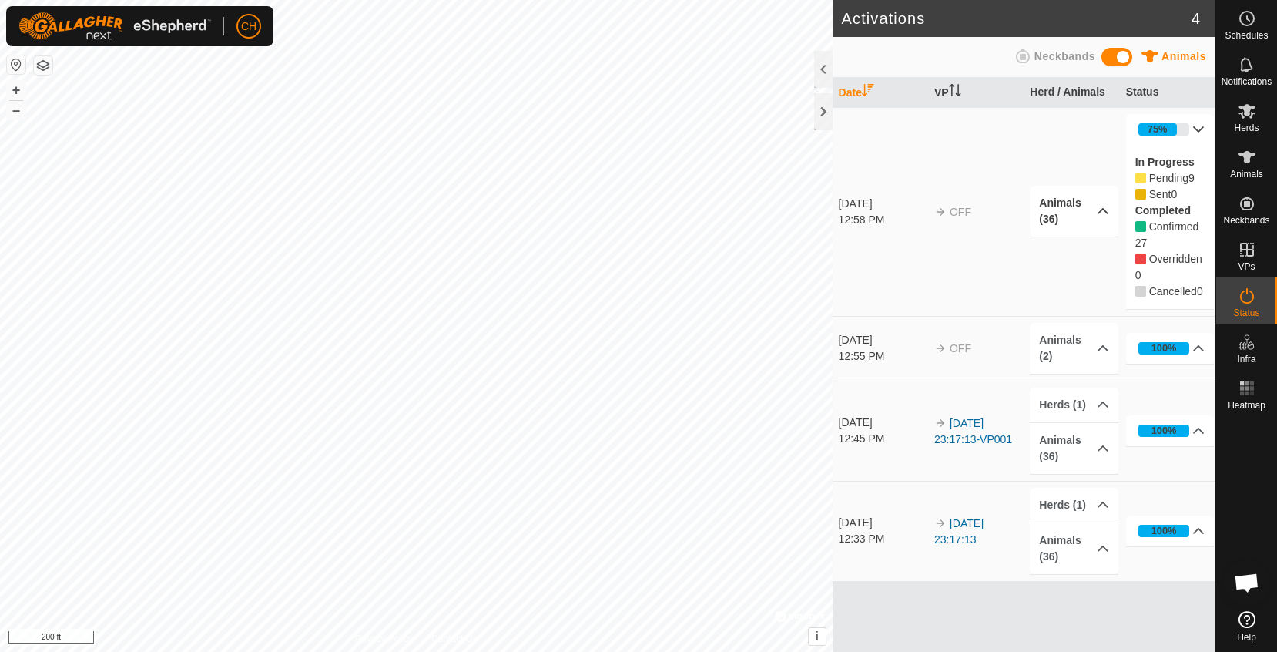
click at [1204, 120] on p-accordion-header "75%" at bounding box center [1170, 129] width 89 height 31
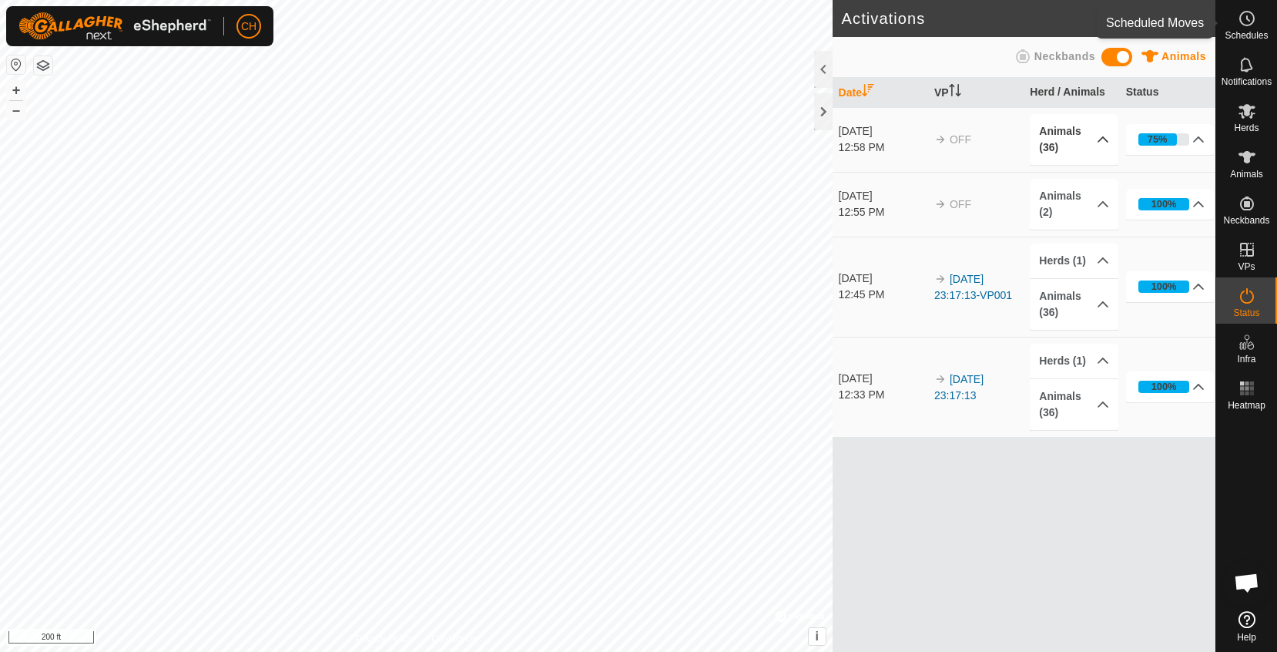
click at [1250, 21] on icon at bounding box center [1247, 18] width 18 height 18
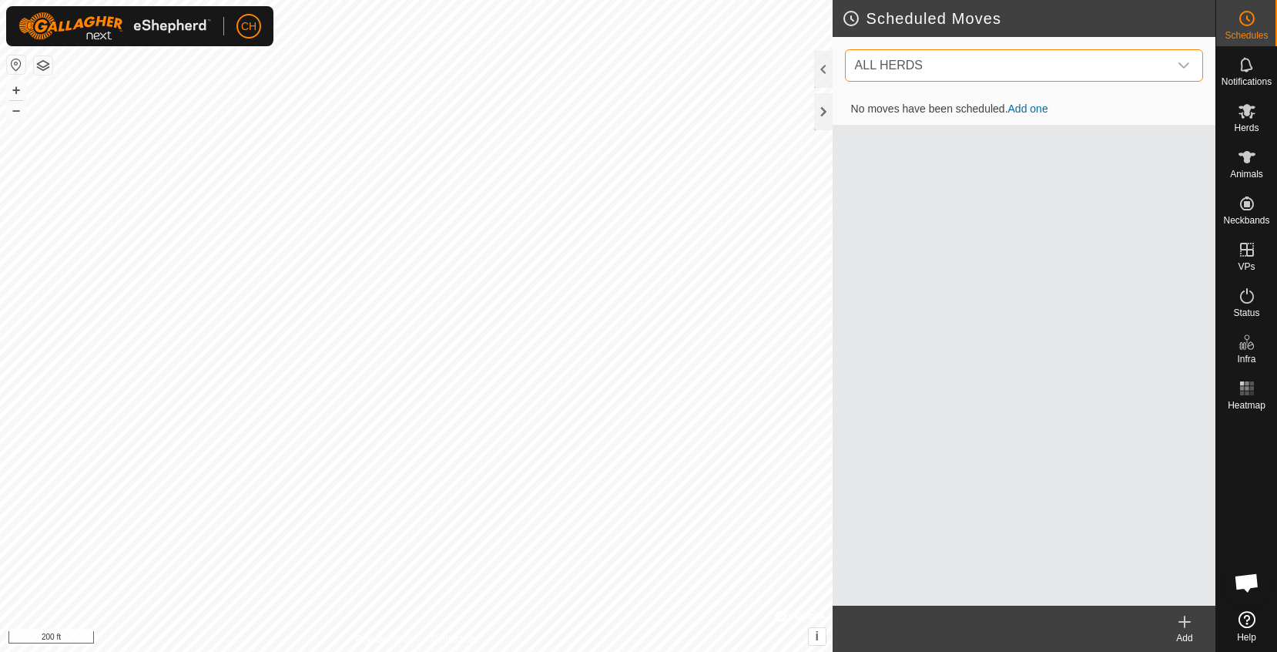
click at [1069, 58] on span "ALL HERDS" at bounding box center [1009, 65] width 320 height 31
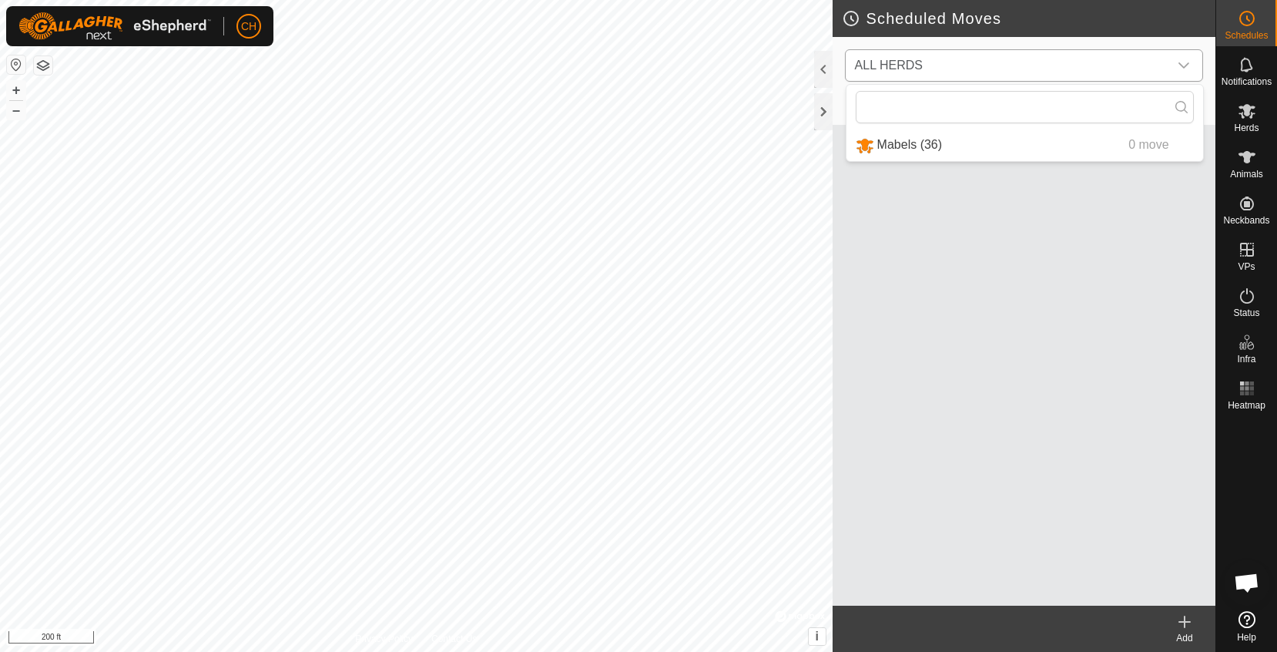
click at [935, 139] on li "Mabels (36) 0 move" at bounding box center [1024, 145] width 357 height 32
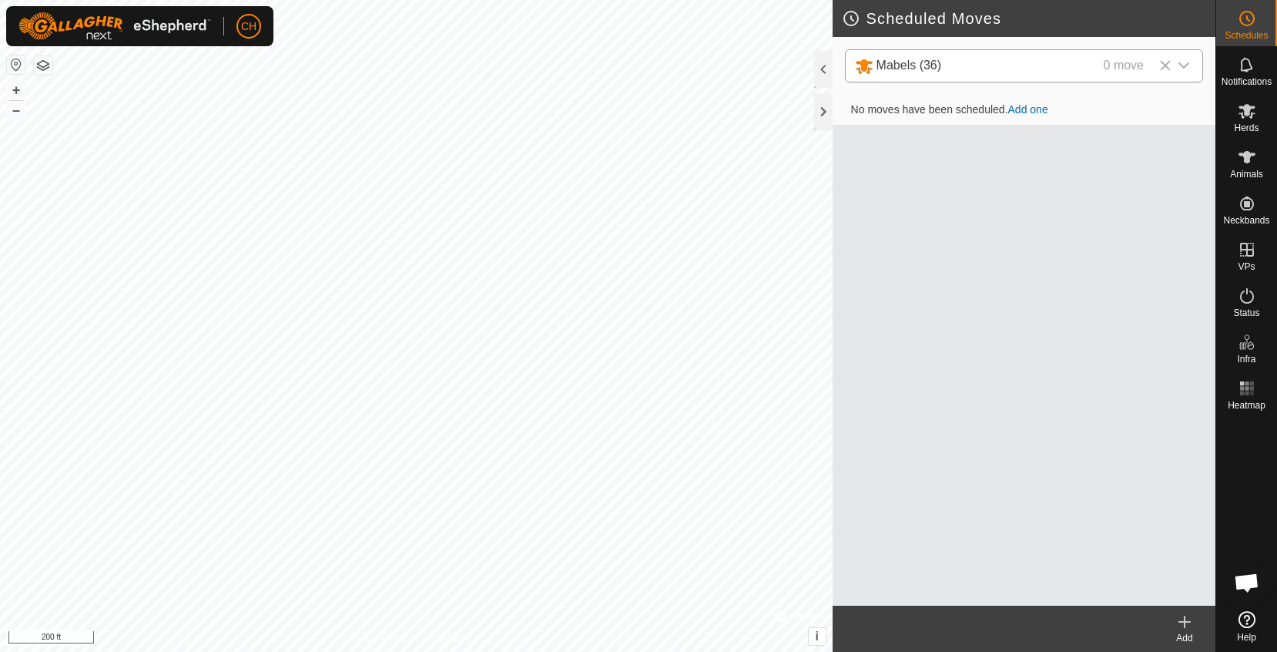
click at [1028, 116] on td "No moves have been scheduled. Add one" at bounding box center [1024, 110] width 383 height 31
click at [1042, 109] on link "Add one" at bounding box center [1028, 109] width 40 height 12
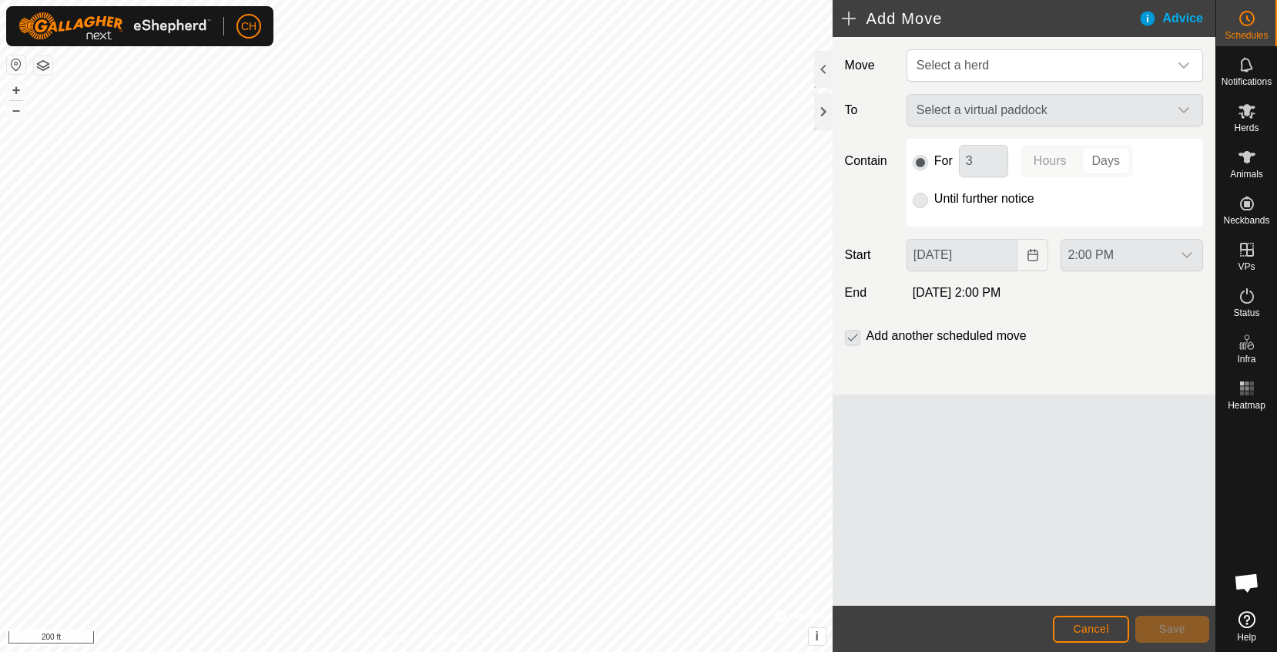
click at [927, 202] on p-radiobutton at bounding box center [920, 198] width 15 height 18
click at [923, 200] on p-radiobutton at bounding box center [920, 198] width 15 height 18
click at [991, 108] on div "Select a virtual paddock" at bounding box center [1054, 110] width 309 height 32
click at [990, 110] on div "Select a virtual paddock" at bounding box center [1054, 110] width 309 height 32
click at [1031, 65] on span "Select a herd" at bounding box center [1039, 65] width 258 height 31
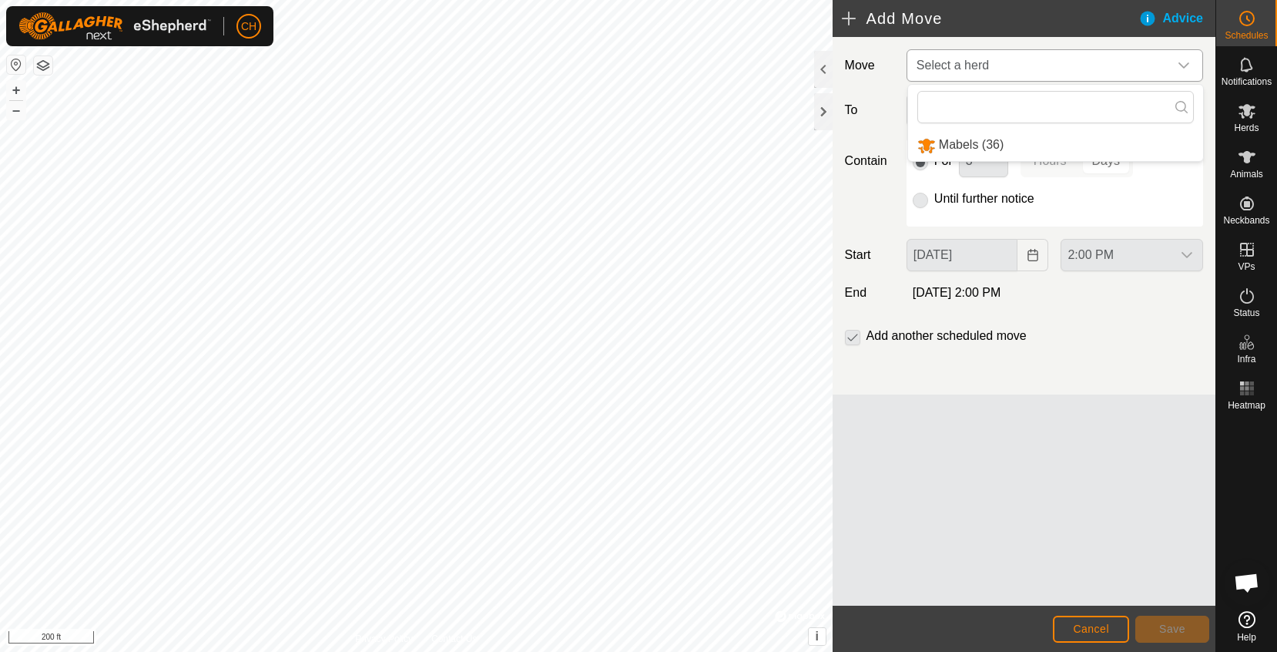
click at [1017, 143] on li "Mabels (36)" at bounding box center [1055, 145] width 295 height 32
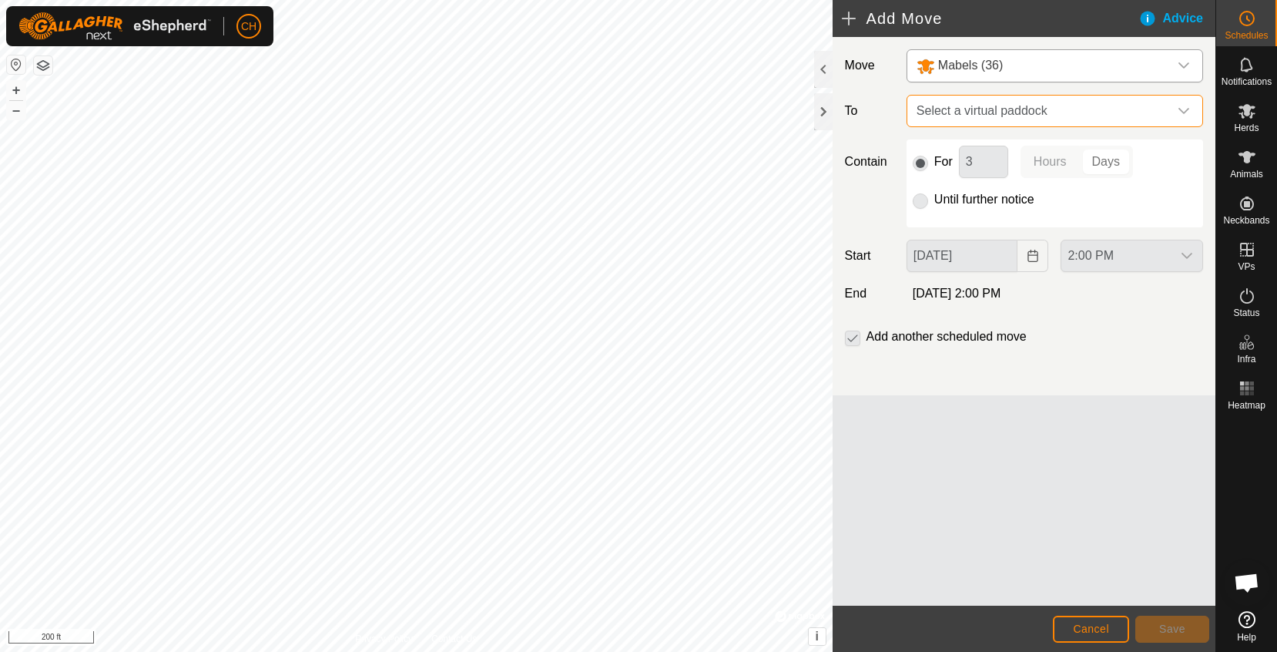
click at [1081, 109] on span "Select a virtual paddock" at bounding box center [1039, 111] width 258 height 31
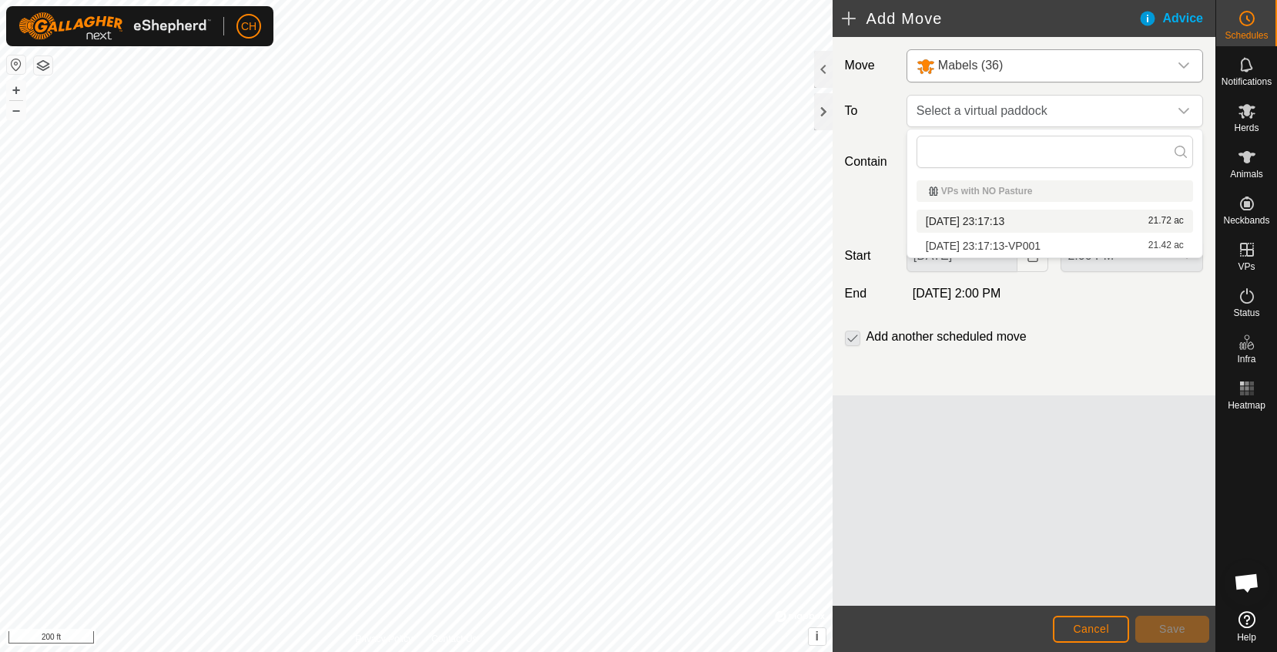
click at [1008, 226] on li "2025-09-15 23:17:13 21.72 ac" at bounding box center [1055, 220] width 276 height 23
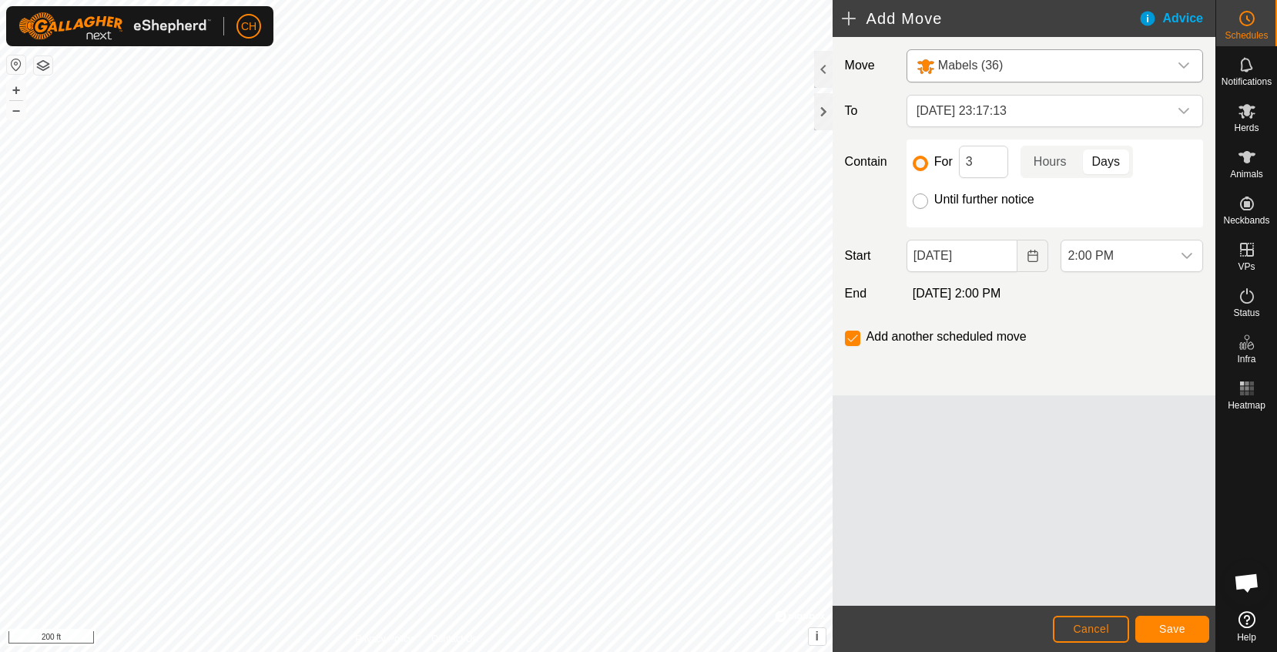
click at [926, 203] on input "Until further notice" at bounding box center [920, 200] width 15 height 15
radio input "true"
checkbox input "false"
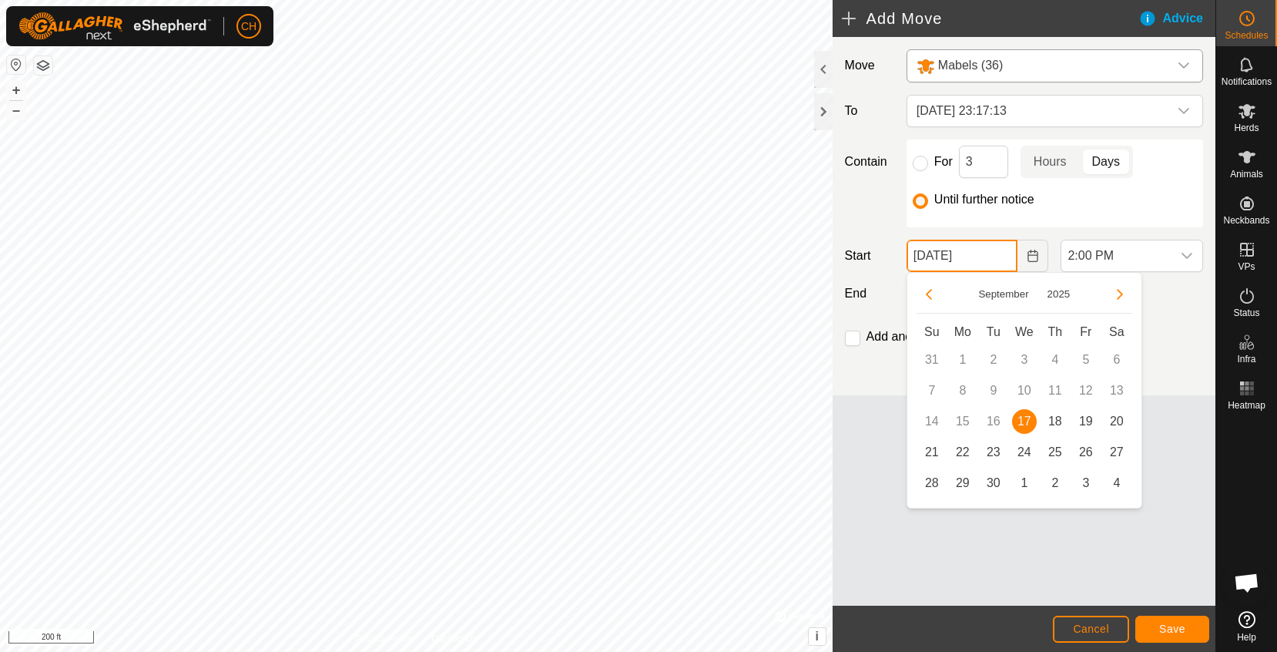
click at [990, 263] on input "[DATE]" at bounding box center [963, 256] width 112 height 32
click at [1081, 419] on span "19" at bounding box center [1086, 421] width 25 height 25
type input "Sep 19, 2025"
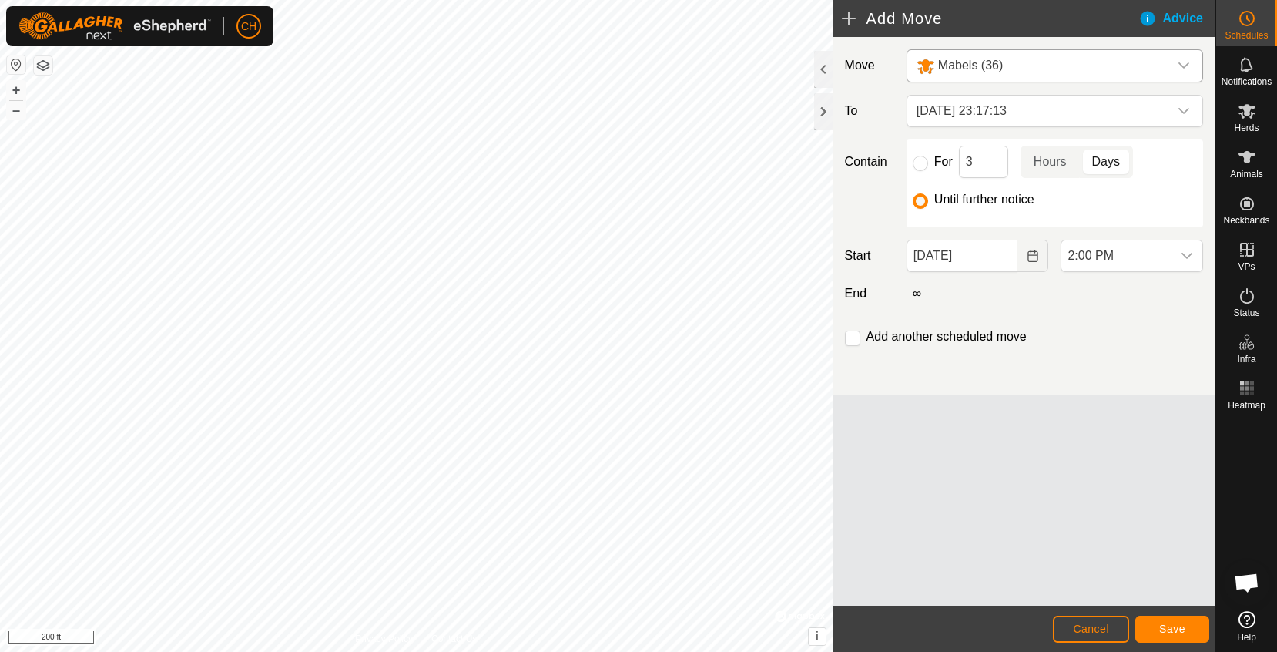
click at [1162, 627] on span "Save" at bounding box center [1172, 628] width 26 height 12
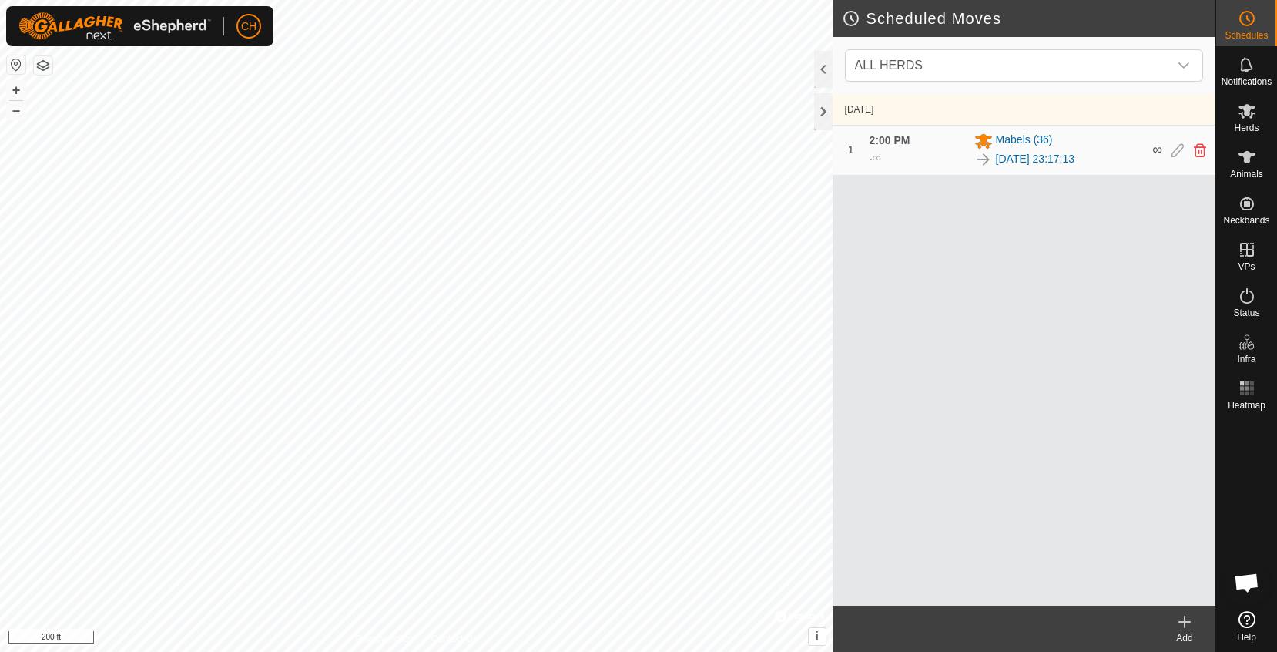
click at [1188, 169] on div "1 2:00 PM - ∞ Mabels (36) 2025-09-15 23:17:13 ∞" at bounding box center [1024, 150] width 370 height 49
click at [1185, 163] on div "1 2:00 PM - ∞ Mabels (36) 2025-09-15 23:17:13 ∞" at bounding box center [1024, 150] width 370 height 49
click at [1239, 159] on icon at bounding box center [1247, 157] width 18 height 18
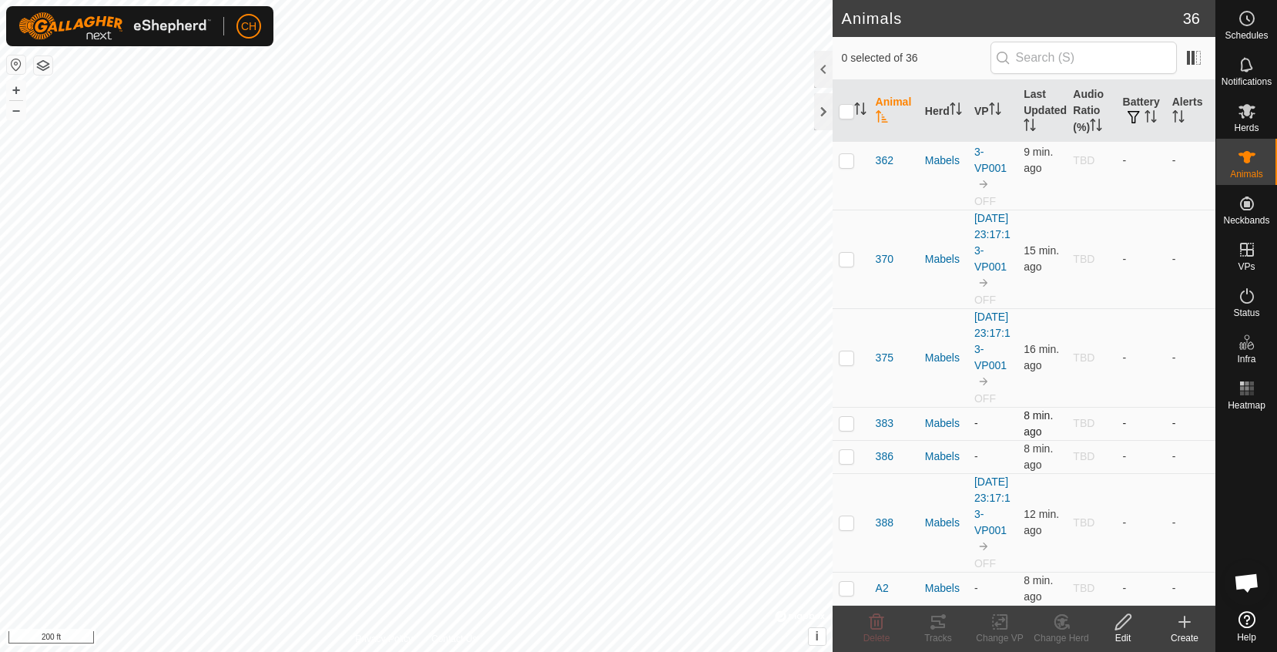
scroll to position [1211, 0]
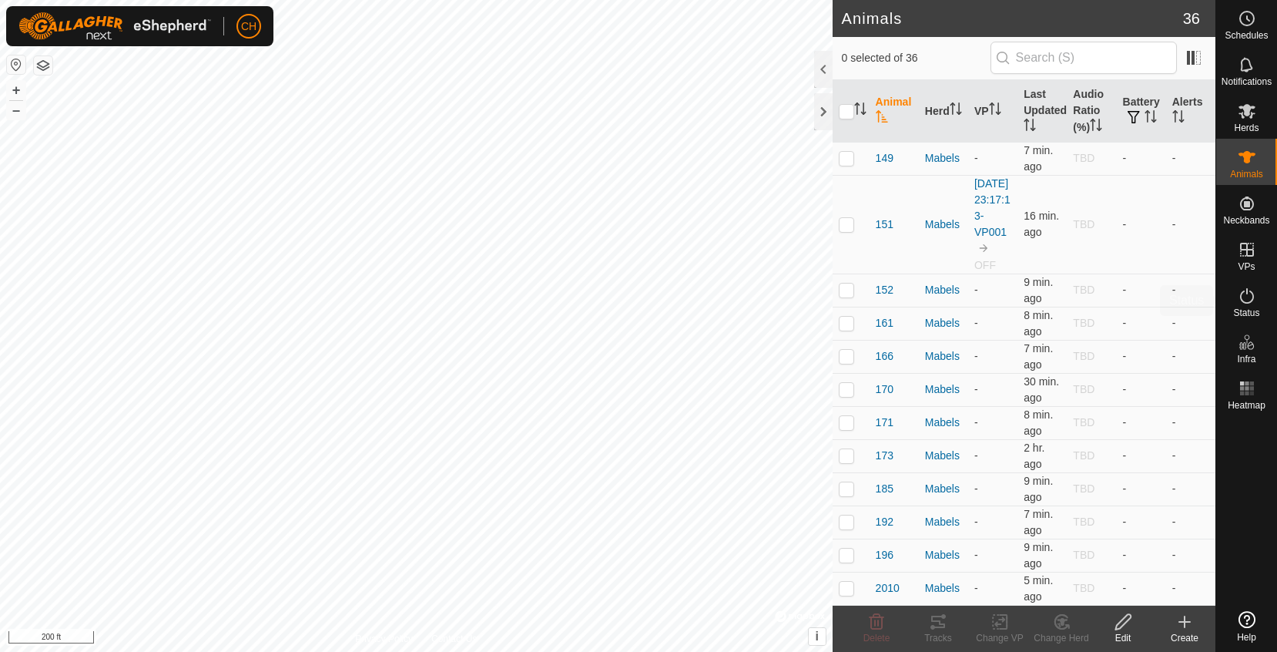
click at [1241, 300] on icon at bounding box center [1247, 296] width 18 height 18
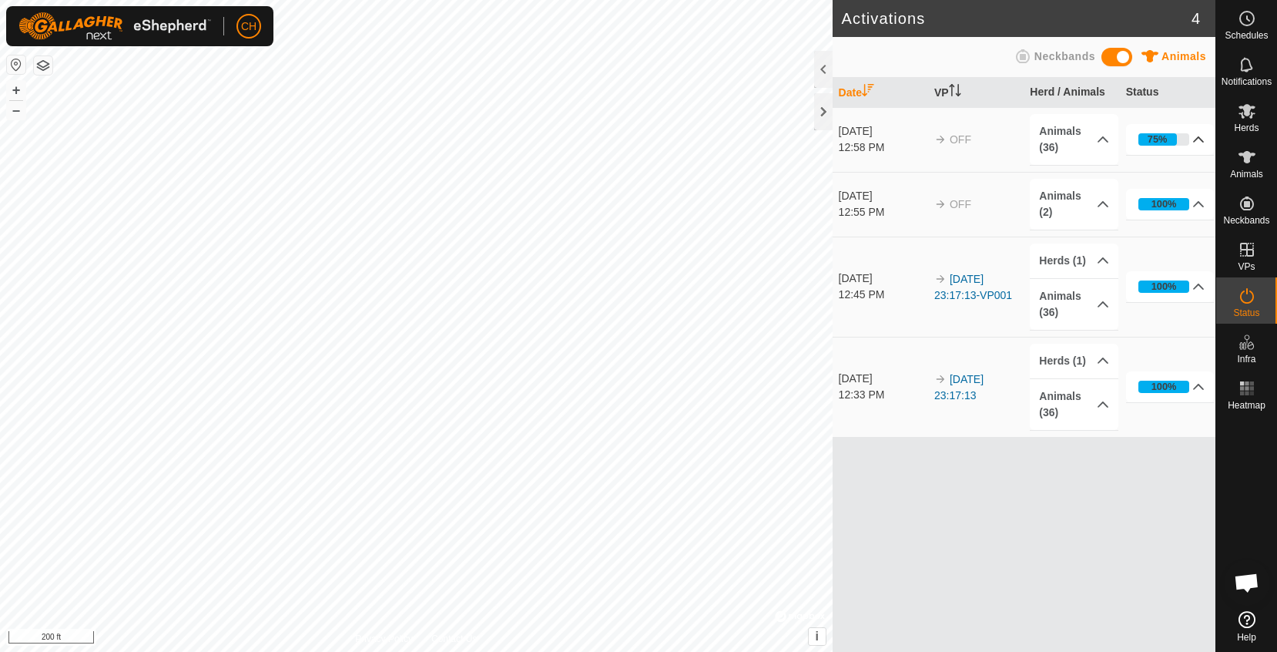
click at [1178, 136] on p-accordion-header "75%" at bounding box center [1170, 139] width 89 height 31
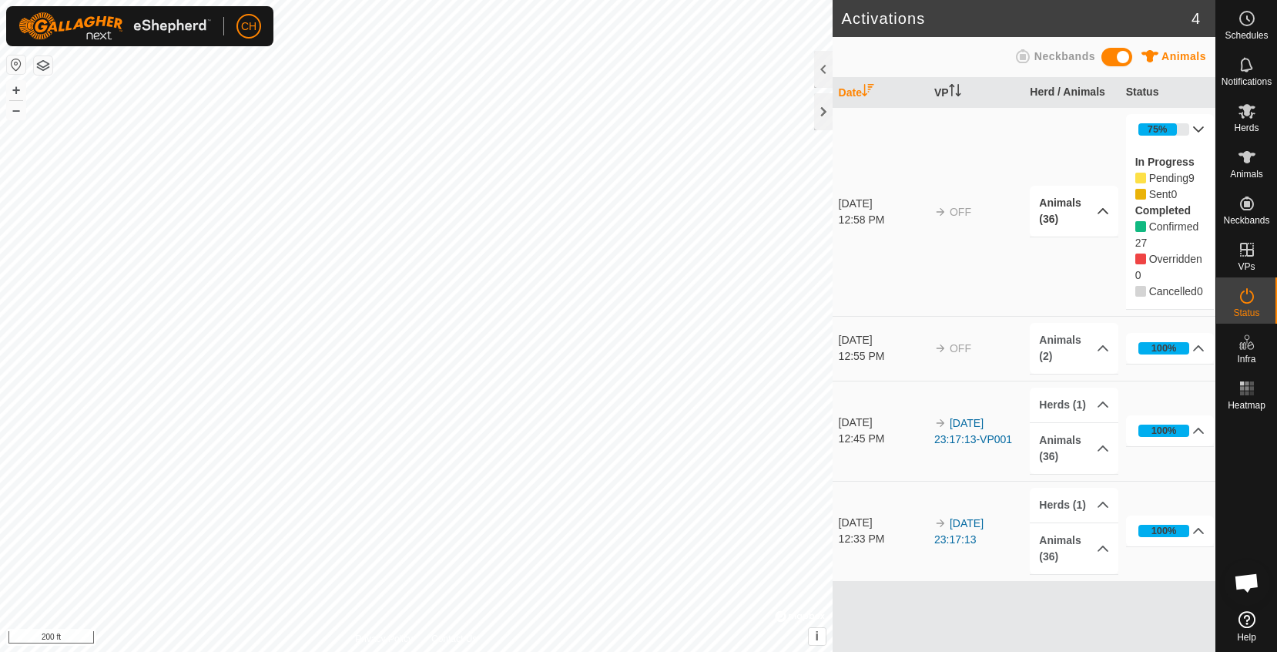
click at [1111, 221] on p-accordion-header "Animals (36)" at bounding box center [1074, 211] width 89 height 51
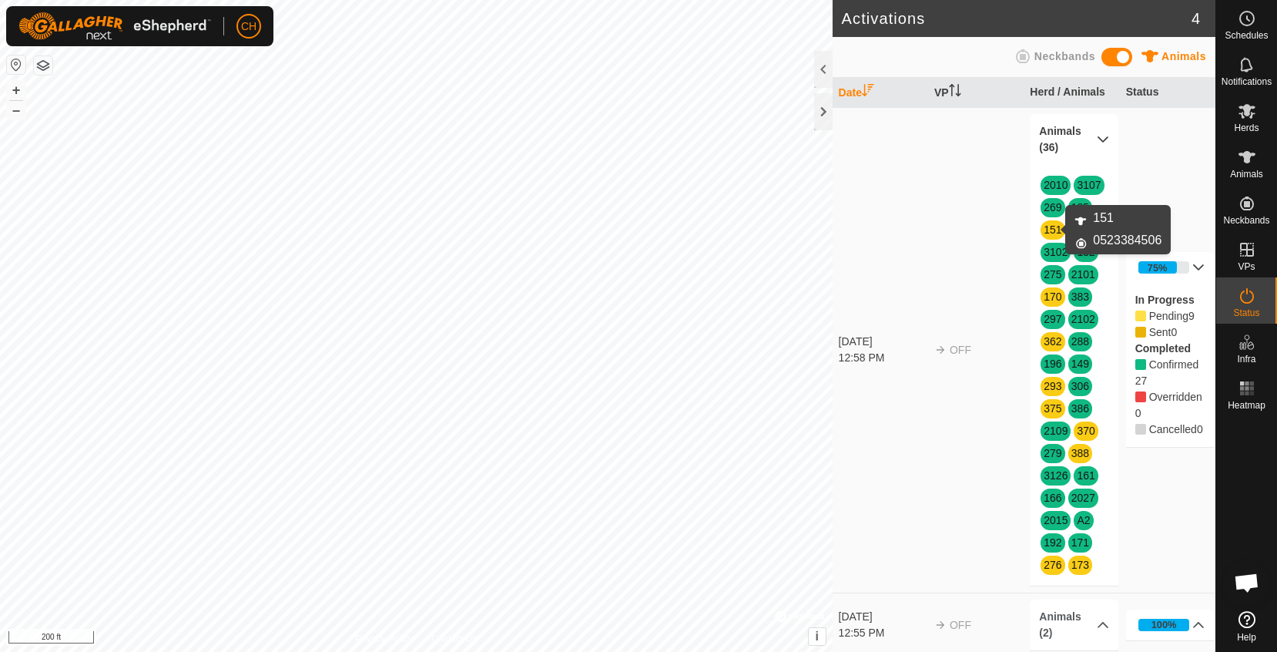
click at [1049, 231] on link "151" at bounding box center [1053, 229] width 18 height 12
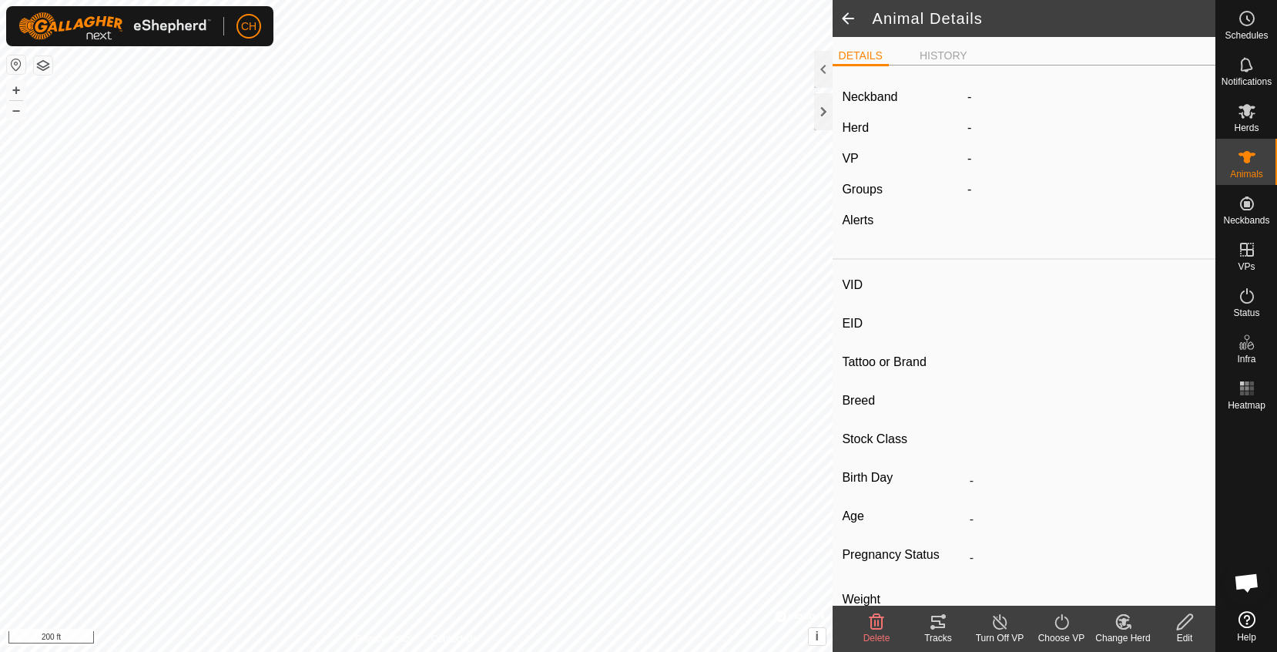
type input "151"
type input "-"
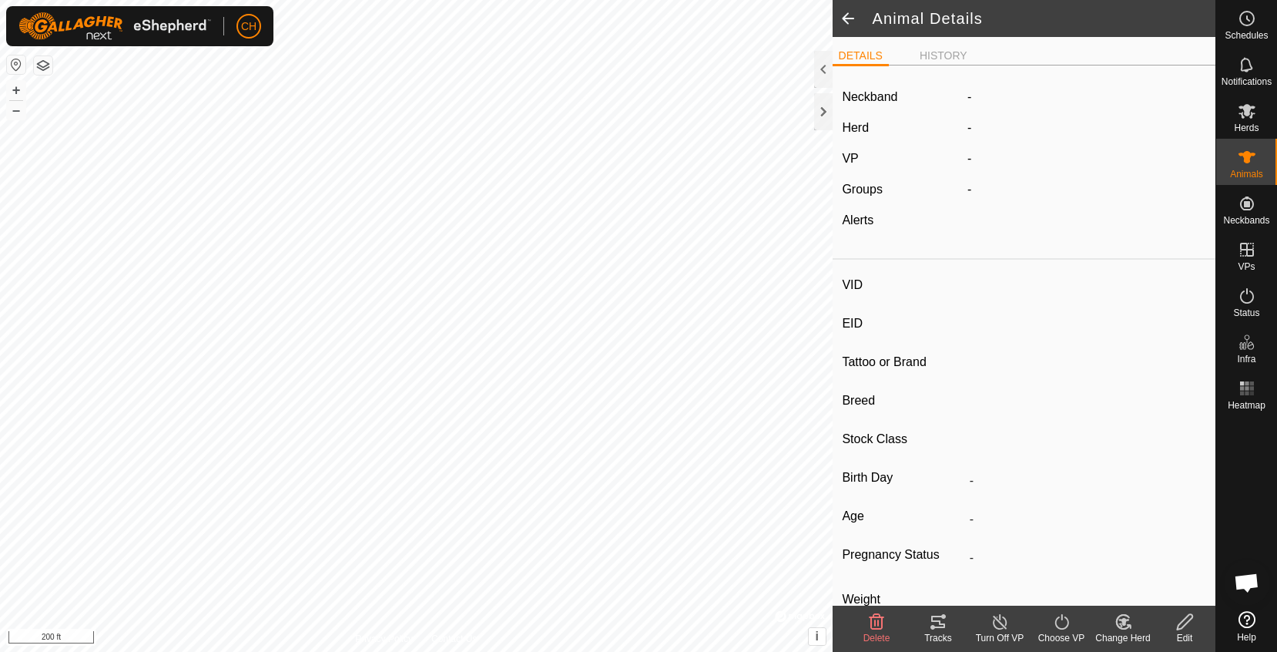
type input "-"
click at [18, 85] on button "+" at bounding box center [16, 90] width 18 height 18
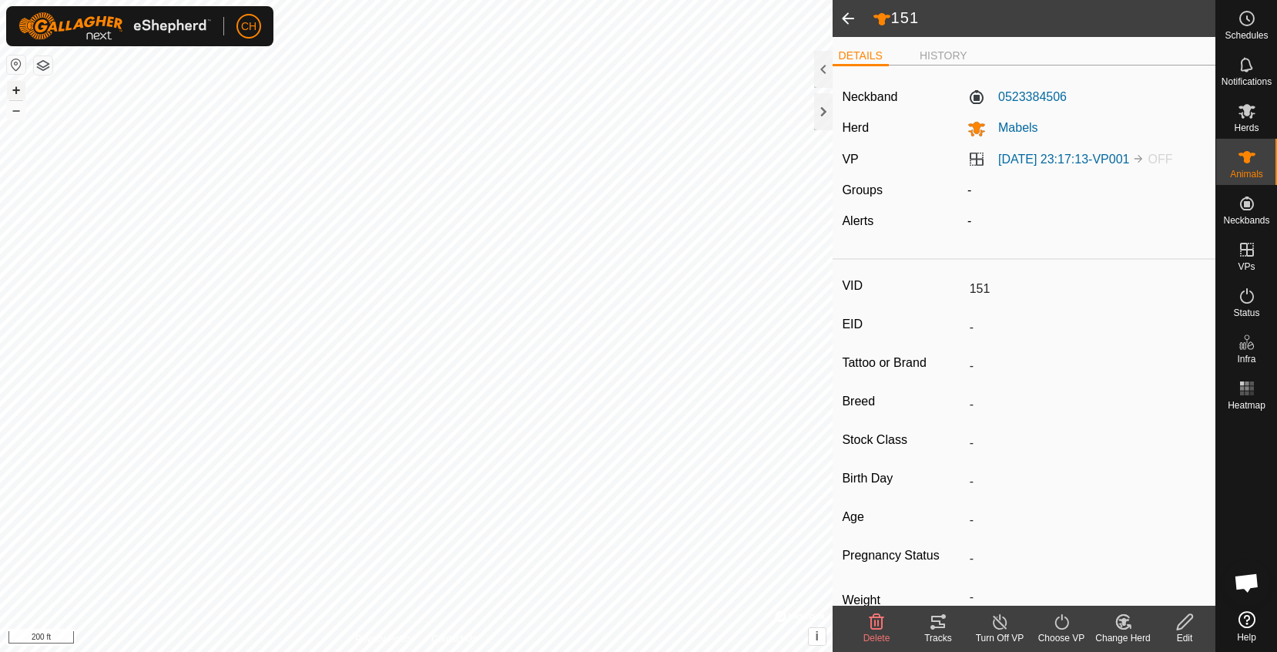
click at [18, 97] on button "+" at bounding box center [16, 90] width 18 height 18
click at [15, 90] on button "+" at bounding box center [16, 90] width 18 height 18
click at [15, 93] on button "+" at bounding box center [16, 90] width 18 height 18
click at [14, 109] on button "–" at bounding box center [16, 110] width 18 height 18
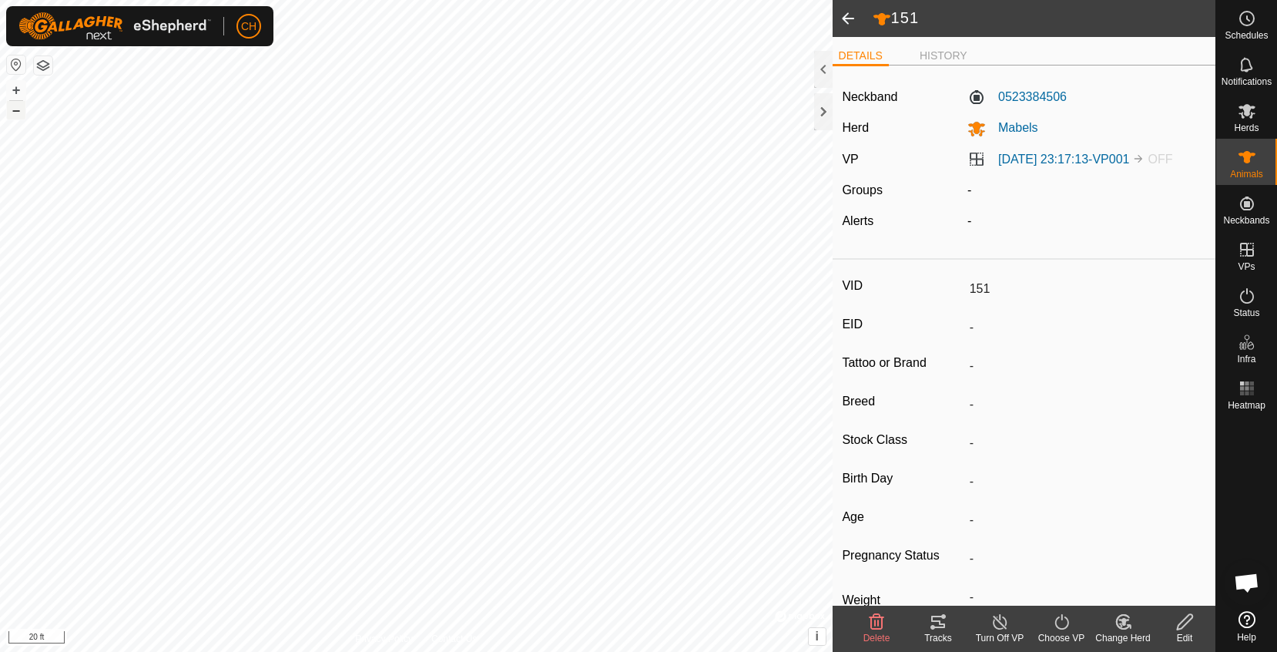
click at [14, 109] on button "–" at bounding box center [16, 110] width 18 height 18
click at [1255, 301] on icon at bounding box center [1247, 296] width 18 height 18
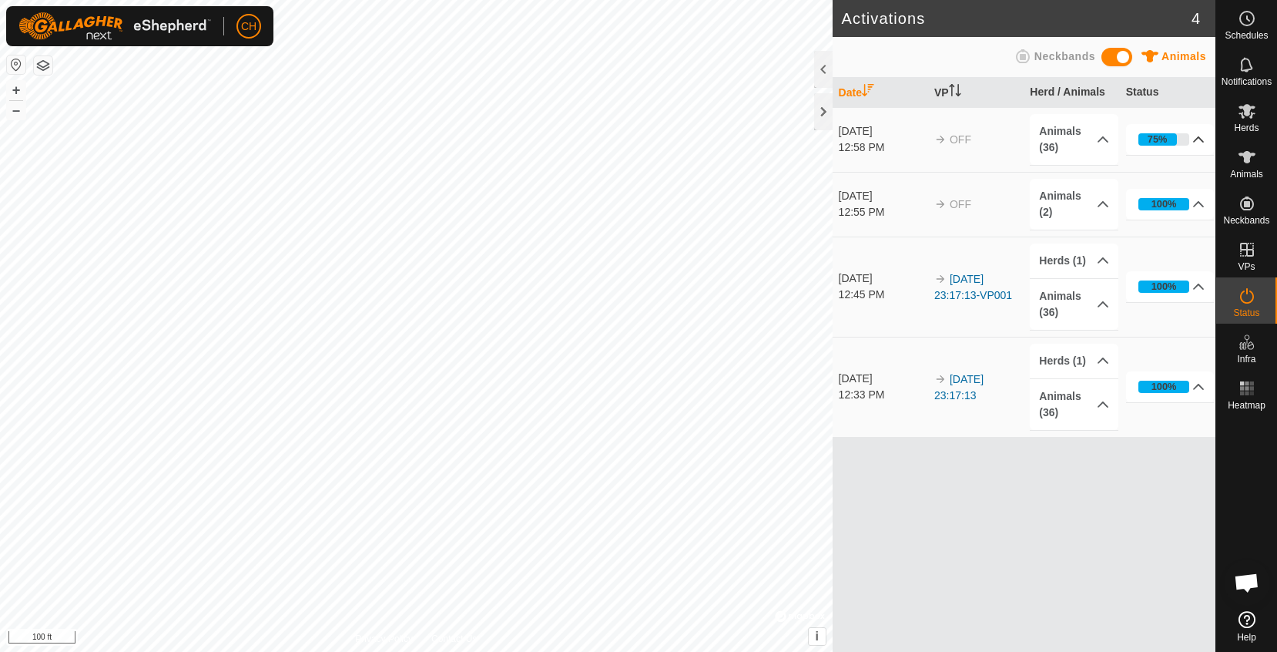
click at [1170, 136] on p-accordion-header "75%" at bounding box center [1170, 139] width 89 height 31
click at [1172, 132] on p-accordion-header "77%" at bounding box center [1170, 139] width 89 height 31
click at [15, 92] on button "+" at bounding box center [16, 90] width 18 height 18
click at [16, 85] on button "+" at bounding box center [16, 90] width 18 height 18
click at [1095, 142] on p-accordion-header "Animals (36)" at bounding box center [1074, 139] width 89 height 51
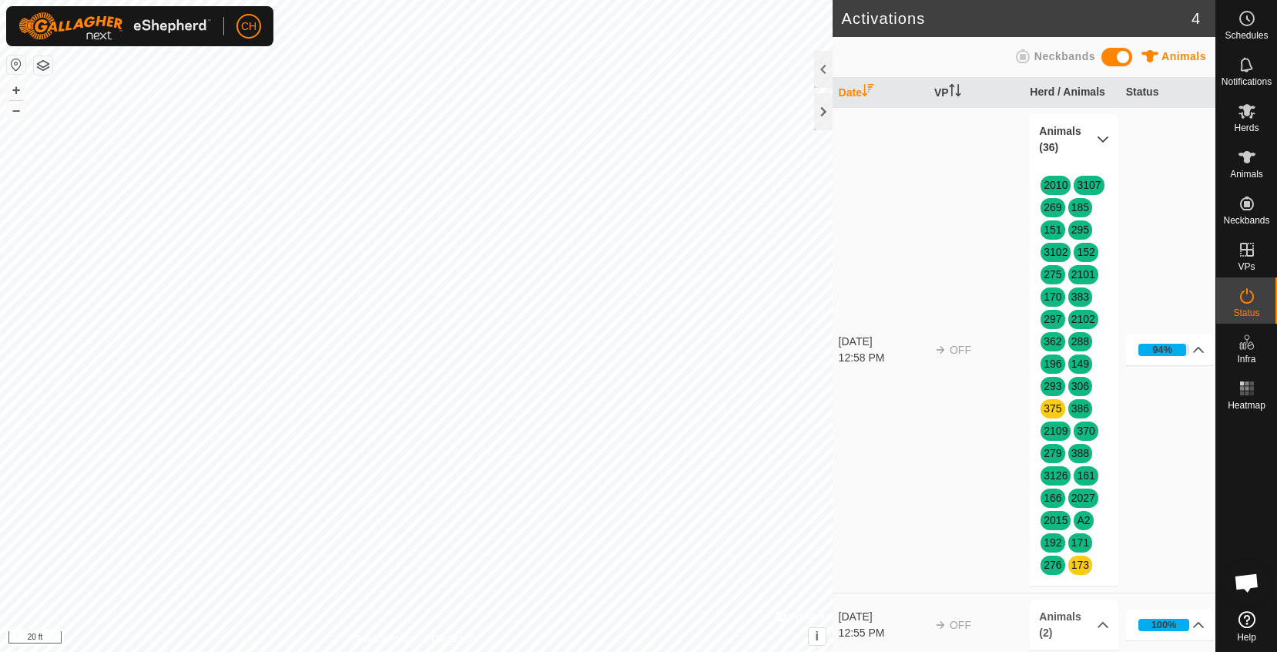
click at [1095, 142] on p-accordion-header "Animals (36)" at bounding box center [1074, 139] width 89 height 51
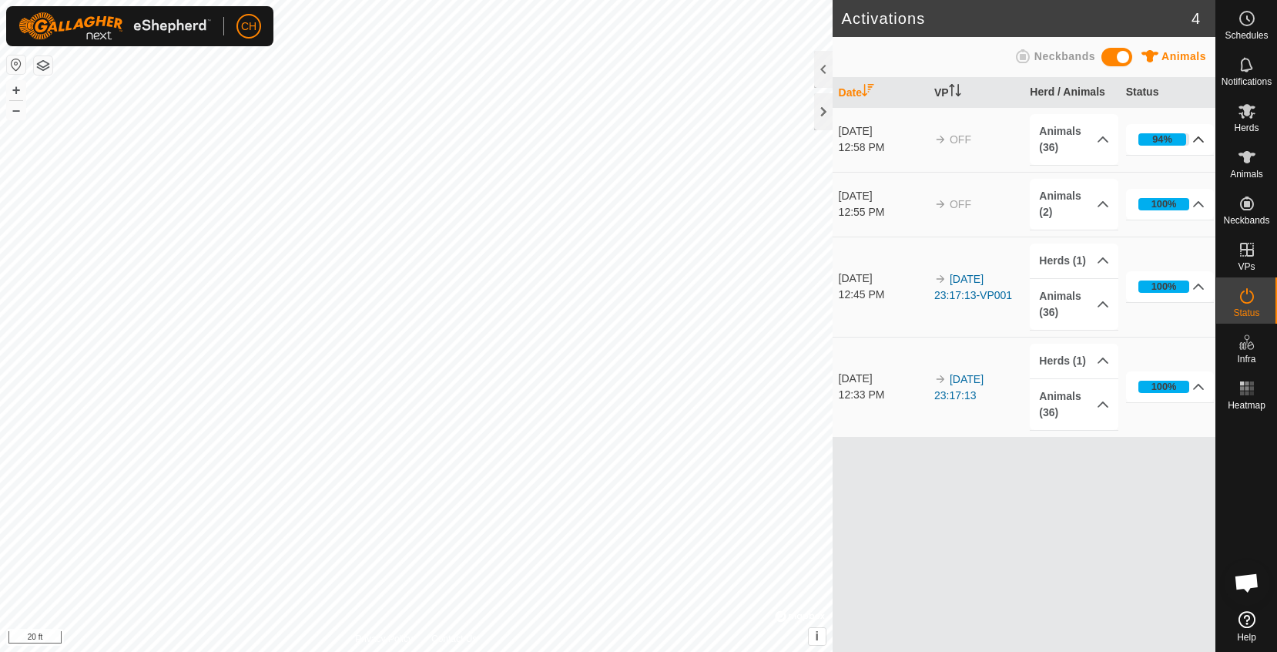
click at [1166, 126] on p-accordion-header "94%" at bounding box center [1170, 139] width 89 height 31
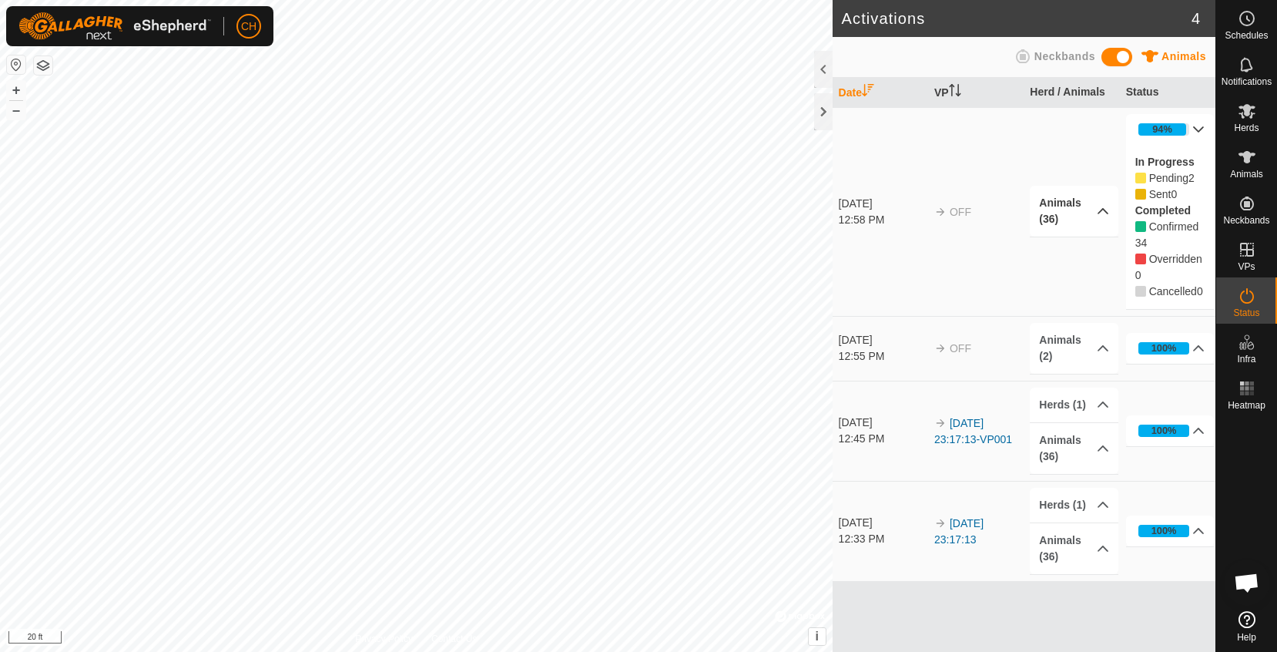
click at [1084, 221] on p-accordion-header "Animals (36)" at bounding box center [1074, 211] width 89 height 51
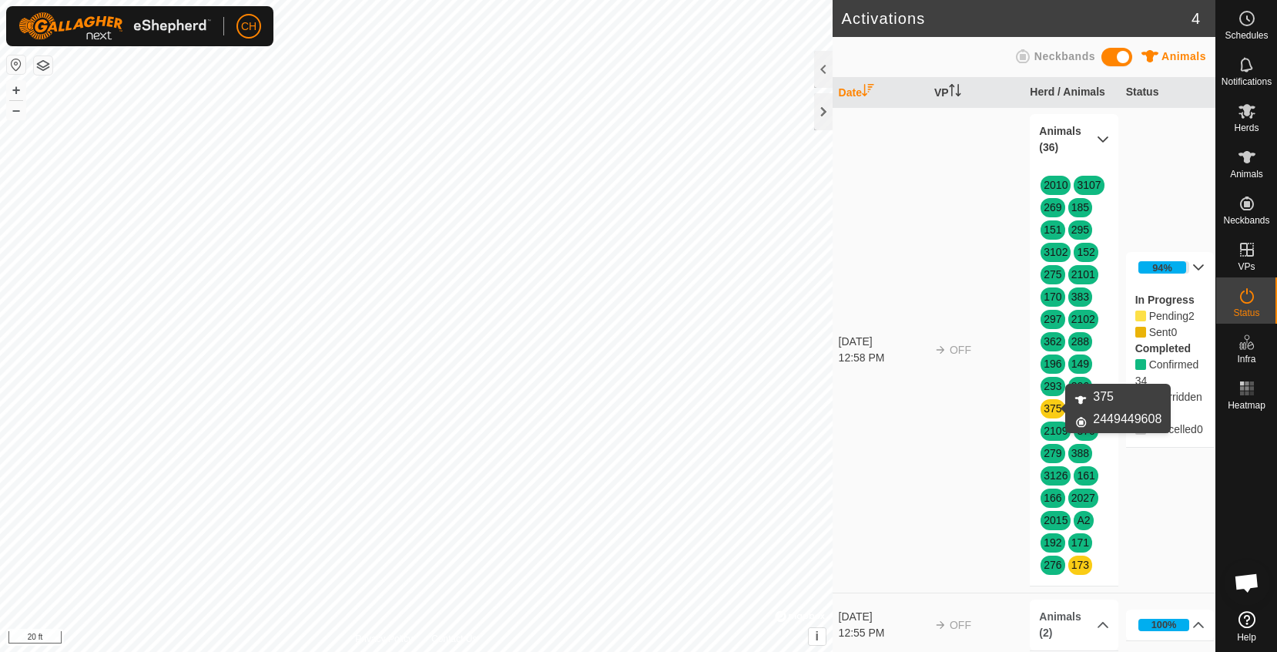
click at [1048, 407] on link "375" at bounding box center [1053, 408] width 18 height 12
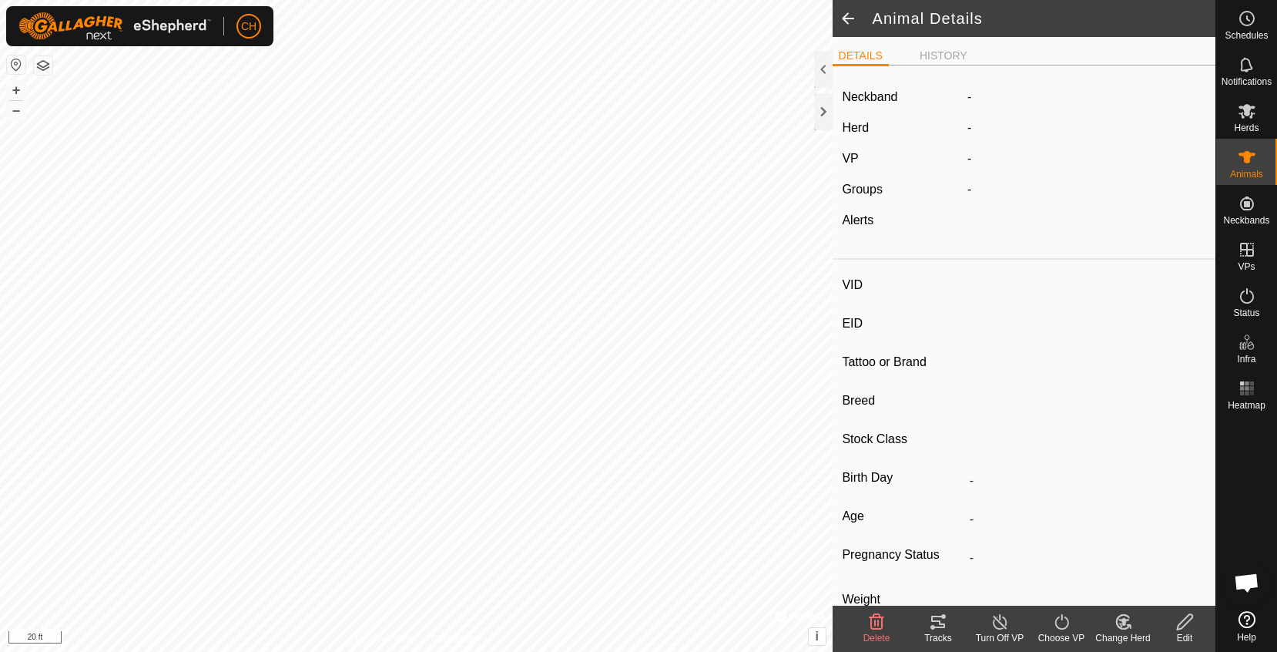
type input "375"
type input "-"
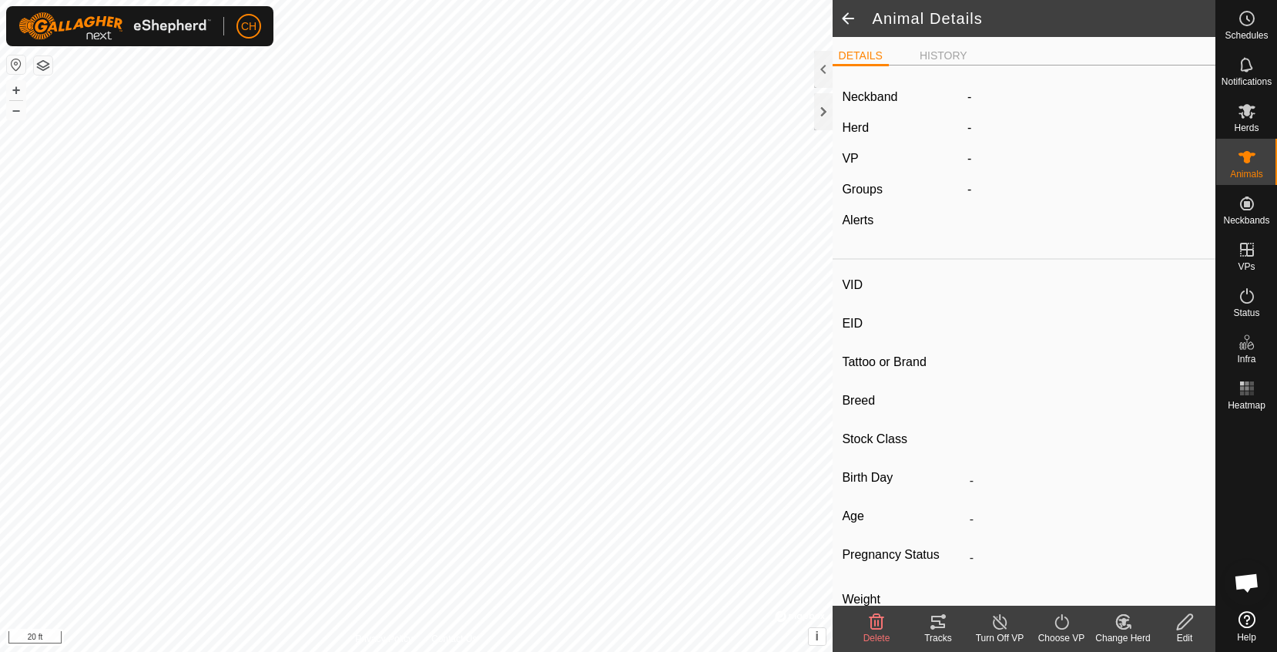
type input "-"
click at [850, 17] on span at bounding box center [848, 18] width 31 height 37
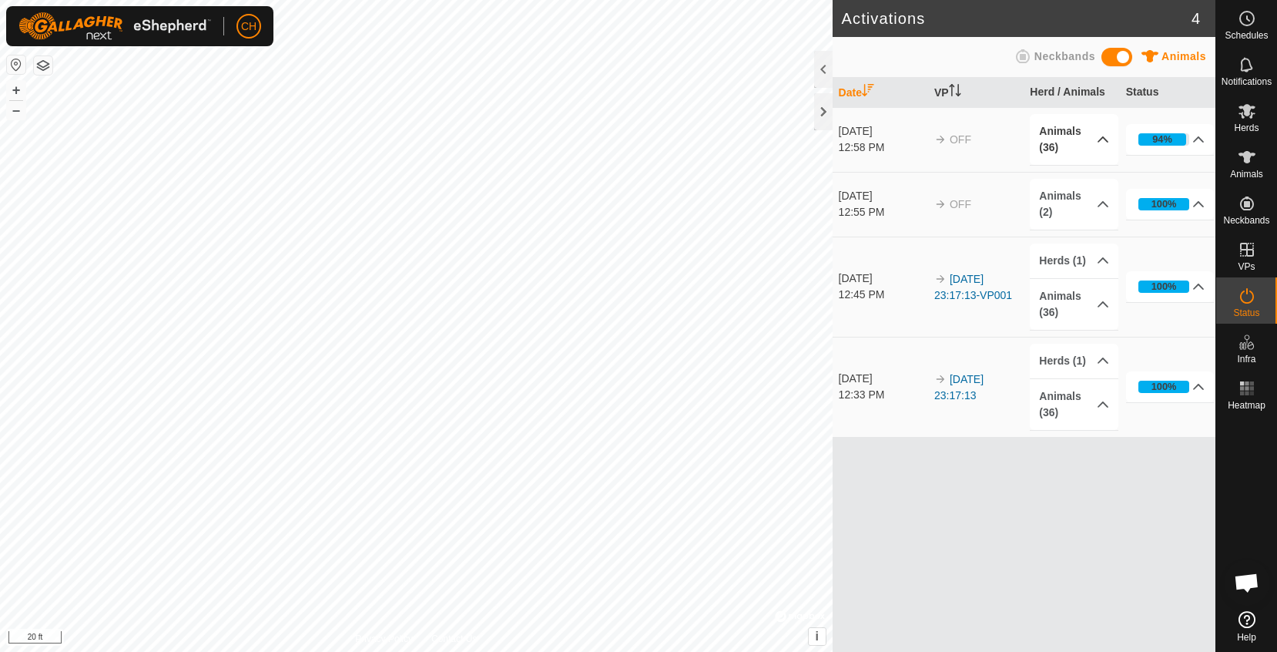
click at [1089, 140] on p-accordion-header "Animals (36)" at bounding box center [1074, 139] width 89 height 51
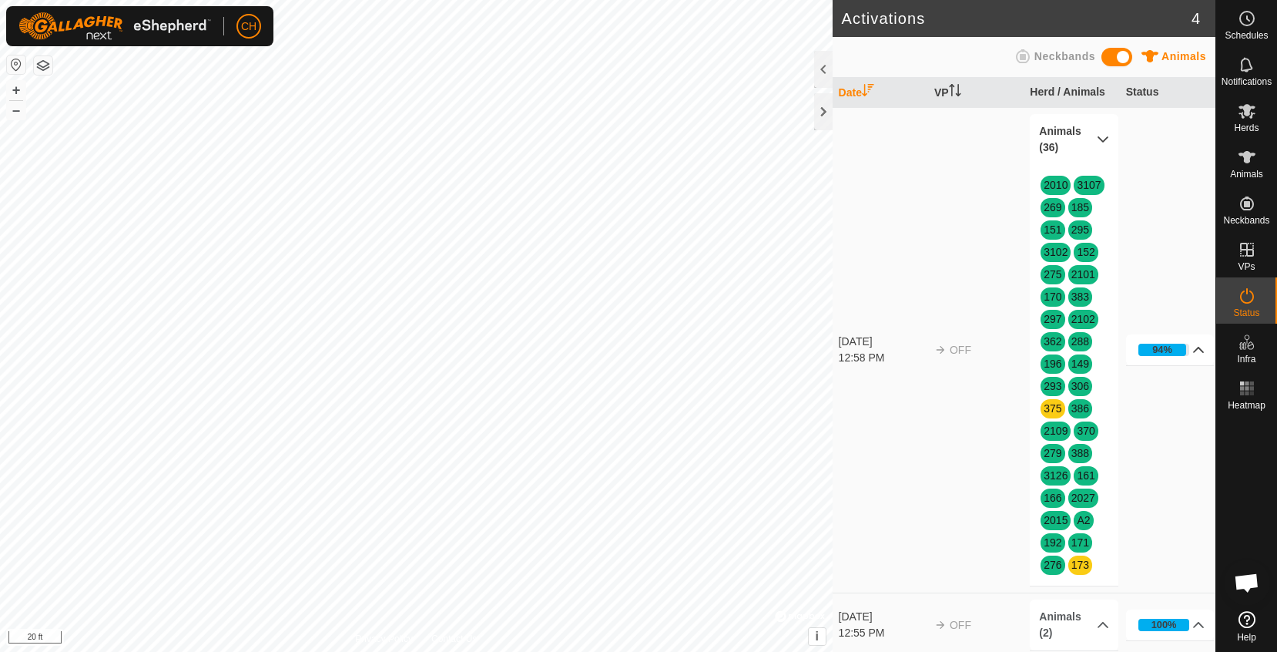
click at [1168, 354] on p-accordion-header "94%" at bounding box center [1170, 349] width 89 height 31
click at [1175, 265] on p-accordion-header "94%" at bounding box center [1170, 267] width 89 height 31
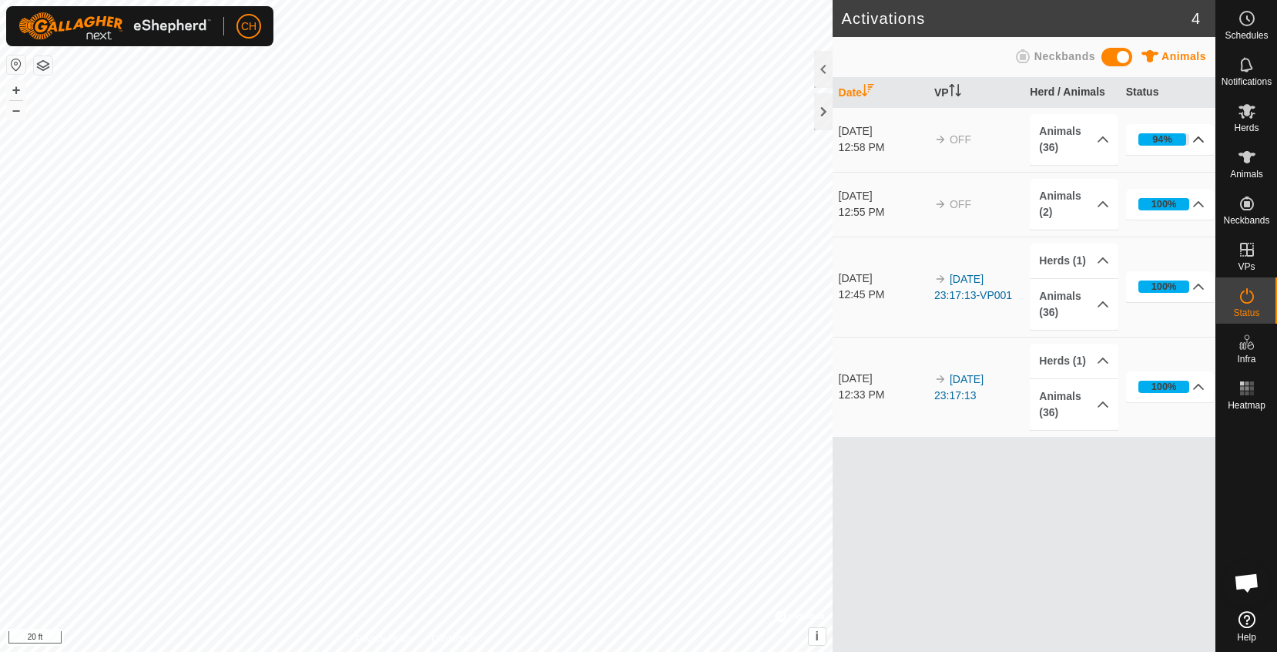
click at [1175, 141] on p-accordion-header "94%" at bounding box center [1170, 139] width 89 height 31
click at [1087, 149] on p-accordion-header "Animals (36)" at bounding box center [1074, 139] width 89 height 51
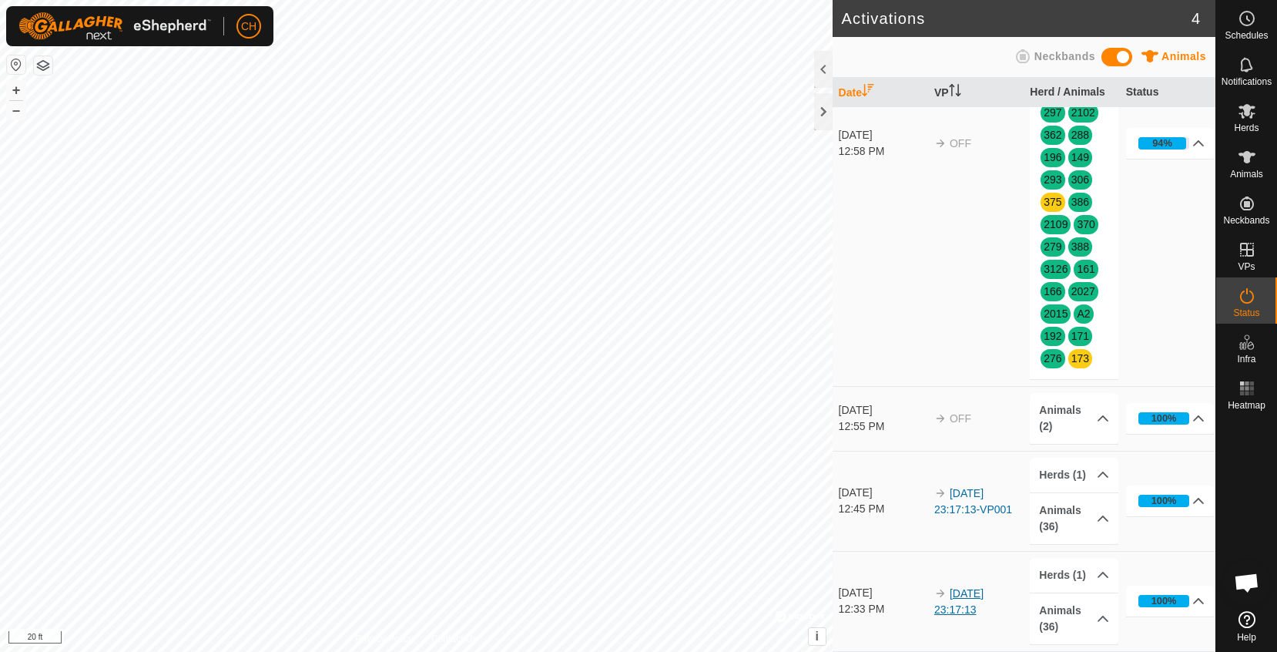
scroll to position [206, 0]
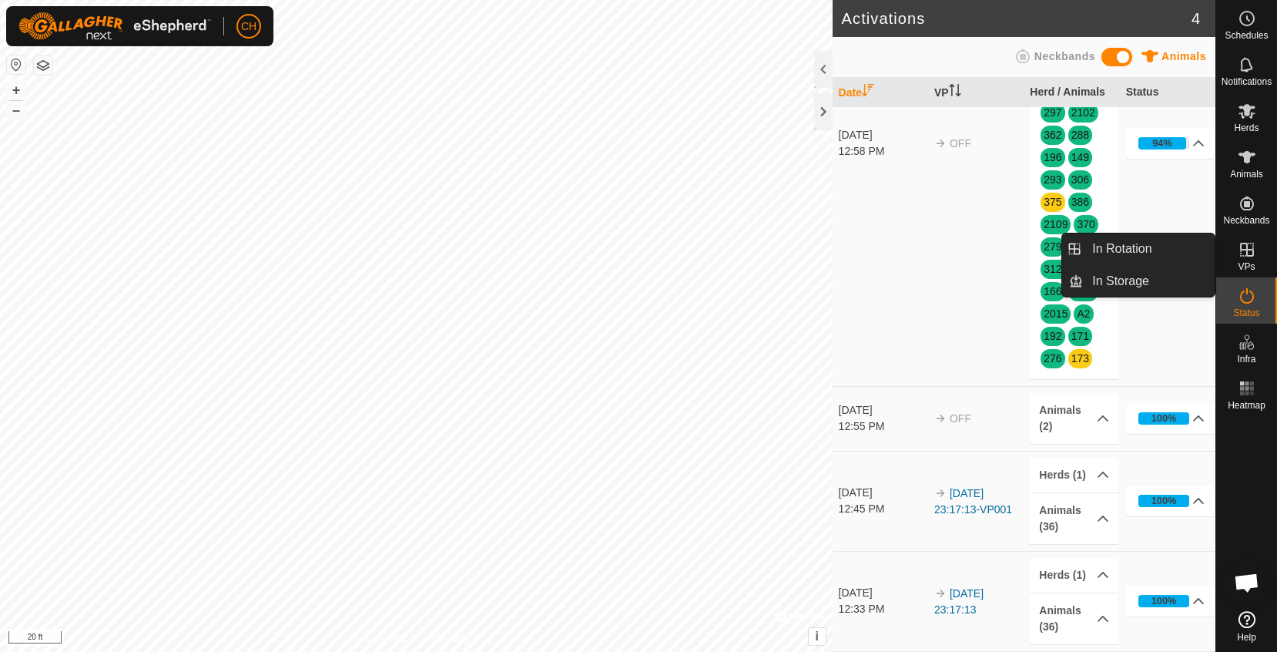
click at [1249, 252] on icon at bounding box center [1247, 249] width 18 height 18
click at [1168, 256] on link "In Rotation" at bounding box center [1149, 248] width 132 height 31
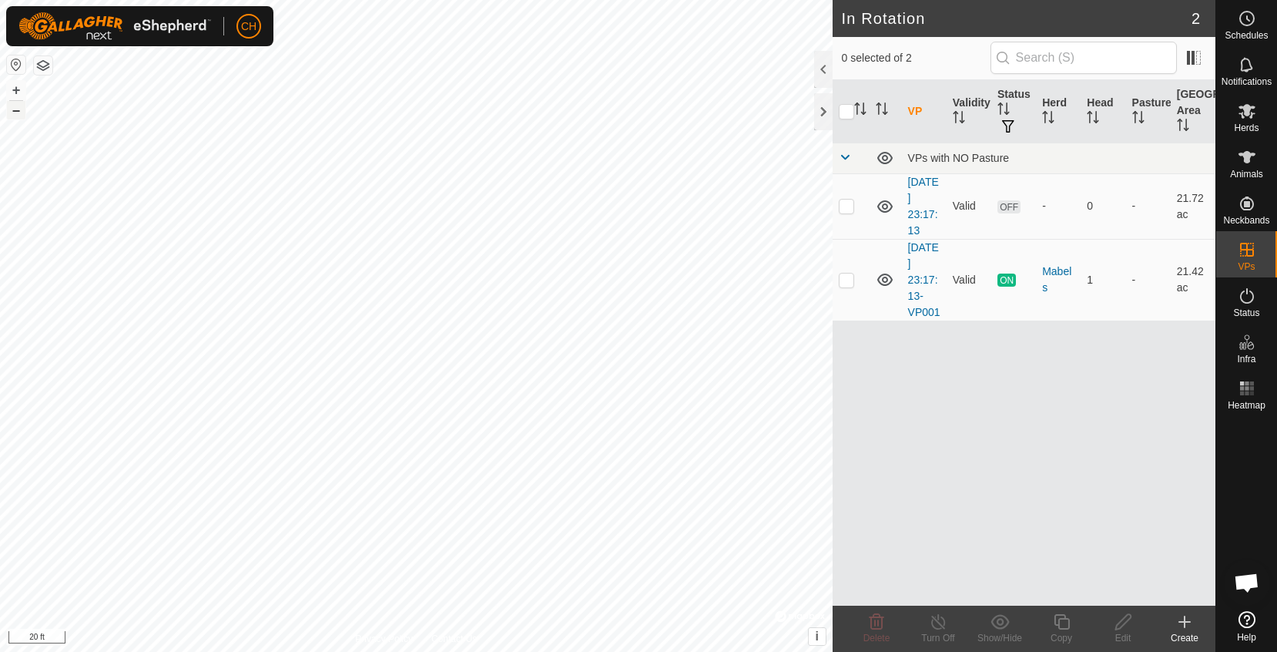
click at [11, 112] on button "–" at bounding box center [16, 110] width 18 height 18
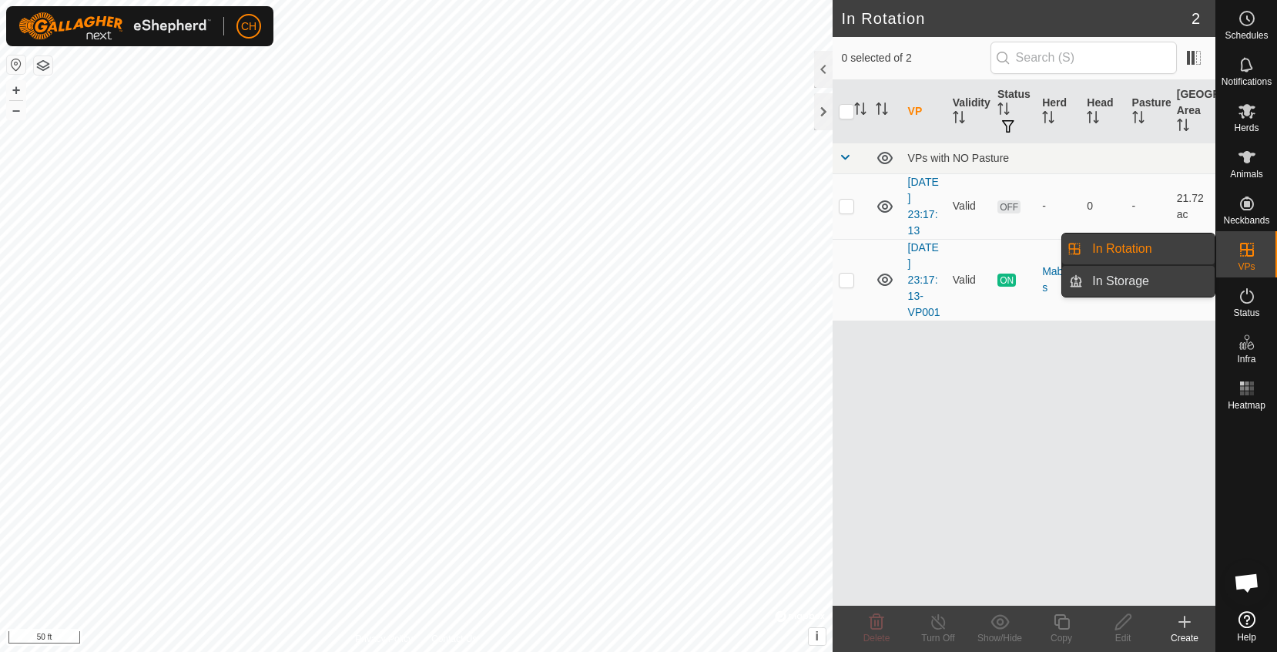
click at [1150, 279] on link "In Storage" at bounding box center [1149, 281] width 132 height 31
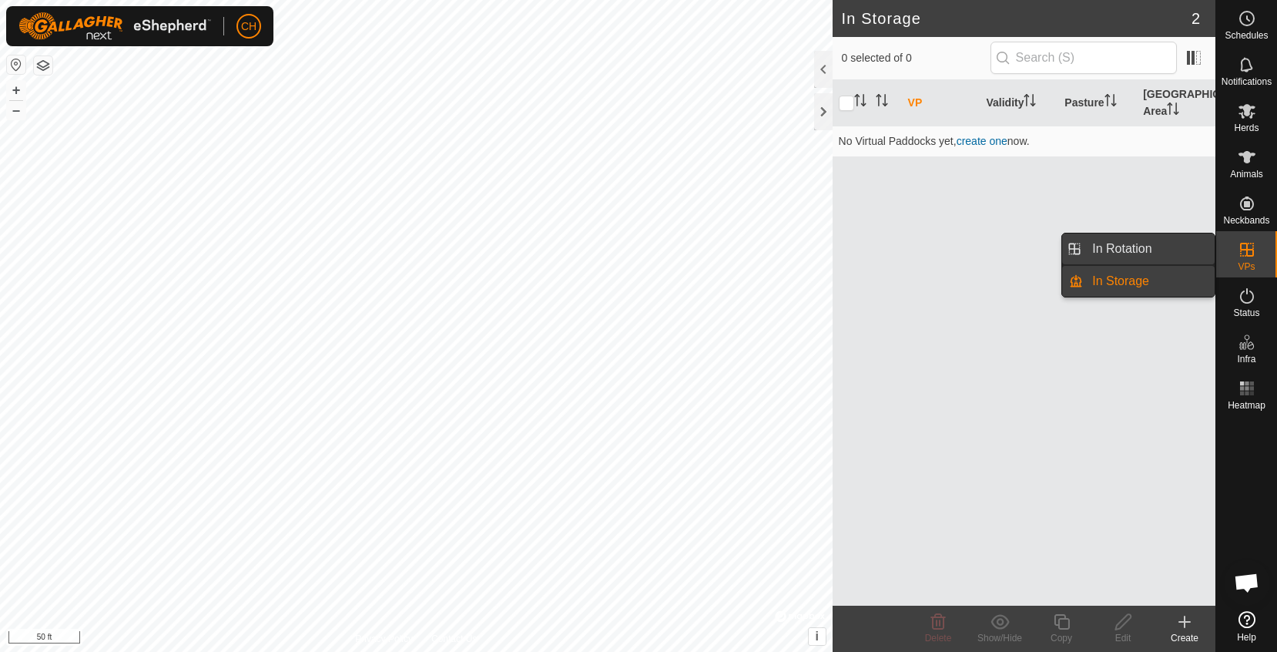
click at [1131, 250] on link "In Rotation" at bounding box center [1149, 248] width 132 height 31
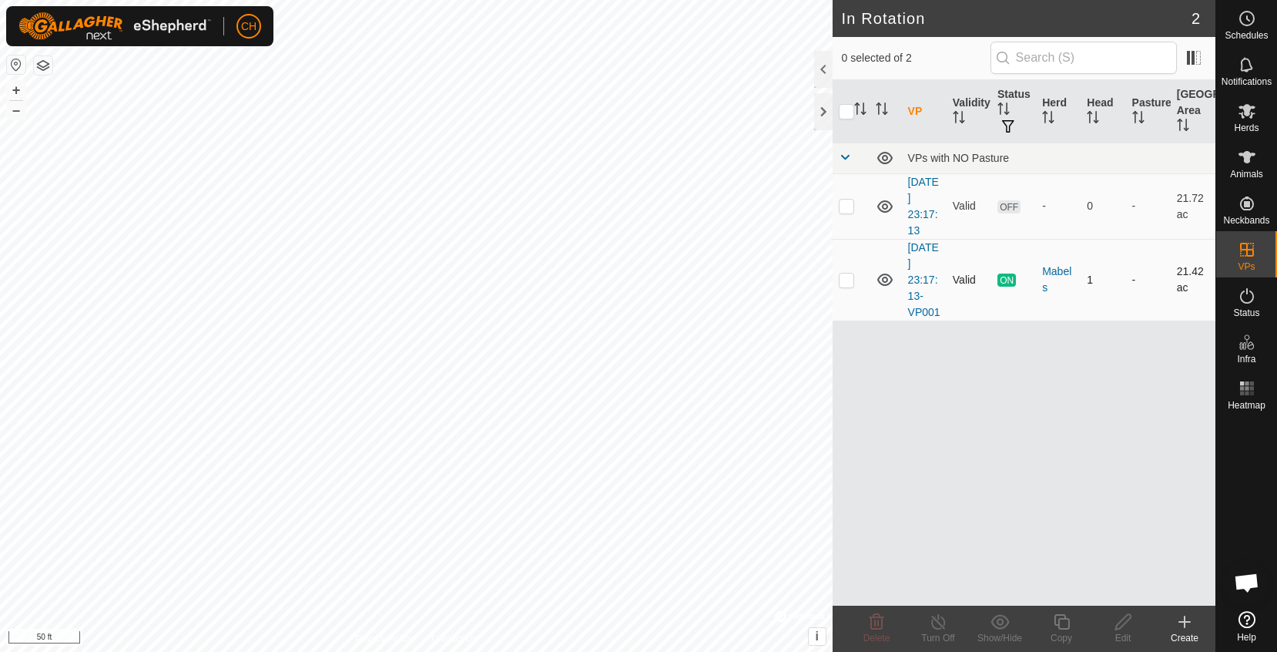
click at [845, 277] on p-checkbox at bounding box center [846, 279] width 15 height 12
checkbox input "false"
click at [846, 209] on p-checkbox at bounding box center [846, 205] width 15 height 12
checkbox input "true"
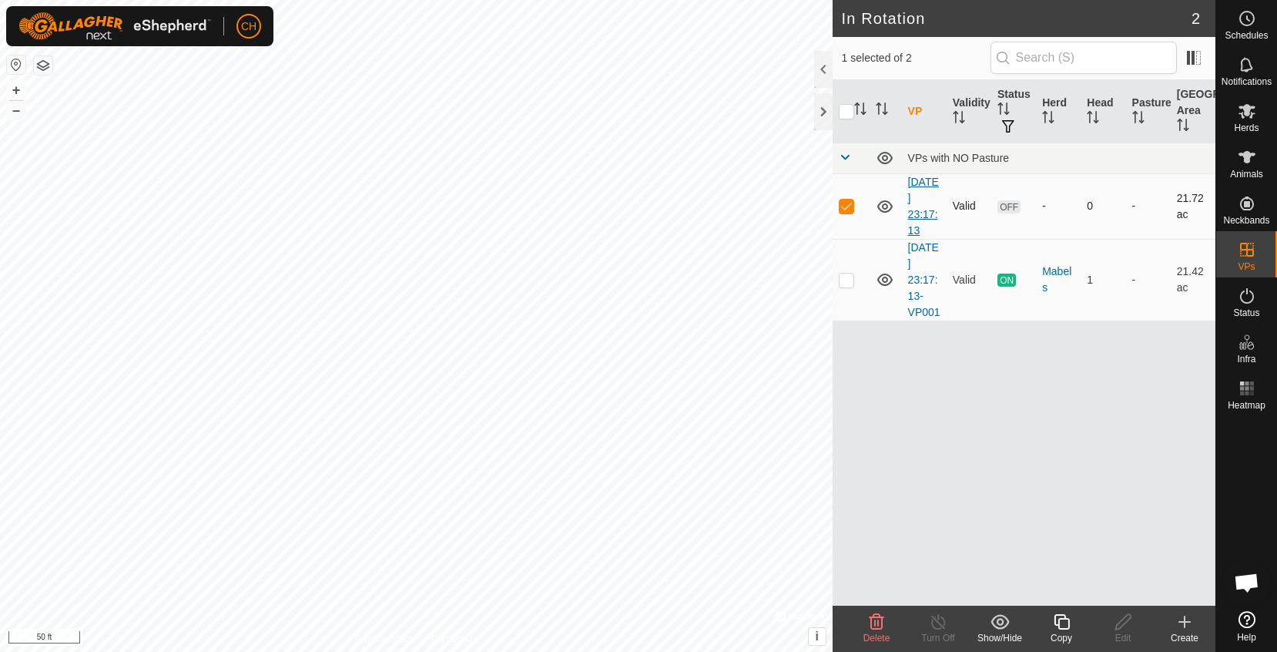
click at [920, 197] on link "[DATE] 23:17:13" at bounding box center [923, 206] width 31 height 61
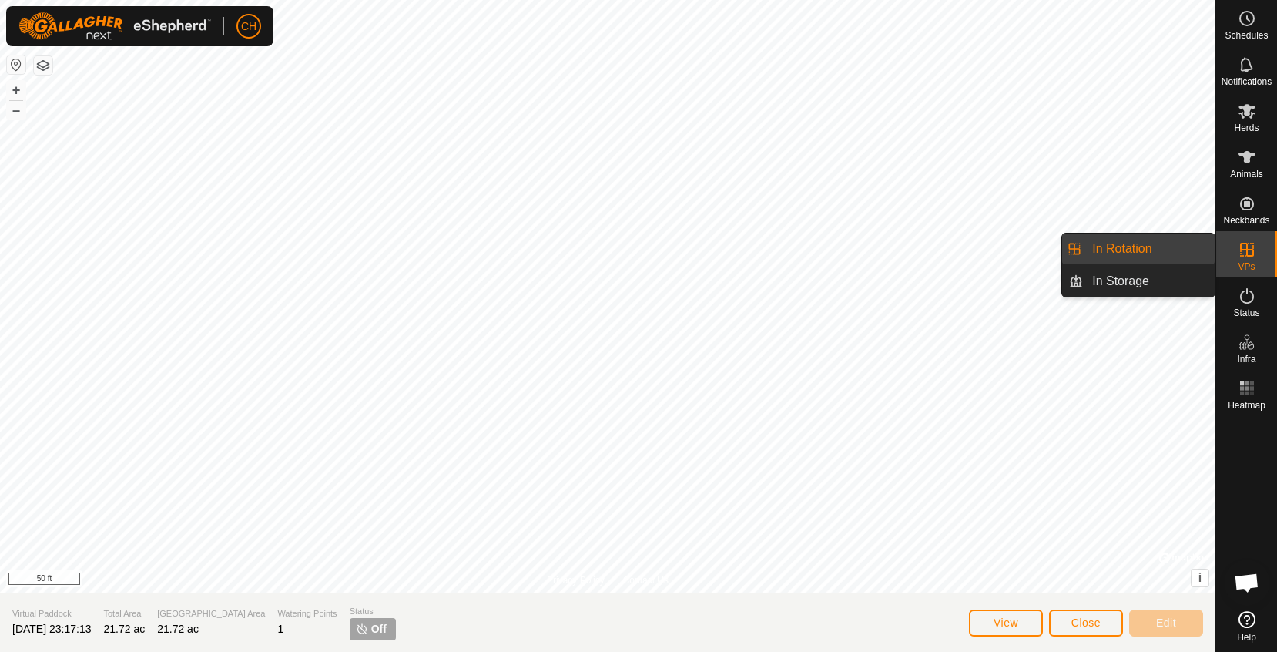
click at [1230, 258] on div "VPs" at bounding box center [1246, 254] width 61 height 46
click at [1141, 248] on link "In Rotation" at bounding box center [1149, 248] width 132 height 31
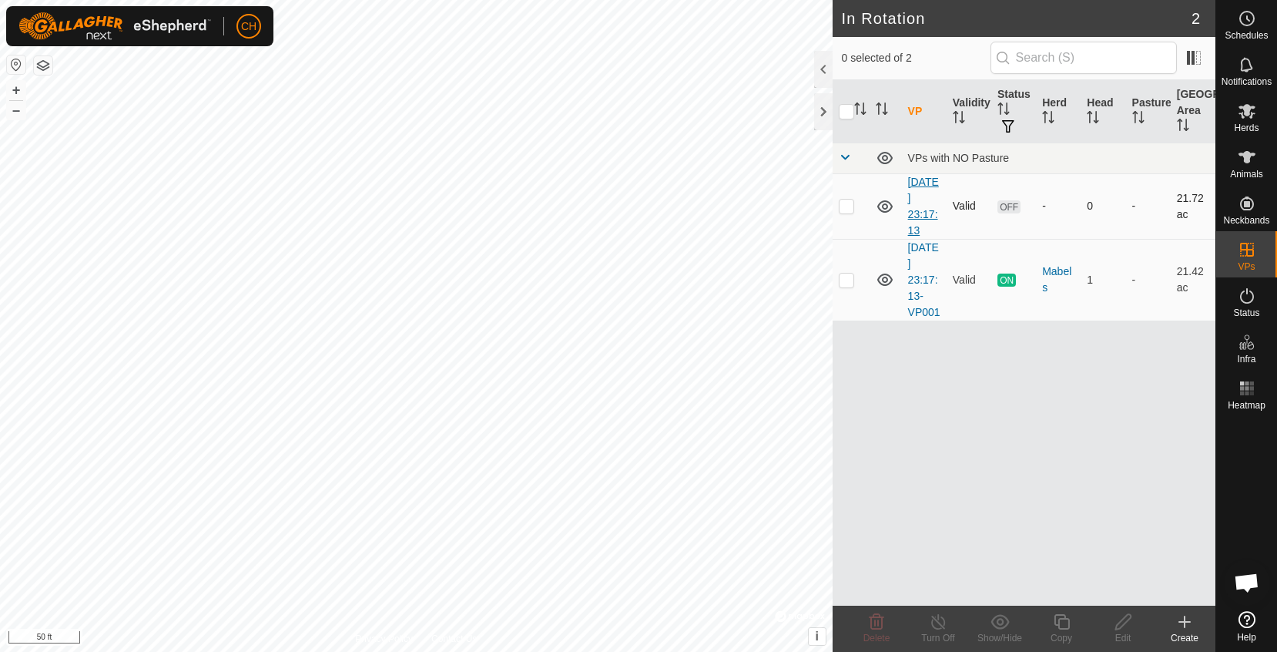
click at [927, 211] on link "[DATE] 23:17:13" at bounding box center [923, 206] width 31 height 61
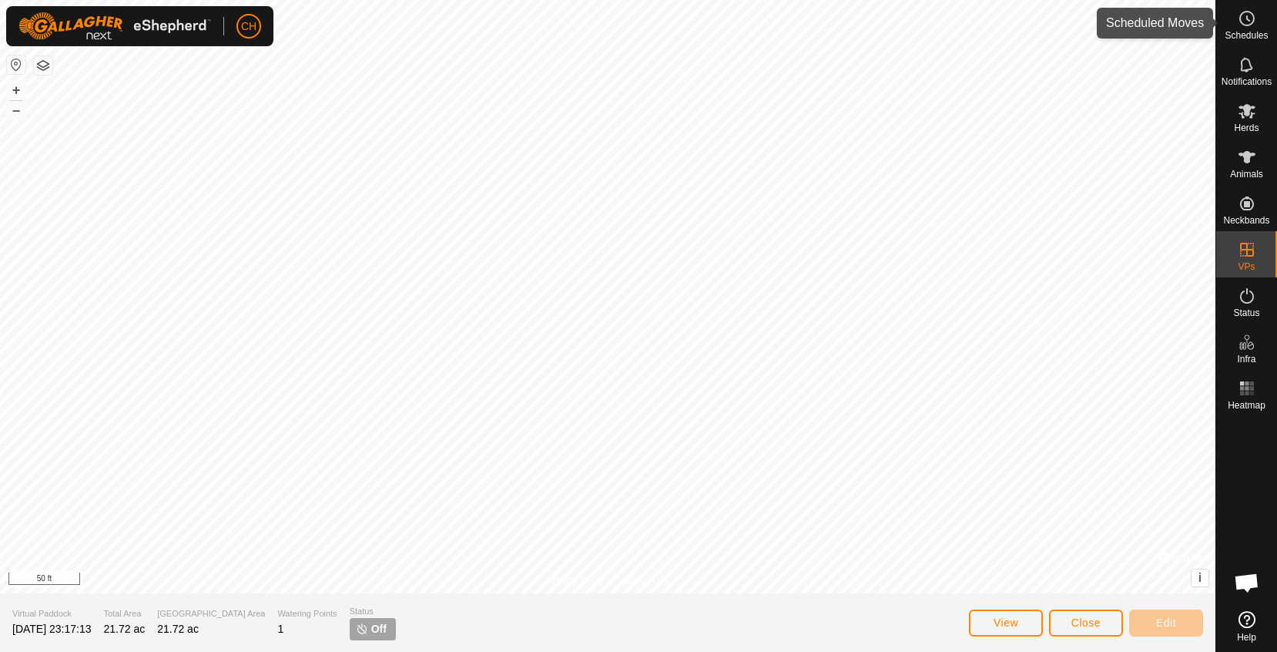
click at [1245, 21] on icon at bounding box center [1247, 18] width 18 height 18
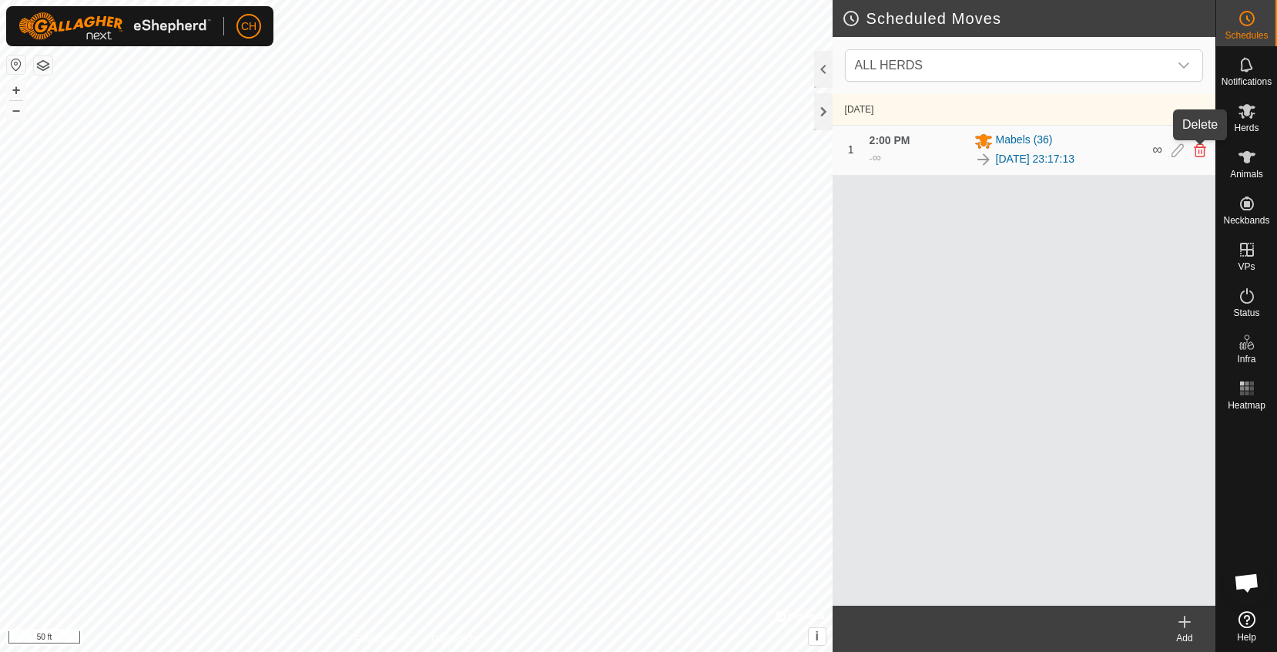
click at [1201, 152] on icon at bounding box center [1200, 150] width 12 height 14
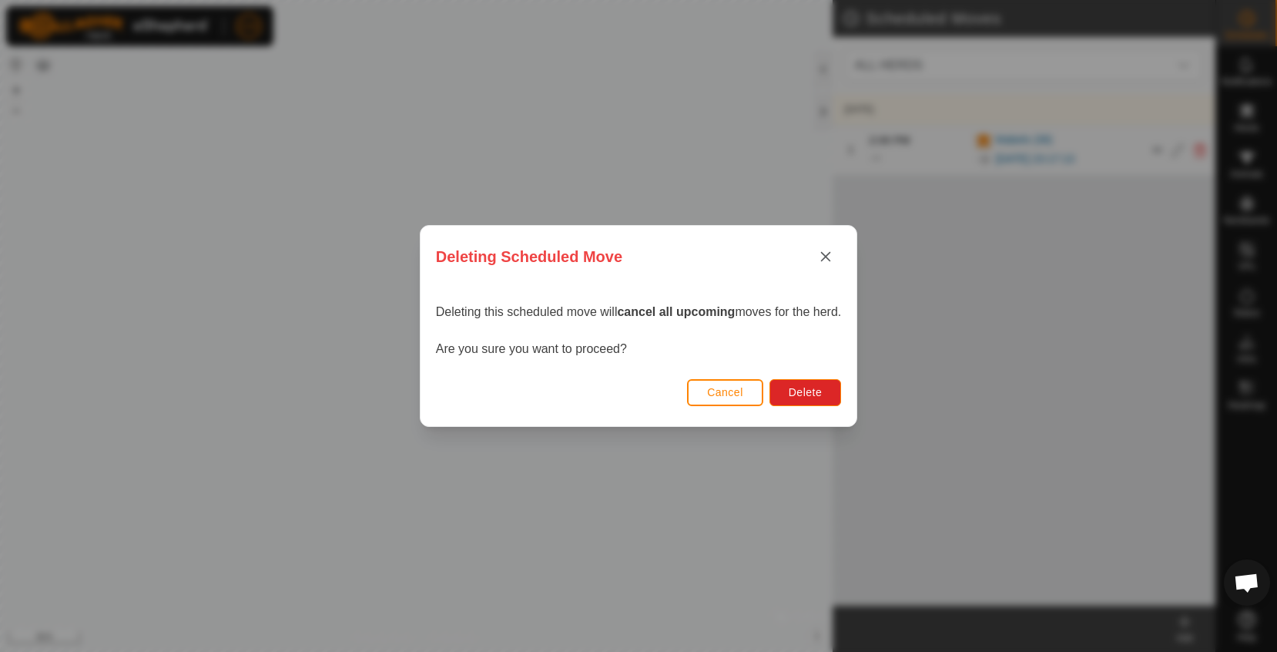
click at [804, 406] on div "Cancel Delete" at bounding box center [639, 400] width 436 height 52
click at [820, 386] on span "Delete" at bounding box center [805, 392] width 33 height 12
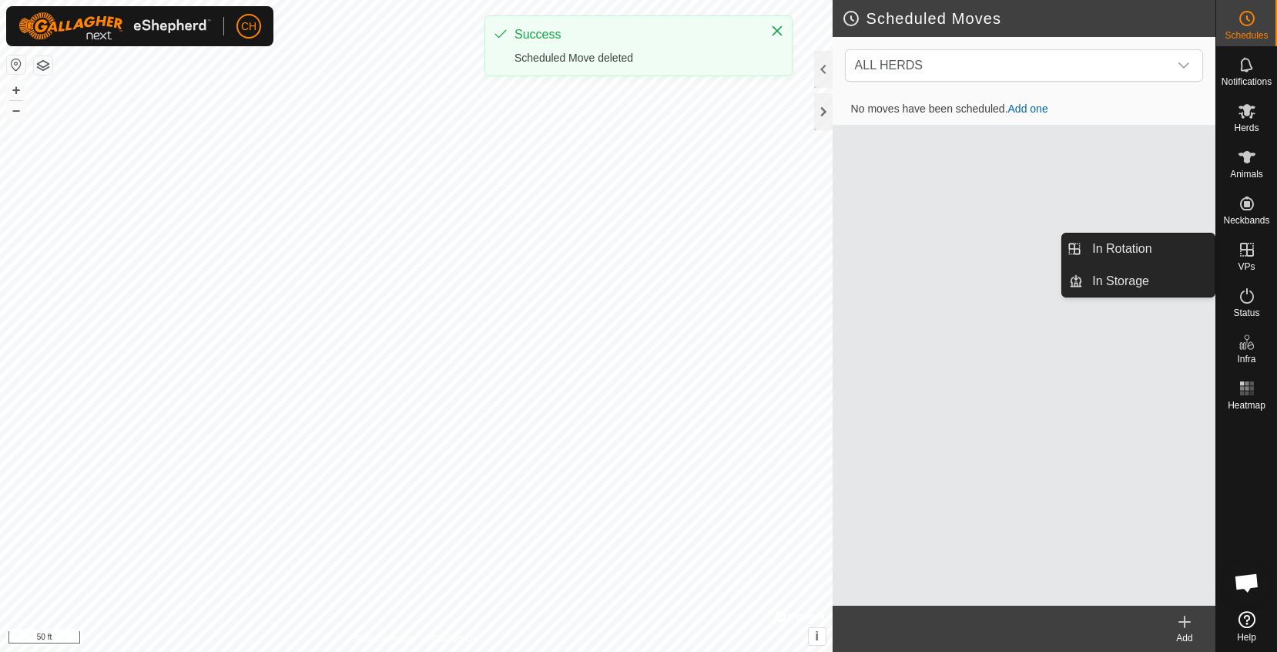
click at [1256, 254] on es-virtualpaddocks-svg-icon at bounding box center [1247, 249] width 28 height 25
click at [1173, 252] on link "In Rotation" at bounding box center [1149, 248] width 132 height 31
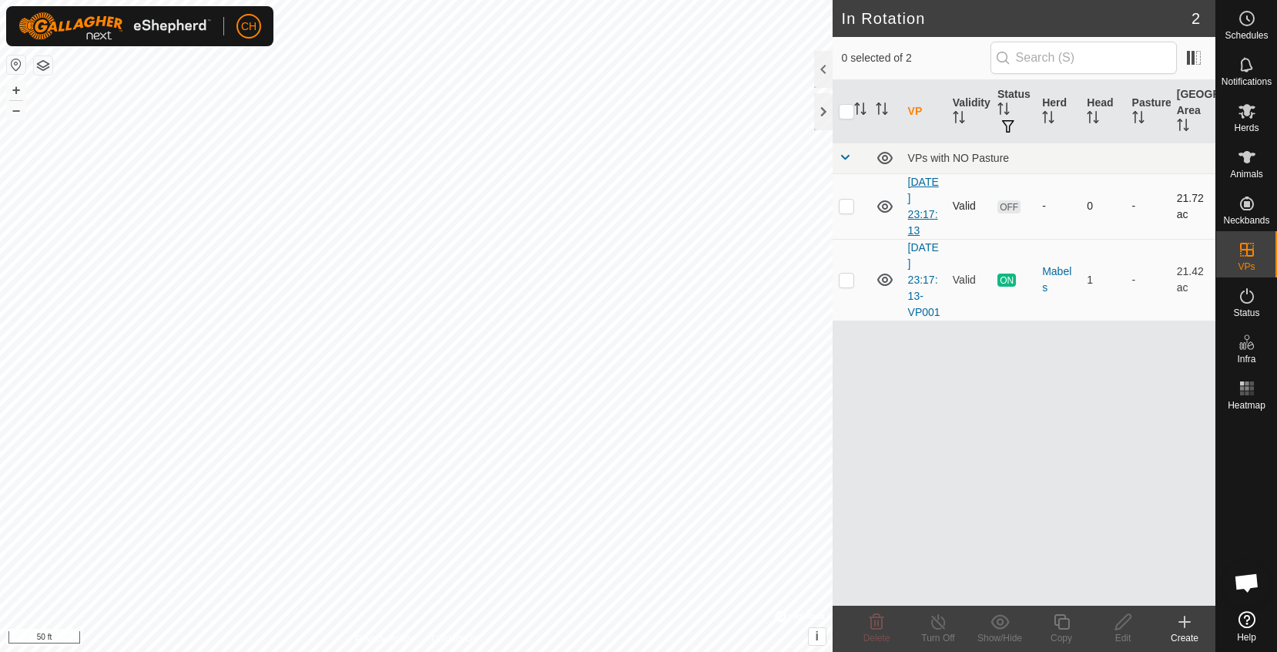
click at [922, 209] on link "[DATE] 23:17:13" at bounding box center [923, 206] width 31 height 61
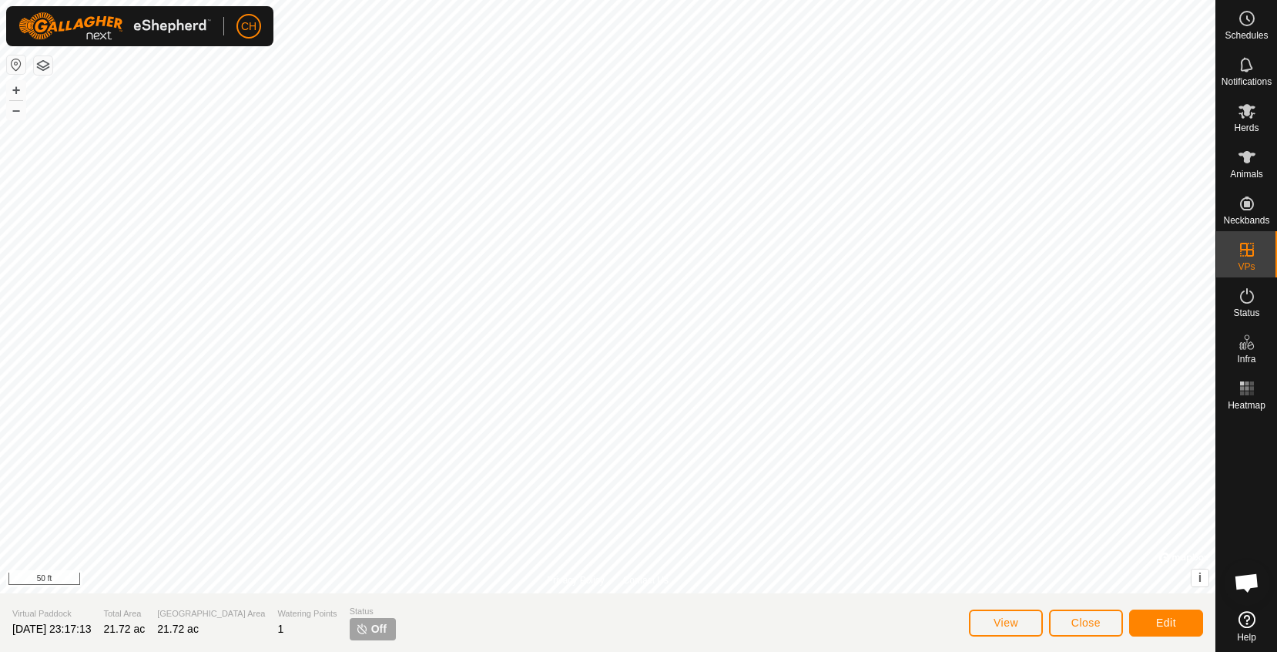
click at [1176, 622] on span "Edit" at bounding box center [1166, 622] width 20 height 12
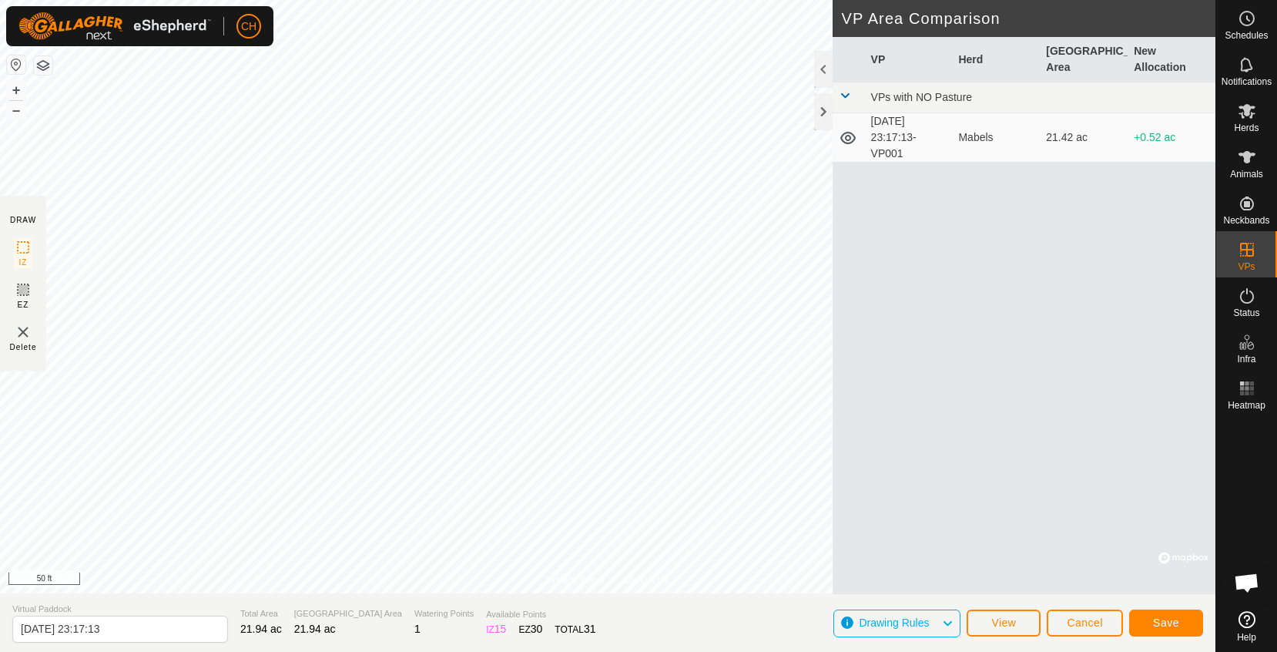
click at [1171, 618] on span "Save" at bounding box center [1166, 622] width 26 height 12
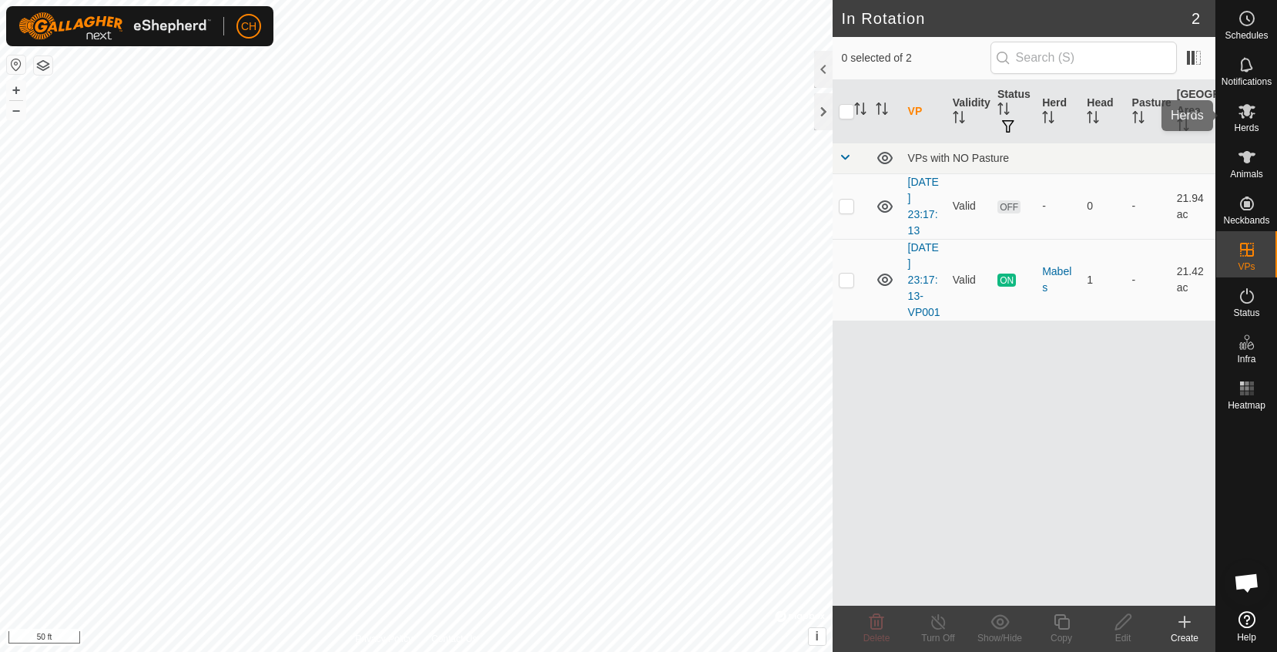
click at [1251, 120] on es-mob-svg-icon at bounding box center [1247, 111] width 28 height 25
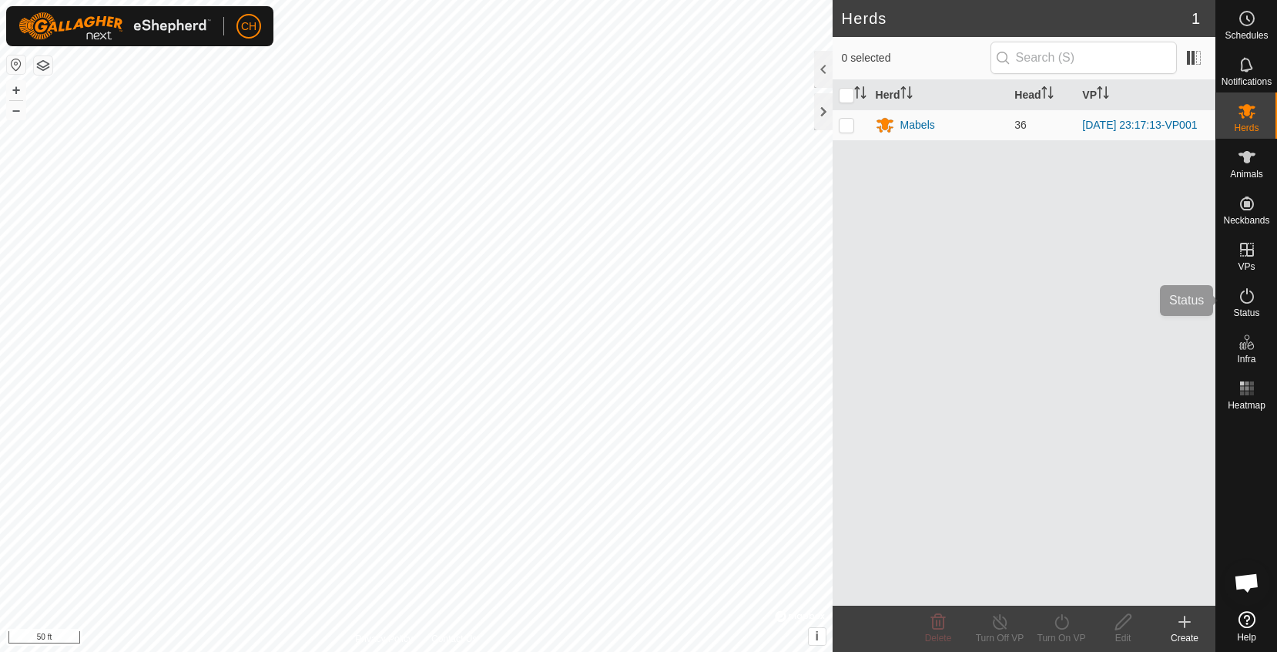
click at [1247, 303] on icon at bounding box center [1247, 296] width 18 height 18
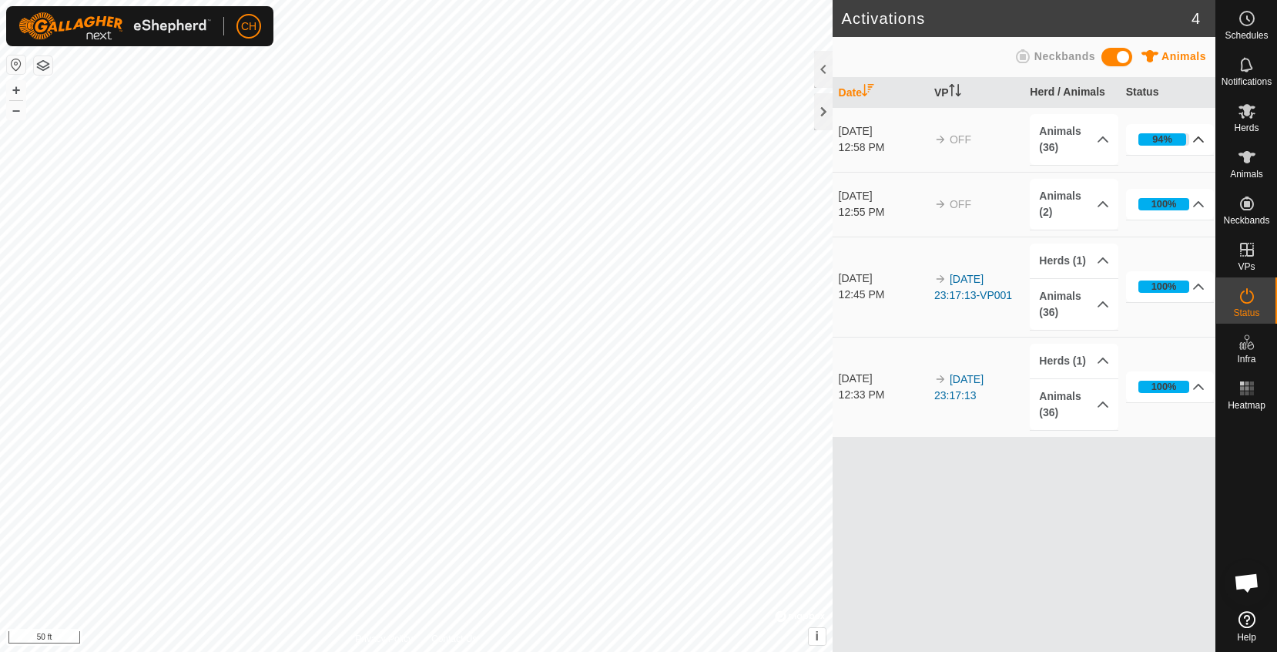
click at [1175, 141] on p-accordion-header "94%" at bounding box center [1170, 139] width 89 height 31
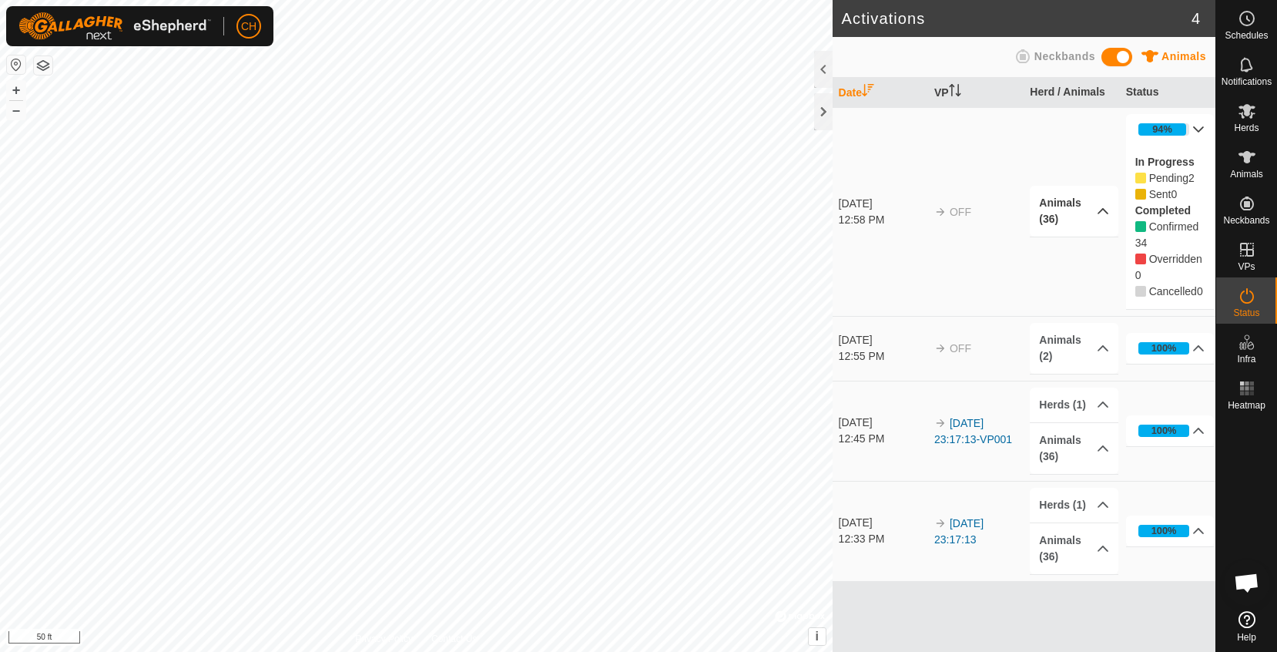
click at [1078, 215] on p-accordion-header "Animals (36)" at bounding box center [1074, 211] width 89 height 51
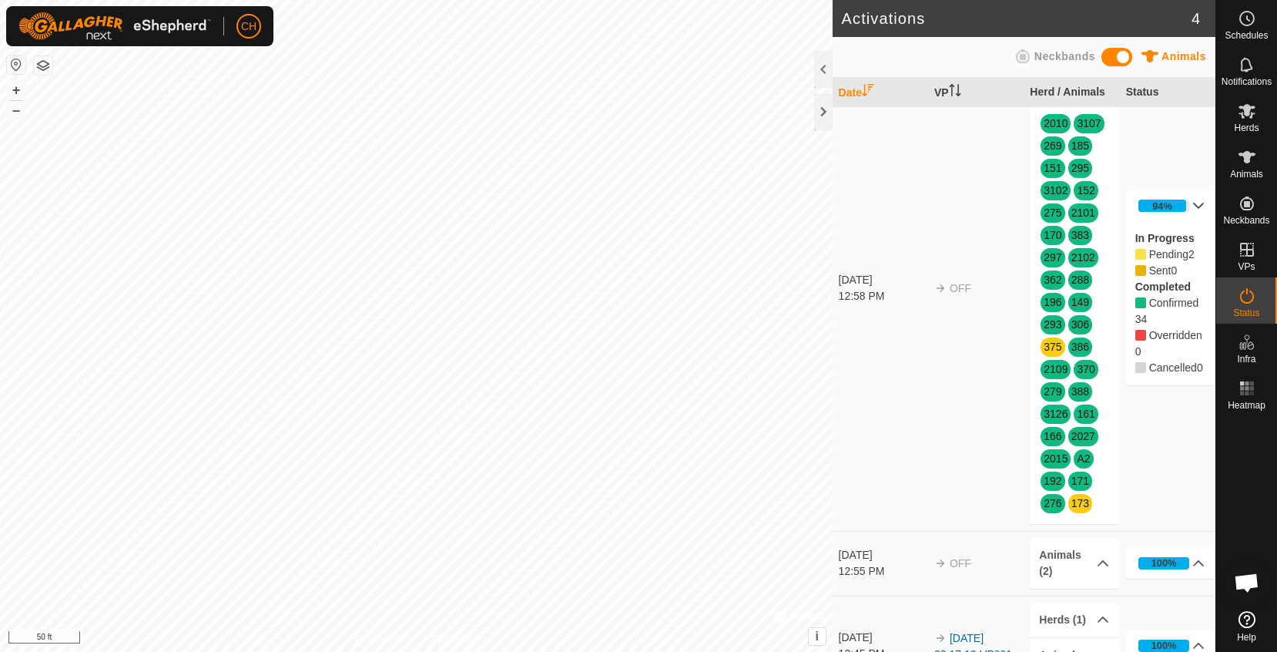
scroll to position [70, 0]
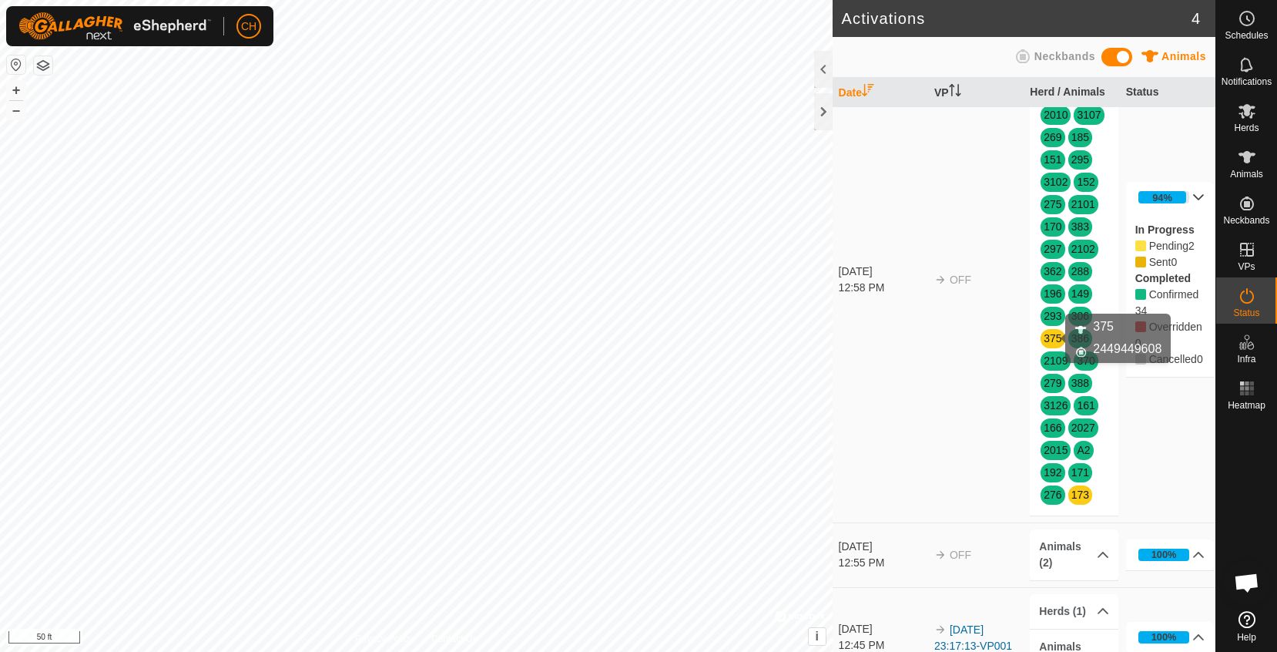
click at [1052, 338] on link "375" at bounding box center [1053, 338] width 18 height 12
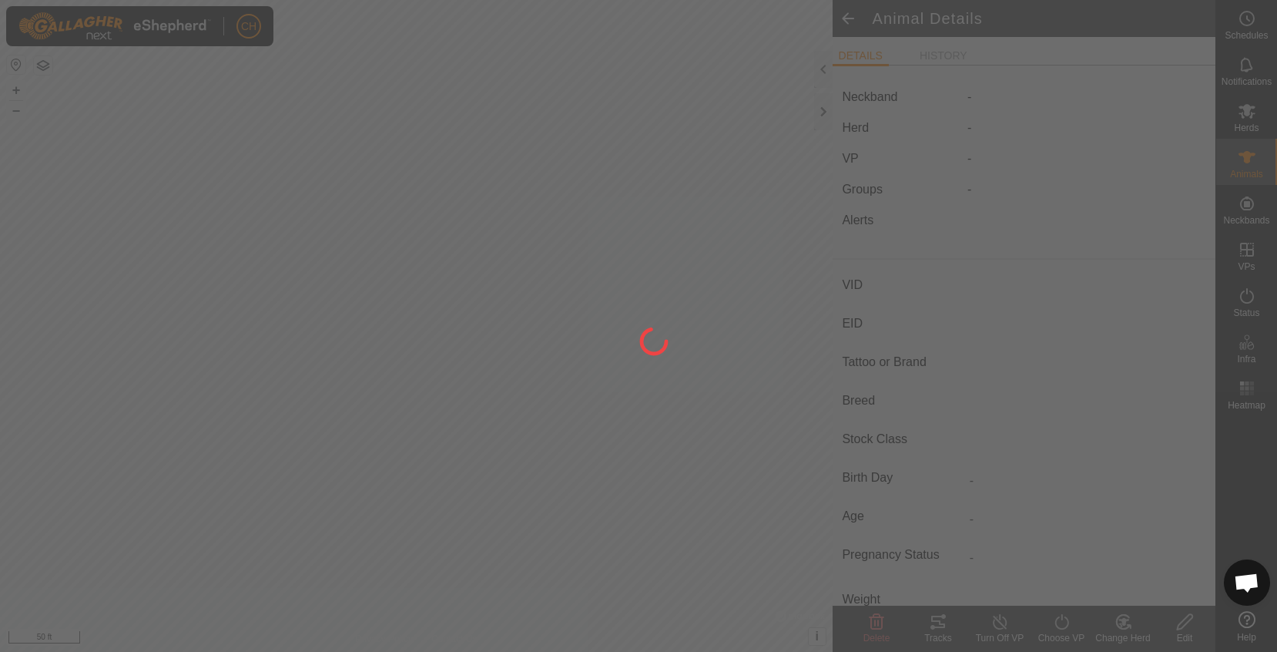
type input "375"
type input "-"
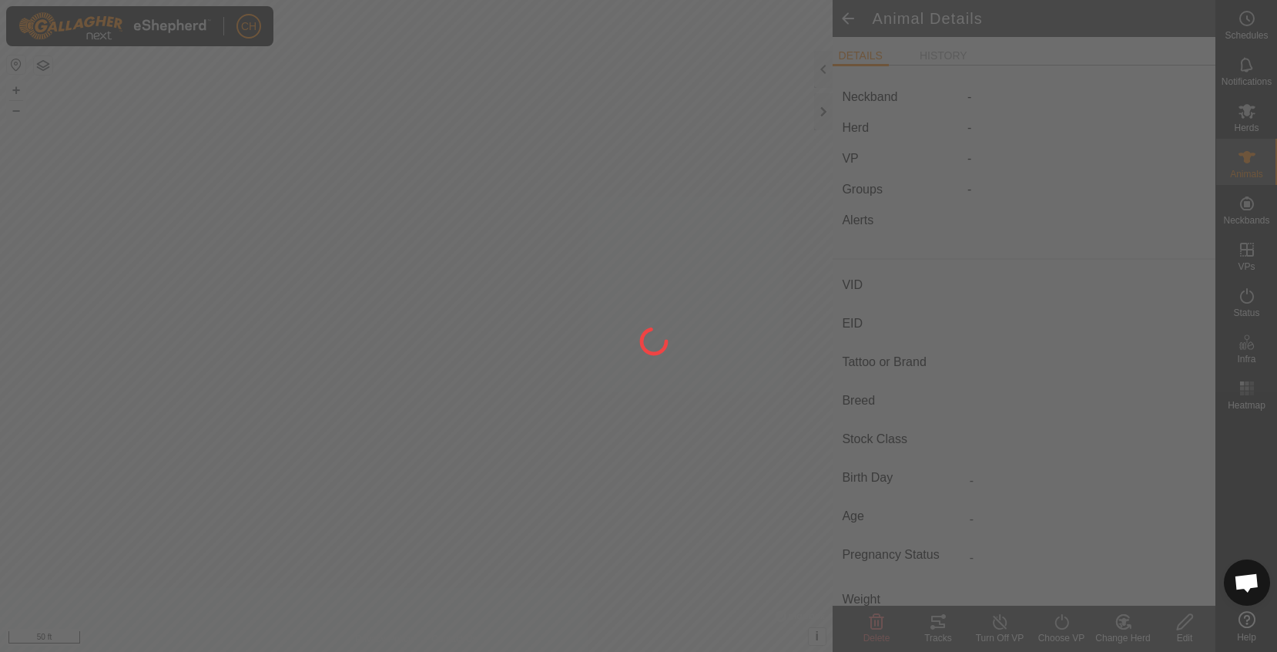
type input "-"
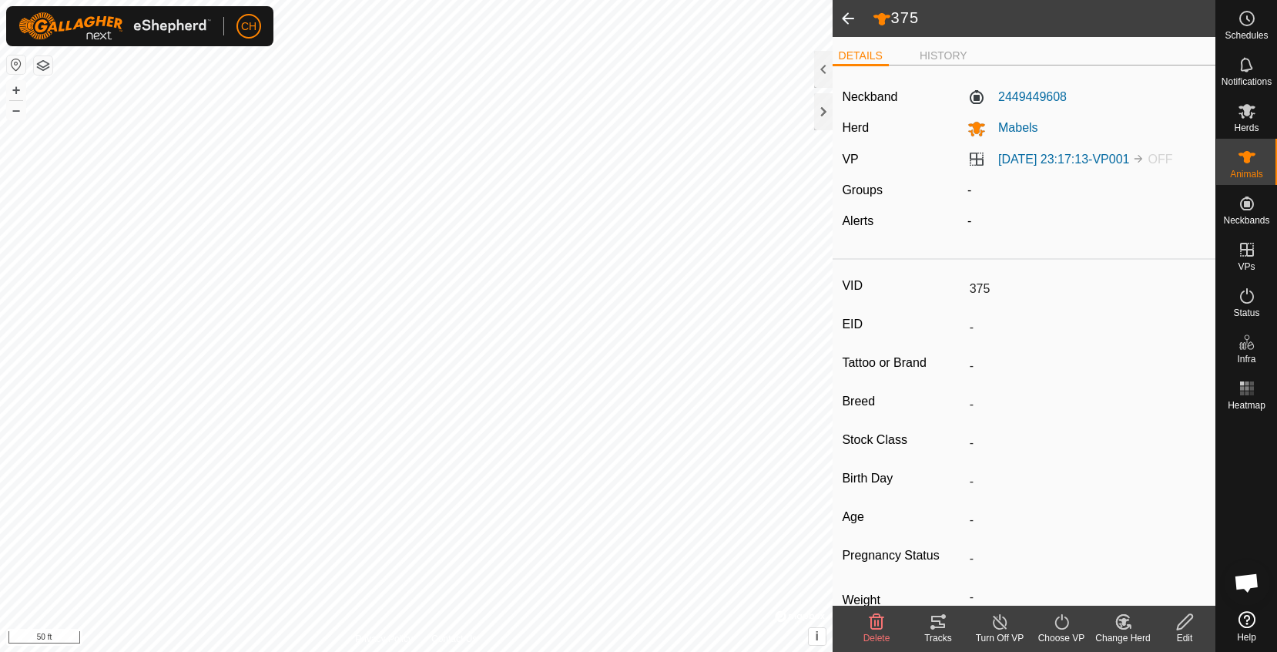
scroll to position [37, 0]
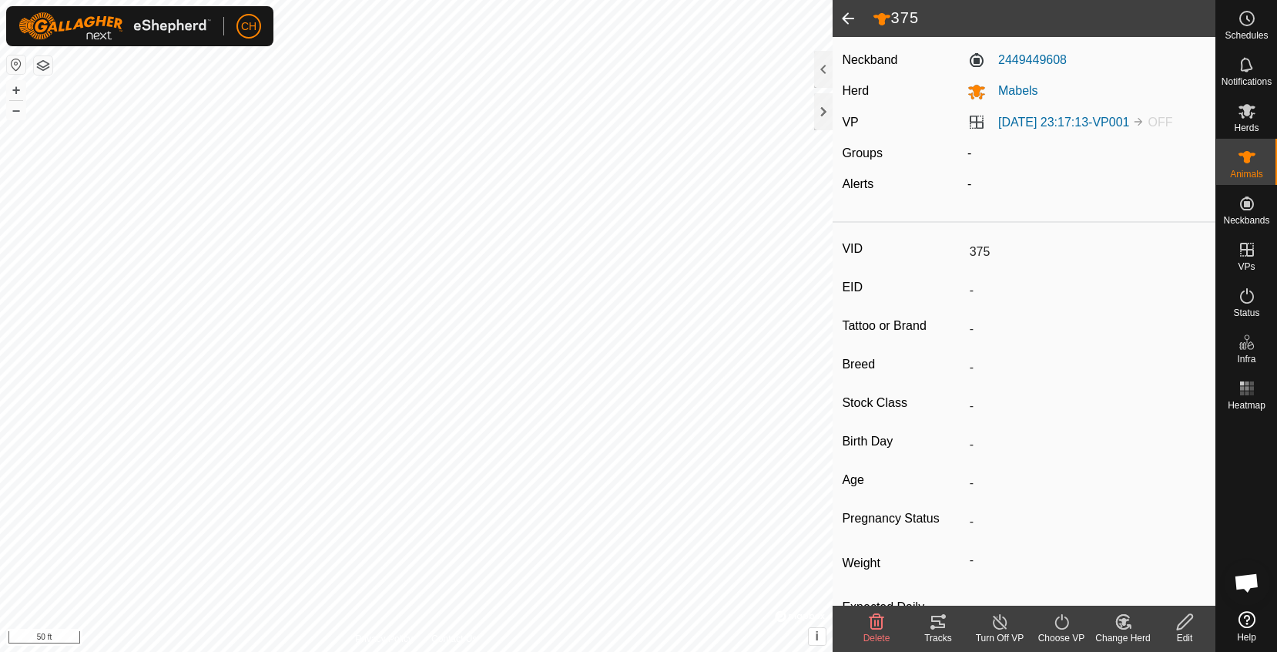
click at [851, 16] on span at bounding box center [848, 18] width 31 height 37
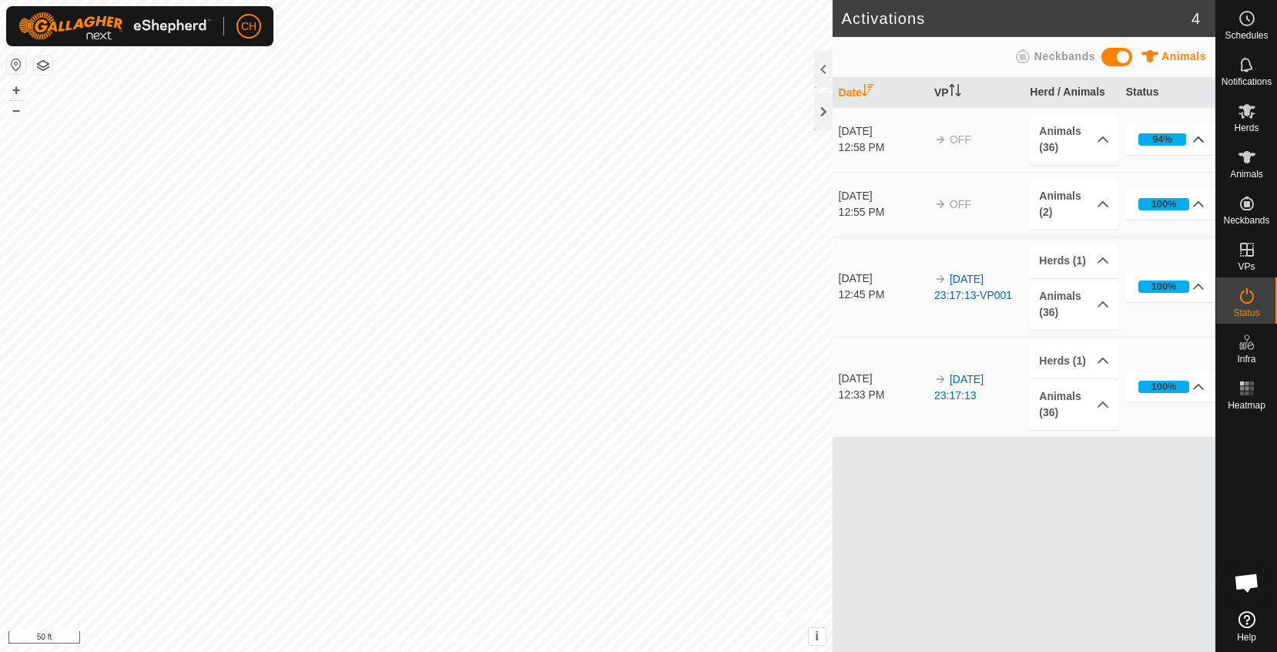
click at [1165, 141] on p-accordion-header "94%" at bounding box center [1170, 139] width 89 height 31
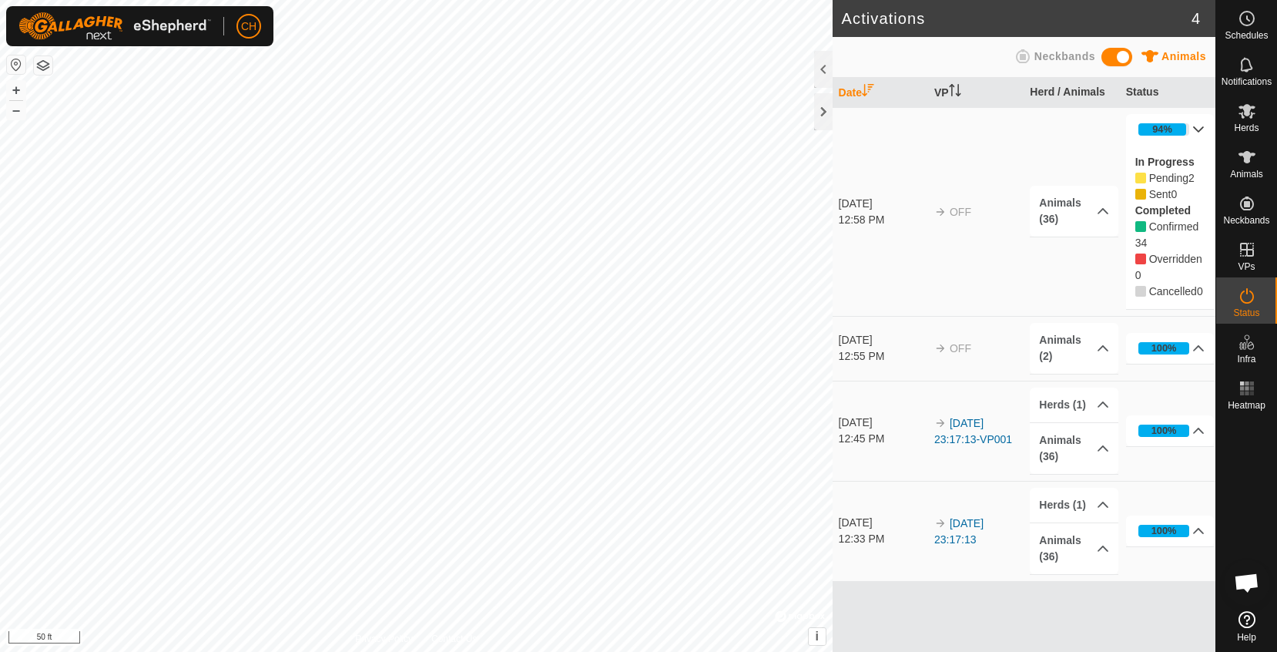
click at [1165, 141] on p-accordion-header "94%" at bounding box center [1170, 129] width 89 height 31
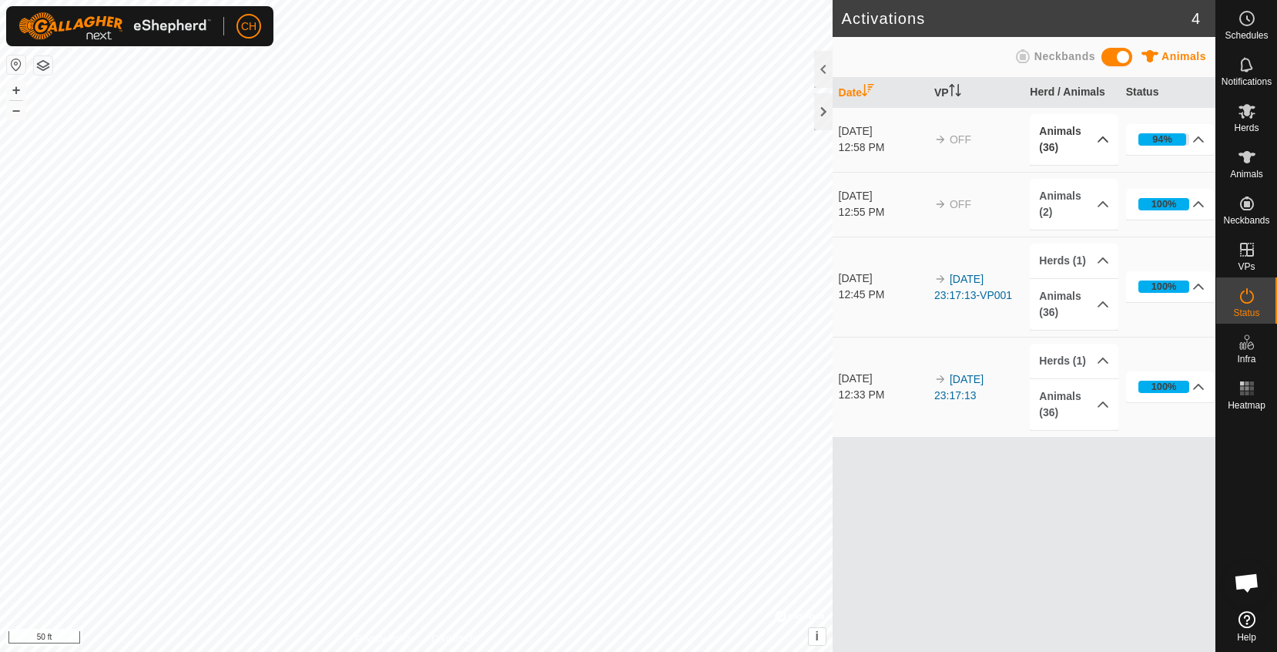
click at [1103, 139] on p-accordion-header "Animals (36)" at bounding box center [1074, 139] width 89 height 51
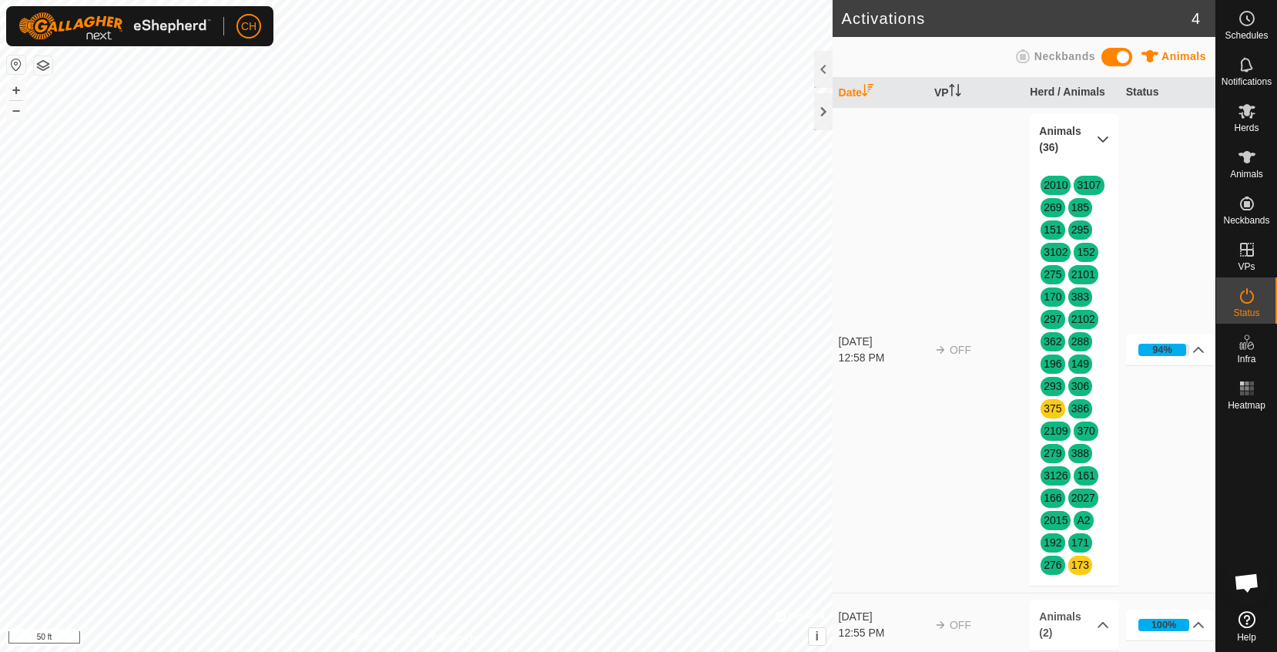
click at [1103, 139] on p-accordion-header "Animals (36)" at bounding box center [1074, 139] width 89 height 51
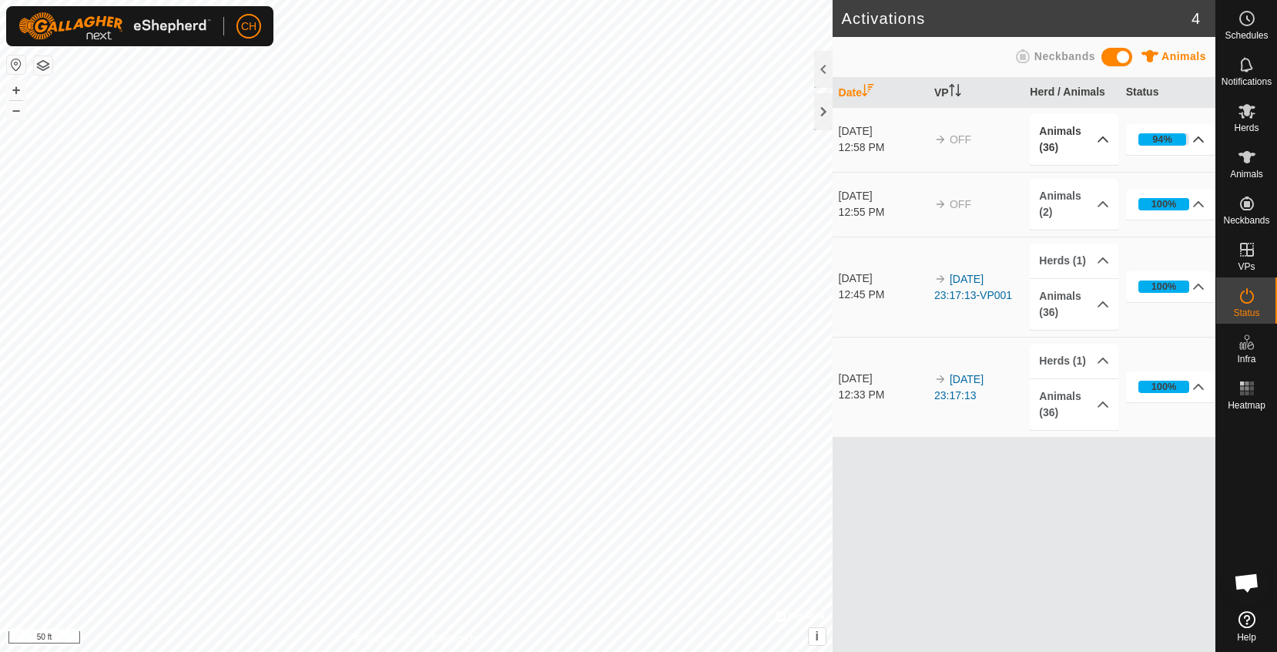
click at [1154, 141] on p-accordion-header "94%" at bounding box center [1170, 139] width 89 height 31
click at [1101, 204] on p-accordion-header "Animals (2)" at bounding box center [1074, 204] width 89 height 51
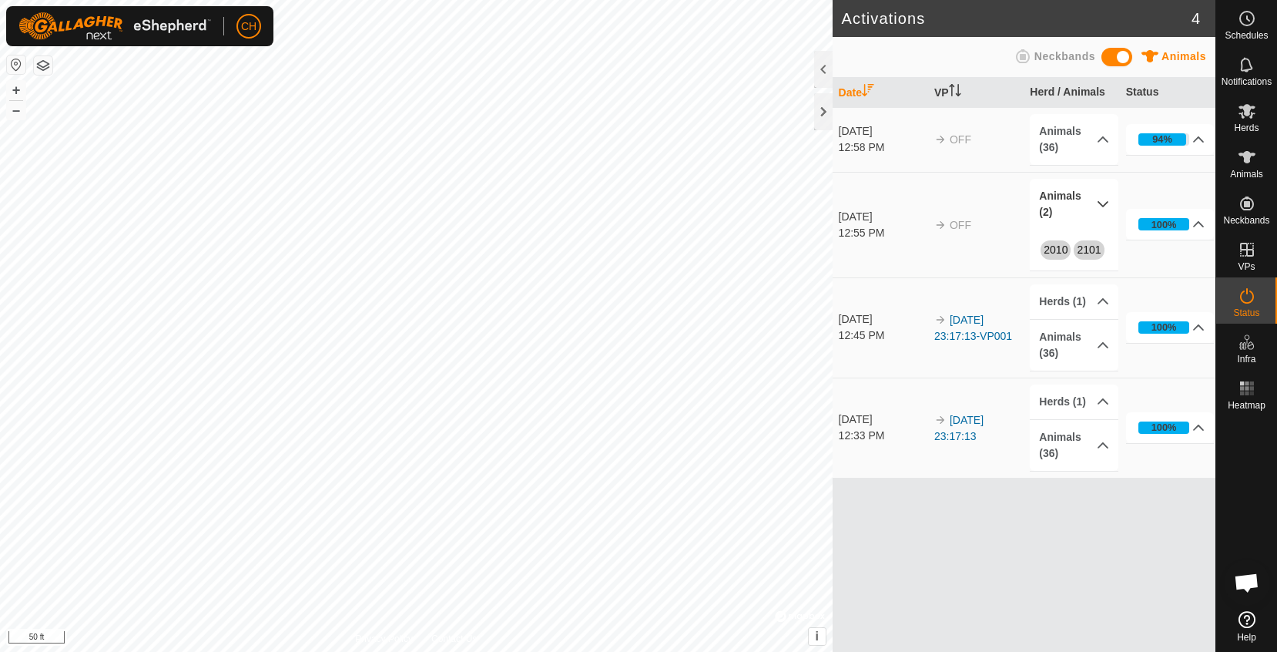
click at [1101, 204] on p-accordion-header "Animals (2)" at bounding box center [1074, 204] width 89 height 51
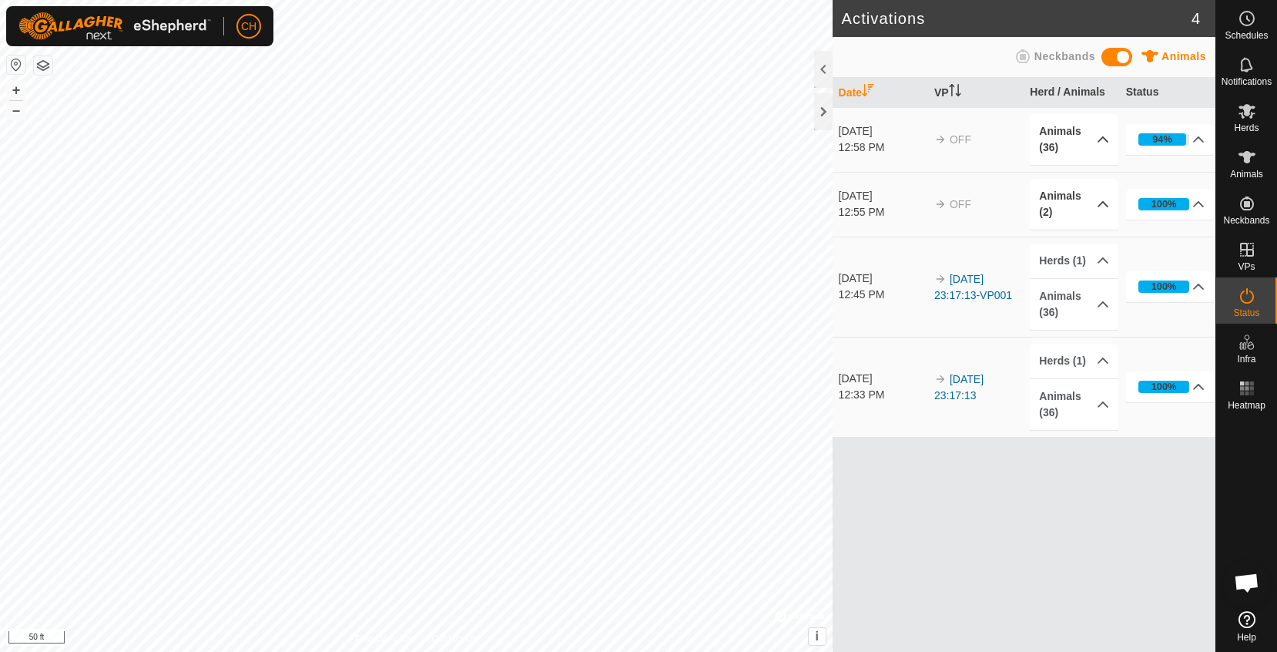
click at [1100, 139] on p-accordion-header "Animals (36)" at bounding box center [1074, 139] width 89 height 51
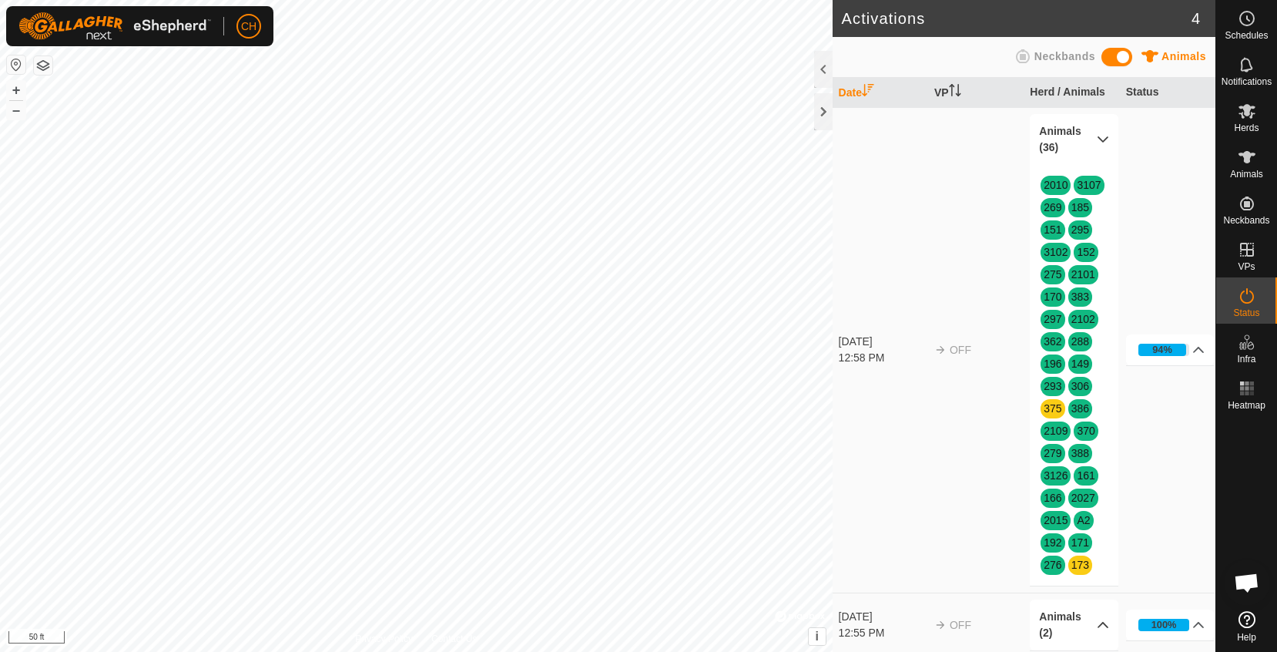
click at [1100, 139] on p-accordion-header "Animals (36)" at bounding box center [1074, 139] width 89 height 51
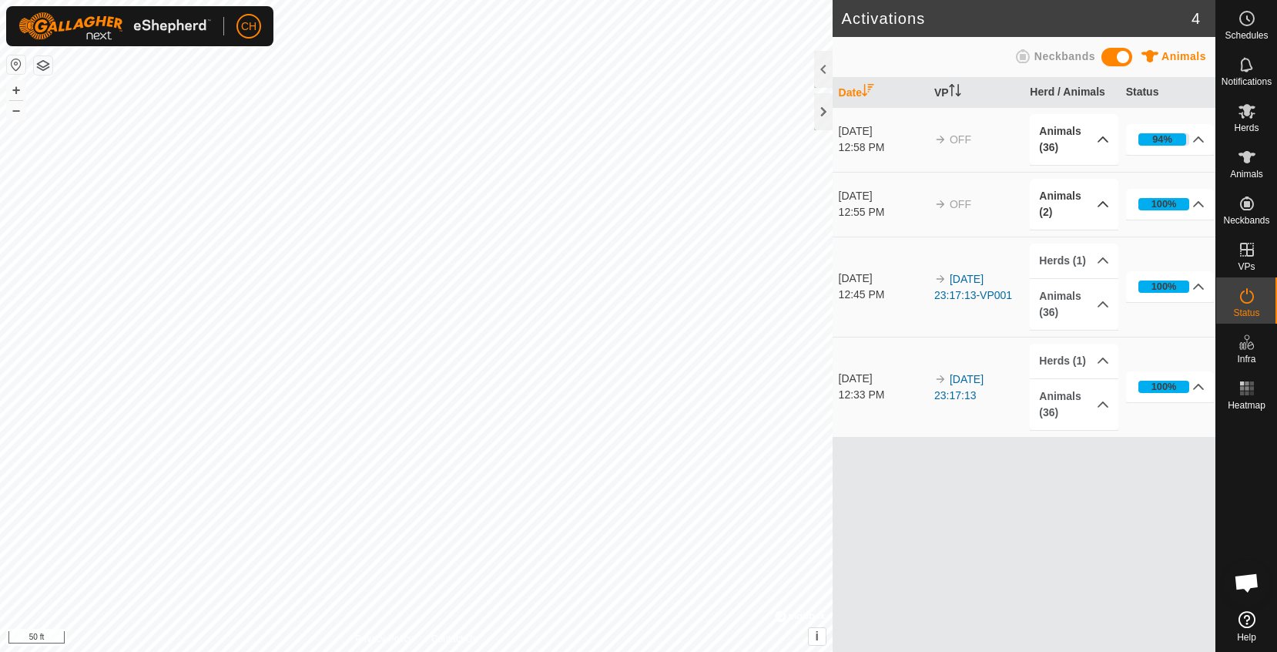
click at [1098, 207] on p-accordion-header "Animals (2)" at bounding box center [1074, 204] width 89 height 51
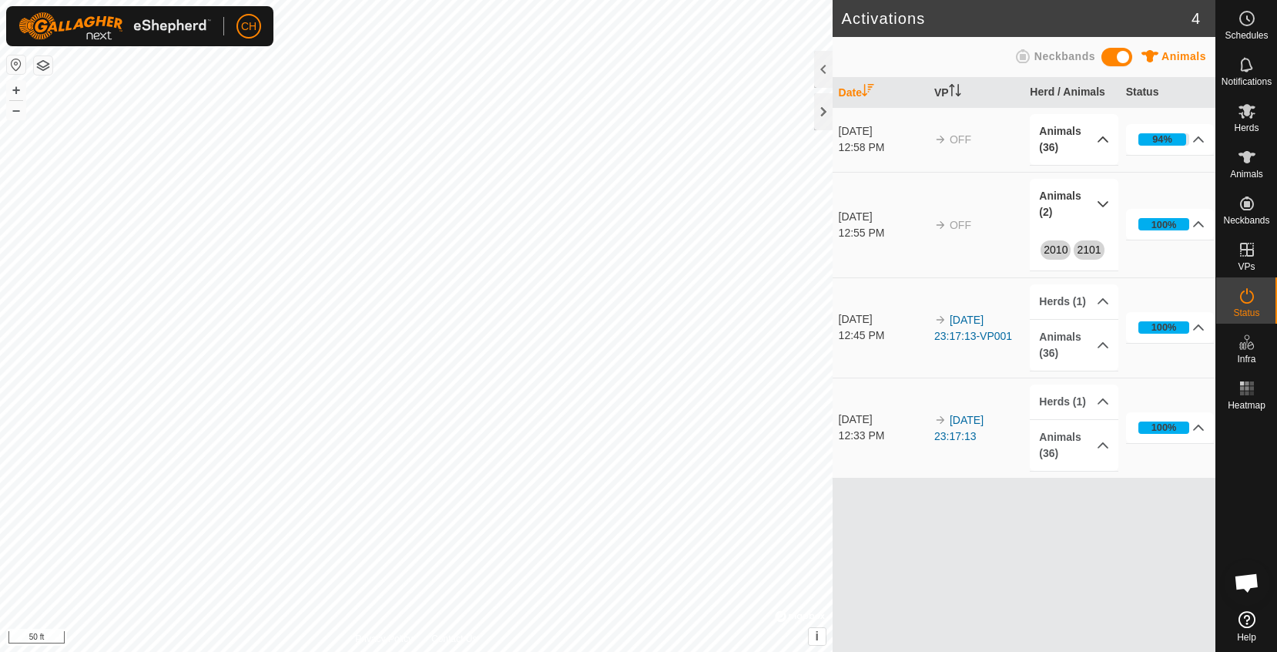
click at [1098, 207] on p-accordion-header "Animals (2)" at bounding box center [1074, 204] width 89 height 51
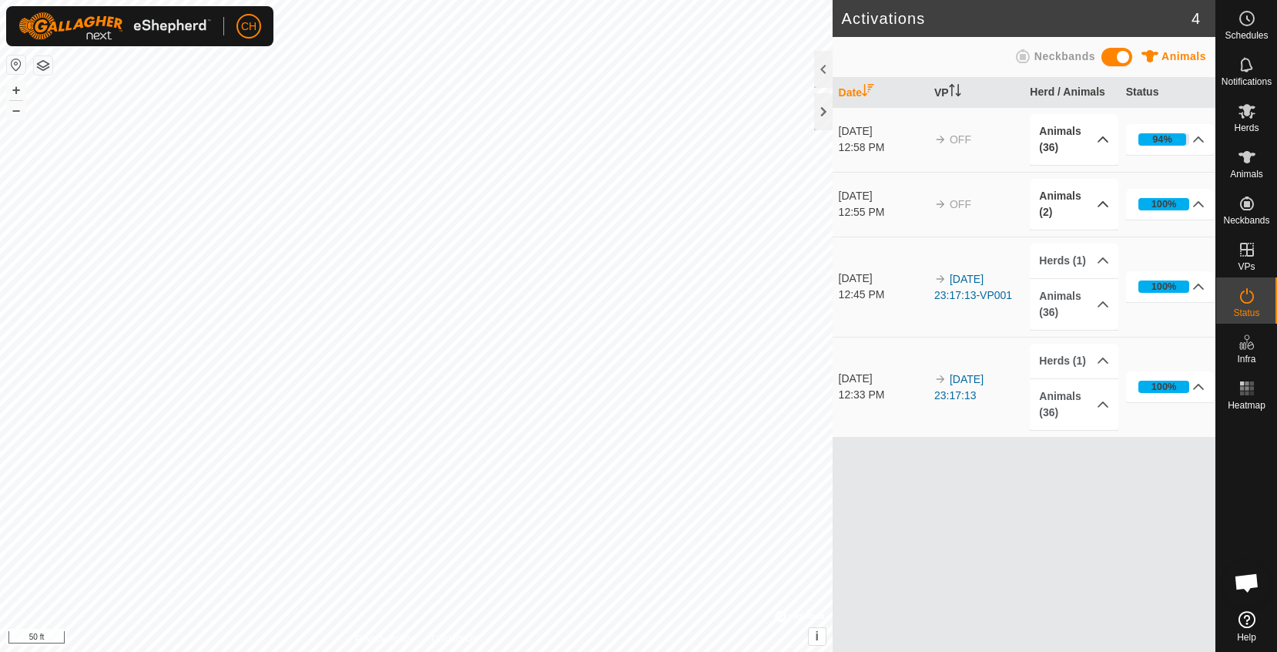
click at [1104, 213] on p-accordion-header "Animals (2)" at bounding box center [1074, 204] width 89 height 51
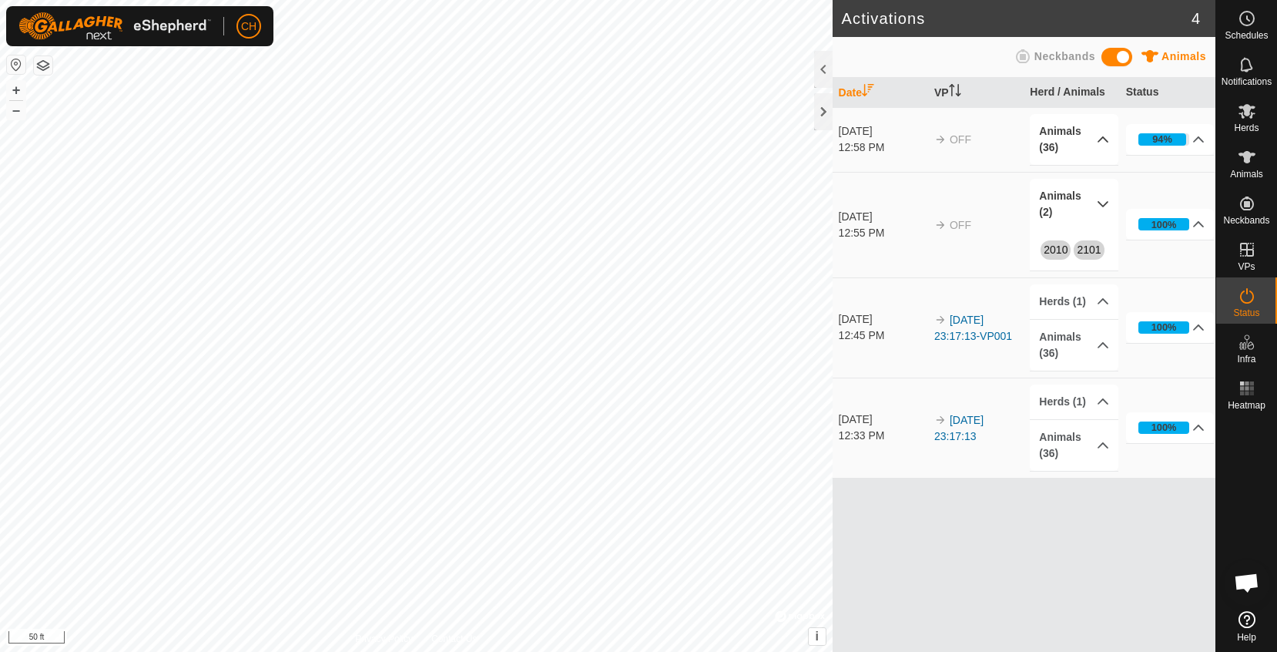
click at [1104, 212] on p-accordion-header "Animals (2)" at bounding box center [1074, 204] width 89 height 51
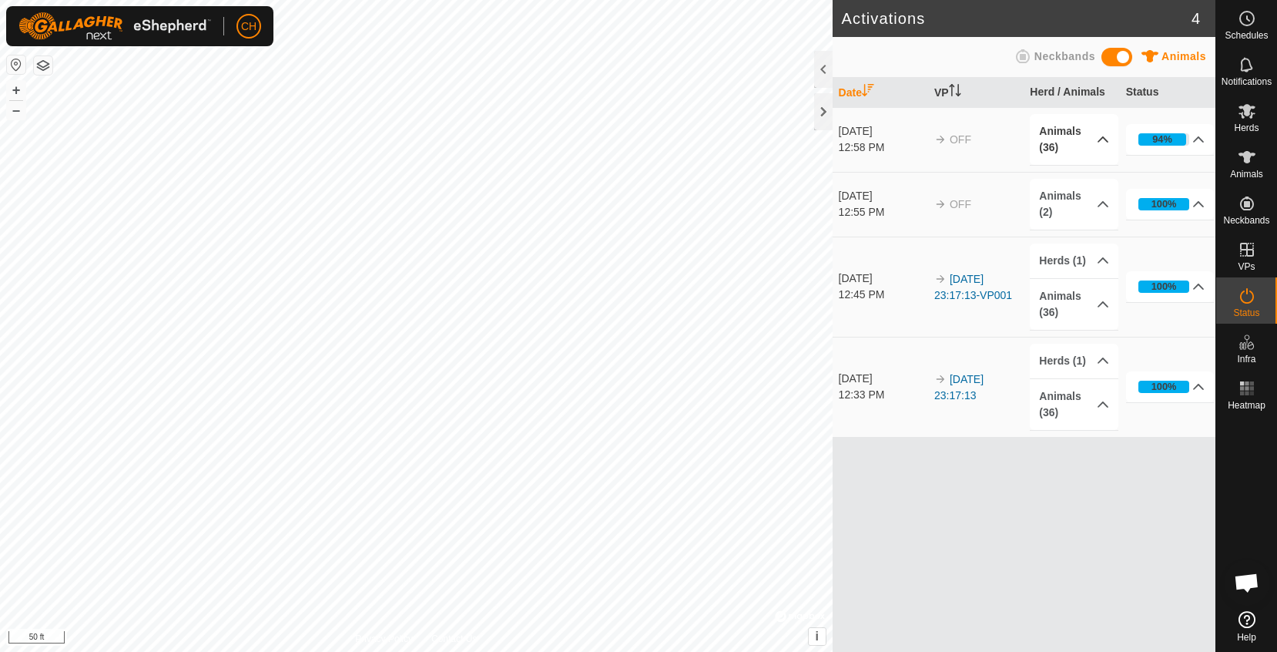
click at [1096, 137] on p-accordion-header "Animals (36)" at bounding box center [1074, 139] width 89 height 51
click at [1099, 150] on p-accordion-header "Animals (36)" at bounding box center [1074, 139] width 89 height 51
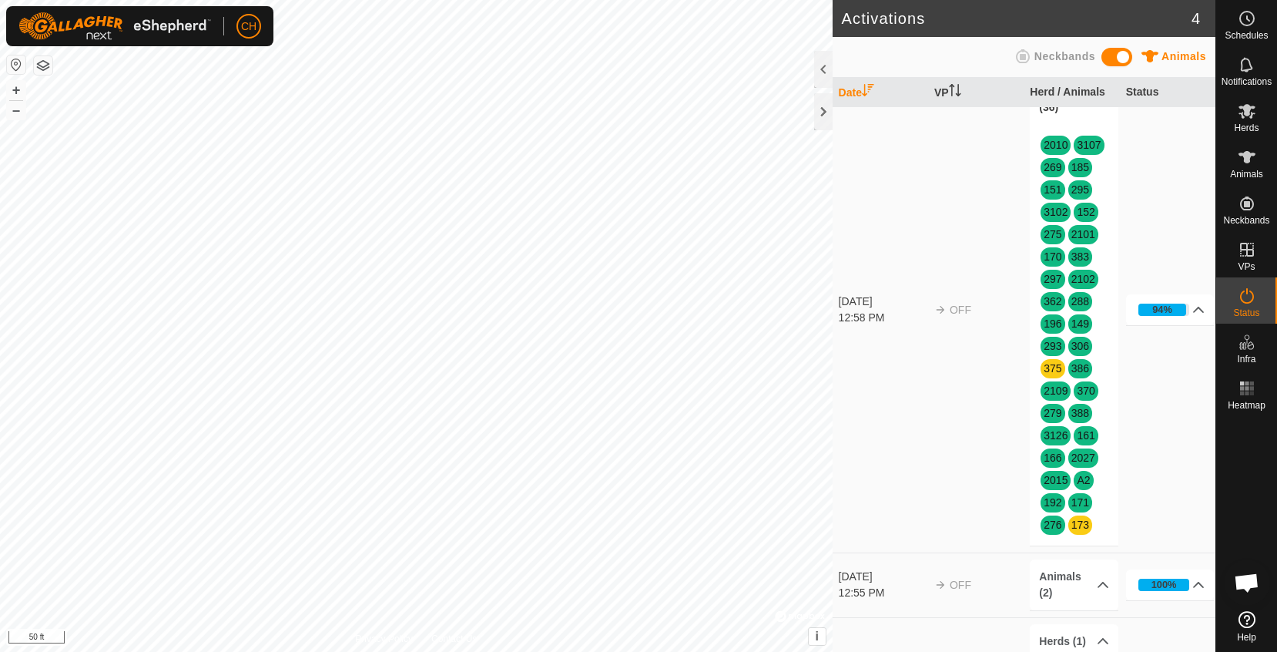
scroll to position [32, 0]
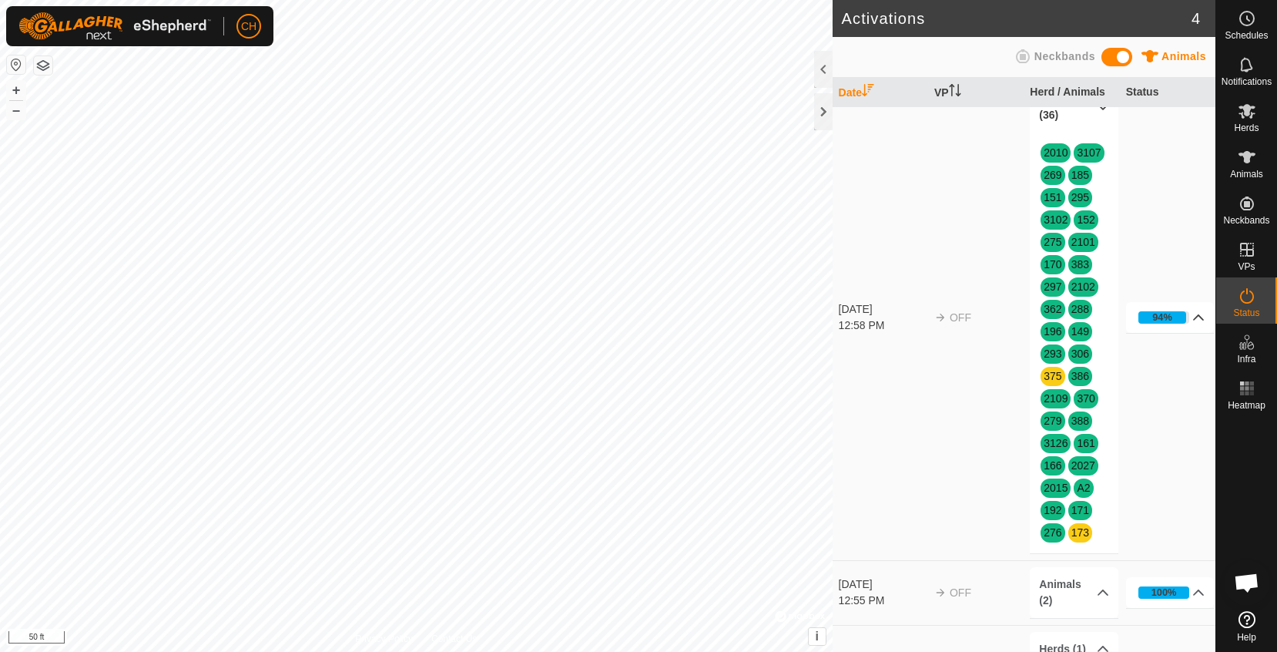
click at [1196, 319] on p-accordion-header "94%" at bounding box center [1170, 317] width 89 height 31
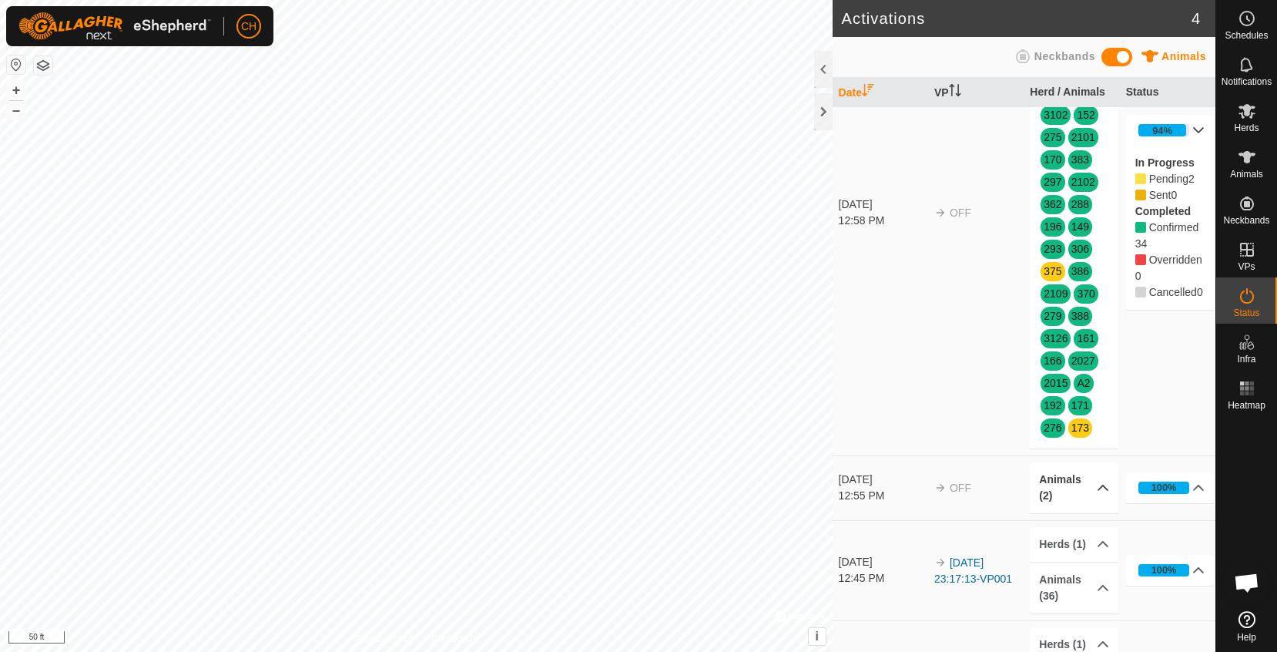
scroll to position [139, 0]
click at [1088, 484] on p-accordion-header "Animals (2)" at bounding box center [1074, 486] width 89 height 51
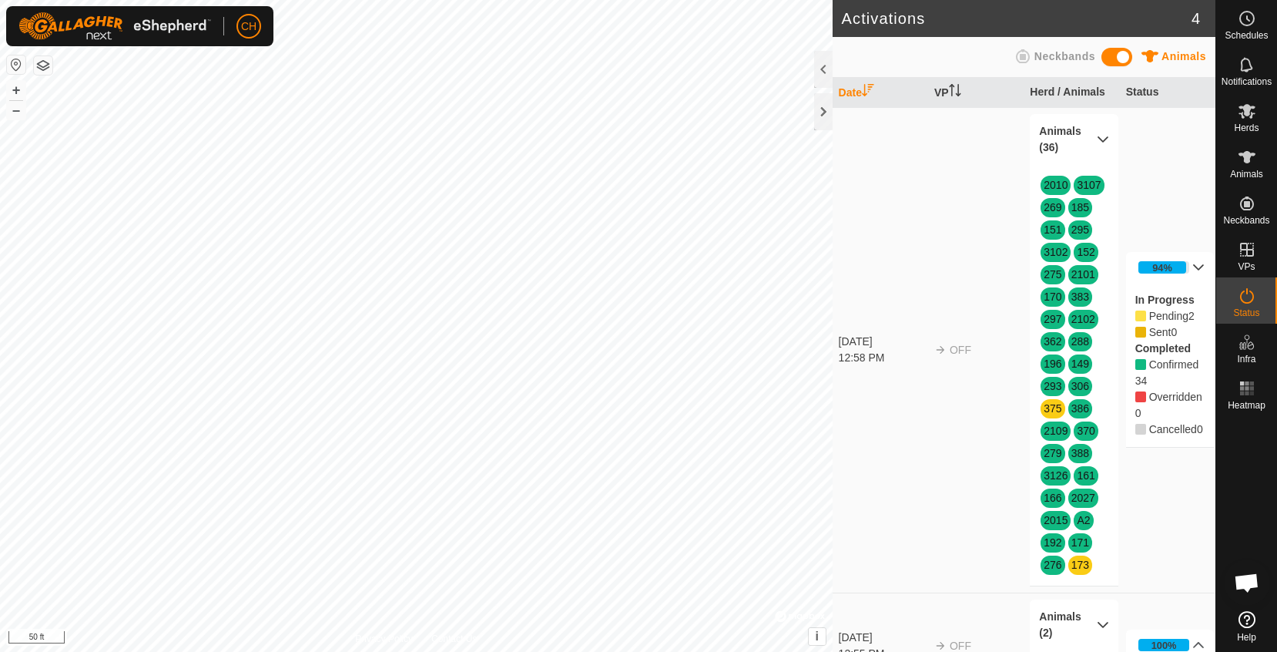
scroll to position [0, 0]
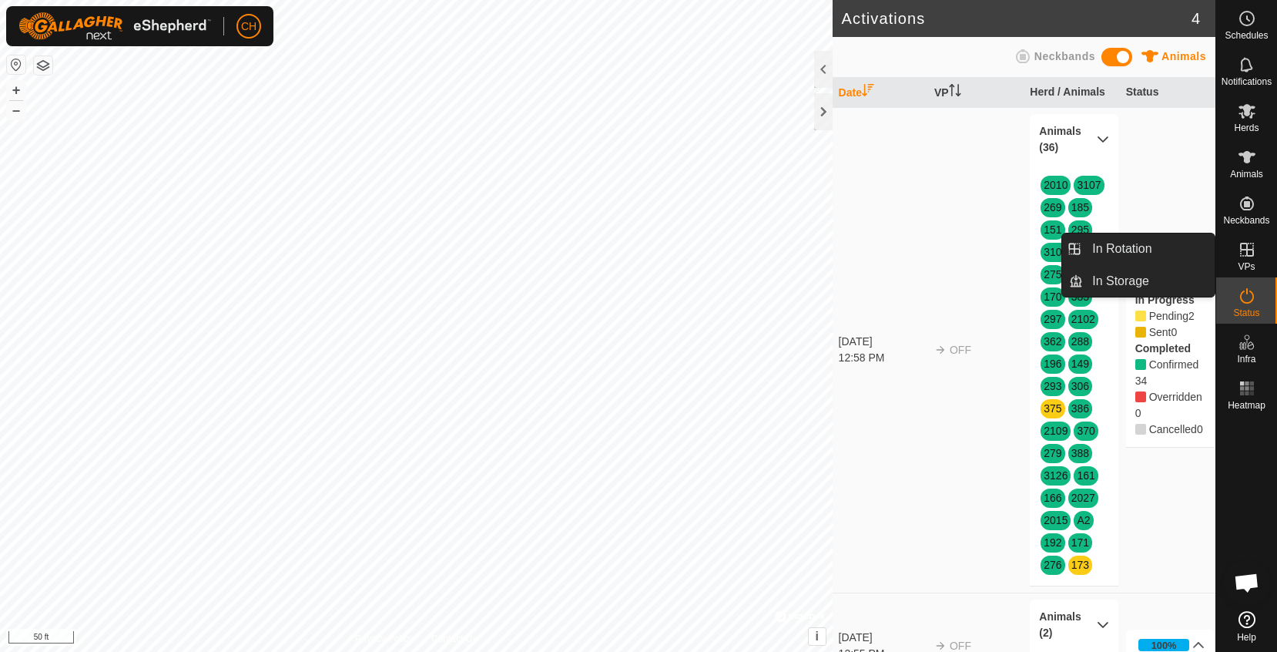
click at [1258, 256] on es-virtualpaddocks-svg-icon at bounding box center [1247, 249] width 28 height 25
click at [1134, 246] on link "In Rotation" at bounding box center [1149, 248] width 132 height 31
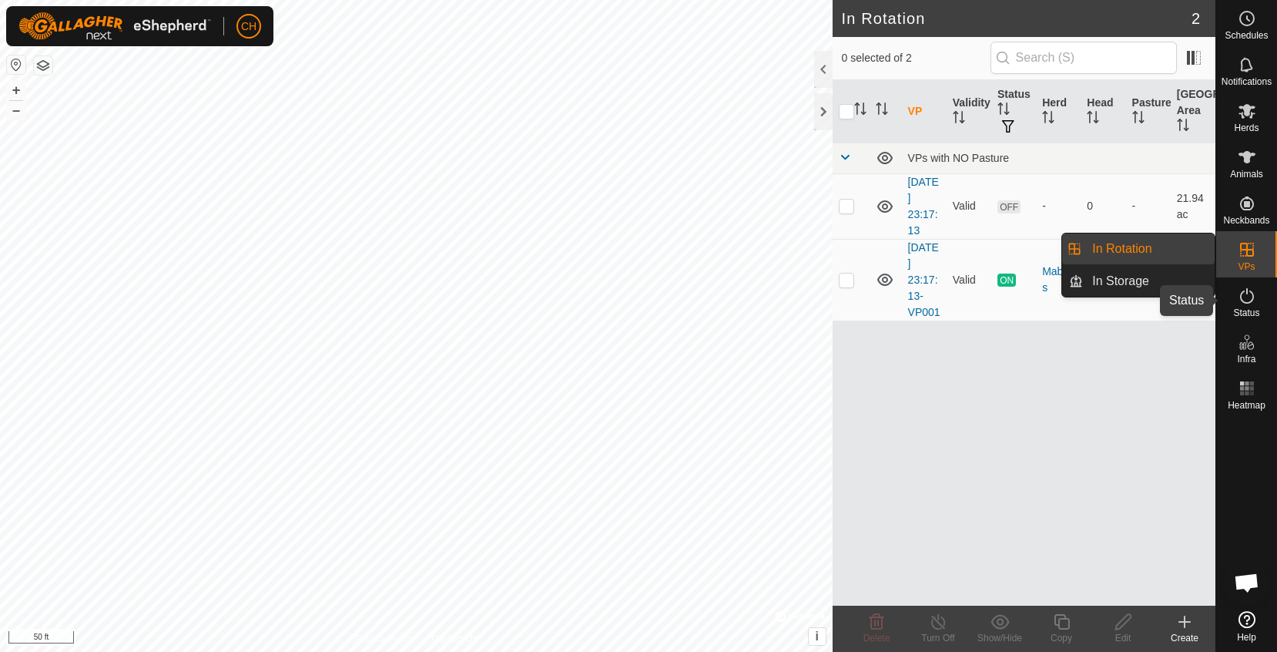
click at [1261, 303] on div "Status" at bounding box center [1246, 300] width 61 height 46
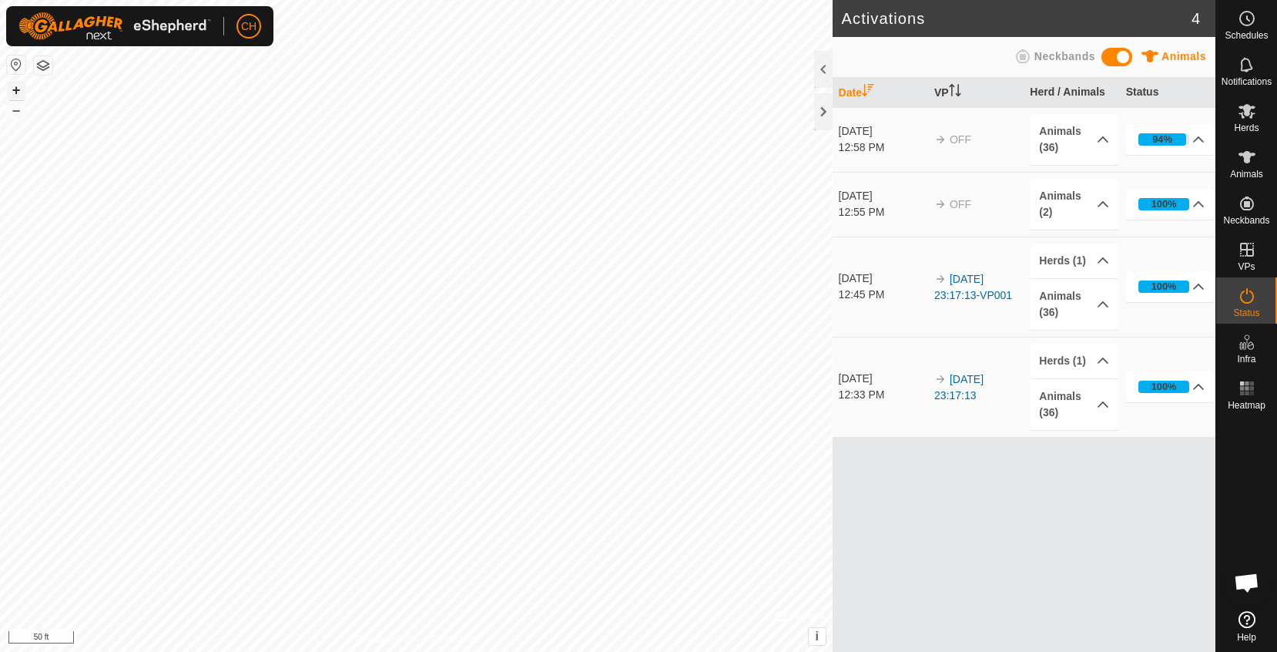
click at [20, 94] on button "+" at bounding box center [16, 90] width 18 height 18
click at [13, 106] on button "–" at bounding box center [16, 110] width 18 height 18
click at [1081, 142] on p-accordion-header "Animals (36)" at bounding box center [1074, 139] width 89 height 51
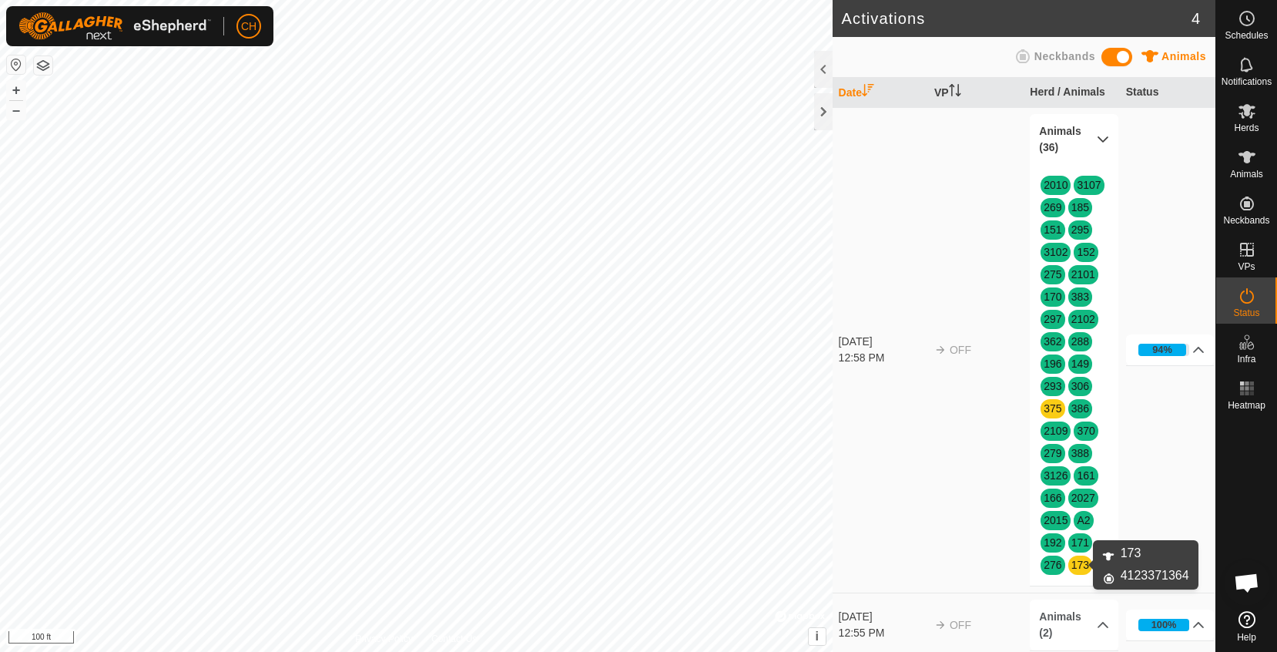
click at [1075, 561] on link "173" at bounding box center [1080, 564] width 18 height 12
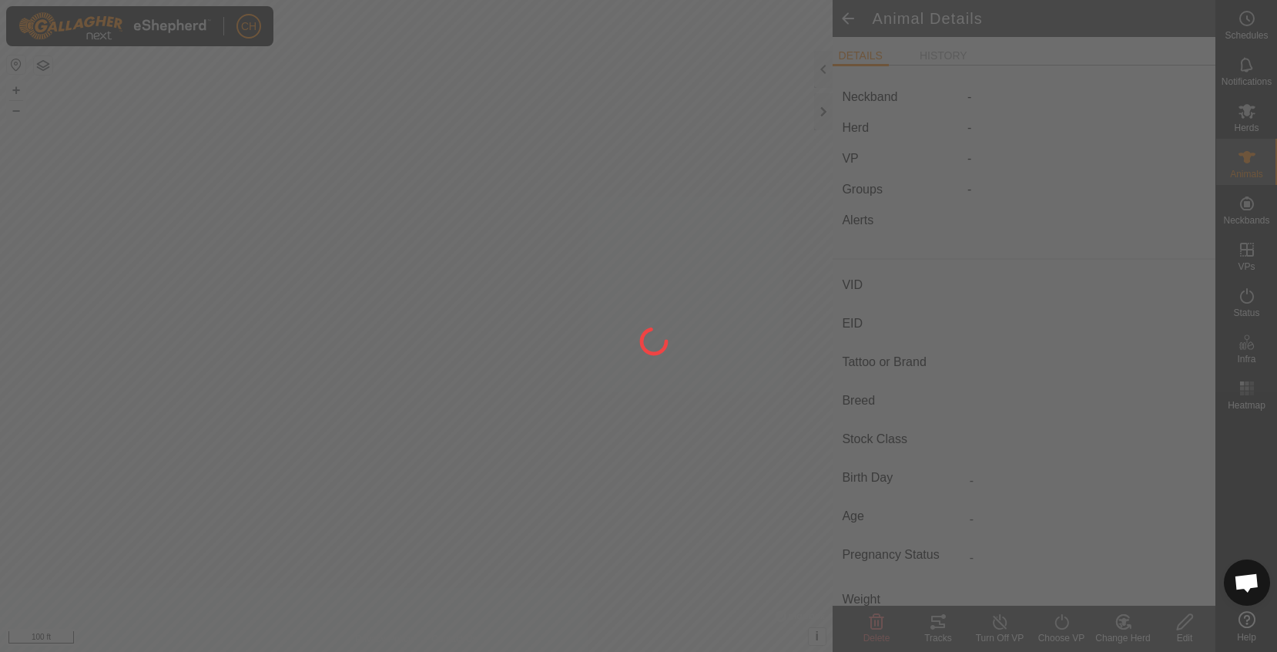
type input "173"
type input "-"
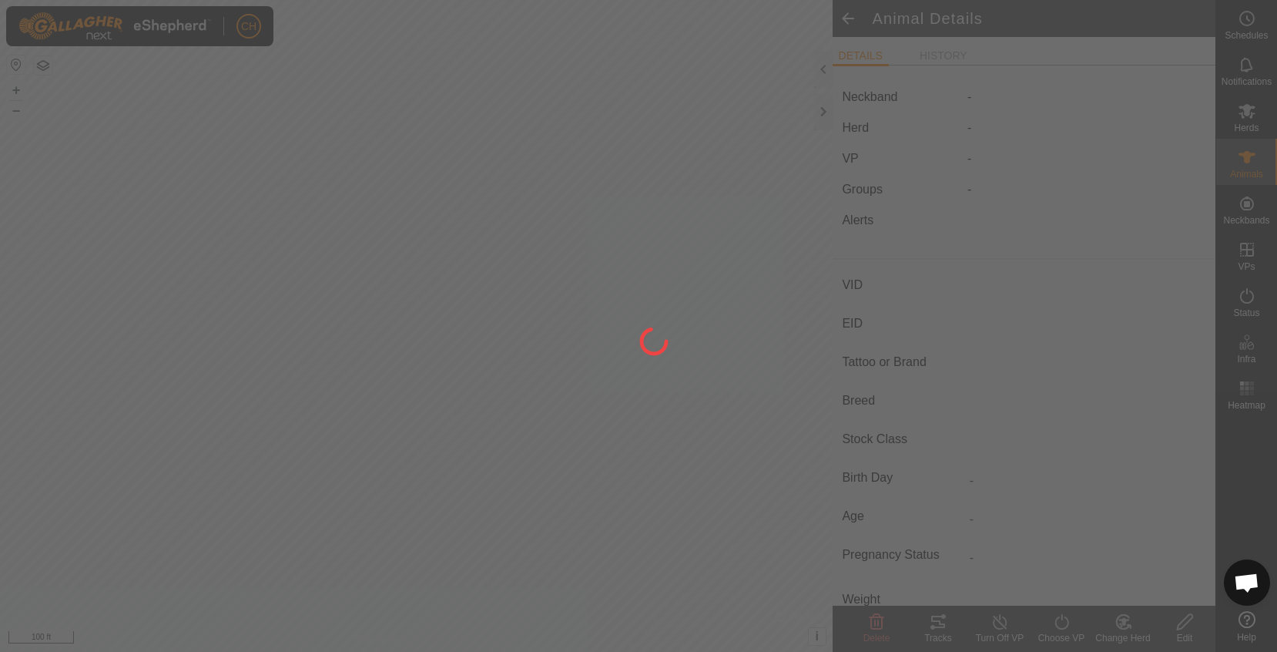
type input "-"
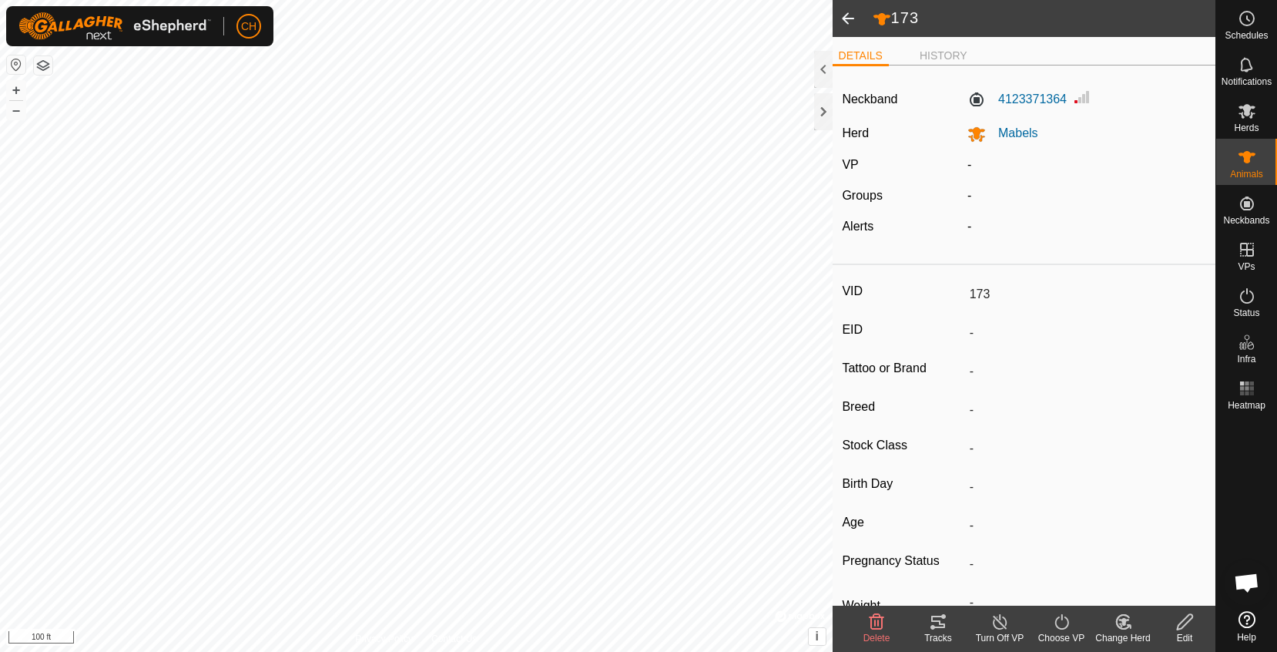
click at [852, 17] on span at bounding box center [848, 18] width 31 height 37
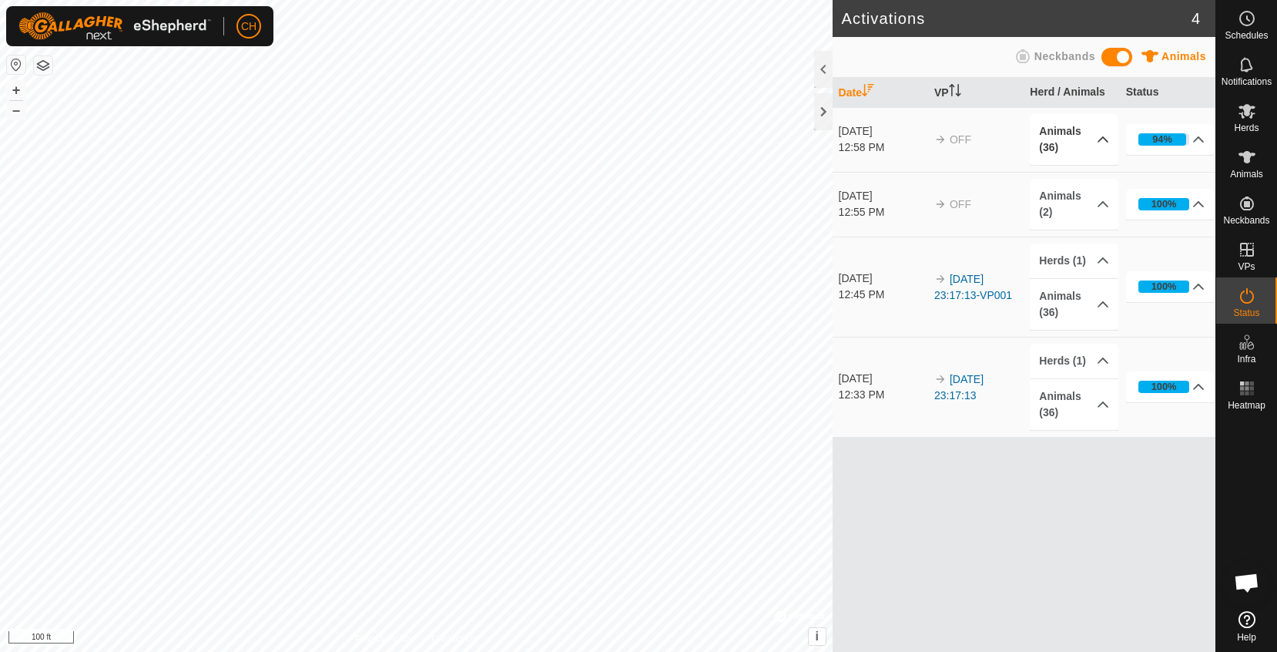
click at [1074, 138] on p-accordion-header "Animals (36)" at bounding box center [1074, 139] width 89 height 51
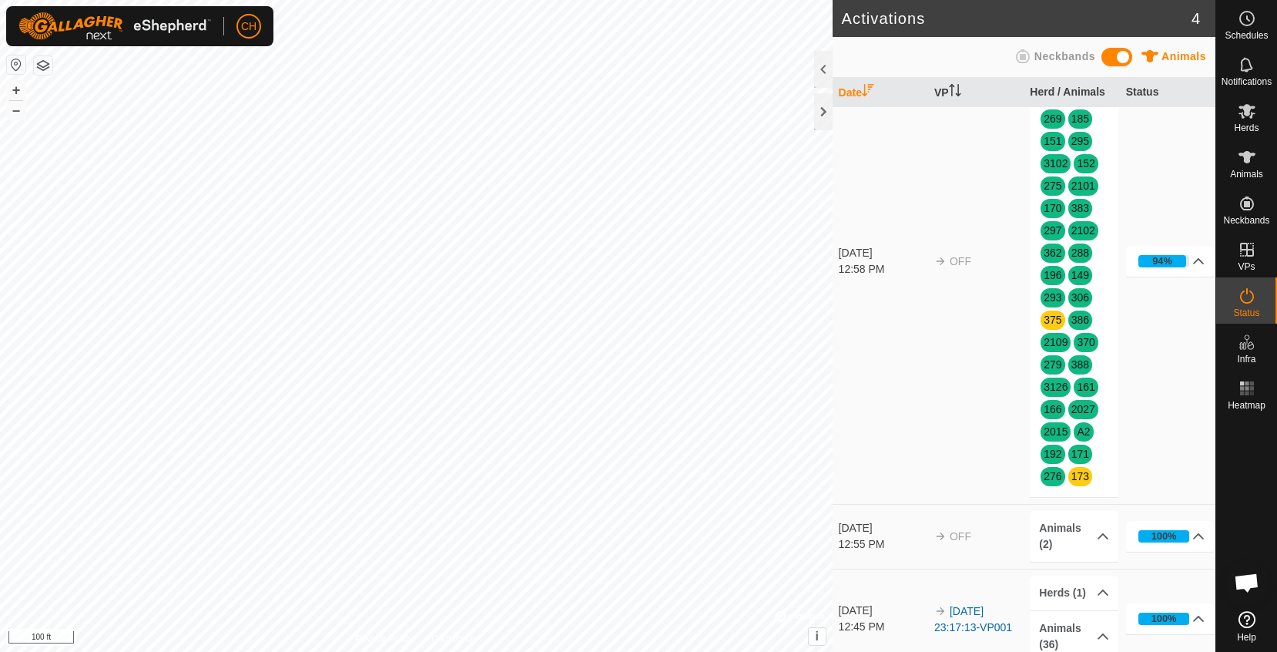
scroll to position [90, 0]
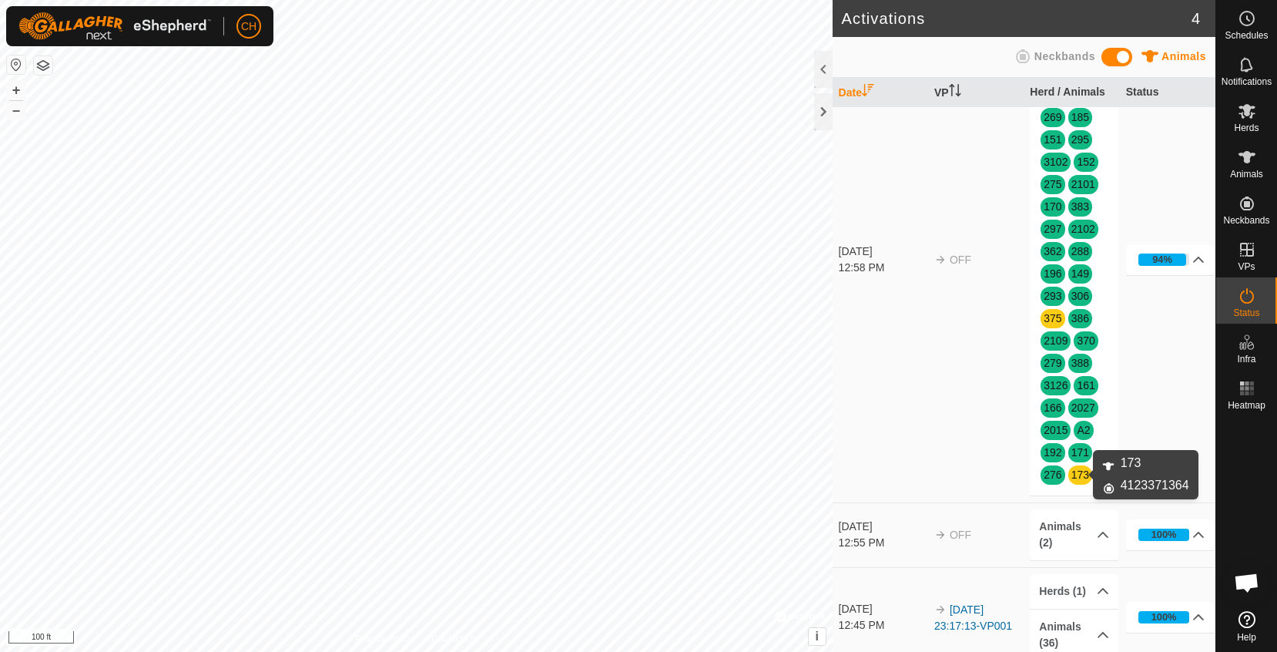
click at [1077, 474] on link "173" at bounding box center [1080, 474] width 18 height 12
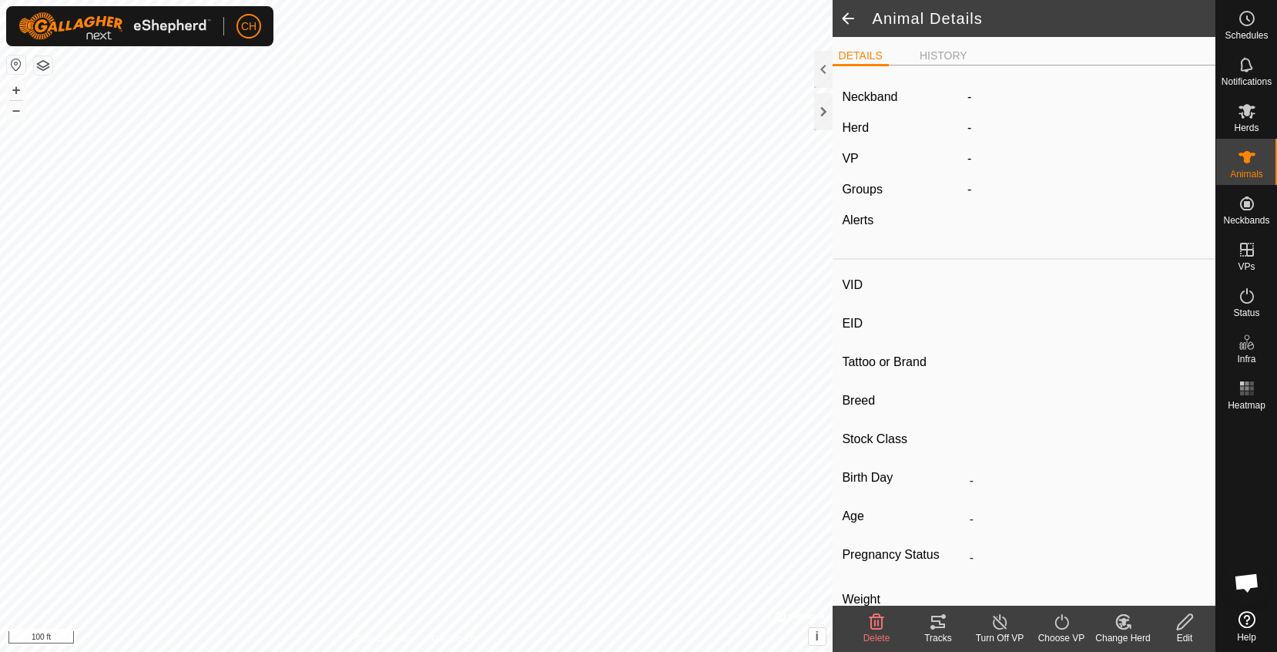
type input "173"
type input "-"
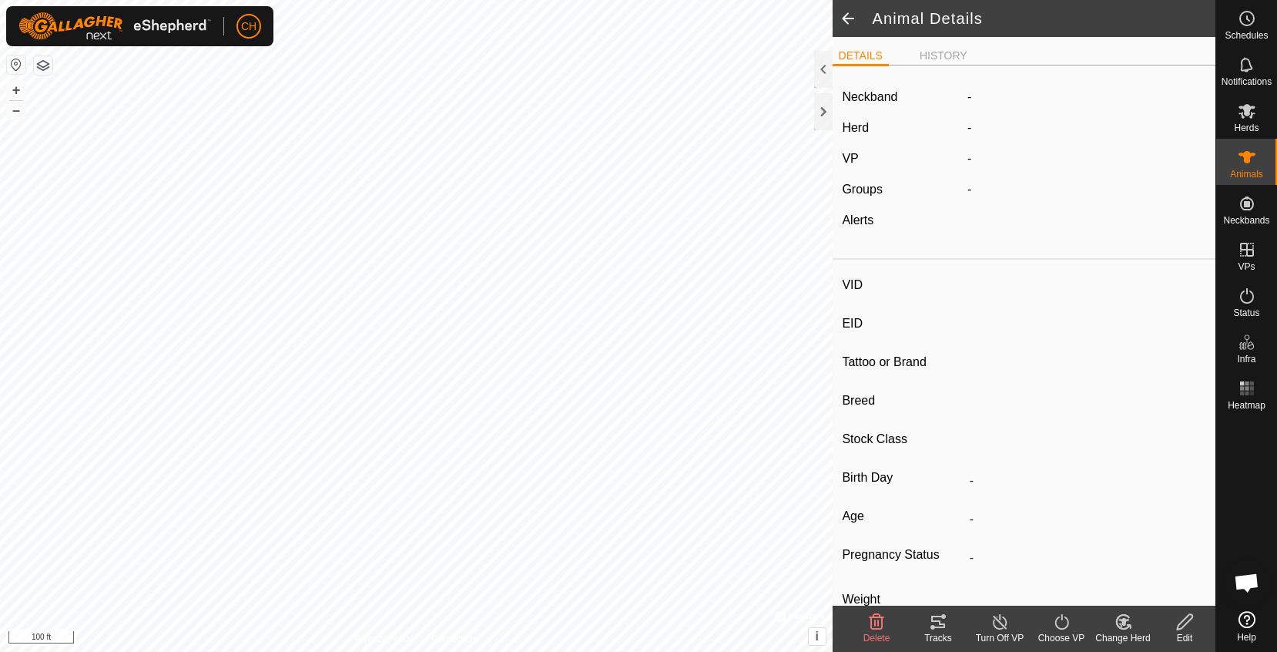
type input "-"
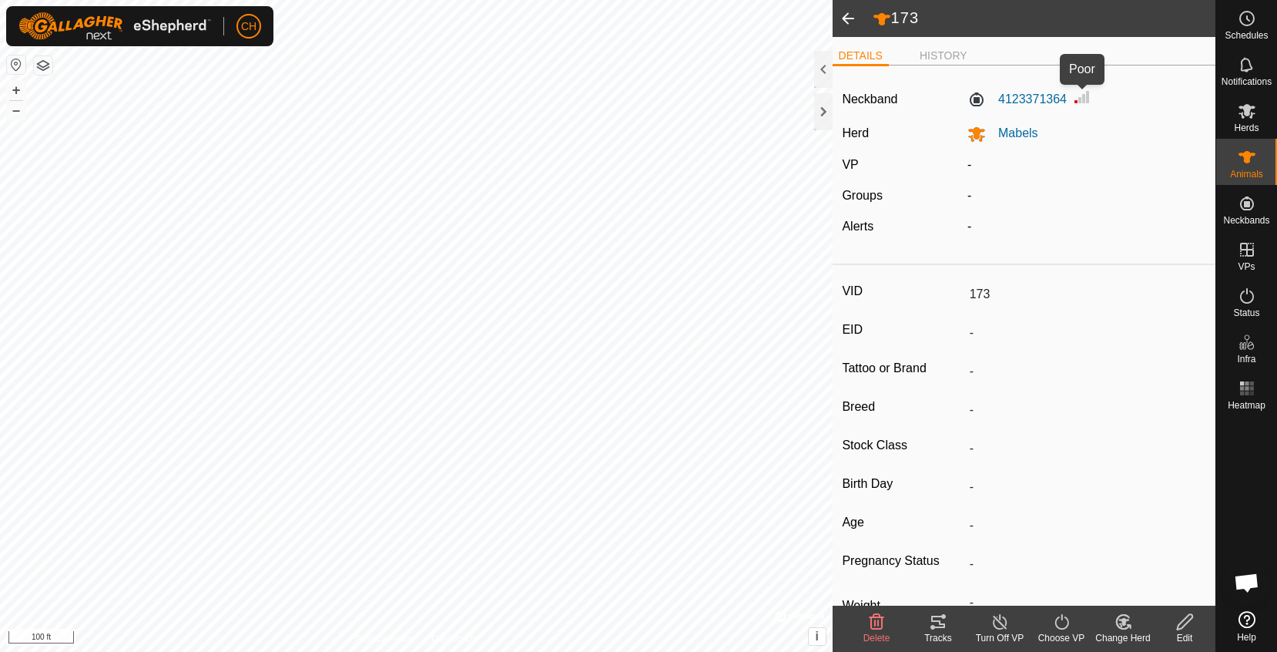
click at [1077, 101] on img at bounding box center [1082, 97] width 18 height 18
type input "161"
type input "-"
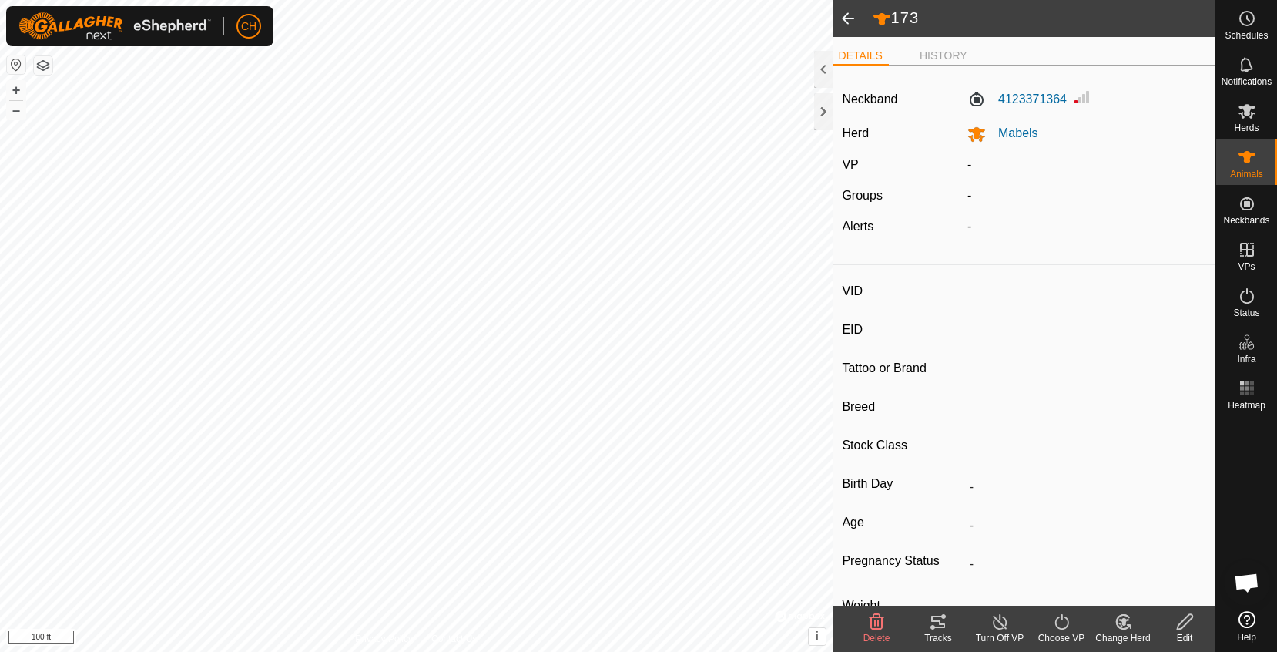
type input "-"
type input "2109"
type input "-"
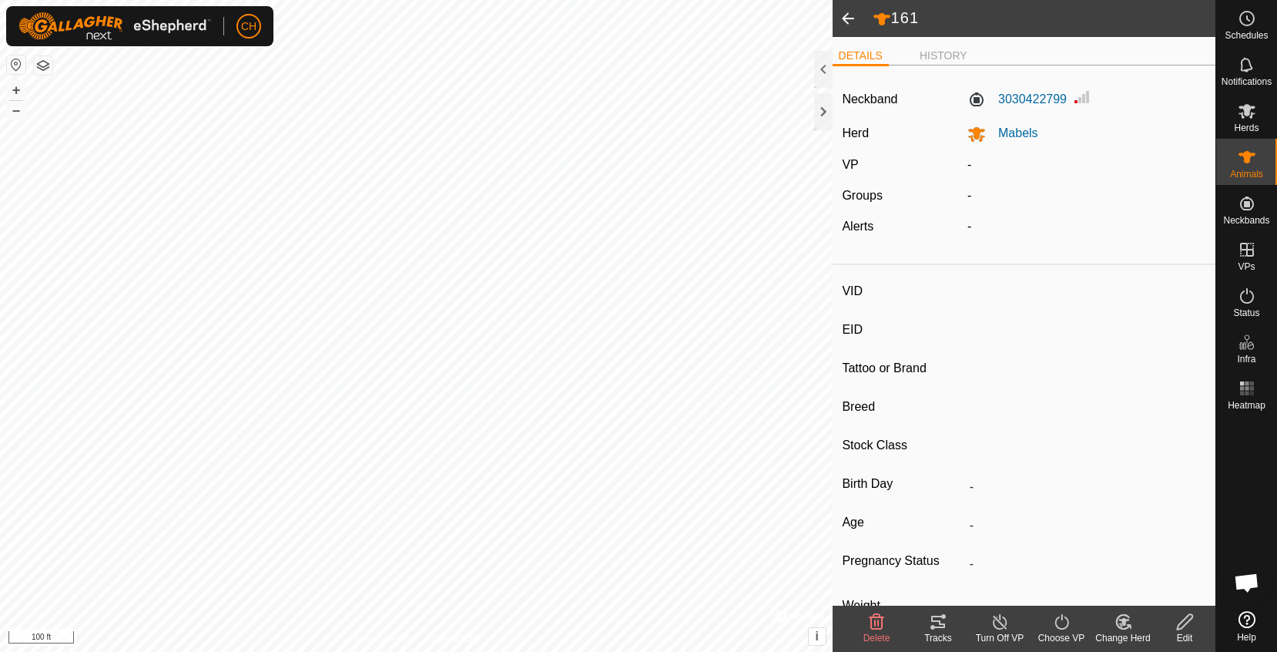
type input "-"
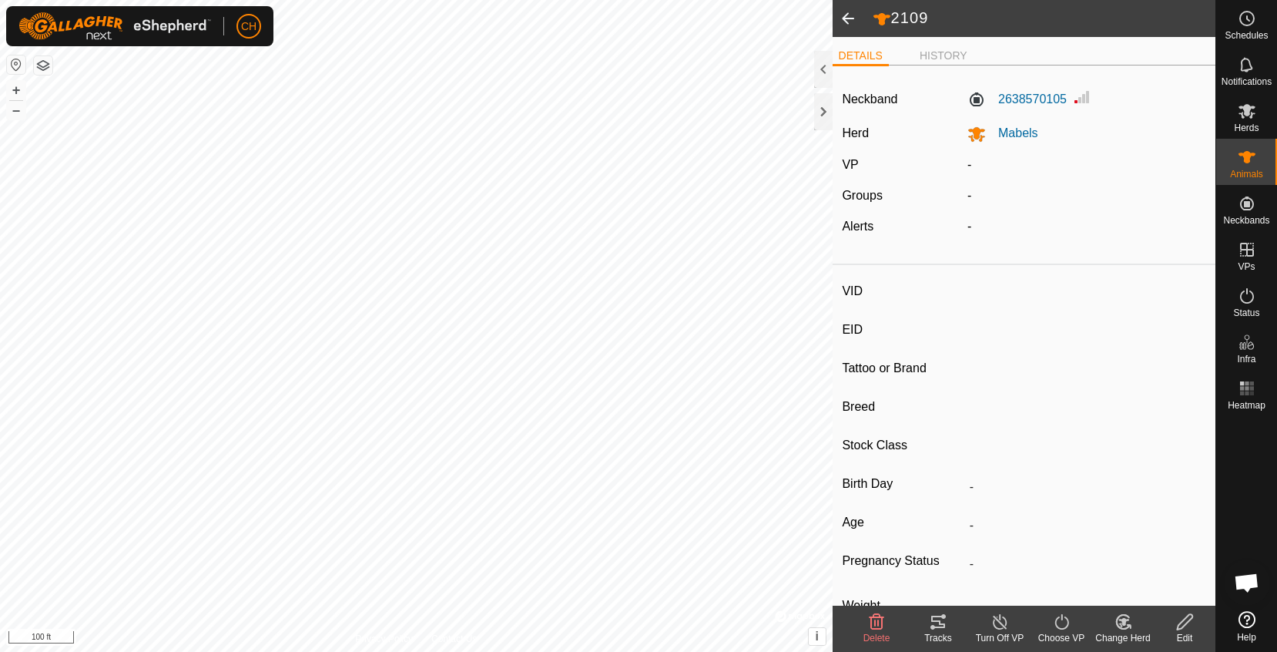
type input "388"
type input "-"
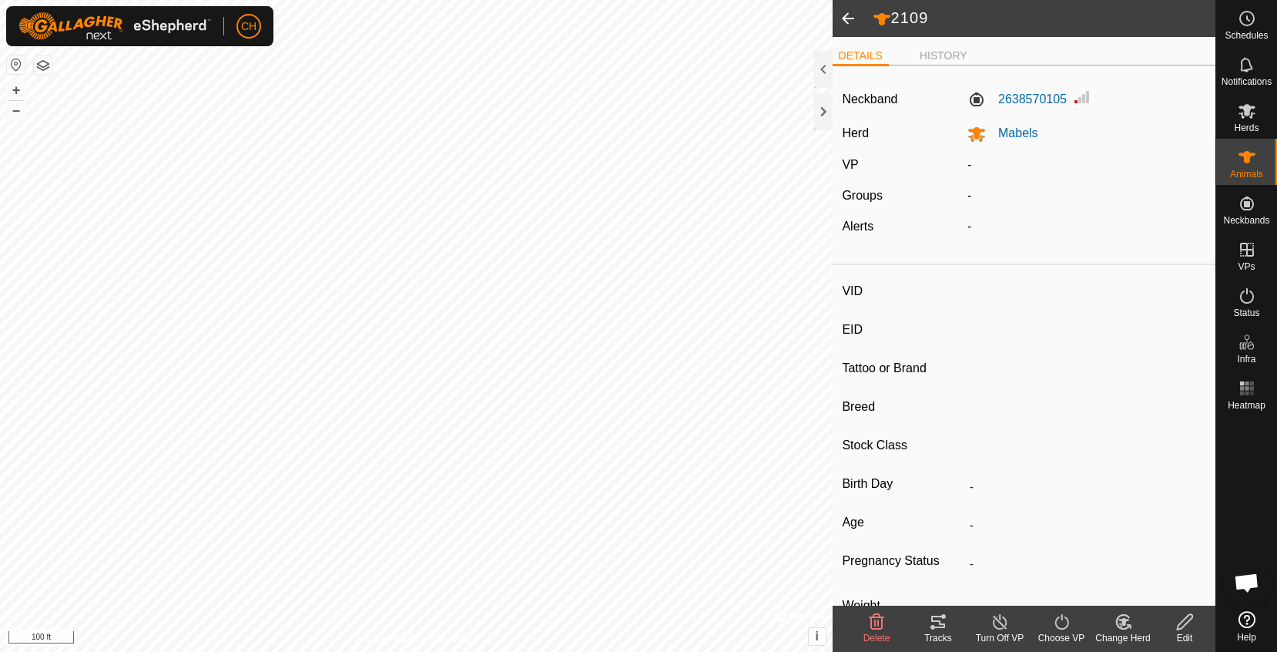
type input "-"
type input "2015"
type input "-"
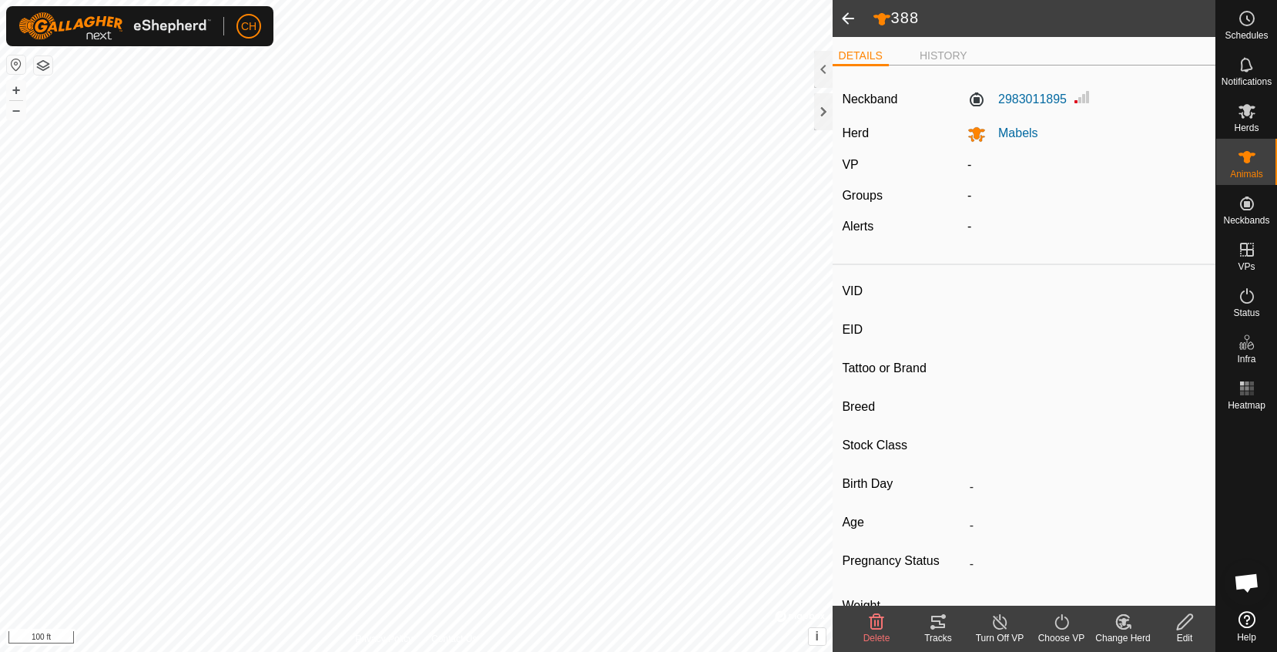
type input "-"
type input "275"
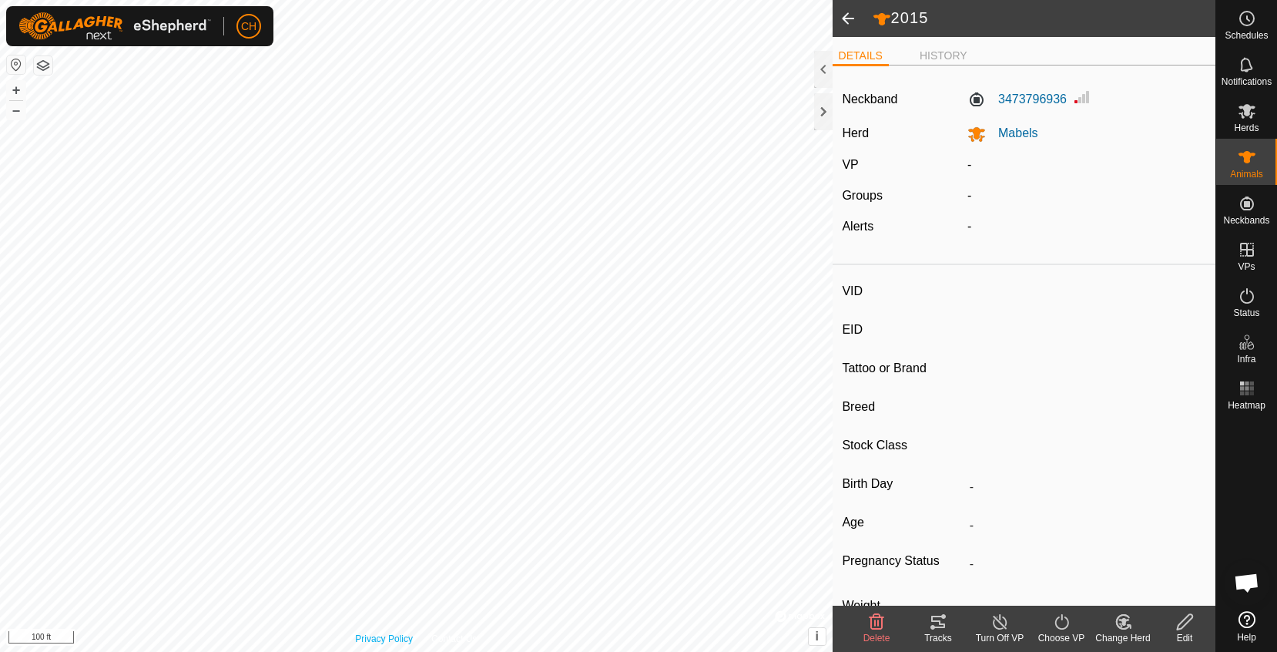
type input "-"
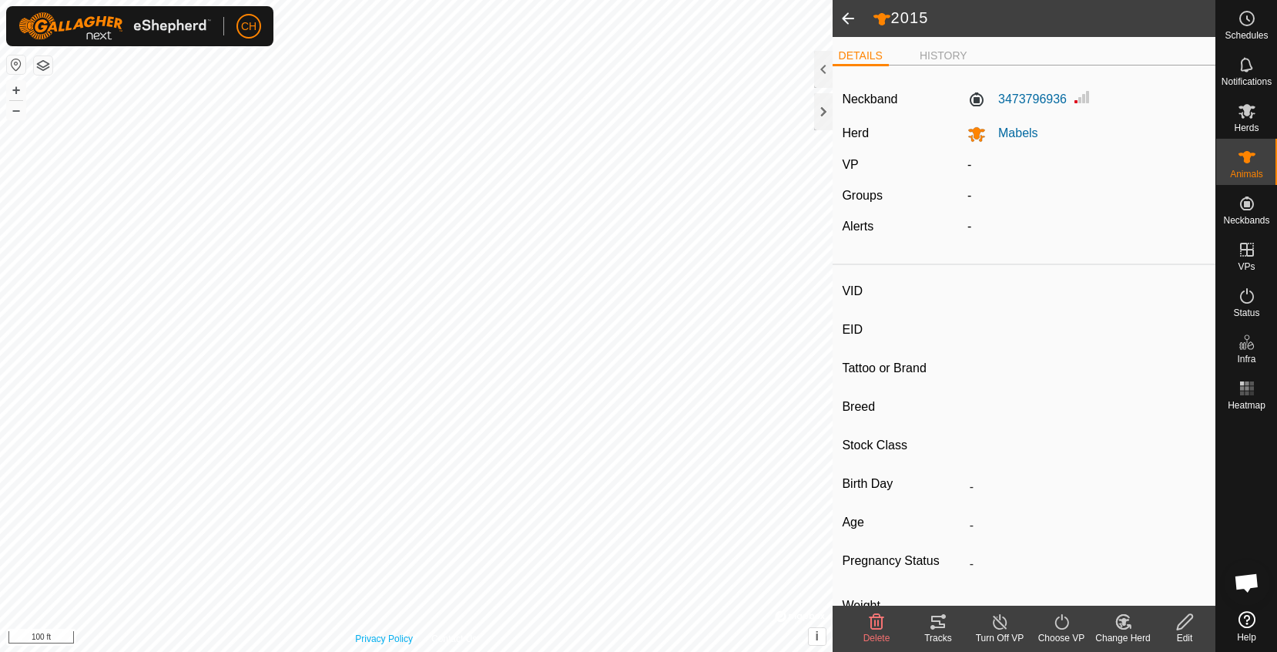
type input "-"
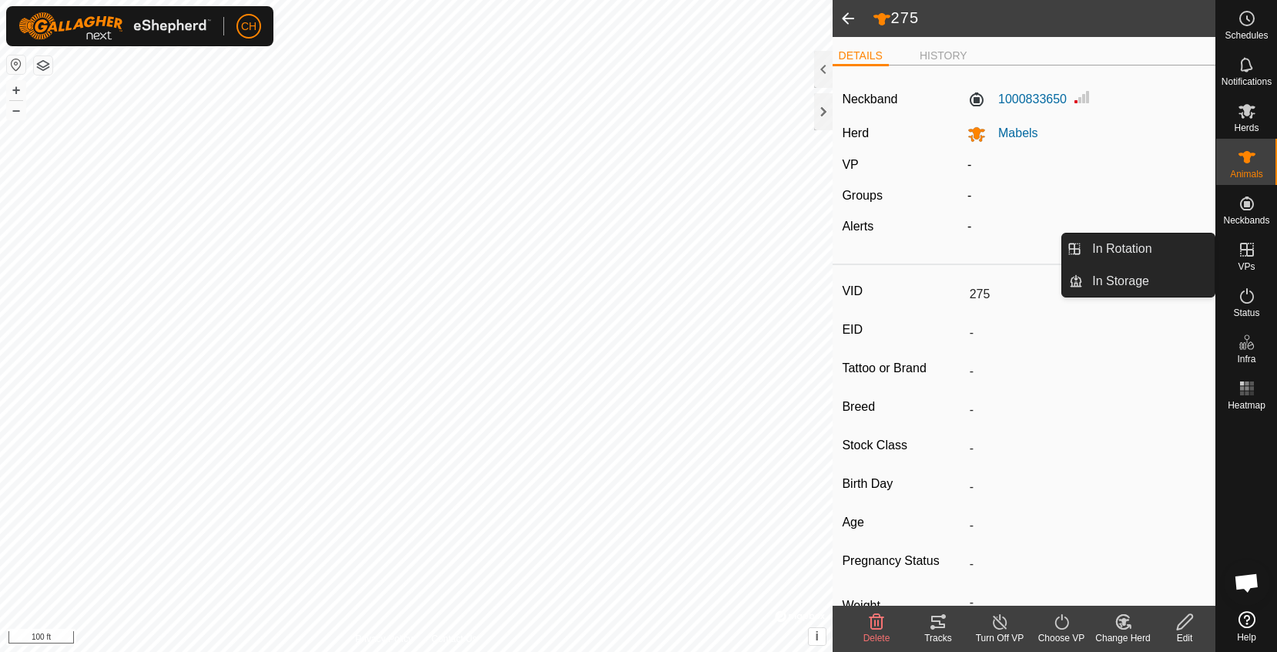
click at [1254, 251] on icon at bounding box center [1247, 249] width 18 height 18
click at [1184, 252] on link "In Rotation" at bounding box center [1149, 248] width 132 height 31
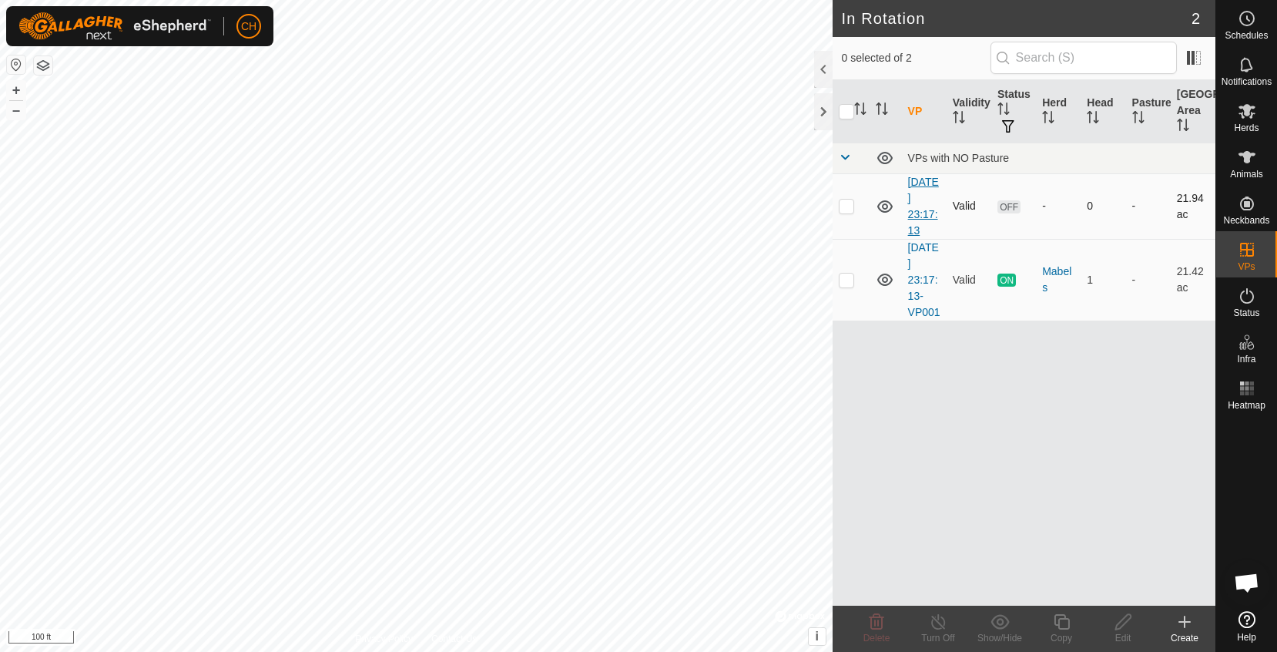
click at [930, 203] on link "[DATE] 23:17:13" at bounding box center [923, 206] width 31 height 61
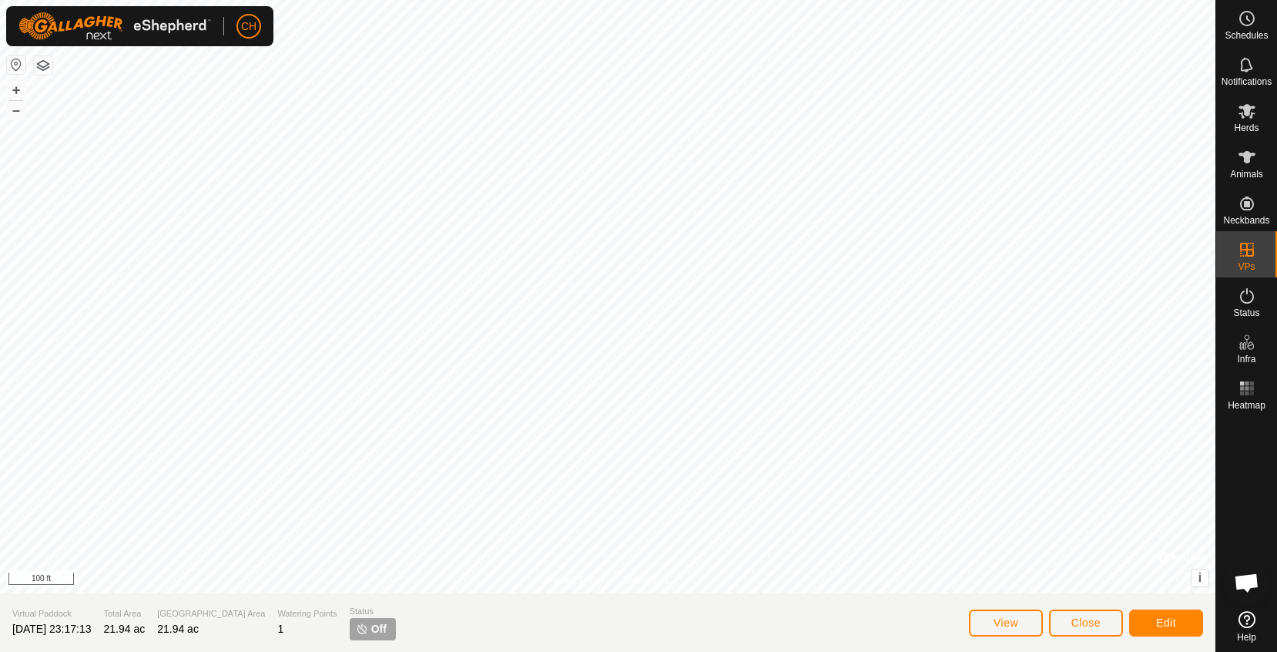
click at [1161, 624] on span "Edit" at bounding box center [1166, 622] width 20 height 12
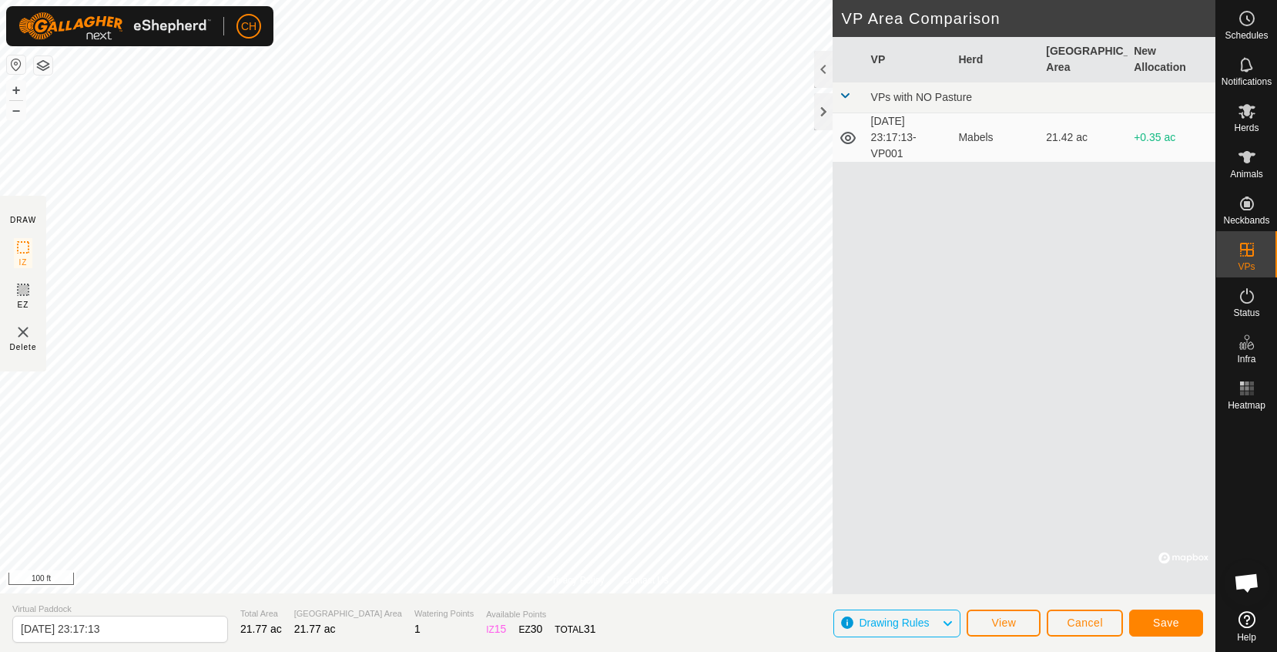
click at [1174, 626] on span "Save" at bounding box center [1166, 622] width 26 height 12
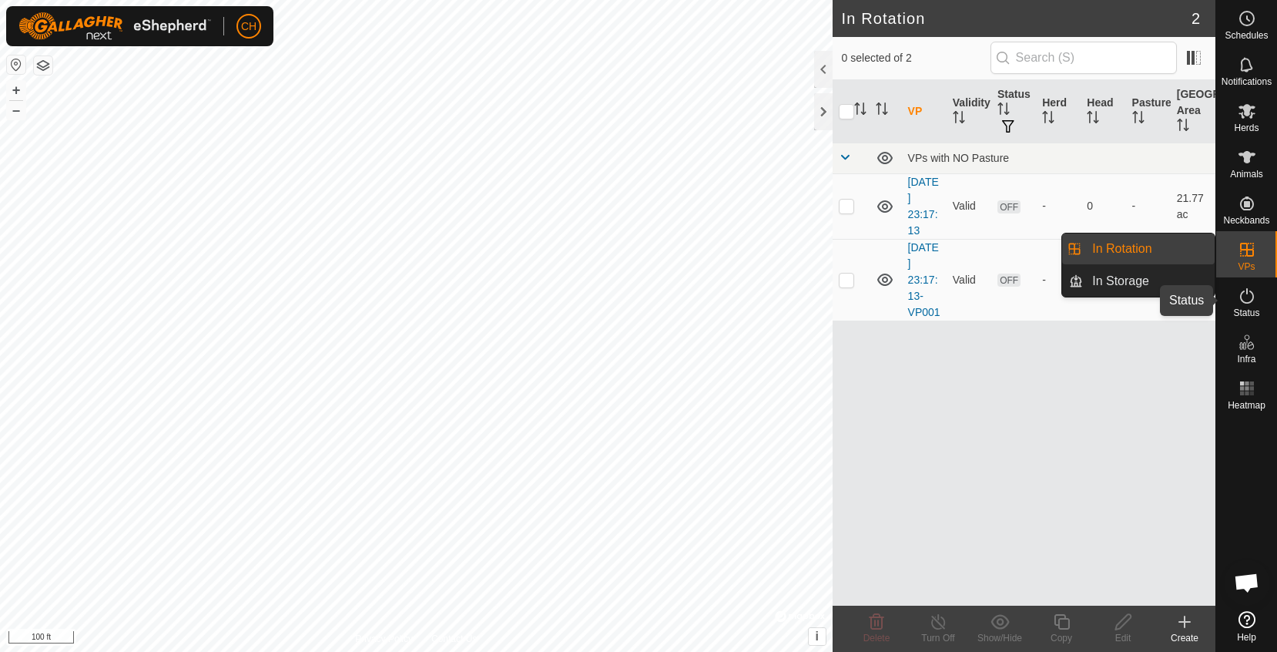
click at [1251, 301] on icon at bounding box center [1247, 295] width 14 height 15
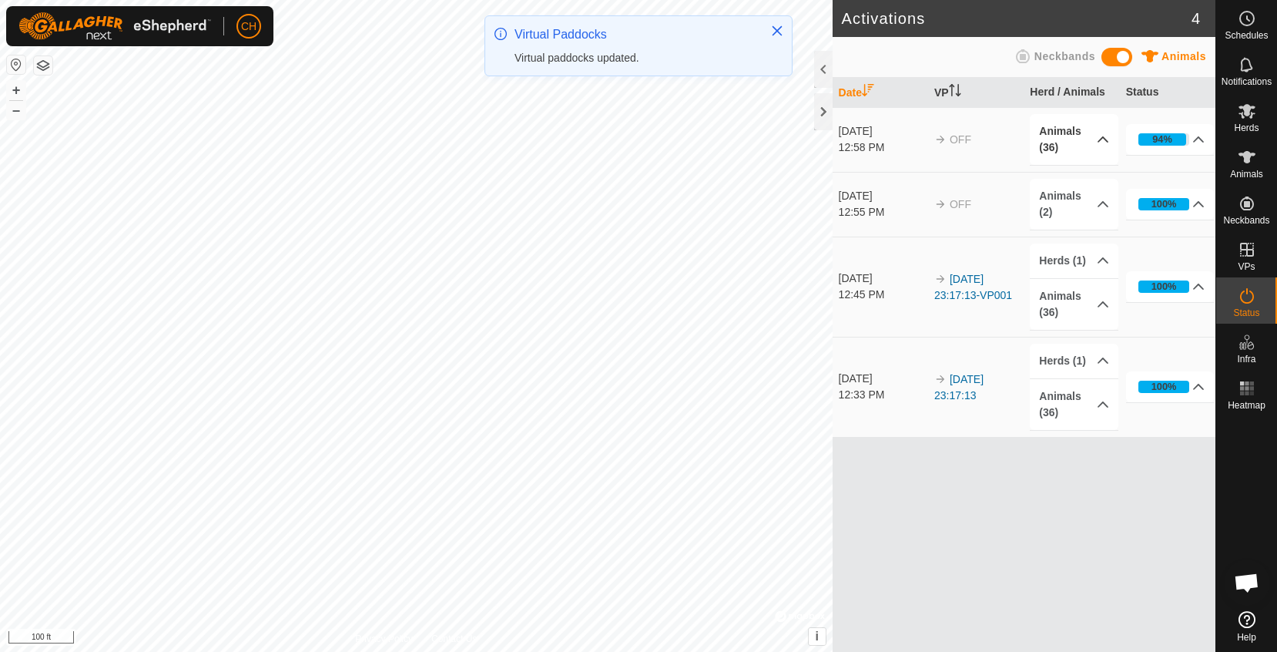
click at [1051, 137] on p-accordion-header "Animals (36)" at bounding box center [1074, 139] width 89 height 51
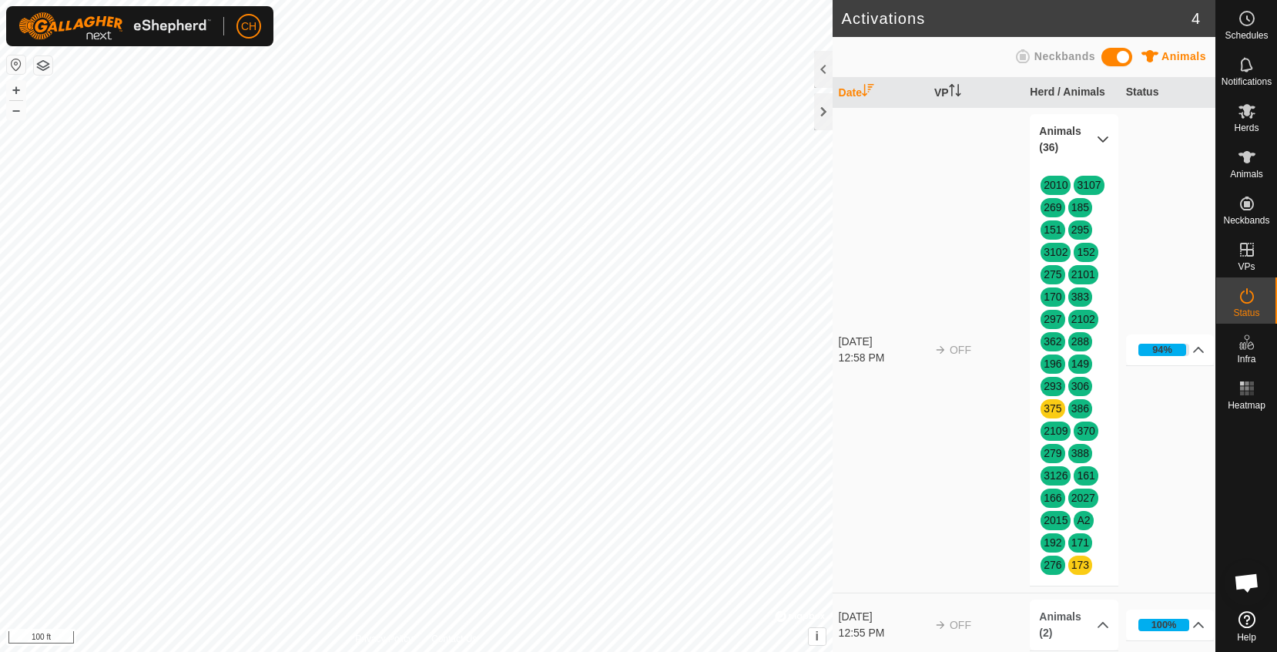
click at [1083, 130] on p-accordion-header "Animals (36)" at bounding box center [1074, 139] width 89 height 51
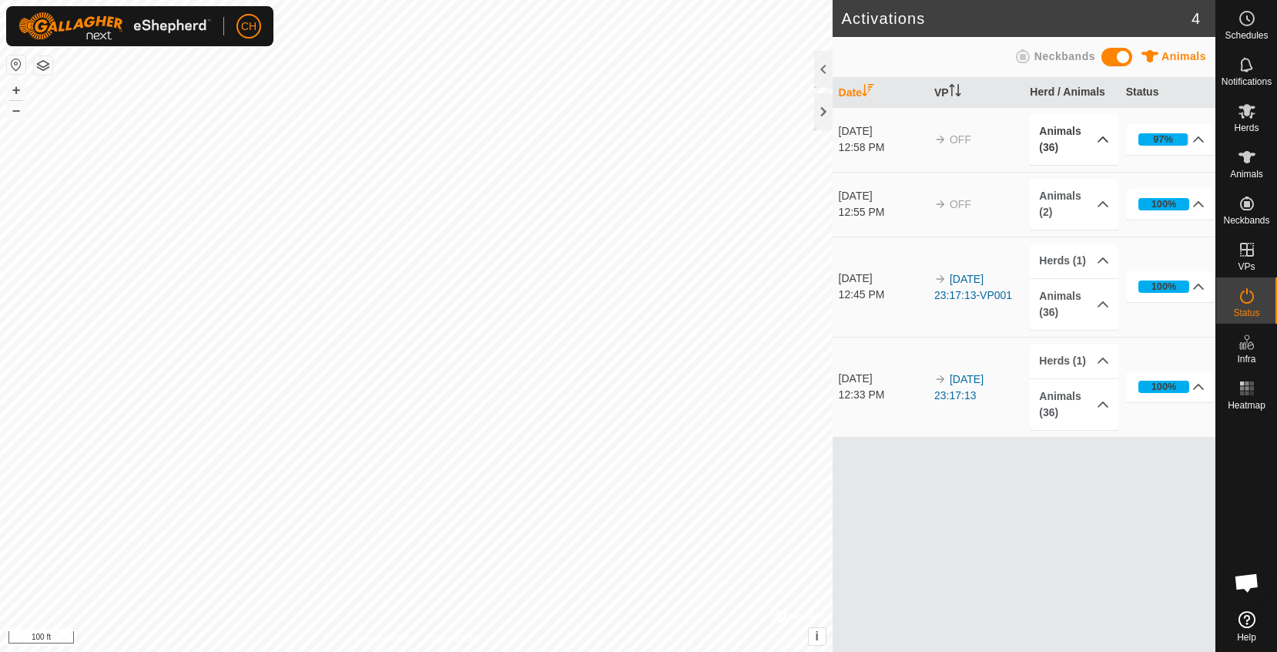
click at [1097, 144] on p-accordion-header "Animals (36)" at bounding box center [1074, 139] width 89 height 51
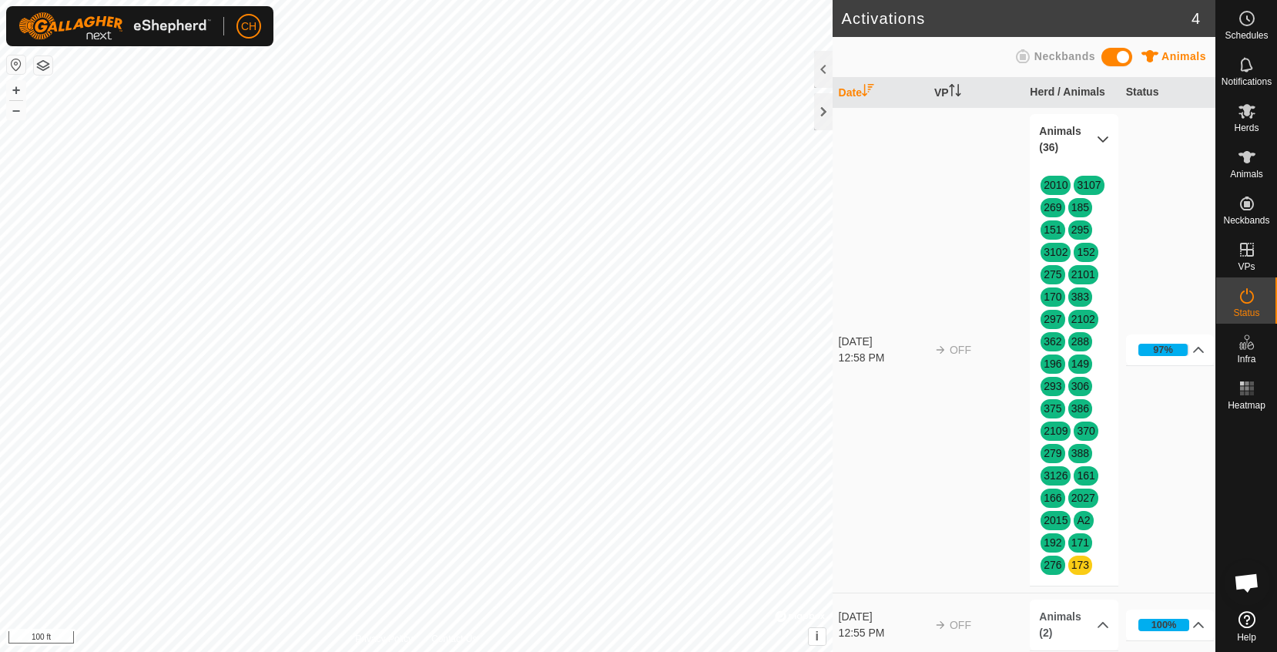
click at [1107, 134] on p-accordion-header "Animals (36)" at bounding box center [1074, 139] width 89 height 51
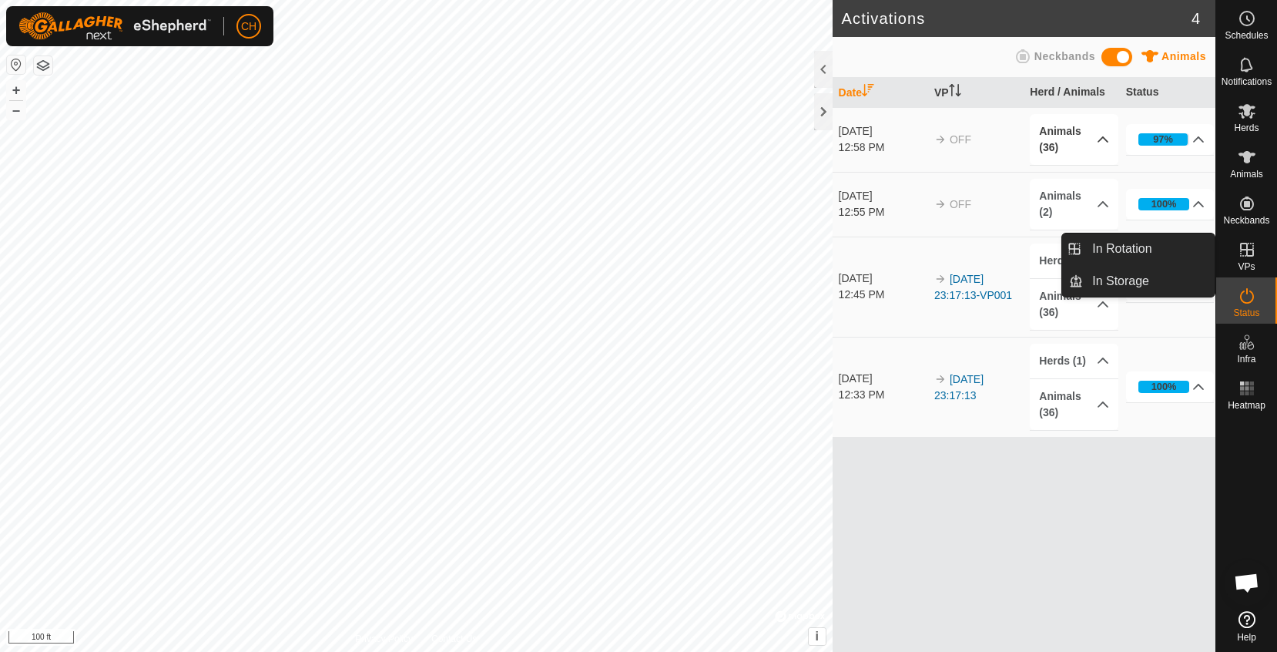
click at [1248, 243] on icon at bounding box center [1247, 250] width 14 height 14
click at [1157, 250] on link "In Rotation" at bounding box center [1149, 248] width 132 height 31
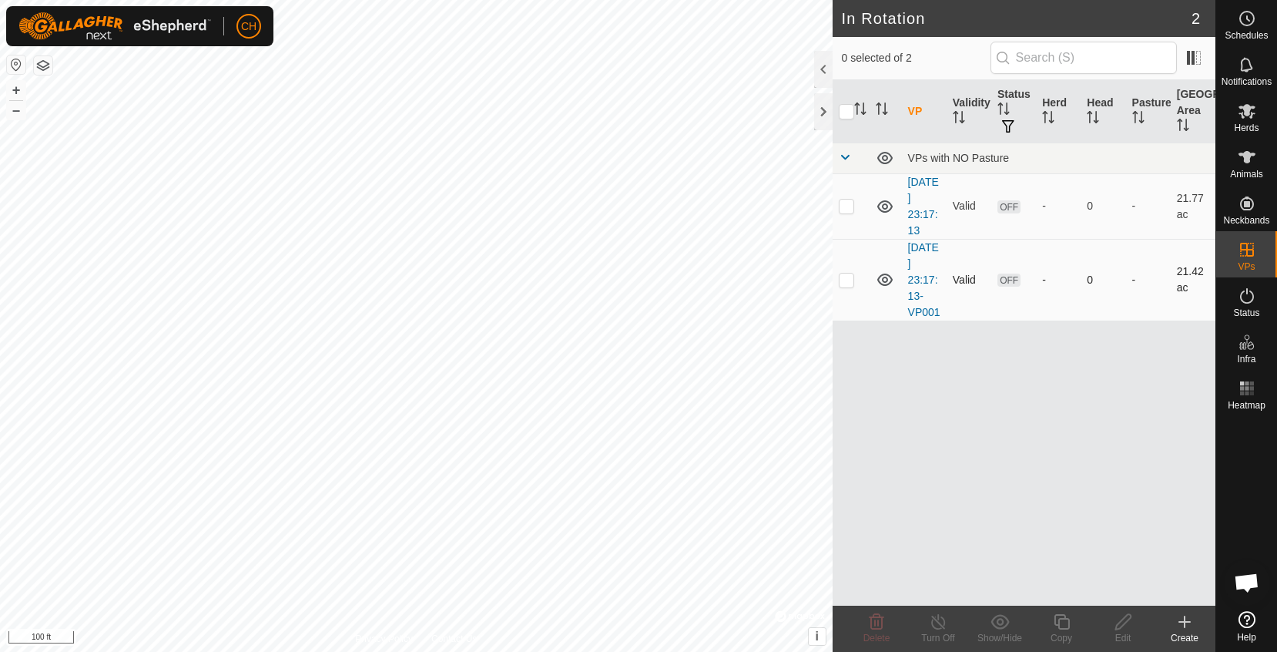
click at [922, 271] on td "[DATE] 23:17:13-VP001" at bounding box center [924, 280] width 45 height 82
click at [920, 279] on link "[DATE] 23:17:13-VP001" at bounding box center [924, 279] width 32 height 77
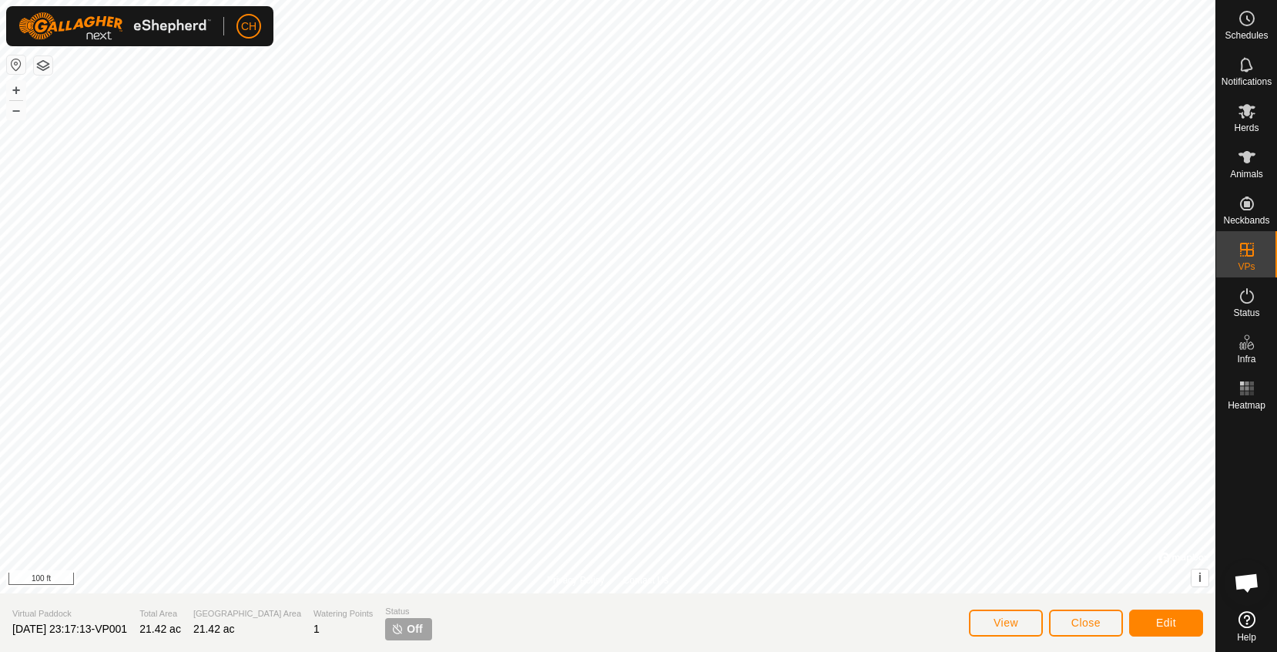
click at [1165, 622] on span "Edit" at bounding box center [1166, 622] width 20 height 12
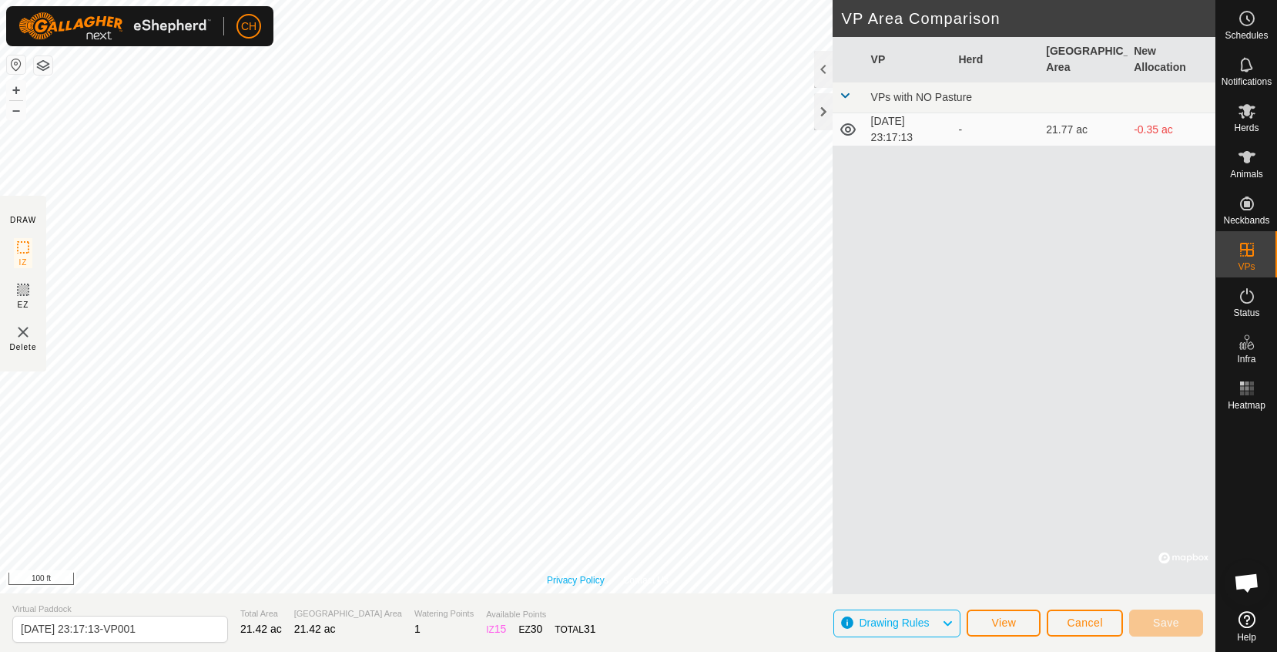
click at [585, 580] on div "Privacy Policy Contact Us + – ⇧ i © Mapbox , © OpenStreetMap , Improve this map…" at bounding box center [607, 296] width 1215 height 593
click at [14, 86] on button "+" at bounding box center [16, 90] width 18 height 18
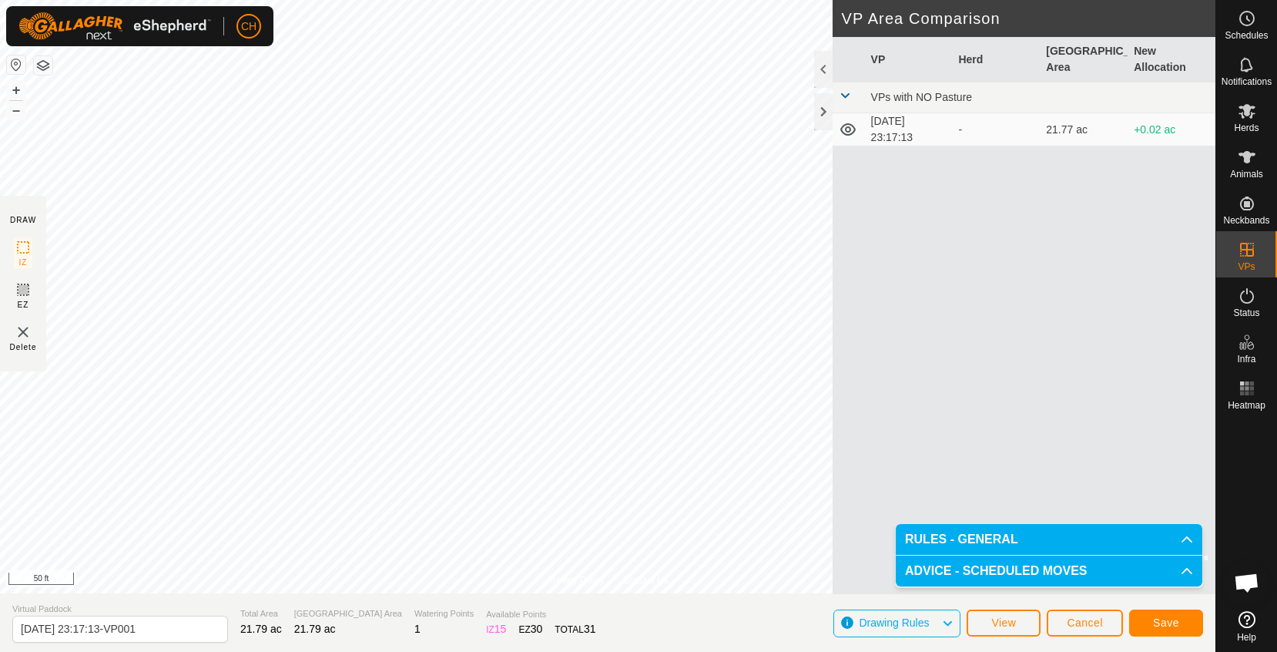
click at [1174, 621] on span "Save" at bounding box center [1166, 622] width 26 height 12
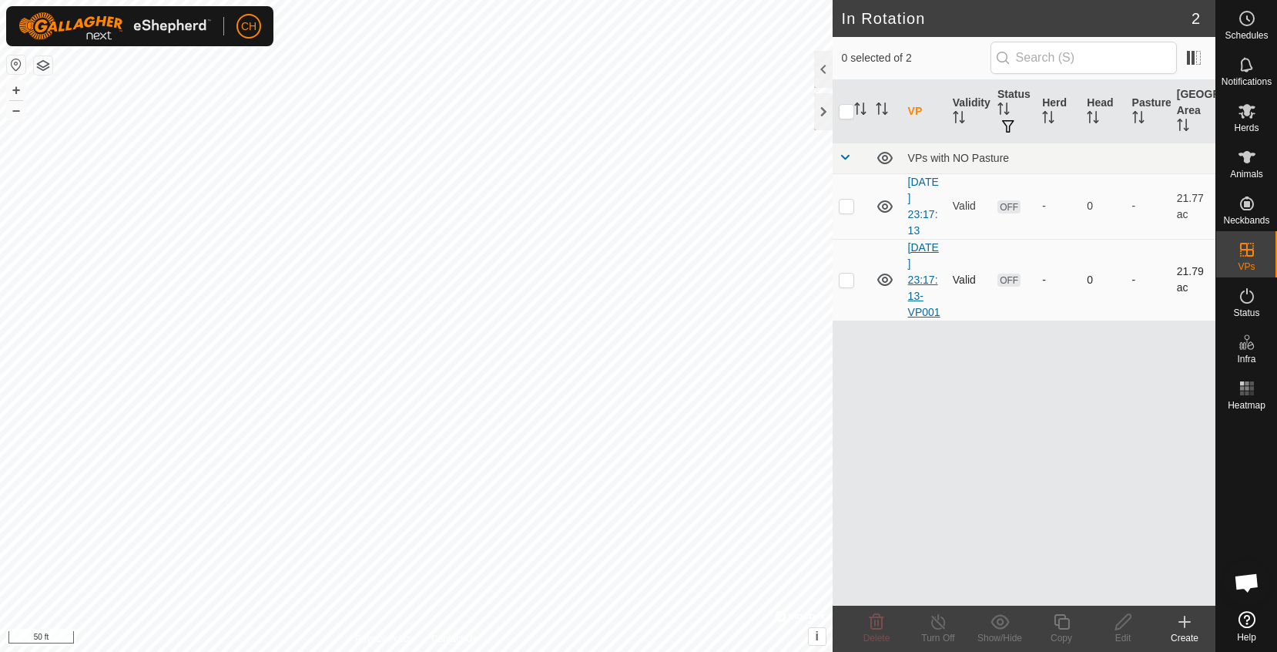
click at [916, 301] on link "[DATE] 23:17:13-VP001" at bounding box center [924, 279] width 32 height 77
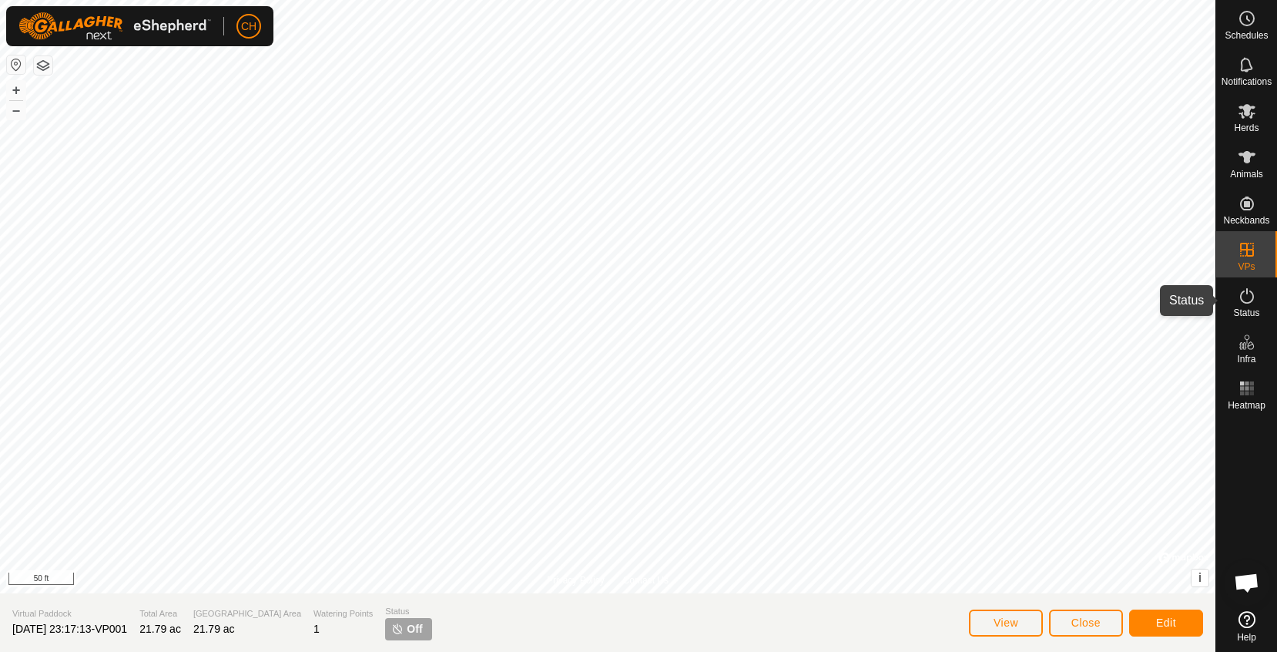
click at [1238, 301] on icon at bounding box center [1247, 296] width 18 height 18
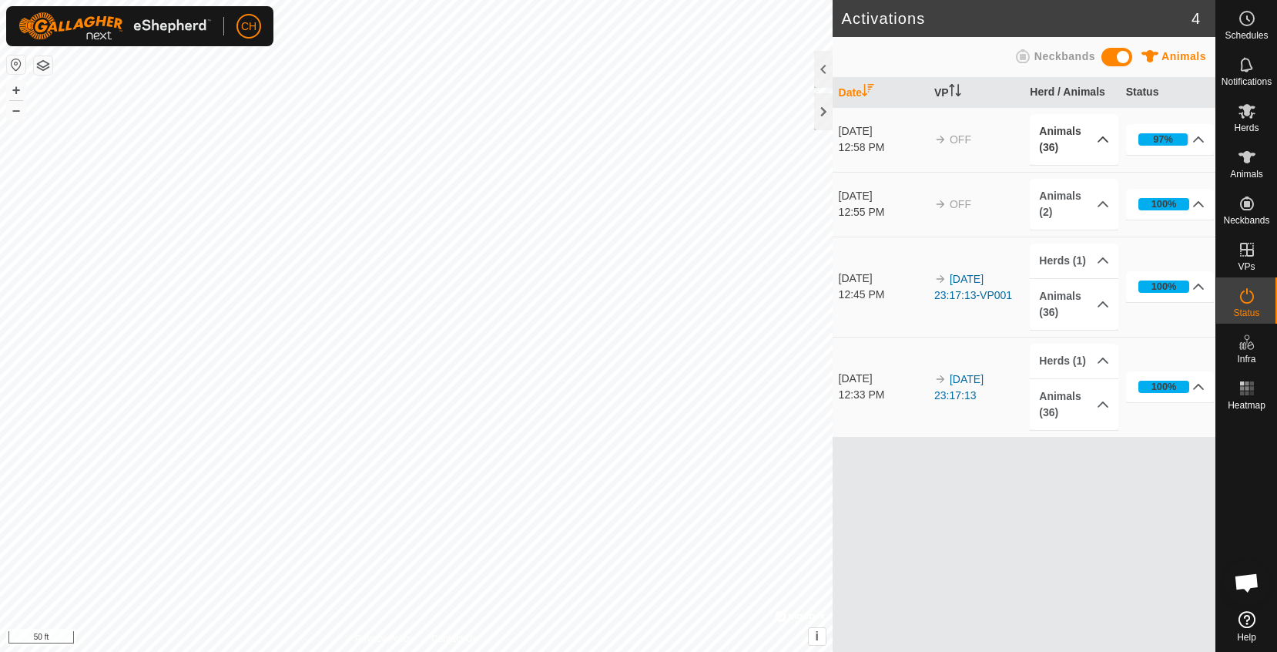
click at [1067, 129] on p-accordion-header "Animals (36)" at bounding box center [1074, 139] width 89 height 51
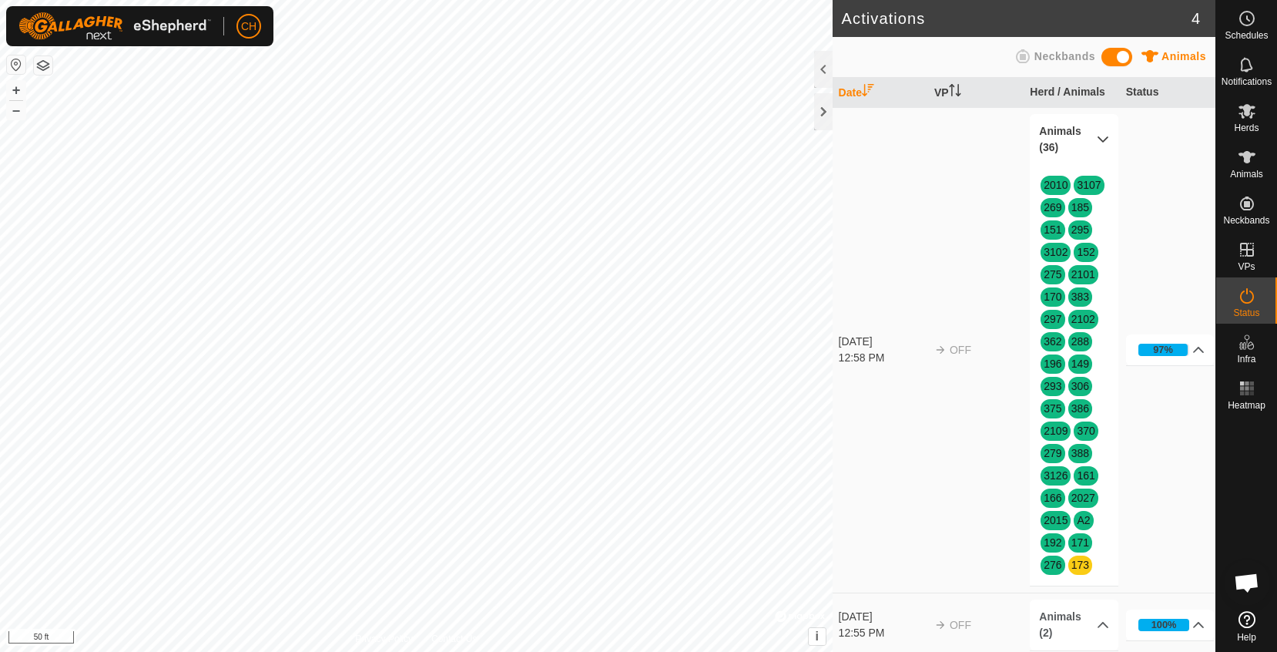
click at [1067, 129] on p-accordion-header "Animals (36)" at bounding box center [1074, 139] width 89 height 51
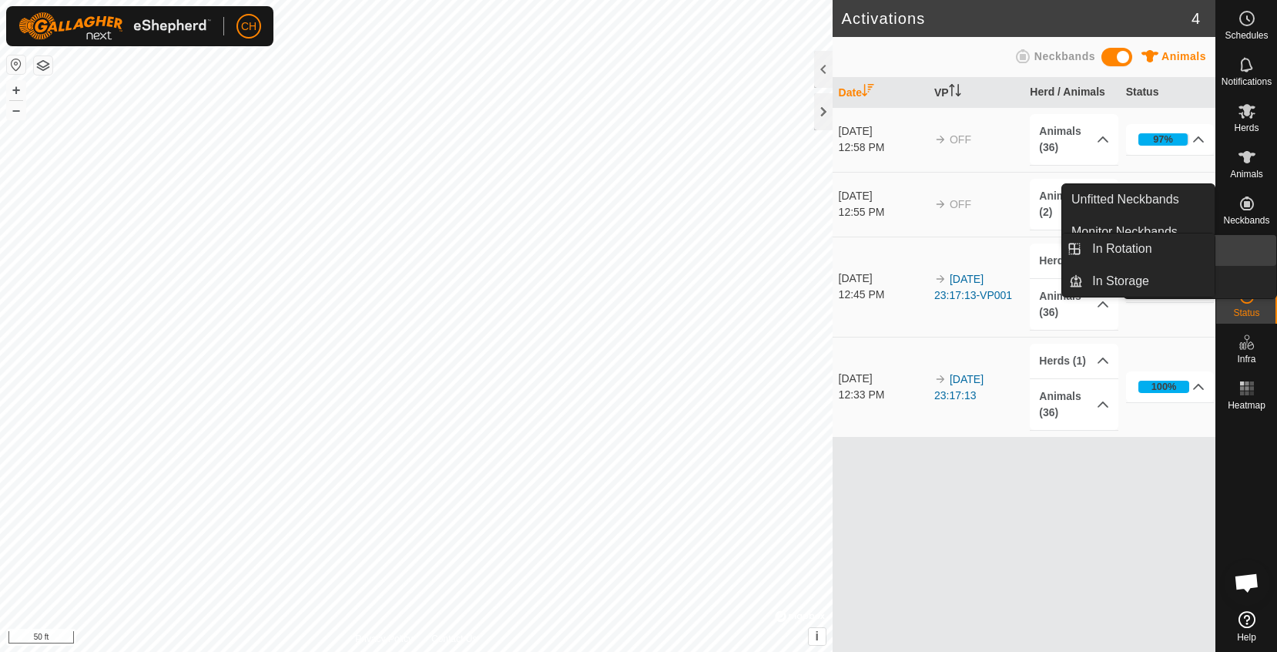
click at [1250, 243] on icon at bounding box center [1247, 249] width 18 height 18
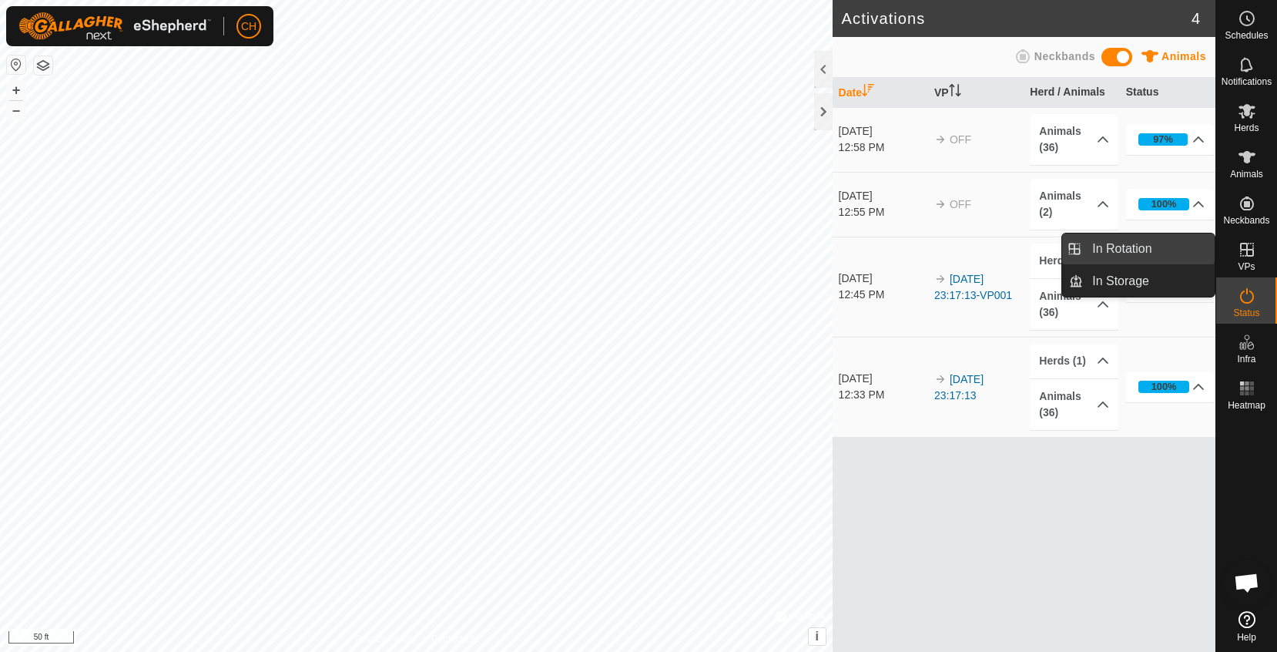
click at [1134, 246] on link "In Rotation" at bounding box center [1149, 248] width 132 height 31
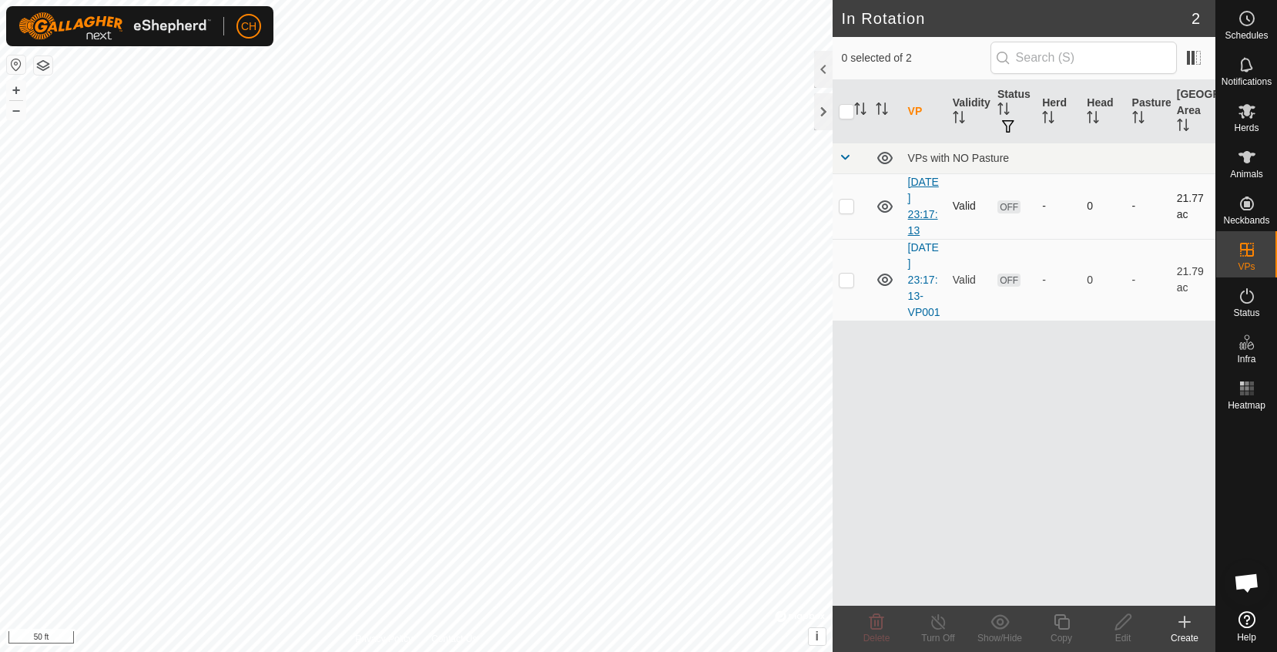
click at [917, 212] on link "[DATE] 23:17:13" at bounding box center [923, 206] width 31 height 61
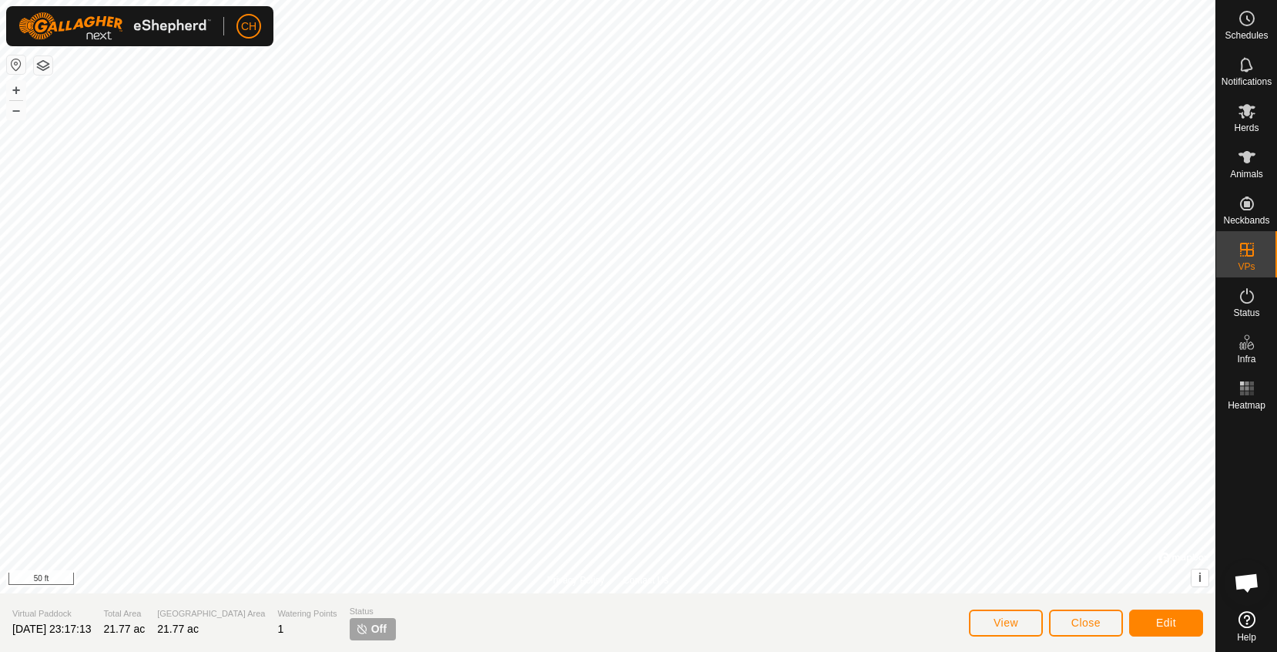
click at [1160, 626] on span "Edit" at bounding box center [1166, 622] width 20 height 12
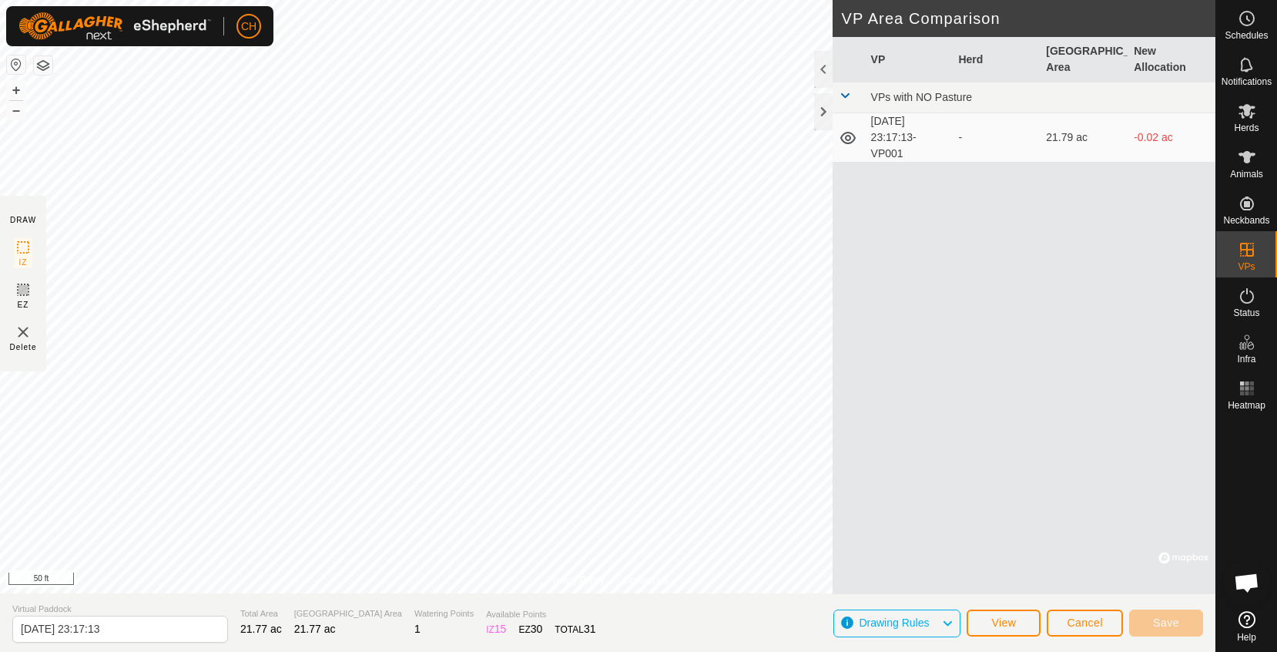
click at [896, 137] on td "[DATE] 23:17:13-VP001" at bounding box center [909, 137] width 88 height 49
click at [1083, 628] on button "Cancel" at bounding box center [1085, 622] width 76 height 27
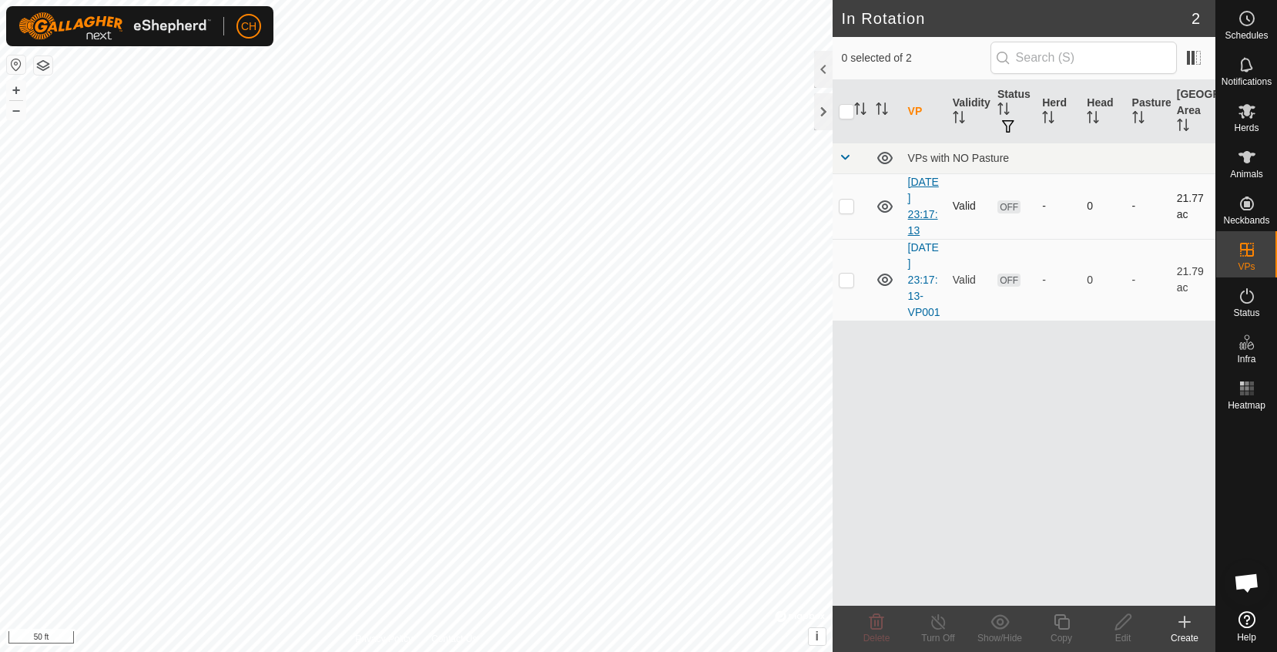
click at [923, 210] on link "[DATE] 23:17:13" at bounding box center [923, 206] width 31 height 61
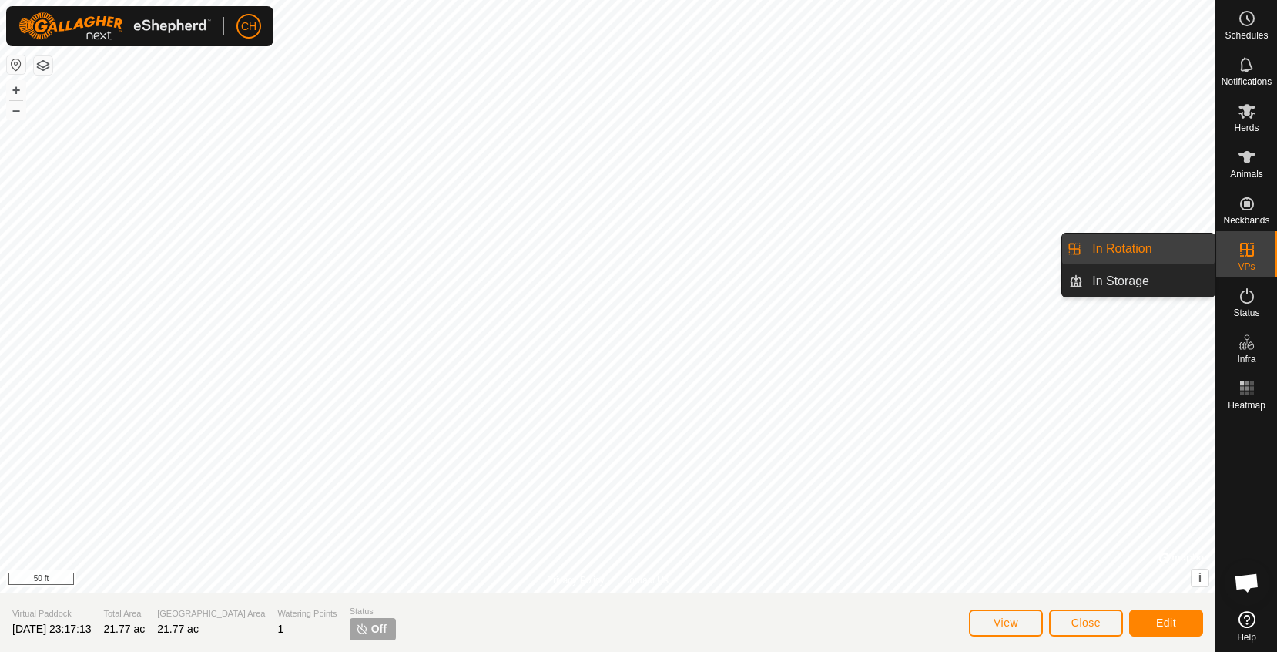
click at [1150, 253] on link "In Rotation" at bounding box center [1149, 248] width 132 height 31
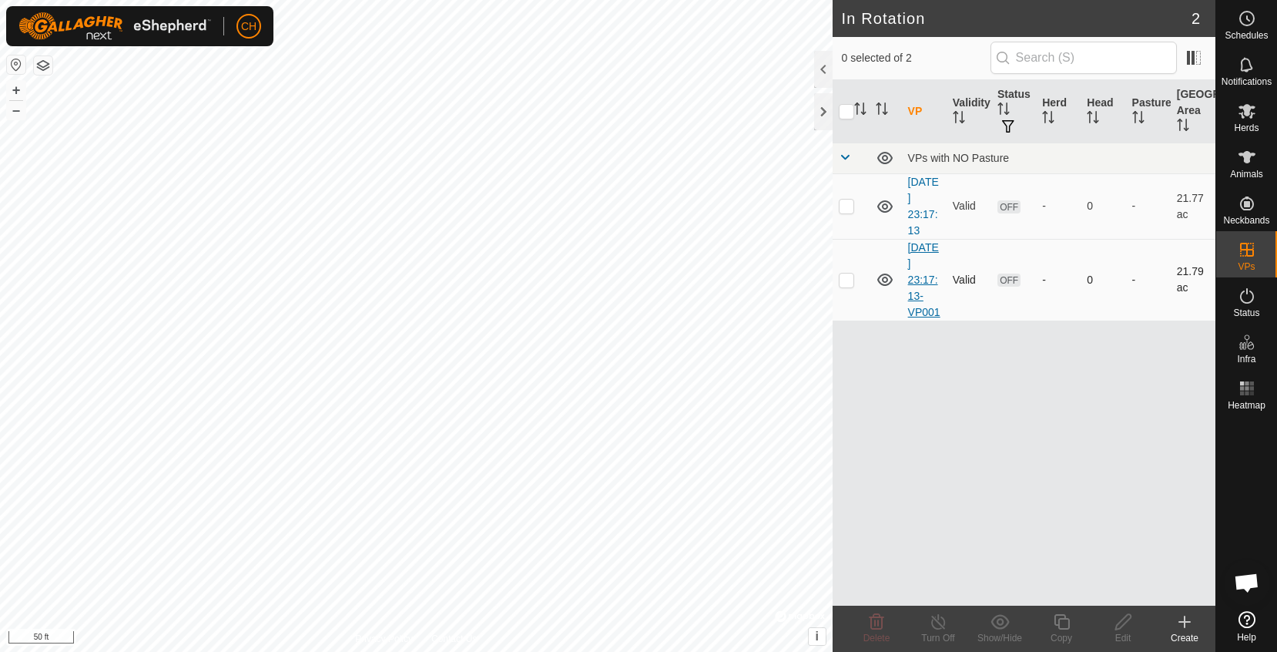
click at [915, 280] on link "[DATE] 23:17:13-VP001" at bounding box center [924, 279] width 32 height 77
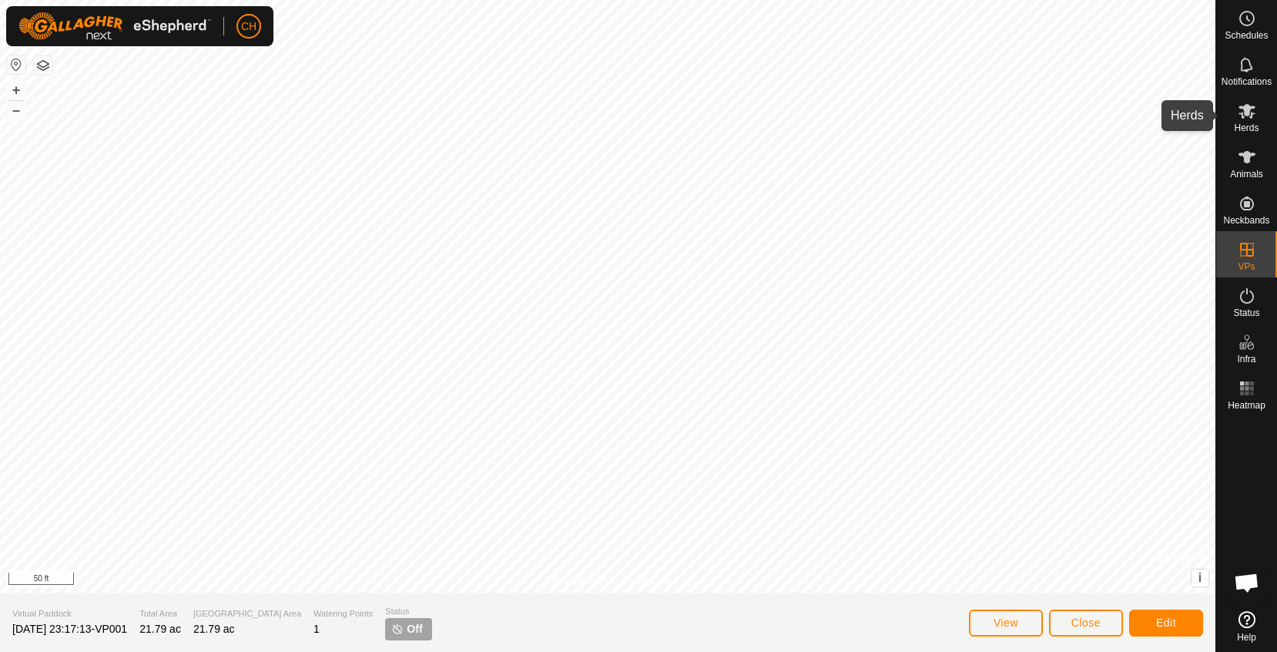
click at [1245, 119] on icon at bounding box center [1247, 111] width 18 height 18
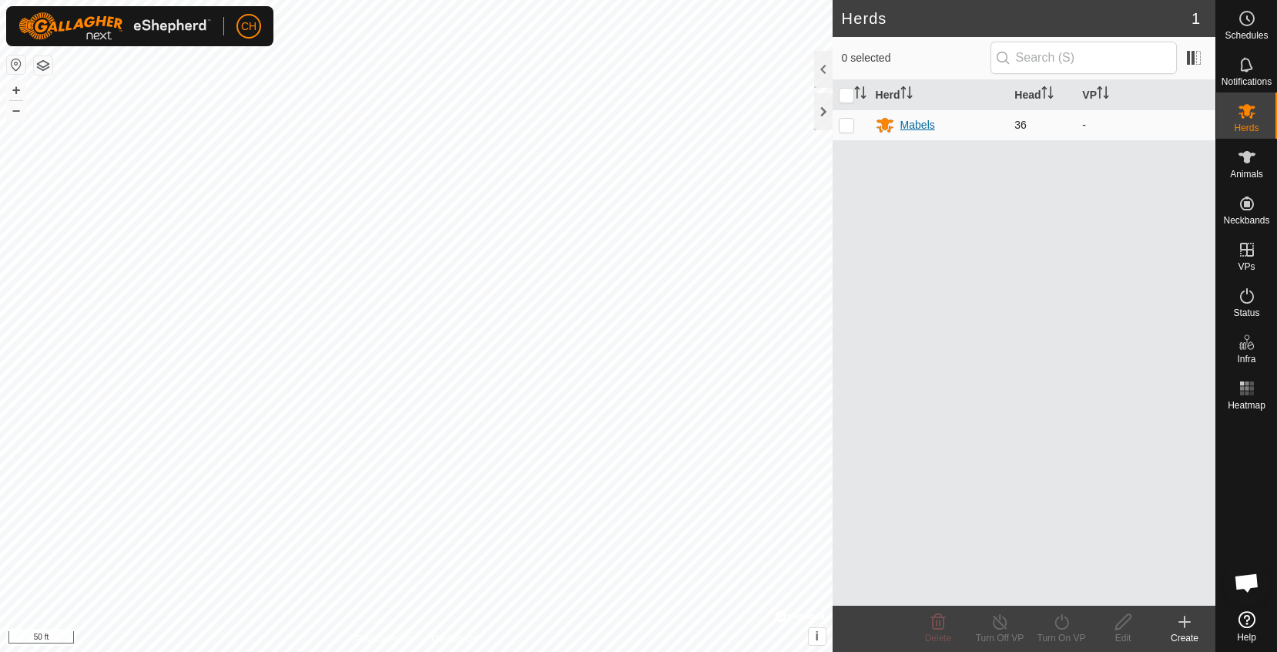
click at [915, 128] on div "Mabels" at bounding box center [917, 125] width 35 height 16
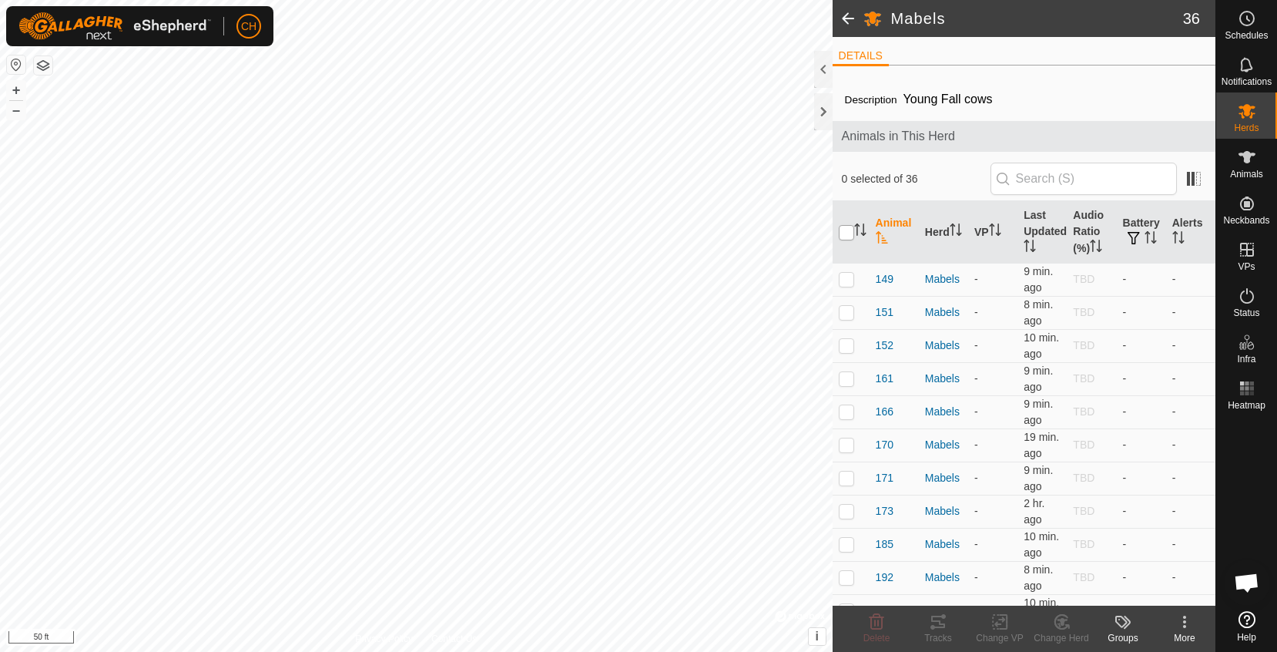
click at [850, 226] on input "checkbox" at bounding box center [846, 232] width 15 height 15
checkbox input "true"
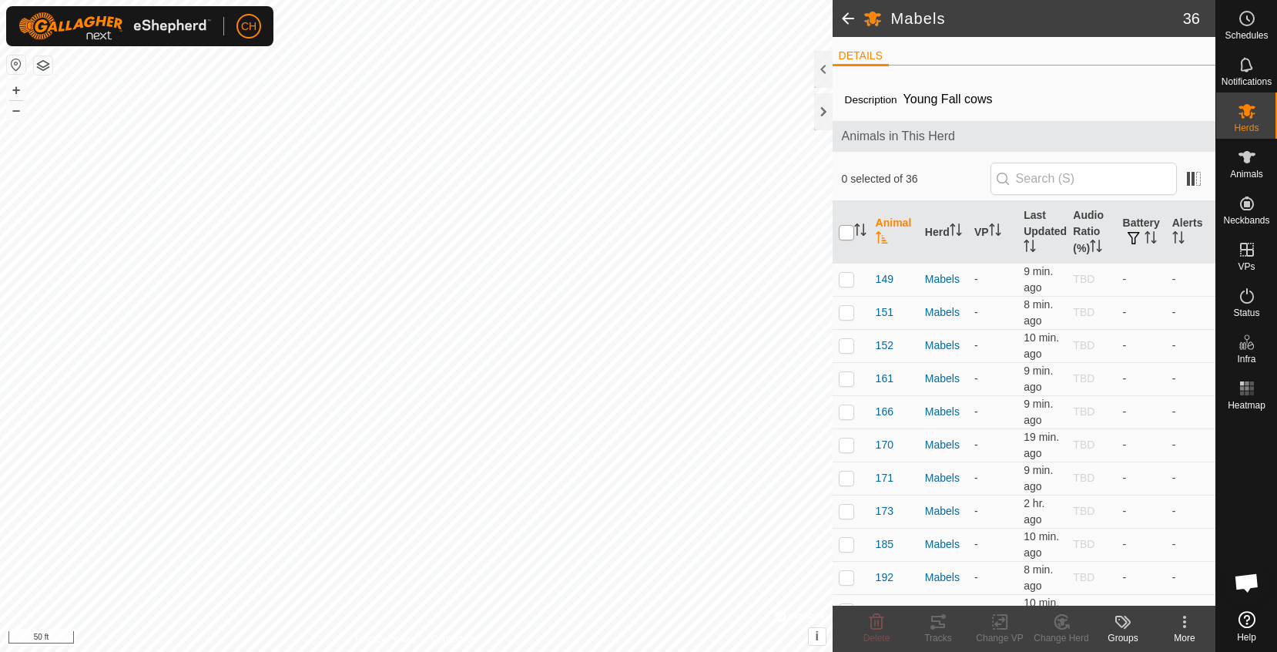
checkbox input "true"
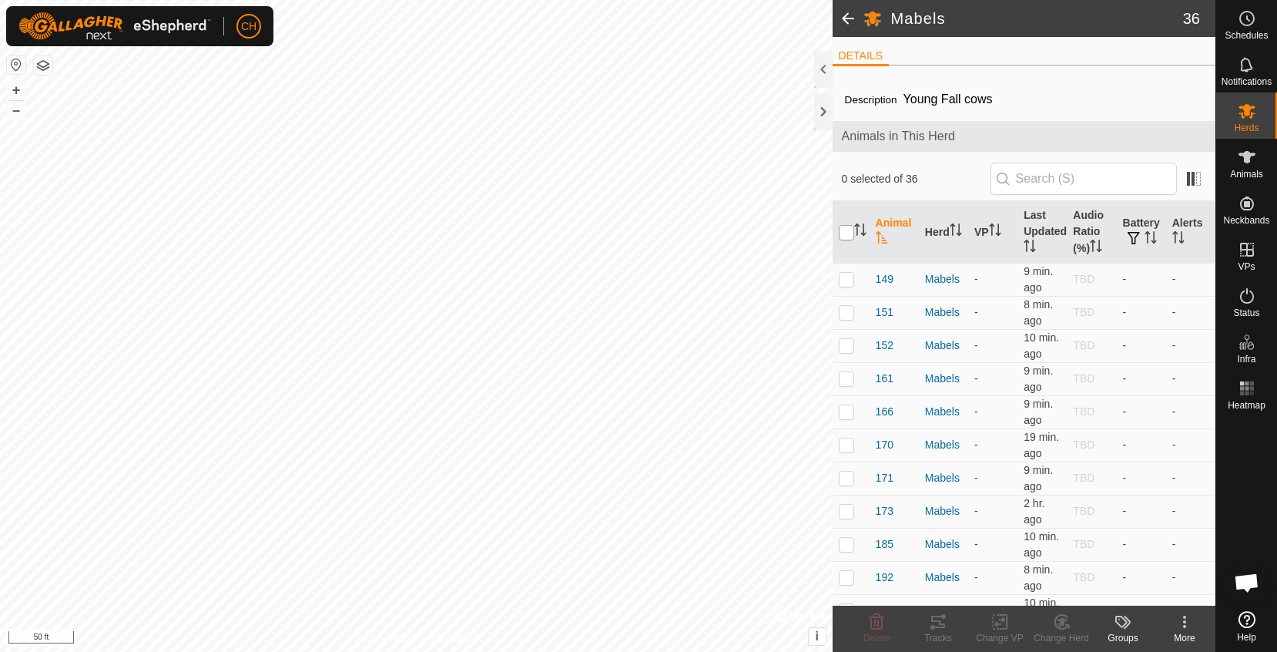
checkbox input "true"
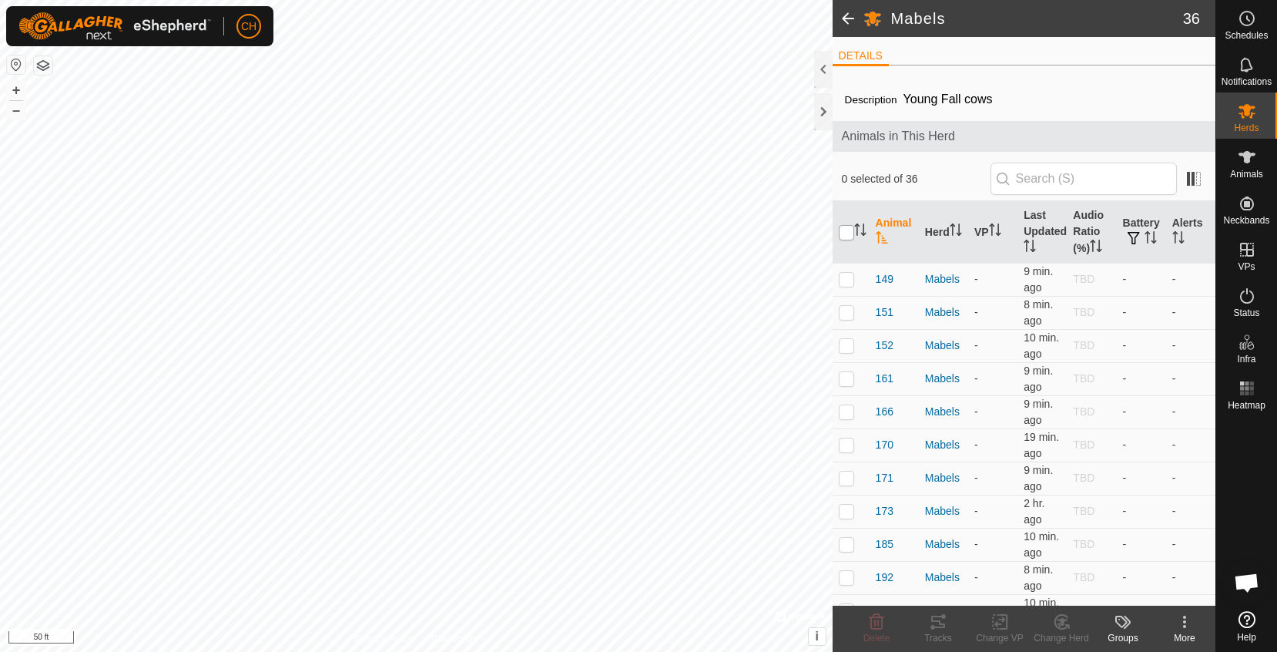
checkbox input "true"
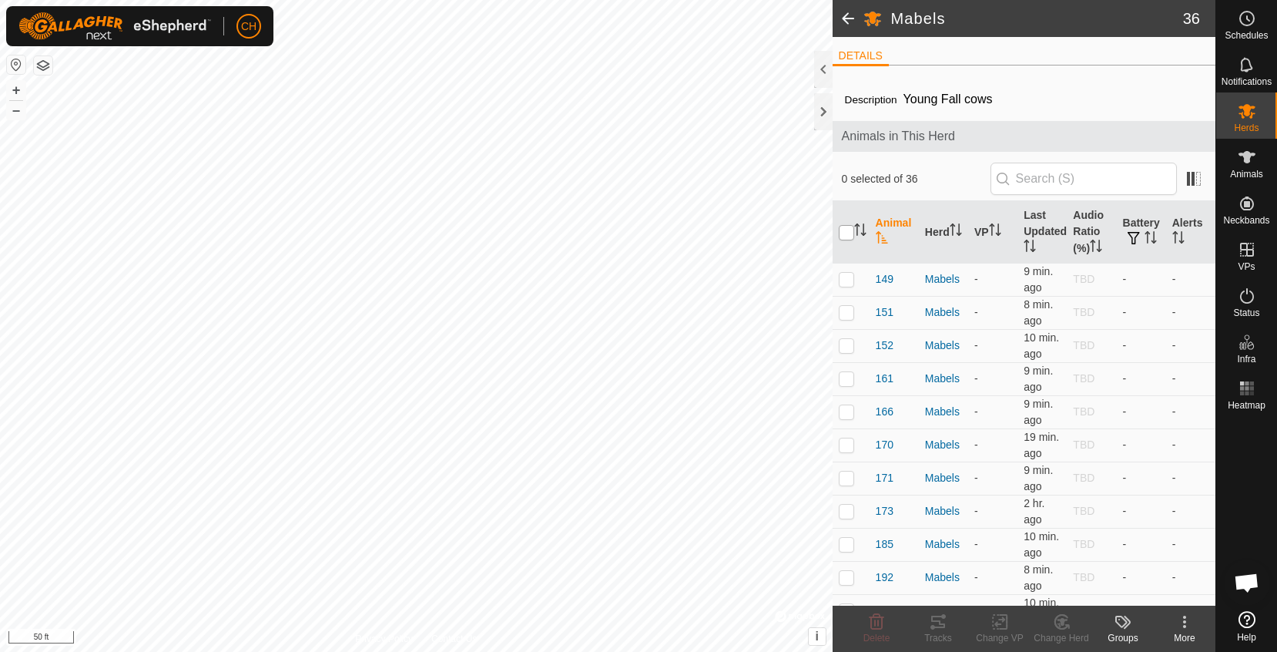
checkbox input "true"
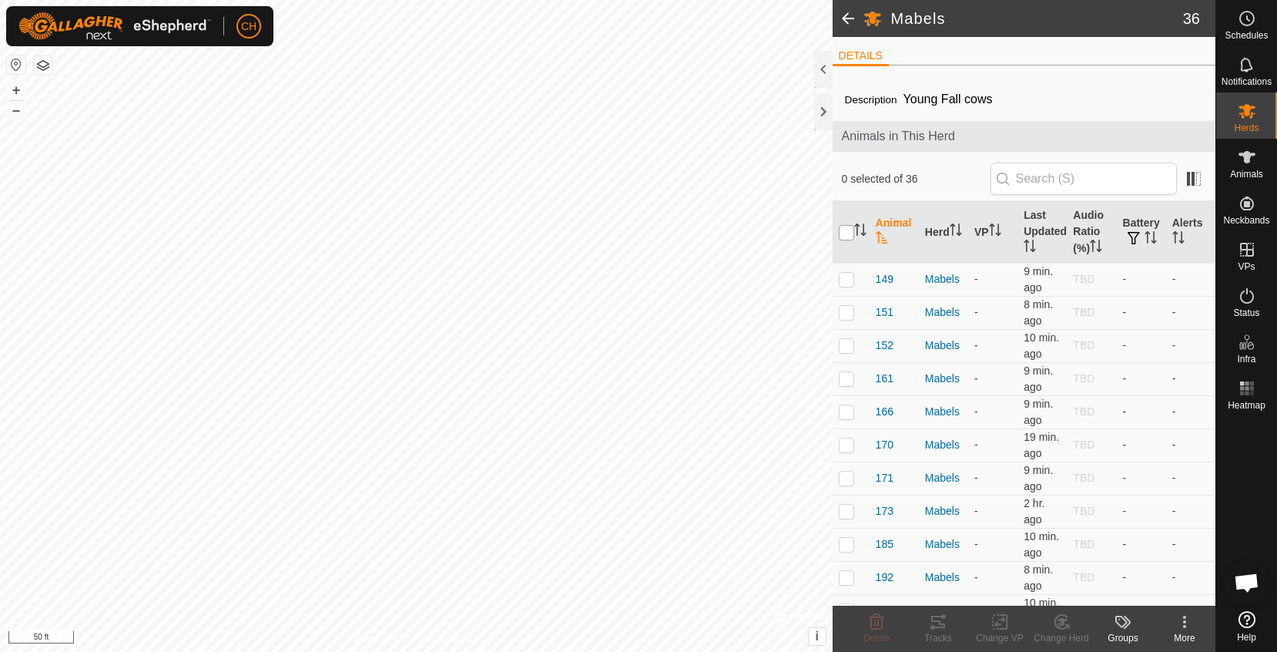
checkbox input "true"
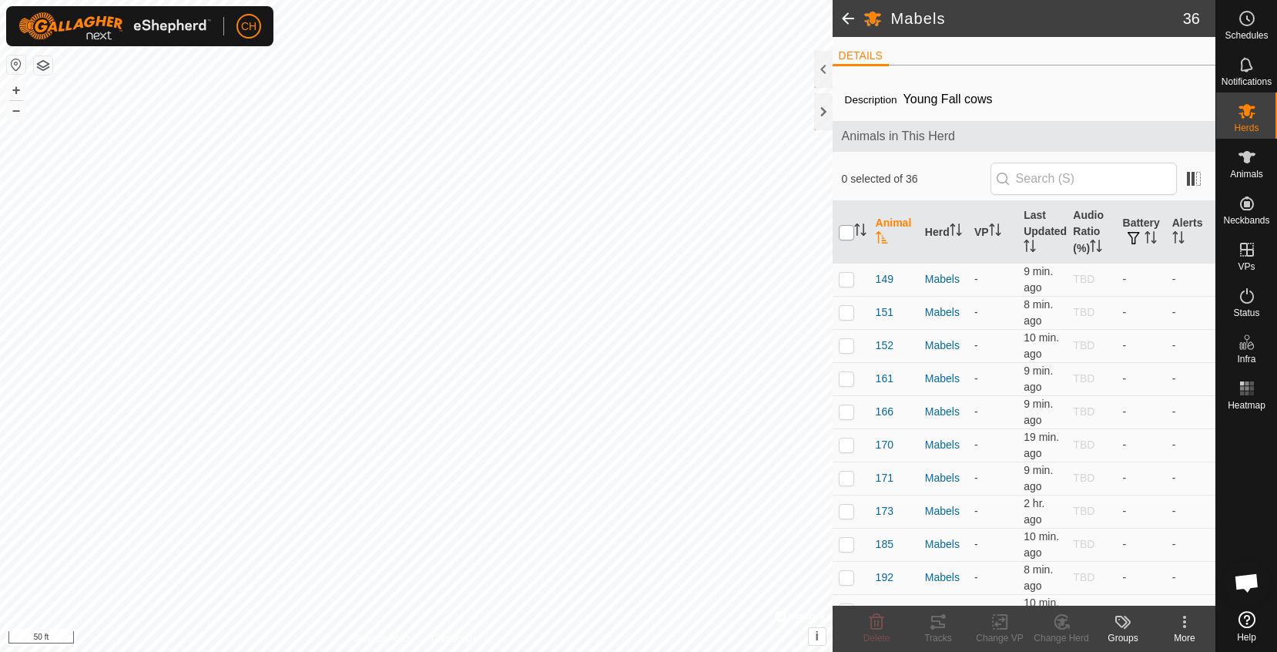
checkbox input "true"
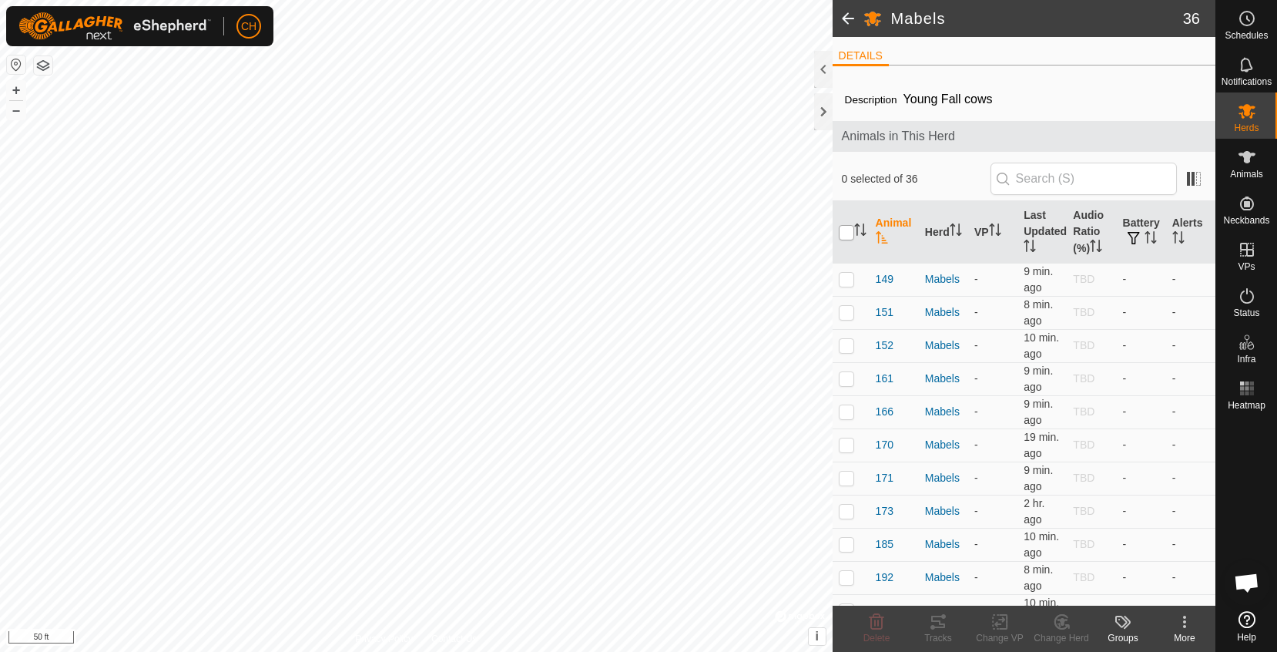
checkbox input "true"
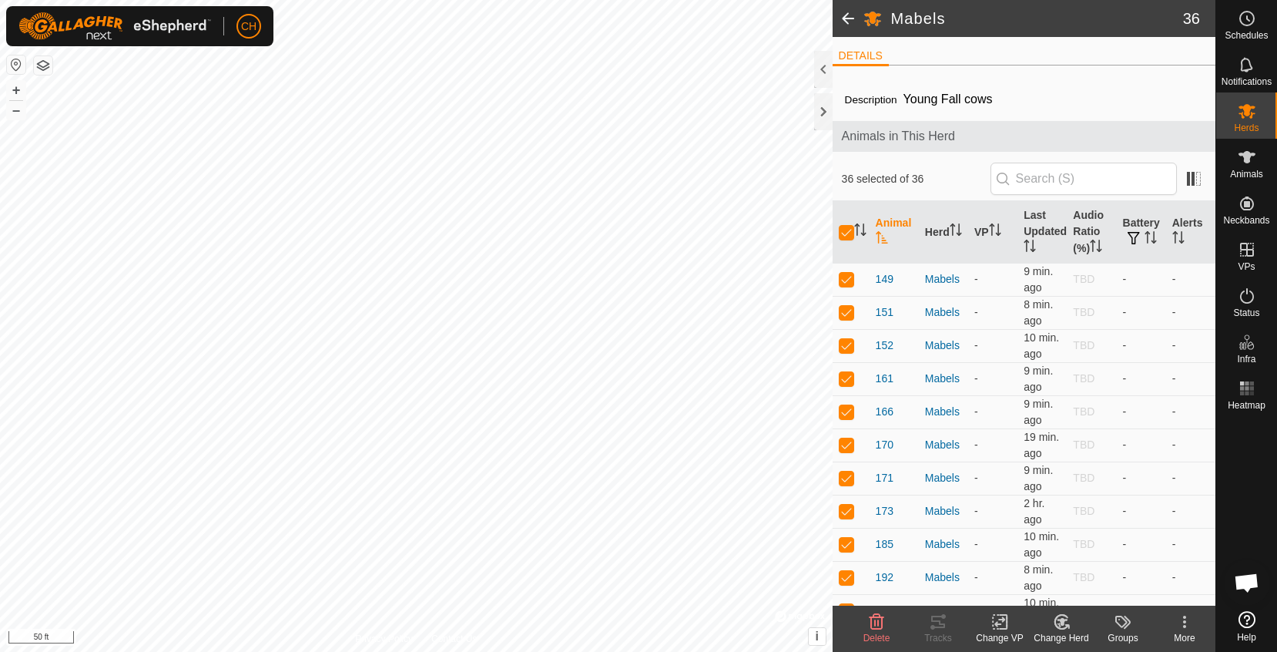
click at [997, 626] on icon at bounding box center [999, 622] width 11 height 10
click at [1024, 558] on link "Choose VP..." at bounding box center [1046, 555] width 152 height 31
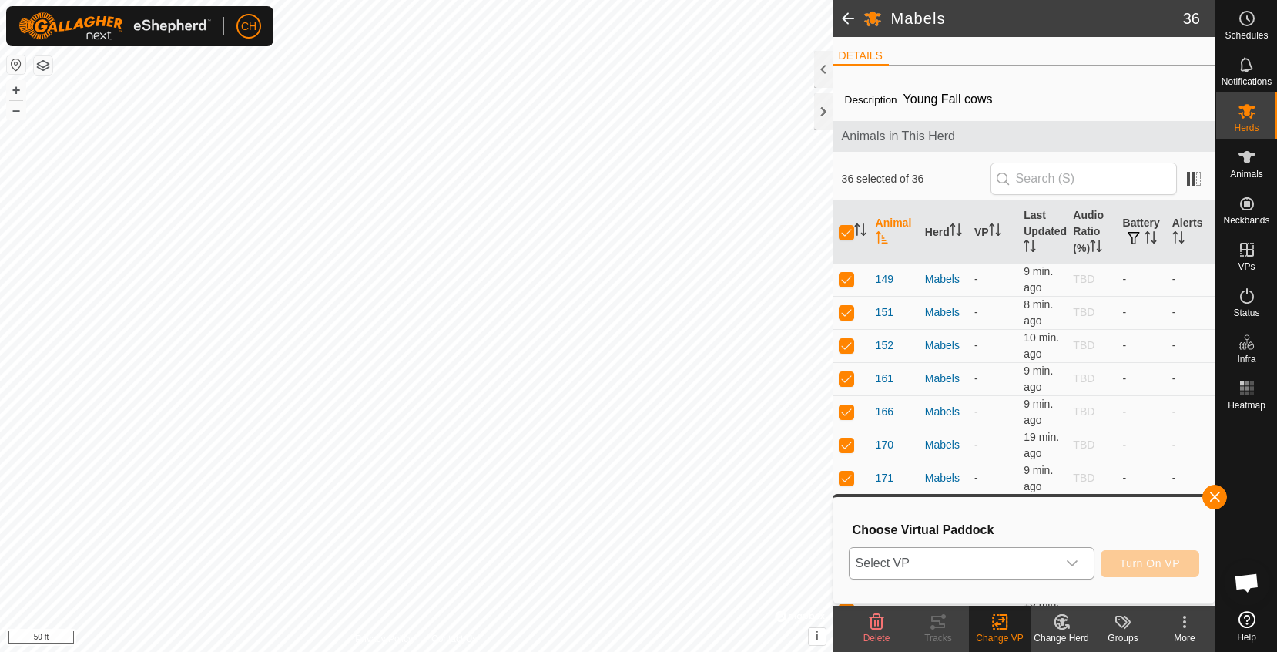
click at [967, 571] on span "Select VP" at bounding box center [953, 563] width 207 height 31
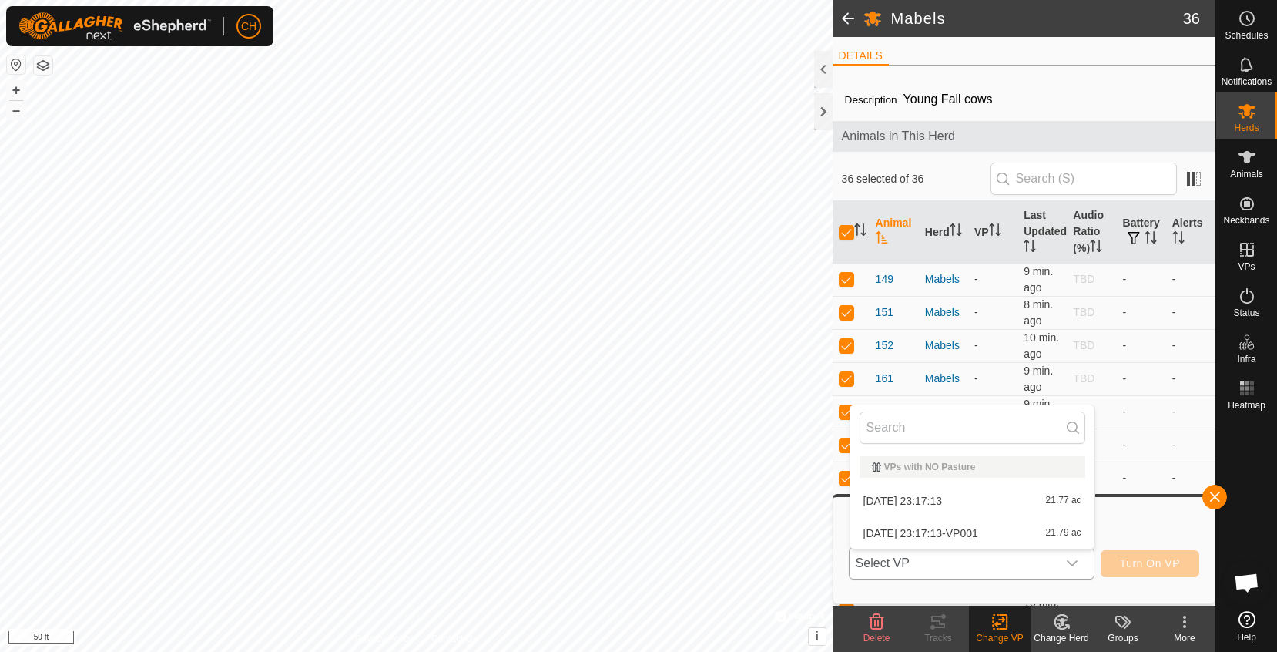
click at [943, 530] on li "[DATE] 23:17:13-VP001 21.79 ac" at bounding box center [972, 533] width 244 height 31
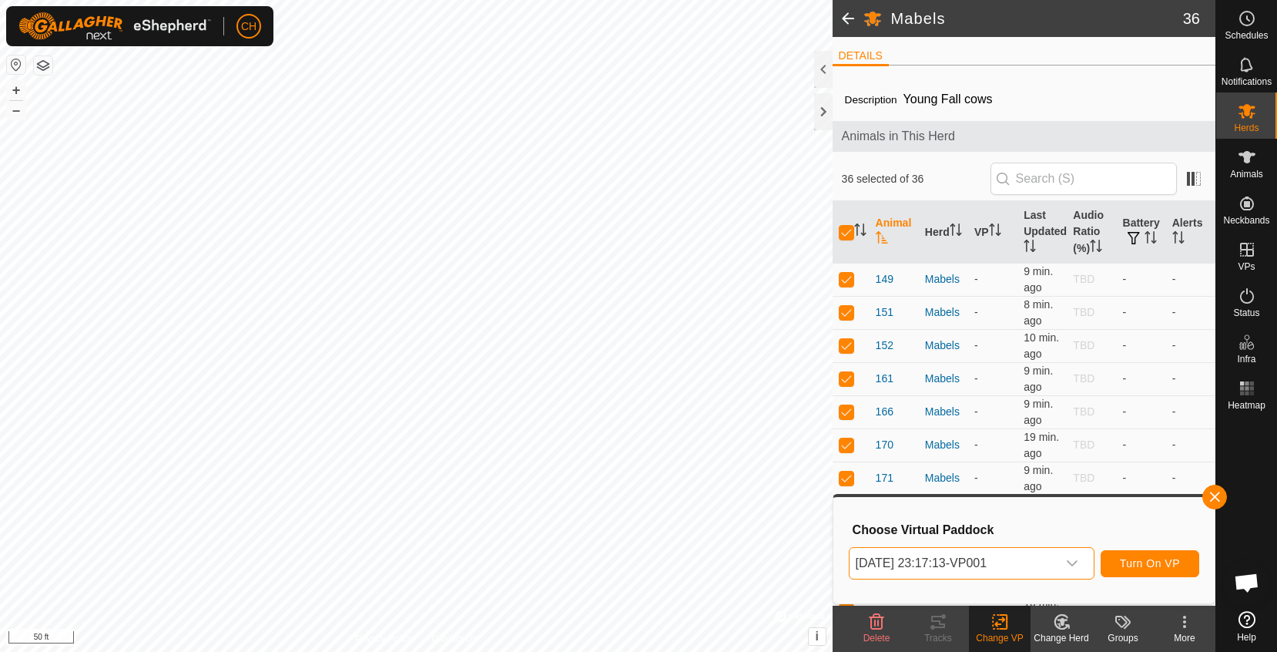
click at [1139, 565] on span "Turn On VP" at bounding box center [1150, 563] width 60 height 12
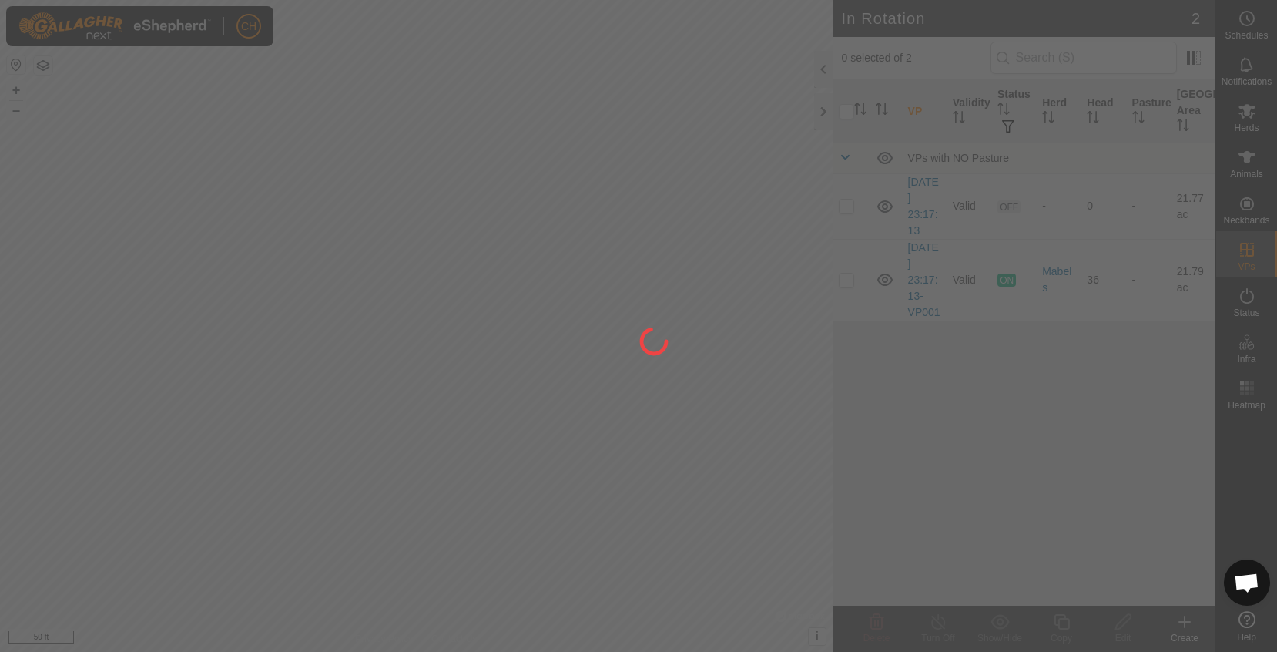
click at [243, 395] on div "CH Schedules Notifications Herds Animals Neckbands VPs Status Infra Heatmap Hel…" at bounding box center [638, 326] width 1277 height 652
